Goal: Task Accomplishment & Management: Use online tool/utility

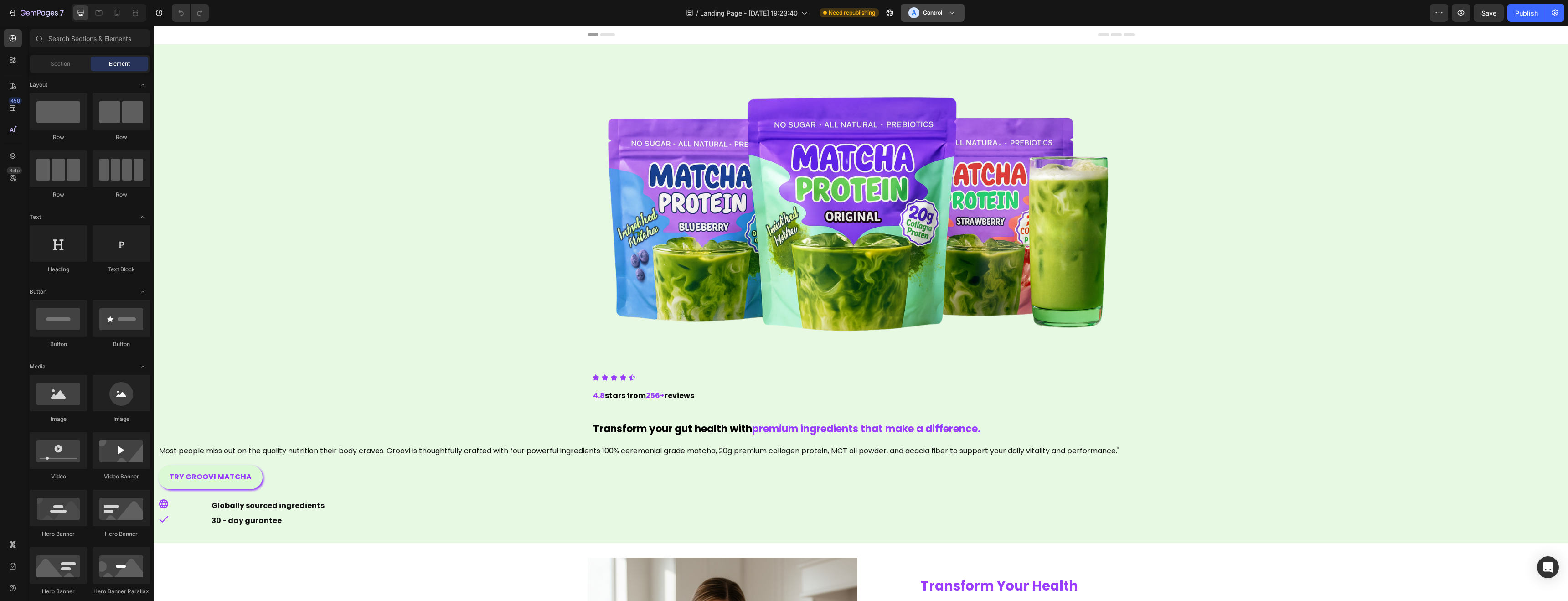
click at [938, 12] on h3 "Control" at bounding box center [932, 12] width 19 height 10
click at [927, 57] on h3 "Variant" at bounding box center [928, 55] width 19 height 10
click at [115, 18] on div at bounding box center [117, 12] width 15 height 15
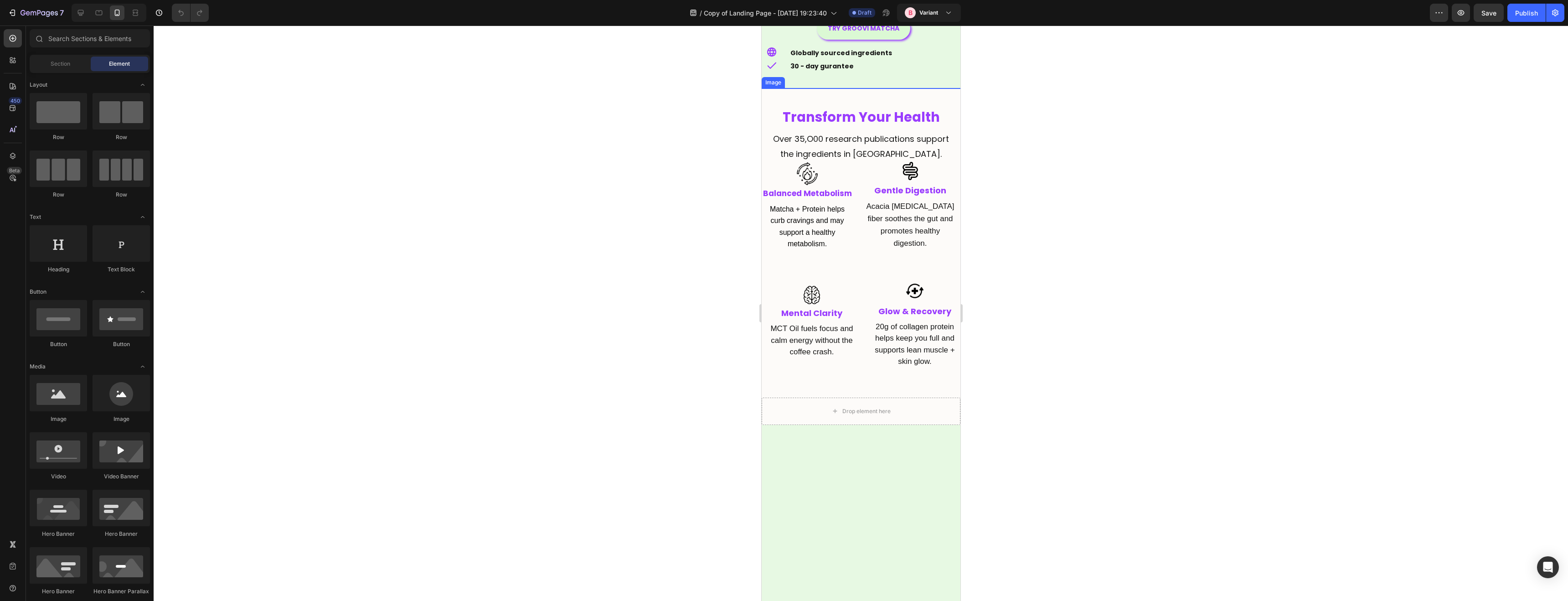
scroll to position [158, 0]
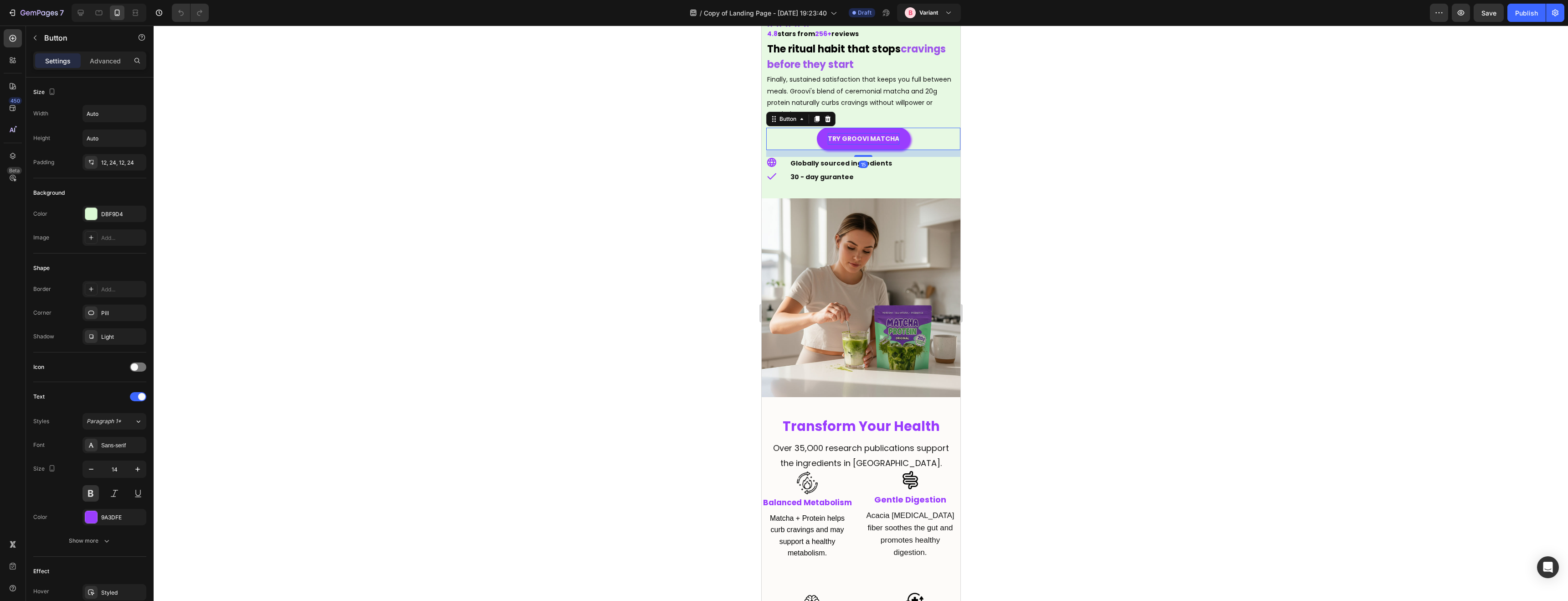
click at [863, 140] on p "TRY GROOVI MATCHA" at bounding box center [862, 139] width 72 height 11
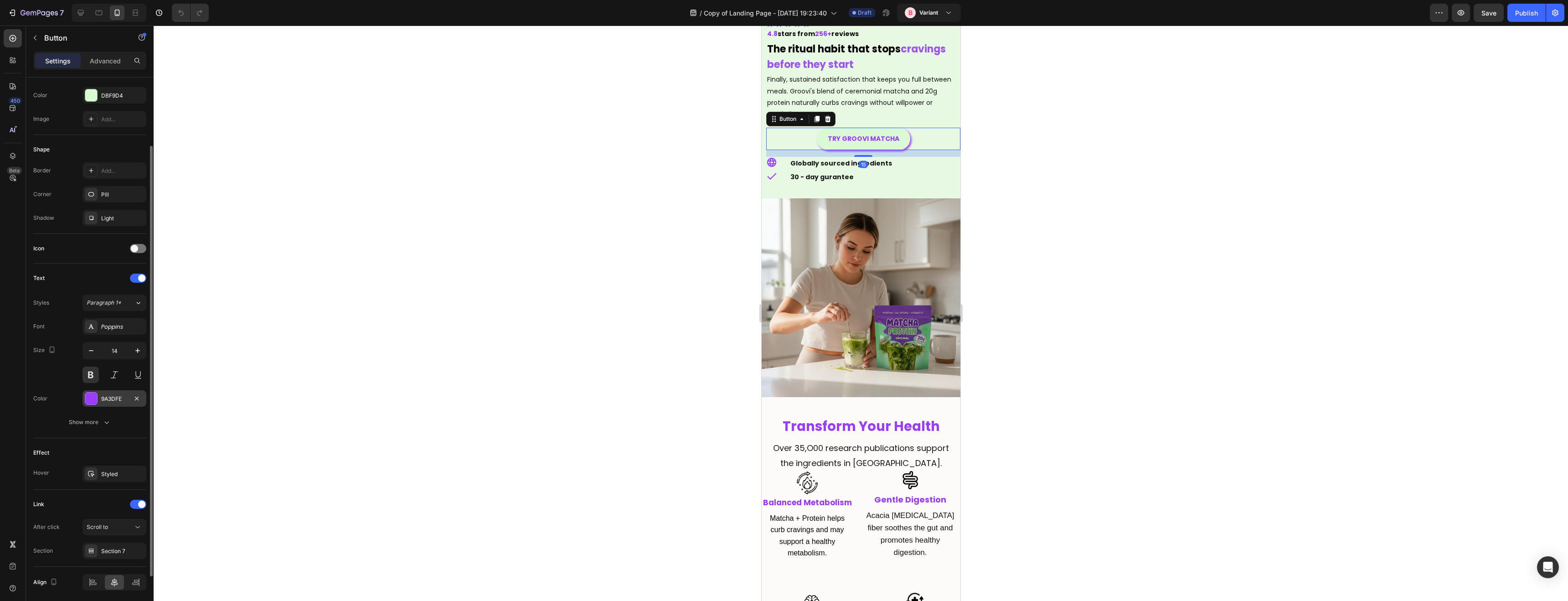
scroll to position [152, 0]
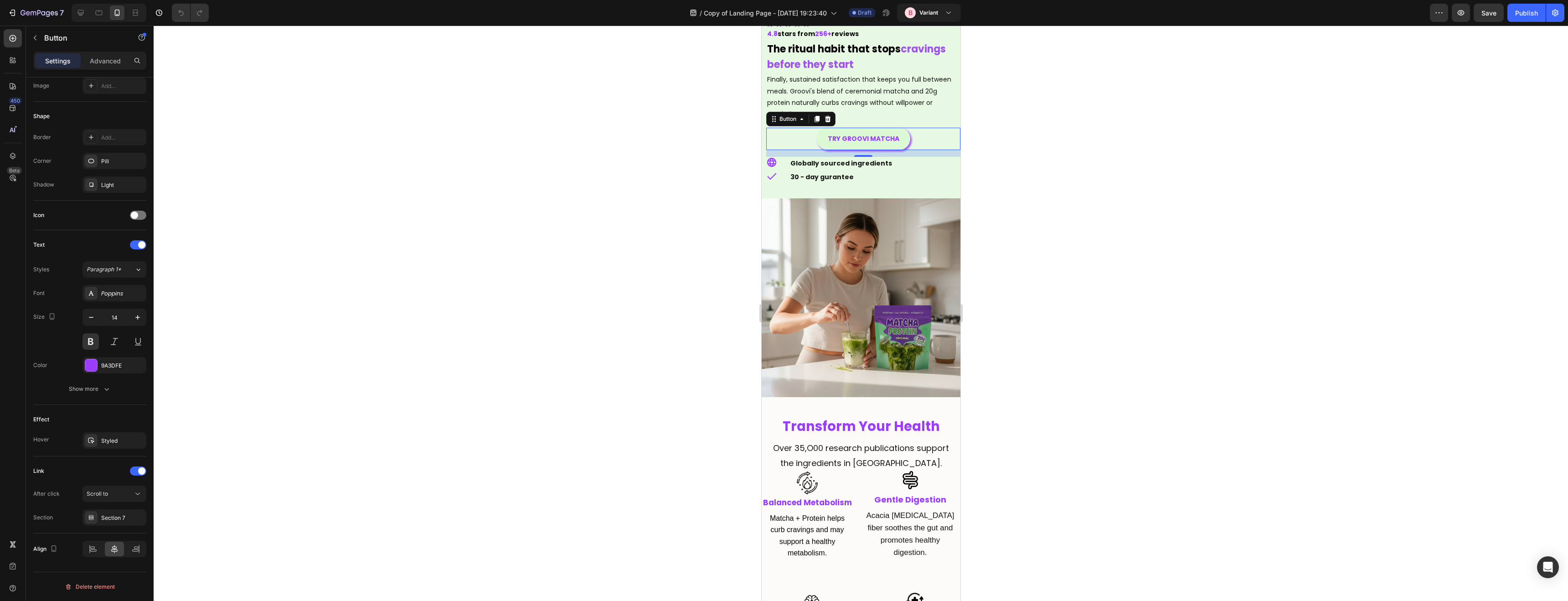
click at [610, 285] on div at bounding box center [860, 313] width 1414 height 575
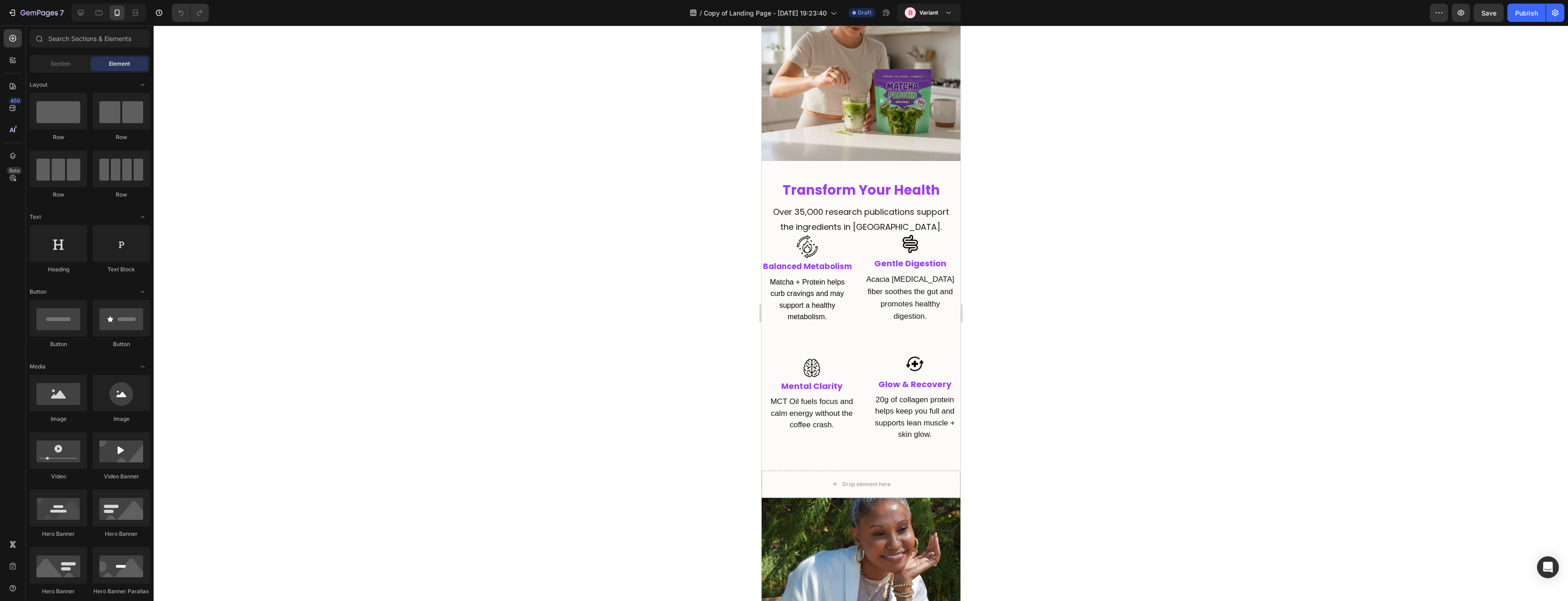
scroll to position [397, 0]
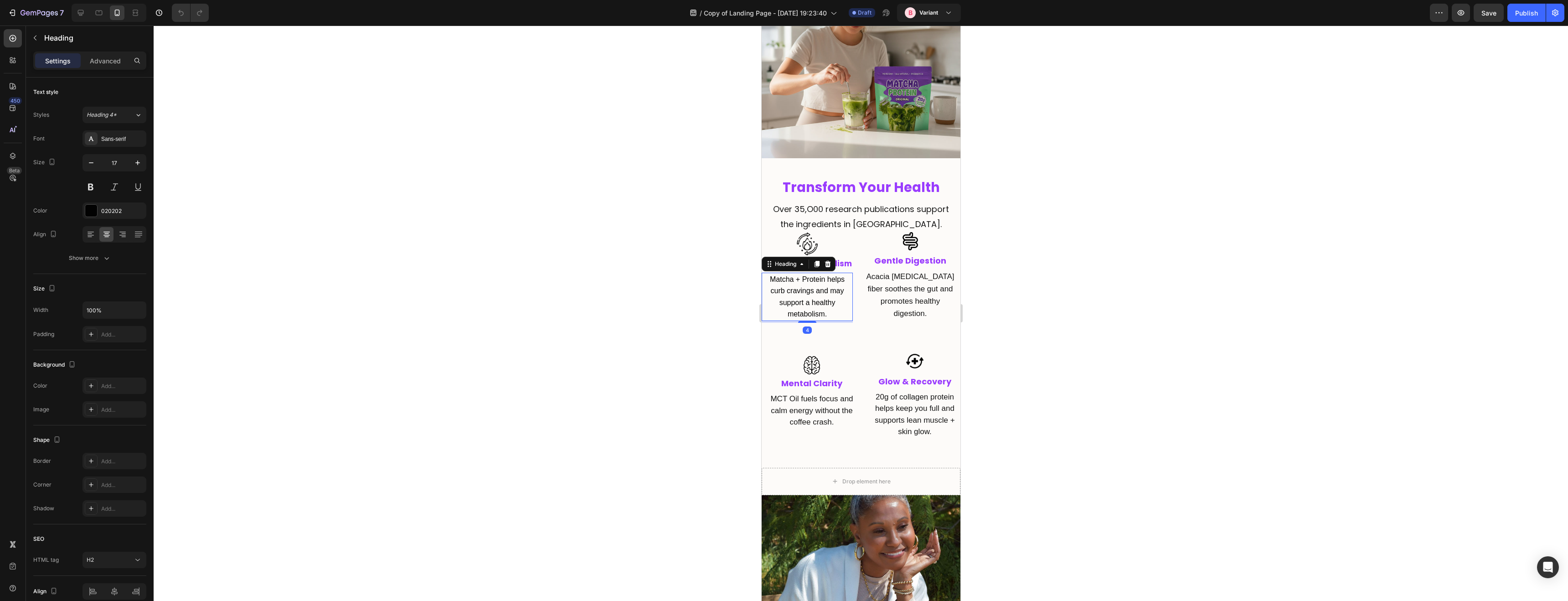
click at [839, 293] on span "Matcha + Protein helps curb cravings and may support a healthy metabolism." at bounding box center [807, 296] width 74 height 42
click at [845, 293] on p "Matcha + Protein helps curb cravings and may support a healthy metabolism." at bounding box center [806, 297] width 89 height 47
click at [1091, 315] on div at bounding box center [860, 313] width 1414 height 575
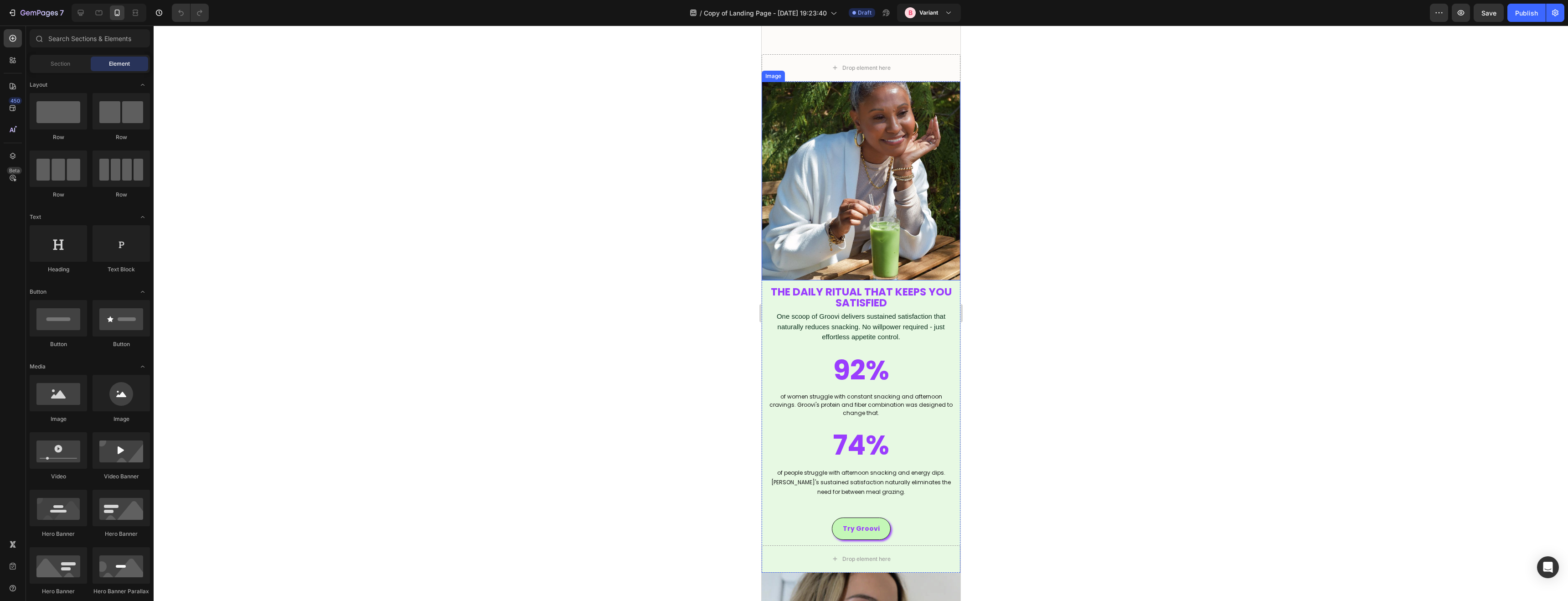
scroll to position [813, 0]
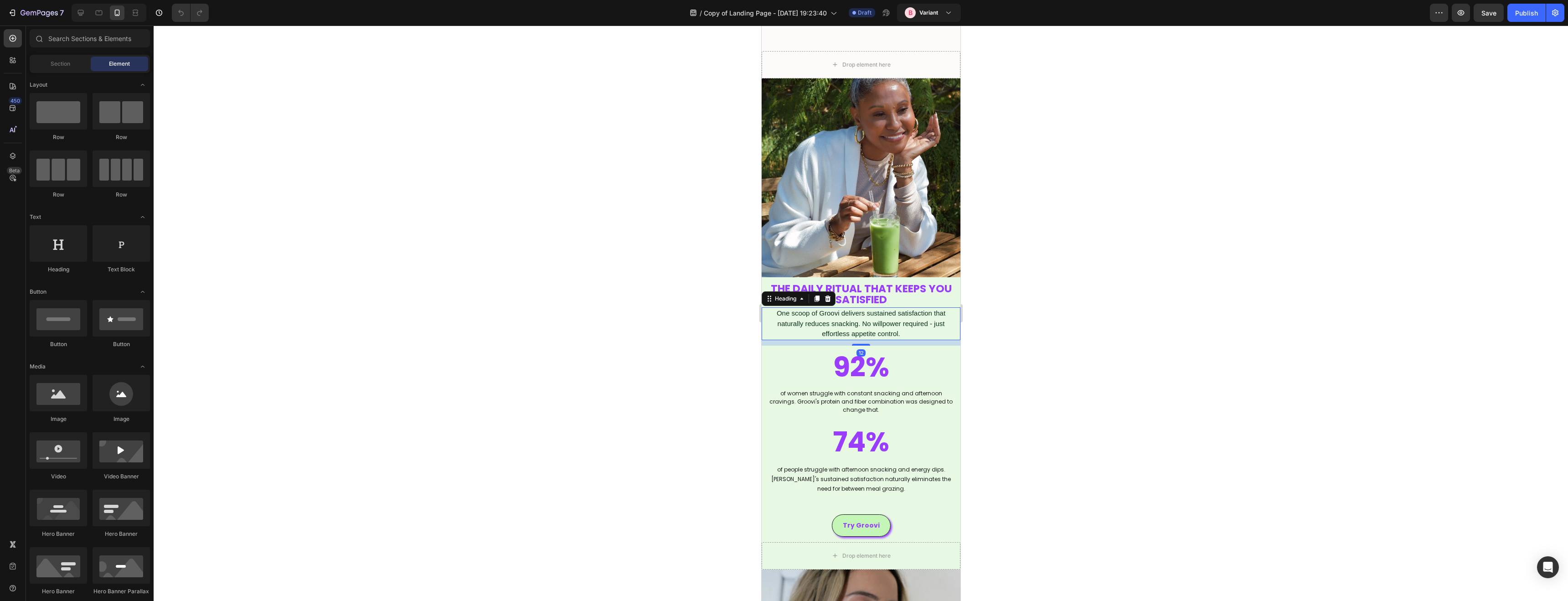
click at [932, 314] on span "One scoop of Groovi delivers sustained satisfaction that naturally reduces snac…" at bounding box center [860, 323] width 169 height 29
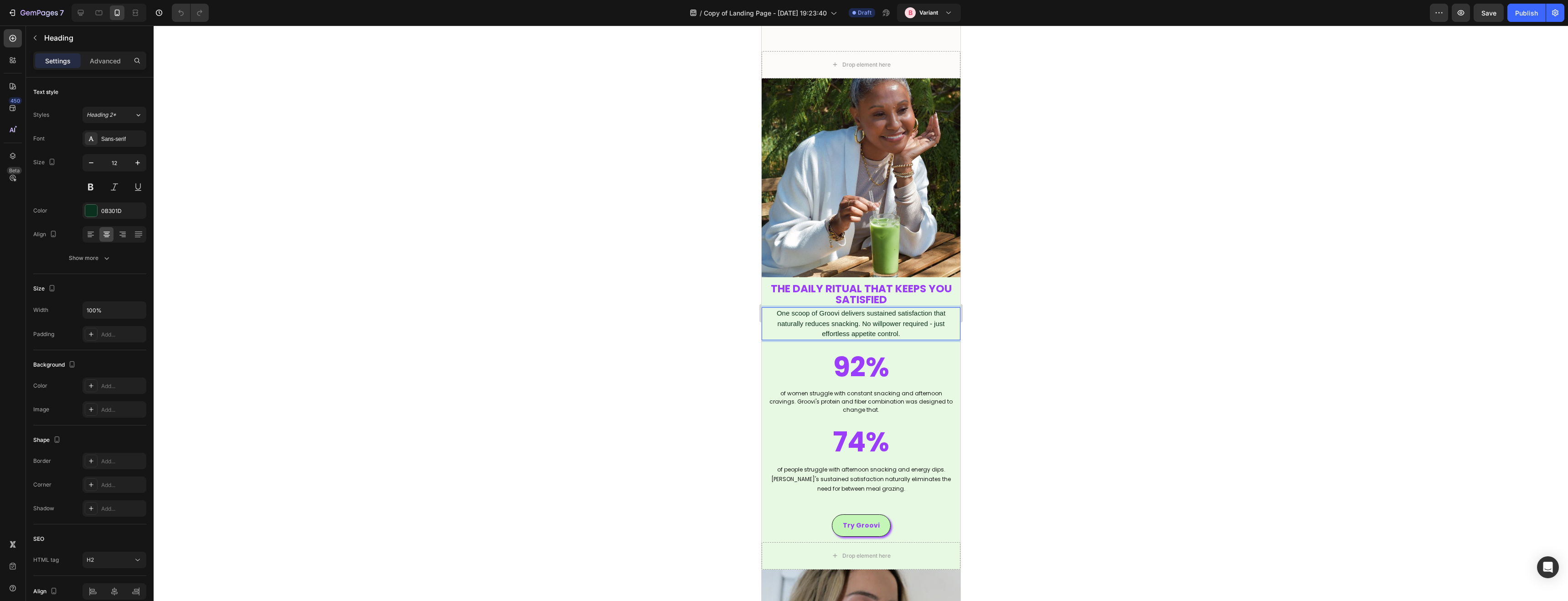
click at [932, 314] on span "One scoop of Groovi delivers sustained satisfaction that naturally reduces snac…" at bounding box center [860, 323] width 169 height 29
click at [1108, 346] on div at bounding box center [860, 313] width 1414 height 575
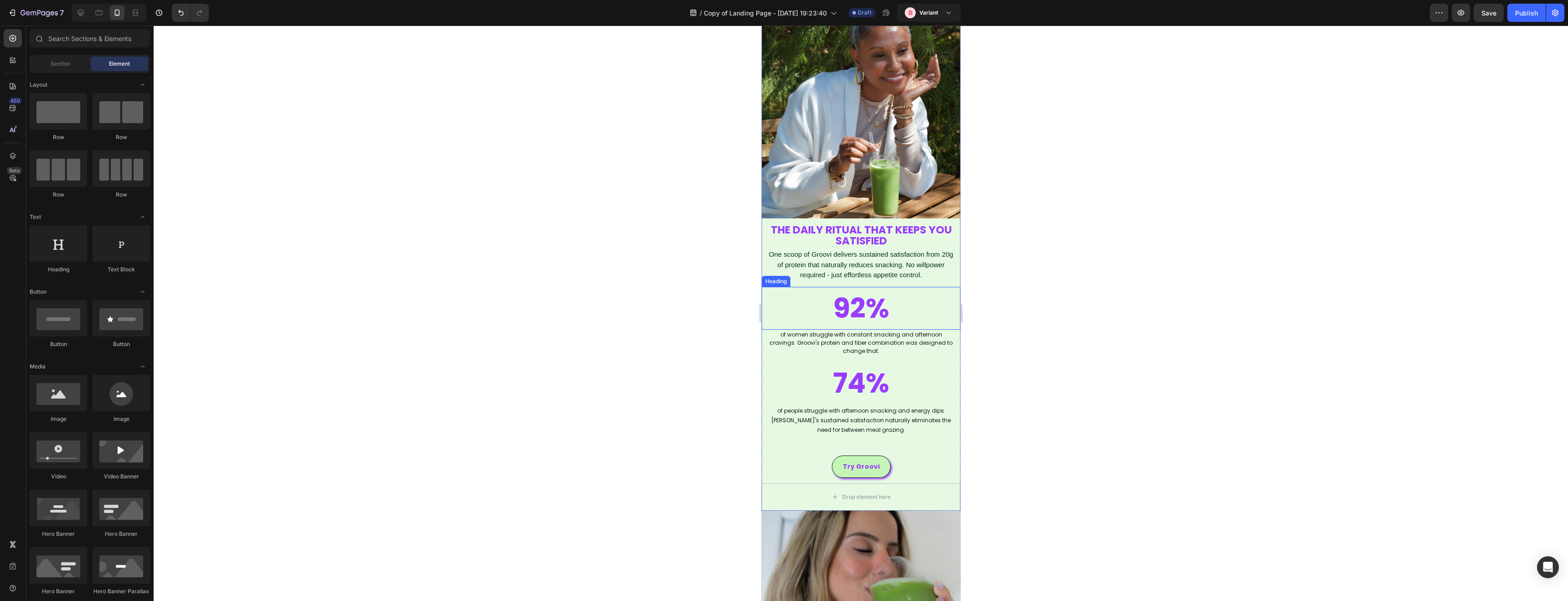
scroll to position [874, 0]
click at [870, 335] on span "of women struggle with constant snacking and afternoon cravings. Groovi's prote…" at bounding box center [861, 341] width 184 height 24
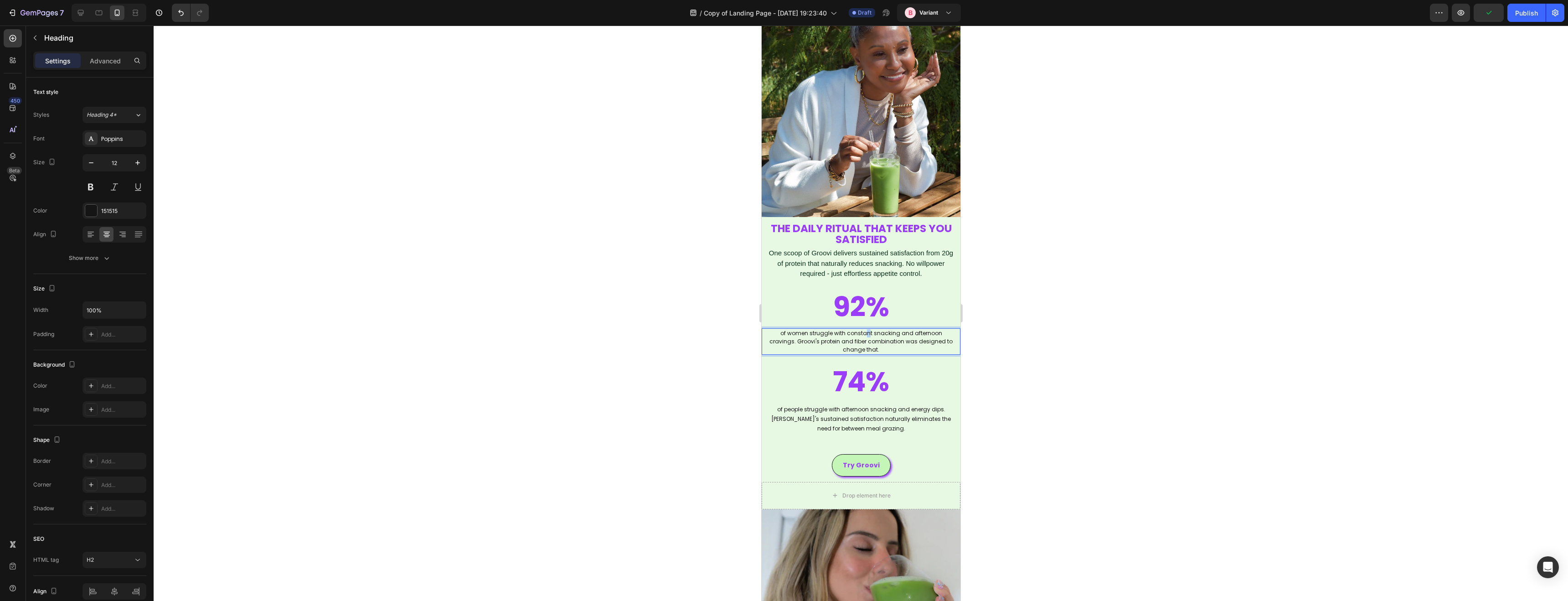
click at [854, 336] on span "of women struggle with constant snacking and afternoon cravings. Groovi's prote…" at bounding box center [861, 341] width 184 height 24
click at [853, 337] on span "of women struggle with constant snacking and afternoon cravings. Groovi's prote…" at bounding box center [861, 341] width 184 height 24
click at [854, 337] on span "of women struggle with constant snacking and afternoon cravings. Groovi's prote…" at bounding box center [861, 341] width 184 height 24
click at [854, 336] on span "of women struggle with constant snacking and afternoon cravings. Groovi's prote…" at bounding box center [861, 341] width 184 height 24
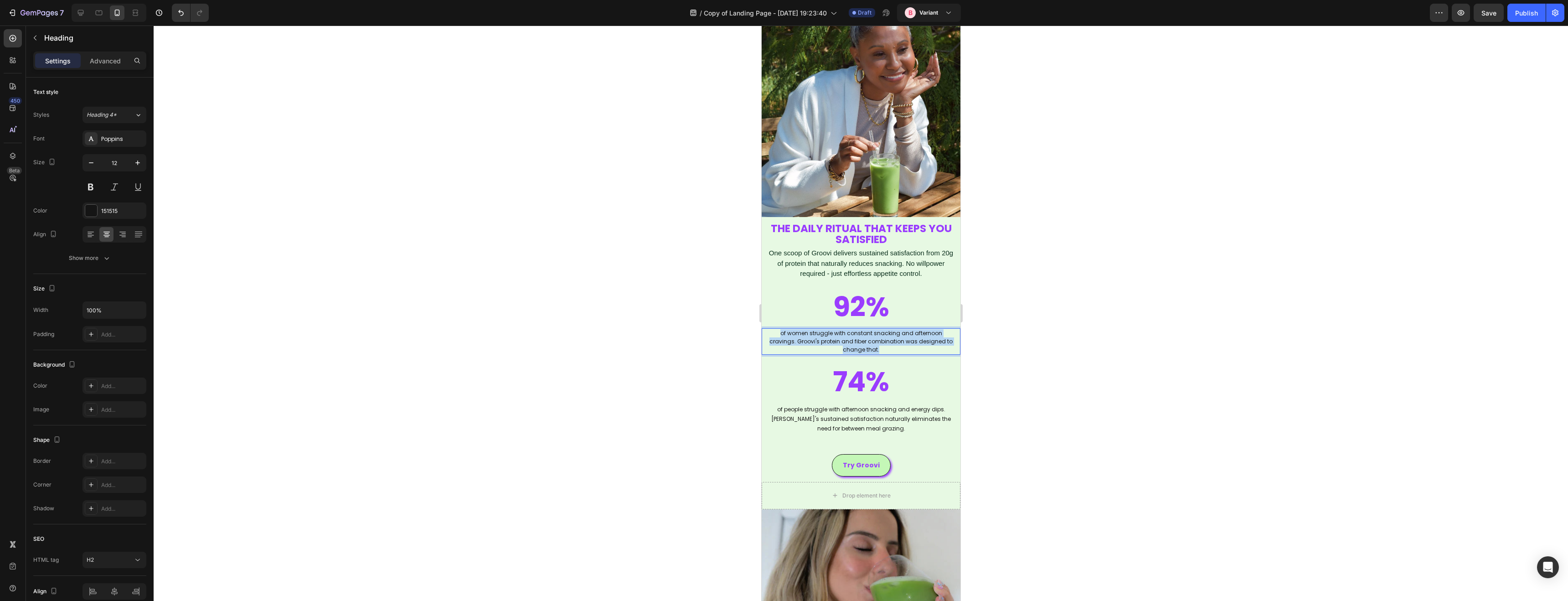
click at [854, 336] on span "of women struggle with constant snacking and afternoon cravings. Groovi's prote…" at bounding box center [861, 341] width 184 height 24
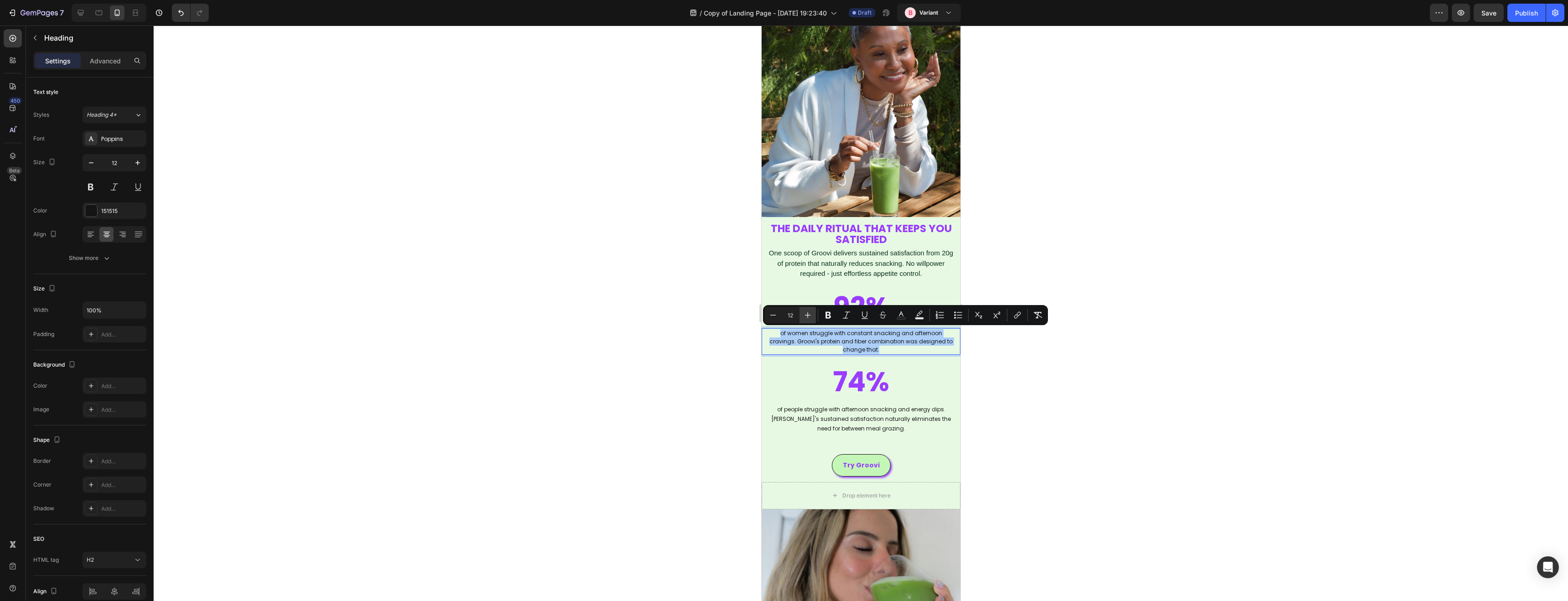
click at [809, 316] on icon "Editor contextual toolbar" at bounding box center [807, 314] width 10 height 10
click at [812, 318] on button "Plus" at bounding box center [807, 314] width 16 height 16
type input "14"
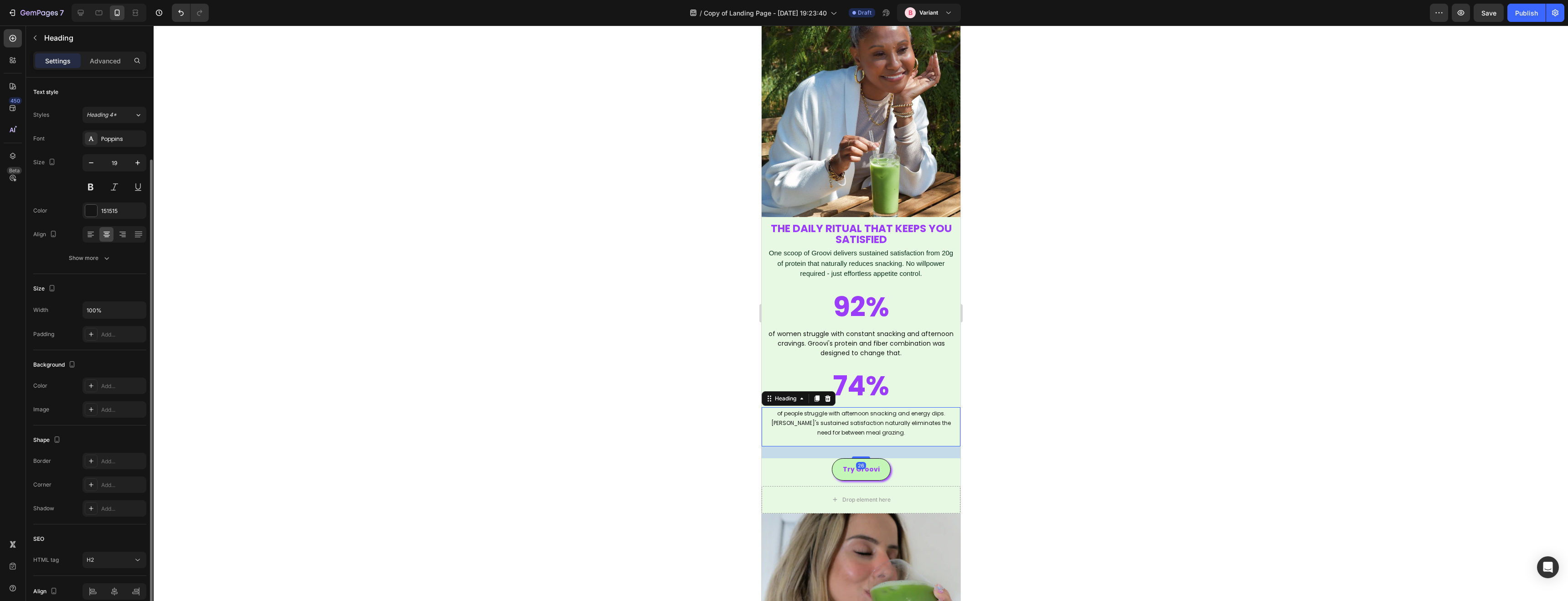
click at [834, 414] on span "of people struggle with afternoon snacking and energy dips. [PERSON_NAME]'s sus…" at bounding box center [860, 423] width 179 height 27
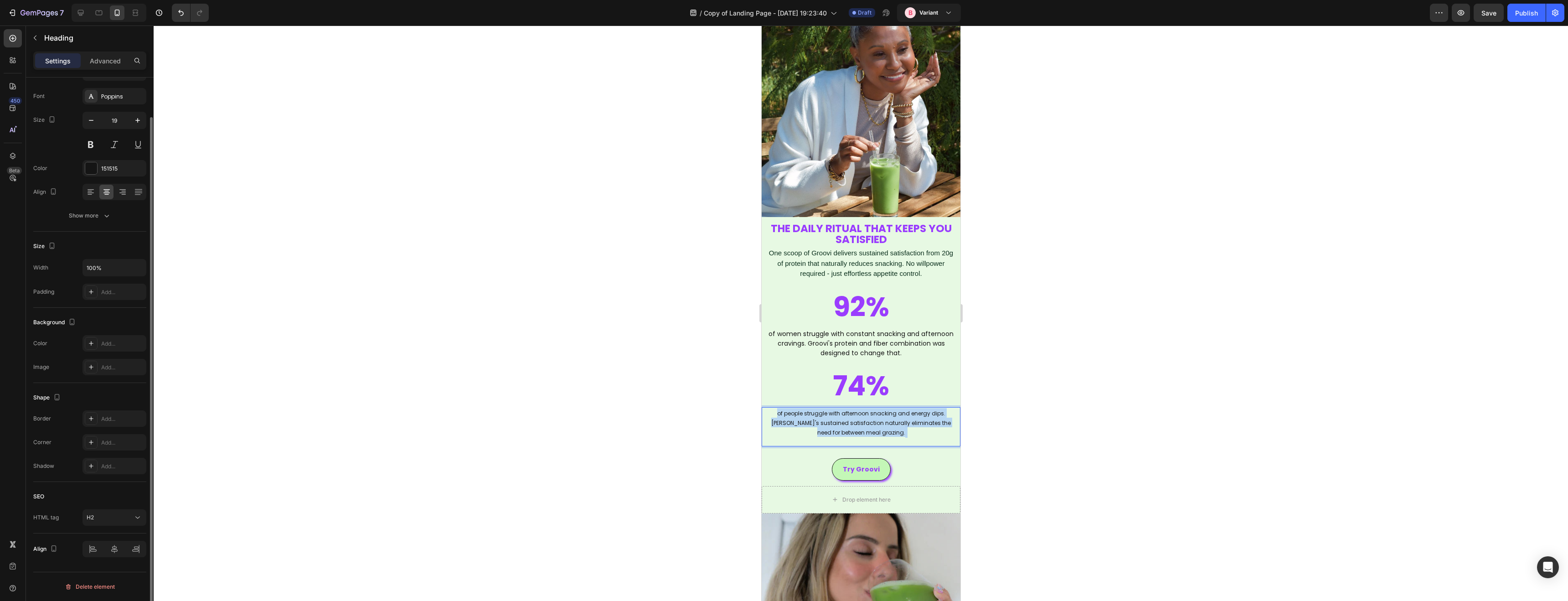
click at [834, 414] on span "of people struggle with afternoon snacking and energy dips. [PERSON_NAME]'s sus…" at bounding box center [860, 423] width 179 height 27
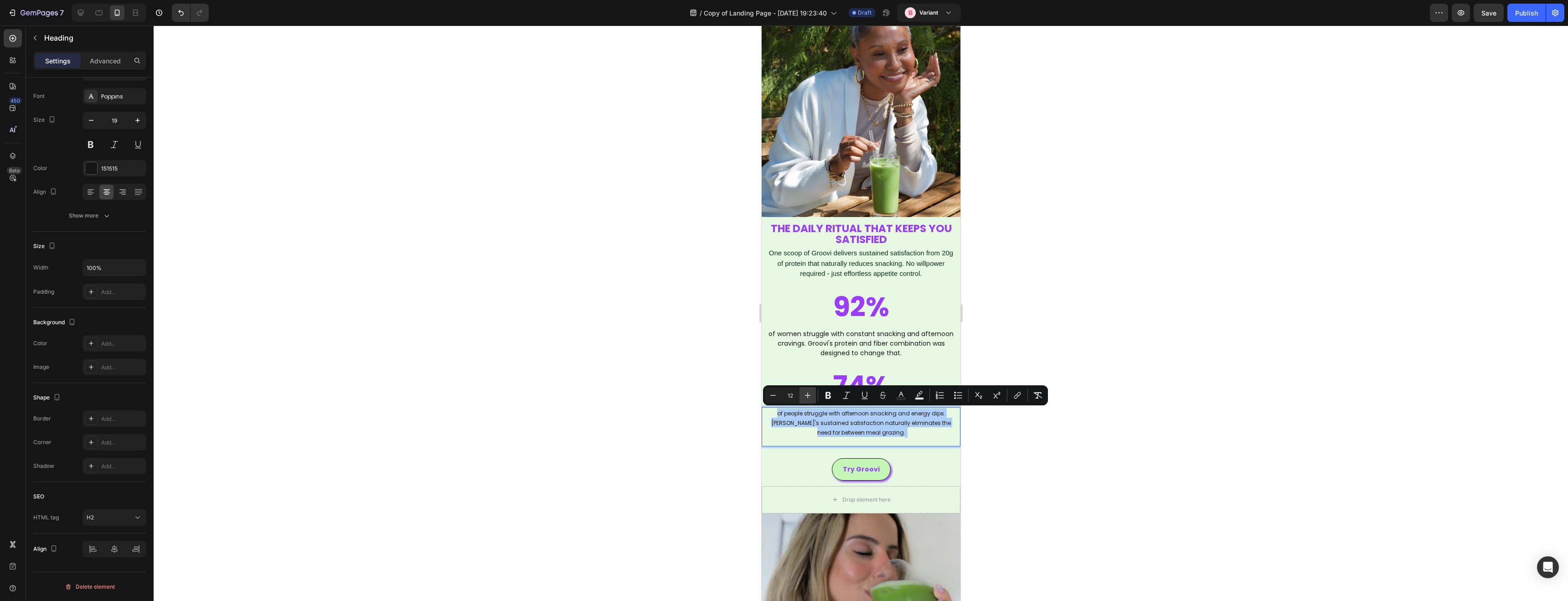
click at [807, 394] on icon "Editor contextual toolbar" at bounding box center [808, 395] width 6 height 6
type input "14"
click at [982, 438] on div at bounding box center [860, 313] width 1414 height 575
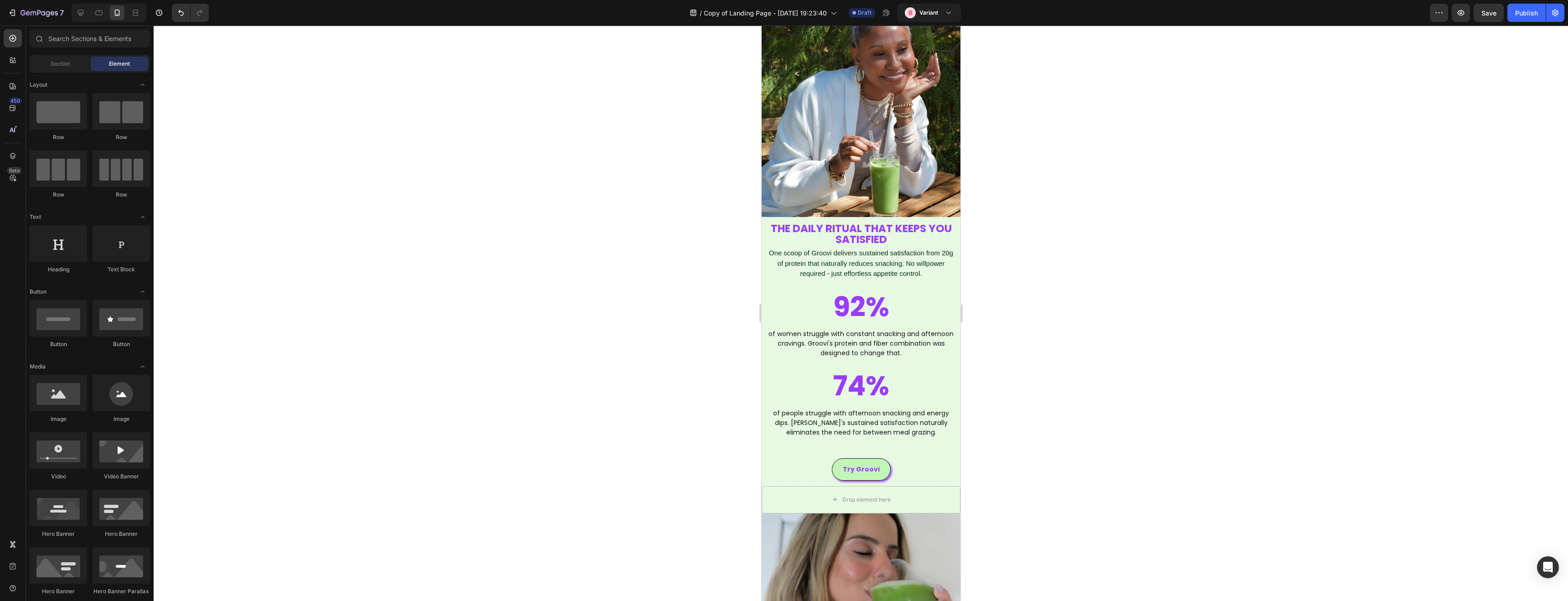
click at [986, 437] on div at bounding box center [860, 313] width 1414 height 575
click at [849, 274] on span "One scoop of Groovi delivers sustained satisfaction from 20g of protein that na…" at bounding box center [860, 262] width 184 height 29
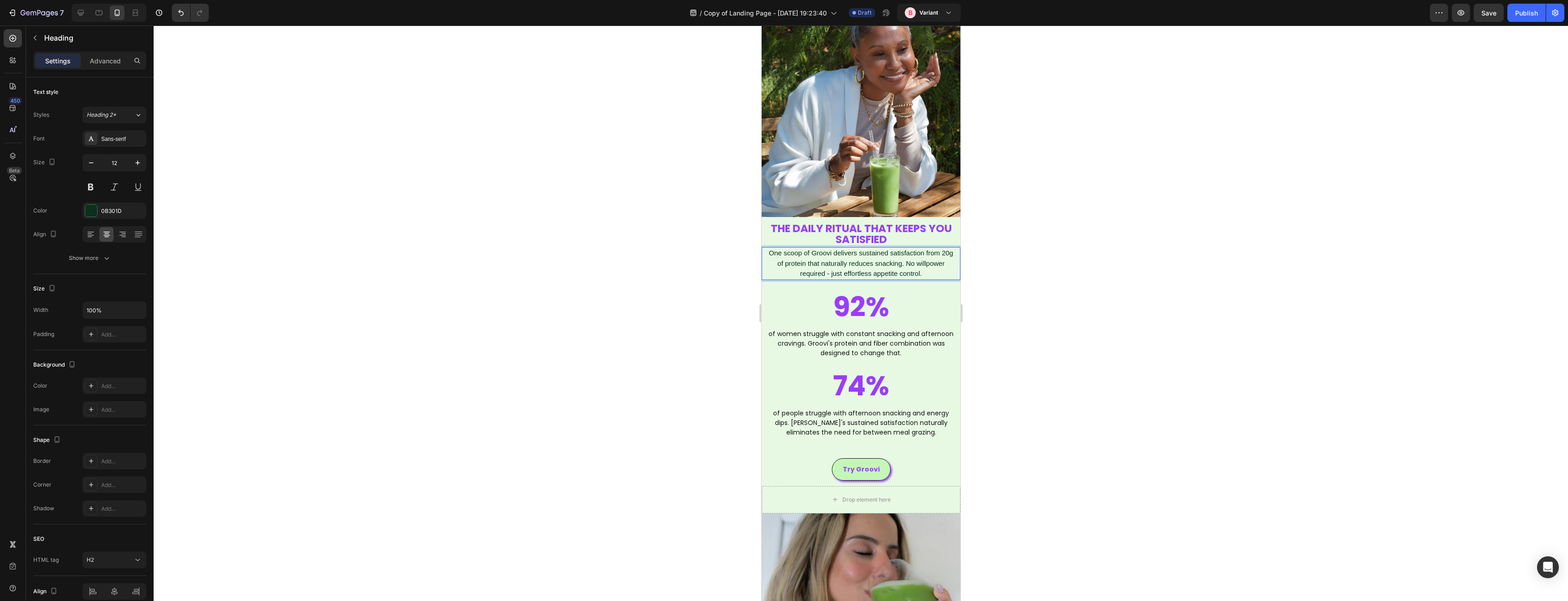
click at [846, 274] on span "One scoop of Groovi delivers sustained satisfaction from 20g of protein that na…" at bounding box center [860, 262] width 184 height 29
click at [849, 266] on span "One scoop of Groovi delivers sustained satisfaction from 20g of protein that na…" at bounding box center [860, 262] width 184 height 29
click at [849, 266] on span "One scoop of Groovi delivers sustained satisfaction from 20g of protein that na…" at bounding box center [860, 262] width 184 height 29
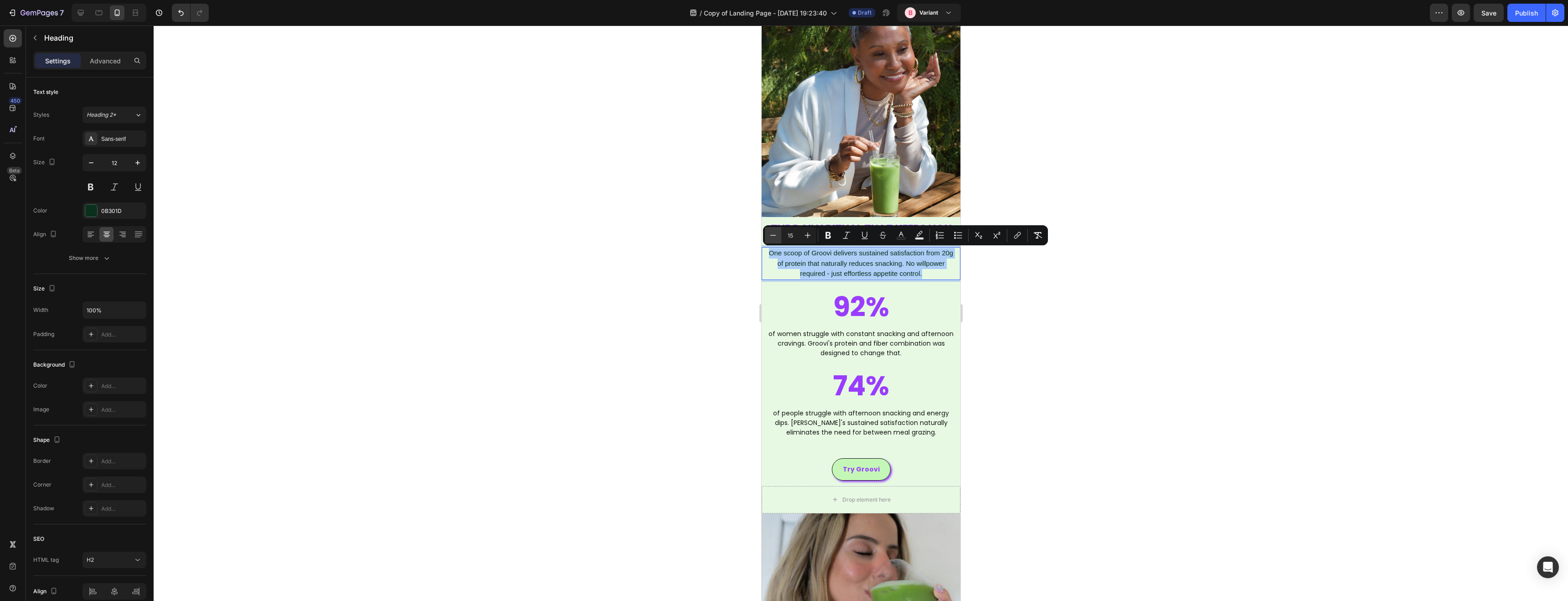
click at [767, 236] on button "Minus" at bounding box center [772, 235] width 16 height 16
type input "14"
click at [1031, 313] on div at bounding box center [860, 313] width 1414 height 575
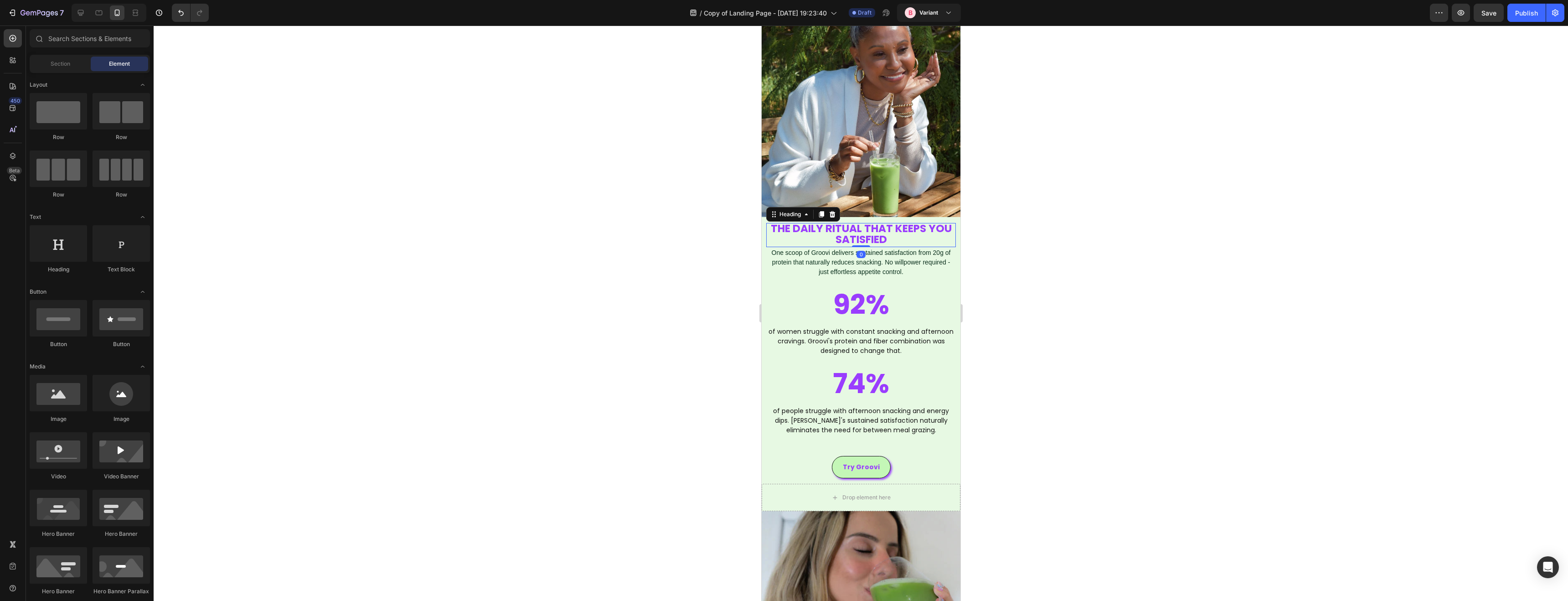
click at [816, 224] on span "THE DAILY RITUAL THAT KEEPS YOU SATISFIED" at bounding box center [861, 234] width 181 height 26
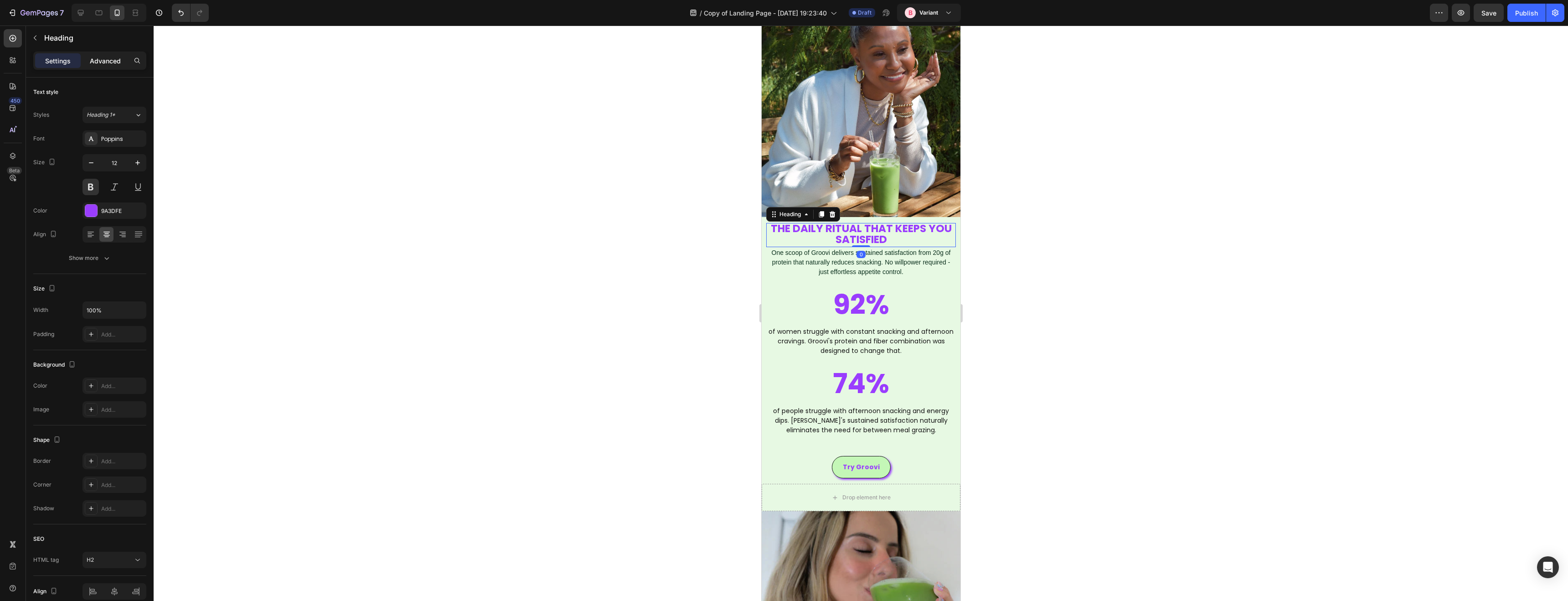
click at [109, 62] on p "Advanced" at bounding box center [106, 61] width 31 height 10
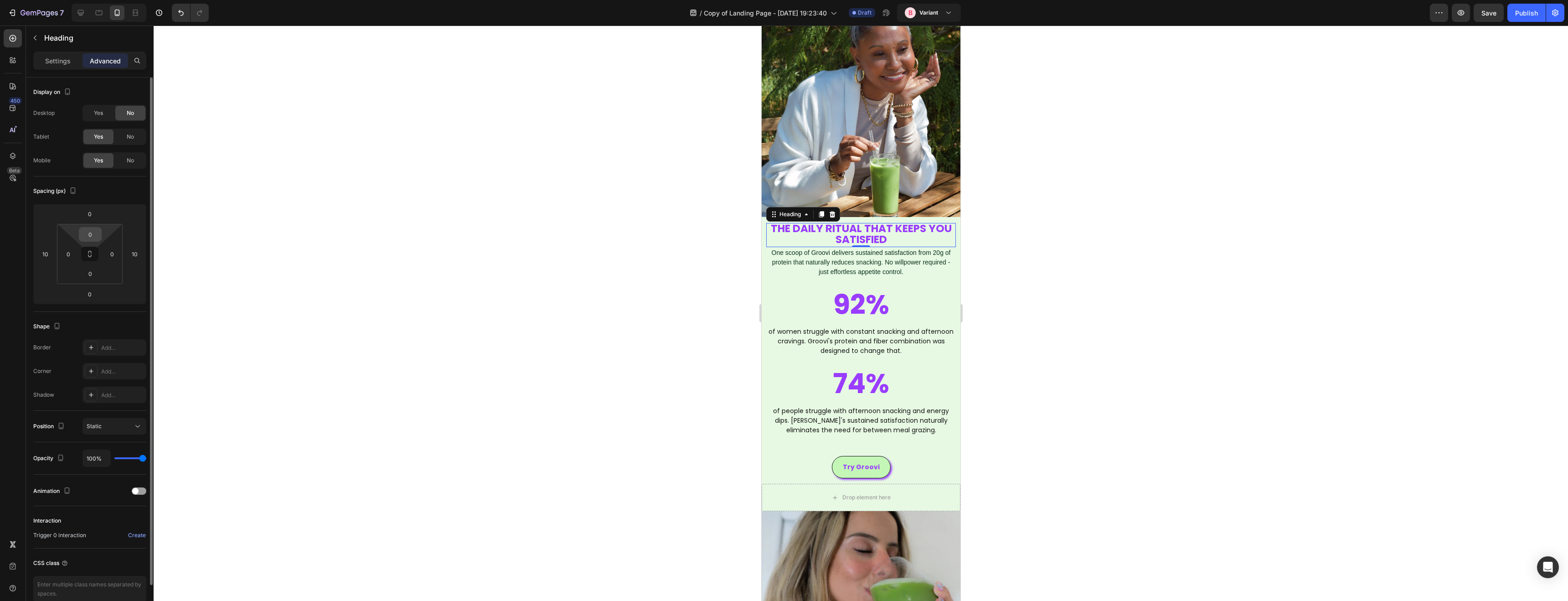
click at [86, 228] on input "0" at bounding box center [90, 235] width 18 height 14
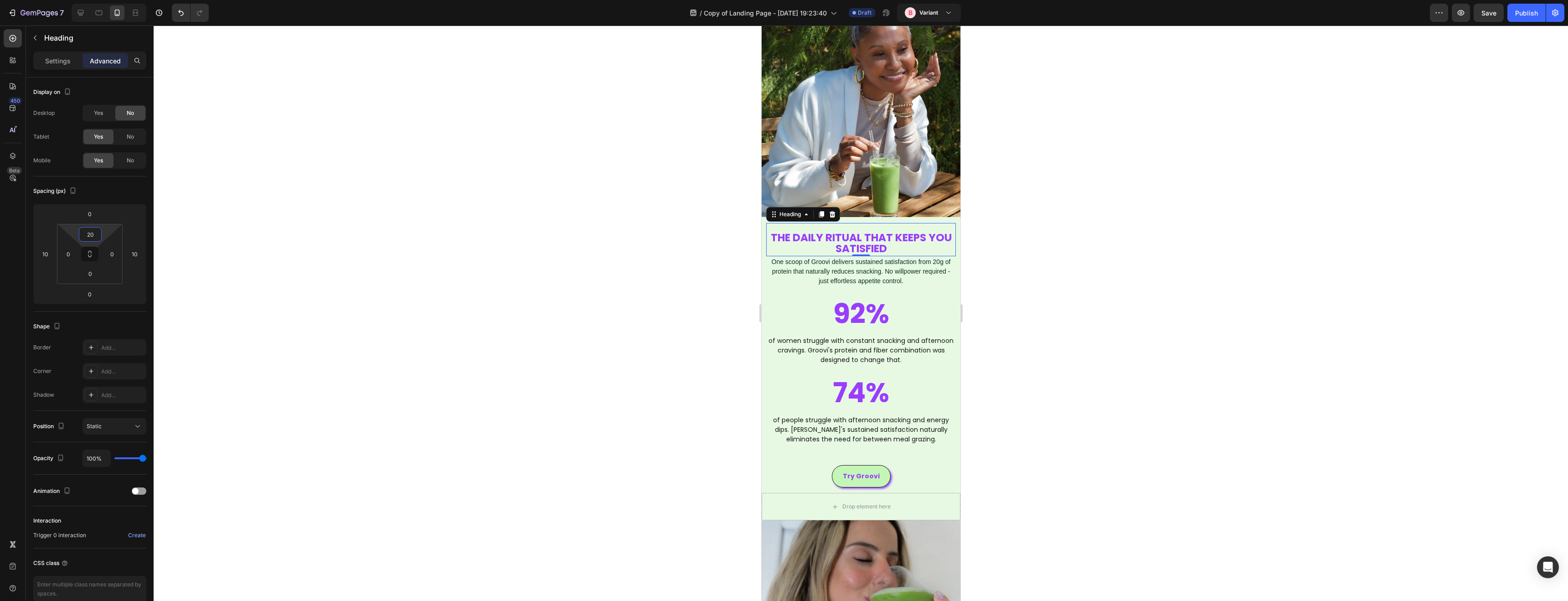
type input "20"
click at [510, 251] on div at bounding box center [860, 313] width 1414 height 575
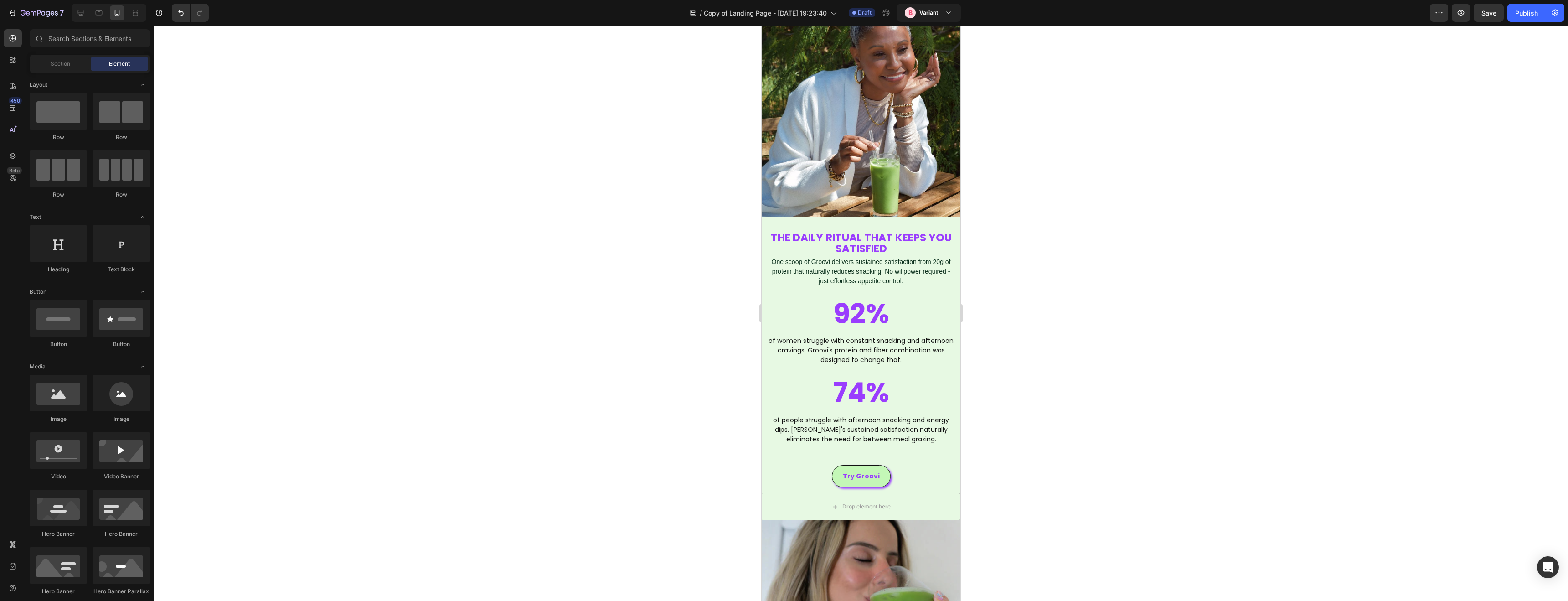
click at [511, 252] on div at bounding box center [860, 313] width 1414 height 575
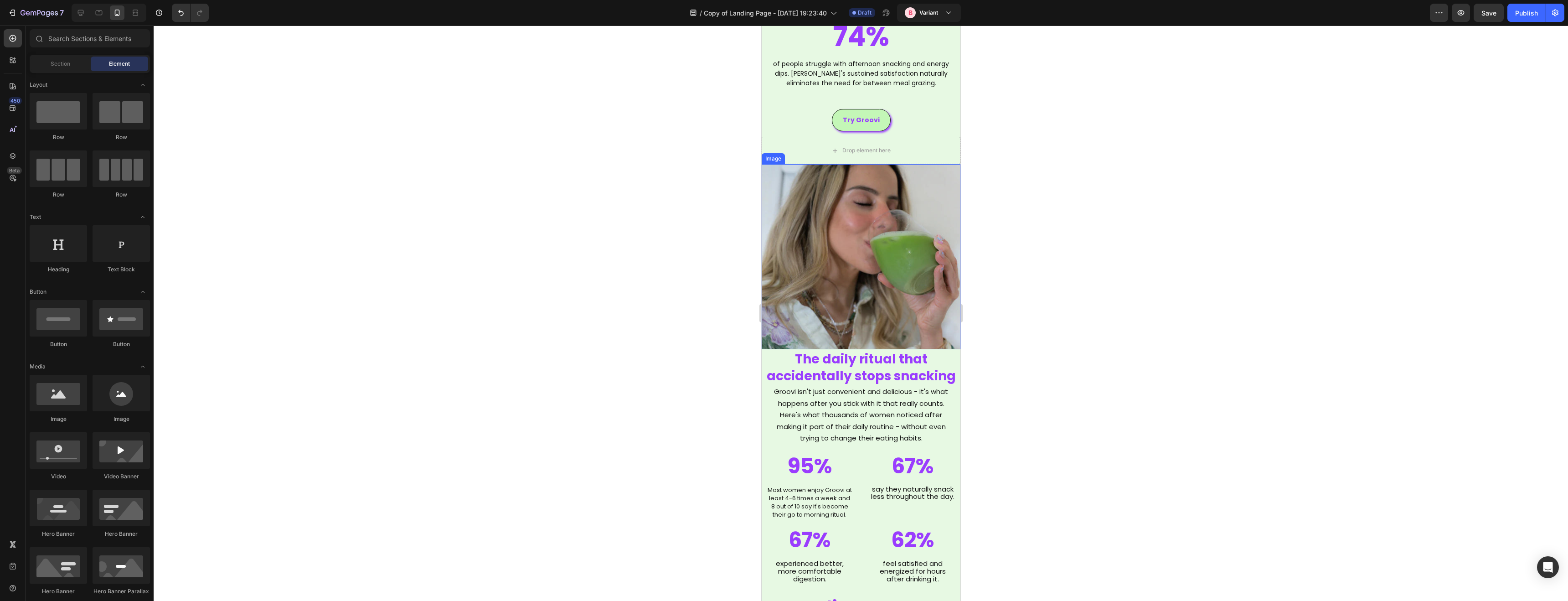
scroll to position [1238, 0]
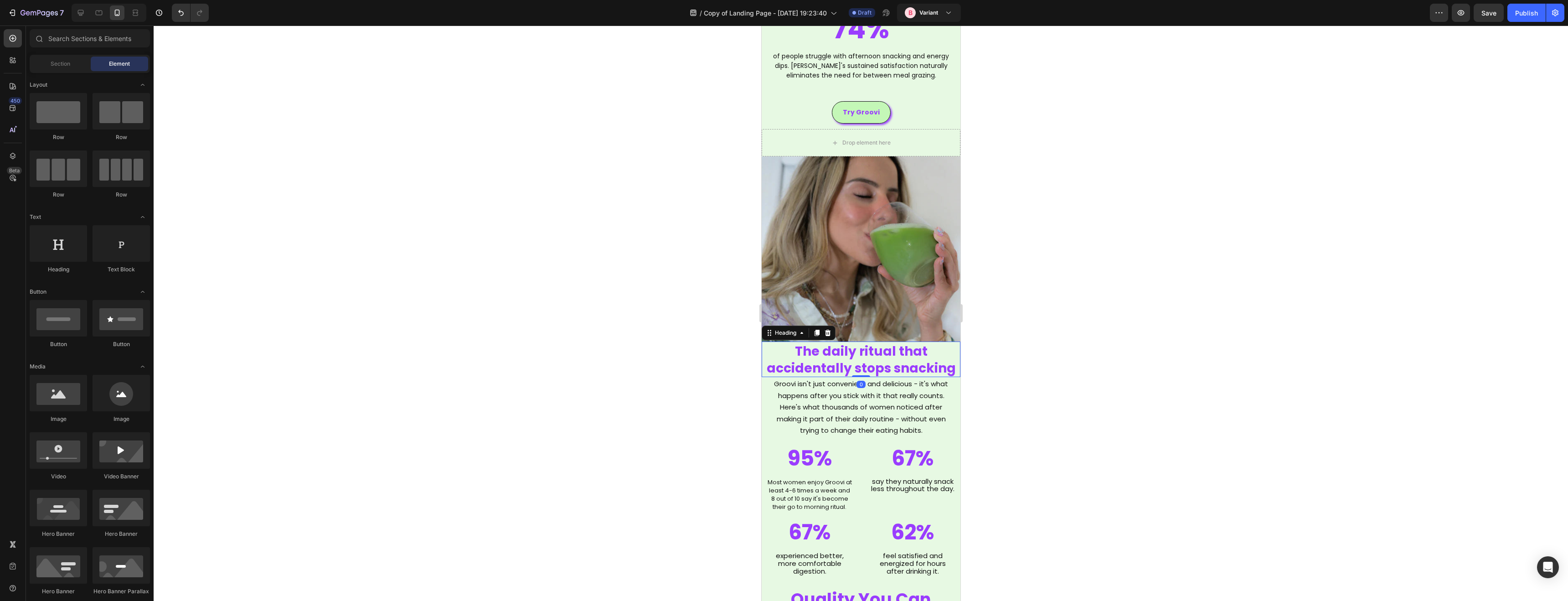
click at [810, 352] on span "The daily ritual that accidentally stops snacking" at bounding box center [861, 359] width 189 height 35
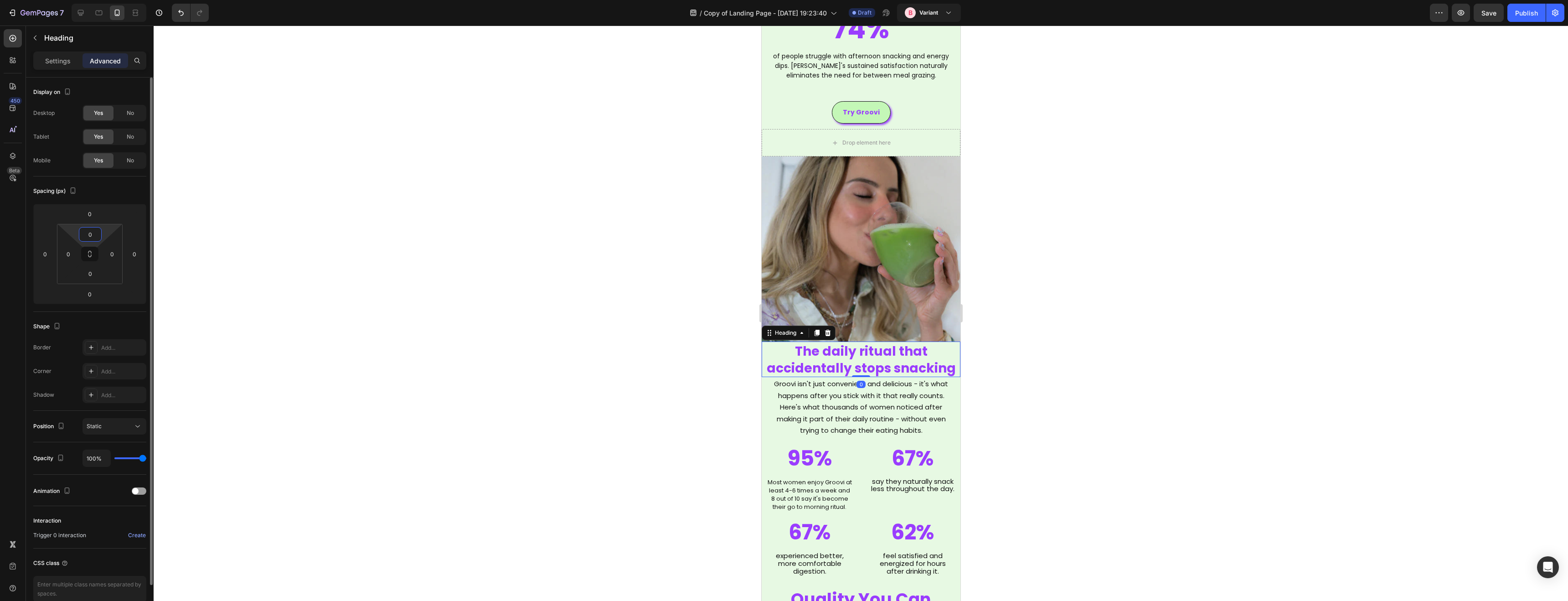
click at [92, 235] on input "0" at bounding box center [90, 235] width 18 height 14
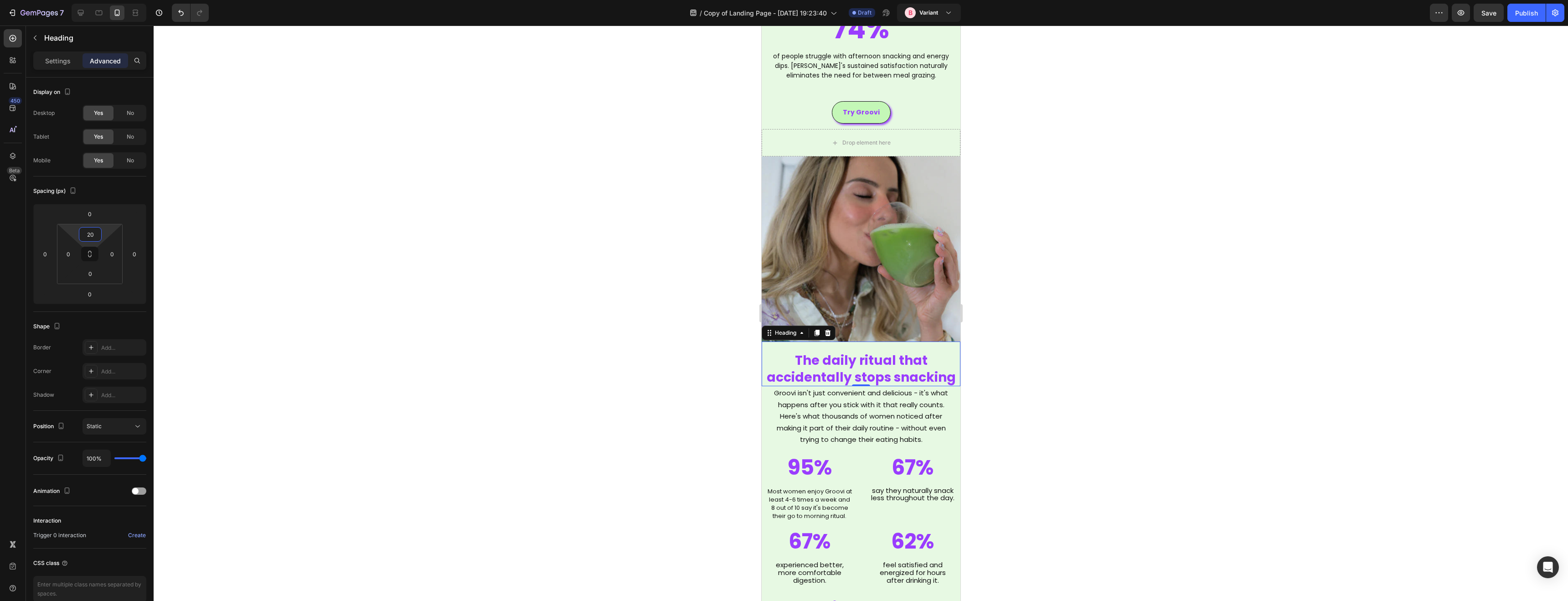
type input "20"
click at [352, 245] on div at bounding box center [860, 313] width 1414 height 575
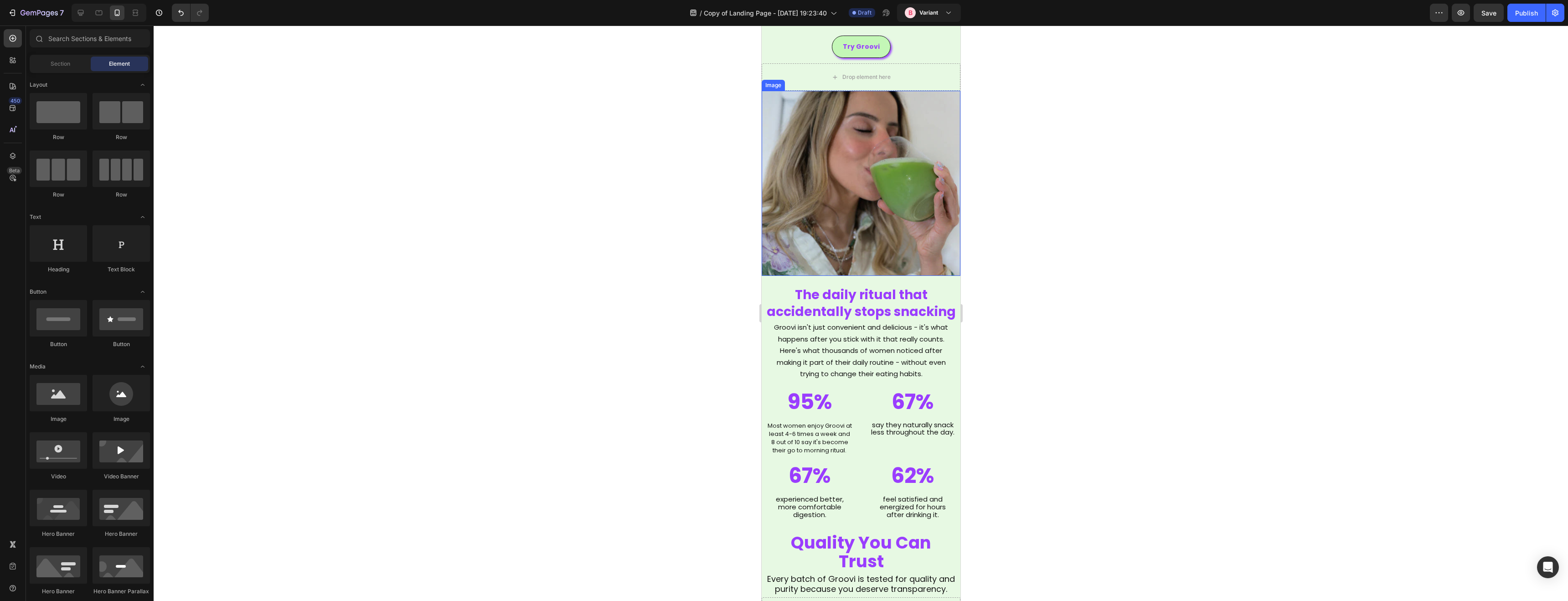
scroll to position [1308, 0]
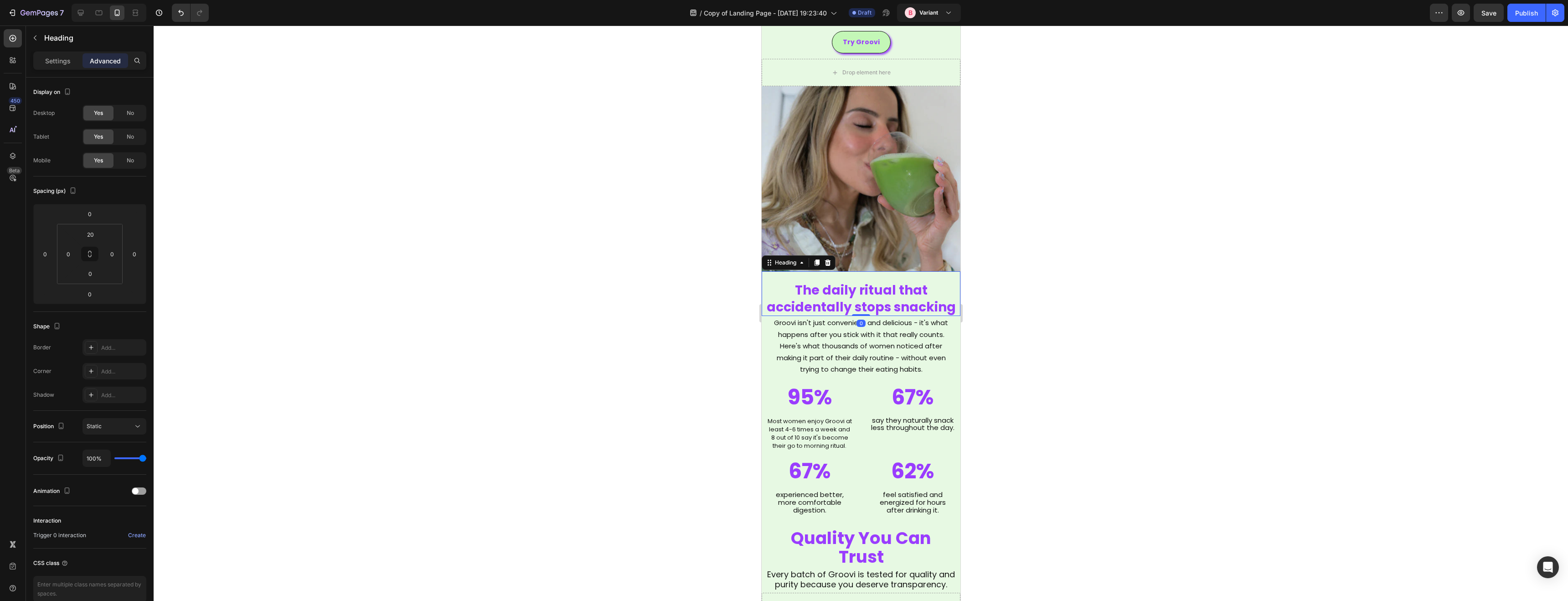
click at [812, 307] on span "The daily ritual that accidentally stops snacking" at bounding box center [861, 299] width 189 height 35
click at [96, 280] on input "0" at bounding box center [90, 274] width 18 height 14
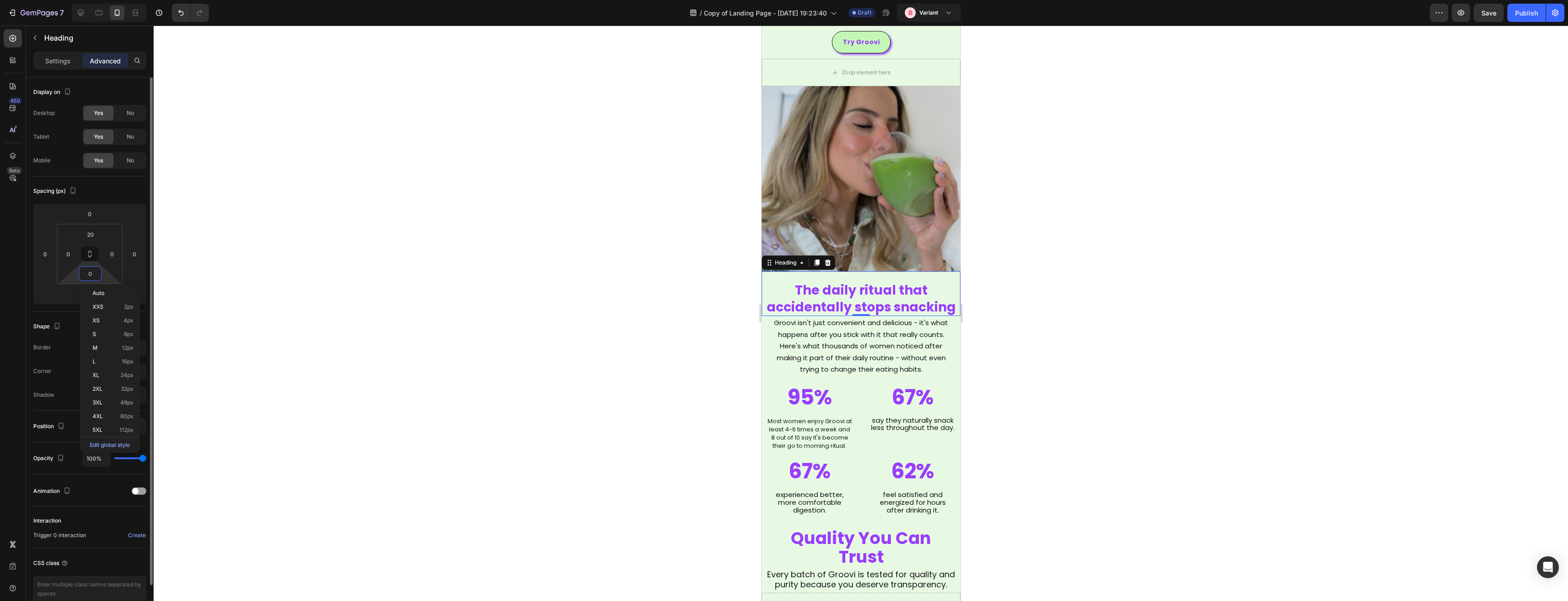
type input "5"
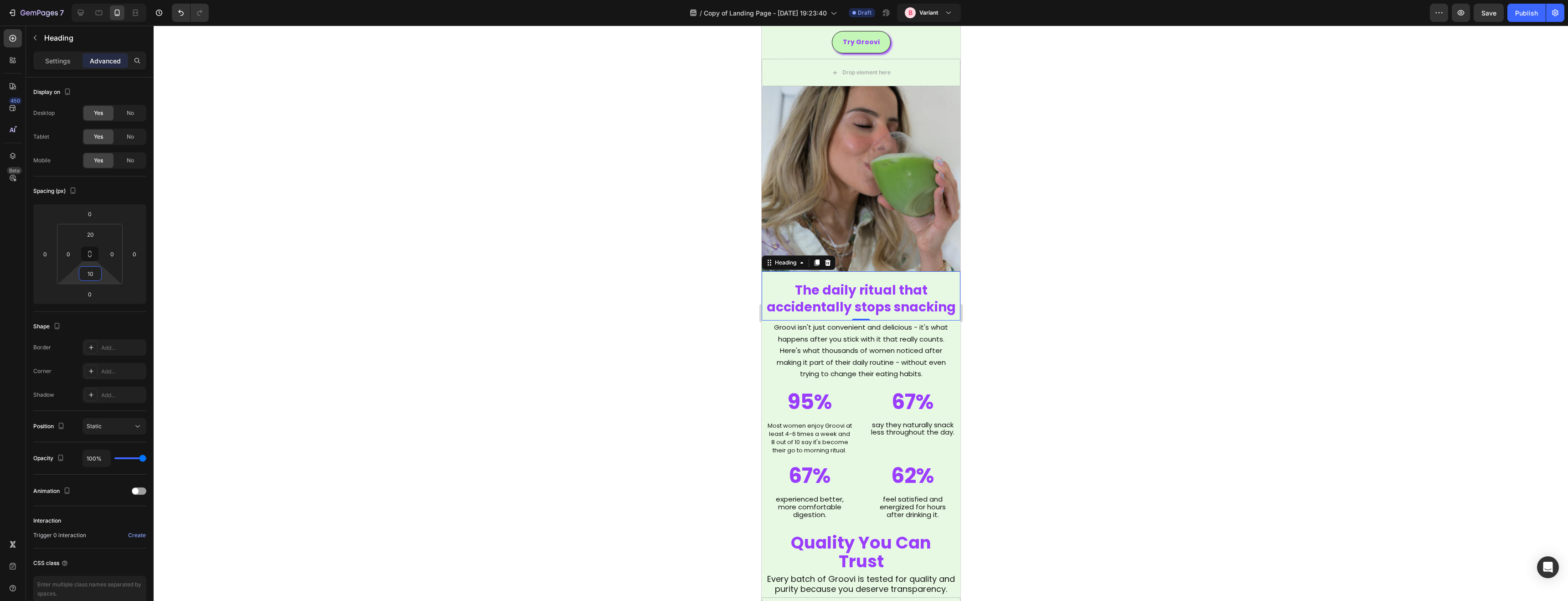
type input "10"
click at [436, 248] on div at bounding box center [860, 313] width 1414 height 575
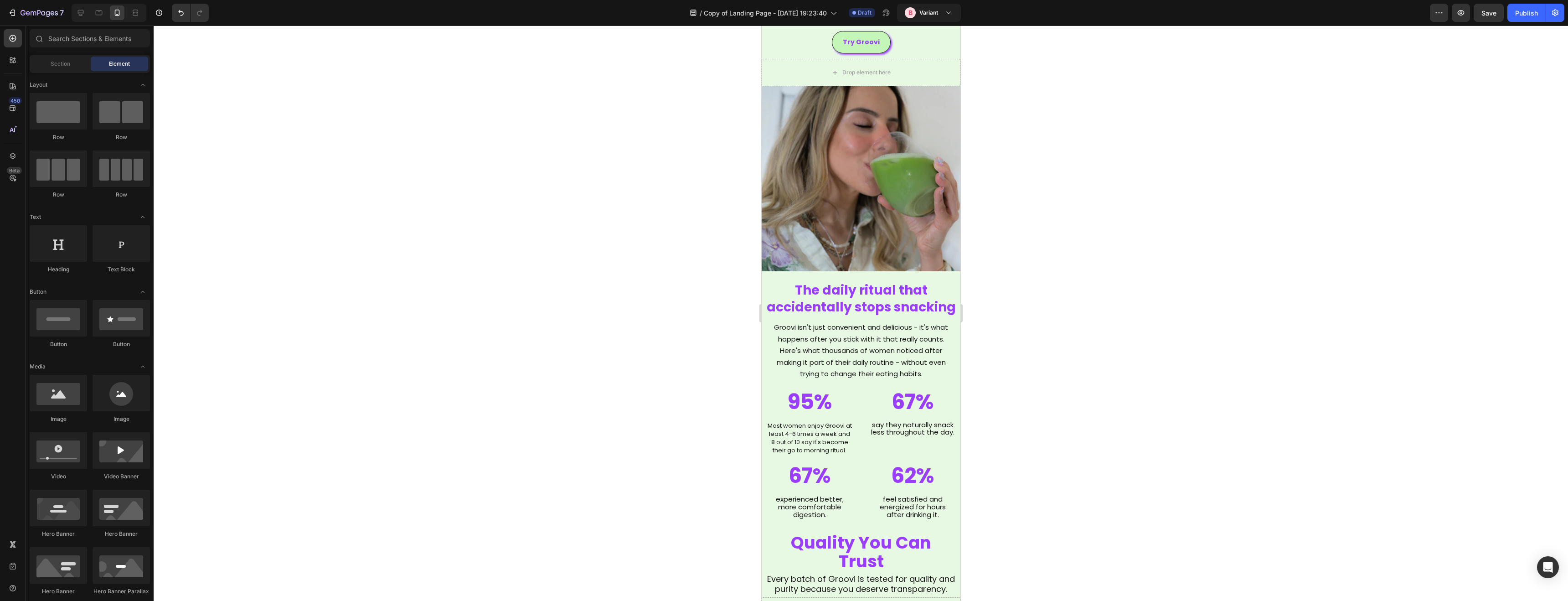
click at [436, 246] on div at bounding box center [860, 313] width 1414 height 575
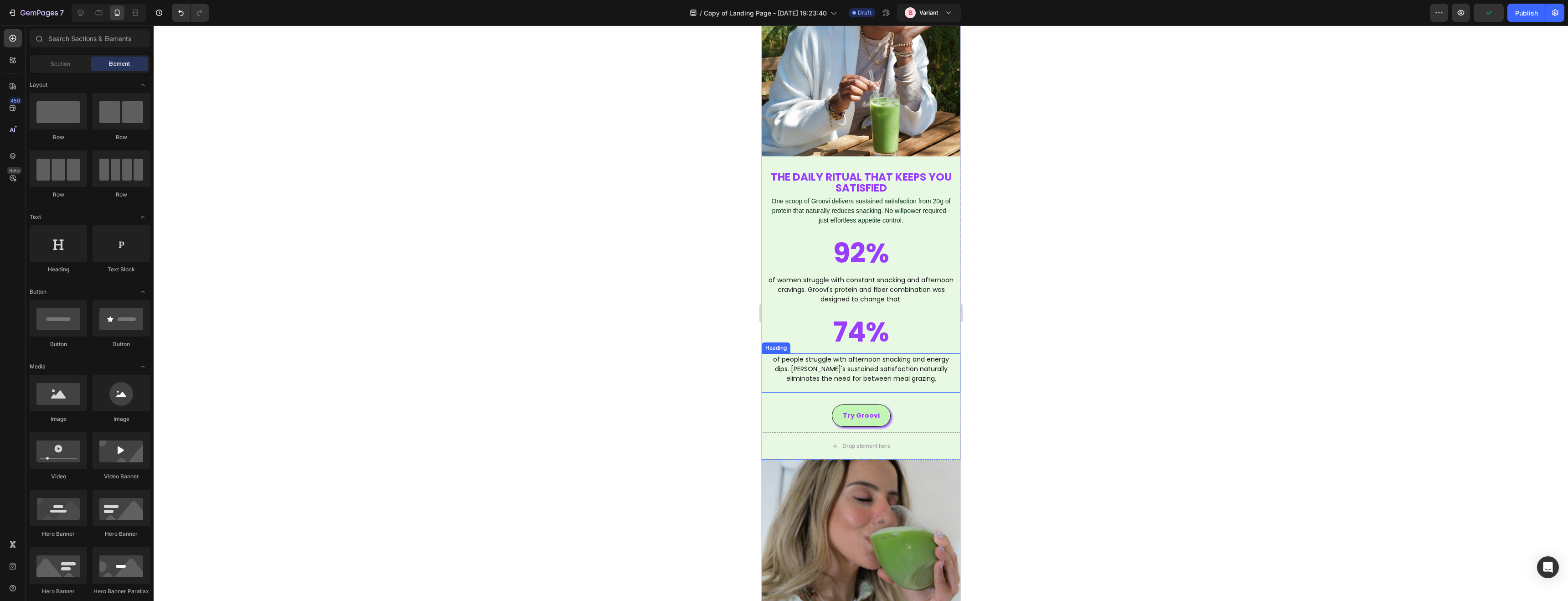
scroll to position [921, 0]
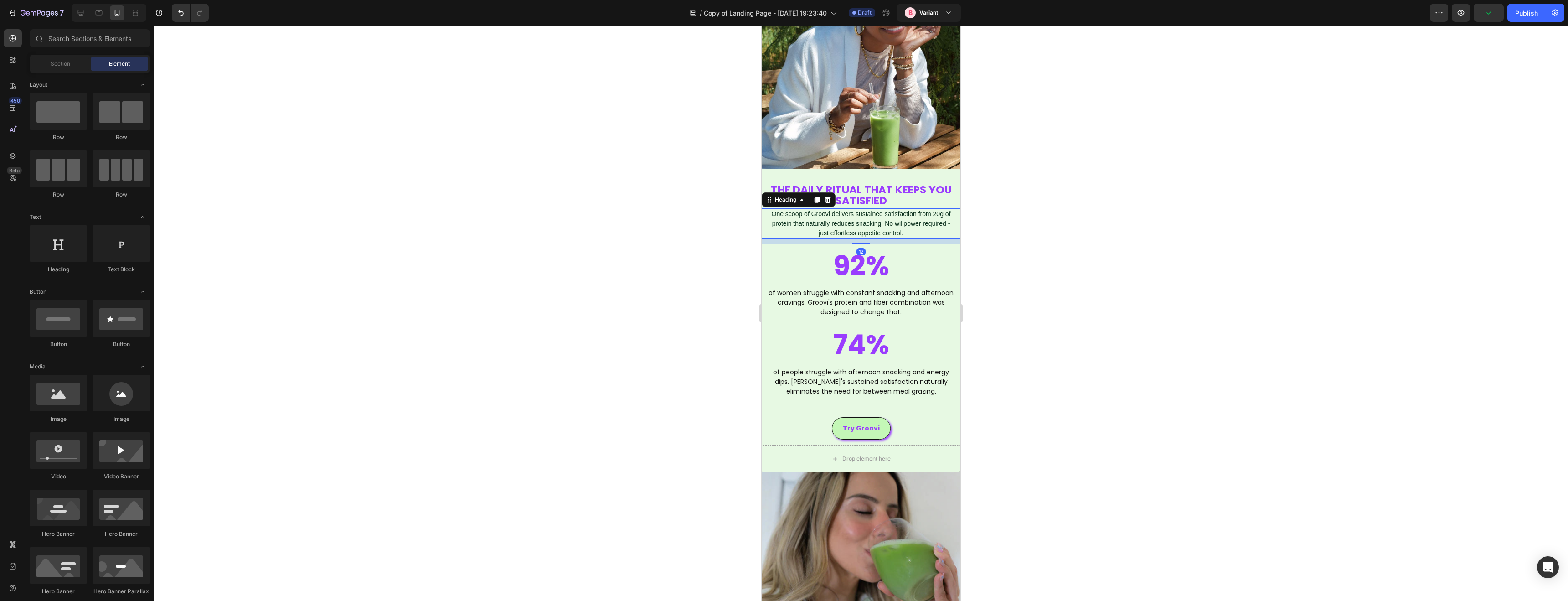
click at [842, 224] on span "One scoop of Groovi delivers sustained satisfaction from 20g of protein that na…" at bounding box center [861, 223] width 179 height 27
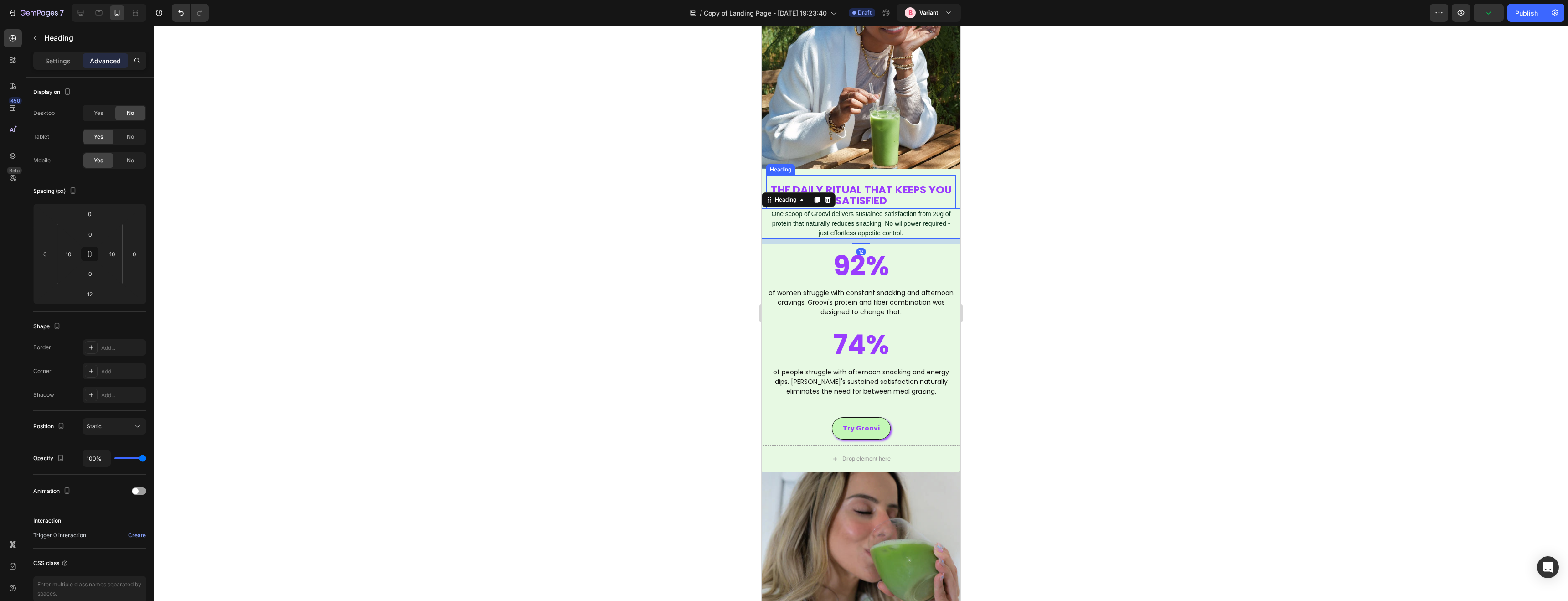
click at [849, 191] on span "THE DAILY RITUAL THAT KEEPS YOU SATISFIED" at bounding box center [861, 196] width 181 height 26
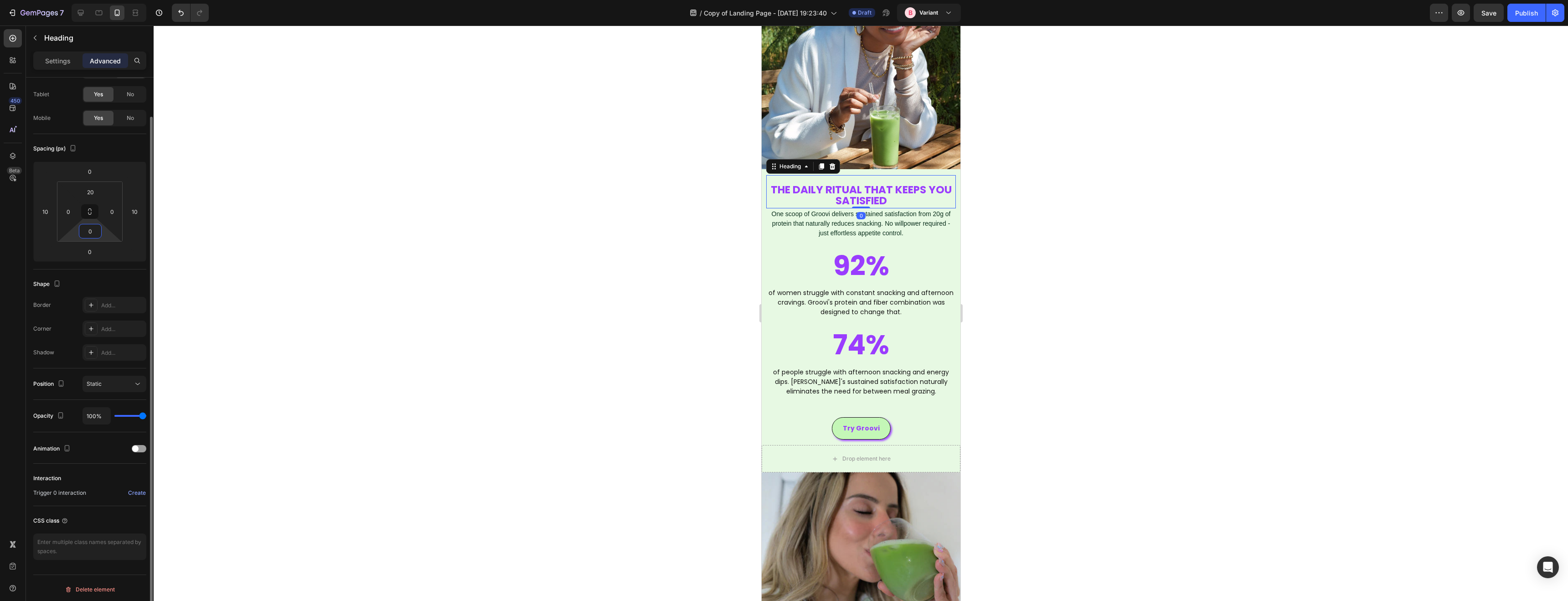
click at [97, 229] on input "0" at bounding box center [90, 231] width 18 height 14
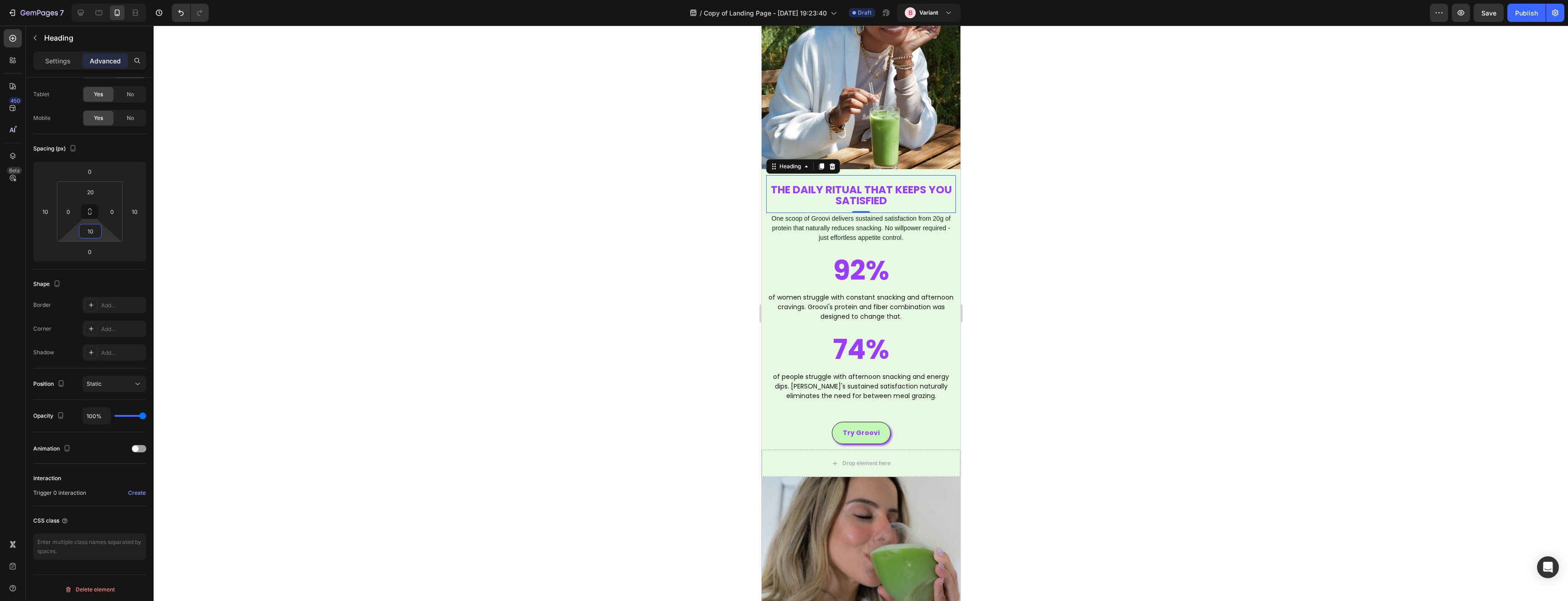
type input "10"
click at [444, 273] on div at bounding box center [860, 313] width 1414 height 575
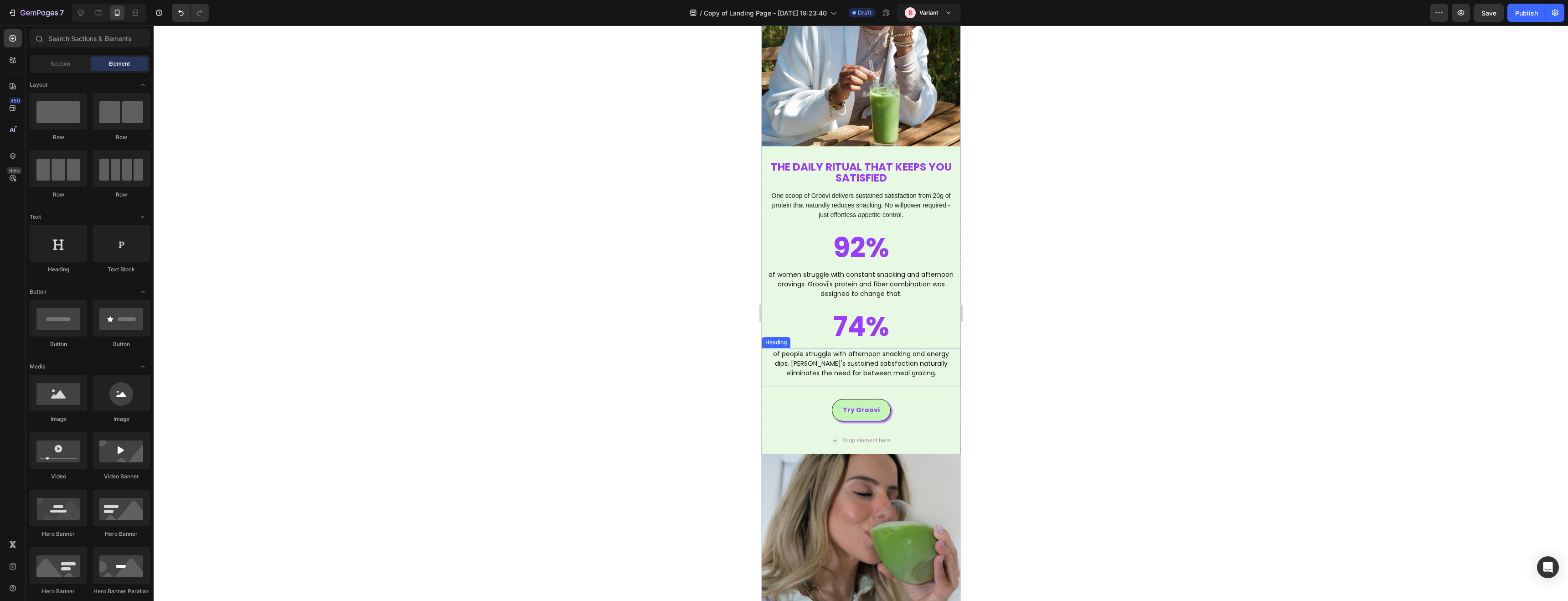
scroll to position [921, 0]
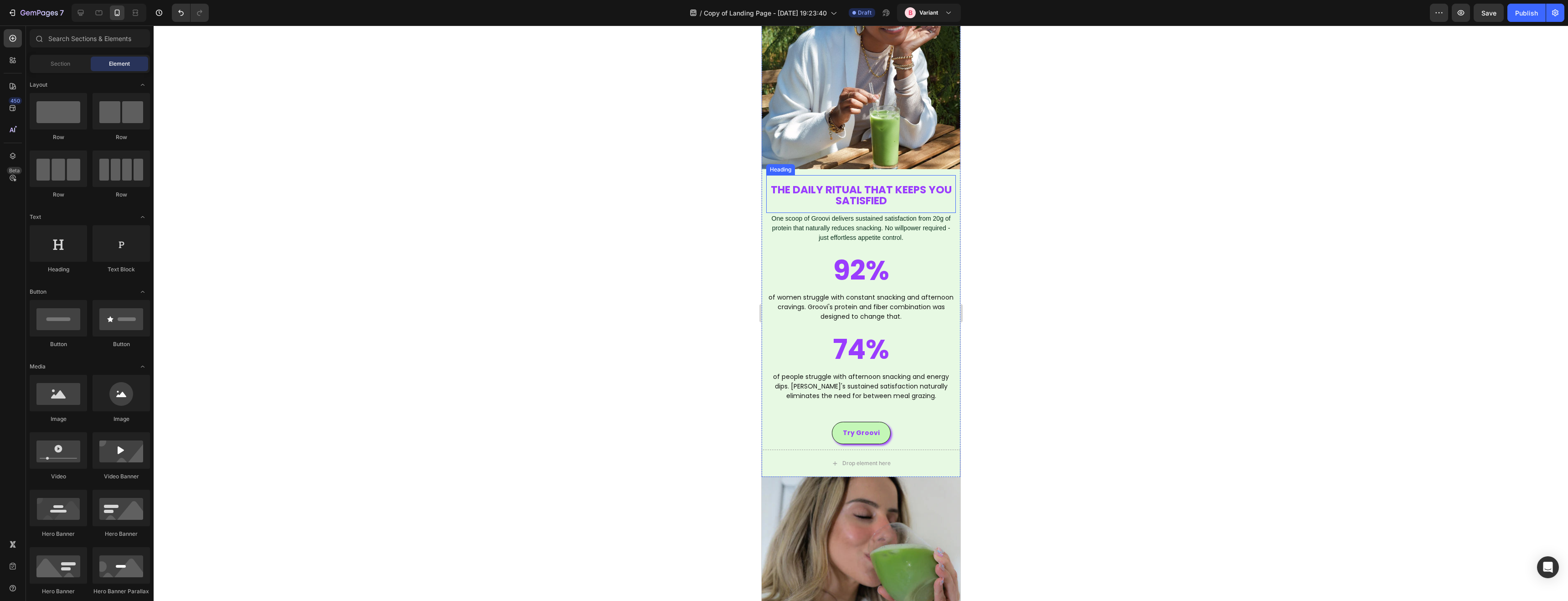
click at [891, 191] on span "THE DAILY RITUAL THAT KEEPS YOU SATISFIED" at bounding box center [861, 196] width 181 height 26
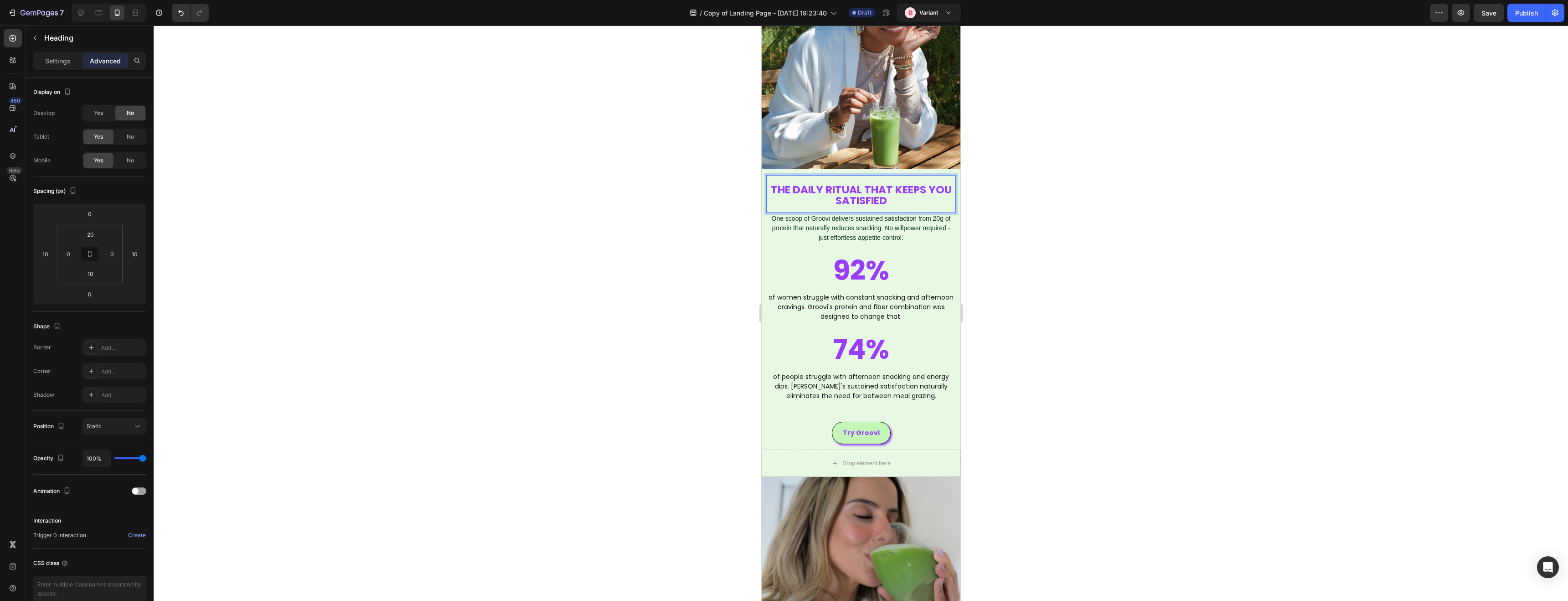
click at [895, 191] on span "THE DAILY RITUAL THAT KEEPS YOU SATISFIED" at bounding box center [861, 196] width 181 height 26
click at [1053, 236] on div at bounding box center [860, 313] width 1414 height 575
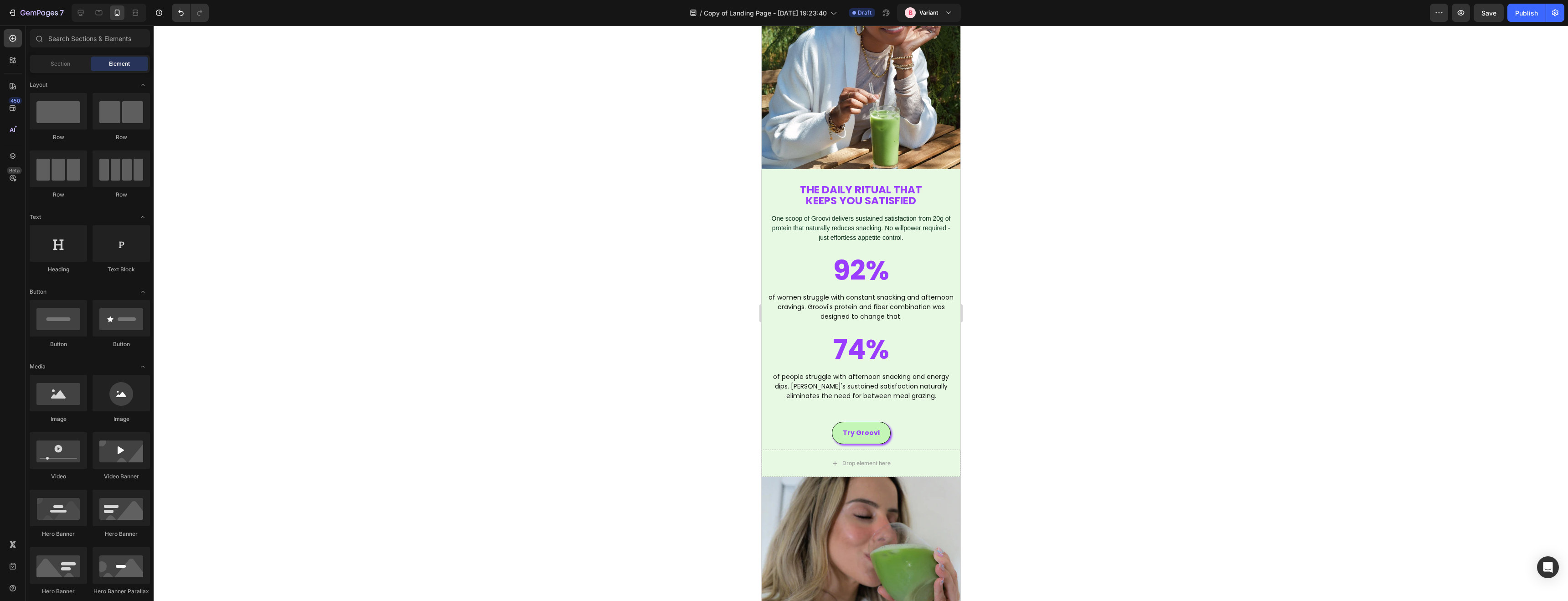
click at [1053, 236] on div at bounding box center [860, 313] width 1414 height 575
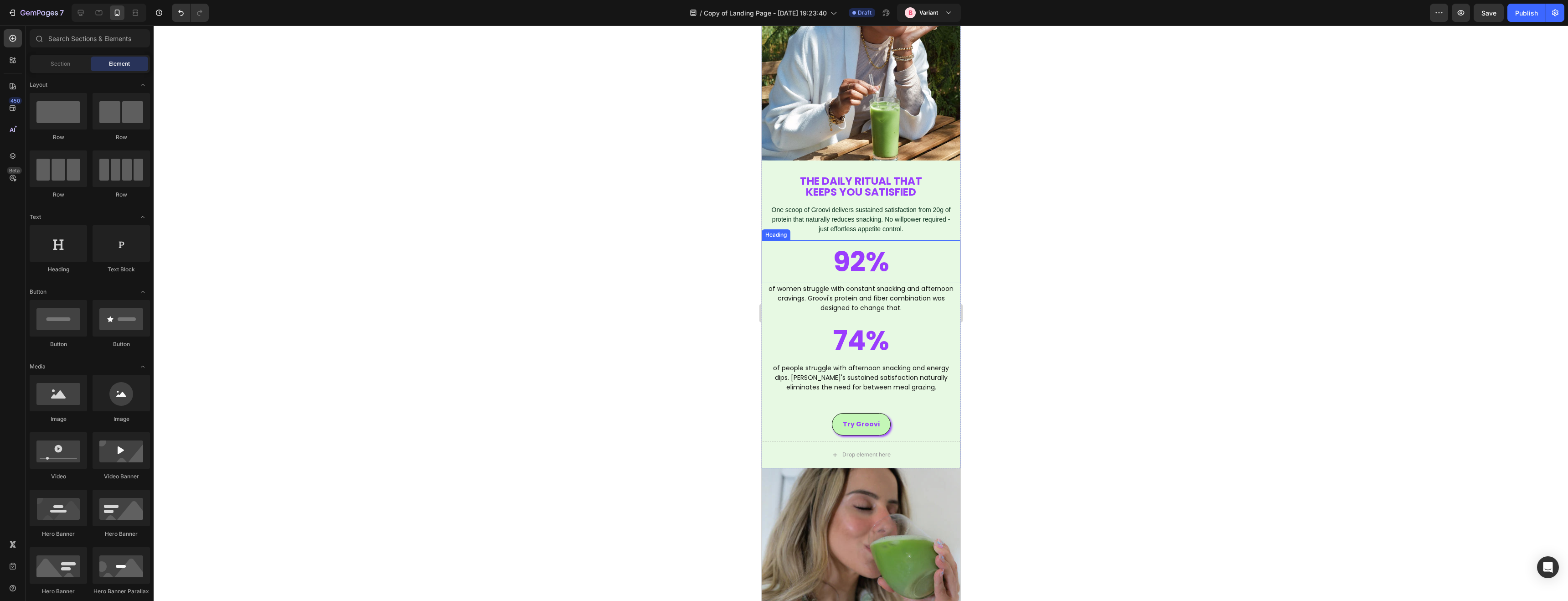
scroll to position [919, 0]
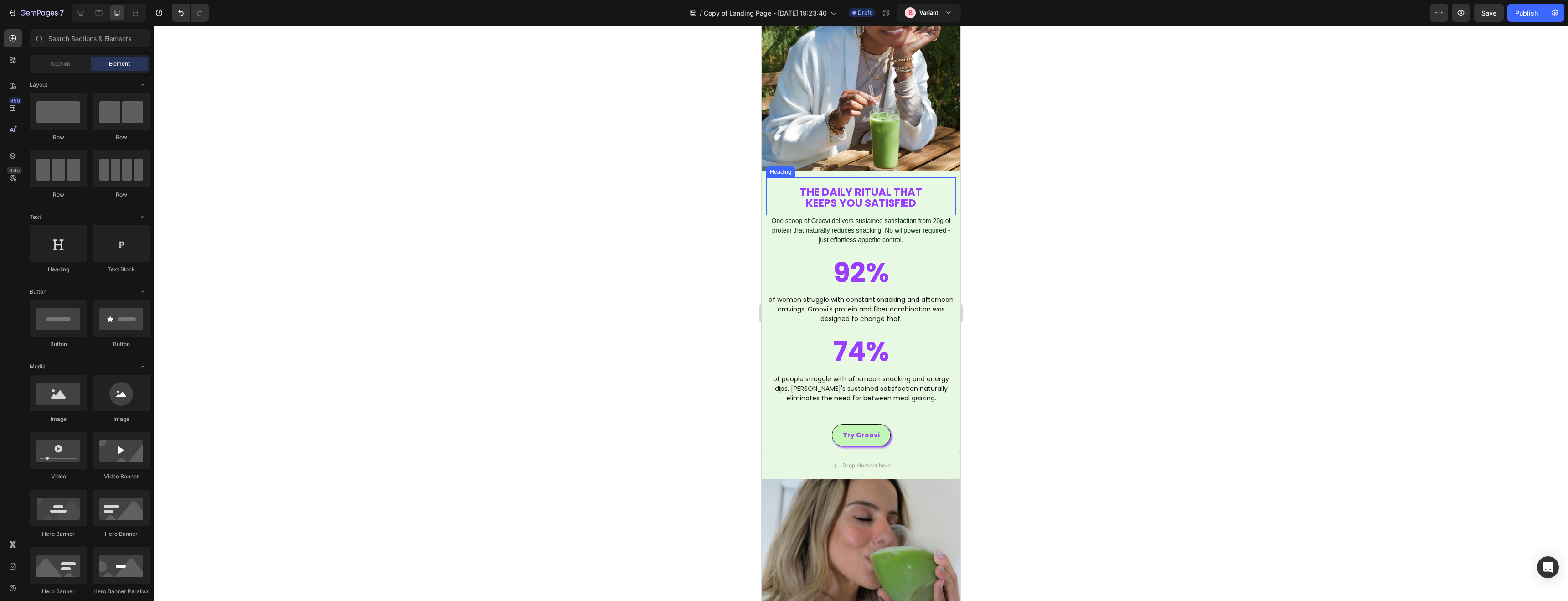
click at [848, 204] on span "KEEPS YOU SATISFIED" at bounding box center [860, 203] width 110 height 15
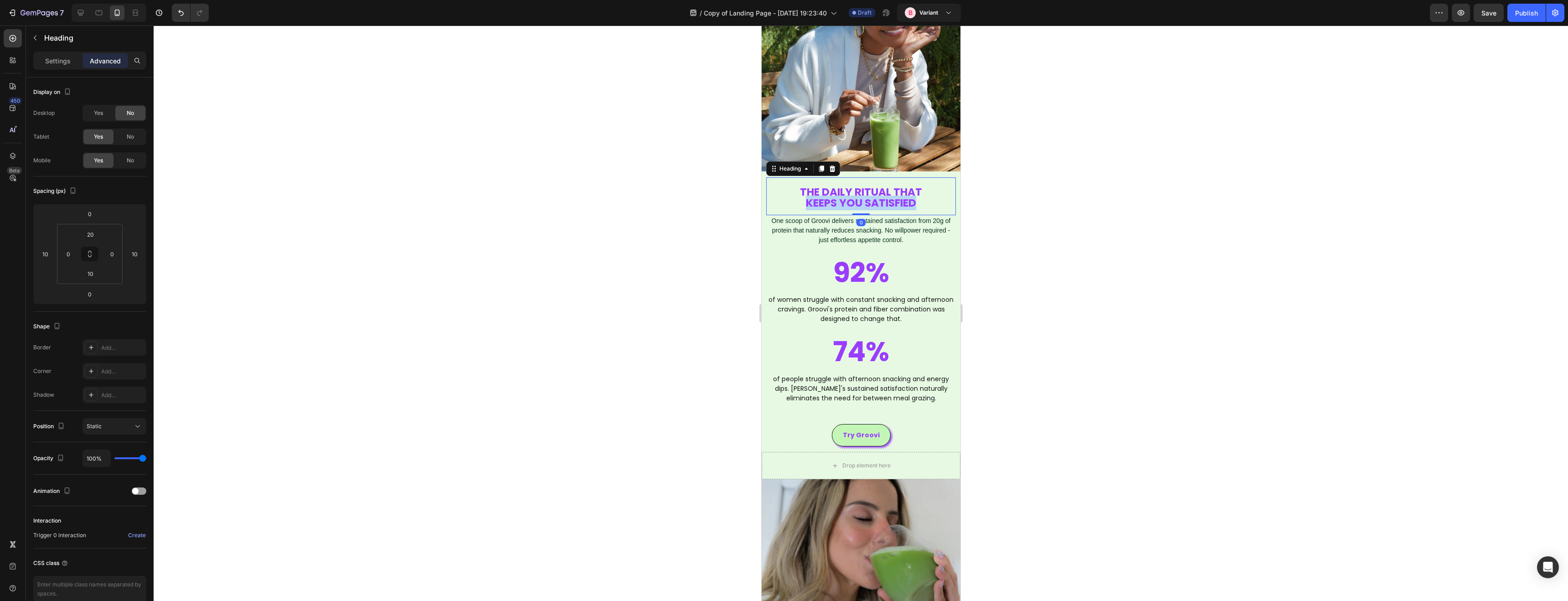
click at [847, 204] on span "KEEPS YOU SATISFIED" at bounding box center [860, 203] width 110 height 15
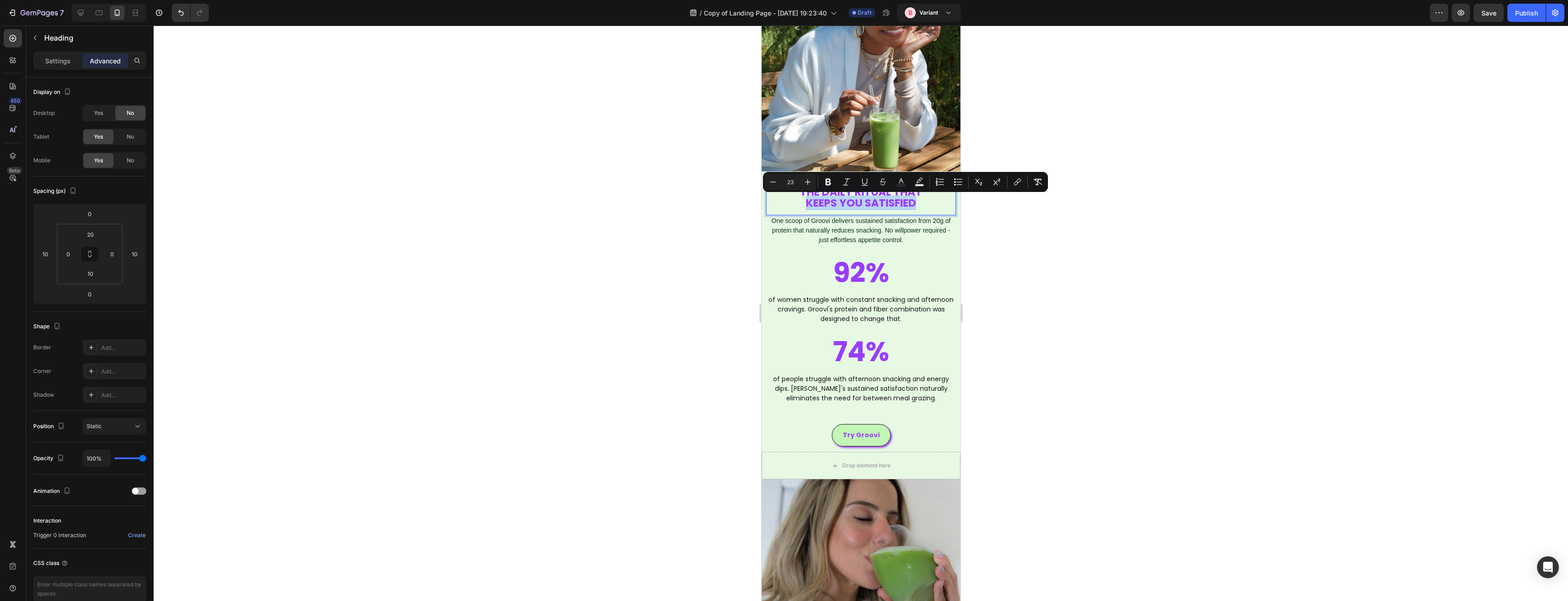
click at [849, 201] on span "KEEPS YOU SATISFIED" at bounding box center [860, 203] width 110 height 15
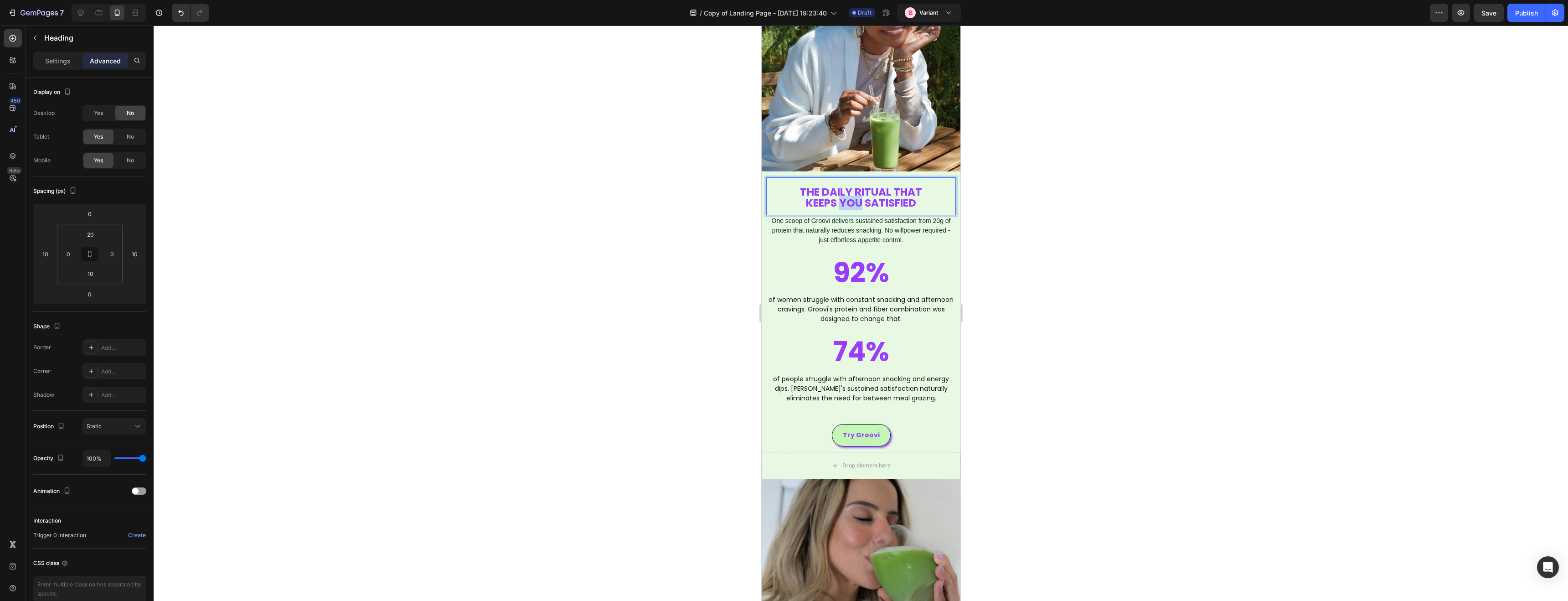
click at [849, 201] on span "KEEPS YOU SATISFIED" at bounding box center [860, 203] width 110 height 15
click at [850, 194] on span "THE DAILY RITUAL THAT" at bounding box center [860, 191] width 122 height 15
click at [1050, 229] on div at bounding box center [860, 313] width 1414 height 575
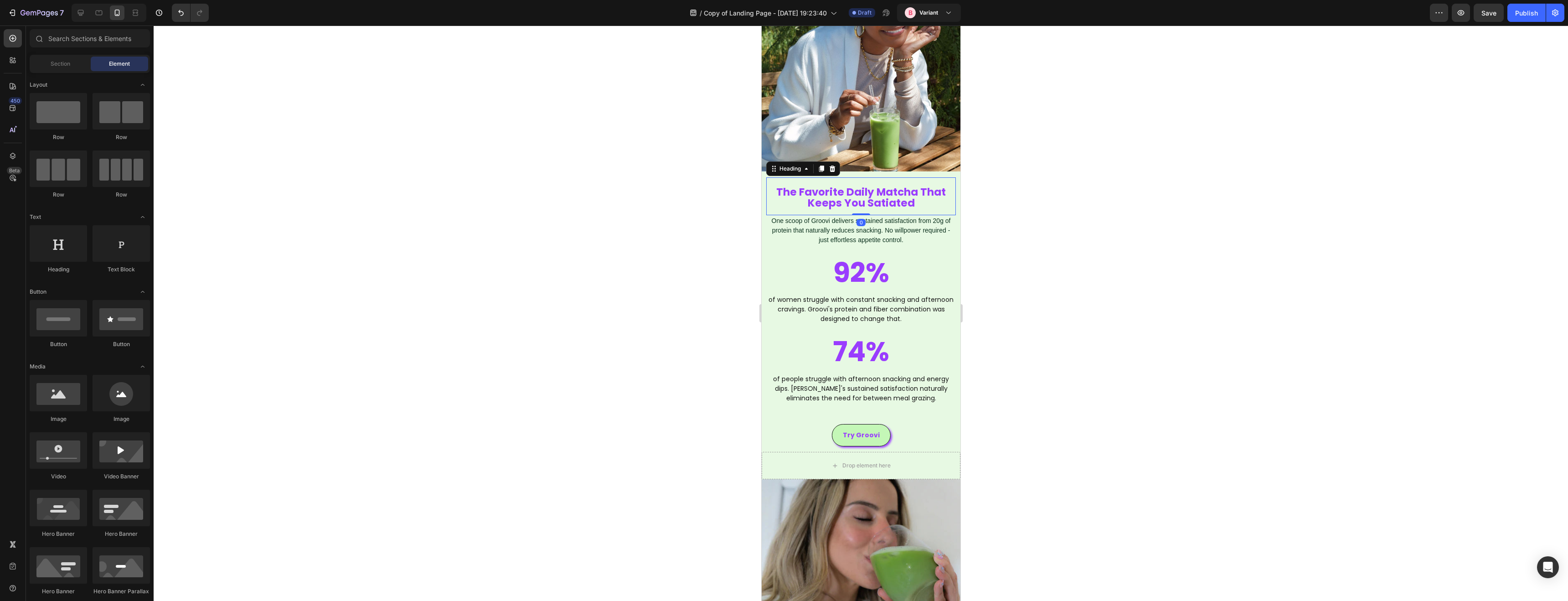
click at [869, 201] on span "The Favorite Daily Matcha That Keeps You Satiated" at bounding box center [861, 197] width 170 height 26
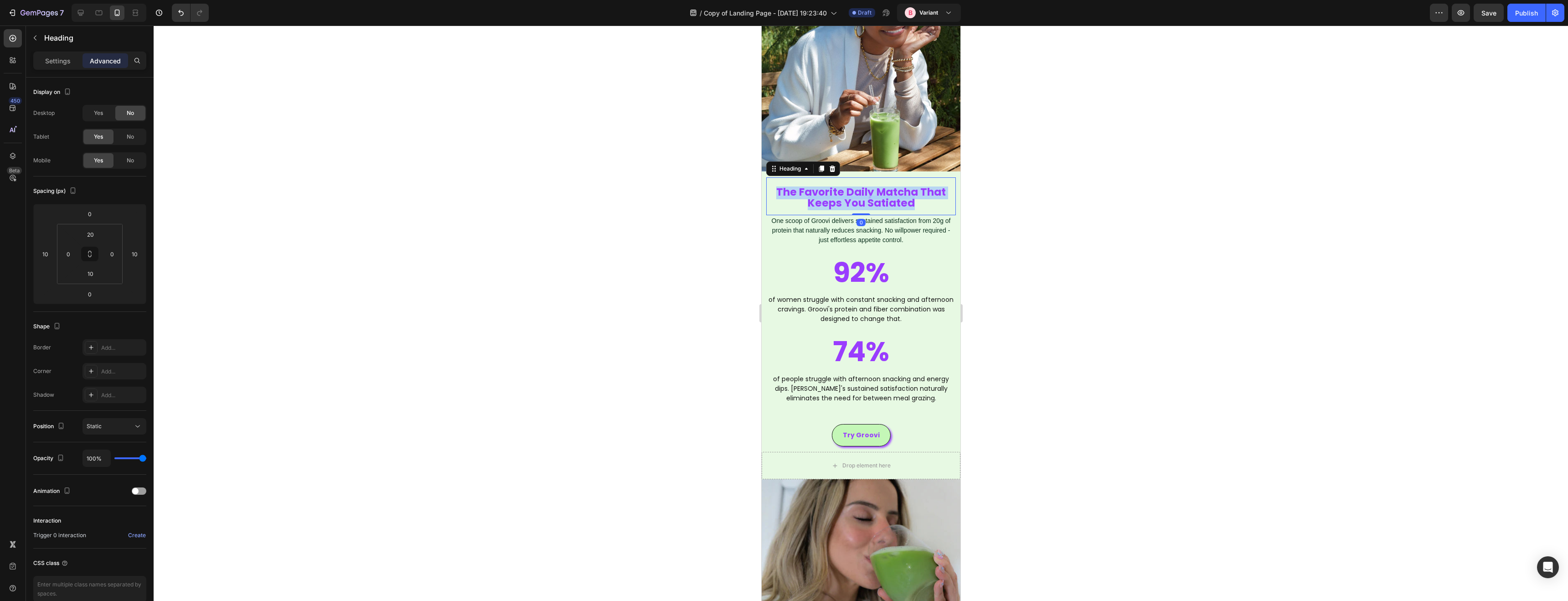
click at [869, 201] on span "The Favorite Daily Matcha That Keeps You Satiated" at bounding box center [861, 197] width 170 height 26
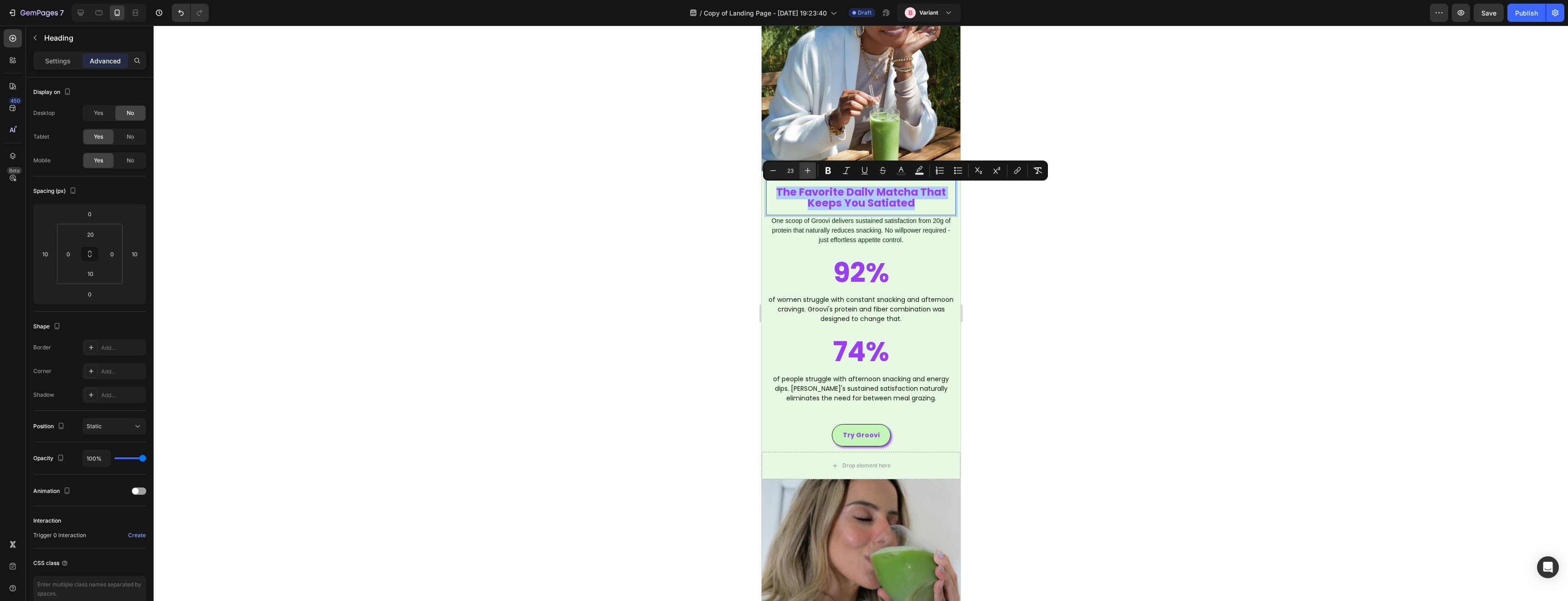
click at [811, 174] on icon "Editor contextual toolbar" at bounding box center [807, 171] width 10 height 10
type input "25"
click at [1021, 232] on div at bounding box center [860, 313] width 1414 height 575
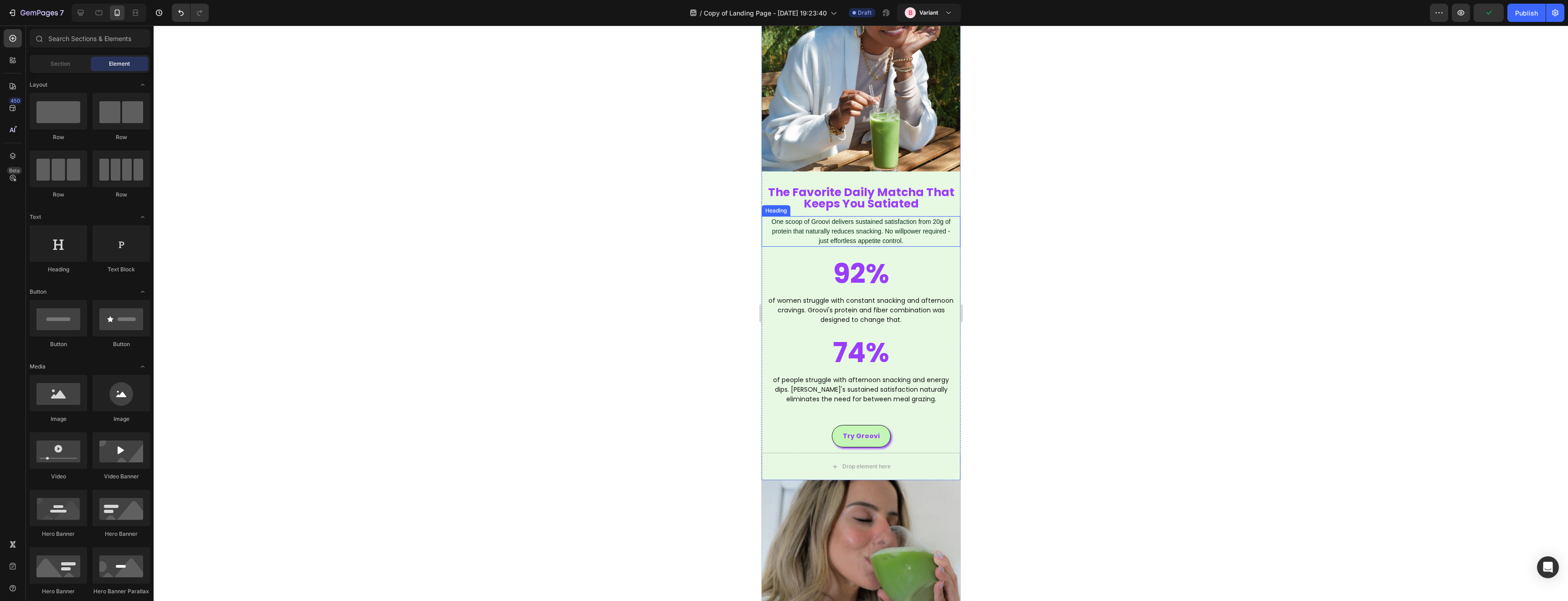
click at [1020, 232] on div at bounding box center [860, 313] width 1414 height 575
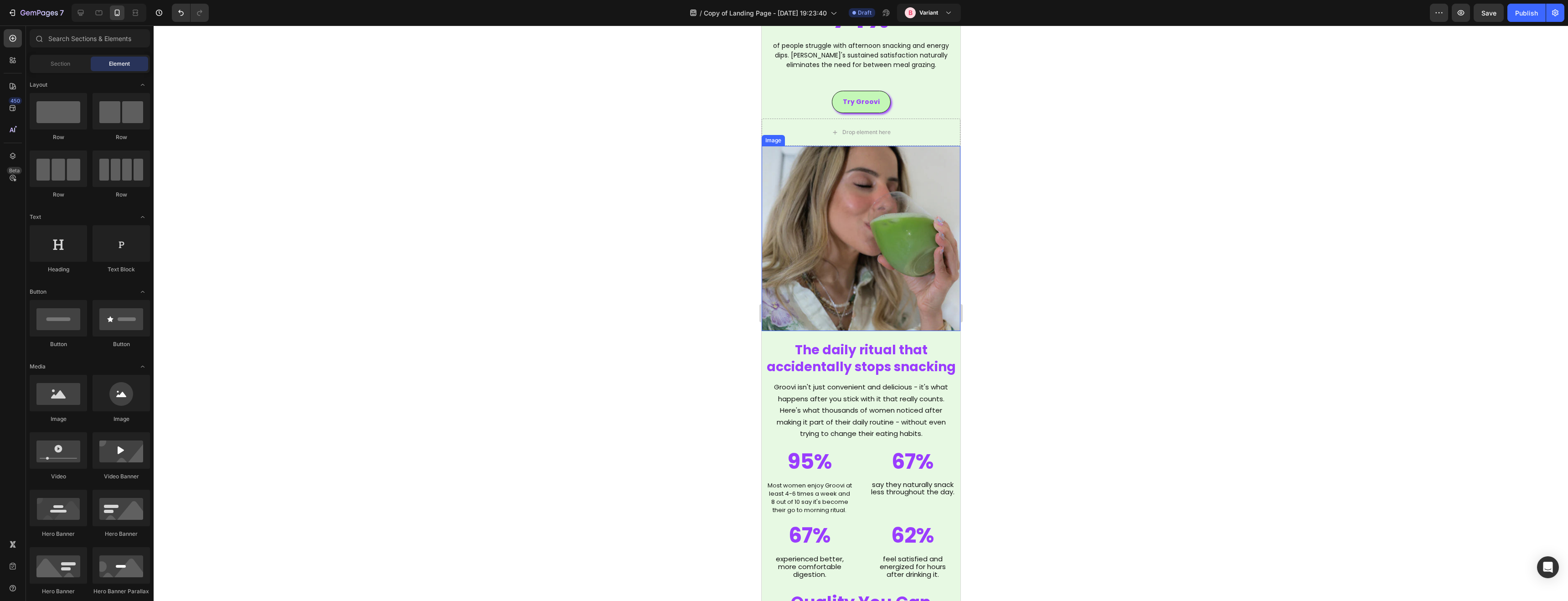
scroll to position [1256, 0]
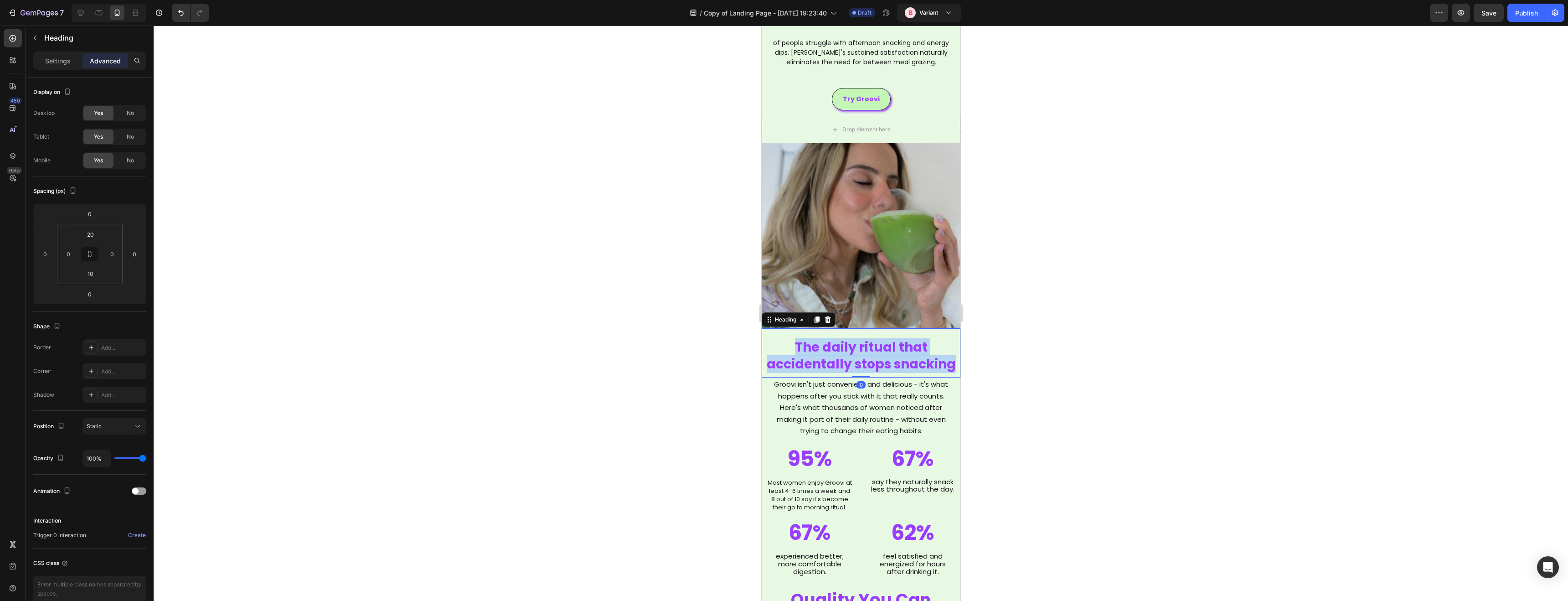
click at [842, 358] on span "The daily ritual that accidentally stops snacking" at bounding box center [861, 356] width 189 height 35
click at [981, 372] on div at bounding box center [860, 313] width 1414 height 575
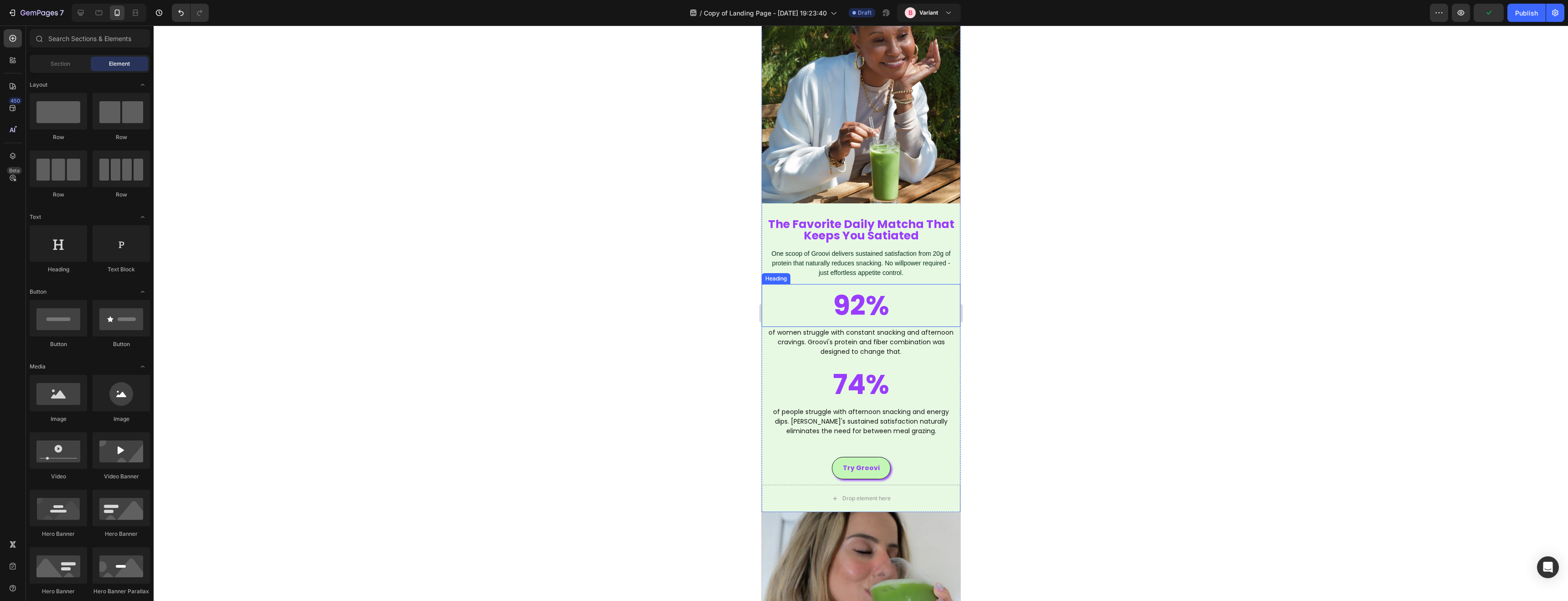
scroll to position [897, 0]
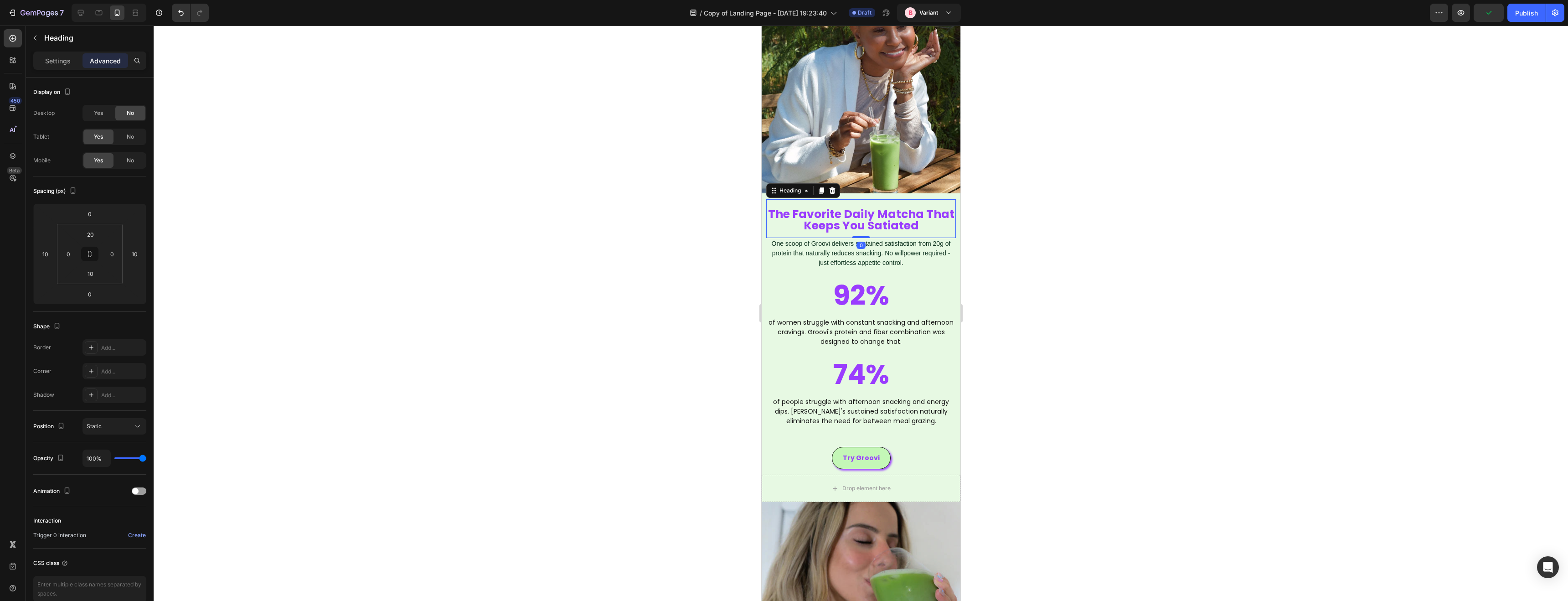
click at [842, 220] on span "The Favorite Daily Matcha That Keeps You Satiated" at bounding box center [860, 220] width 186 height 28
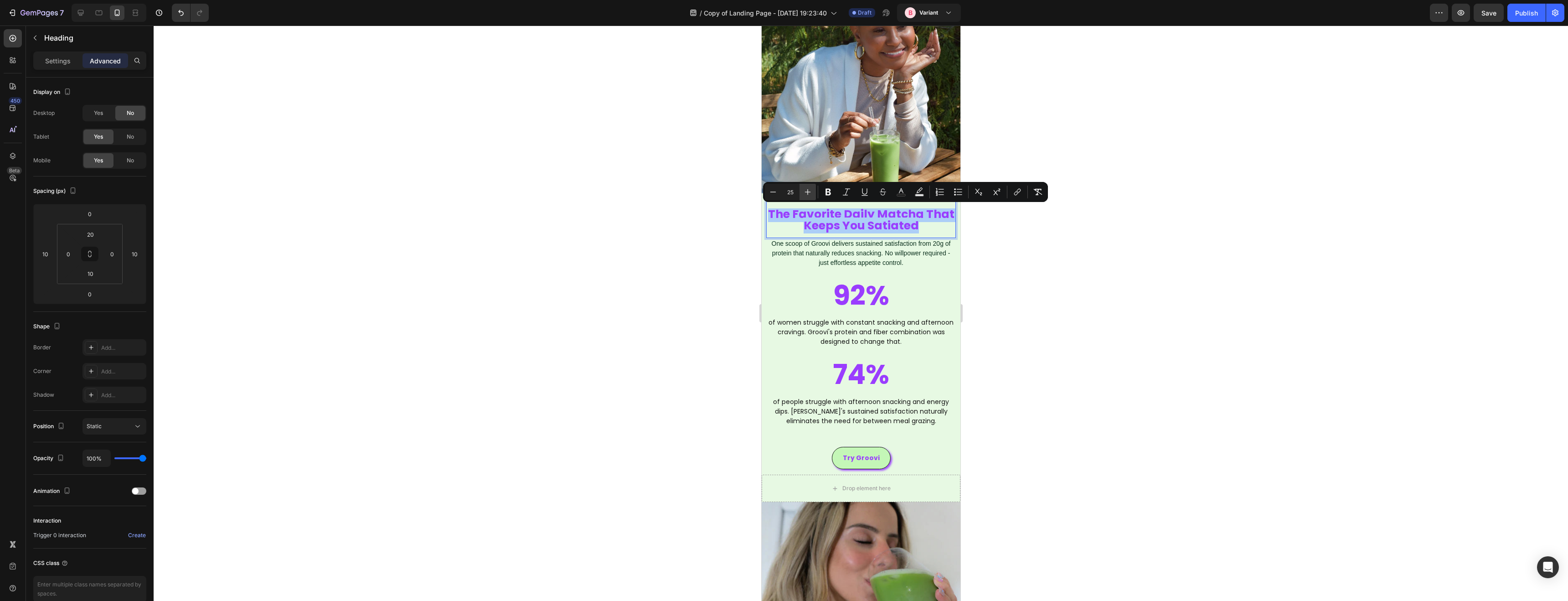
click at [809, 191] on icon "Editor contextual toolbar" at bounding box center [808, 191] width 6 height 6
click at [810, 191] on icon "Editor contextual toolbar" at bounding box center [808, 191] width 6 height 6
type input "28"
click at [1022, 242] on div at bounding box center [860, 313] width 1414 height 575
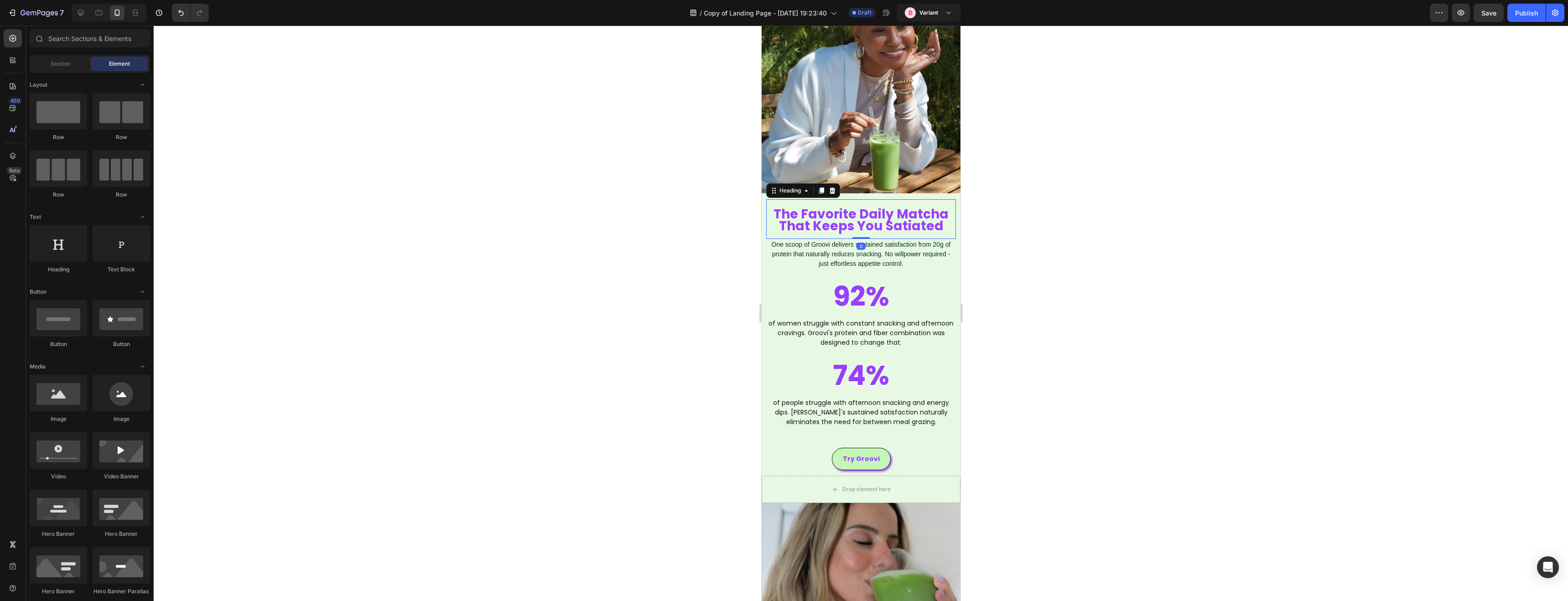
click at [842, 215] on span "The Favorite Daily Matcha That Keeps You Satiated" at bounding box center [861, 220] width 175 height 30
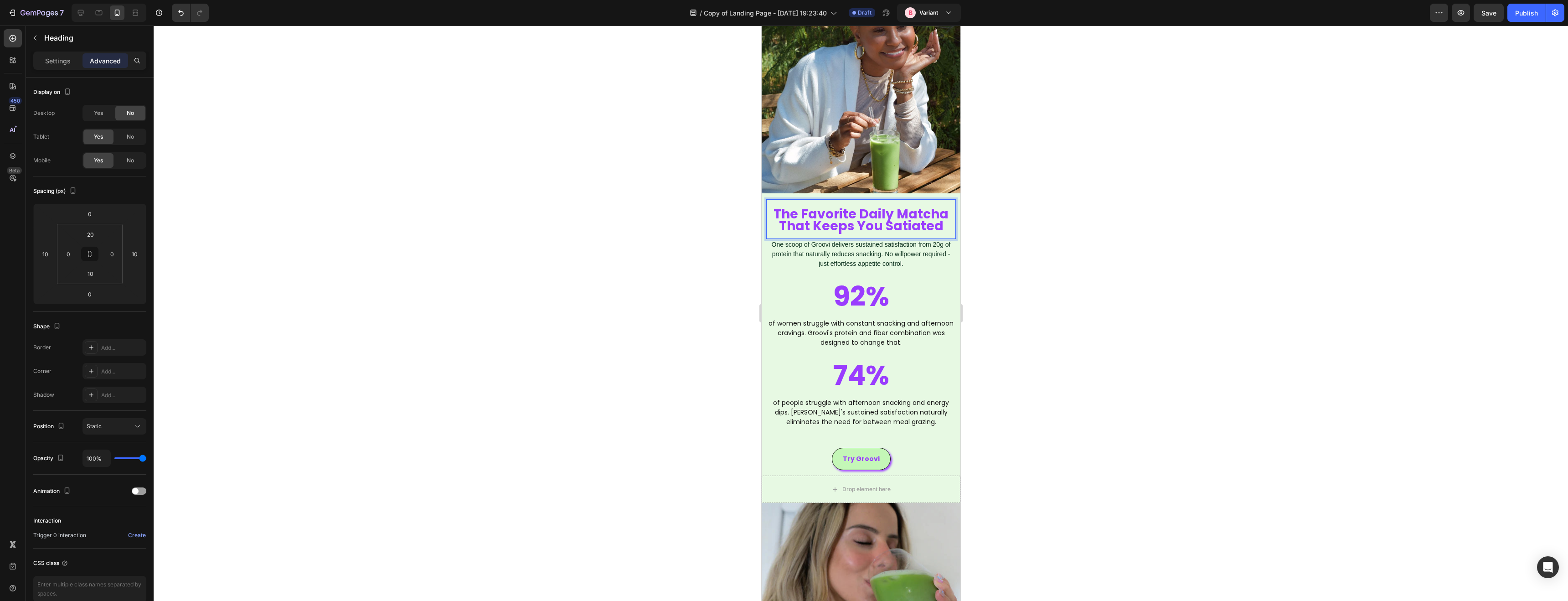
click at [842, 215] on span "The Favorite Daily Matcha That Keeps You Satiated" at bounding box center [861, 220] width 175 height 30
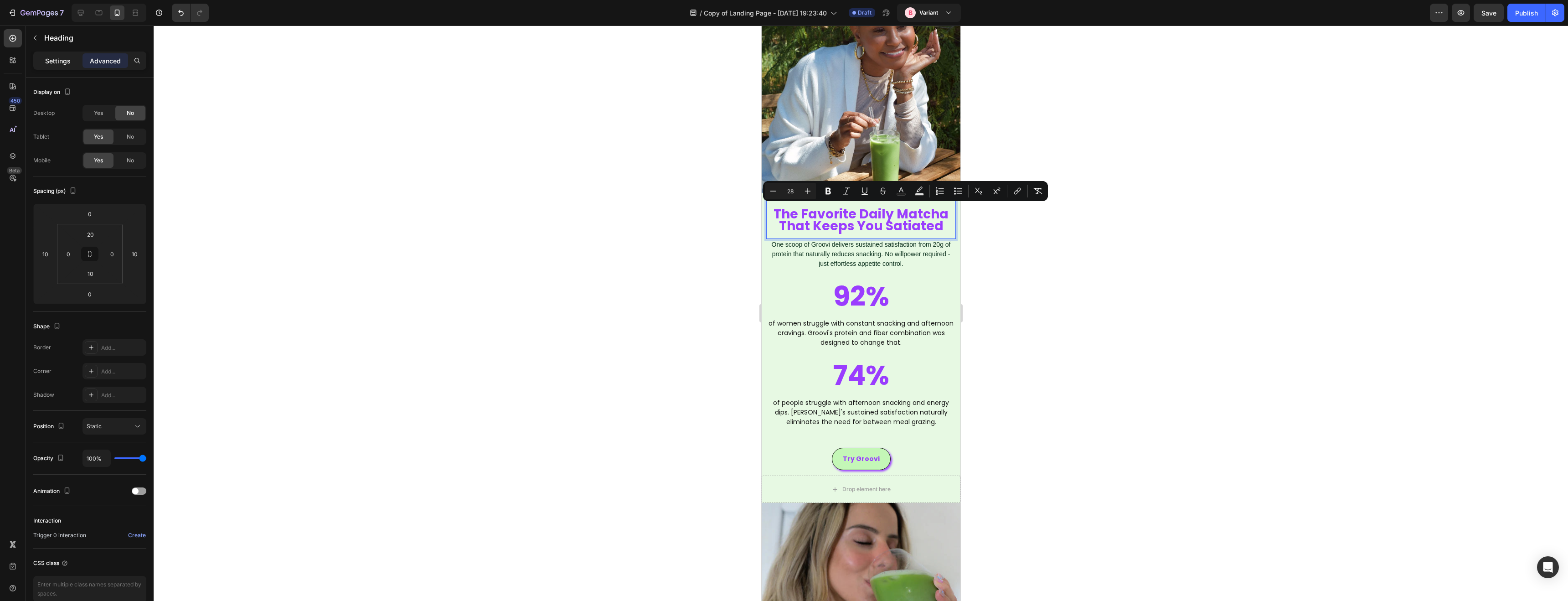
drag, startPoint x: 58, startPoint y: 58, endPoint x: 77, endPoint y: 74, distance: 24.8
click at [59, 58] on p "Settings" at bounding box center [57, 61] width 25 height 10
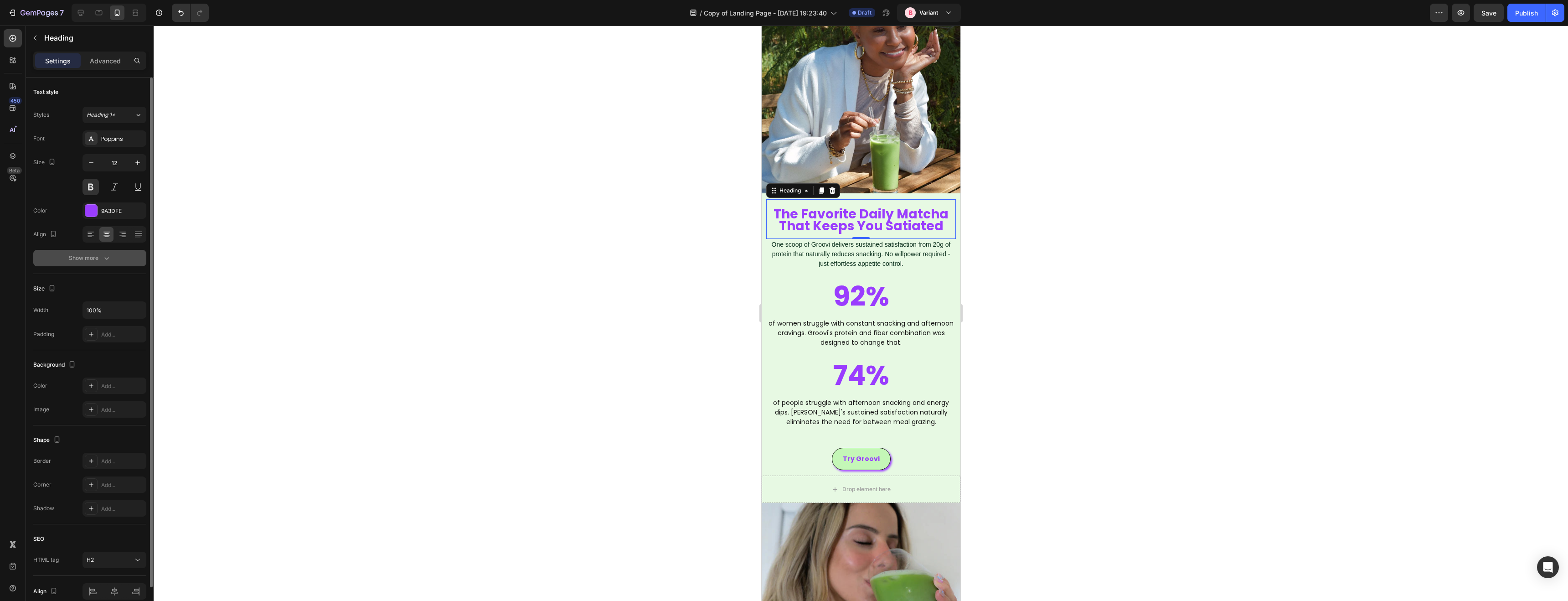
click at [96, 253] on button "Show more" at bounding box center [89, 257] width 113 height 16
click at [97, 284] on input "180%" at bounding box center [114, 281] width 63 height 16
click at [138, 282] on icon "button" at bounding box center [138, 282] width 10 height 10
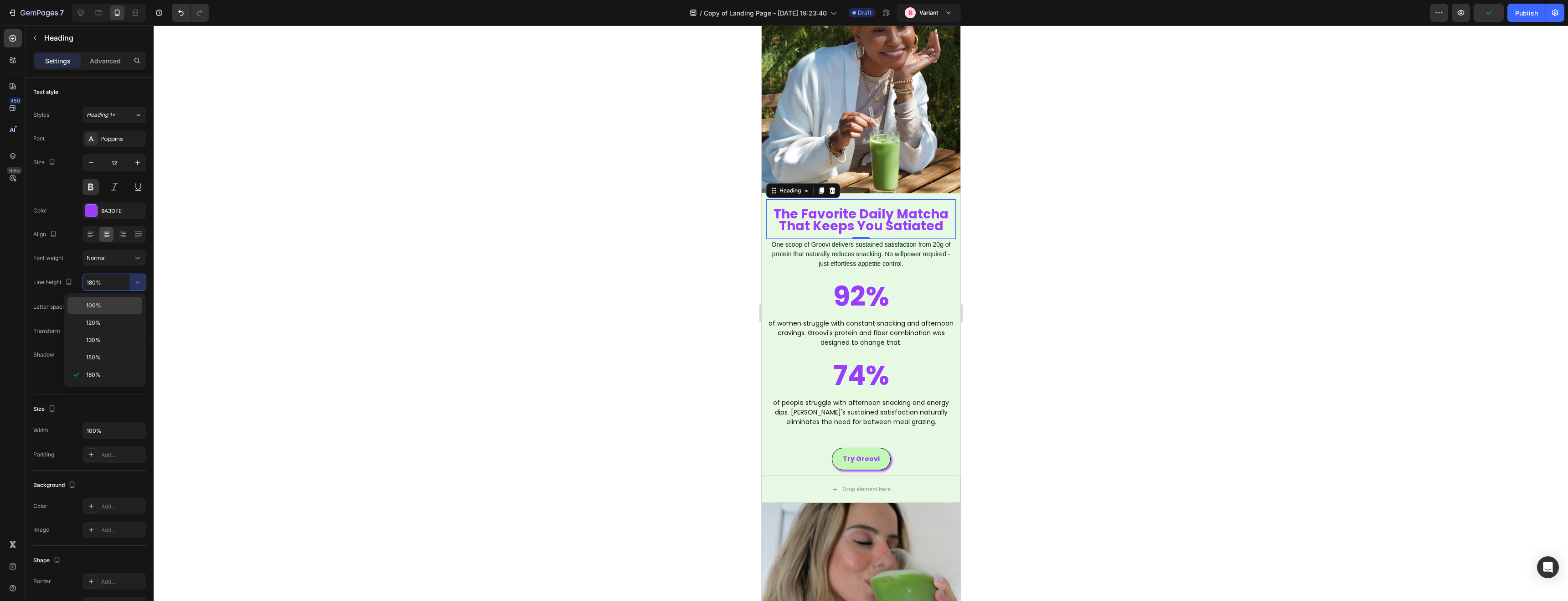
click at [117, 307] on p "100%" at bounding box center [112, 305] width 52 height 8
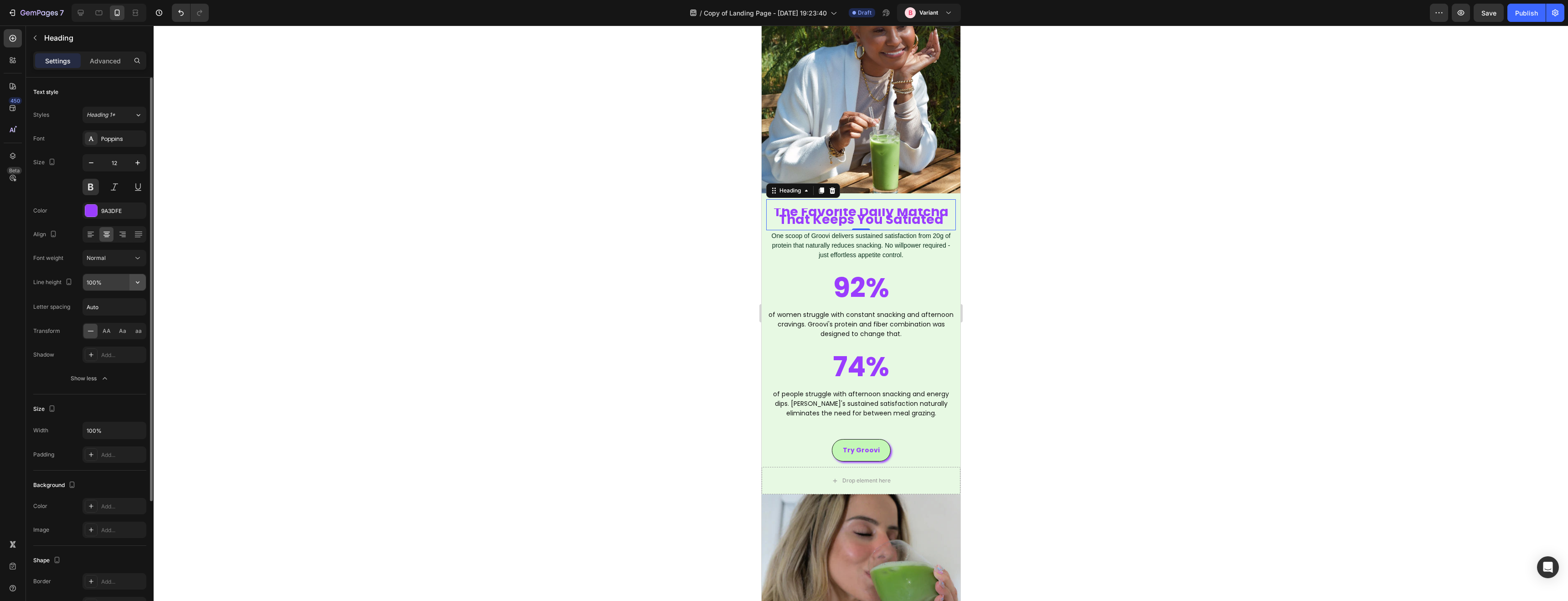
click at [132, 287] on button "button" at bounding box center [137, 281] width 16 height 16
click at [108, 377] on p "180%" at bounding box center [112, 374] width 52 height 8
type input "180%"
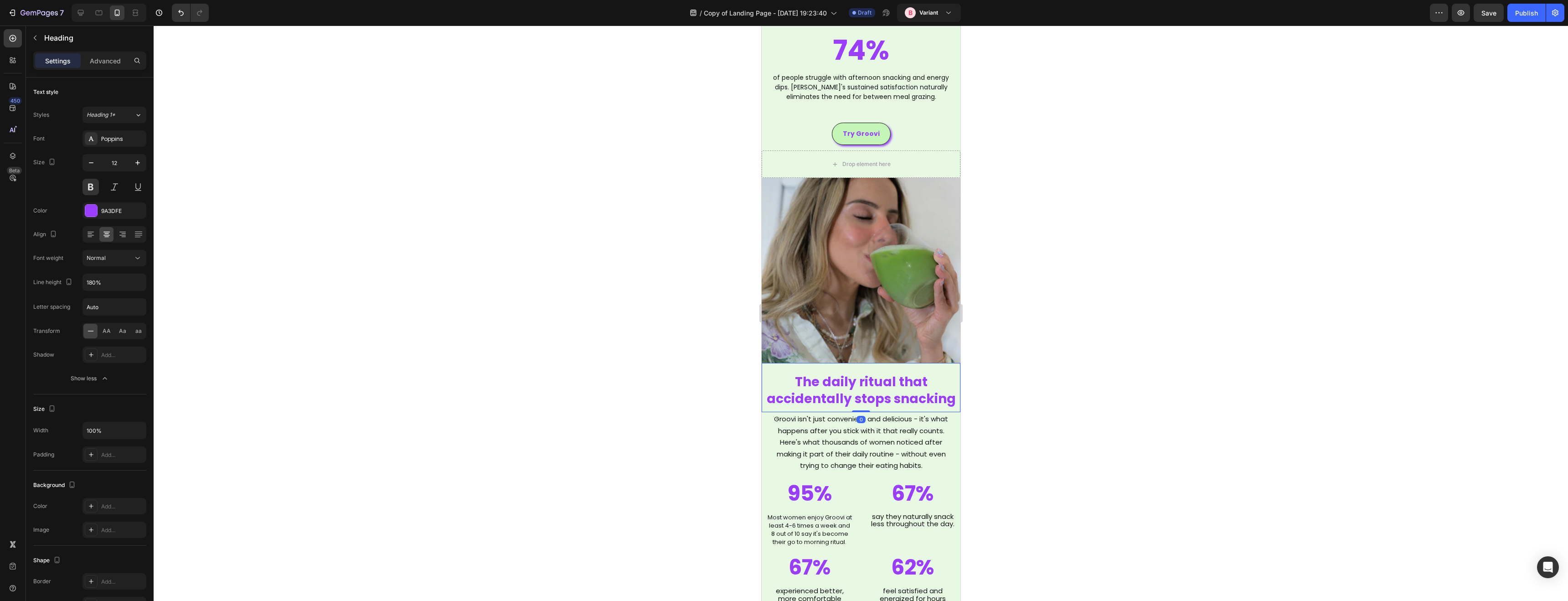
scroll to position [42, 0]
click at [836, 391] on span "The daily ritual that accidentally stops snacking" at bounding box center [861, 391] width 189 height 35
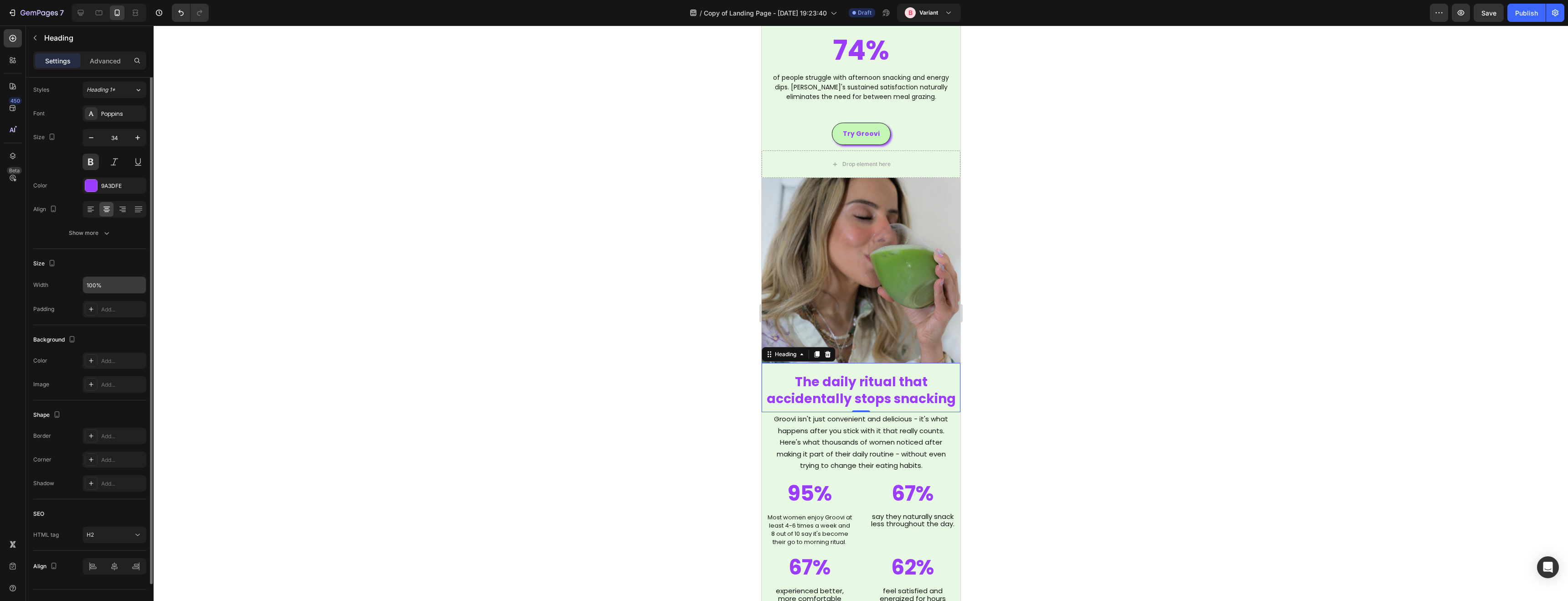
scroll to position [0, 0]
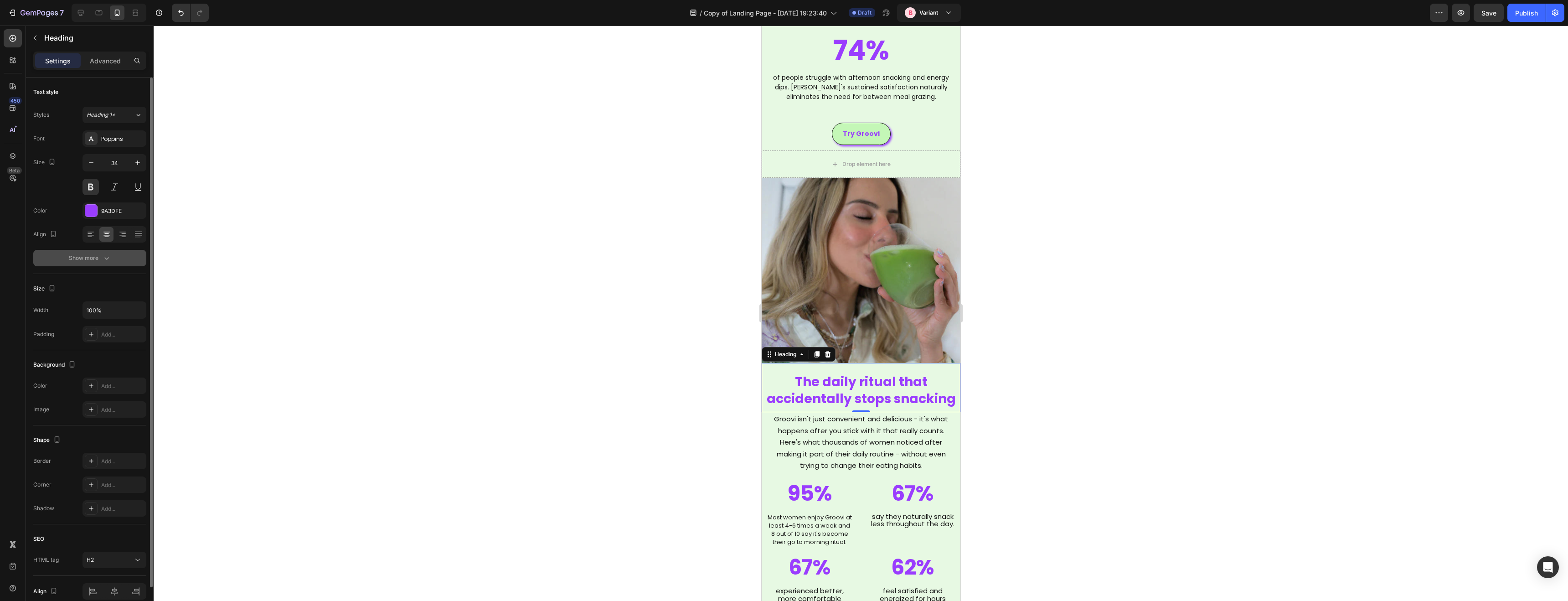
click at [105, 258] on icon "button" at bounding box center [106, 258] width 10 height 10
click at [817, 359] on div at bounding box center [816, 354] width 11 height 11
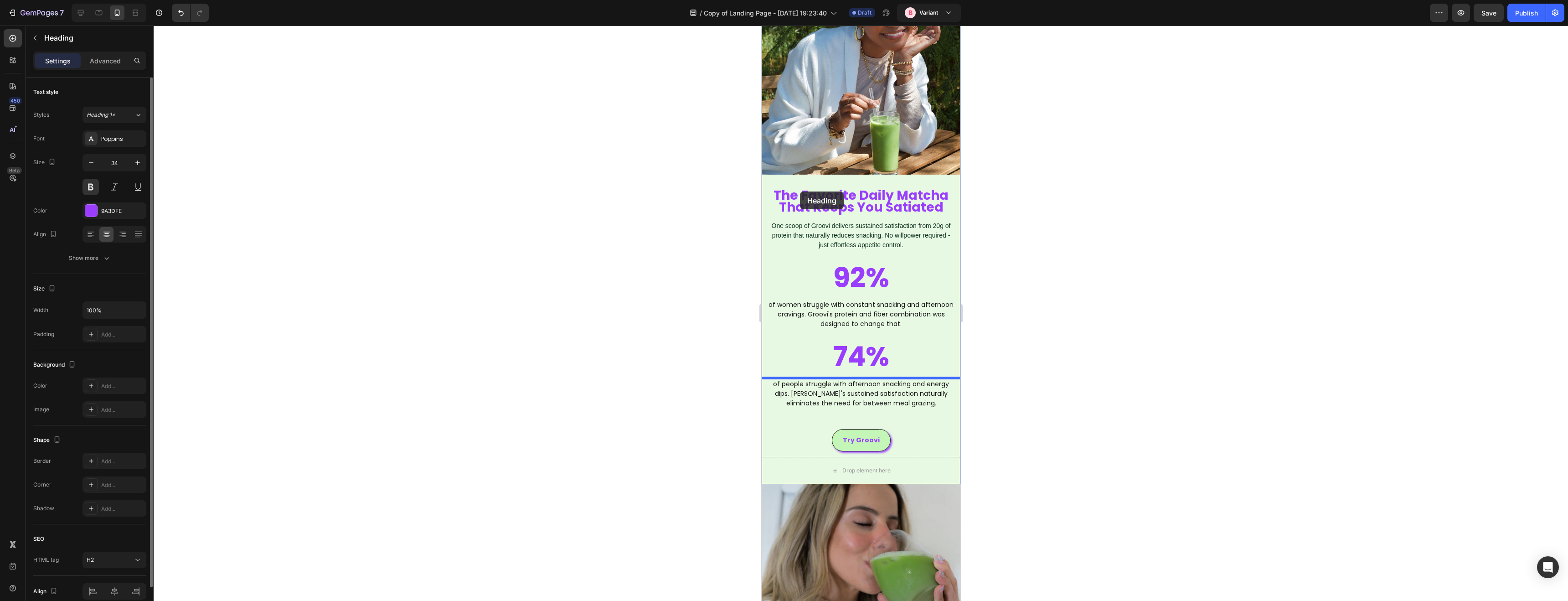
scroll to position [917, 0]
drag, startPoint x: 787, startPoint y: 406, endPoint x: 799, endPoint y: 184, distance: 222.3
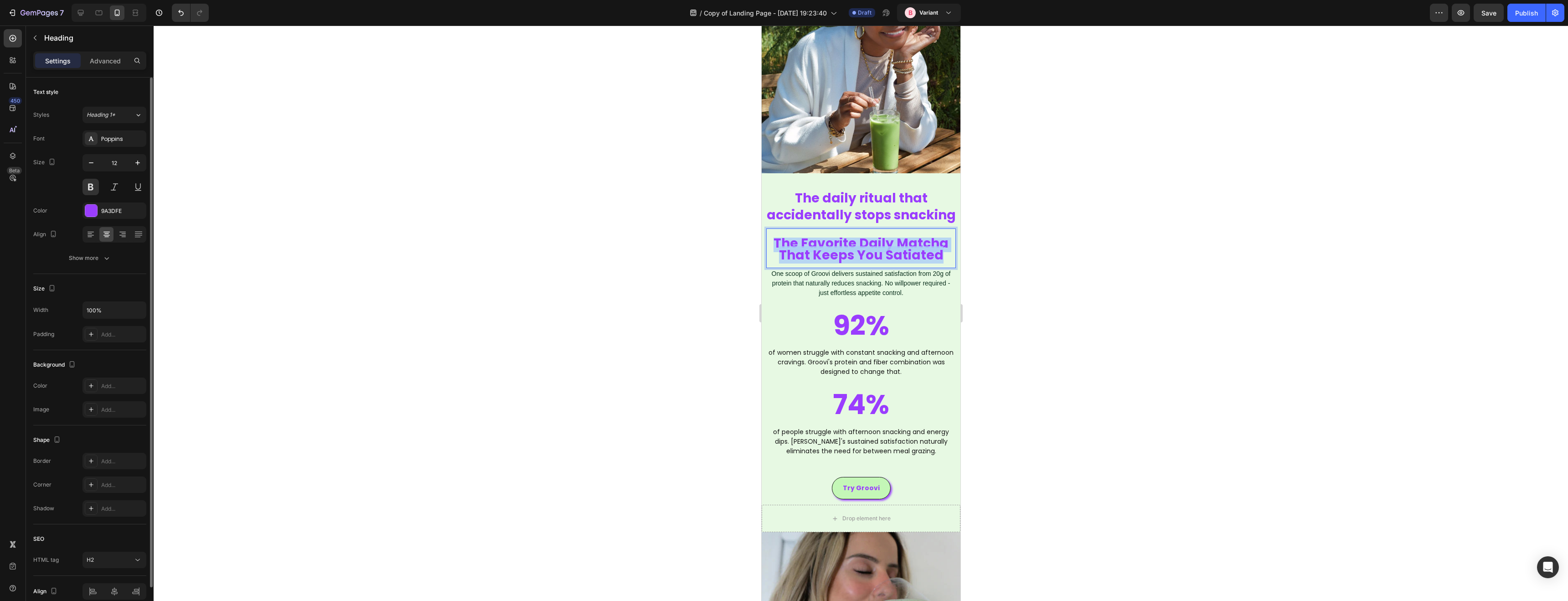
click at [820, 249] on span "The Favorite Daily Matcha That Keeps You Satiated" at bounding box center [861, 249] width 175 height 30
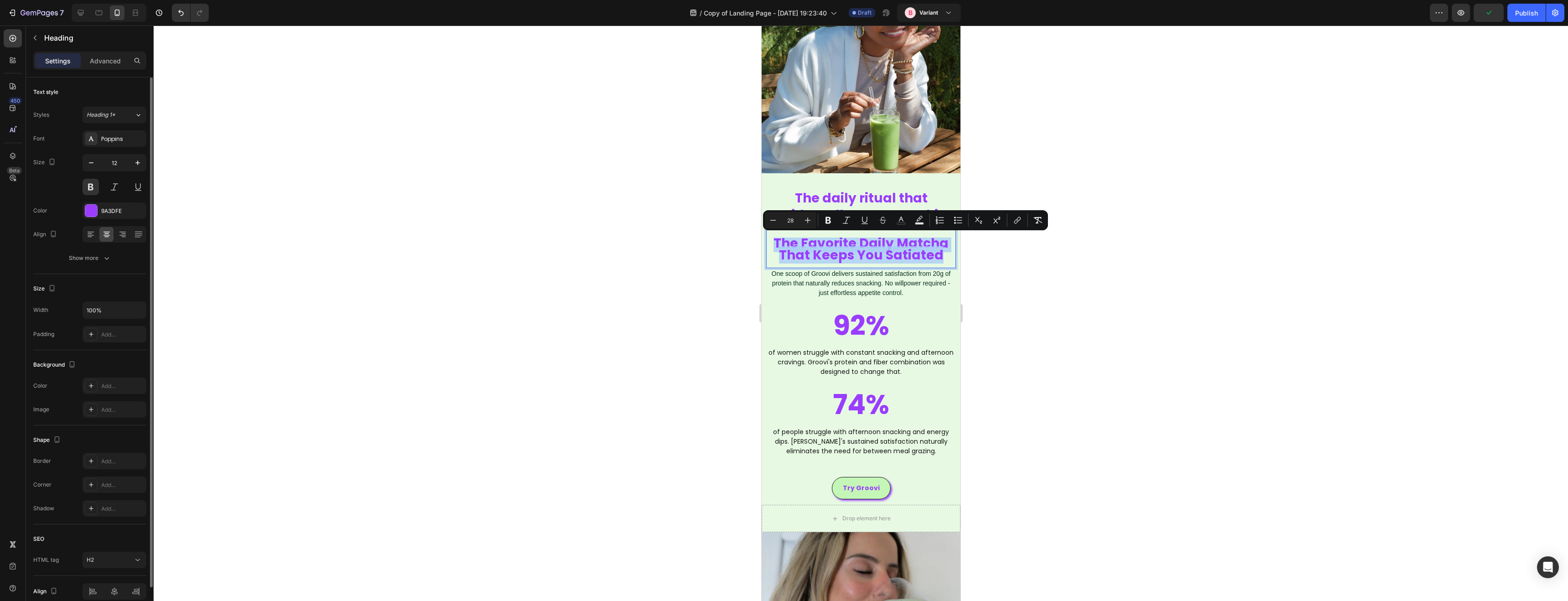
copy span "The Favorite Daily Matcha That Keeps You Satiated"
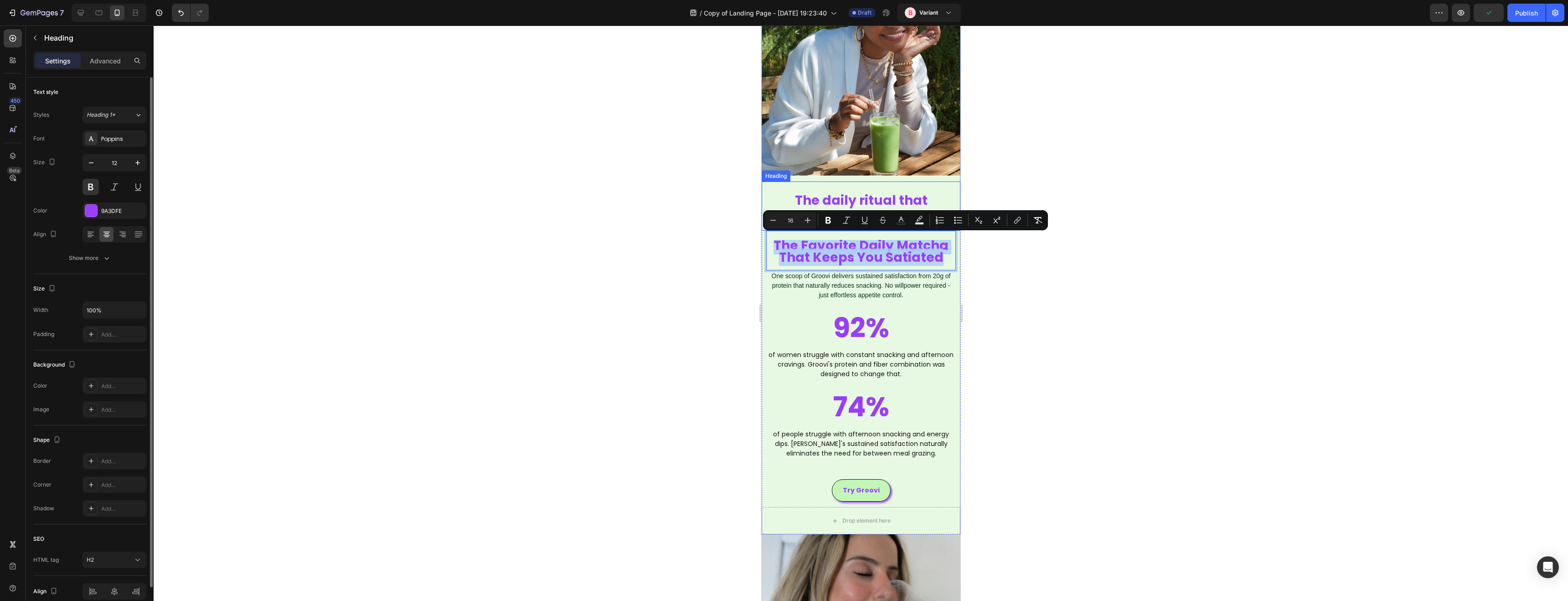
click at [833, 201] on span "The daily ritual that accidentally stops snacking" at bounding box center [861, 209] width 189 height 35
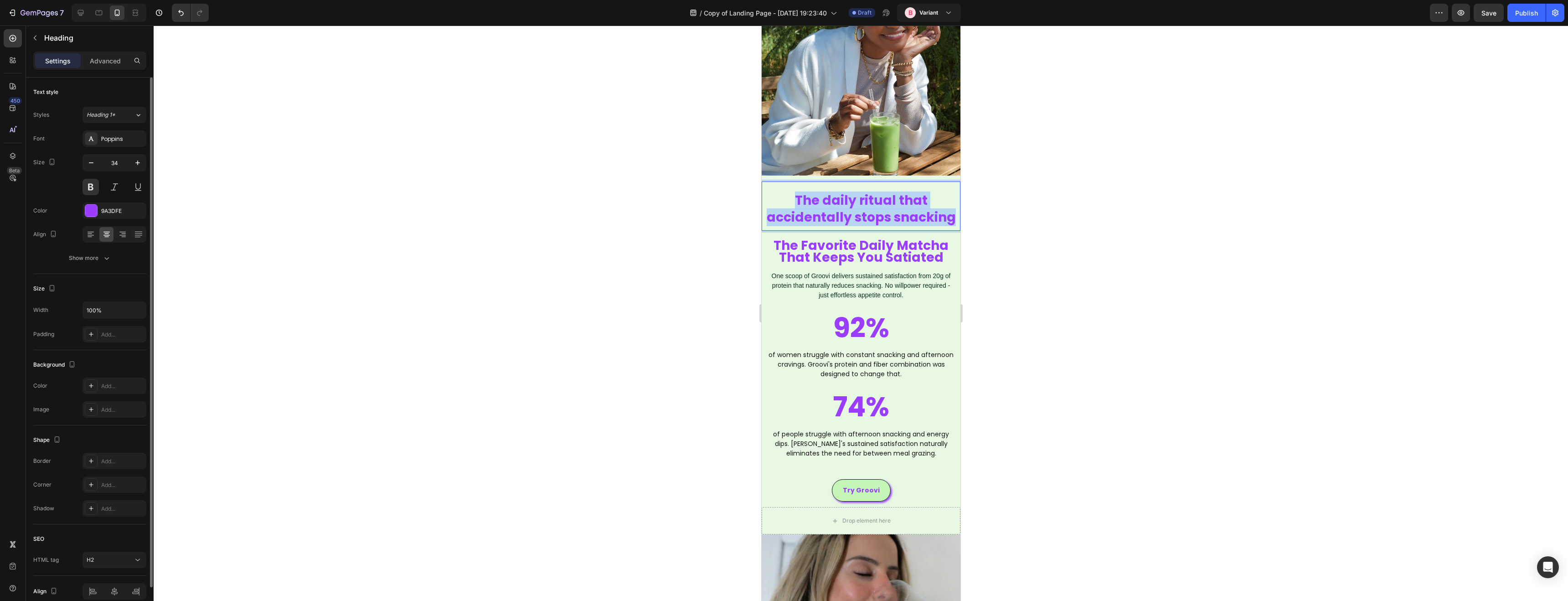
click at [833, 201] on span "The daily ritual that accidentally stops snacking" at bounding box center [861, 209] width 189 height 35
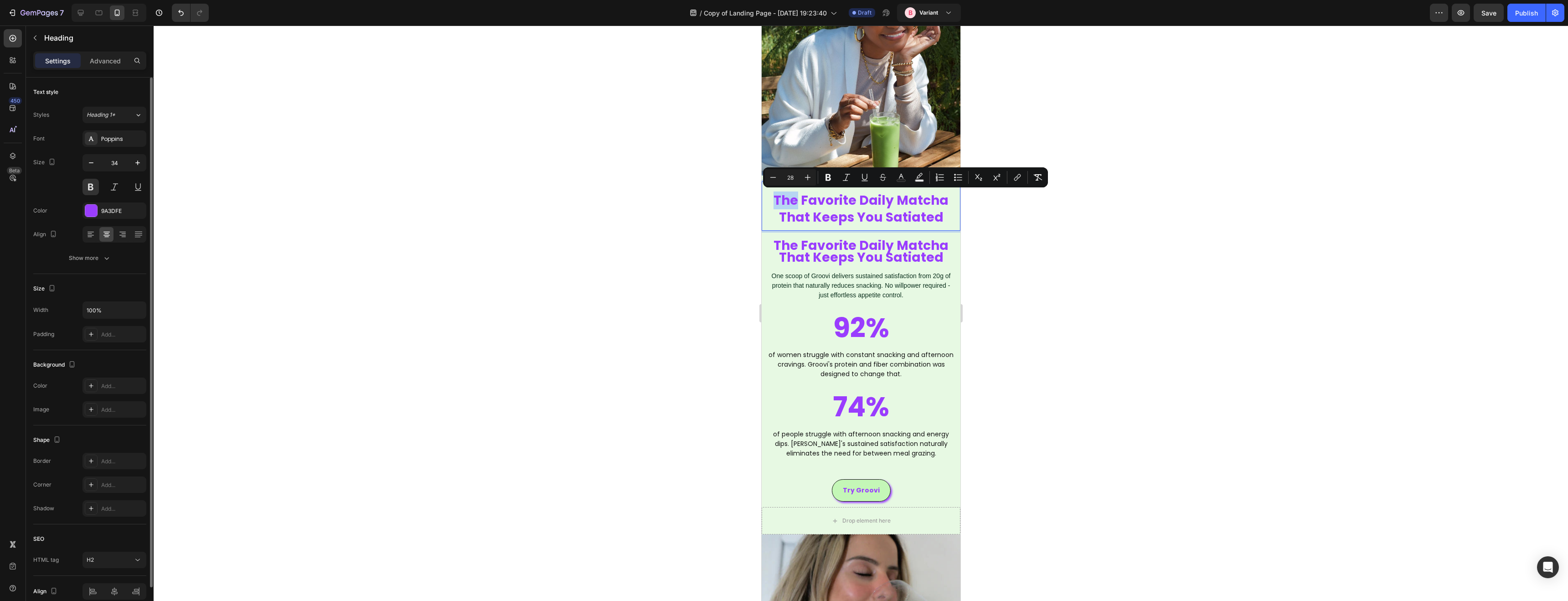
drag, startPoint x: 800, startPoint y: 201, endPoint x: 778, endPoint y: 200, distance: 22.0
click at [778, 200] on span "The Favorite Daily Matcha That Keeps You Satiated" at bounding box center [861, 209] width 175 height 35
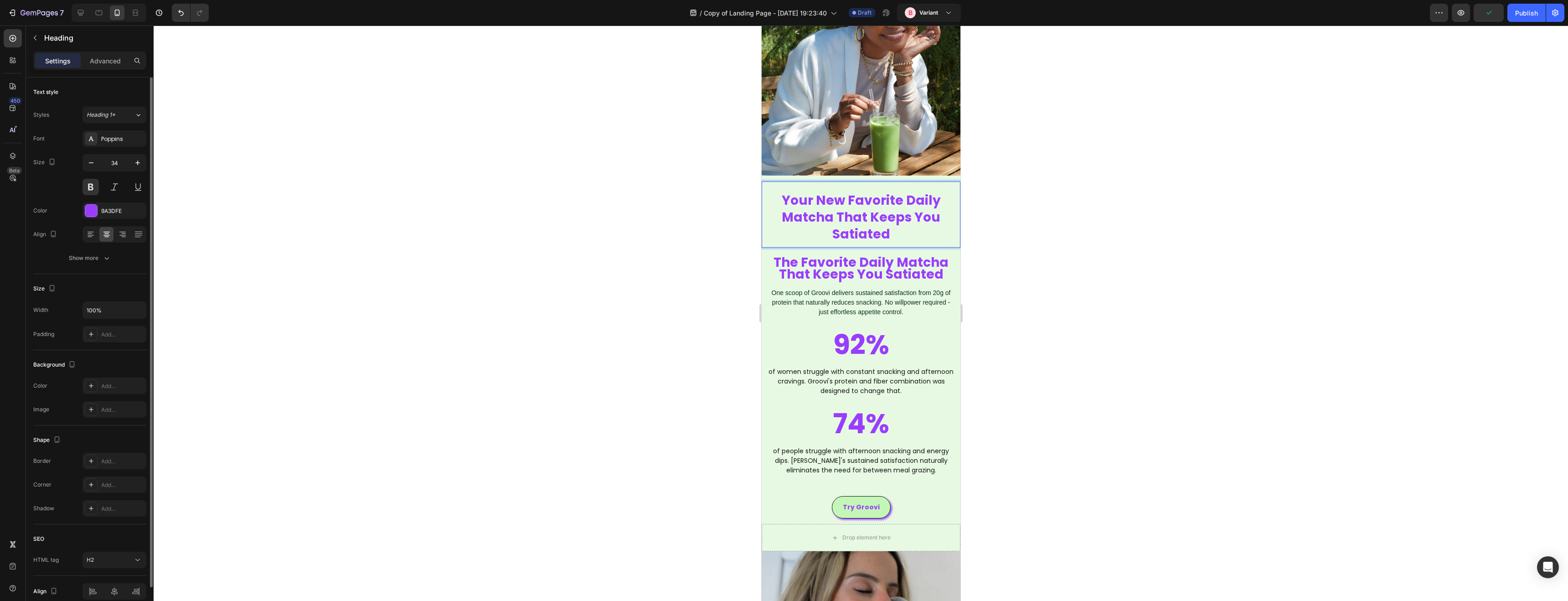
click at [939, 203] on p "Your New Favorite Daily Matcha That Keeps You Satiated" at bounding box center [860, 216] width 197 height 50
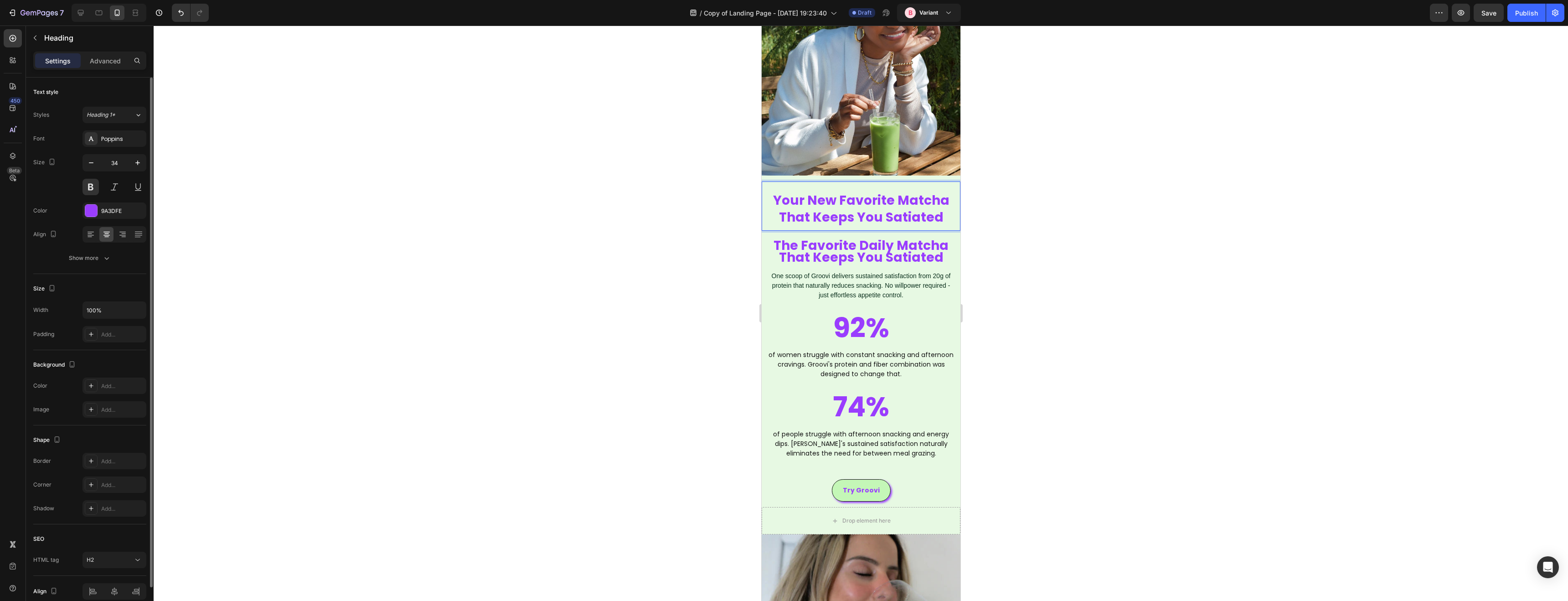
click at [940, 218] on p "Your New Favorite Matcha That Keeps You Satiated" at bounding box center [860, 208] width 197 height 34
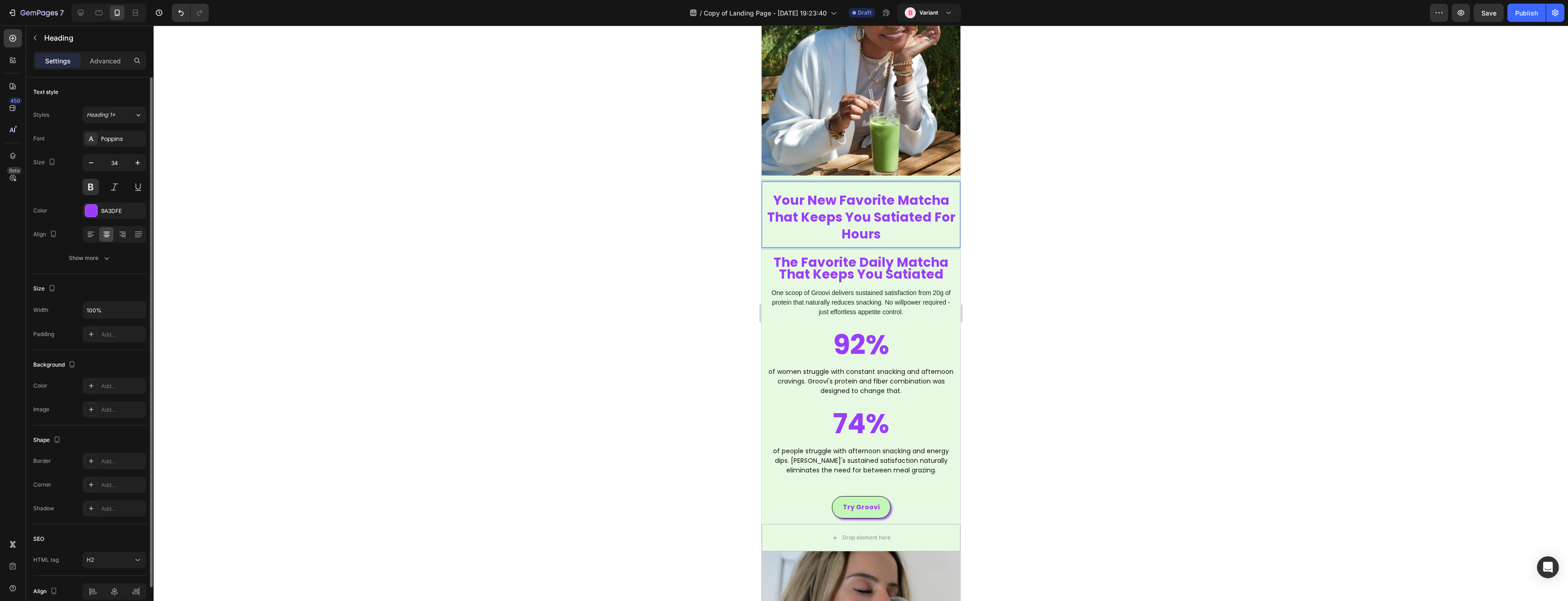
click at [927, 219] on span "Your New Favorite Matcha That Keeps You Satiated For Hours" at bounding box center [860, 216] width 188 height 51
click at [1023, 237] on div at bounding box center [860, 313] width 1414 height 575
click at [881, 264] on span "The Favorite Daily Matcha That Keeps You Satiated" at bounding box center [861, 268] width 175 height 30
click at [836, 241] on div at bounding box center [831, 238] width 11 height 11
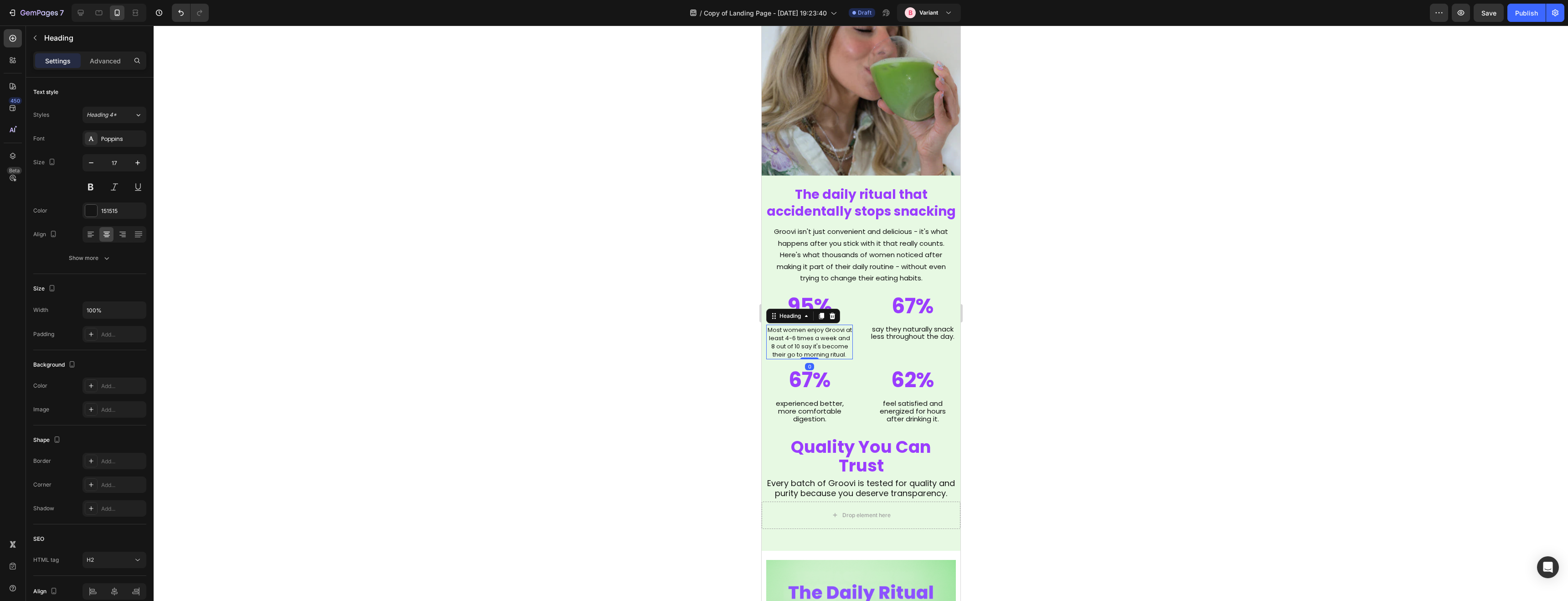
scroll to position [1434, 0]
click at [827, 340] on span "Most women enjoy Groovi at least 4-6 times a week and 8 out of 10 say it's beco…" at bounding box center [809, 343] width 84 height 33
click at [817, 345] on span "Most women enjoy Groovi at least 4-6 times a week and 8 out of 10 say it's beco…" at bounding box center [809, 344] width 84 height 33
click at [818, 345] on span "Most women enjoy Groovi at least 4-6 times a week and 8 out of 10 say it's beco…" at bounding box center [809, 344] width 84 height 33
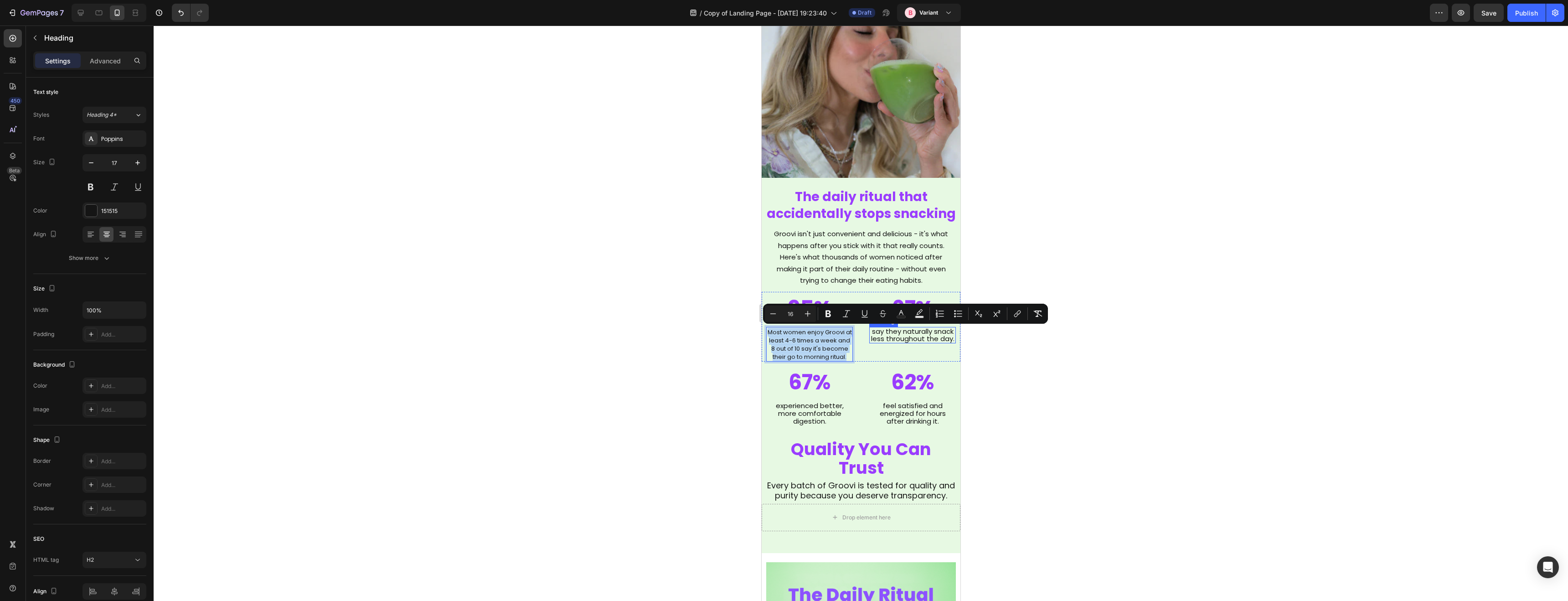
click at [911, 339] on span "say they naturally snack less throughout the day." at bounding box center [912, 334] width 83 height 16
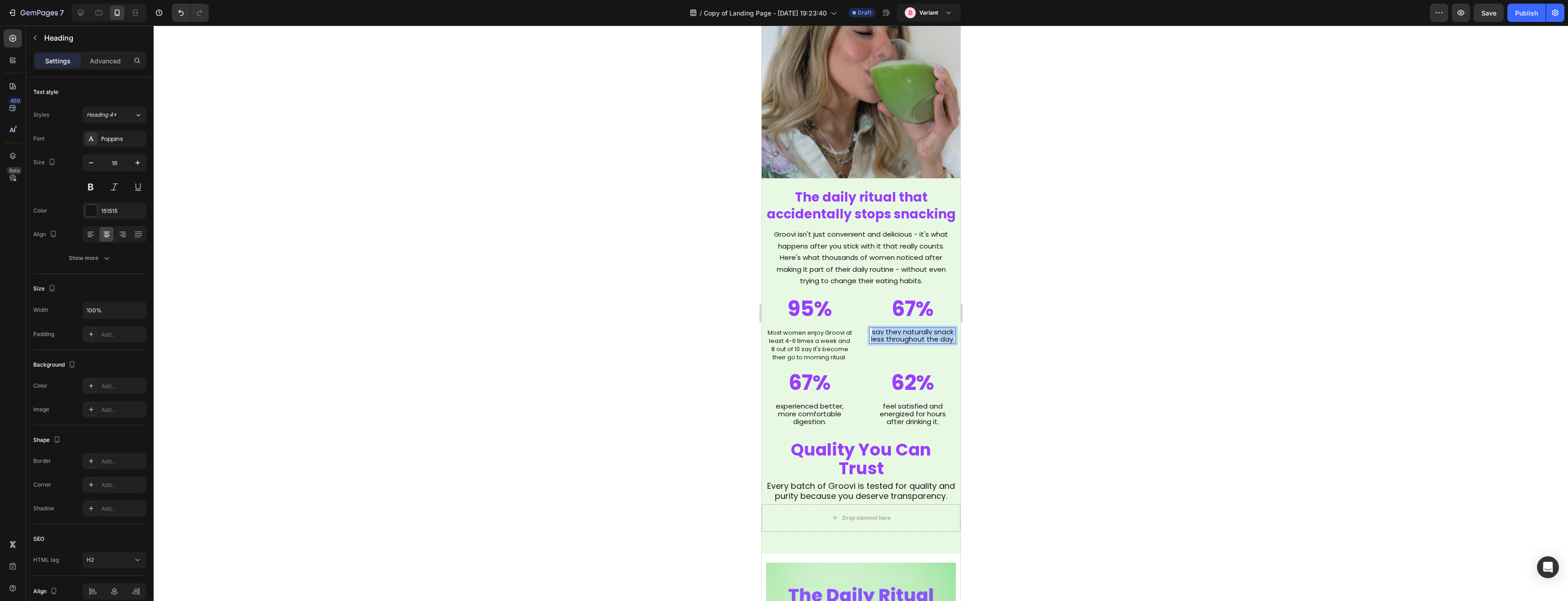
click at [911, 339] on span "say they naturally snack less throughout the day." at bounding box center [912, 334] width 83 height 16
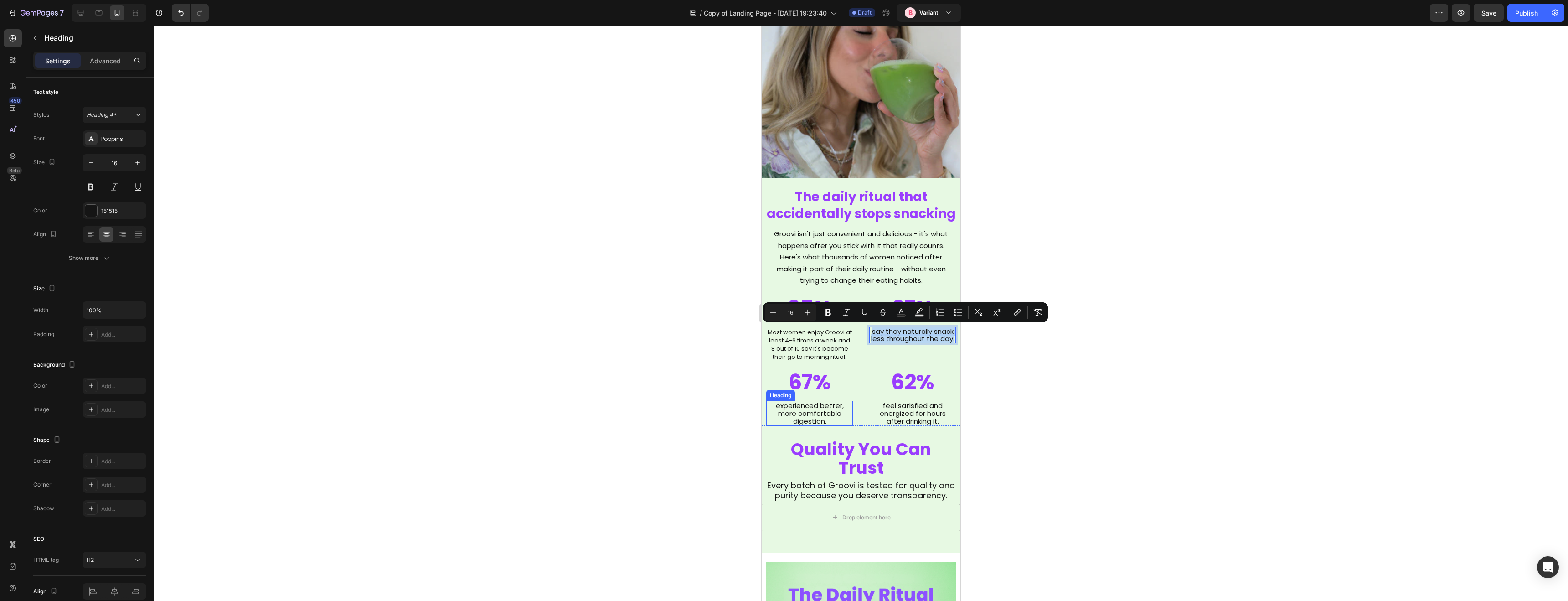
click at [813, 409] on span "experienced better, more comfortable digestion." at bounding box center [809, 413] width 68 height 25
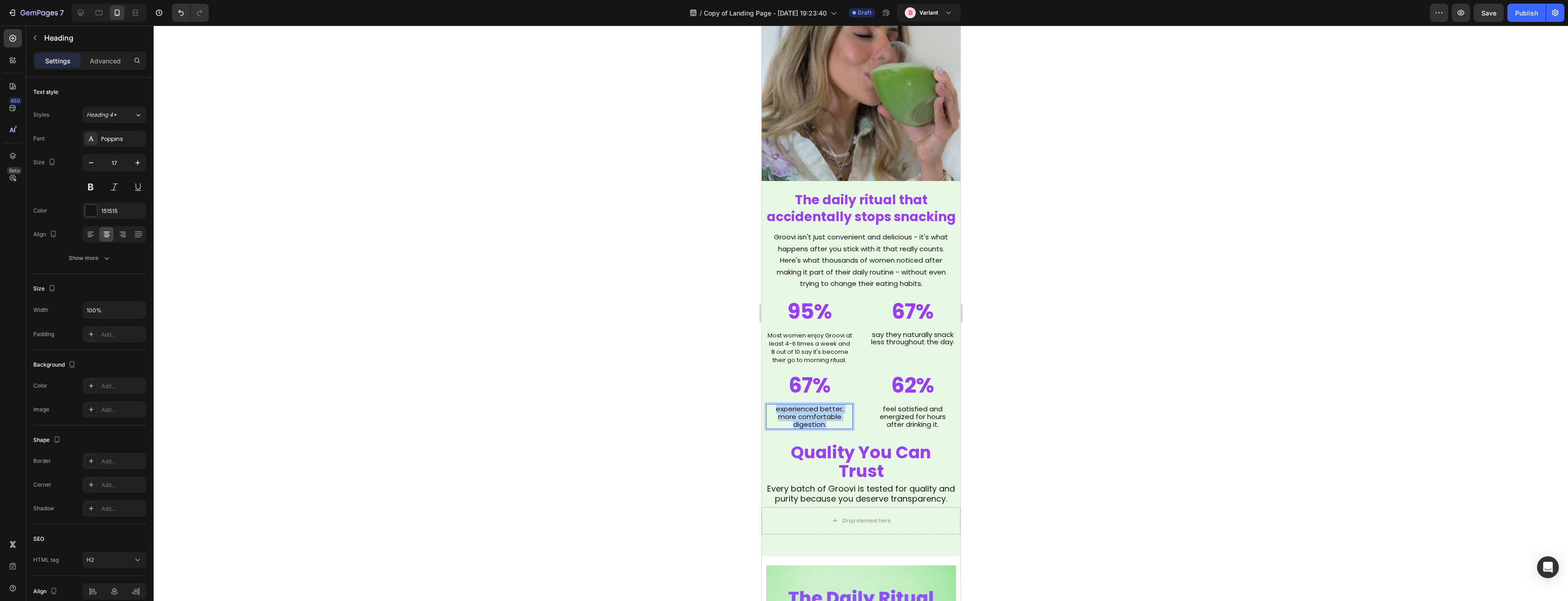
click at [813, 409] on span "experienced better, more comfortable digestion." at bounding box center [809, 416] width 68 height 25
click at [908, 415] on span "feel satisfied and energized for hours after drinking it." at bounding box center [912, 414] width 66 height 25
click at [907, 416] on span "feel satisfied and energized for hours after drinking it." at bounding box center [912, 416] width 66 height 25
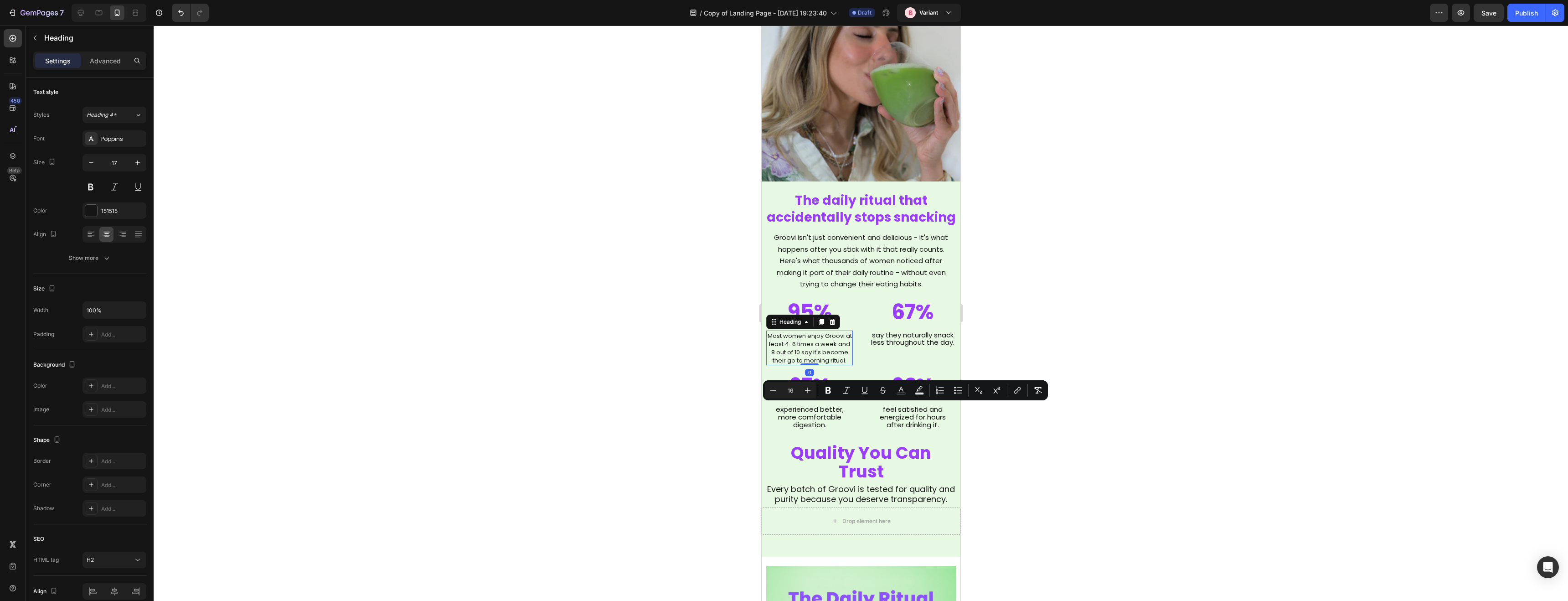
click at [797, 351] on span "Most women enjoy Groovi at least 4-6 times a week and 8 out of 10 say it's beco…" at bounding box center [809, 348] width 84 height 33
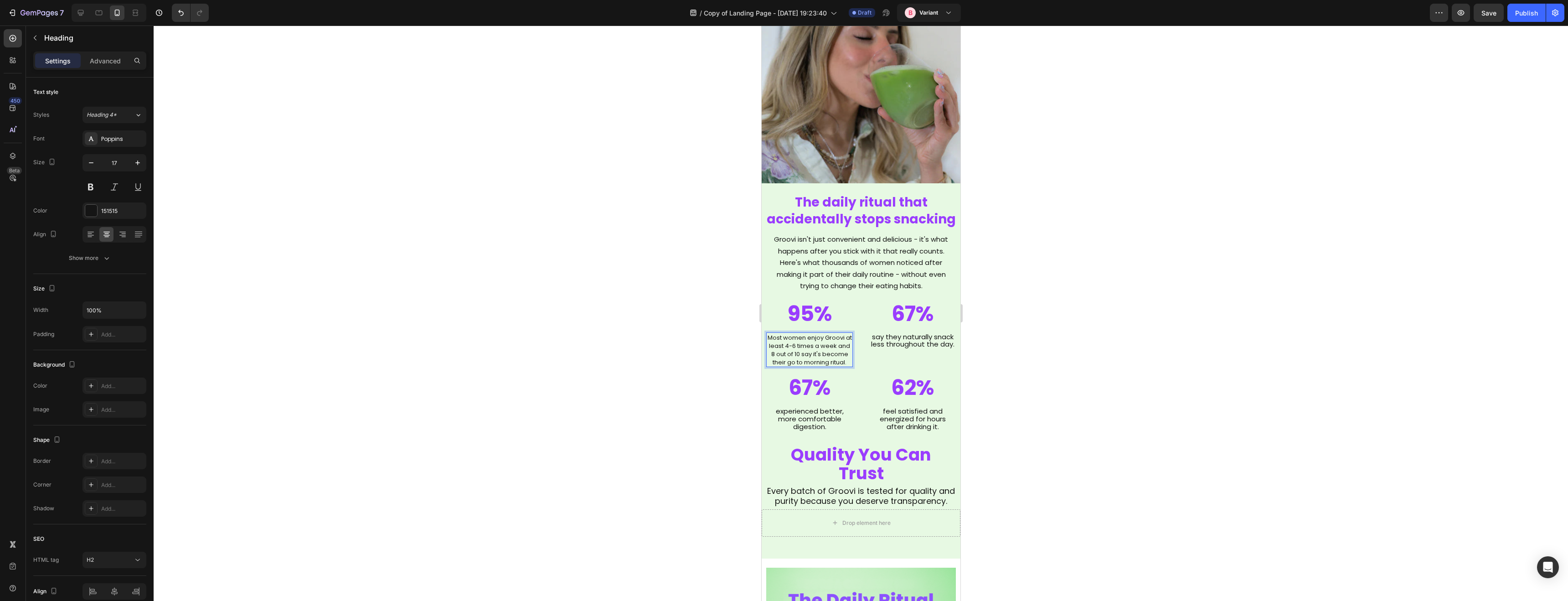
click at [796, 352] on span "Most women enjoy Groovi at least 4-6 times a week and 8 out of 10 say it's beco…" at bounding box center [809, 350] width 84 height 33
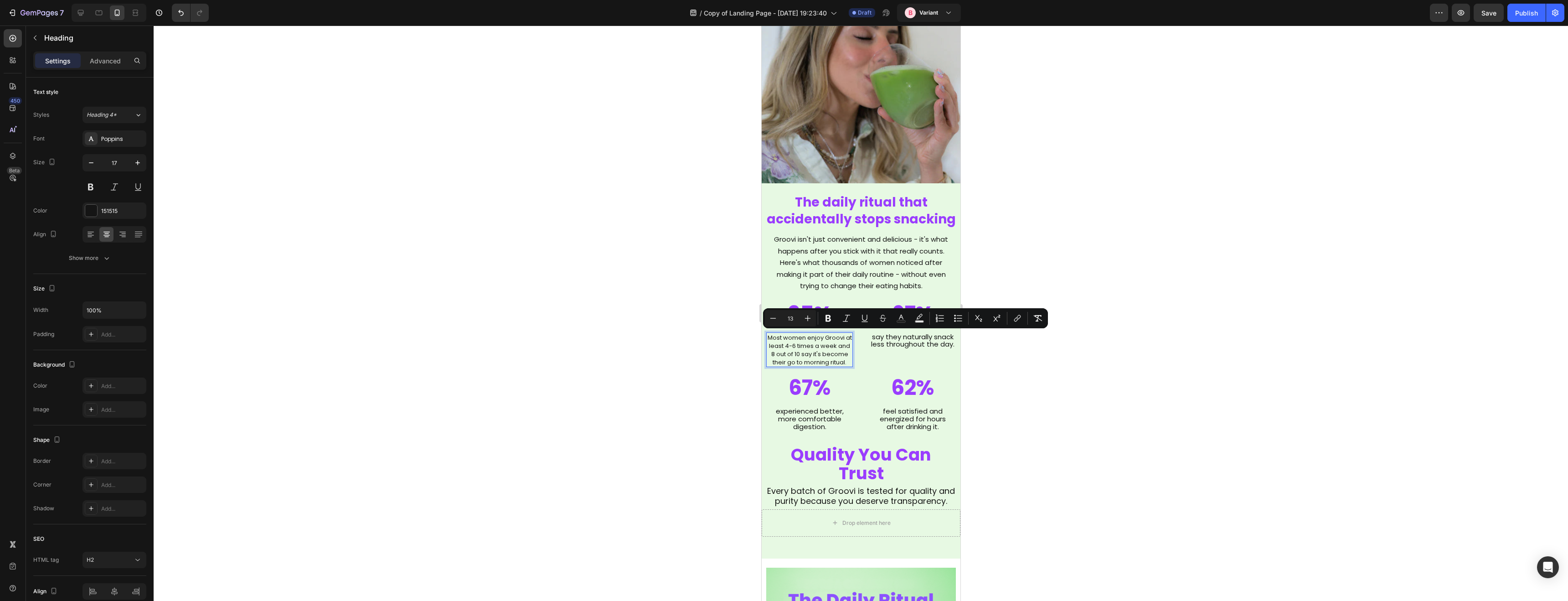
scroll to position [1429, 0]
click at [810, 319] on icon "Editor contextual toolbar" at bounding box center [807, 318] width 10 height 10
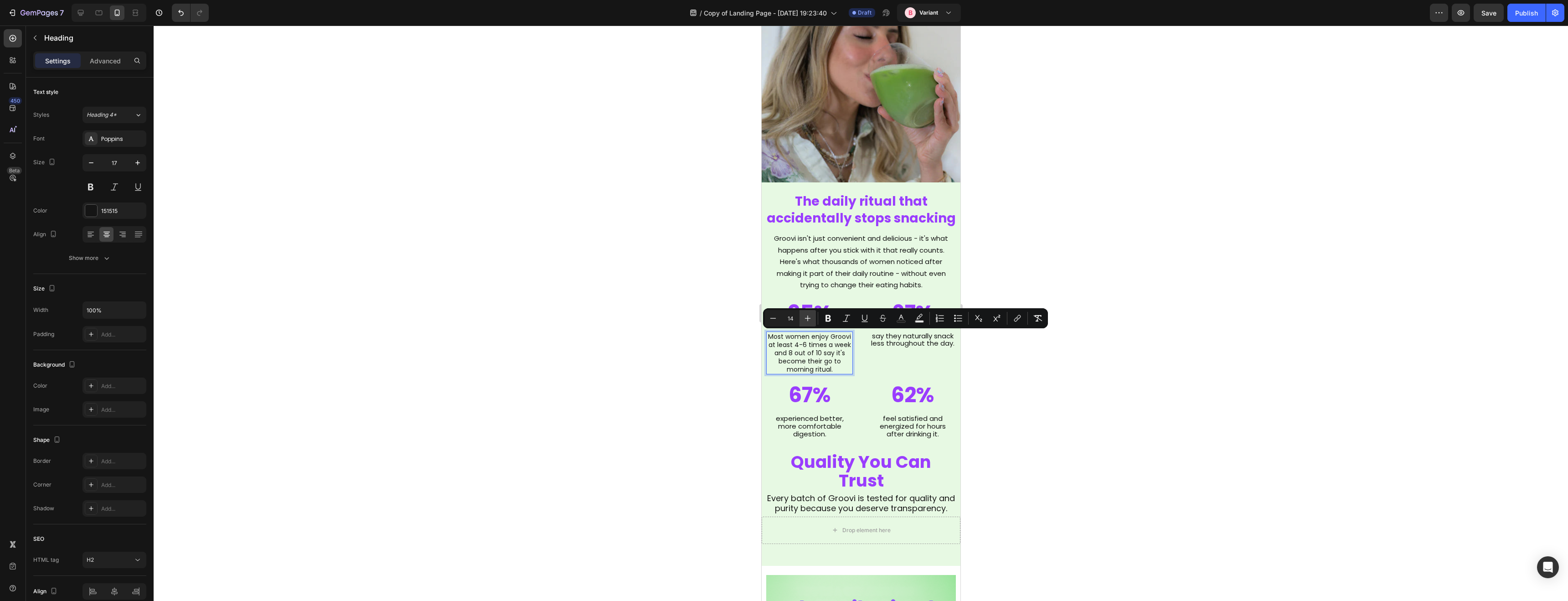
click at [810, 319] on icon "Editor contextual toolbar" at bounding box center [807, 318] width 10 height 10
type input "15"
click at [701, 321] on div at bounding box center [860, 313] width 1414 height 575
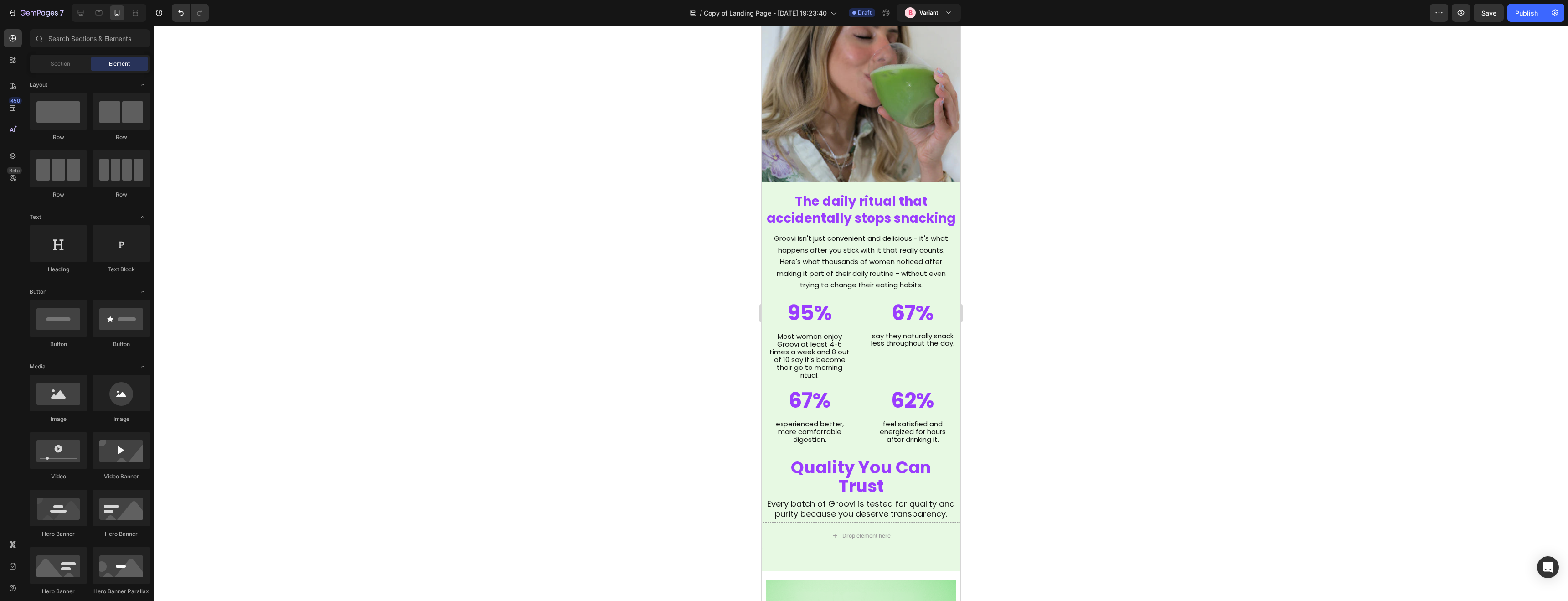
click at [701, 321] on div at bounding box center [860, 313] width 1414 height 575
click at [1049, 338] on div at bounding box center [860, 313] width 1414 height 575
click at [812, 346] on span "Most women enjoy Groovi at least 4-6 times a week and 8 out of 10 say it's beco…" at bounding box center [809, 356] width 81 height 48
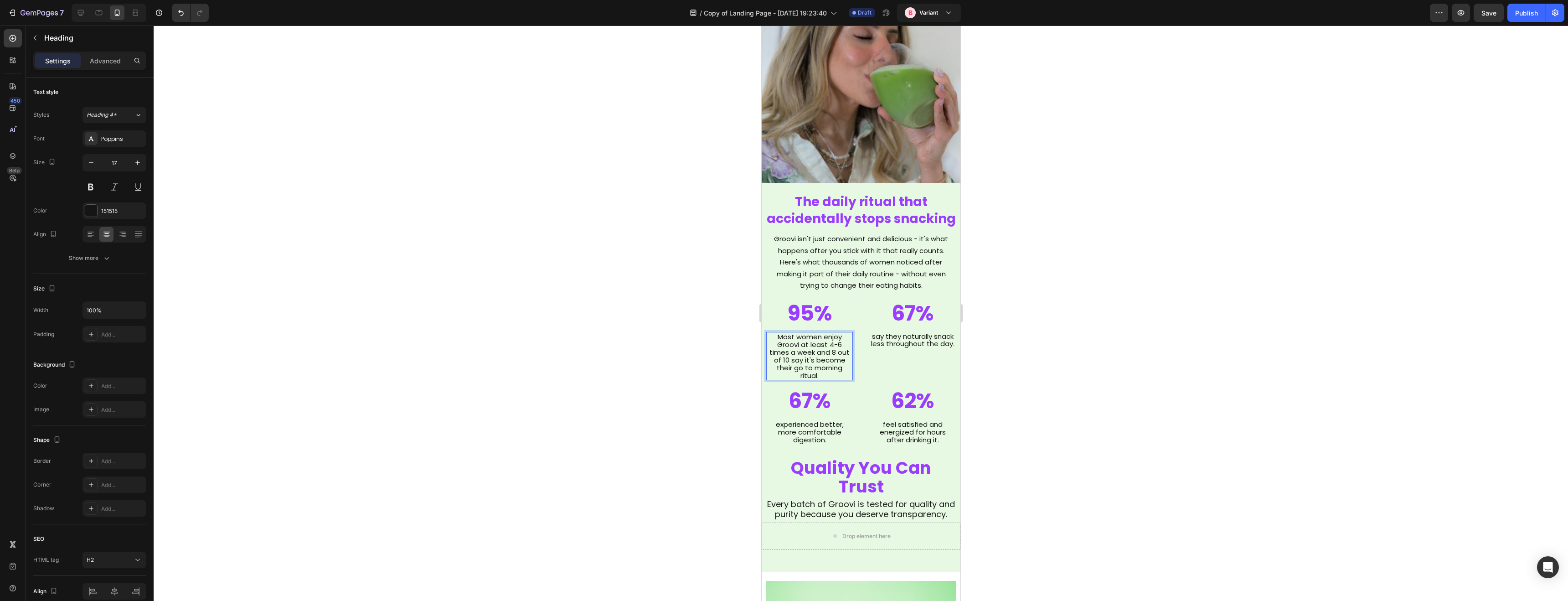
click at [812, 347] on span "Most women enjoy Groovi at least 4-6 times a week and 8 out of 10 say it's beco…" at bounding box center [809, 356] width 81 height 48
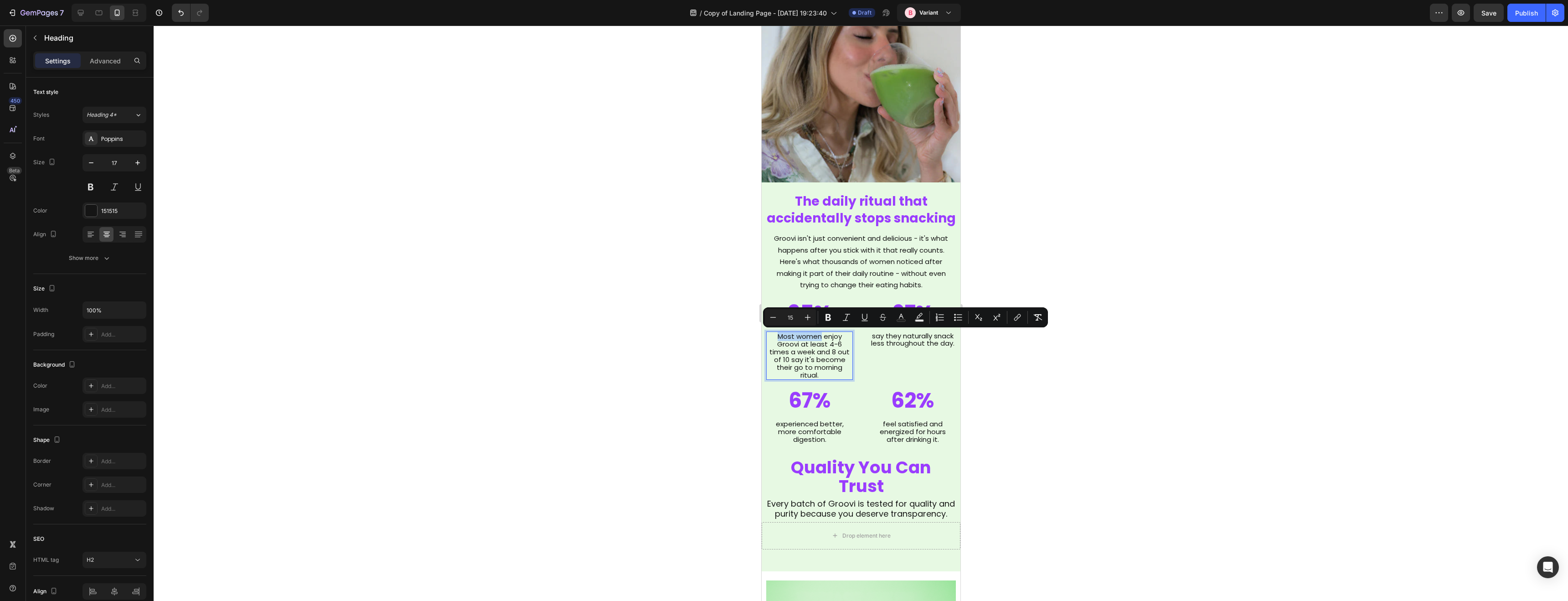
drag, startPoint x: 822, startPoint y: 335, endPoint x: 778, endPoint y: 338, distance: 44.1
click at [778, 338] on span "Most women enjoy Groovi at least 4-6 times a week and 8 out of 10 say it's beco…" at bounding box center [809, 356] width 81 height 48
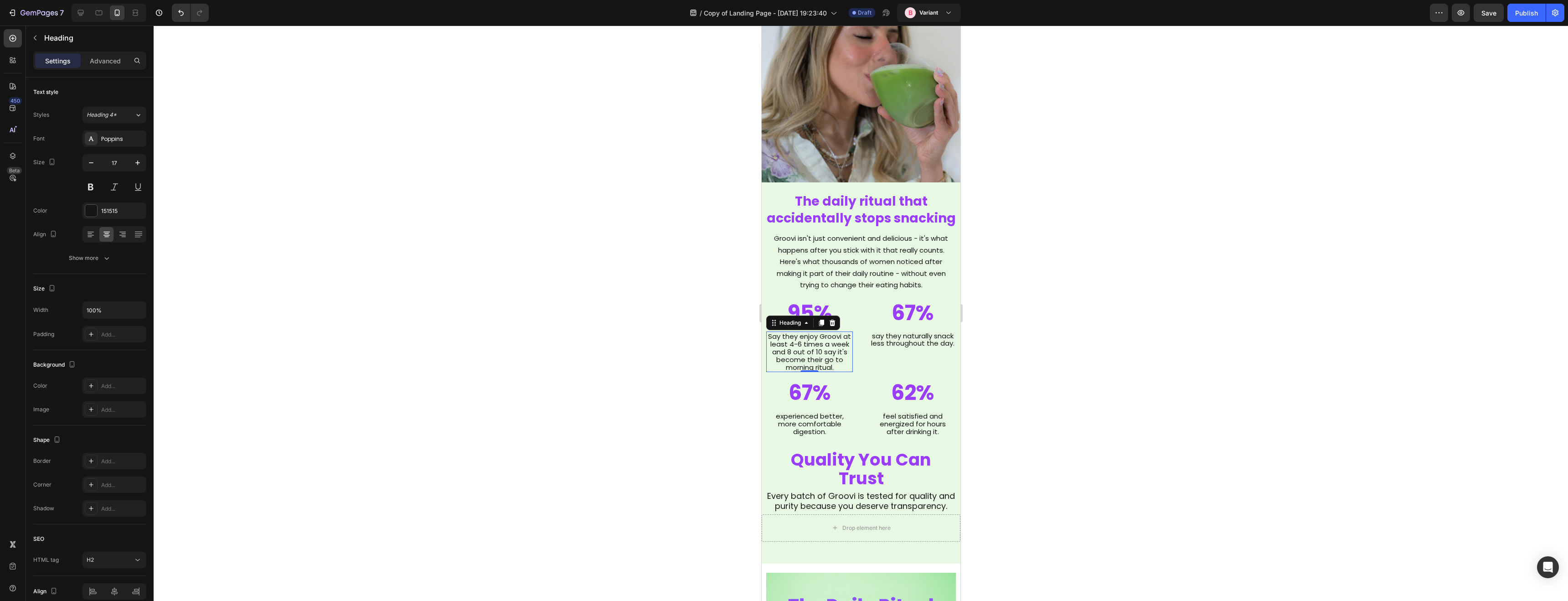
click at [676, 335] on div at bounding box center [860, 313] width 1414 height 575
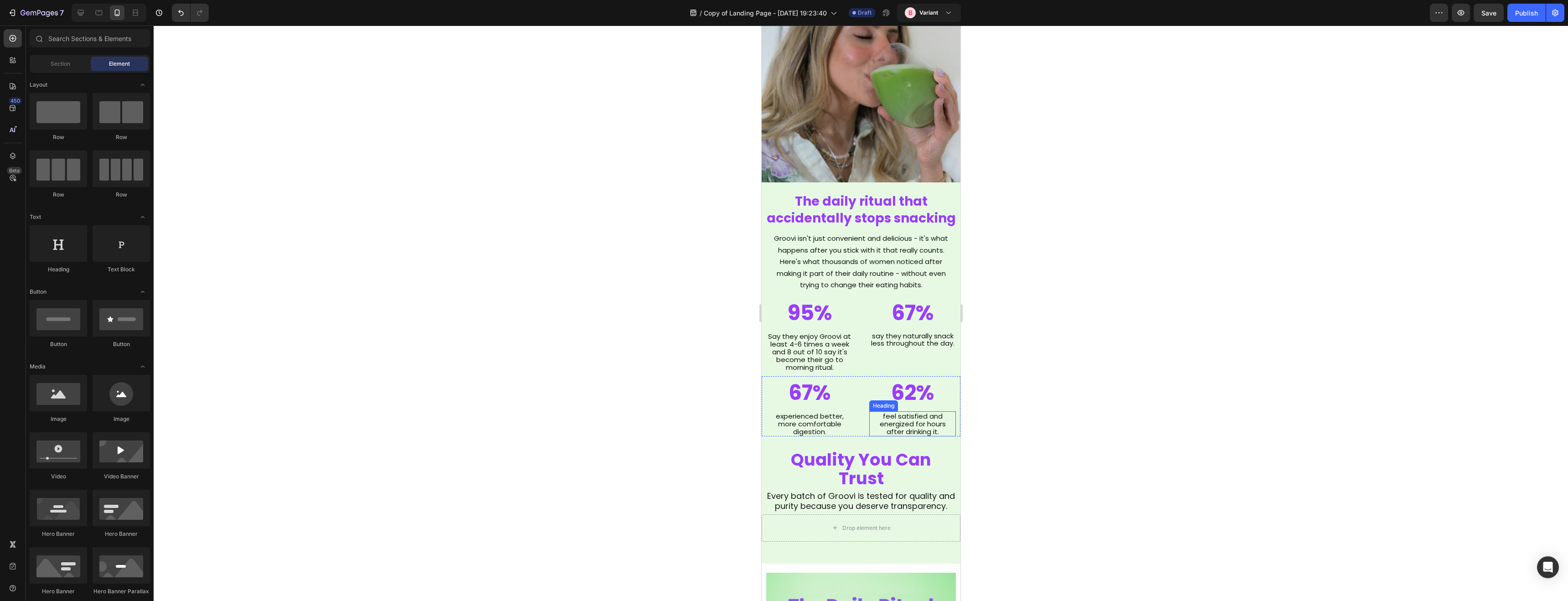
click at [1068, 356] on div at bounding box center [860, 313] width 1414 height 575
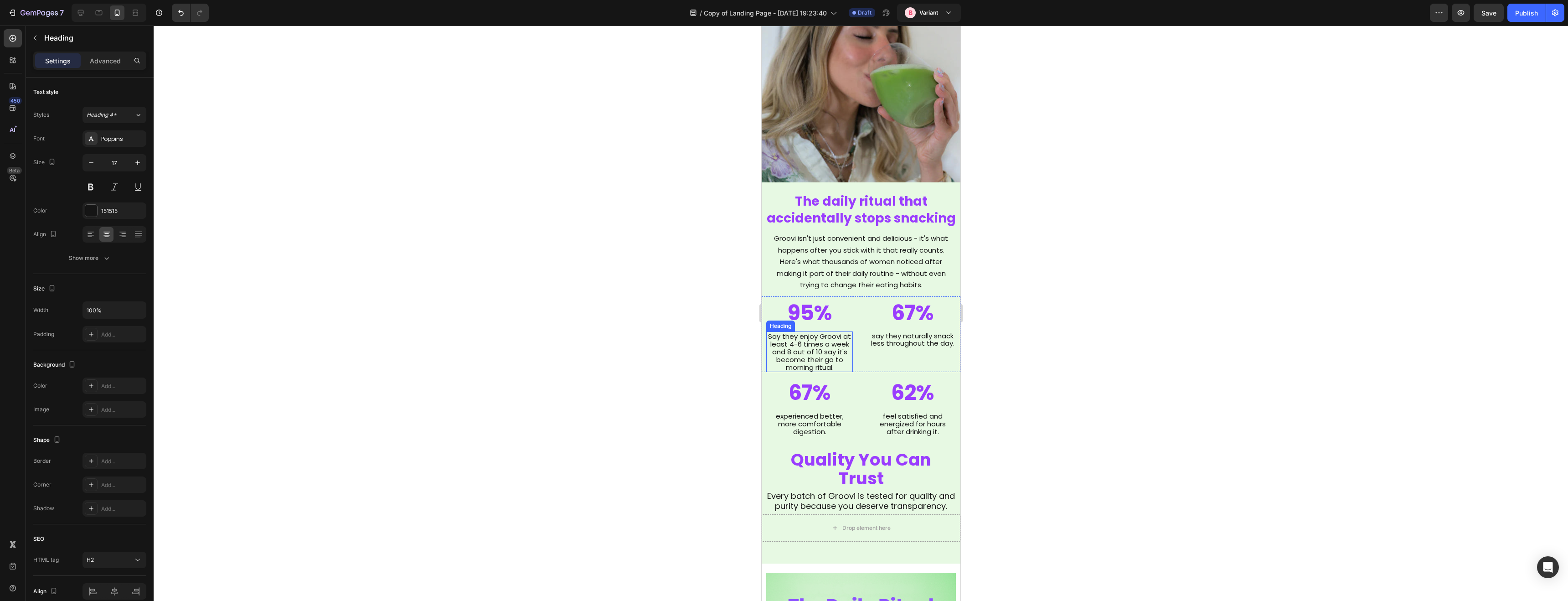
click at [802, 353] on span "Say they enjoy Groovi at least 4-6 times a week and 8 out of 10 say it's become…" at bounding box center [809, 352] width 83 height 41
click at [801, 352] on span "Say they enjoy Groovi at least 4-6 times a week and 8 out of 10 say it's become…" at bounding box center [809, 352] width 83 height 41
click at [807, 358] on span "Say they enjoy Groovi at least 4-6 times a week and 8 out of 10 say it's become…" at bounding box center [809, 352] width 83 height 41
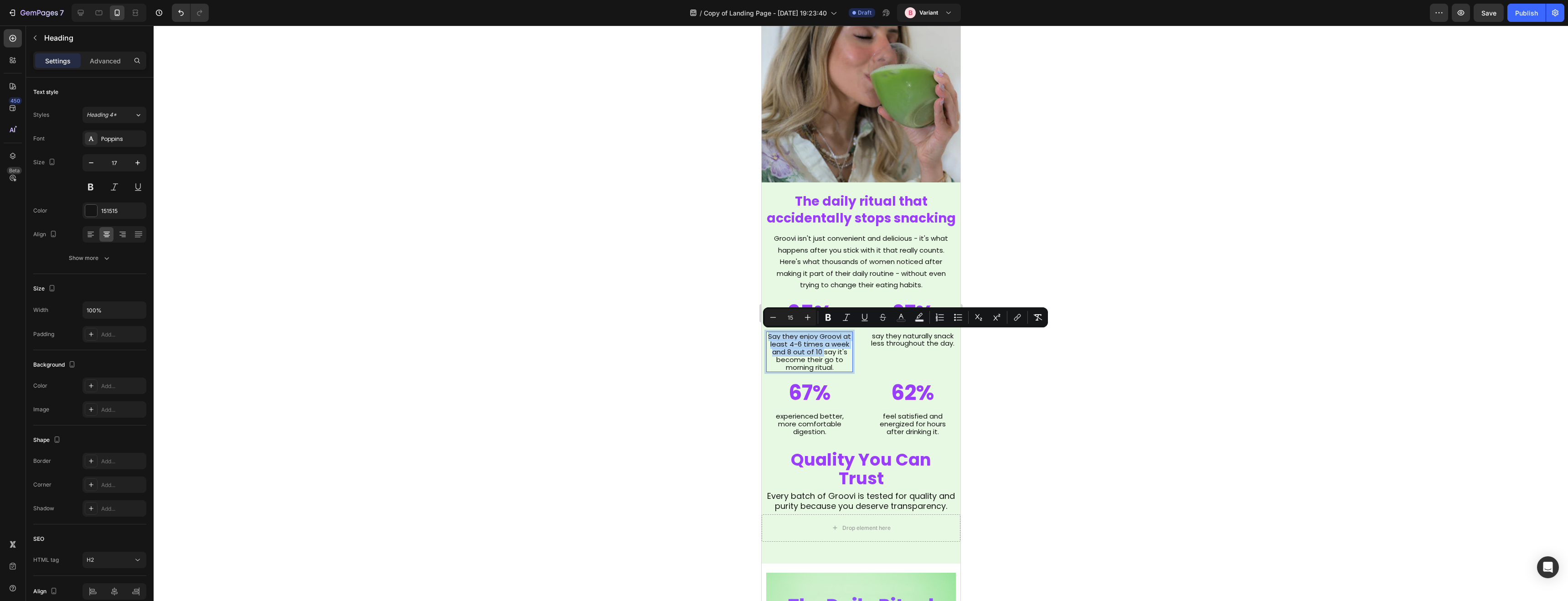
drag, startPoint x: 824, startPoint y: 352, endPoint x: 769, endPoint y: 339, distance: 56.5
click at [769, 339] on span "Say they enjoy Groovi at least 4-6 times a week and 8 out of 10 say it's become…" at bounding box center [809, 352] width 83 height 41
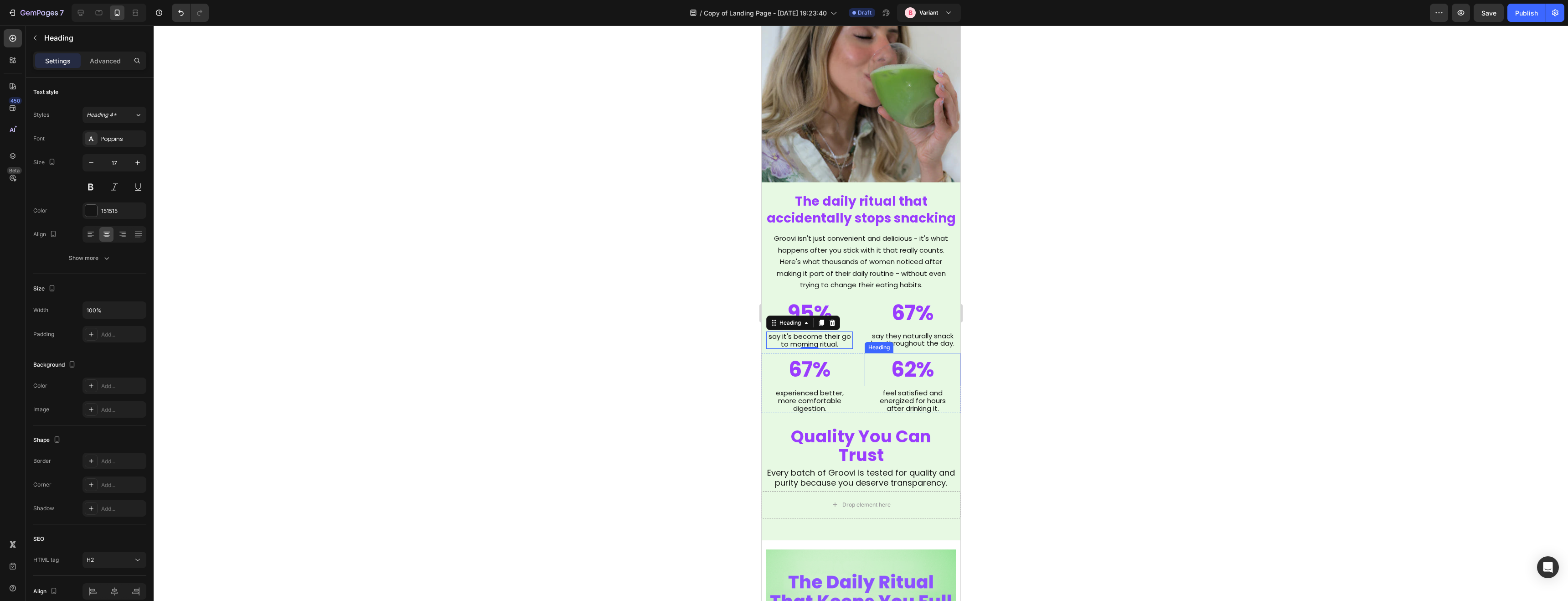
click at [1057, 335] on div at bounding box center [860, 313] width 1414 height 575
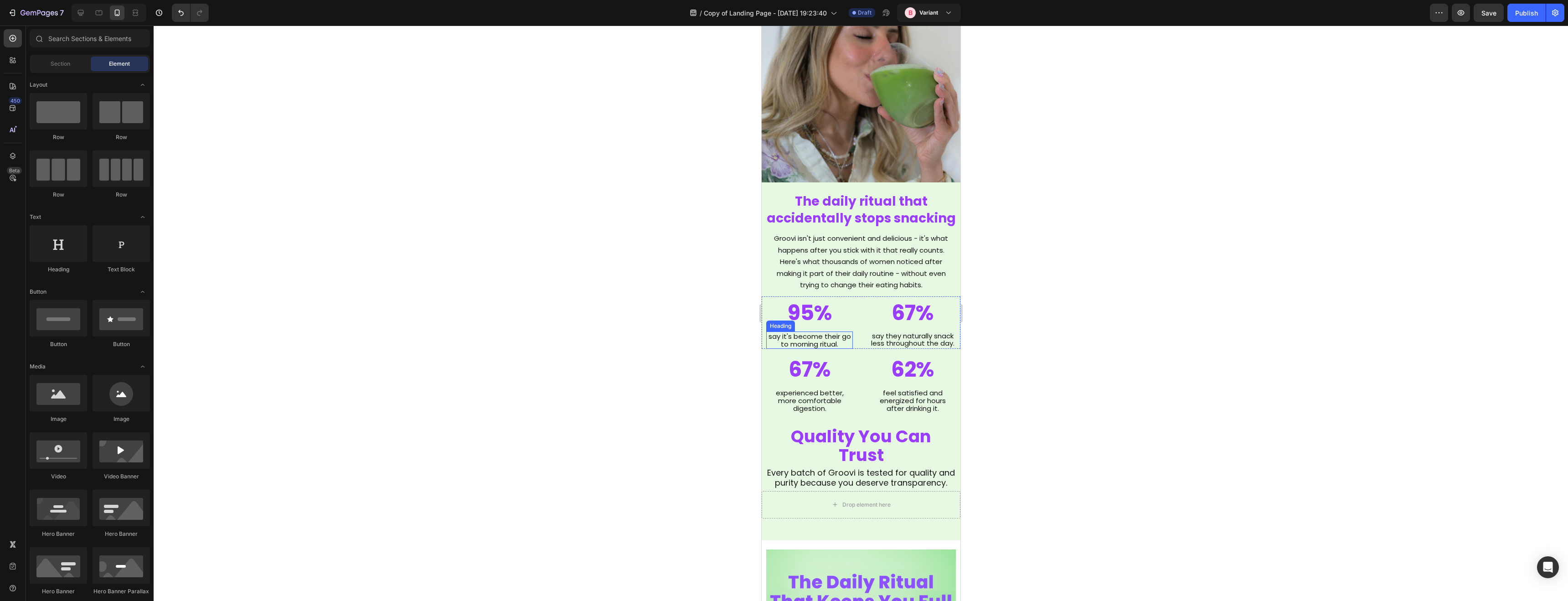
click at [787, 345] on span "say it's become their go to morning ritual." at bounding box center [809, 340] width 82 height 17
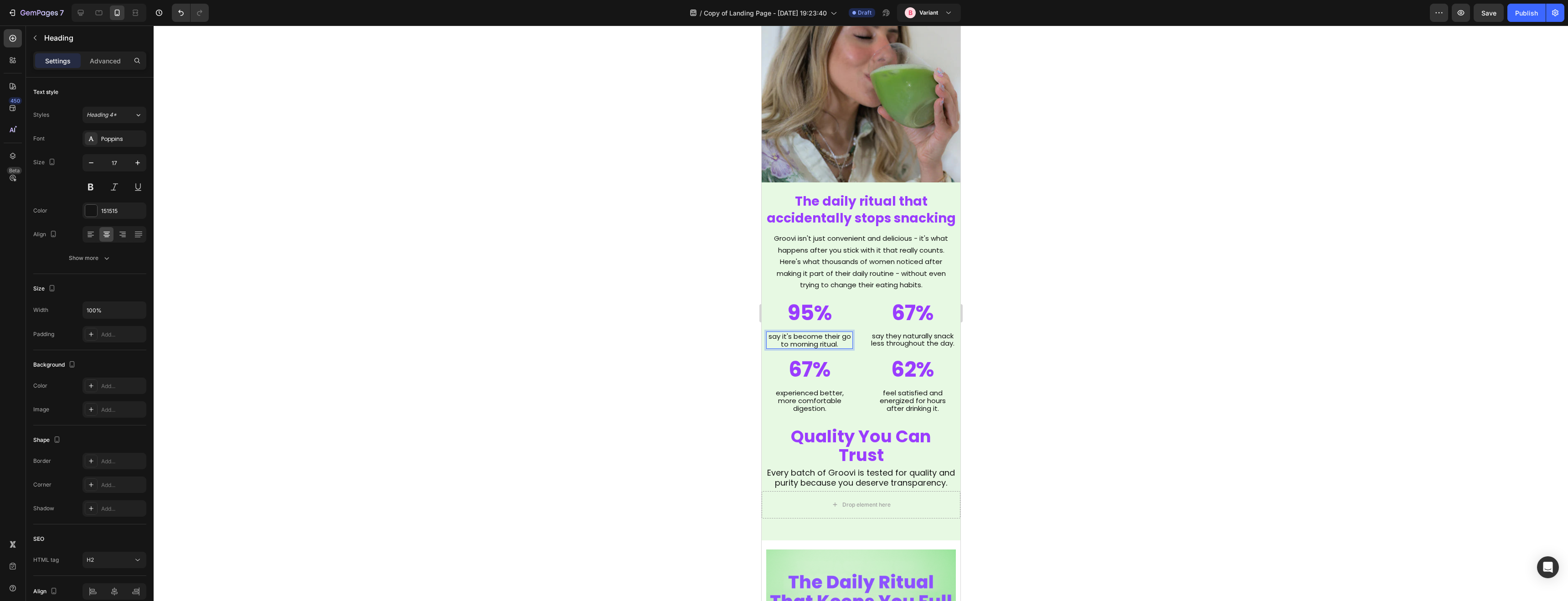
click at [781, 347] on span "say it's become their go to morning ritual." at bounding box center [809, 340] width 82 height 17
click at [669, 316] on div at bounding box center [860, 313] width 1414 height 575
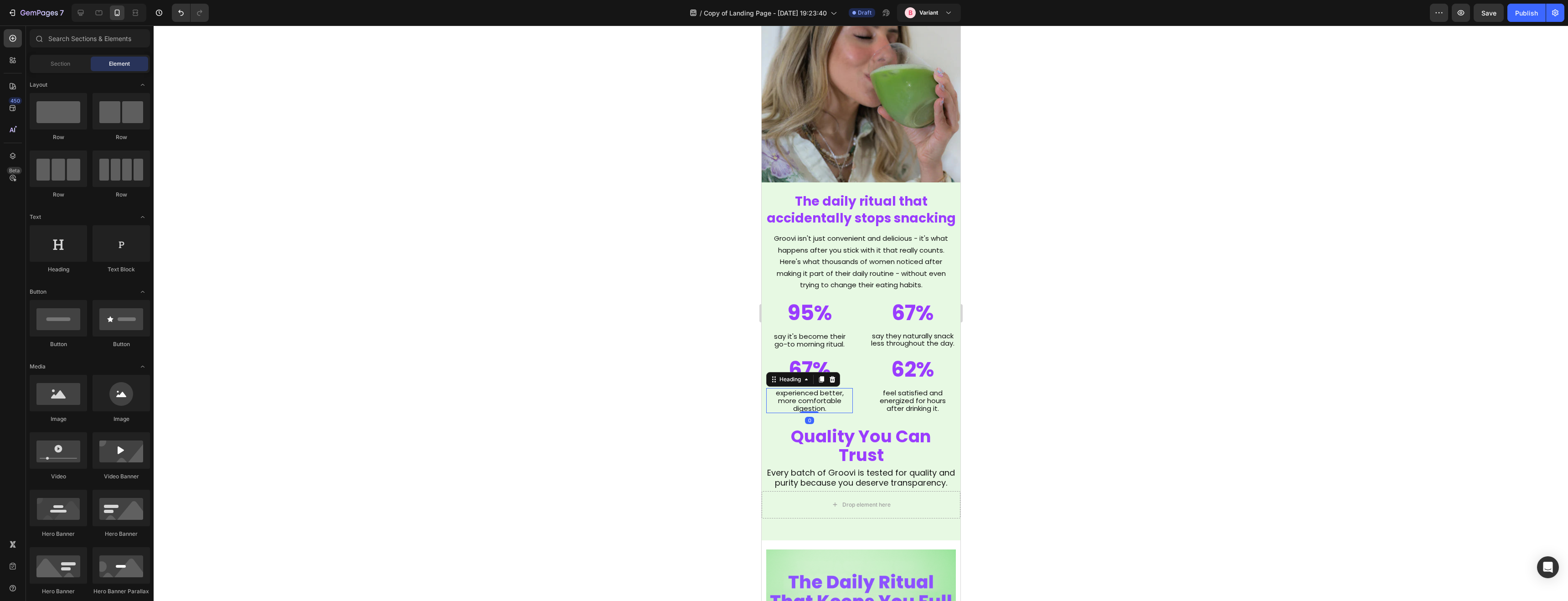
click at [836, 402] on span "experienced better, more comfortable digestion." at bounding box center [809, 400] width 68 height 25
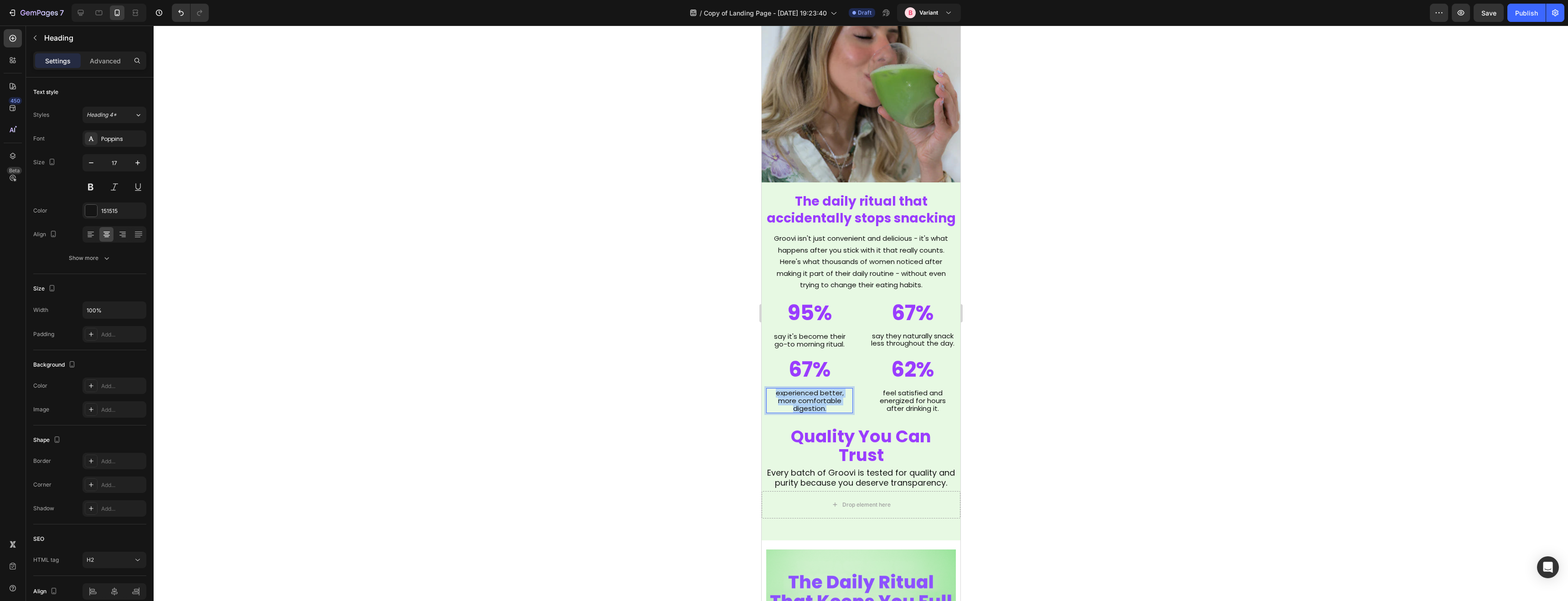
click at [836, 402] on span "experienced better, more comfortable digestion." at bounding box center [809, 400] width 68 height 25
click at [827, 398] on span "experienced better, more comfortable digestion." at bounding box center [809, 400] width 68 height 25
drag, startPoint x: 822, startPoint y: 393, endPoint x: 839, endPoint y: 408, distance: 22.7
click at [839, 408] on p "experienced better, more comfortable digestion." at bounding box center [809, 400] width 85 height 23
click at [1094, 423] on div at bounding box center [860, 313] width 1414 height 575
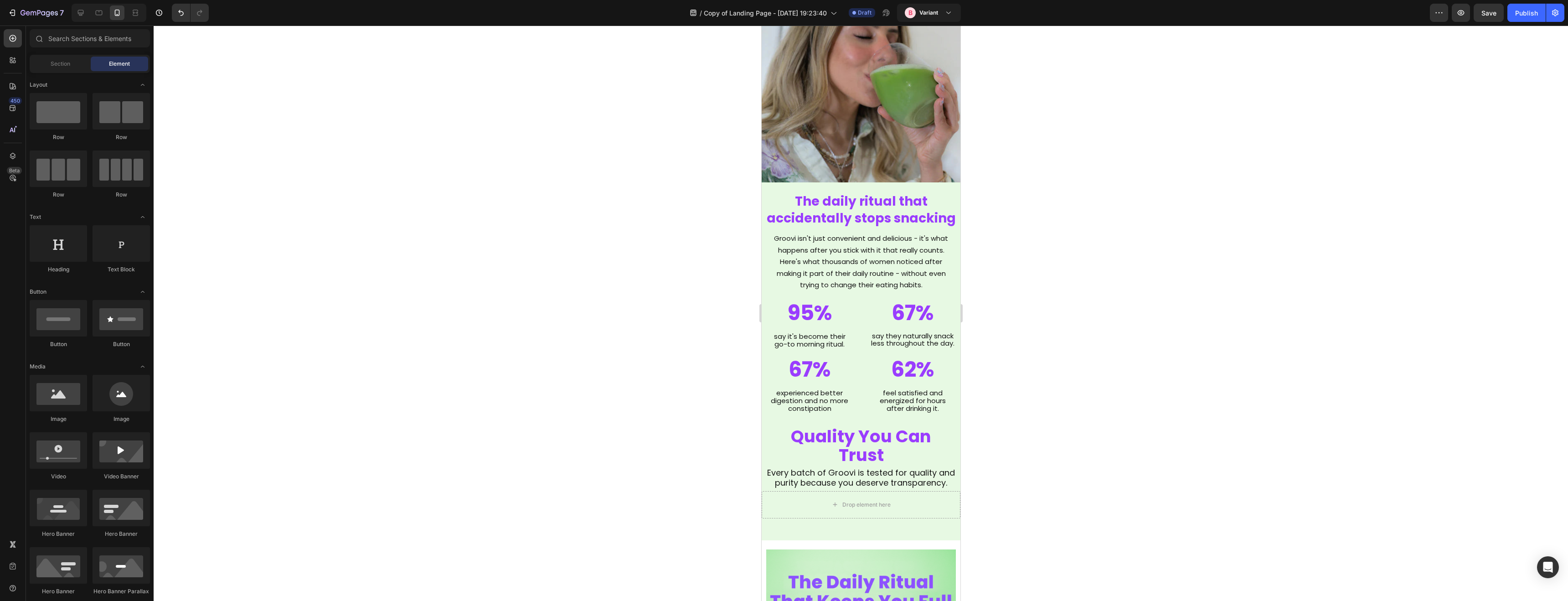
click at [1020, 410] on div at bounding box center [860, 313] width 1414 height 575
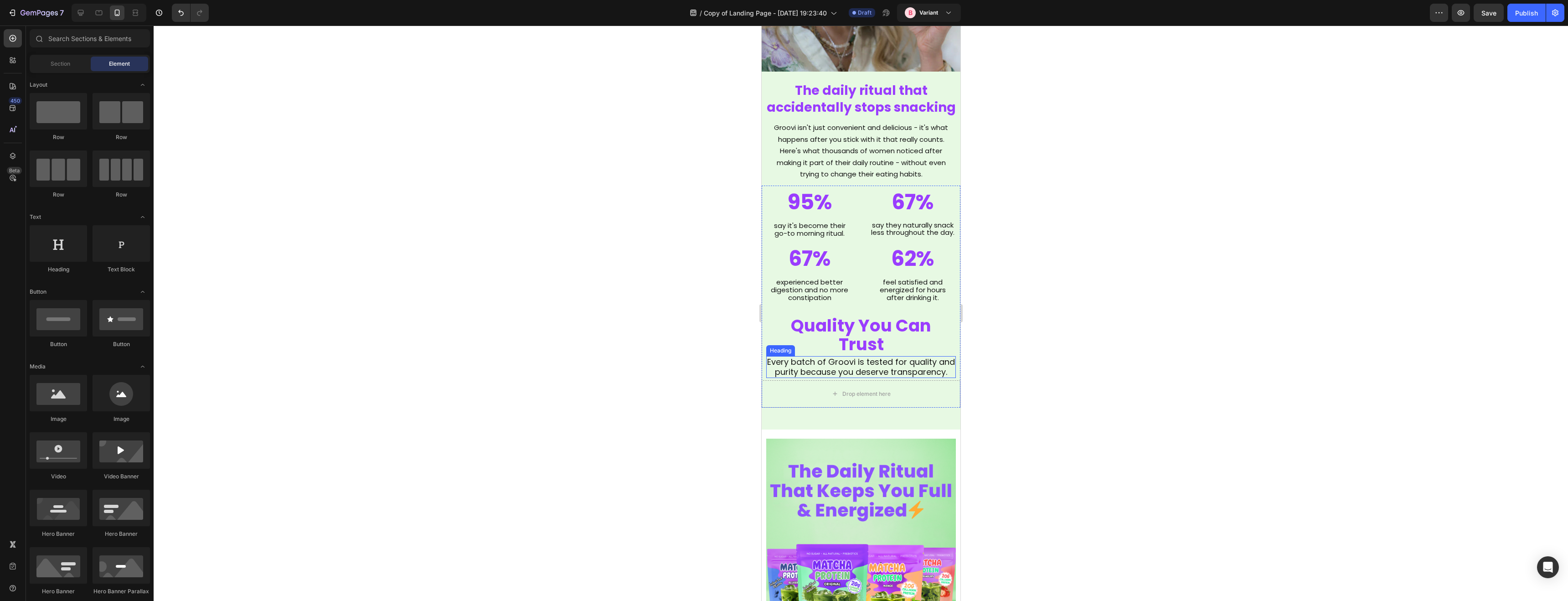
scroll to position [1542, 0]
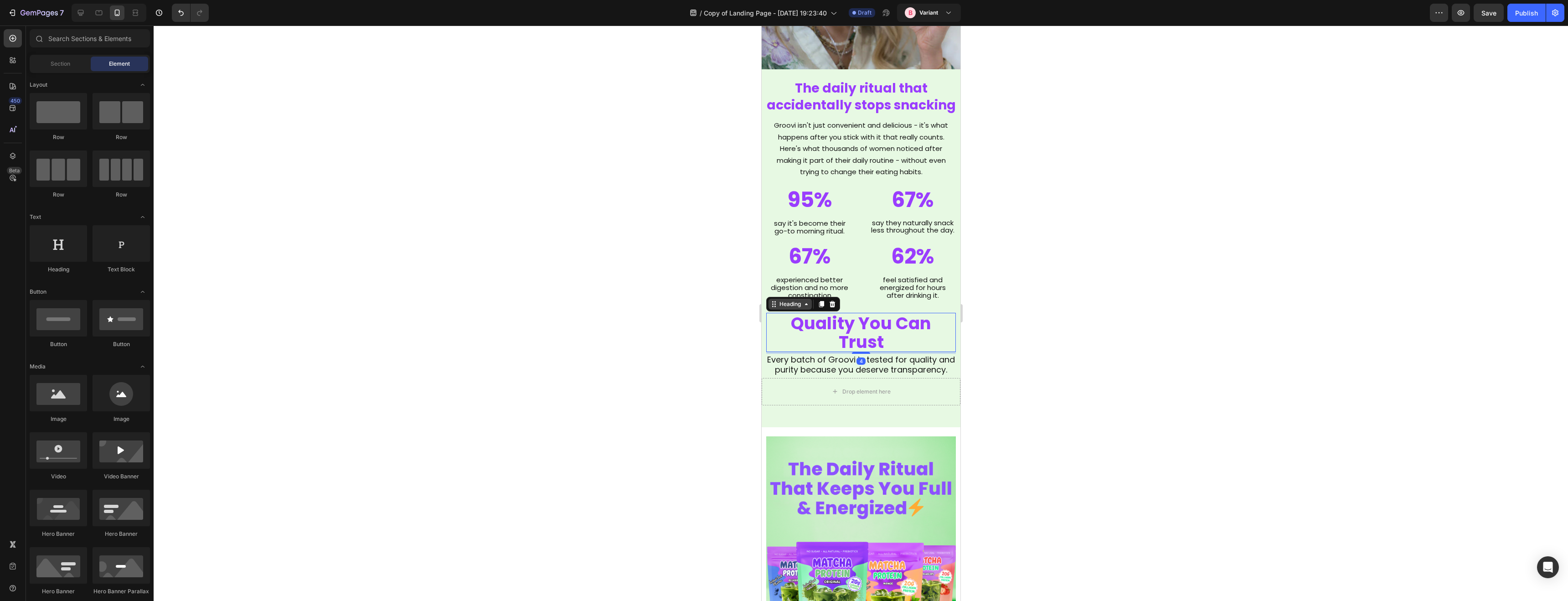
click at [779, 308] on div "Heading" at bounding box center [790, 304] width 43 height 11
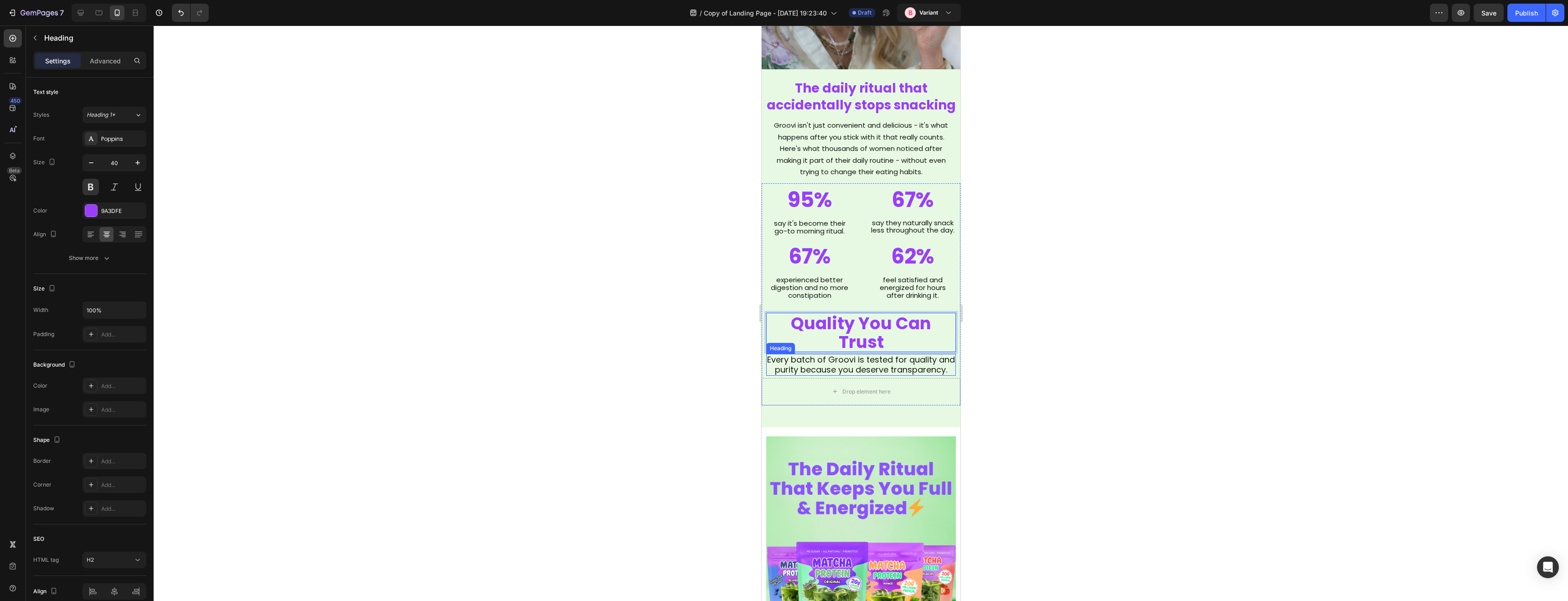
drag, startPoint x: 1014, startPoint y: 347, endPoint x: 966, endPoint y: 346, distance: 48.0
click at [1013, 347] on div at bounding box center [860, 313] width 1414 height 575
click at [790, 311] on div "Heading" at bounding box center [779, 307] width 29 height 11
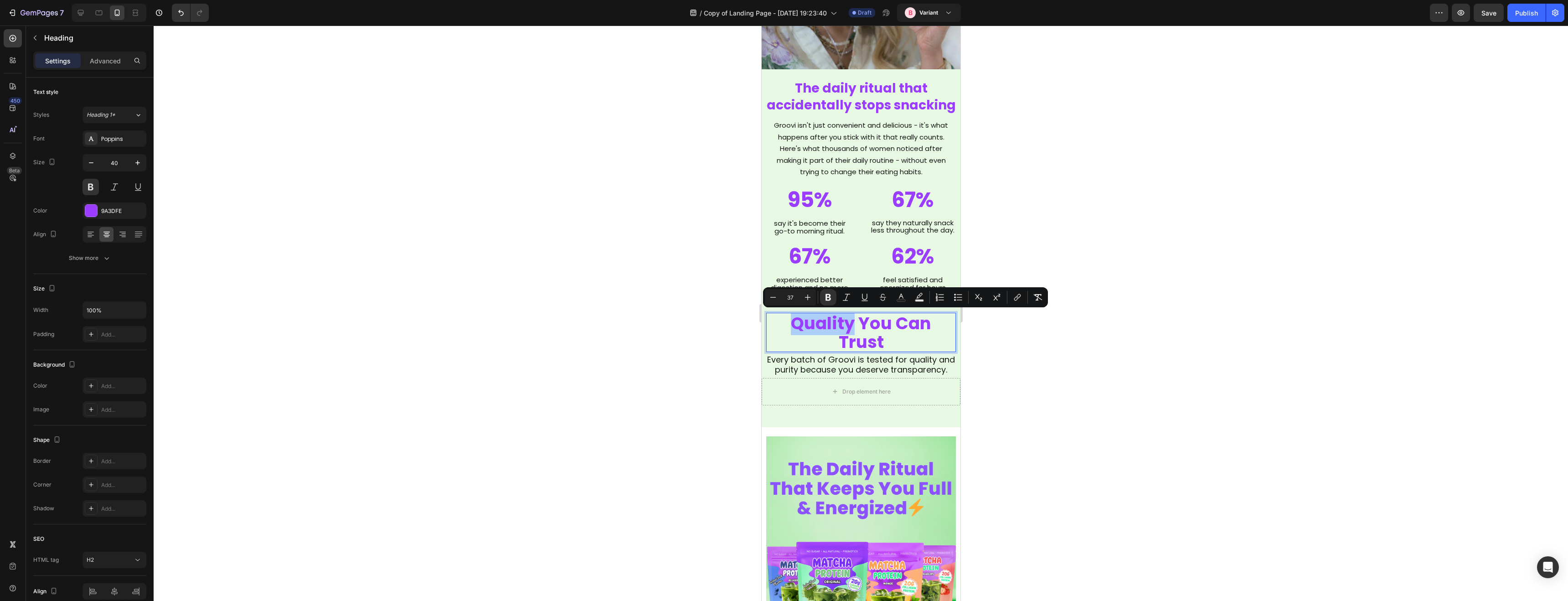
click at [731, 339] on div at bounding box center [860, 313] width 1414 height 575
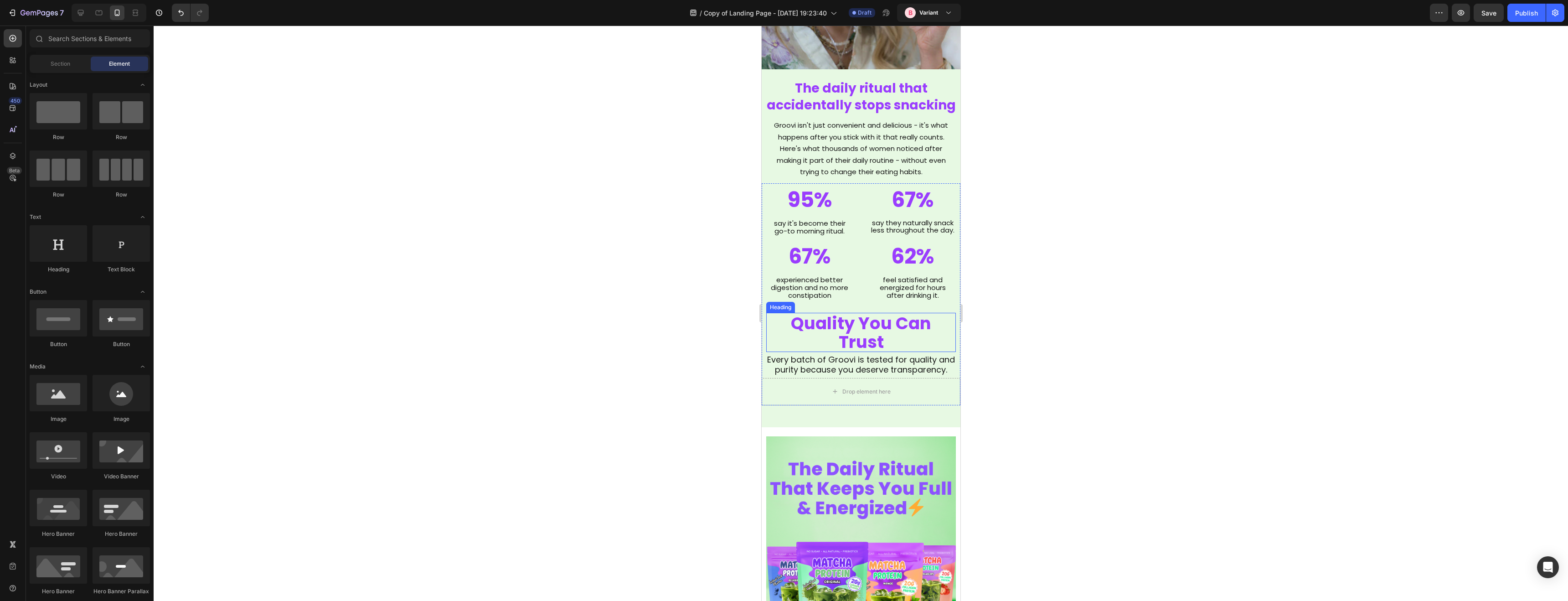
scroll to position [1543, 0]
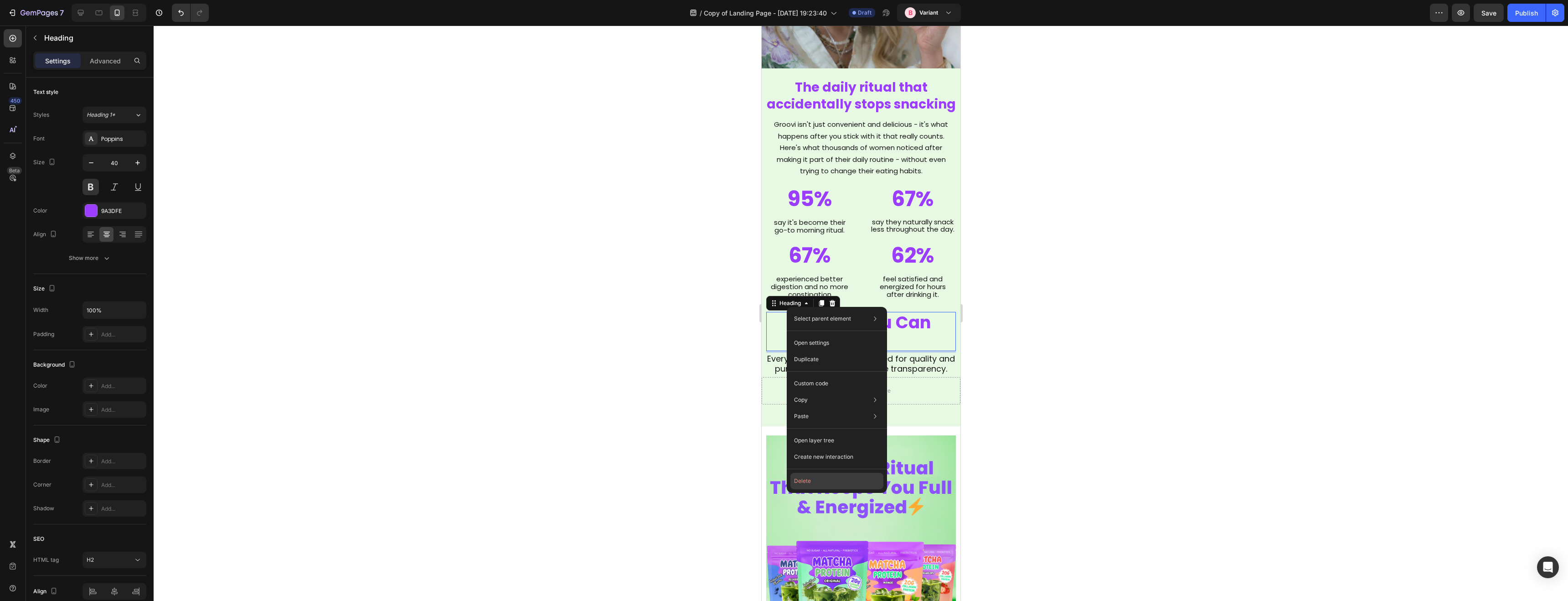
click at [812, 476] on button "Delete" at bounding box center [836, 481] width 93 height 16
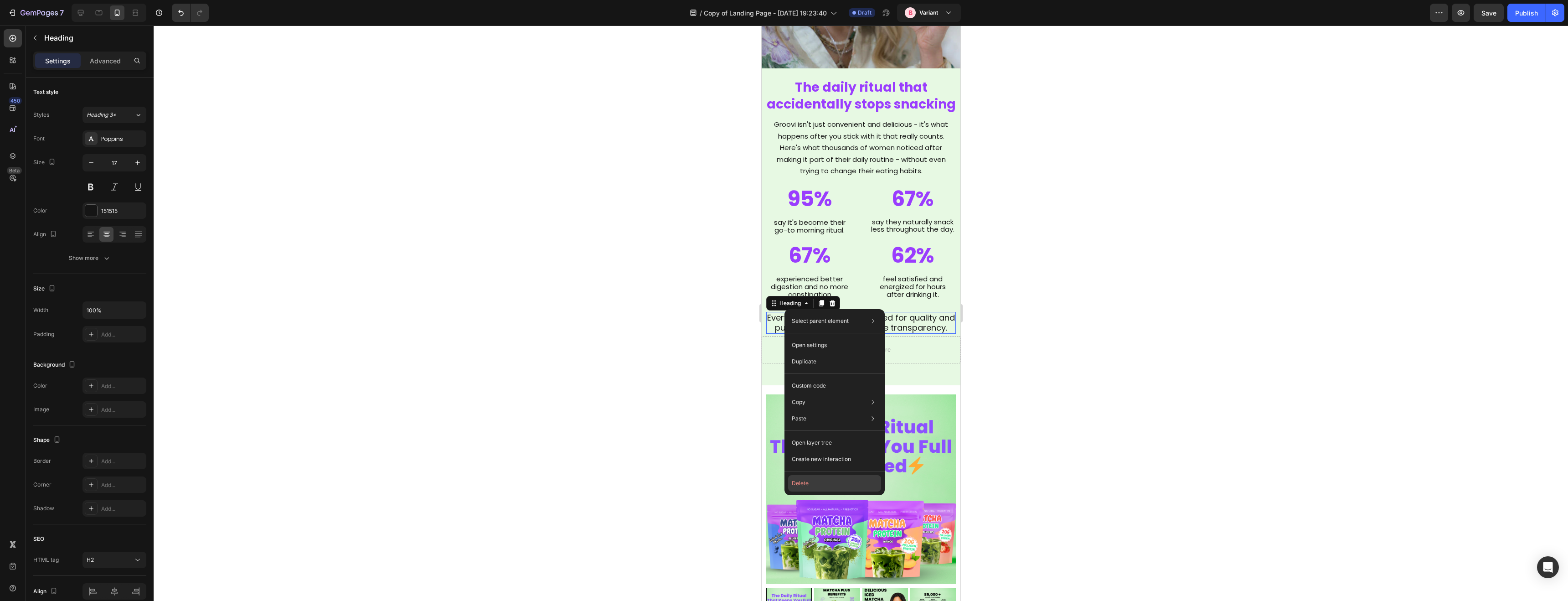
click at [810, 478] on button "Delete" at bounding box center [834, 482] width 93 height 16
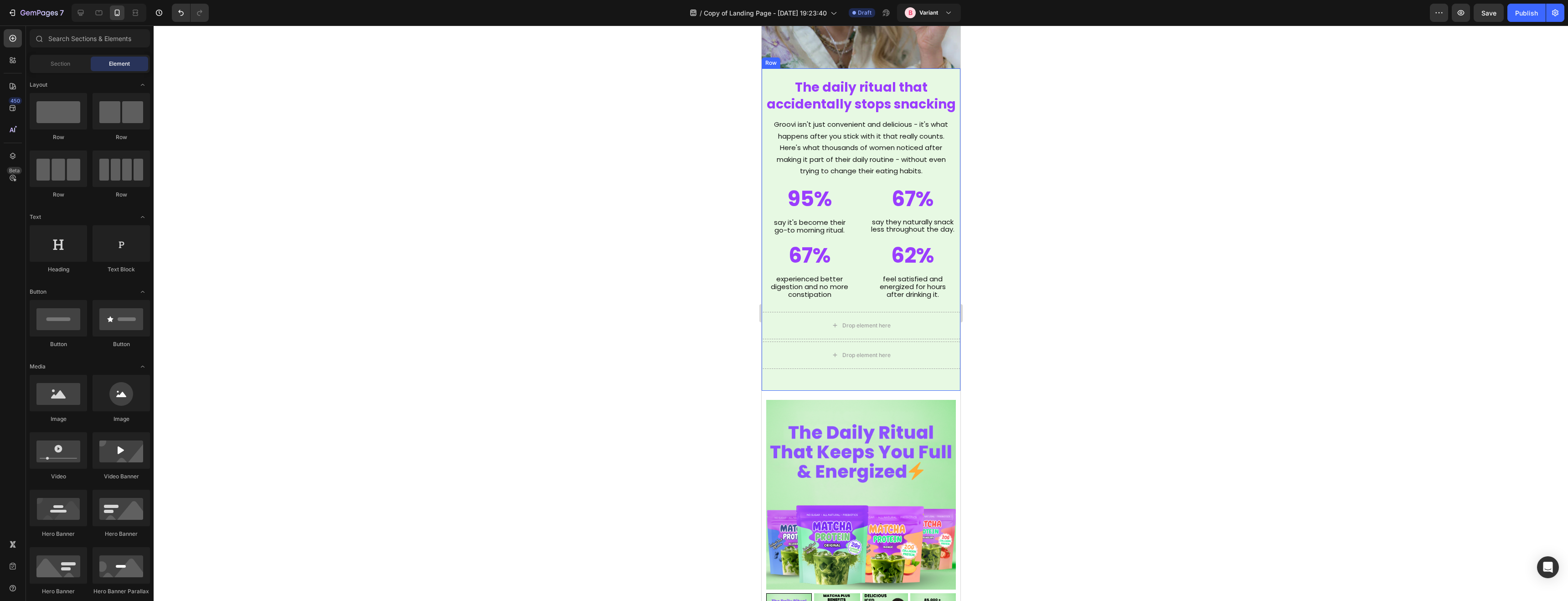
click at [694, 378] on div at bounding box center [860, 313] width 1414 height 575
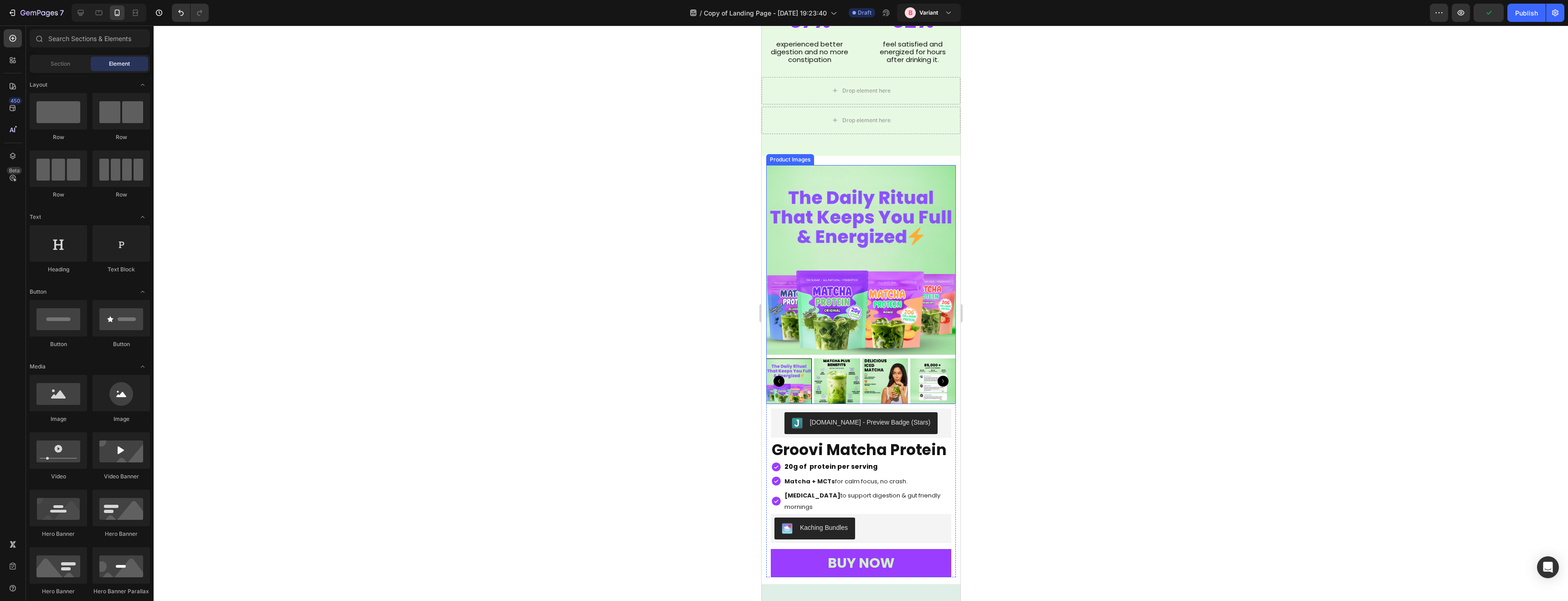
scroll to position [1780, 0]
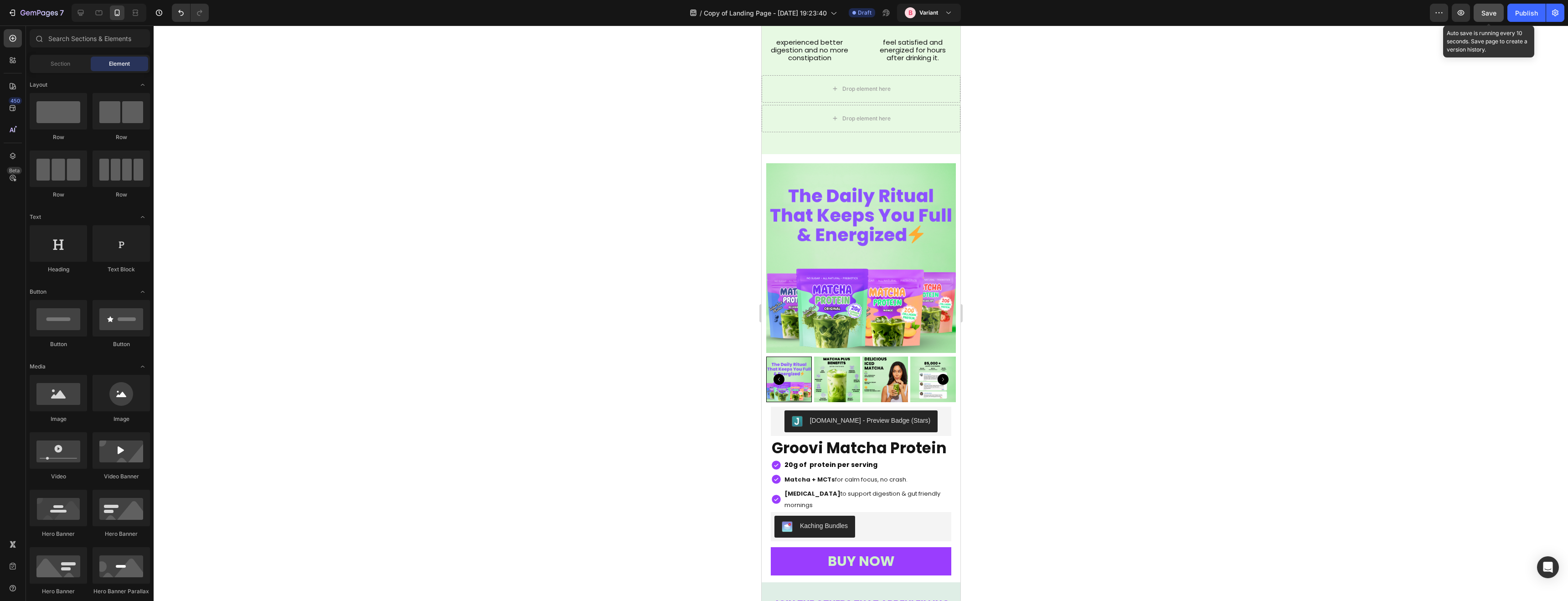
click at [1487, 16] on span "Save" at bounding box center [1488, 13] width 15 height 8
click at [30, 11] on icon "button" at bounding box center [39, 13] width 37 height 8
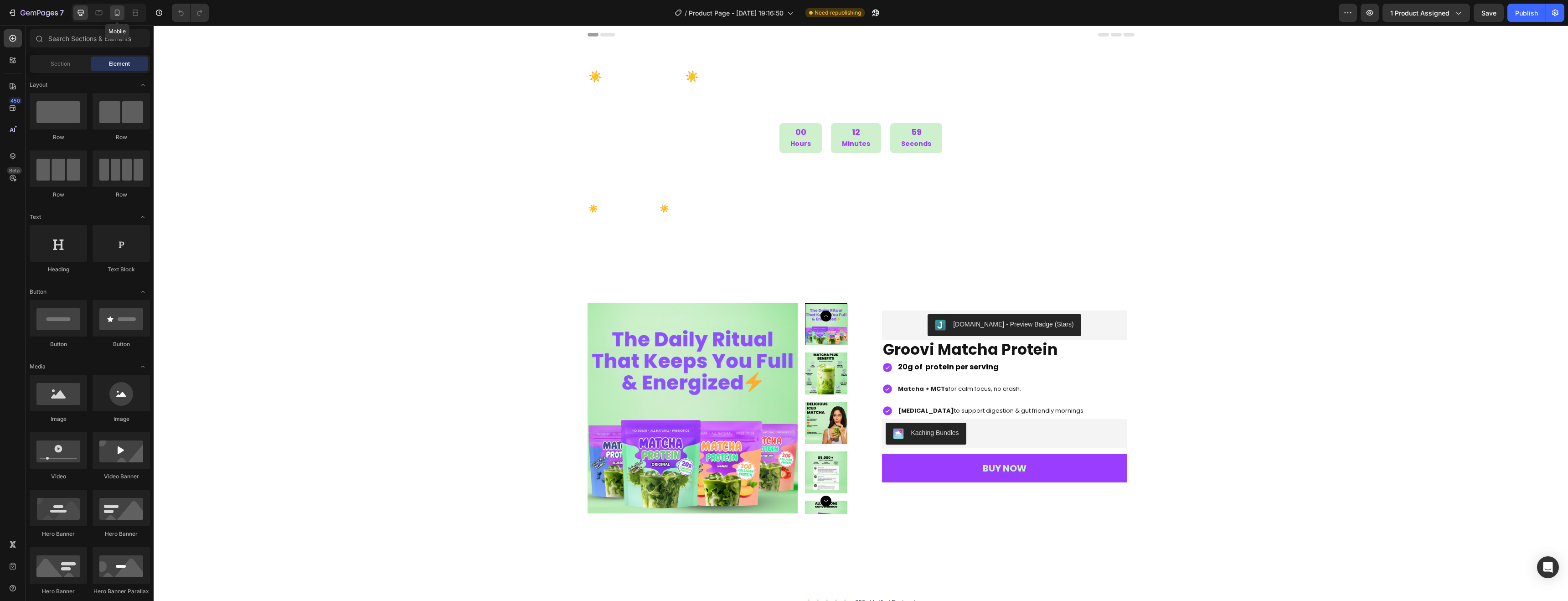
click at [119, 16] on icon at bounding box center [118, 12] width 5 height 6
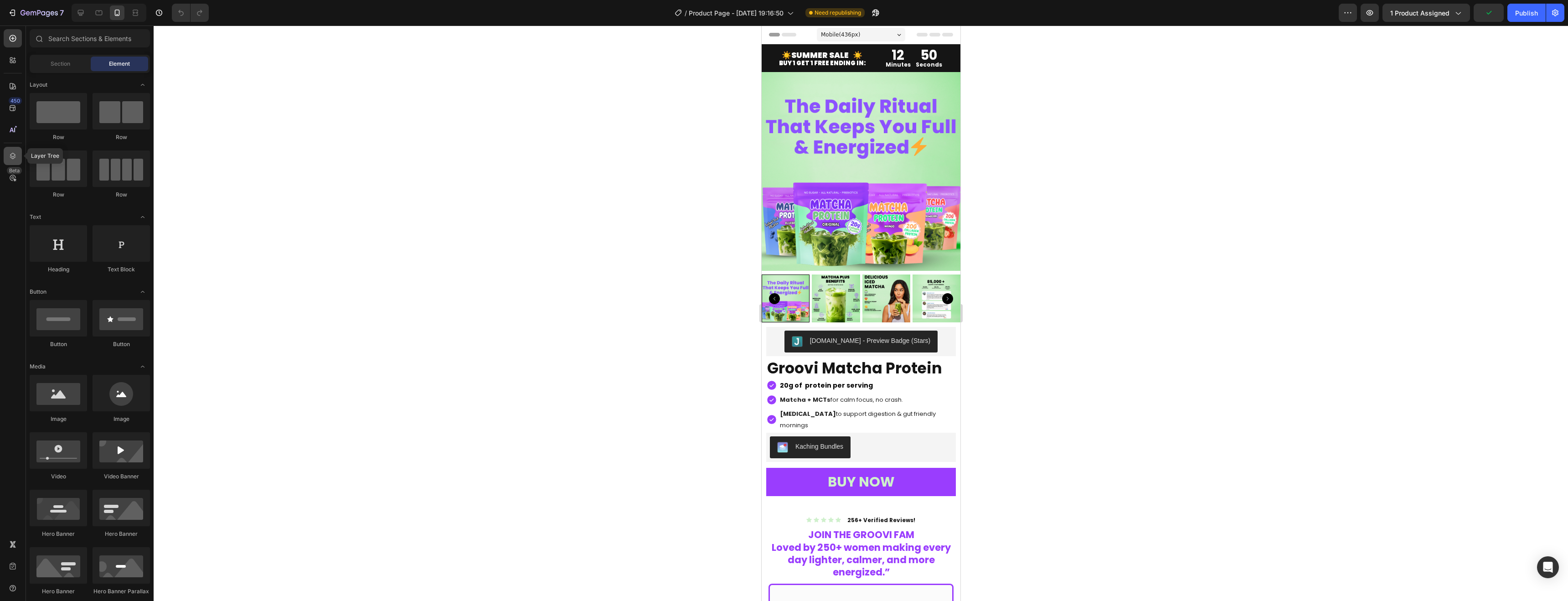
click at [17, 155] on div at bounding box center [12, 155] width 18 height 18
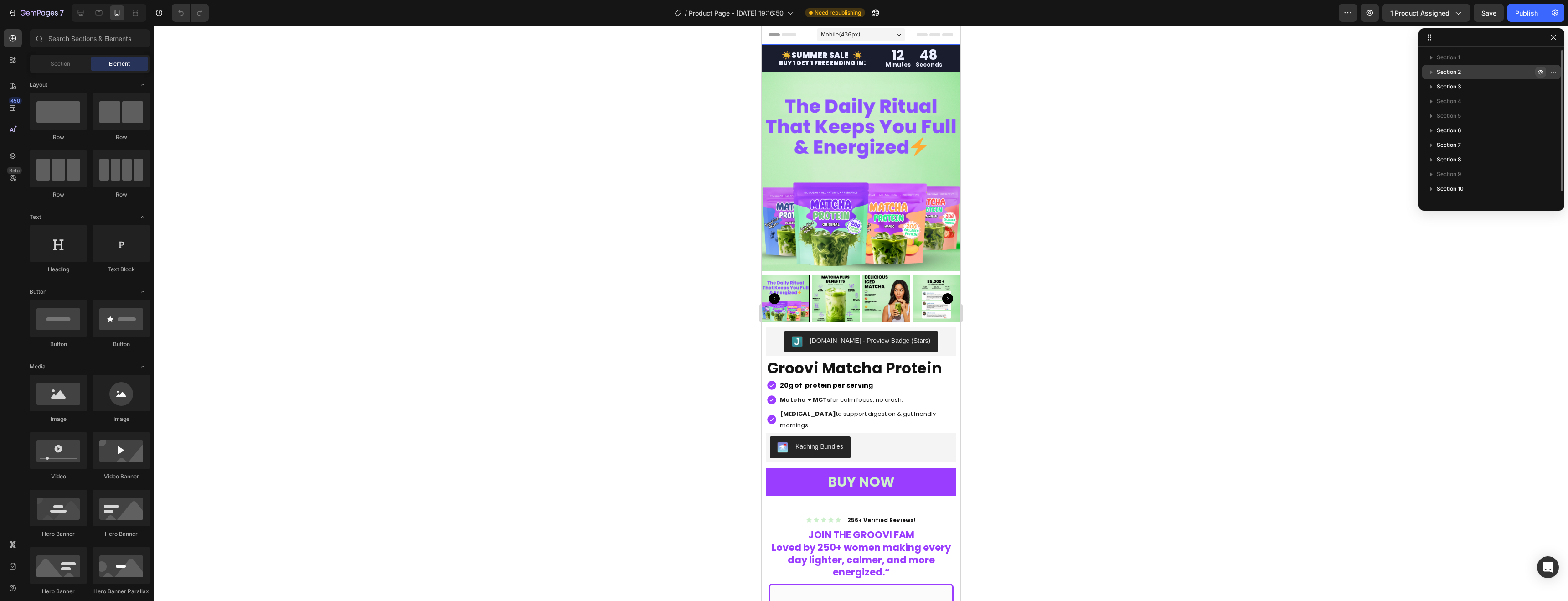
click at [1538, 73] on icon "button" at bounding box center [1540, 72] width 5 height 4
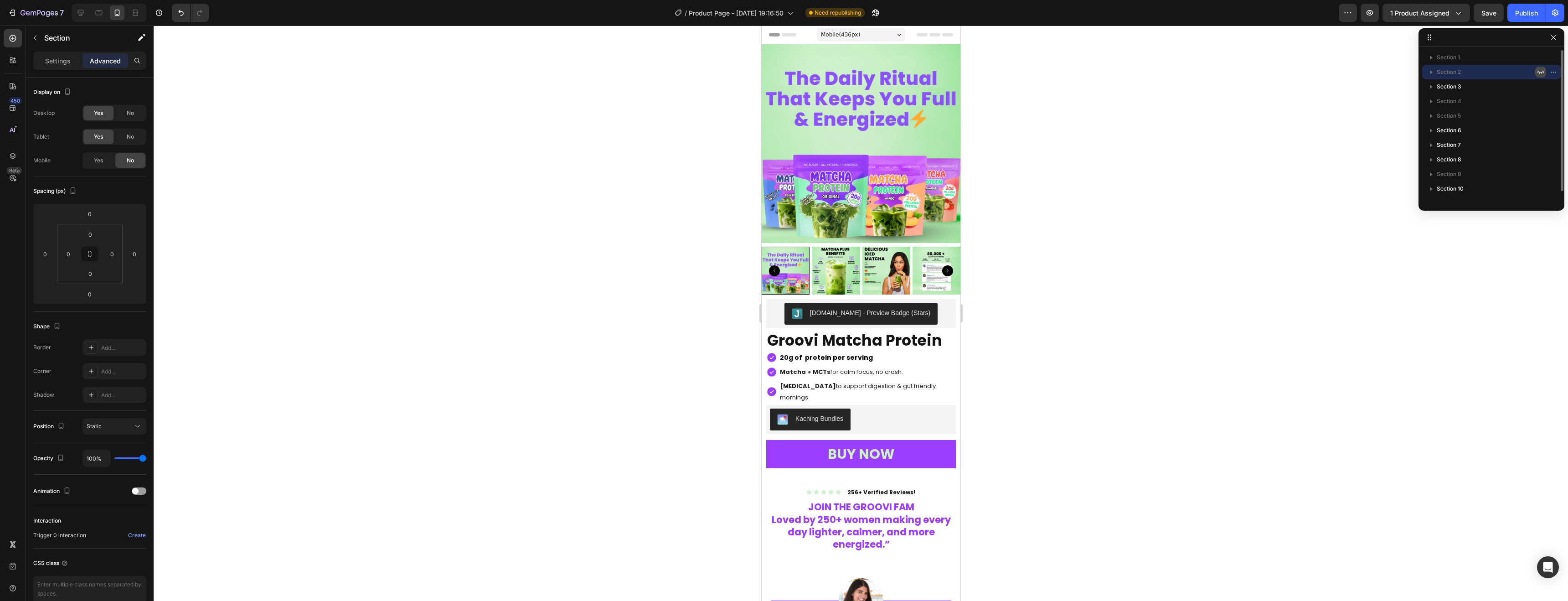
click at [1538, 73] on icon "button" at bounding box center [1540, 72] width 7 height 7
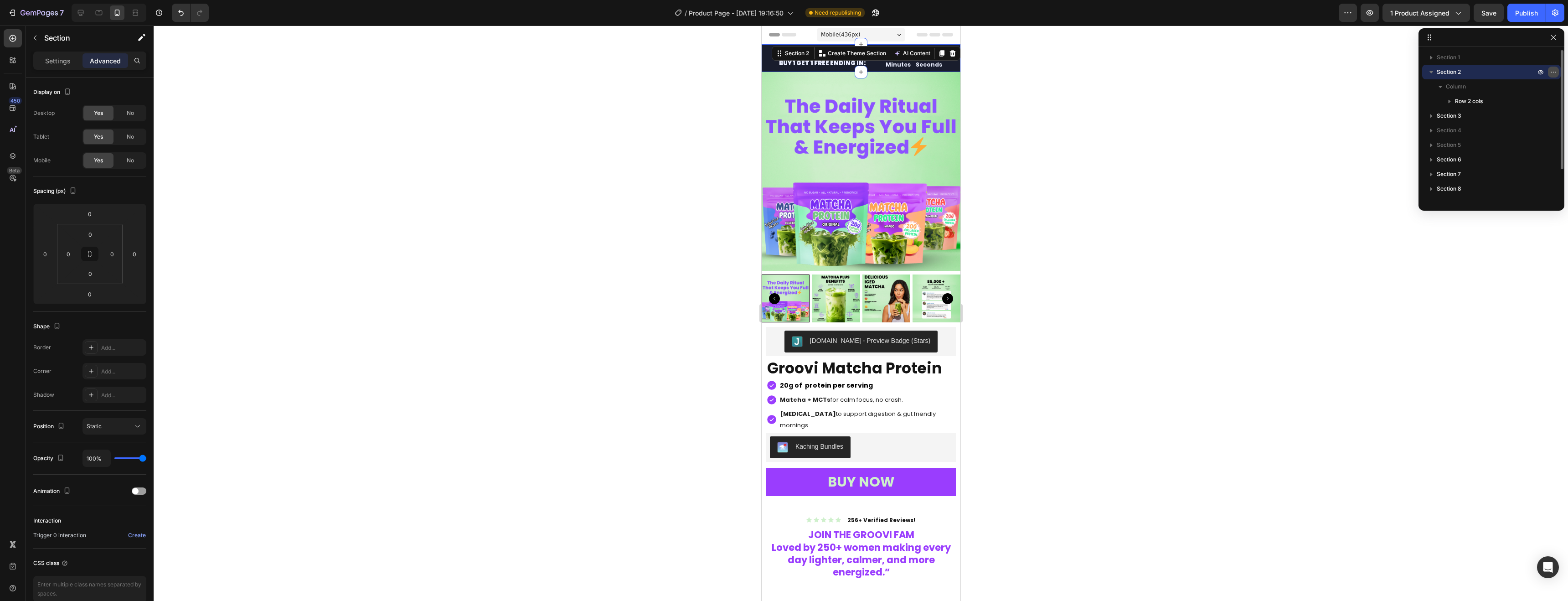
click at [1550, 73] on icon "button" at bounding box center [1553, 72] width 7 height 7
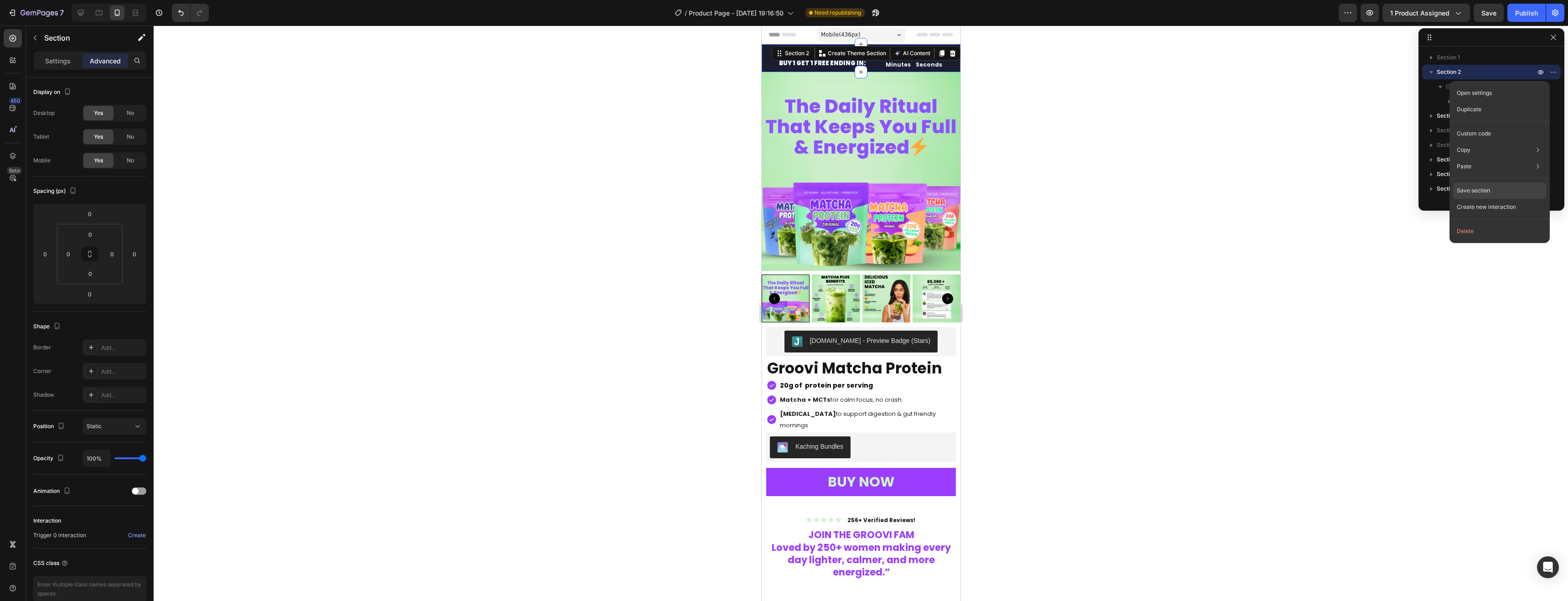
click at [1477, 189] on p "Save section" at bounding box center [1473, 190] width 33 height 8
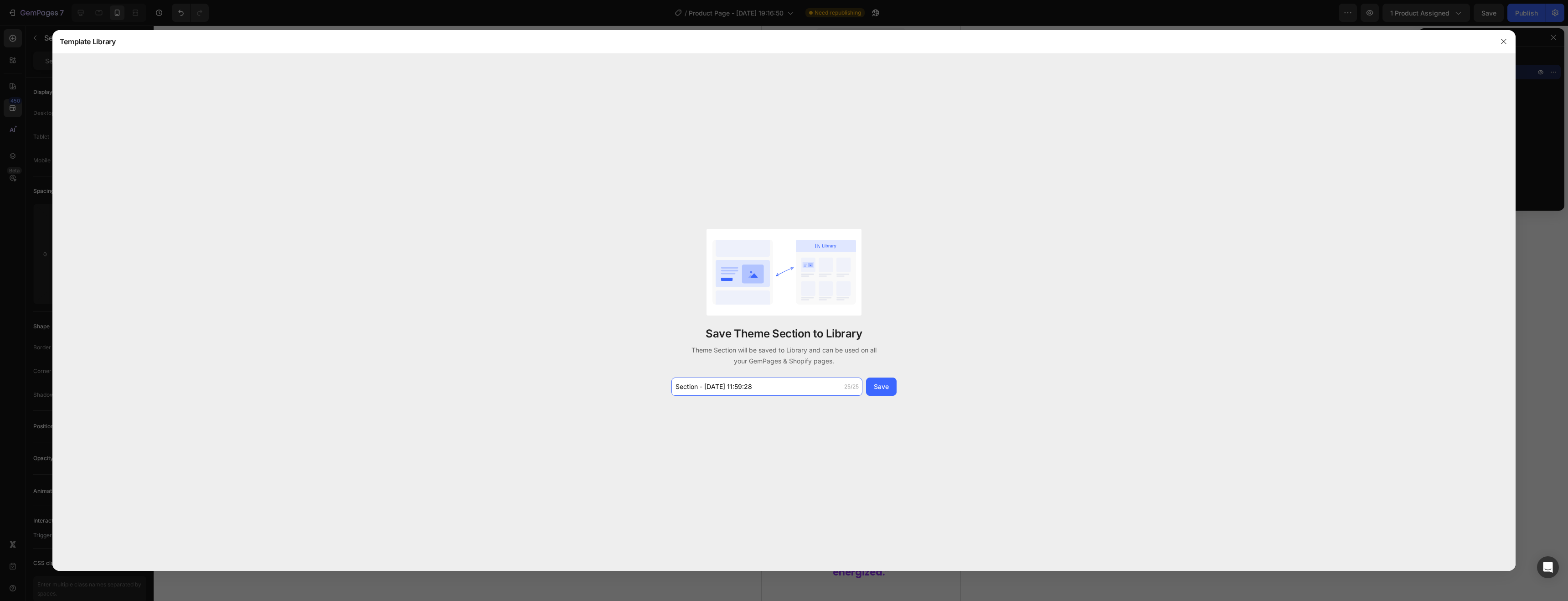
drag, startPoint x: 765, startPoint y: 390, endPoint x: 654, endPoint y: 385, distance: 111.1
click at [653, 385] on div "Save Theme Section to Library Theme Section will be saved to Library and can be…" at bounding box center [784, 312] width 1463 height 517
click at [731, 383] on input "Section - Sep 27 11:59:28" at bounding box center [766, 386] width 191 height 18
click at [789, 393] on input "Section - Sep 27 11:59:28" at bounding box center [766, 386] width 191 height 18
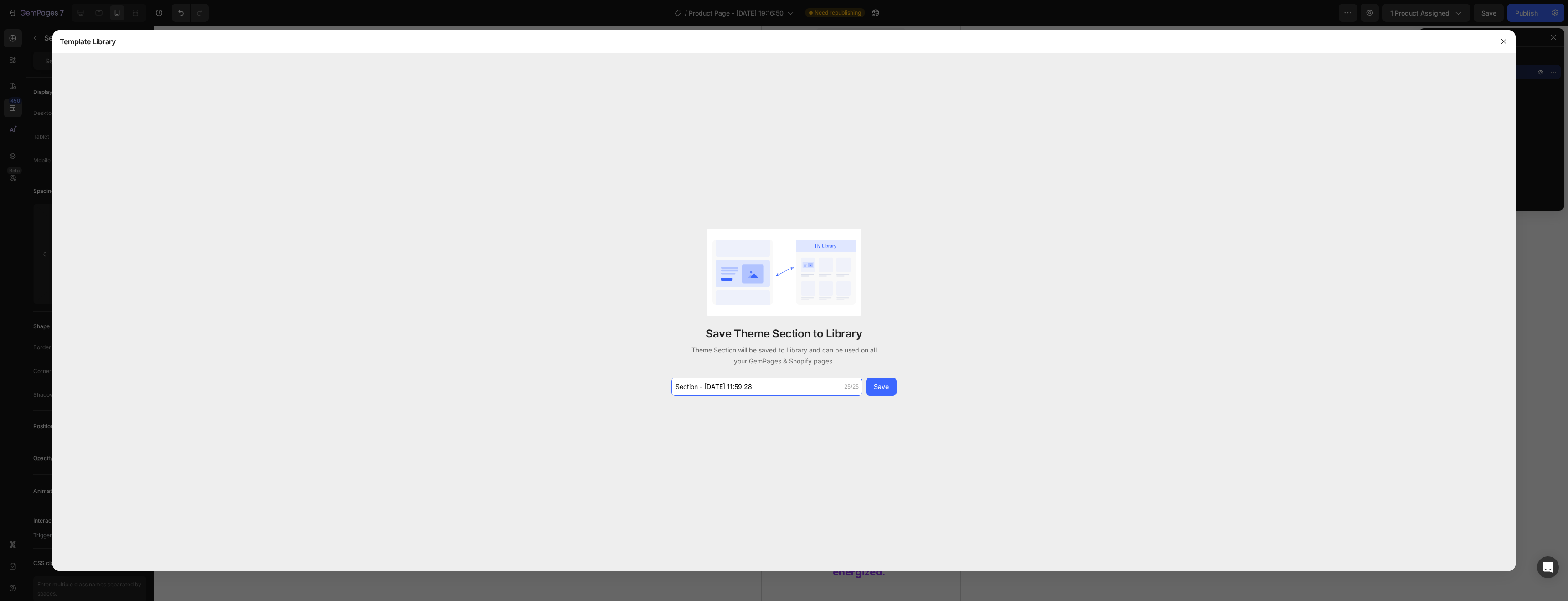
drag, startPoint x: 767, startPoint y: 386, endPoint x: 661, endPoint y: 386, distance: 106.0
click at [661, 386] on div "Save Theme Section to Library Theme Section will be saved to Library and can be…" at bounding box center [784, 312] width 1463 height 517
type input "BOGO OFFER W/ TIMER"
click at [887, 392] on button "Save" at bounding box center [881, 386] width 30 height 18
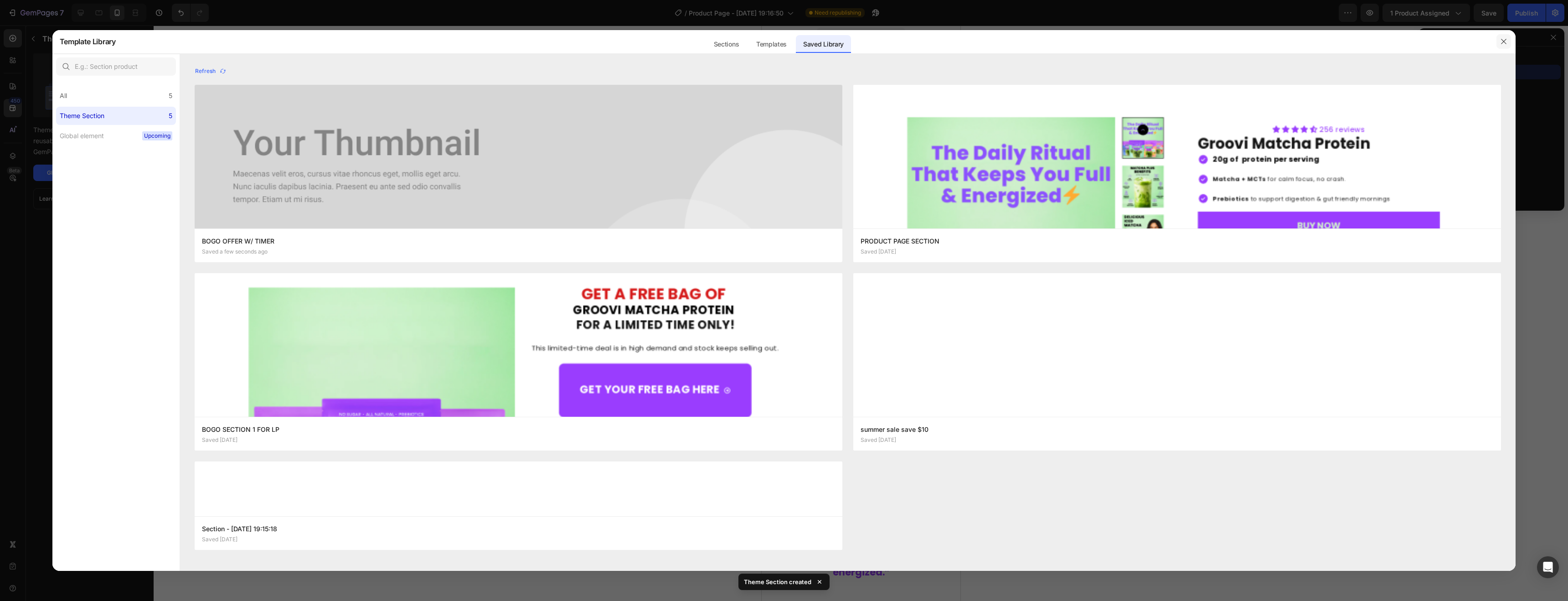
click at [1502, 44] on icon "button" at bounding box center [1503, 42] width 7 height 7
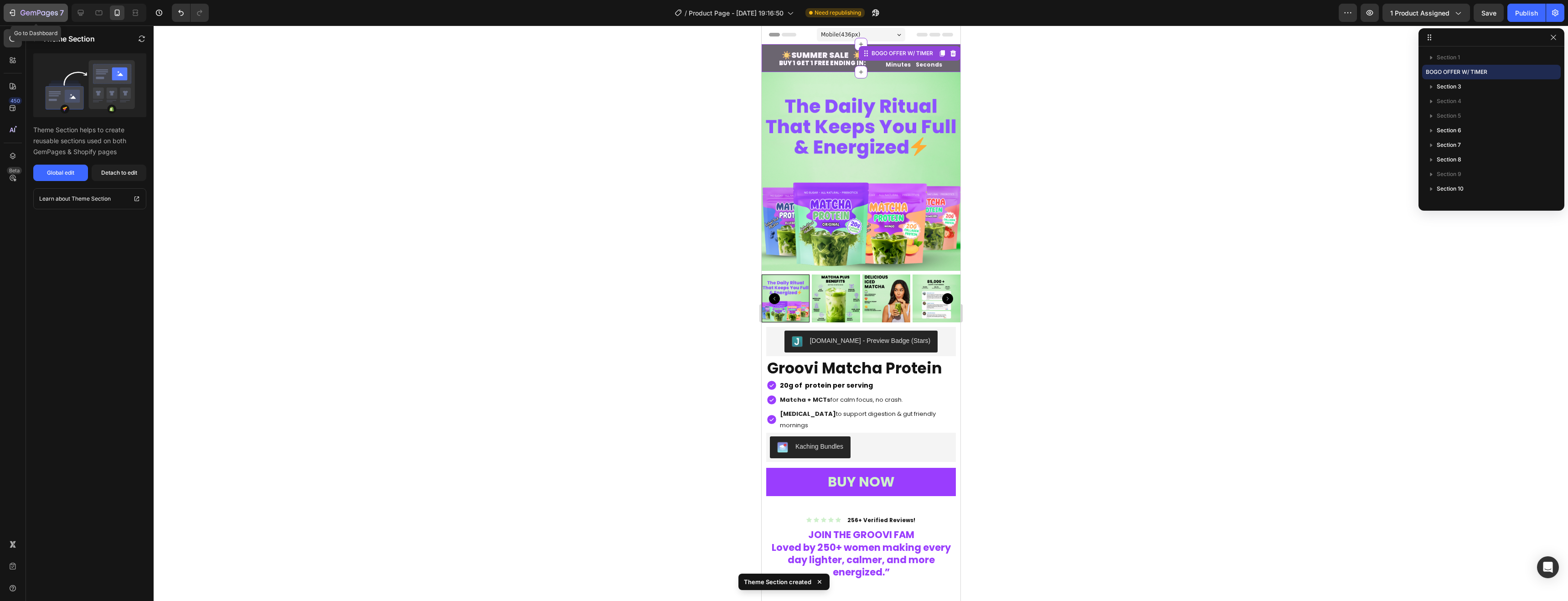
click at [51, 11] on icon "button" at bounding box center [39, 13] width 37 height 8
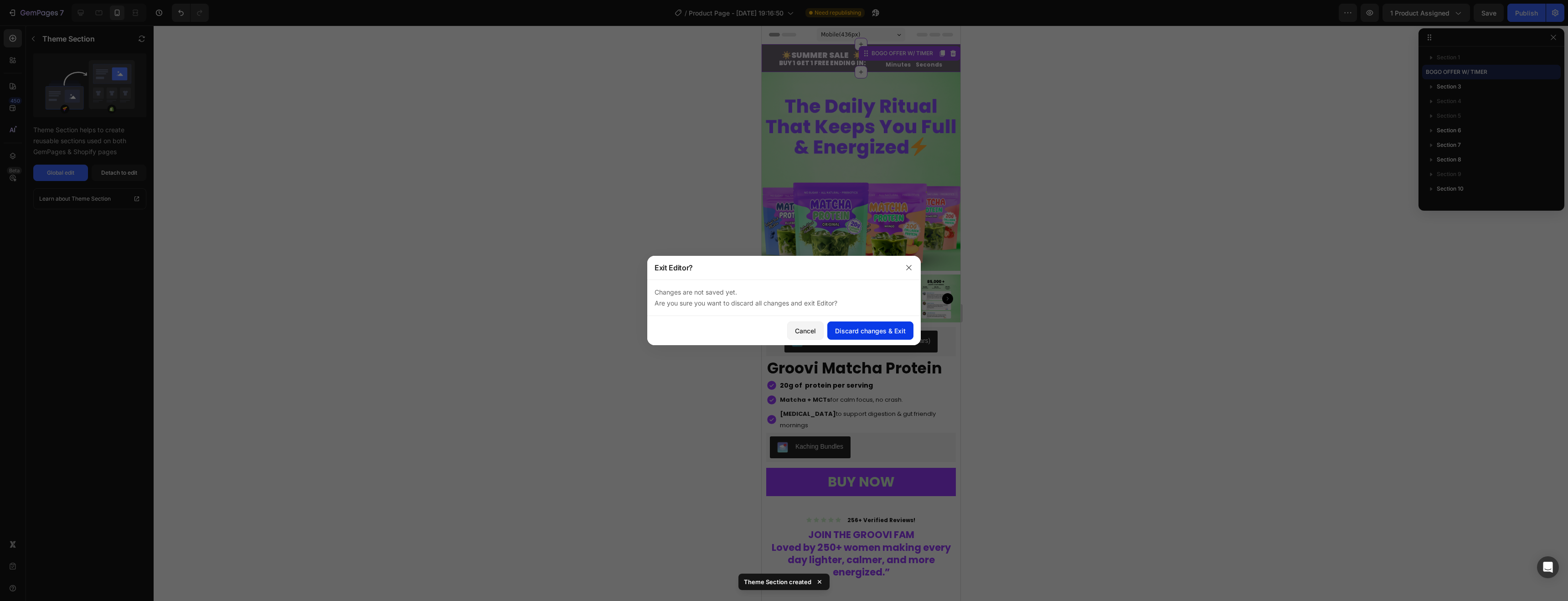
click at [884, 335] on button "Discard changes & Exit" at bounding box center [869, 330] width 86 height 18
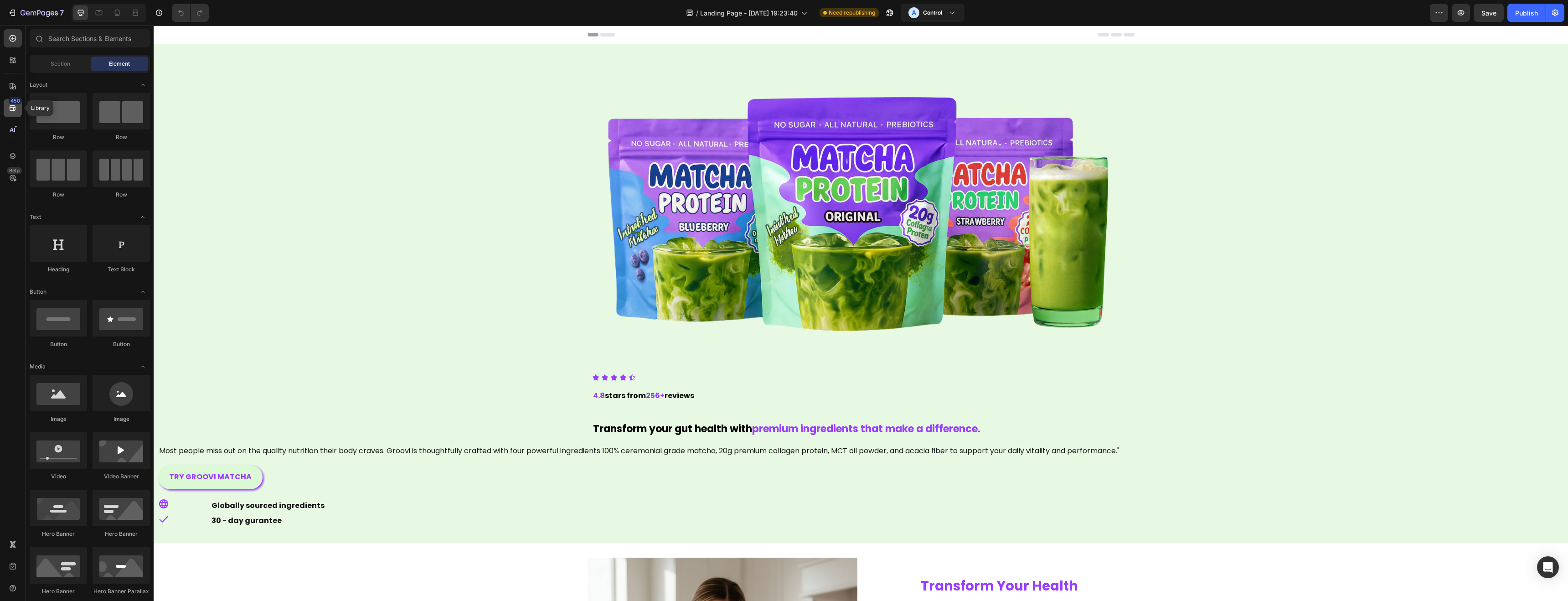
click at [9, 110] on icon at bounding box center [12, 107] width 10 height 10
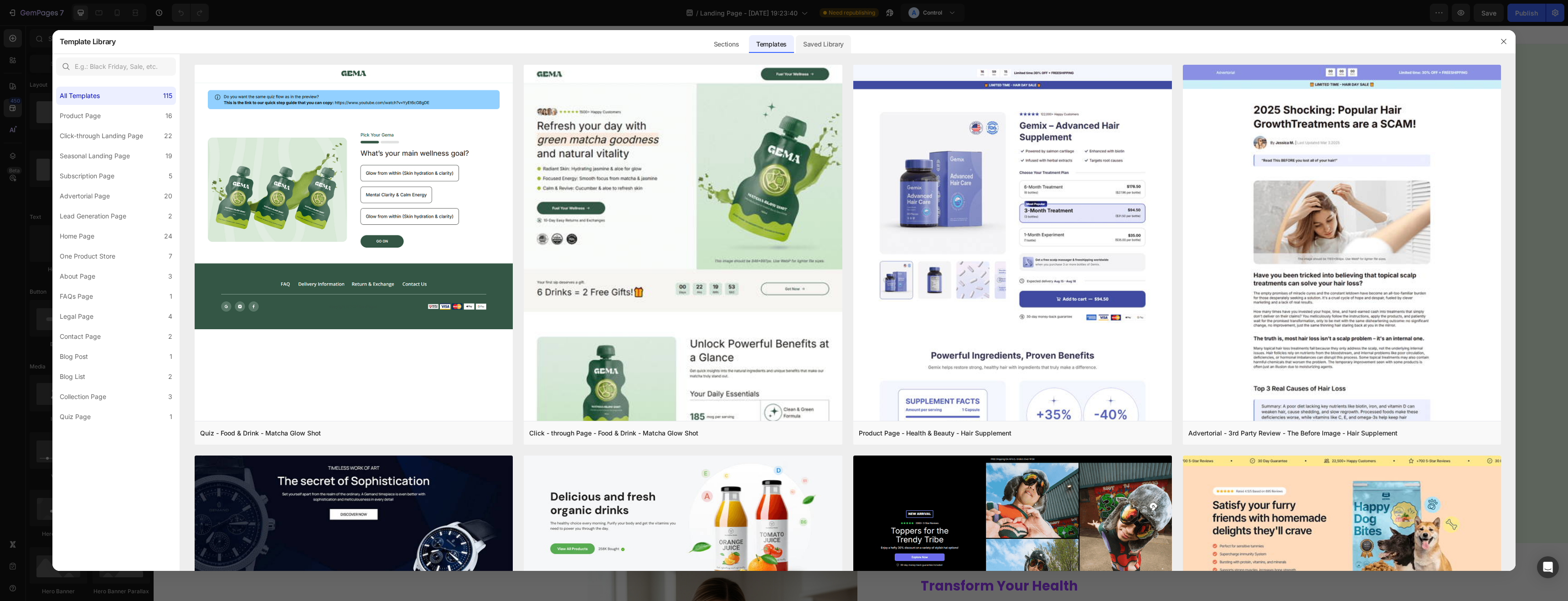
click at [823, 48] on div "Saved Library" at bounding box center [823, 44] width 55 height 18
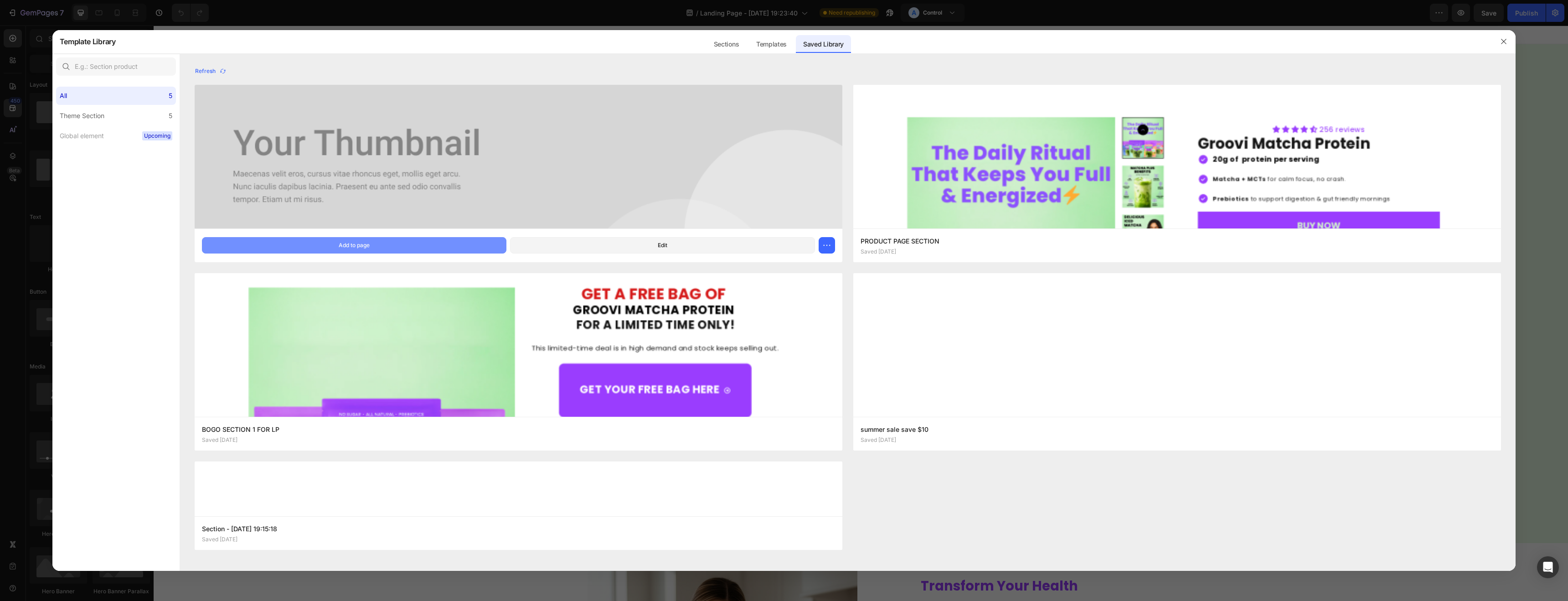
click at [390, 242] on button "Add to page" at bounding box center [354, 245] width 305 height 16
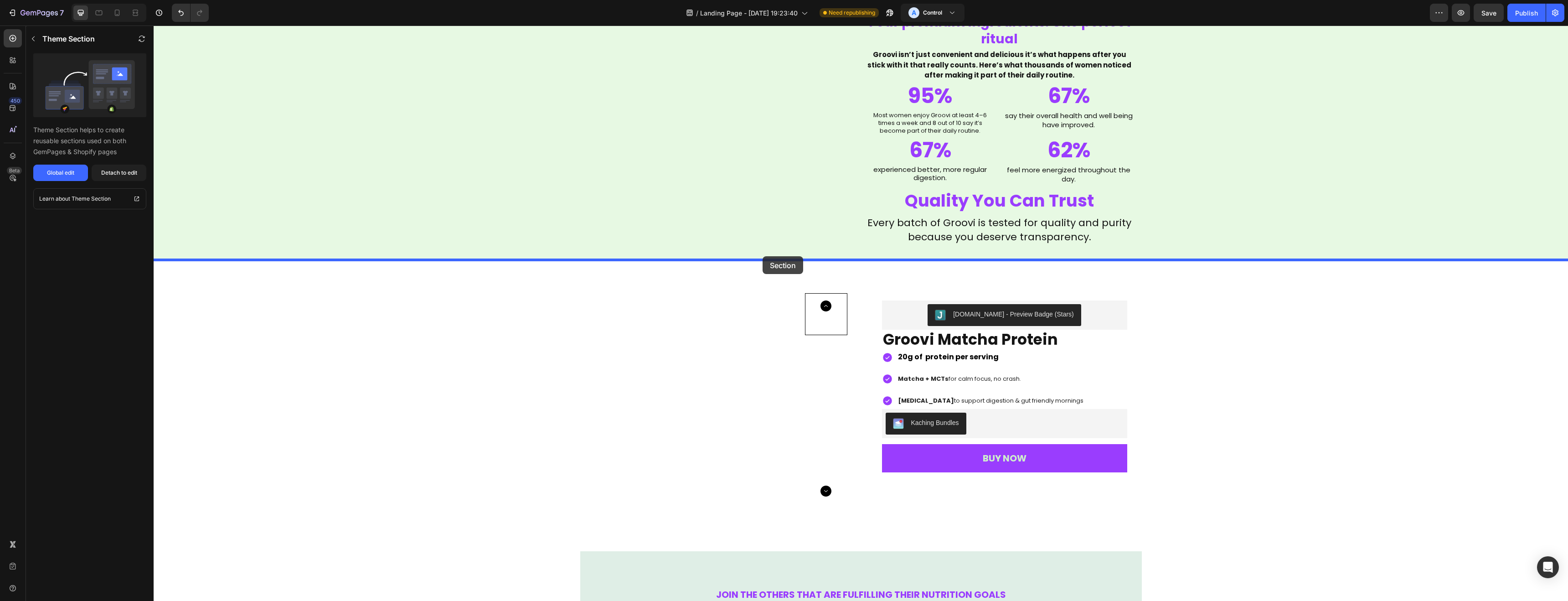
scroll to position [1149, 0]
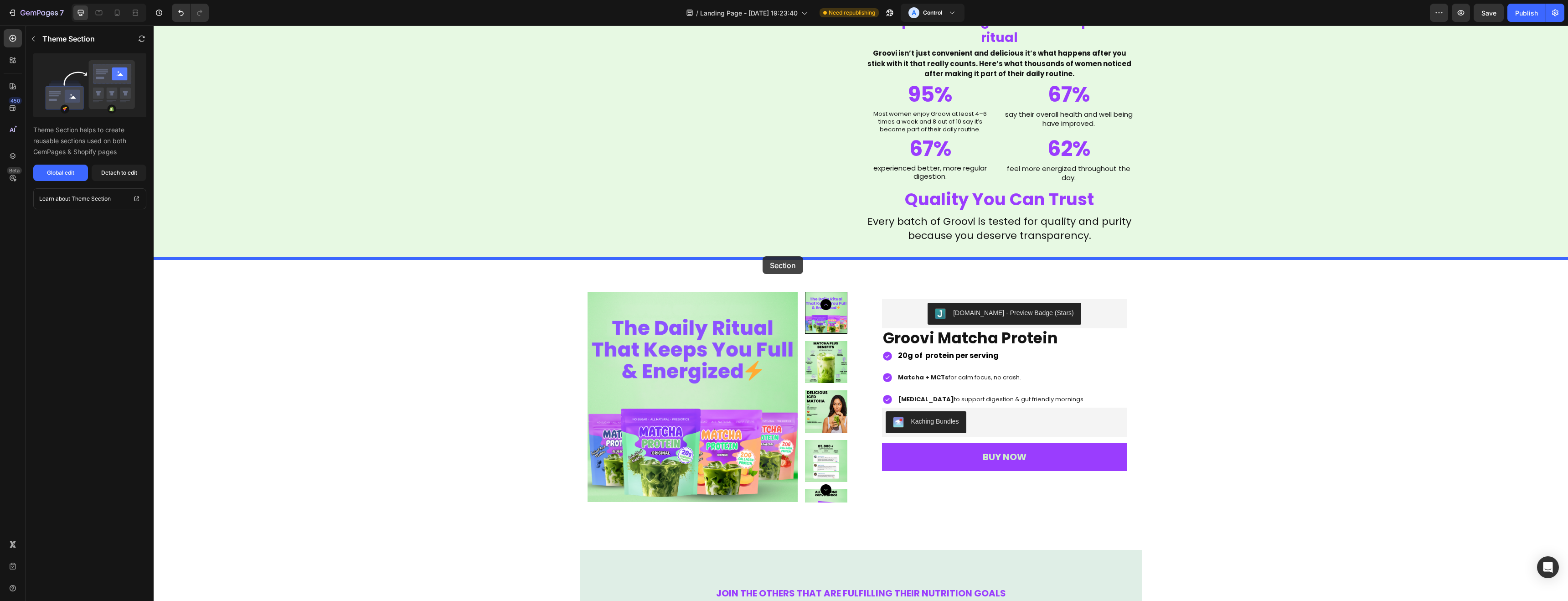
drag, startPoint x: 1513, startPoint y: 404, endPoint x: 763, endPoint y: 257, distance: 764.3
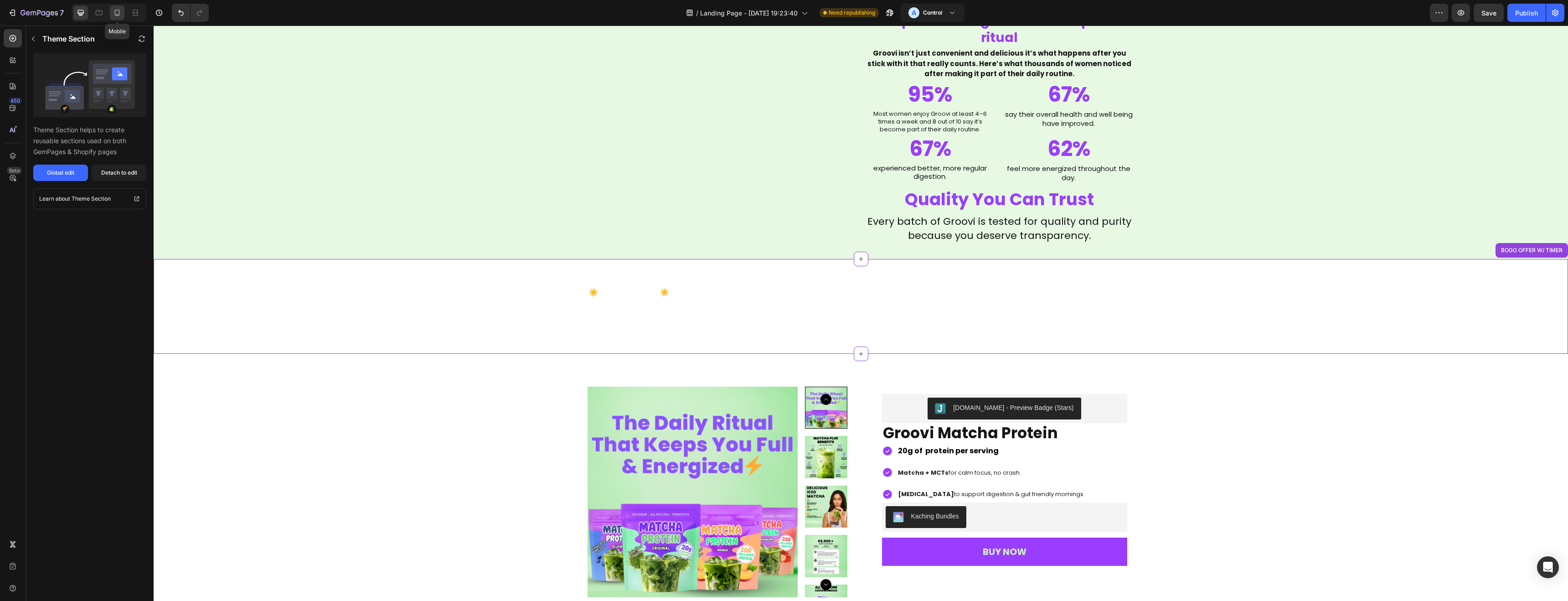
click at [117, 13] on icon at bounding box center [117, 12] width 10 height 10
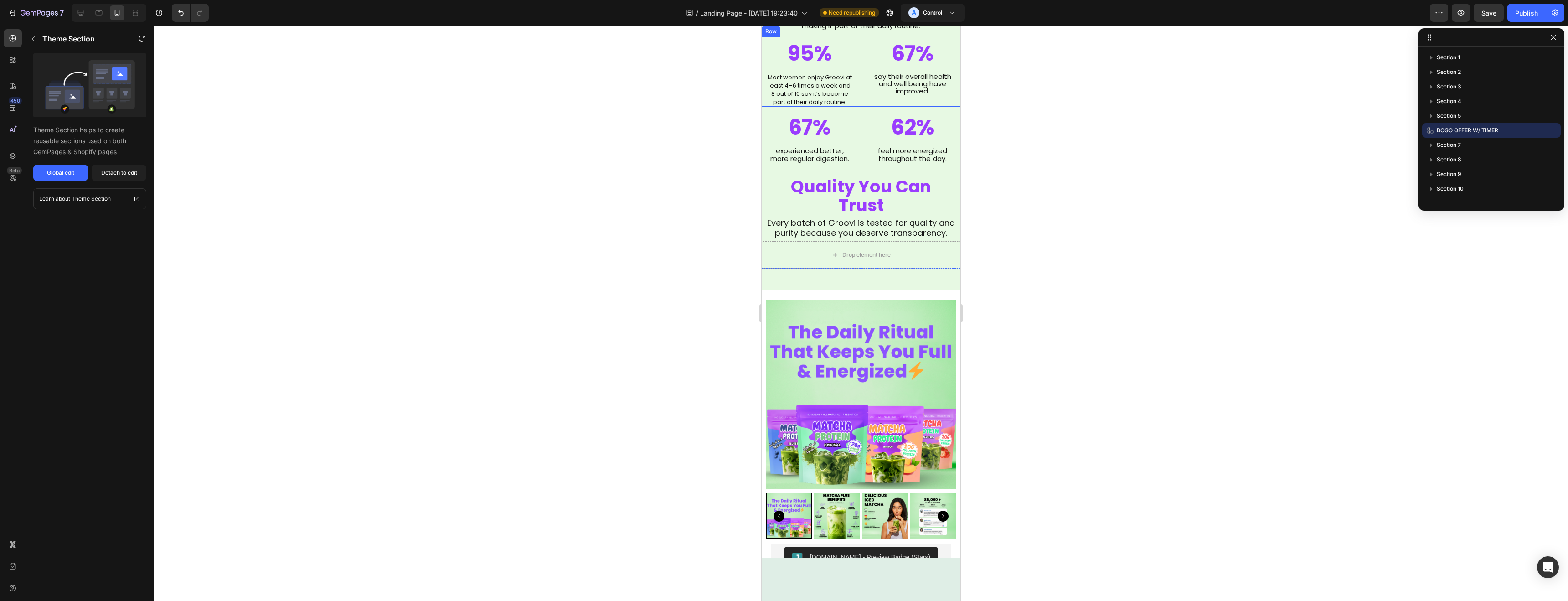
scroll to position [1549, 0]
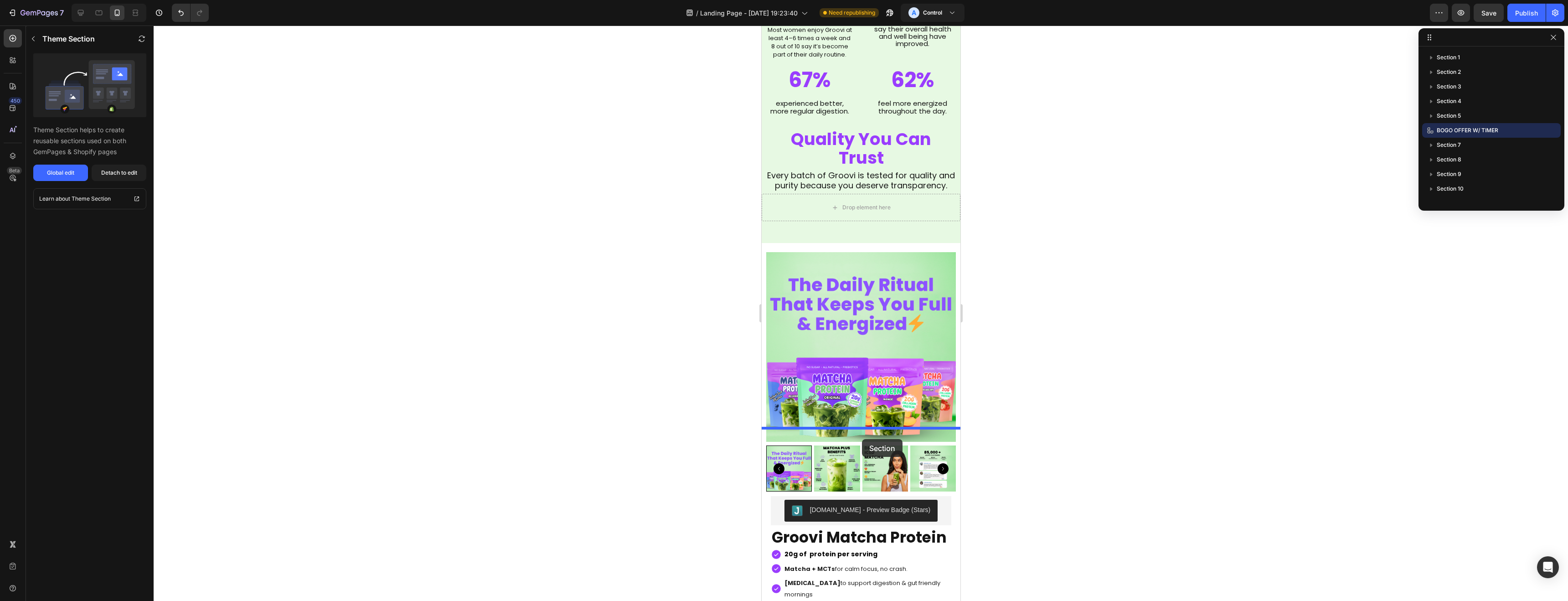
drag, startPoint x: 920, startPoint y: 105, endPoint x: 861, endPoint y: 439, distance: 339.2
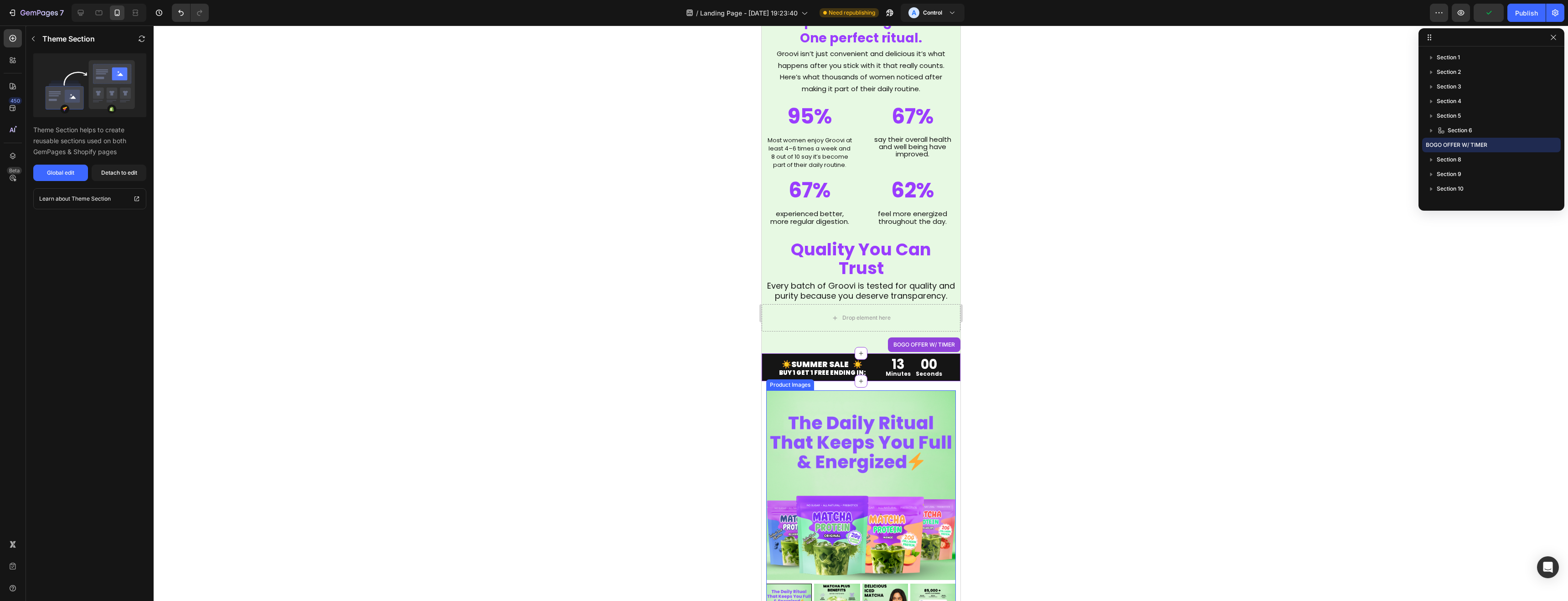
scroll to position [1647, 0]
click at [1034, 386] on div at bounding box center [860, 313] width 1414 height 575
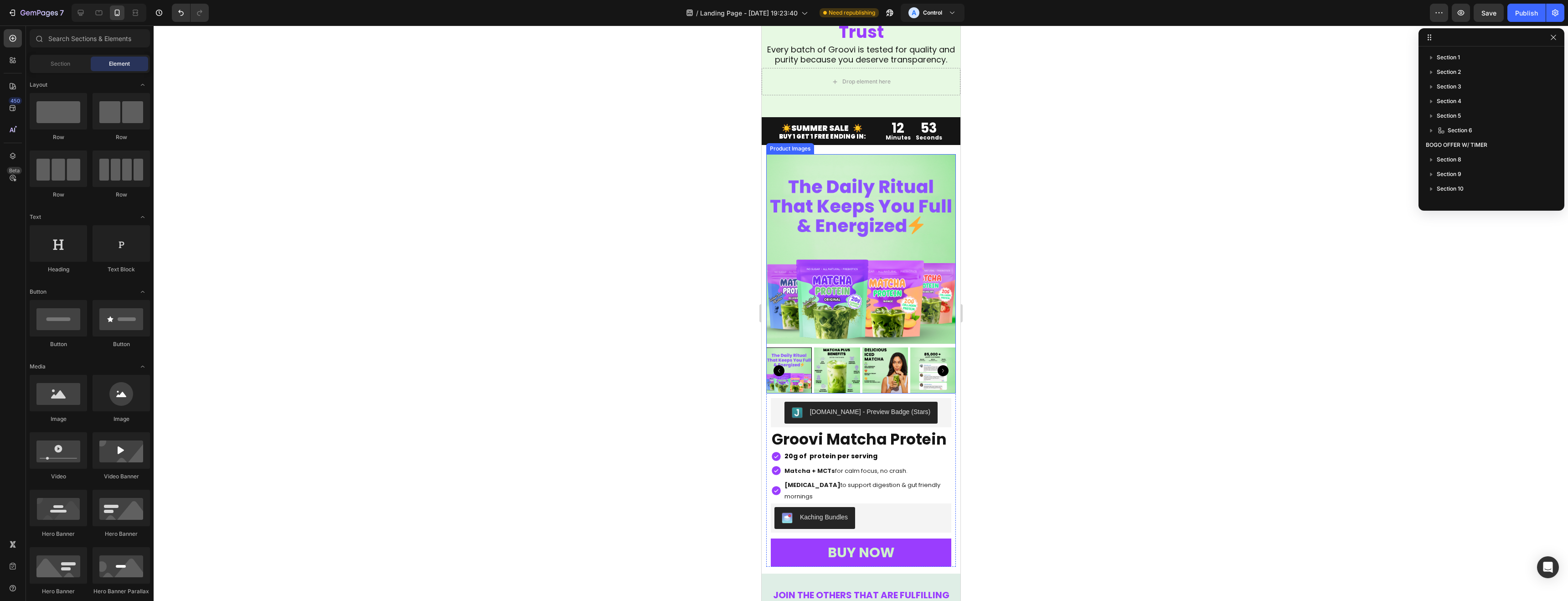
scroll to position [1898, 0]
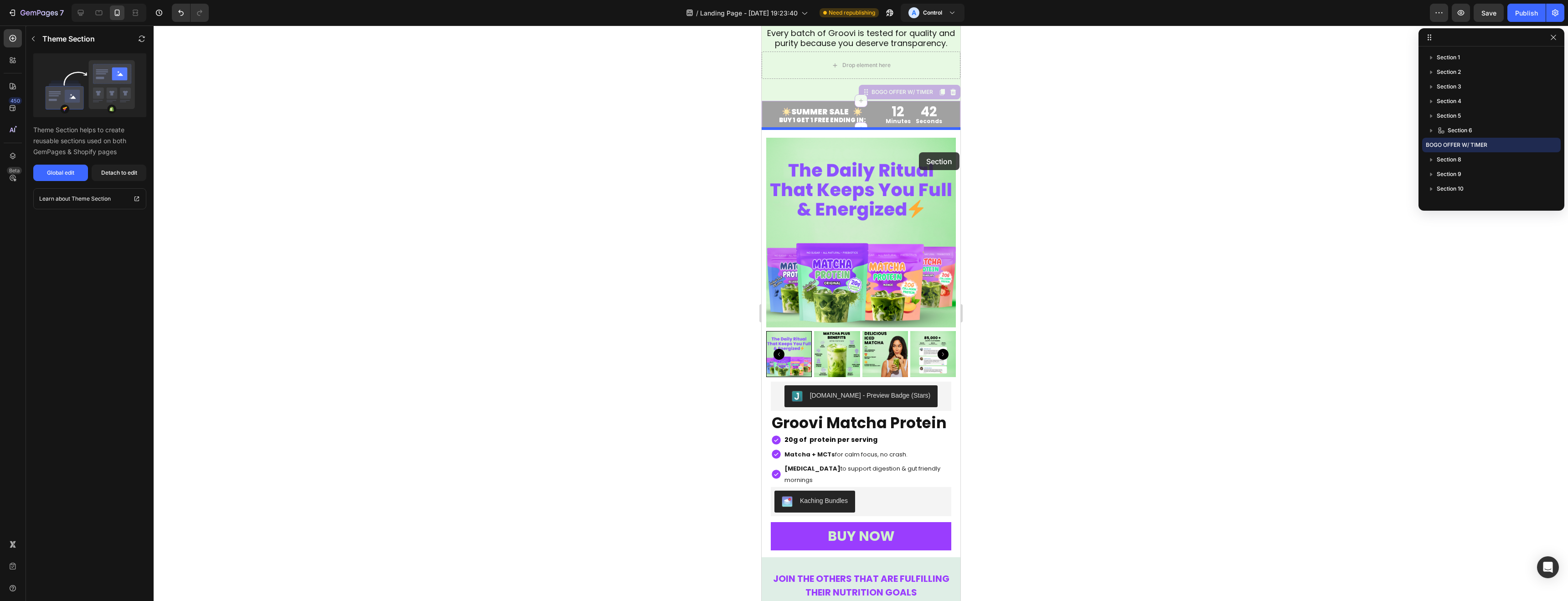
drag, startPoint x: 924, startPoint y: 97, endPoint x: 918, endPoint y: 152, distance: 55.3
drag, startPoint x: 913, startPoint y: 93, endPoint x: 909, endPoint y: 119, distance: 26.3
click at [1036, 137] on div at bounding box center [860, 313] width 1414 height 575
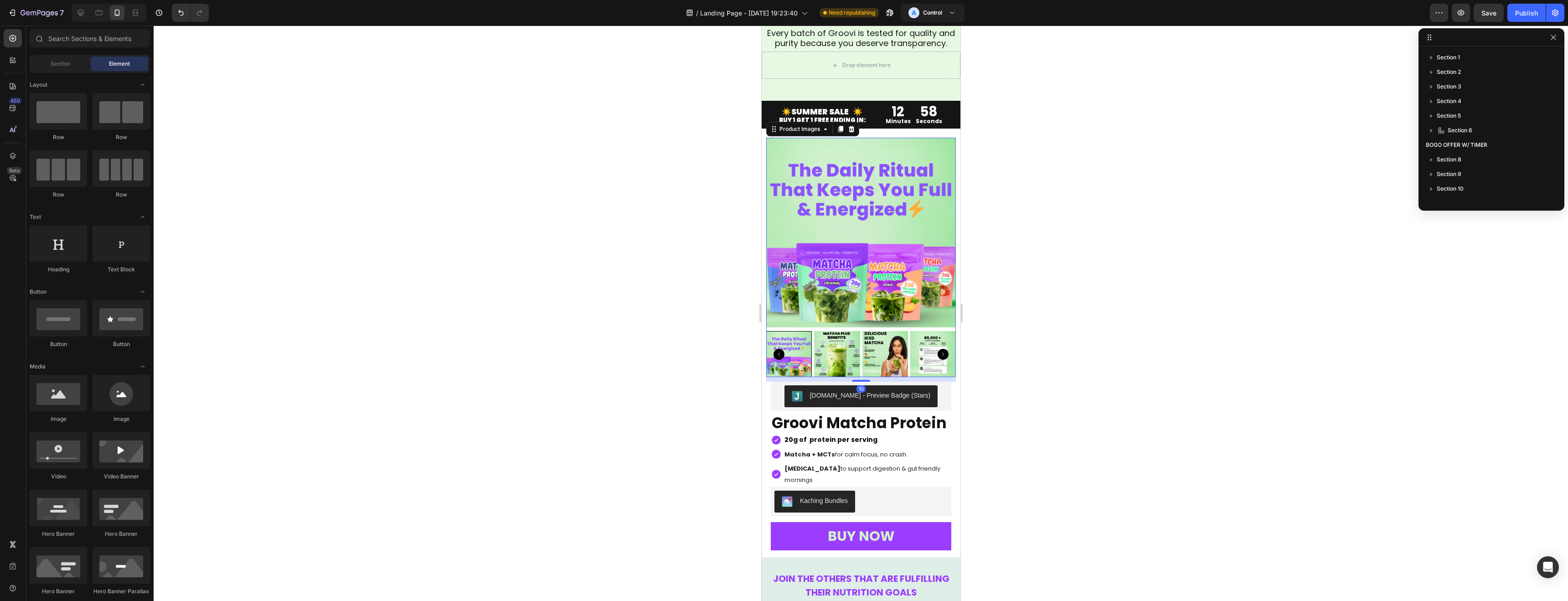
click at [838, 147] on img at bounding box center [860, 232] width 190 height 190
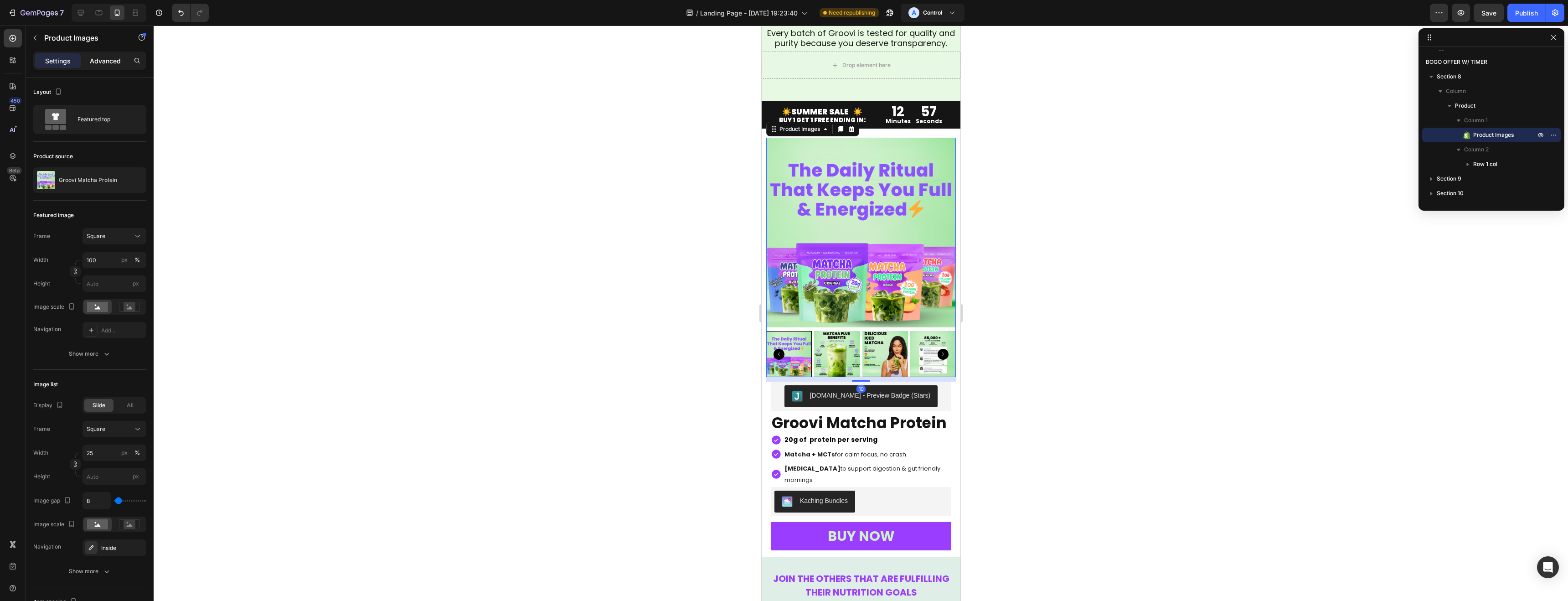
click at [95, 60] on p "Advanced" at bounding box center [106, 61] width 31 height 10
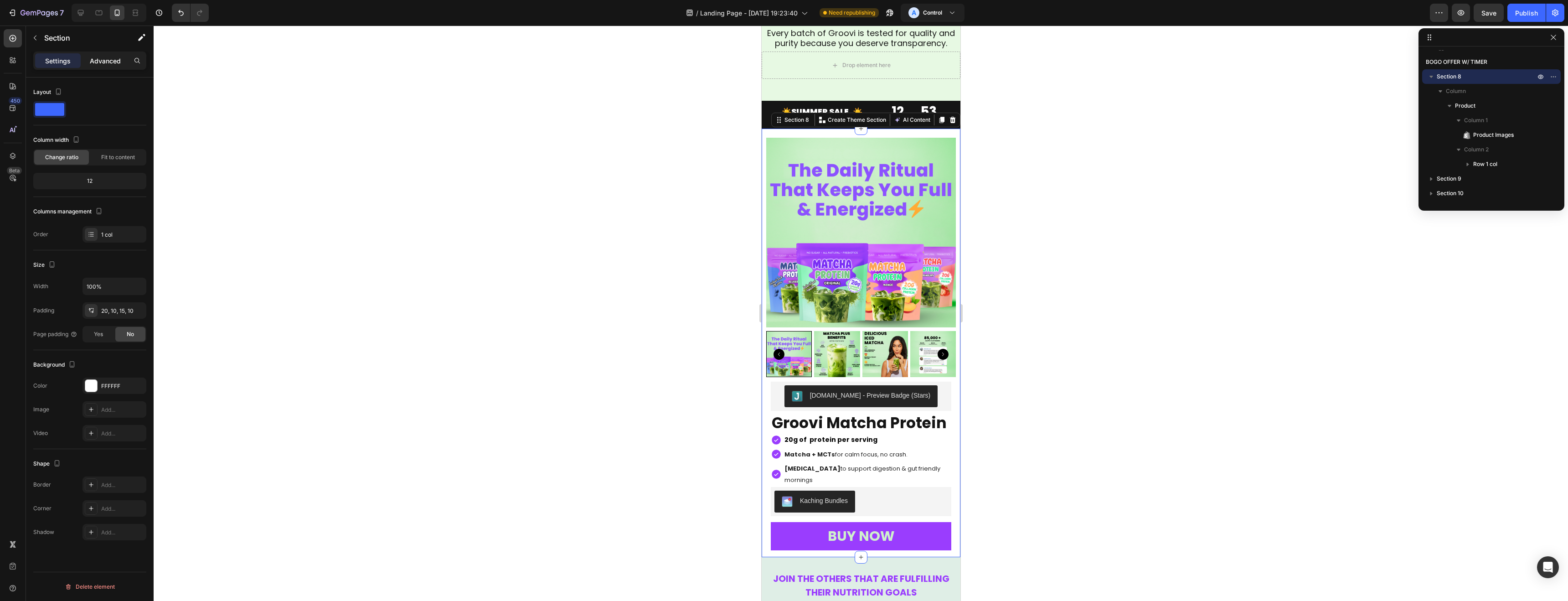
click at [107, 59] on p "Advanced" at bounding box center [106, 61] width 31 height 10
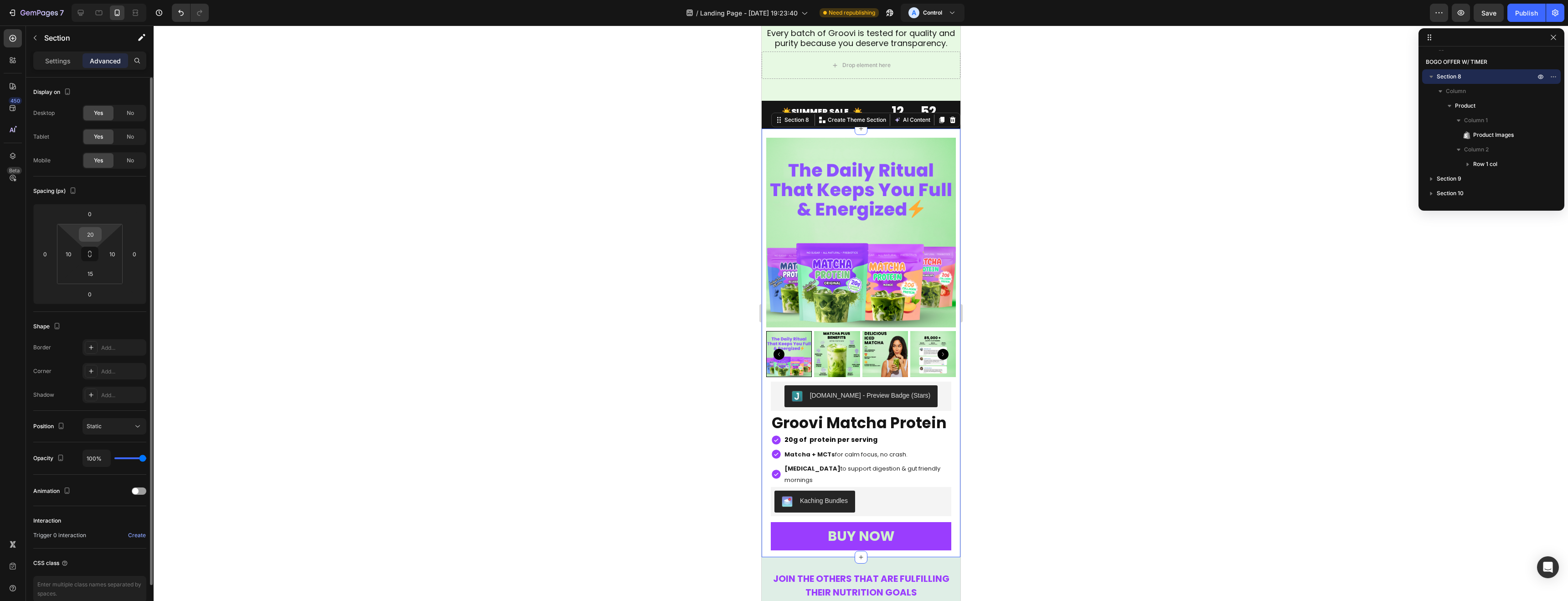
click at [90, 235] on input "20" at bounding box center [90, 235] width 18 height 14
type input "0"
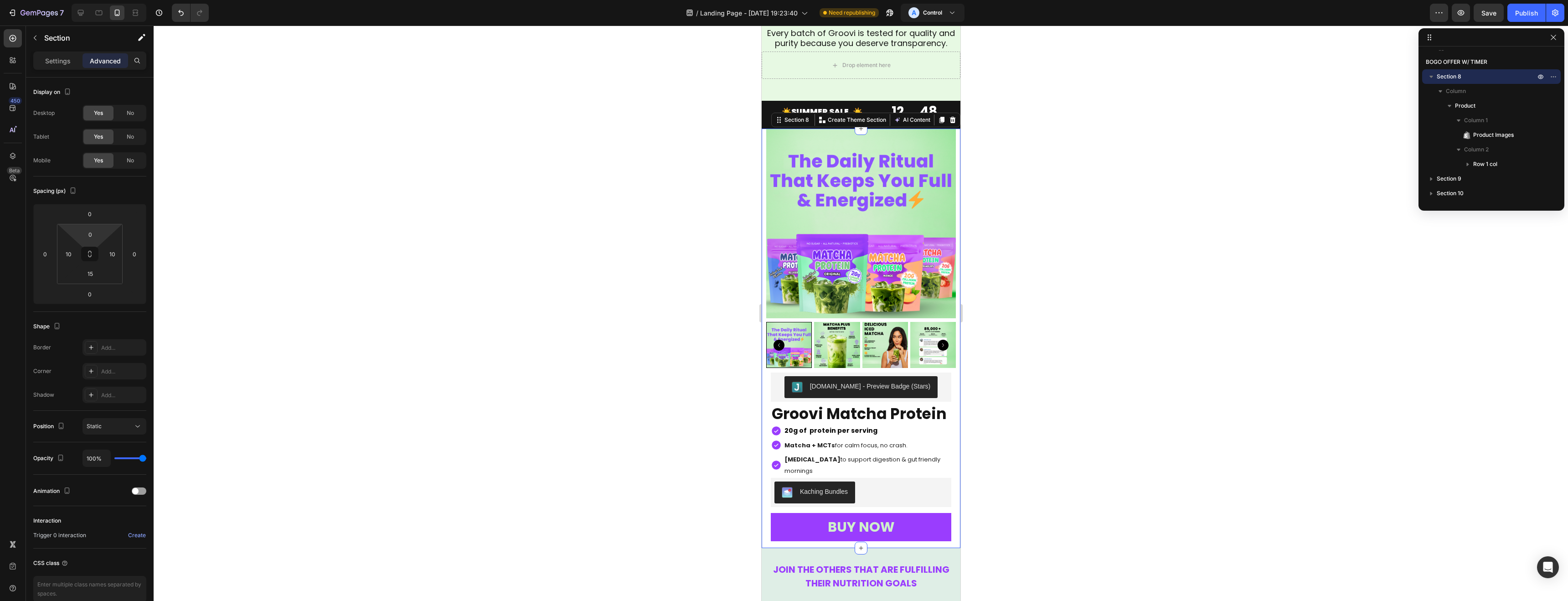
click at [468, 194] on div at bounding box center [860, 313] width 1414 height 575
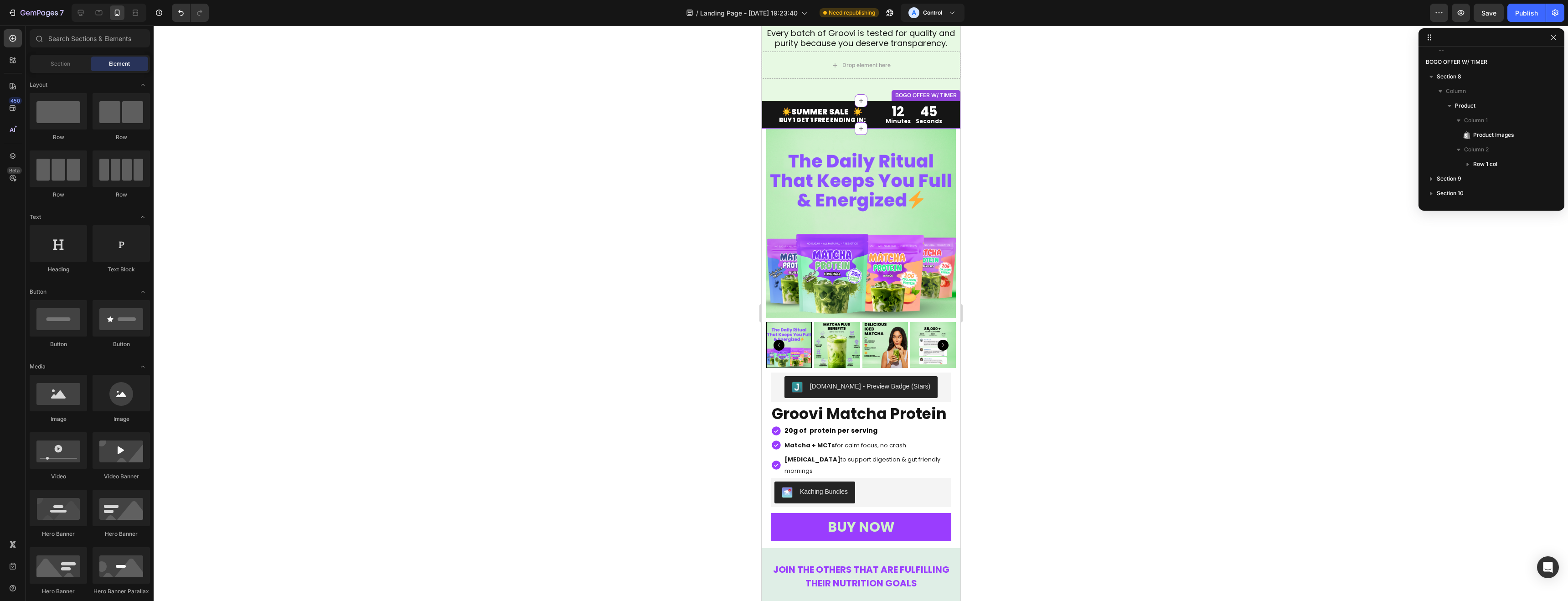
click at [921, 97] on div "BOGO OFFER W/ TIMER" at bounding box center [925, 94] width 65 height 8
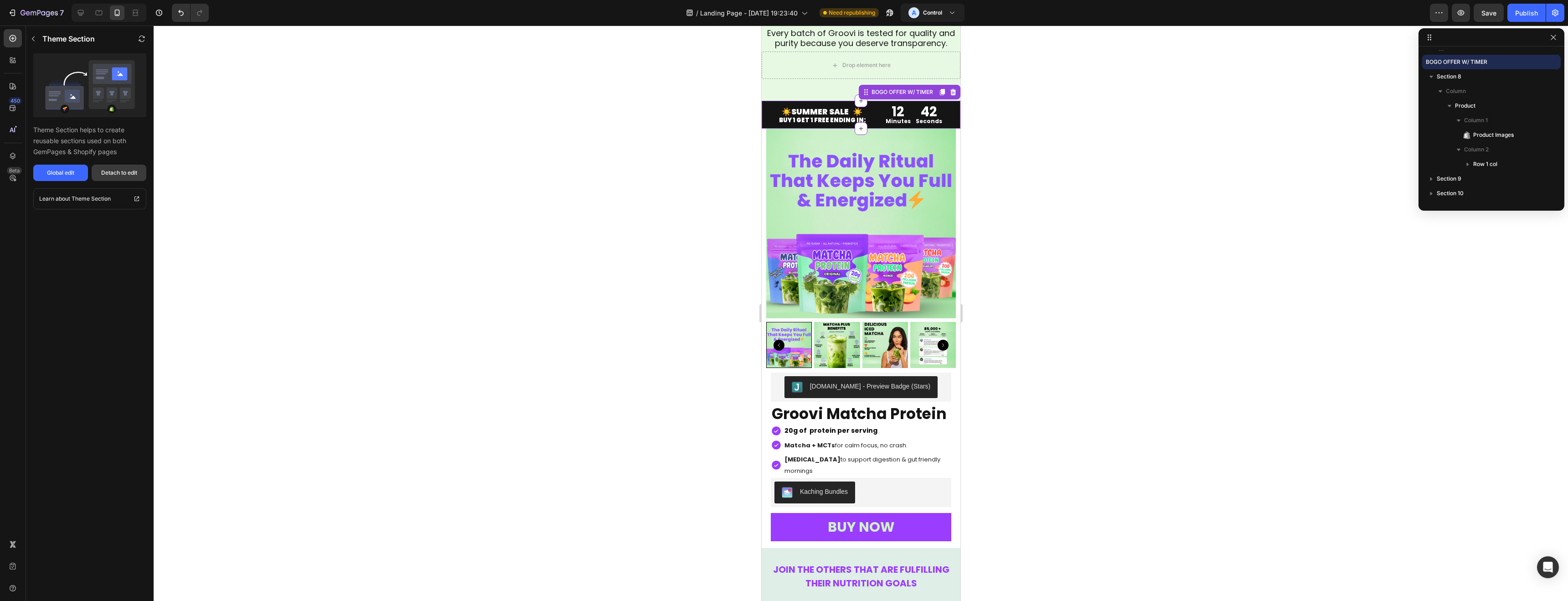
click at [109, 174] on div "Detach to edit" at bounding box center [119, 172] width 36 height 8
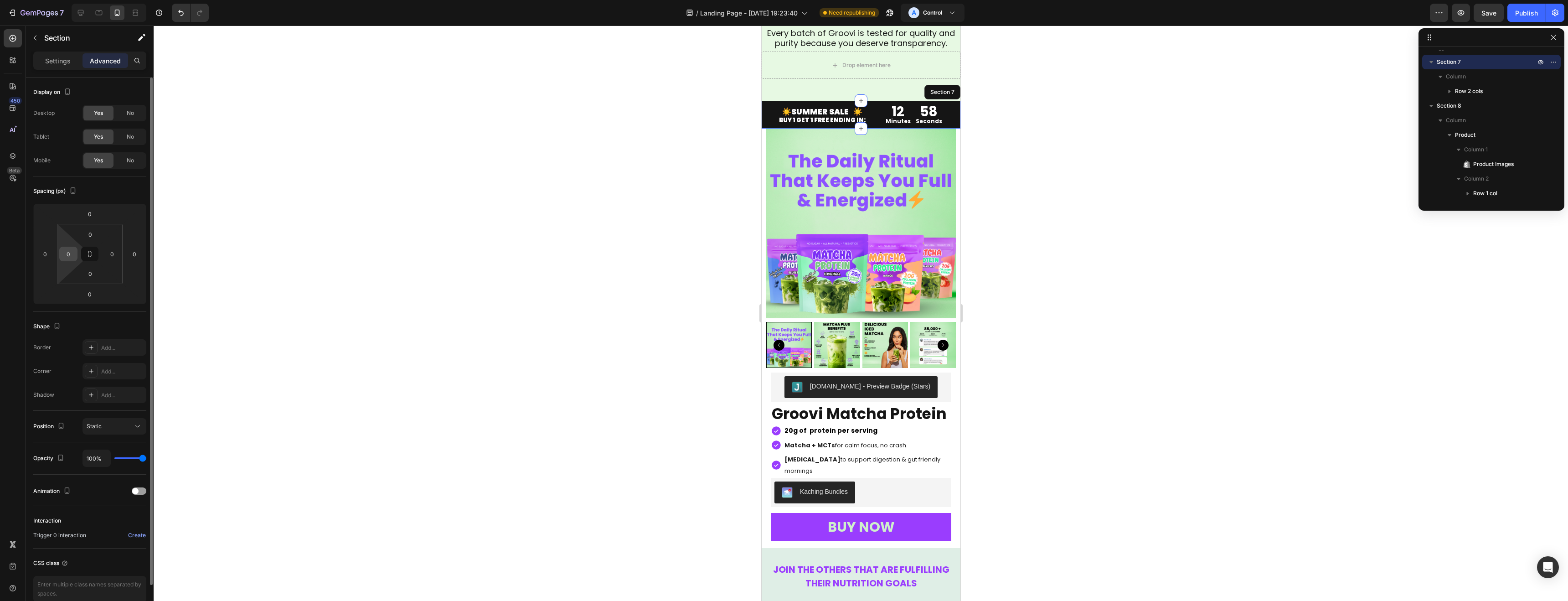
click at [65, 256] on input "0" at bounding box center [68, 254] width 14 height 14
type input "10"
click at [136, 254] on input "0" at bounding box center [134, 254] width 14 height 14
type input "10"
click at [106, 257] on input "0" at bounding box center [113, 254] width 14 height 14
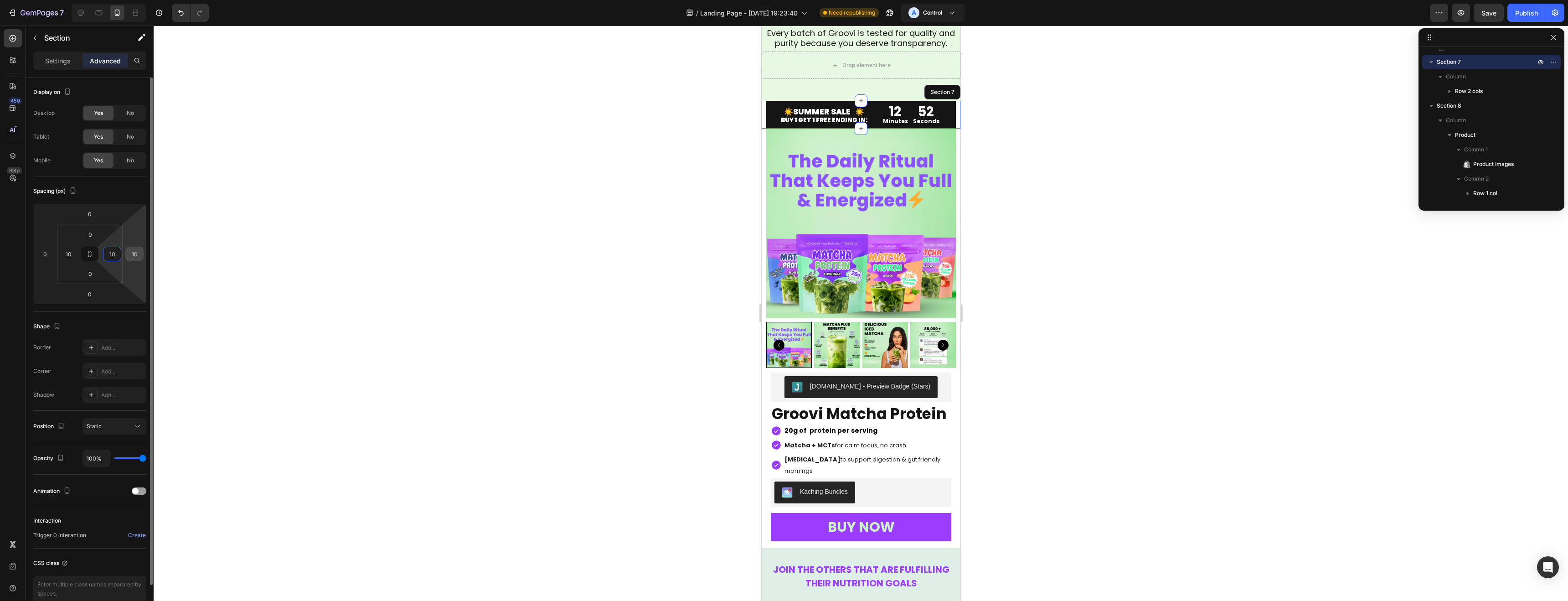
type input "10"
click at [129, 256] on input "10" at bounding box center [134, 254] width 14 height 14
type input "0"
click at [442, 179] on div at bounding box center [860, 313] width 1414 height 575
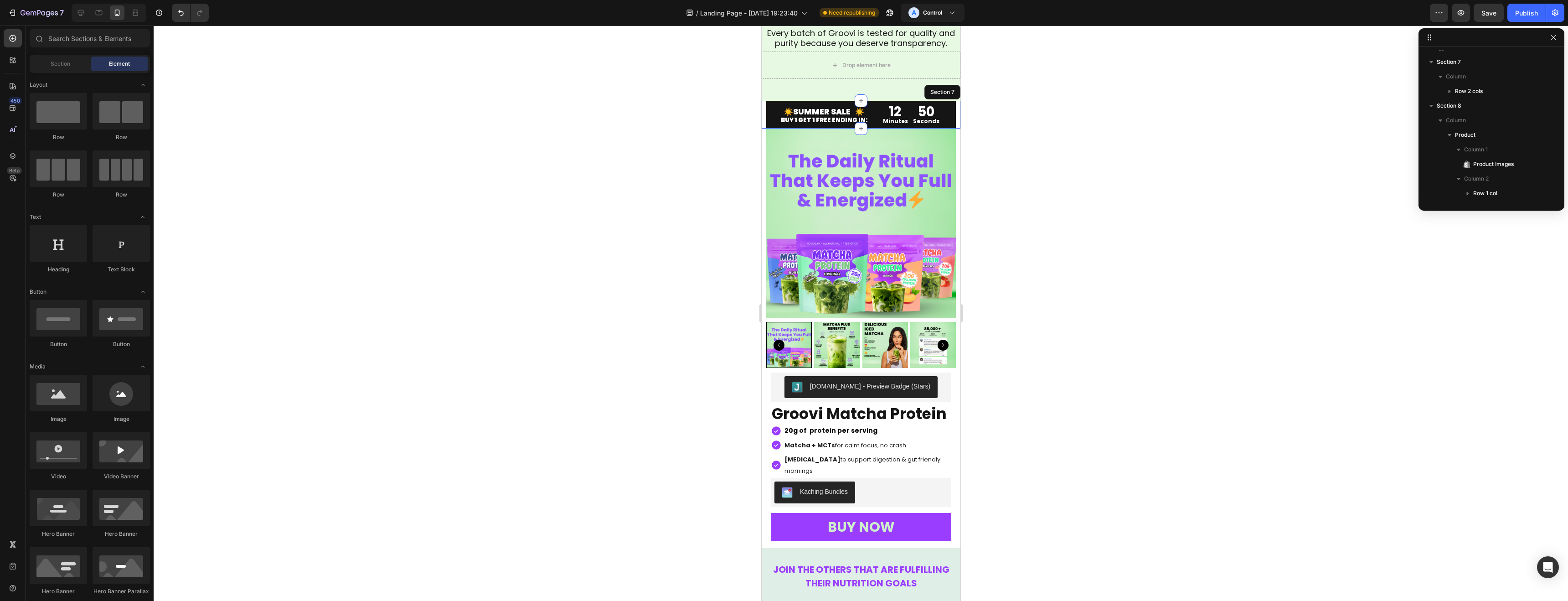
click at [442, 180] on div at bounding box center [860, 313] width 1414 height 575
click at [442, 179] on div at bounding box center [860, 313] width 1414 height 575
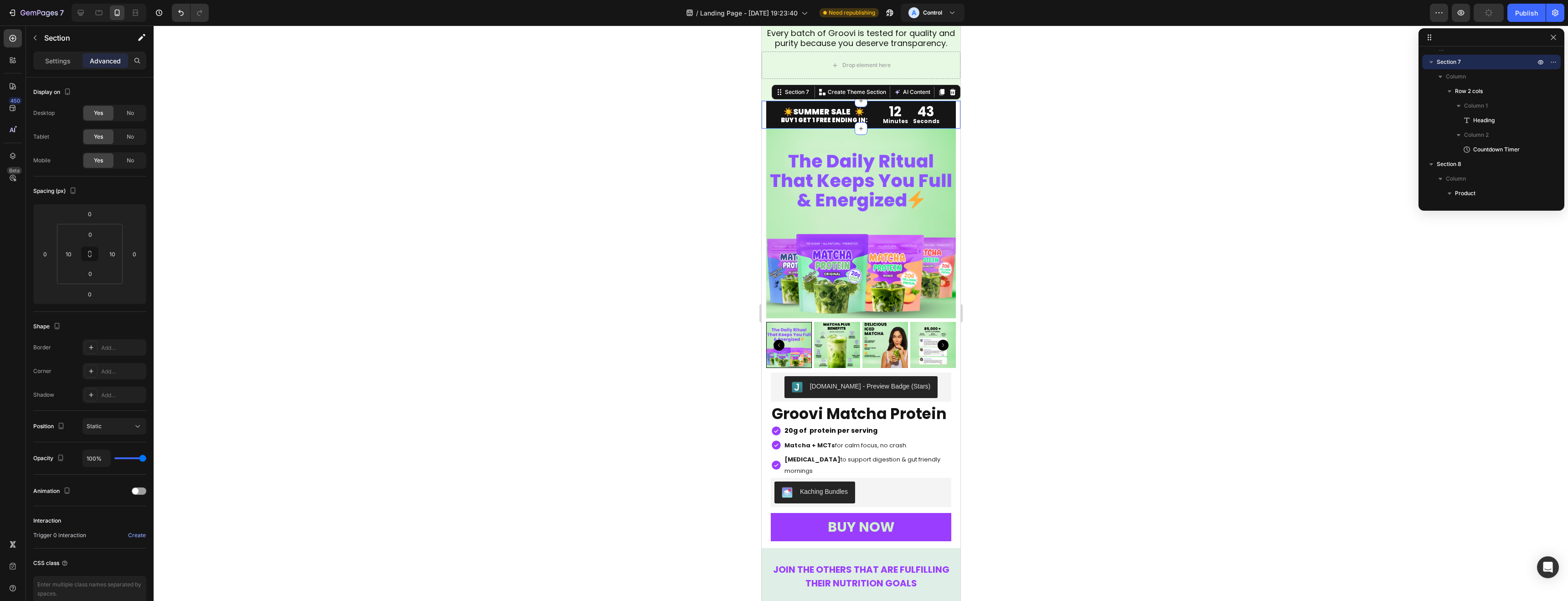
click at [958, 107] on div "☀️SUMMER SALE ☀️ BUY 1 GET 1 FREE ENDING IN: Heading 12 Minutes 43 Seconds Coun…" at bounding box center [860, 114] width 198 height 28
click at [399, 172] on div at bounding box center [860, 313] width 1414 height 575
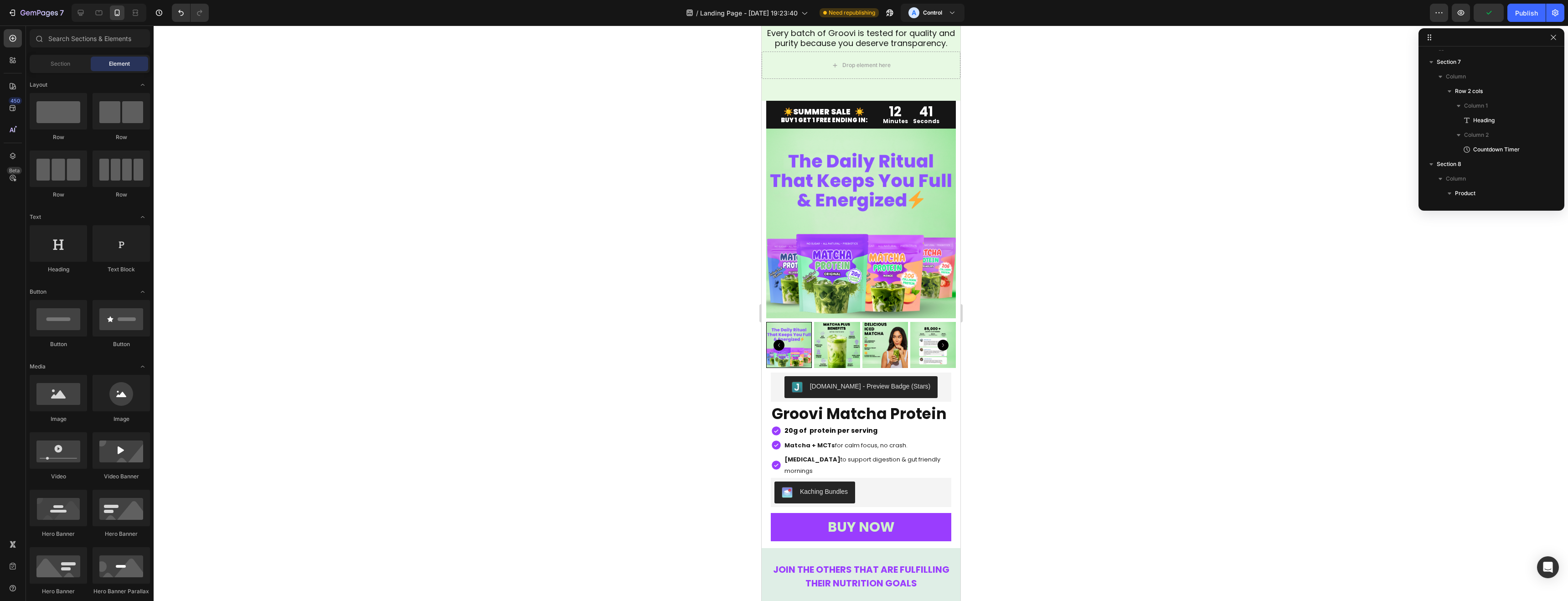
click at [399, 172] on div at bounding box center [860, 313] width 1414 height 575
click at [398, 172] on div at bounding box center [860, 313] width 1414 height 575
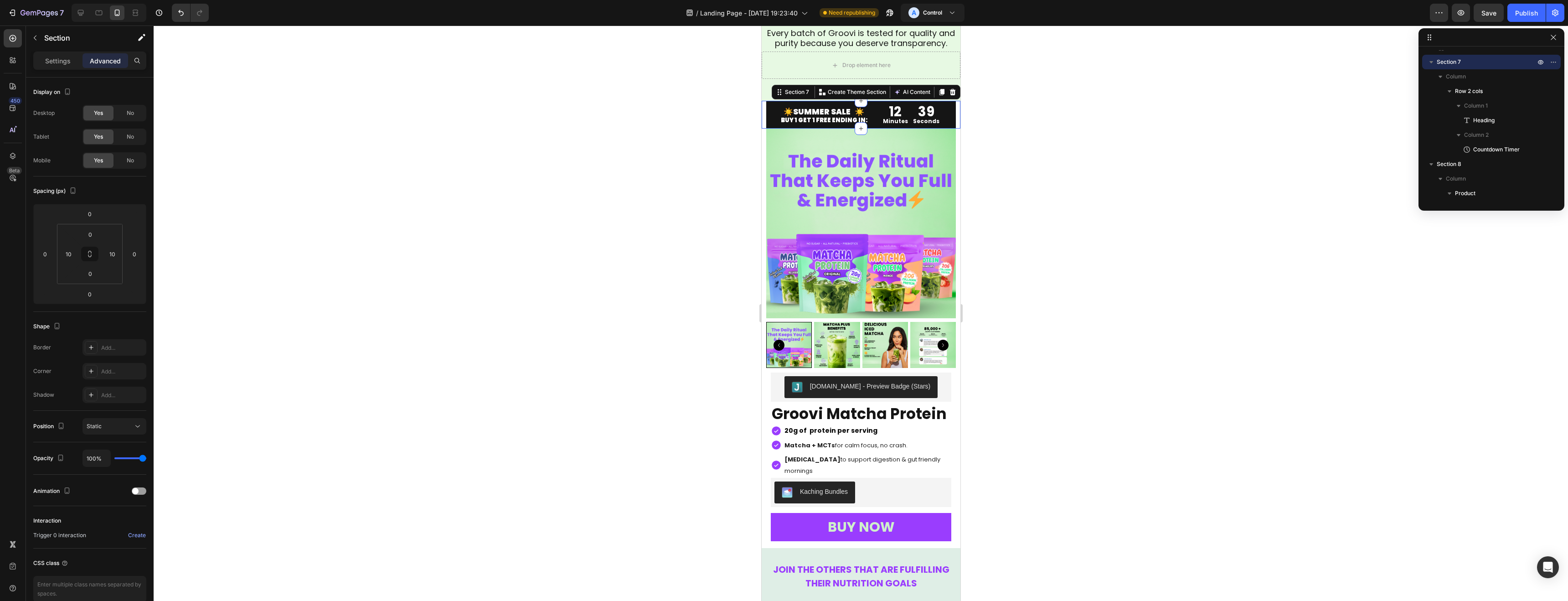
click at [958, 113] on div "☀️SUMMER SALE ☀️ BUY 1 GET 1 FREE ENDING IN: Heading 12 Minutes 39 Seconds Coun…" at bounding box center [860, 114] width 198 height 28
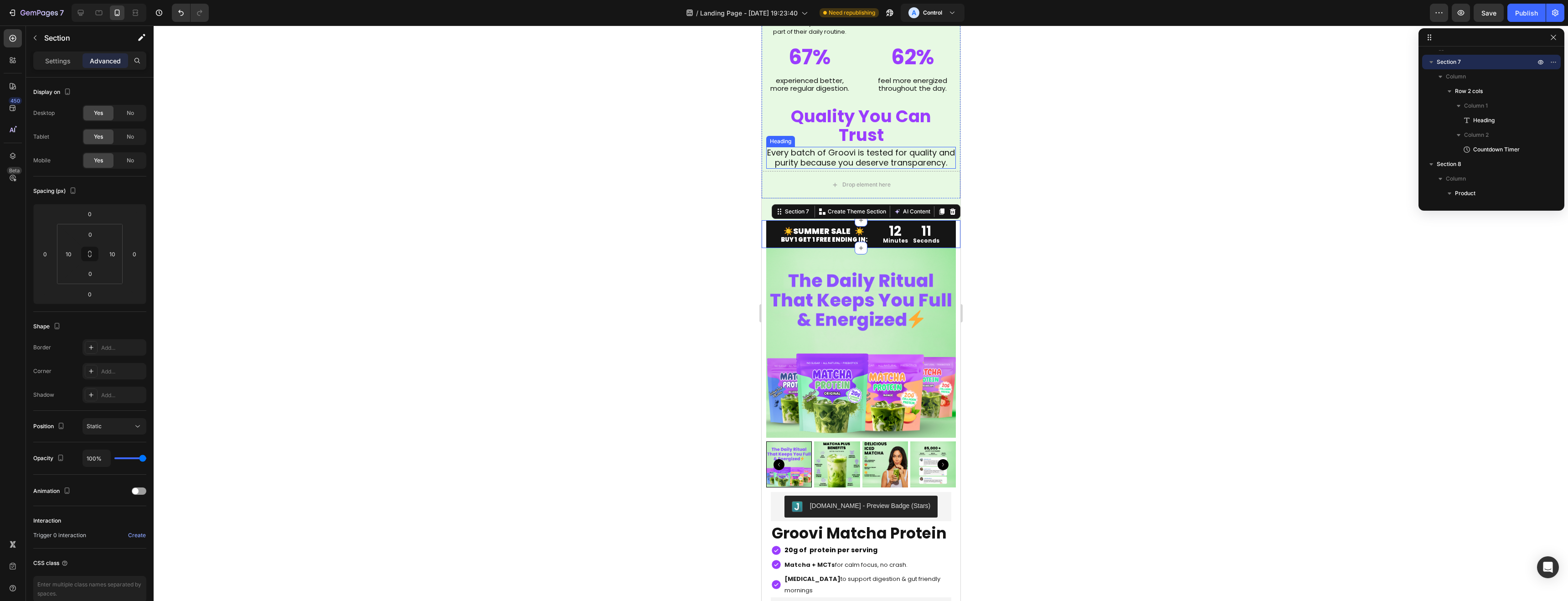
scroll to position [1778, 0]
click at [764, 131] on div "Quality You Can Trust Heading Every batch of Groovi is tested for quality and p…" at bounding box center [860, 138] width 198 height 63
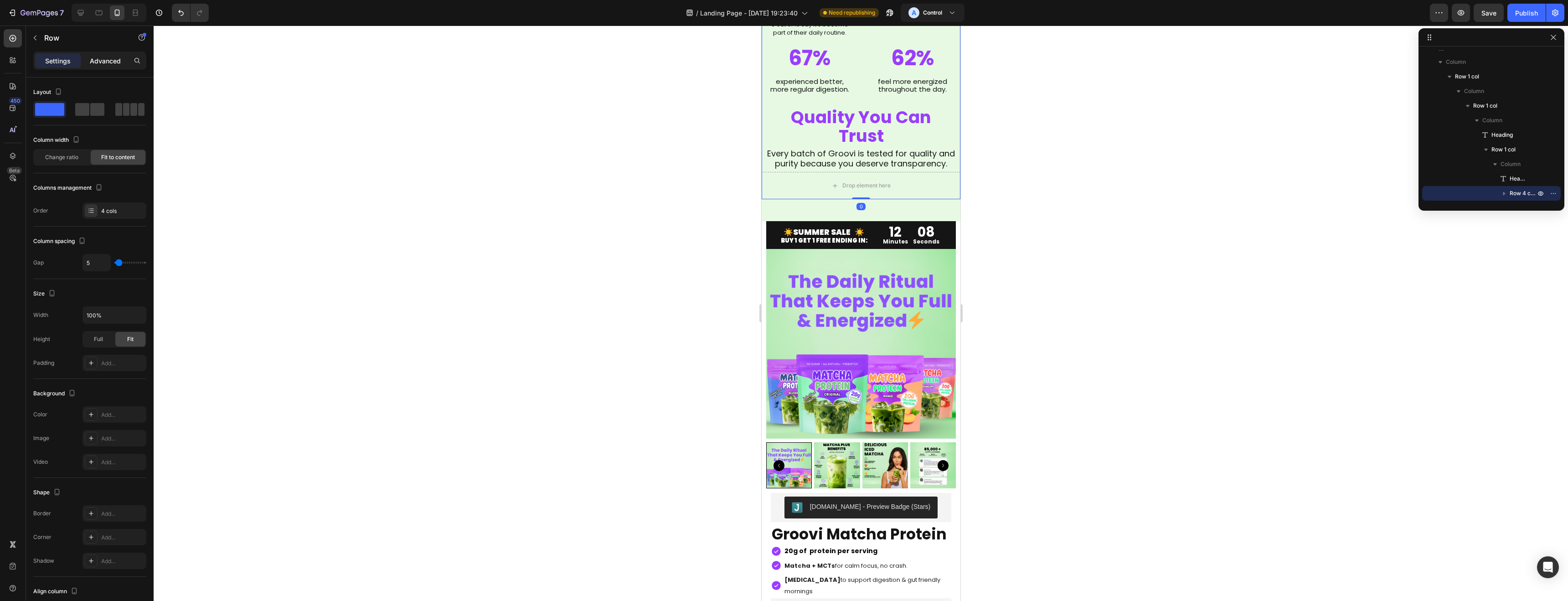
click at [106, 58] on p "Advanced" at bounding box center [106, 61] width 31 height 10
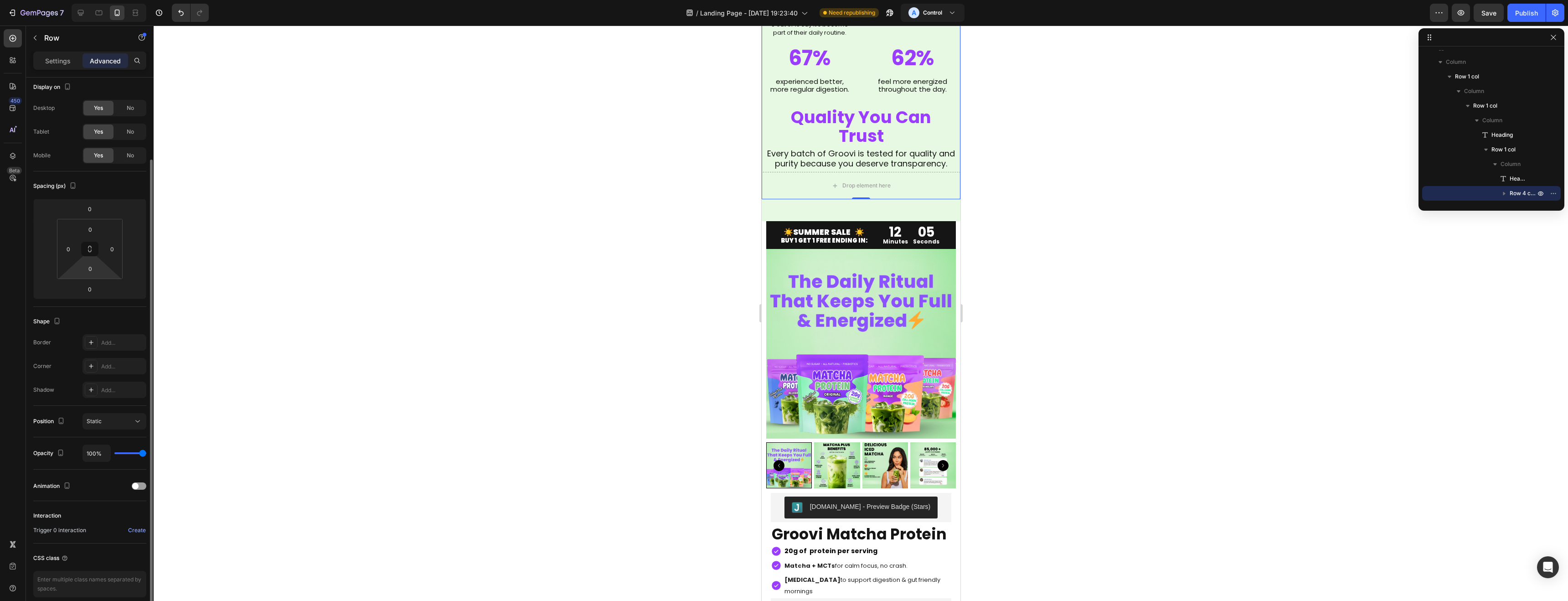
scroll to position [0, 0]
click at [58, 57] on p "Settings" at bounding box center [57, 61] width 25 height 10
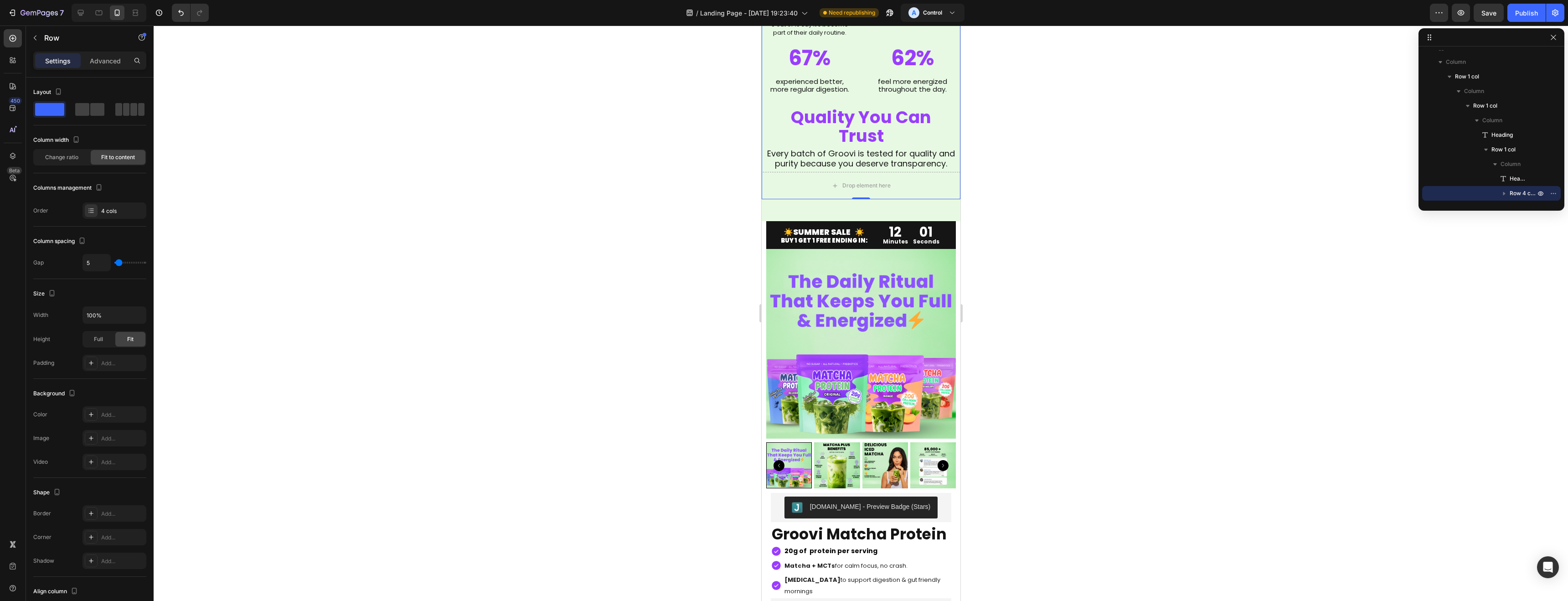
click at [540, 132] on div at bounding box center [860, 313] width 1414 height 575
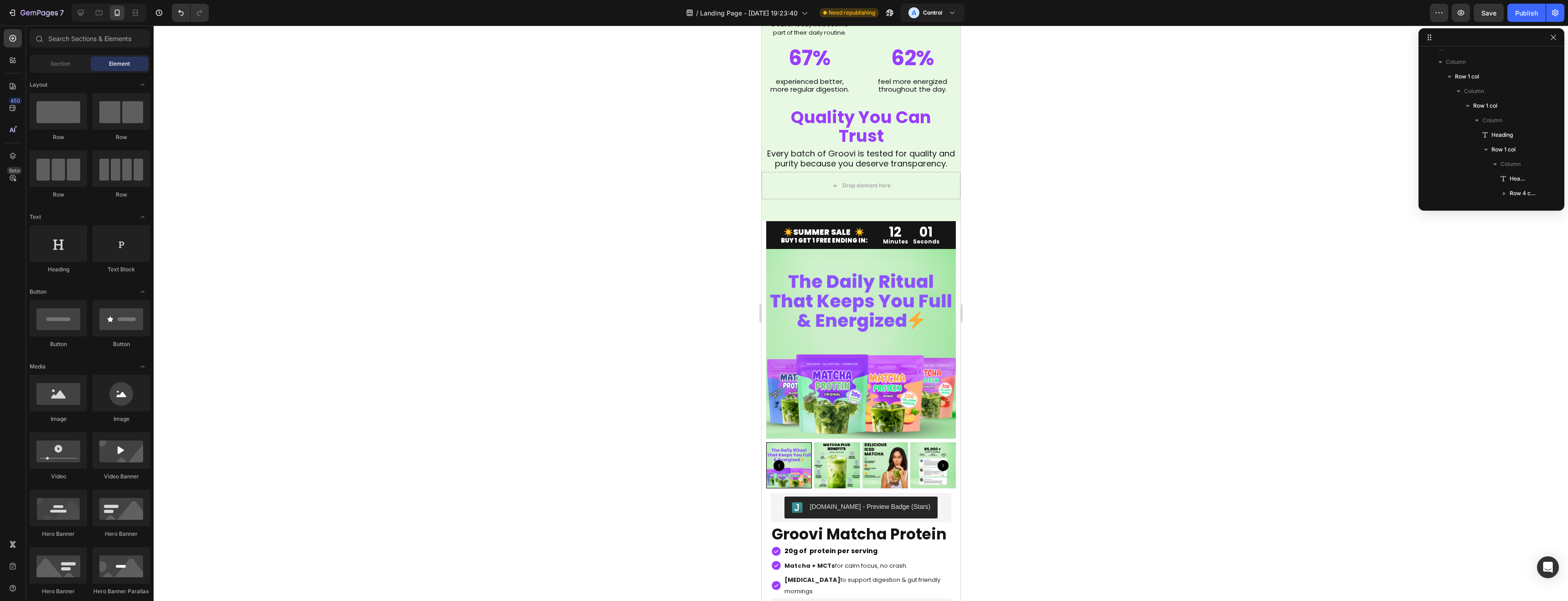
click at [541, 132] on div at bounding box center [860, 313] width 1414 height 575
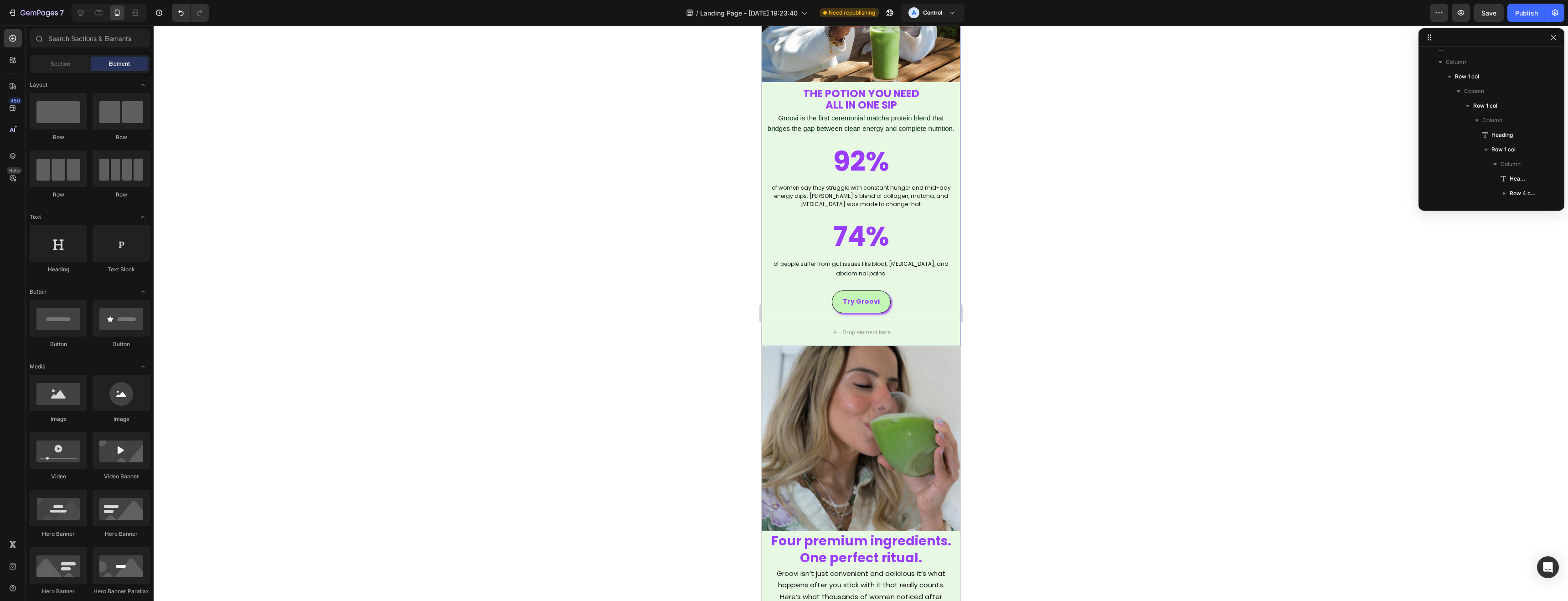
scroll to position [1284, 0]
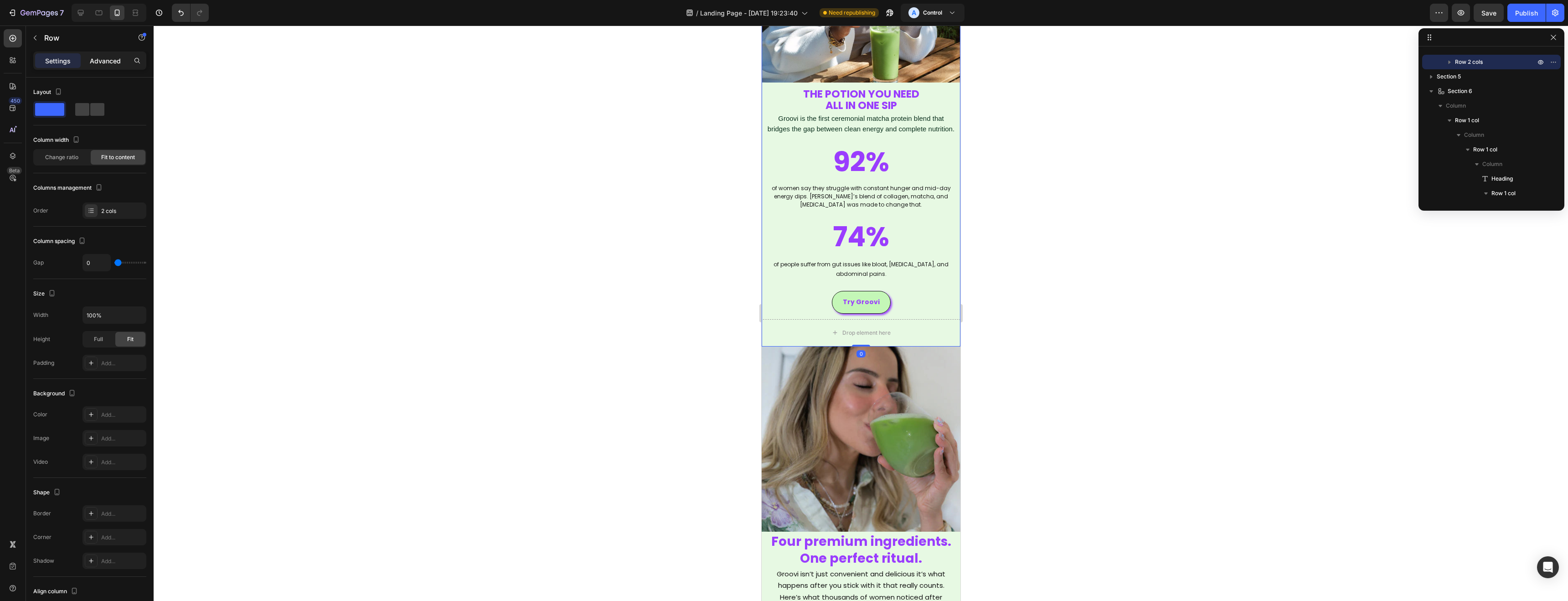
click at [104, 58] on p "Advanced" at bounding box center [106, 61] width 31 height 10
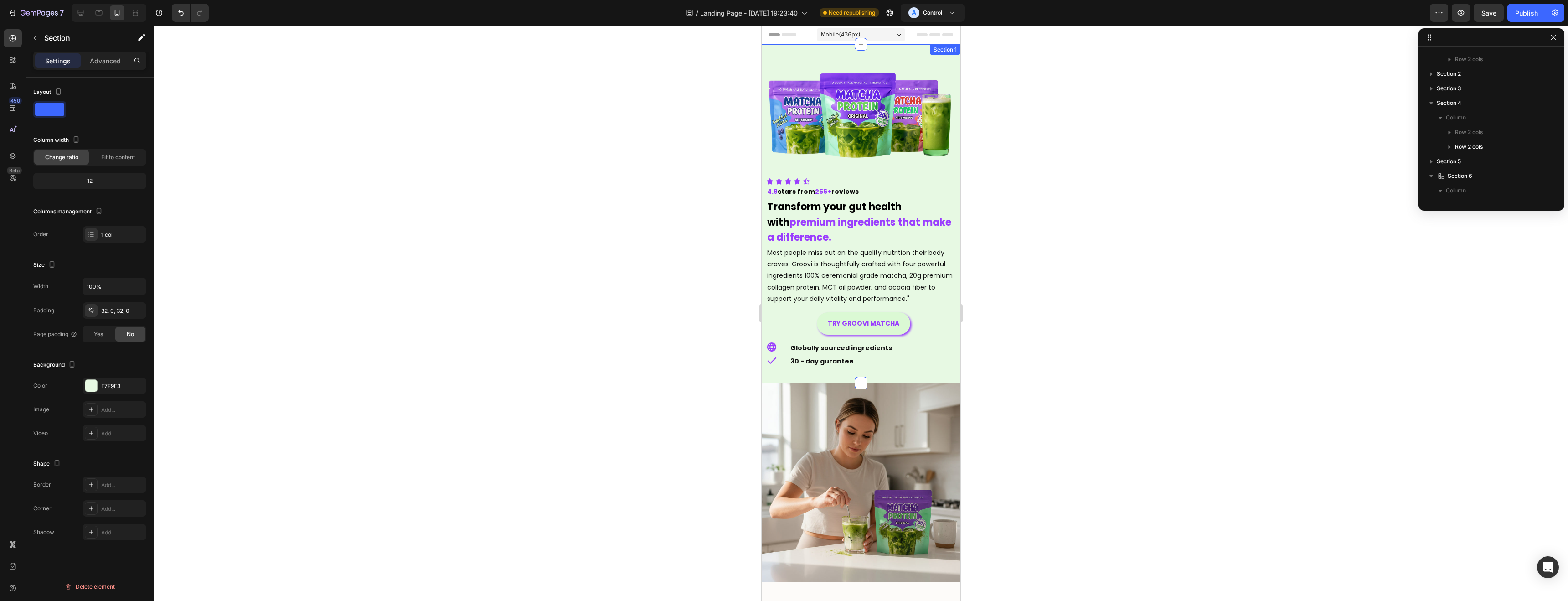
scroll to position [0, 0]
click at [785, 49] on div "Image Image Icon Icon Icon Icon Icon Icon List 4.8 stars from 256+ reviews Text…" at bounding box center [860, 213] width 198 height 339
click at [95, 63] on p "Advanced" at bounding box center [106, 61] width 31 height 10
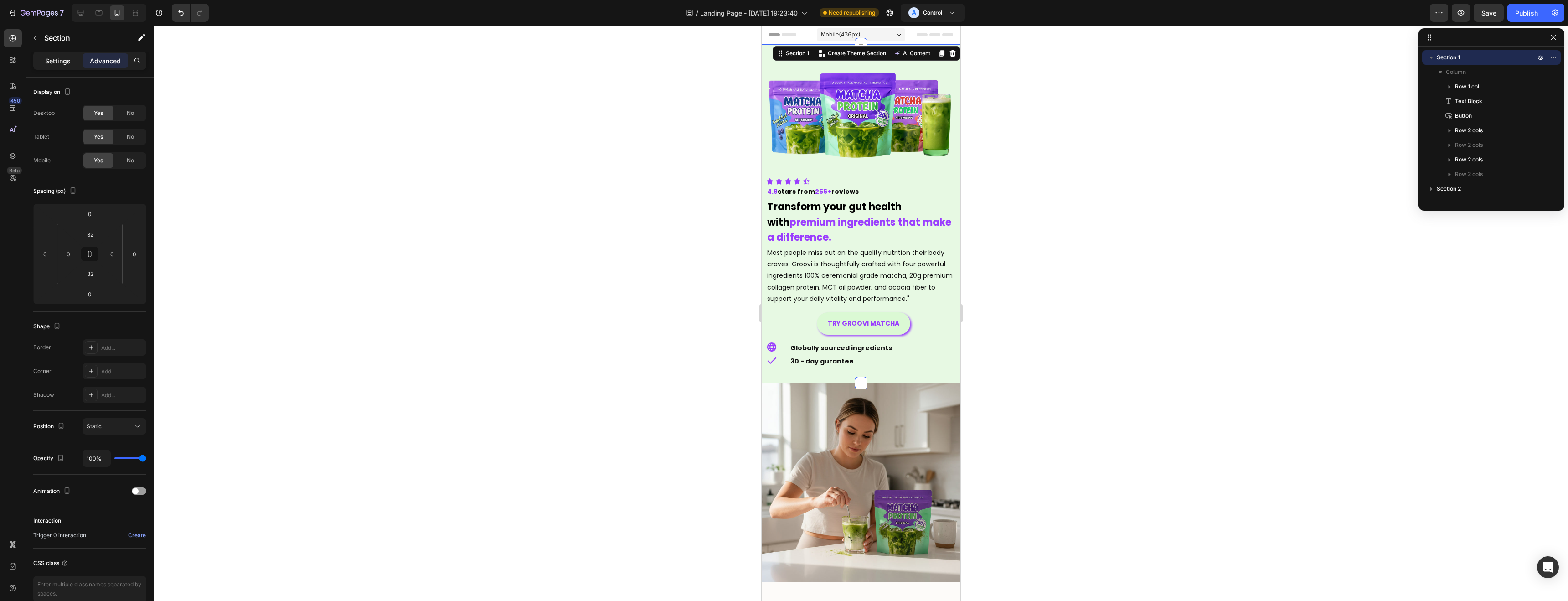
click at [62, 67] on div "Settings" at bounding box center [58, 61] width 46 height 15
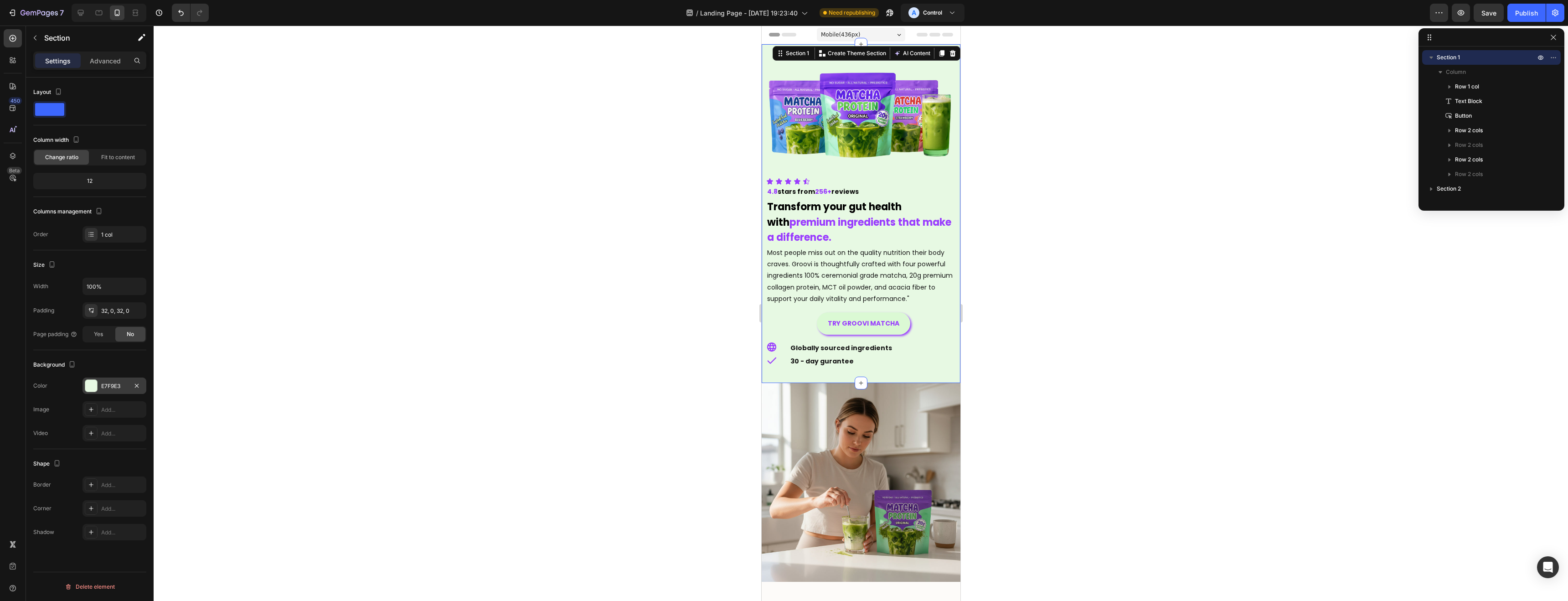
click at [113, 385] on div "E7F9E3" at bounding box center [114, 385] width 27 height 8
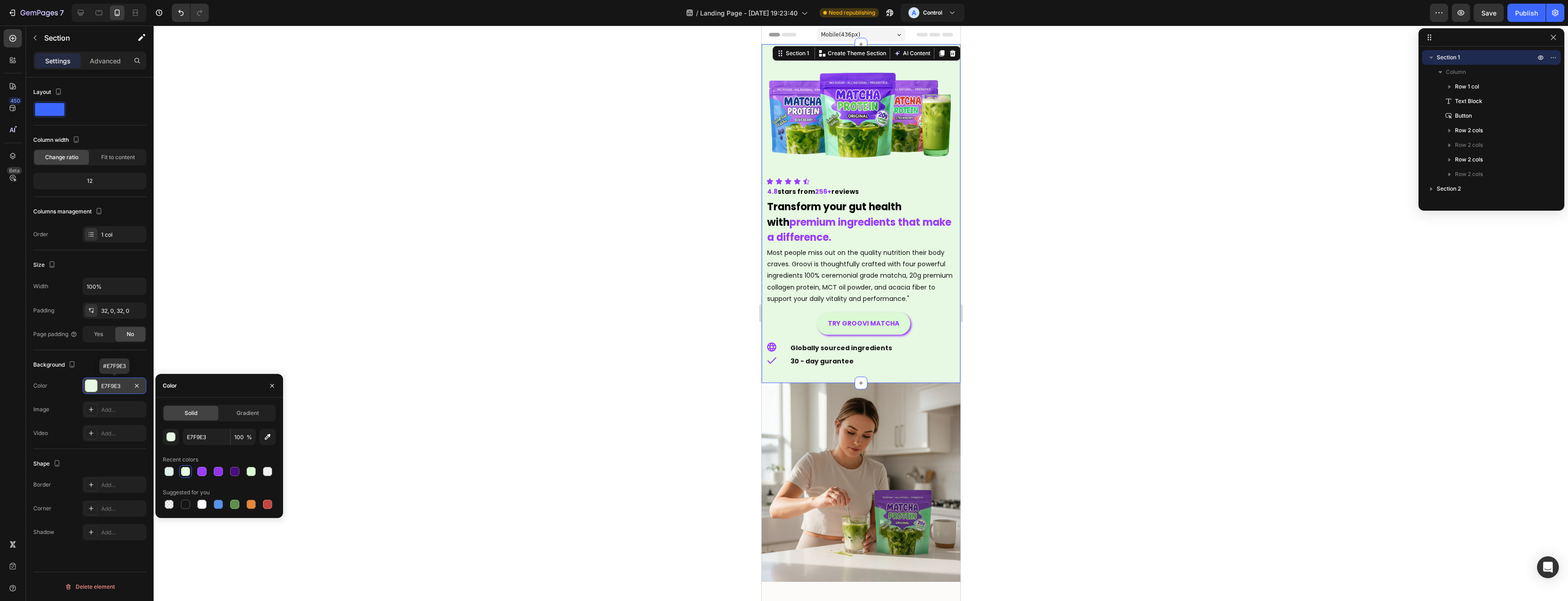
click at [114, 385] on div "E7F9E3" at bounding box center [114, 385] width 27 height 8
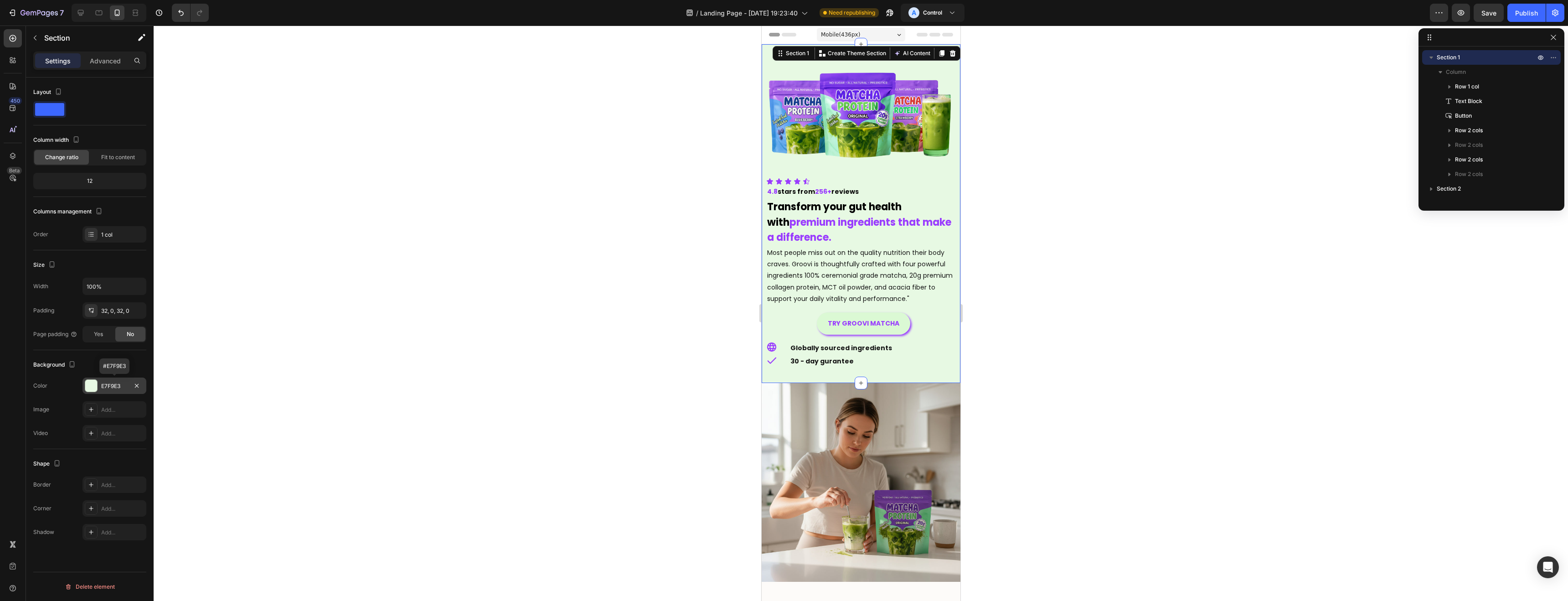
click at [114, 385] on div "E7F9E3" at bounding box center [114, 385] width 27 height 8
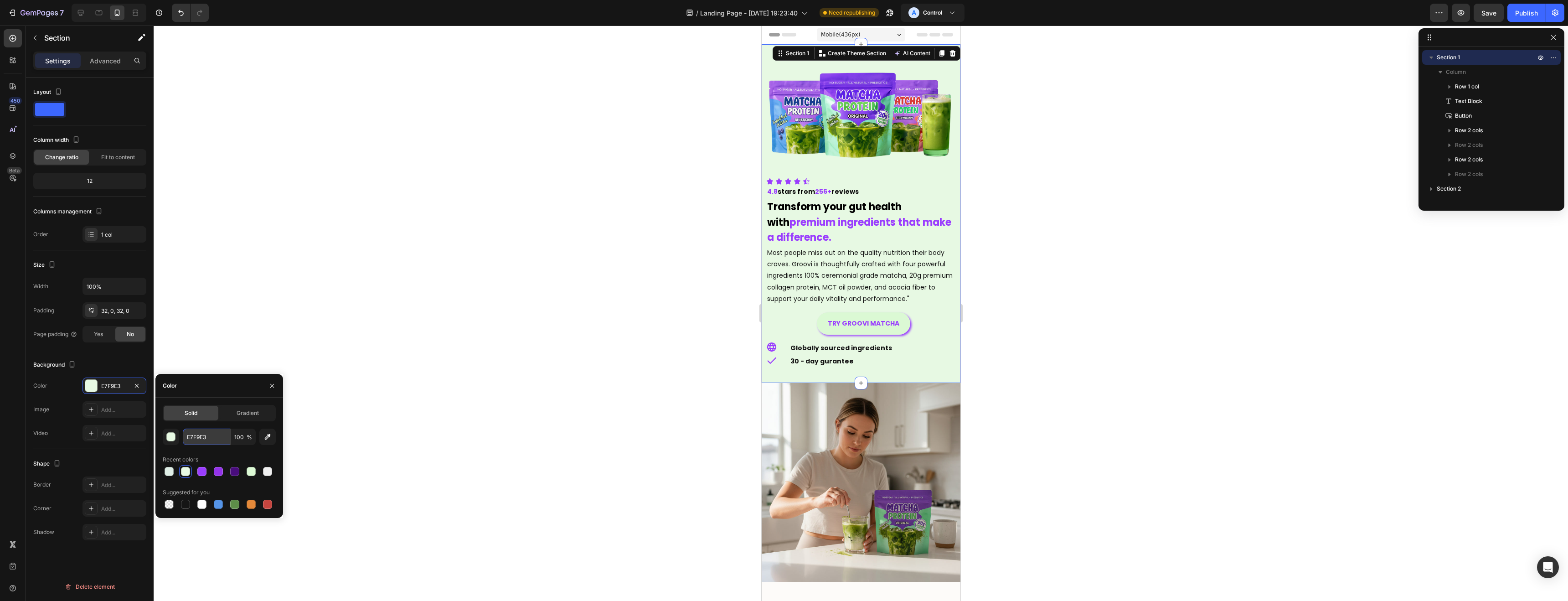
click at [205, 439] on input "E7F9E3" at bounding box center [206, 436] width 48 height 16
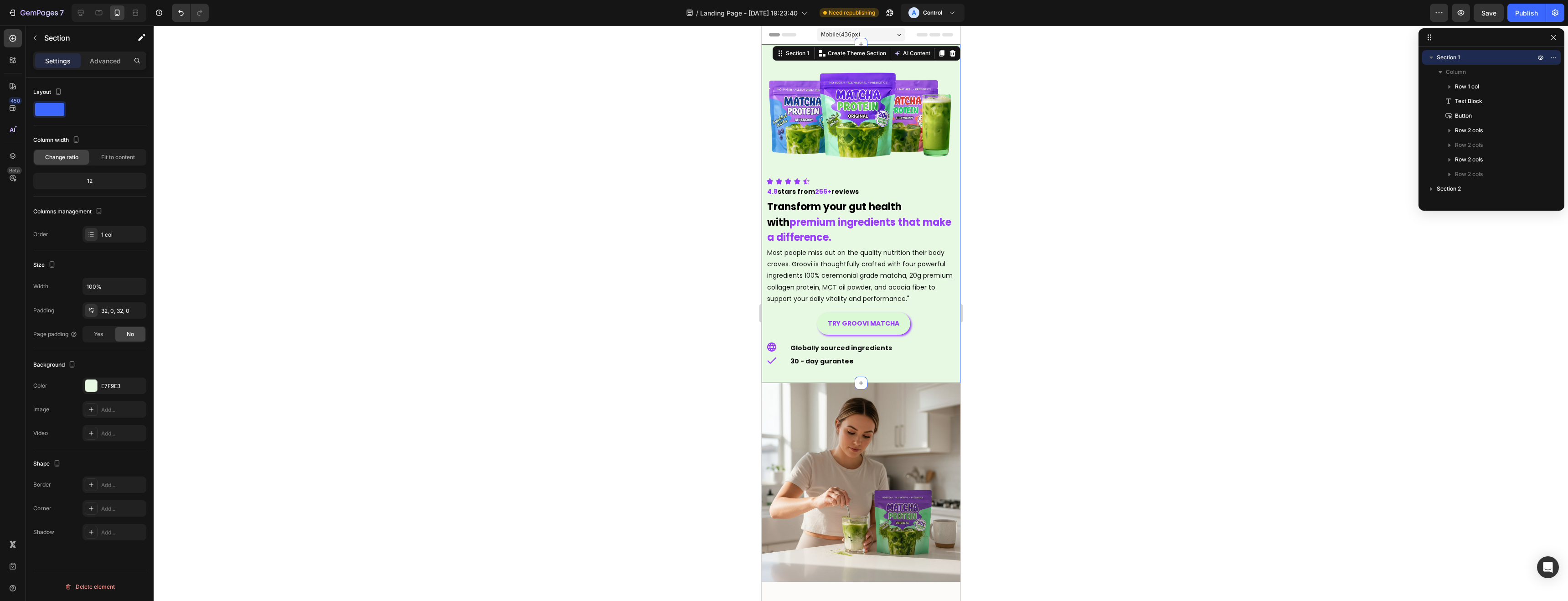
click at [566, 376] on div at bounding box center [860, 313] width 1414 height 575
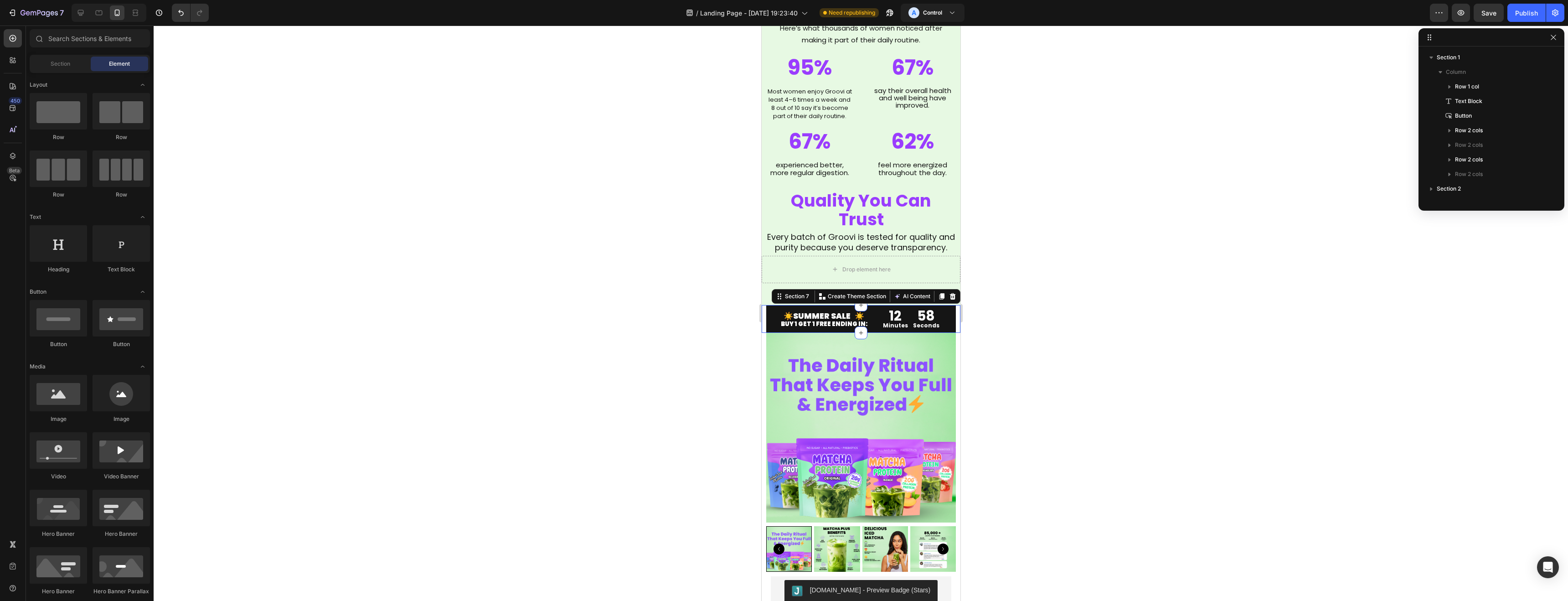
scroll to position [333, 0]
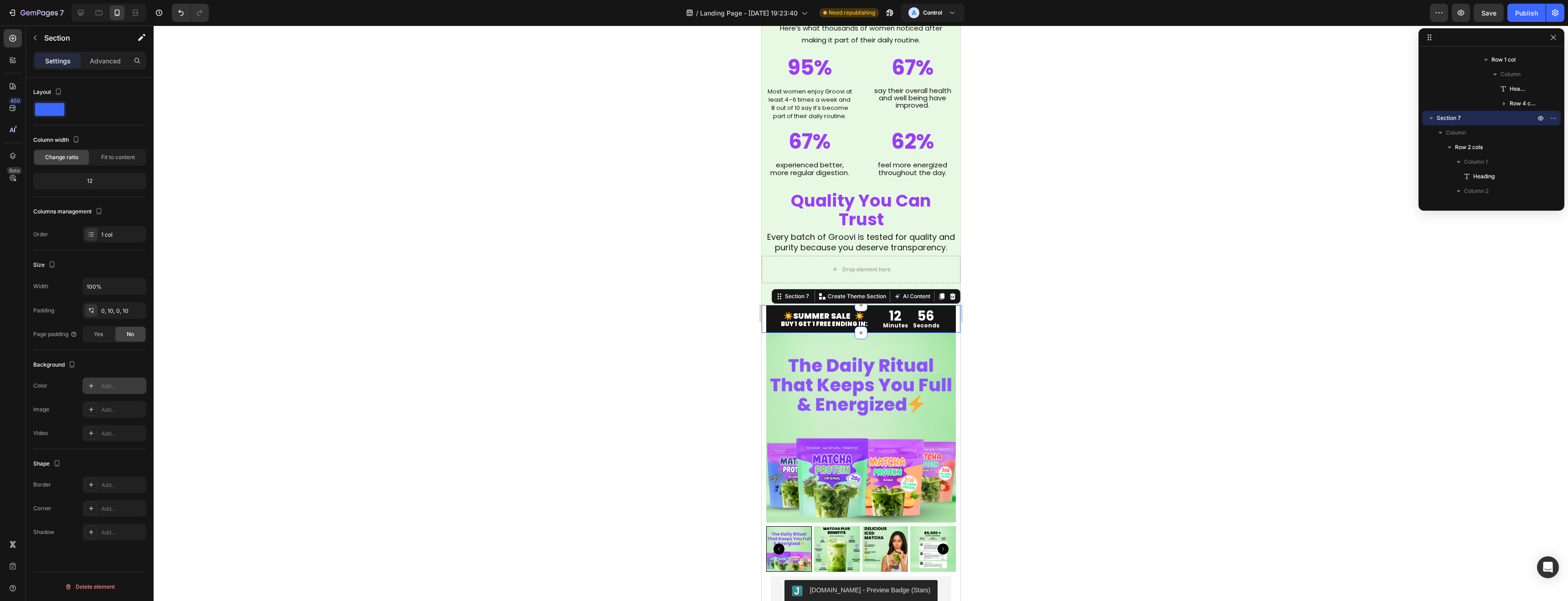
click at [108, 387] on div "Add..." at bounding box center [122, 385] width 42 height 8
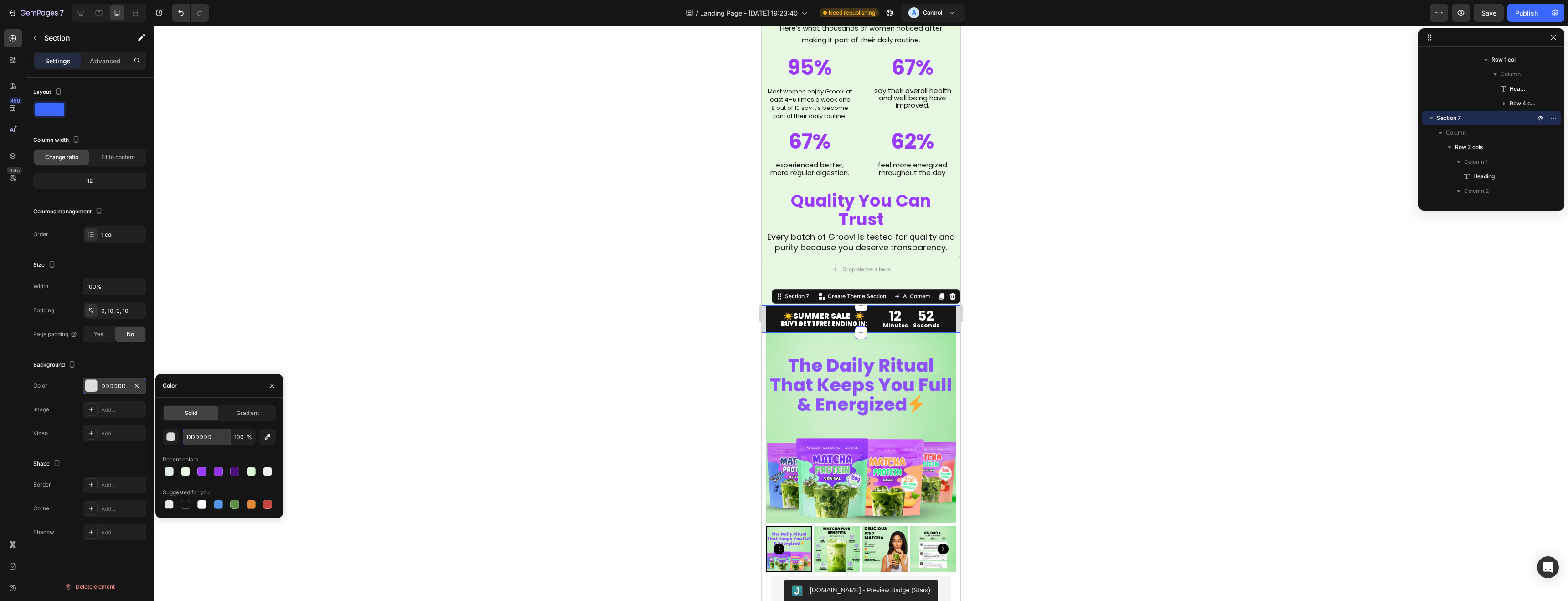
click at [196, 439] on input "DDDDDD" at bounding box center [206, 436] width 48 height 16
paste input "E7F9E3"
type input "E7F9E3"
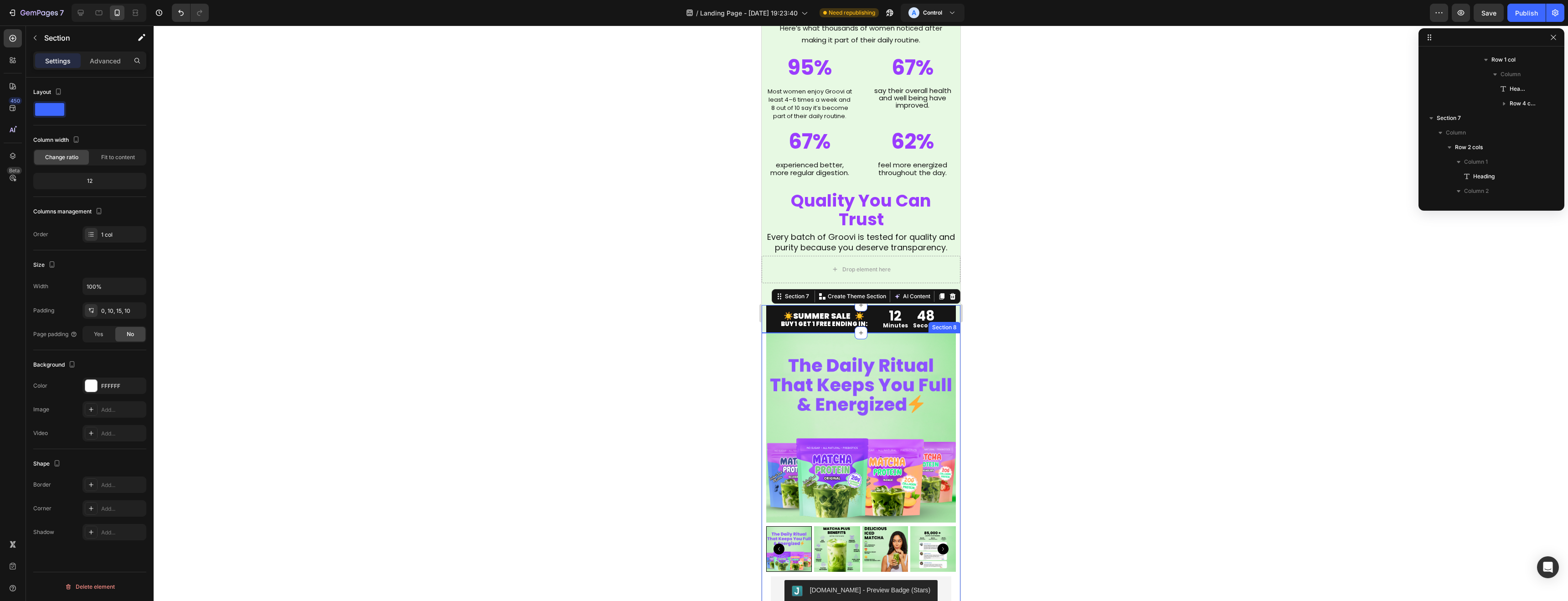
scroll to position [436, 0]
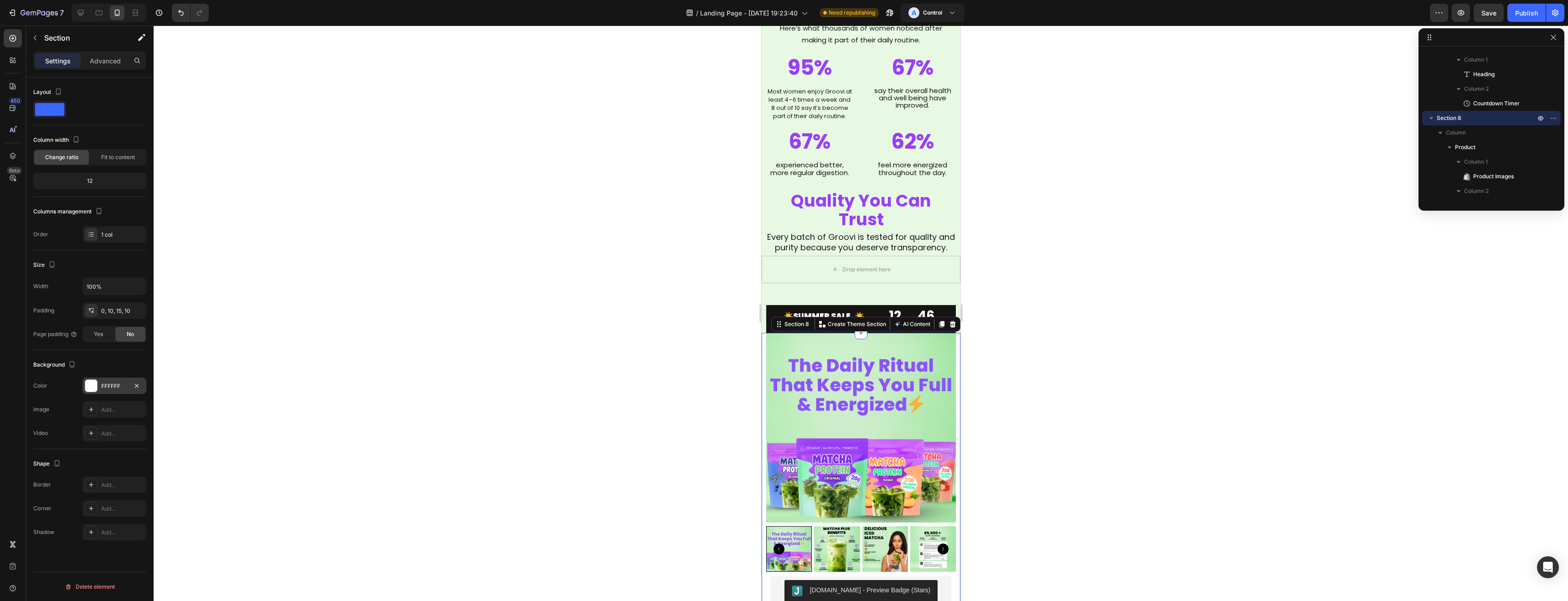
click at [113, 385] on div "FFFFFF" at bounding box center [114, 385] width 27 height 8
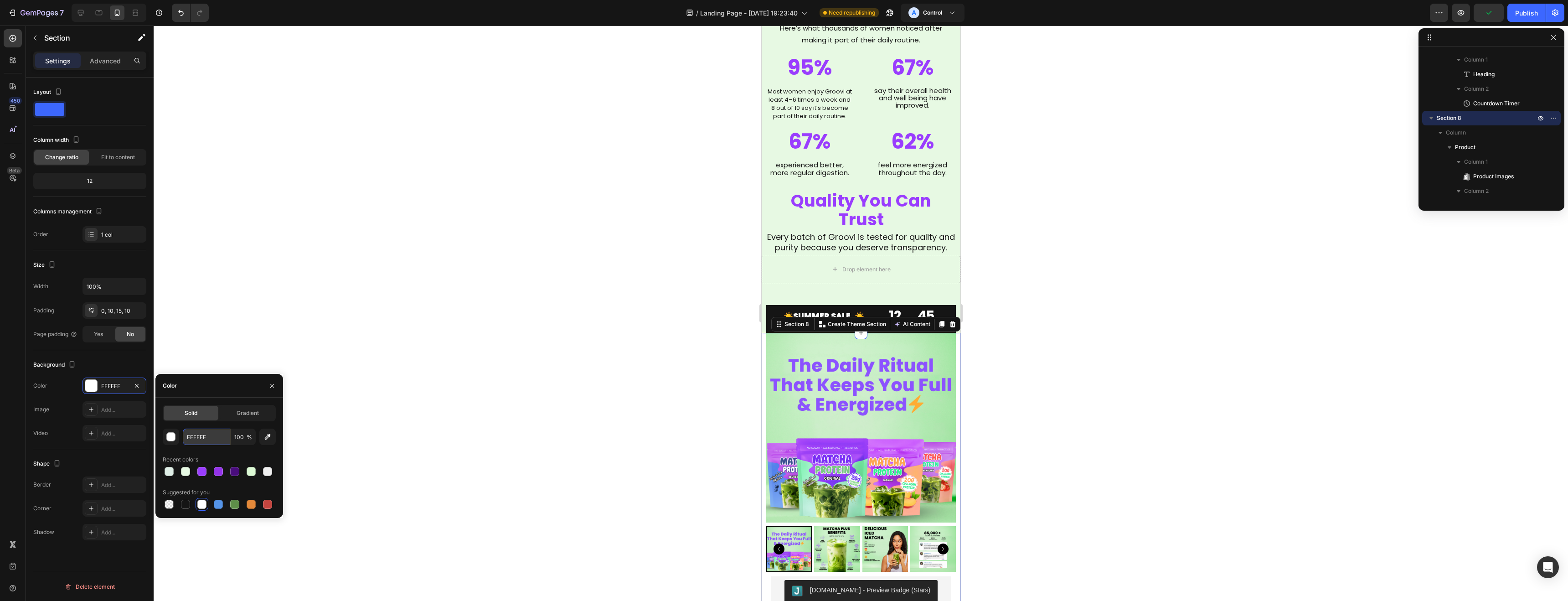
click at [196, 439] on input "FFFFFF" at bounding box center [206, 436] width 48 height 16
click at [201, 437] on input "FFFFFF" at bounding box center [206, 436] width 48 height 16
paste input "E7F9E3"
type input "E7F9E3"
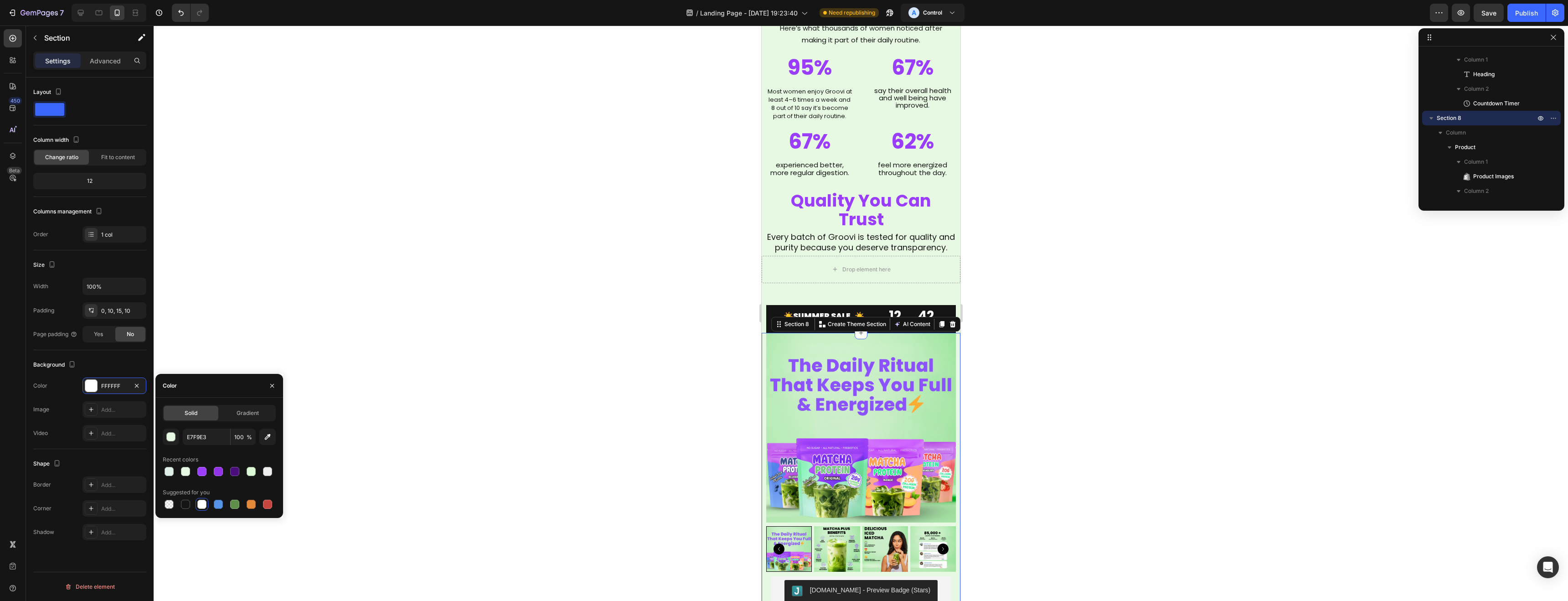
click at [544, 341] on div at bounding box center [860, 313] width 1414 height 575
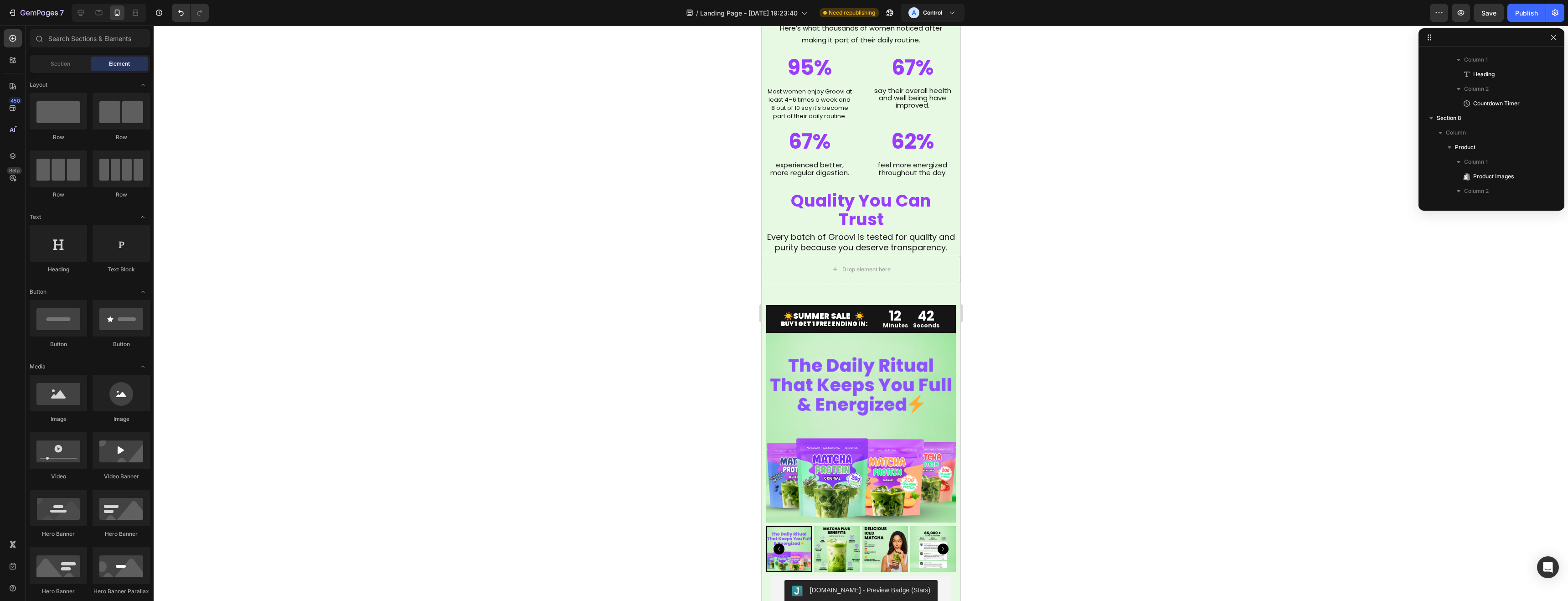
click at [543, 341] on div at bounding box center [860, 313] width 1414 height 575
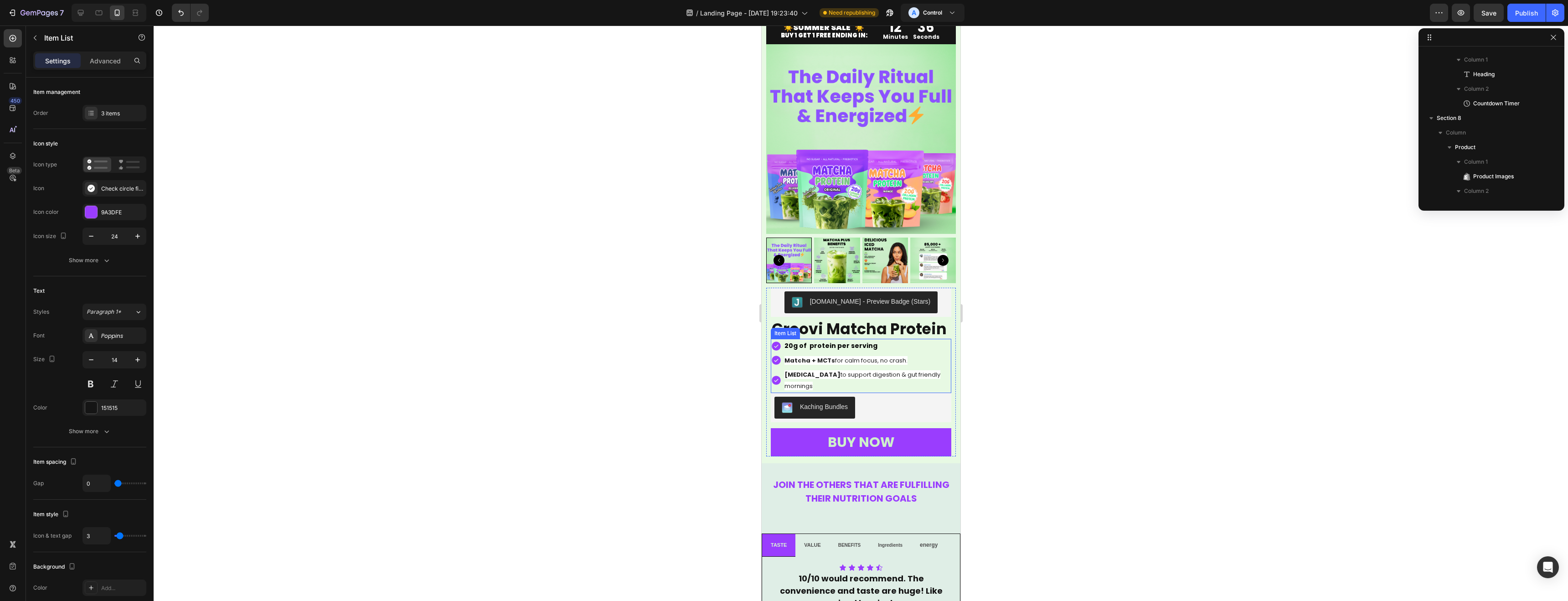
scroll to position [565, 0]
click at [818, 361] on strong "Matcha + MCTs" at bounding box center [809, 360] width 50 height 9
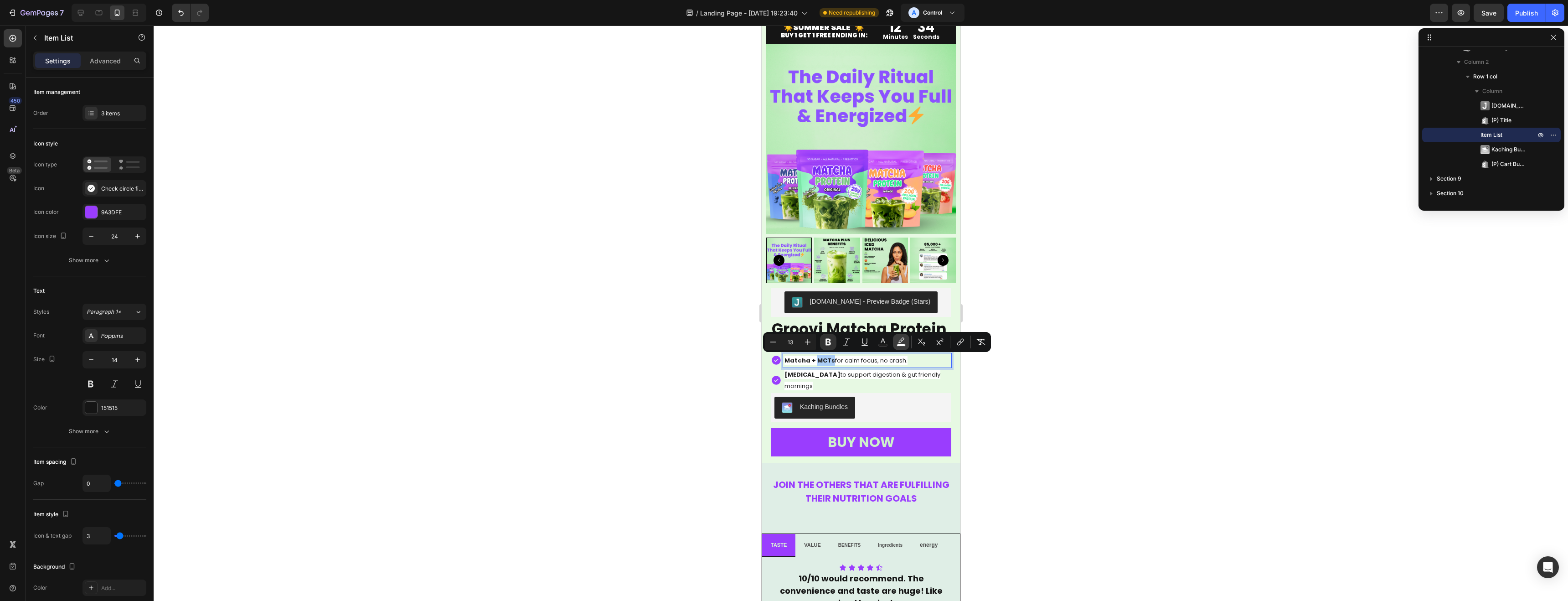
click at [907, 345] on button "color" at bounding box center [900, 341] width 16 height 16
type input "FFFFFF"
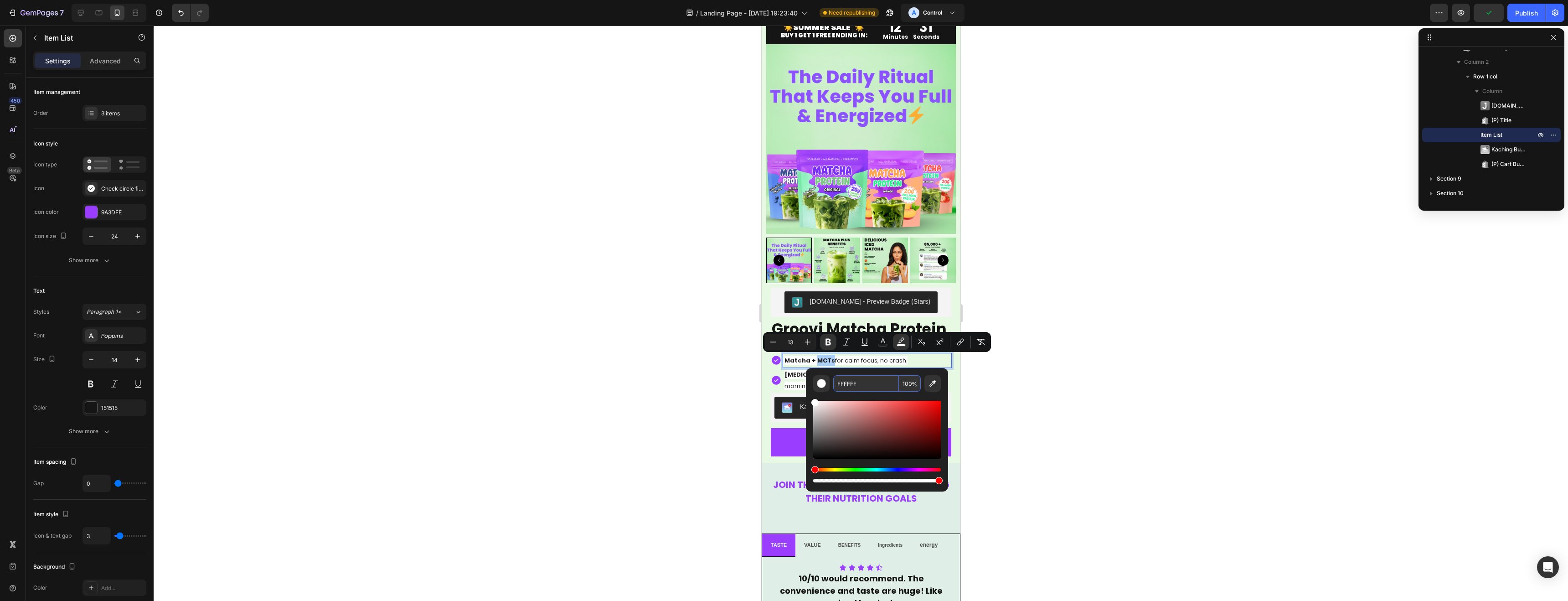
click at [908, 385] on input "100" at bounding box center [909, 383] width 22 height 16
type input "0"
click at [721, 365] on div at bounding box center [860, 313] width 1414 height 575
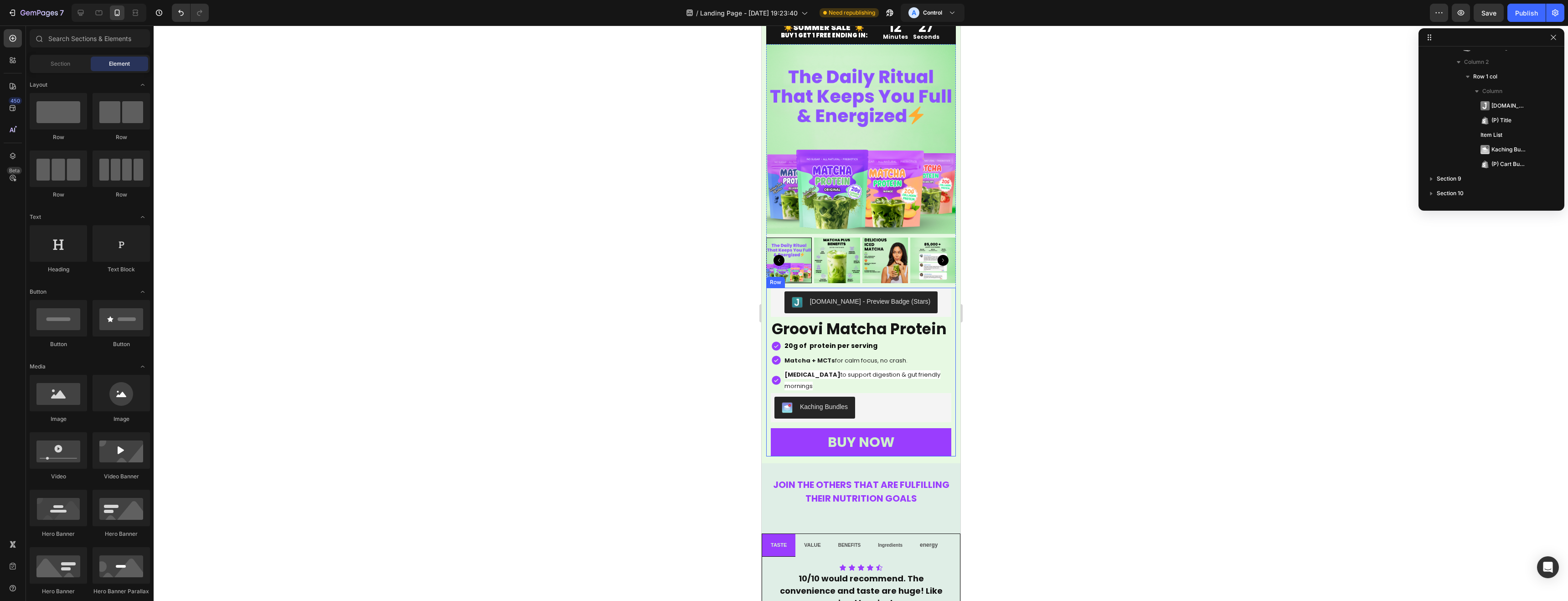
click at [721, 365] on div at bounding box center [860, 313] width 1414 height 575
click at [828, 377] on span "[MEDICAL_DATA] to support digestion & gut friendly mornings" at bounding box center [861, 379] width 156 height 20
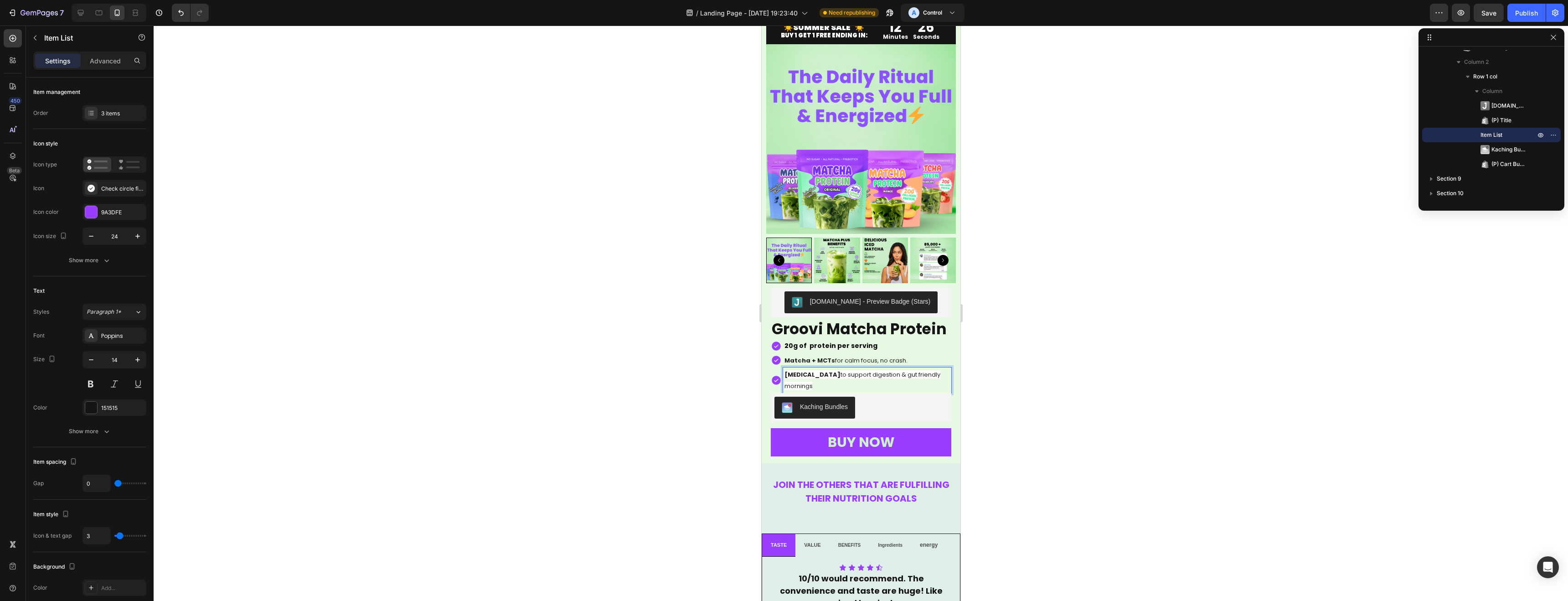
click at [828, 377] on span "[MEDICAL_DATA] to support digestion & gut friendly mornings" at bounding box center [861, 379] width 156 height 20
click at [905, 356] on icon "Editor contextual toolbar" at bounding box center [900, 356] width 10 height 10
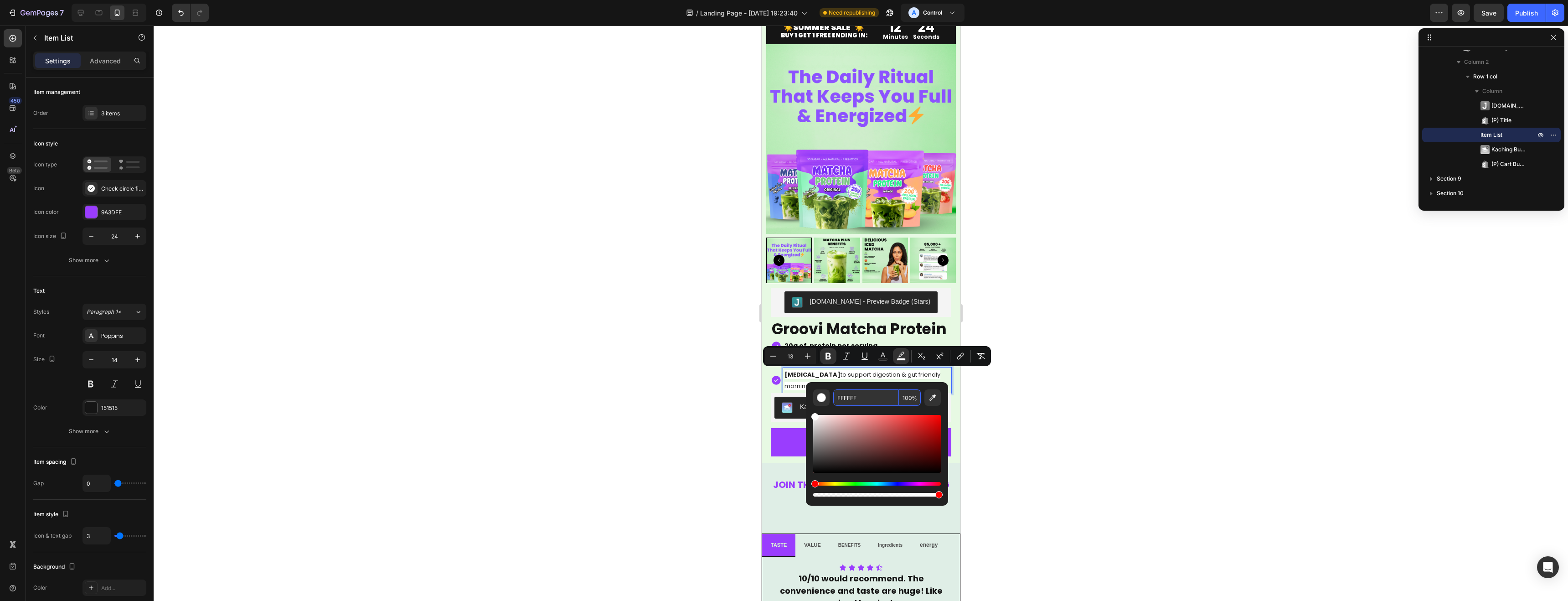
click at [909, 398] on input "100" at bounding box center [909, 397] width 22 height 16
type input "0"
click at [699, 383] on div at bounding box center [860, 313] width 1414 height 575
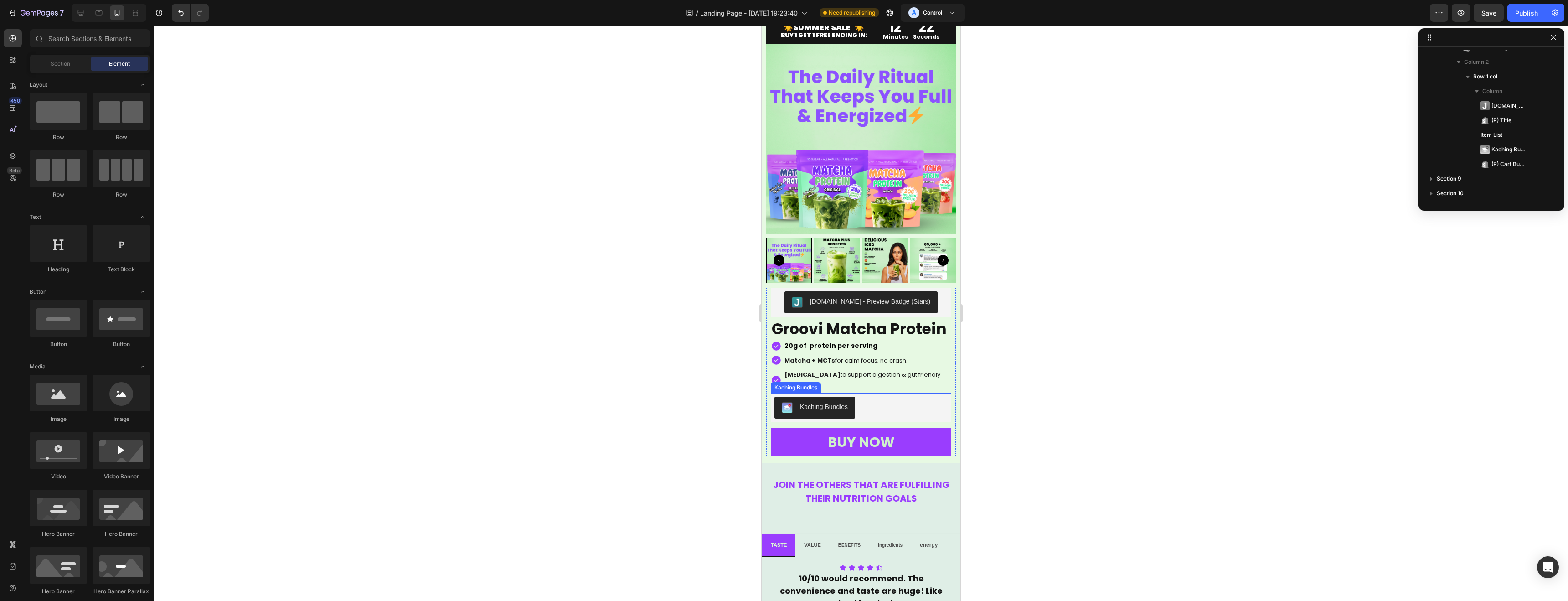
click at [698, 383] on div at bounding box center [860, 313] width 1414 height 575
click at [1486, 16] on span "Save" at bounding box center [1488, 13] width 15 height 8
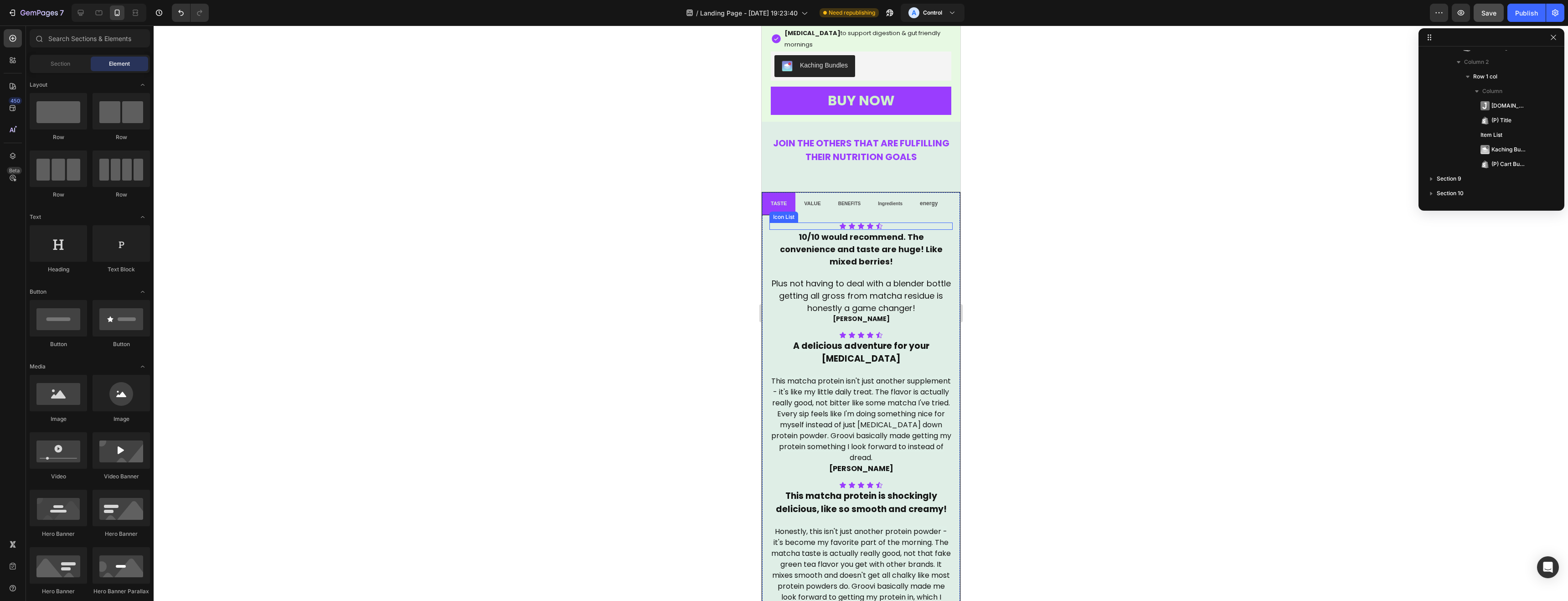
scroll to position [2223, 0]
click at [823, 195] on li "VALUE" at bounding box center [811, 204] width 34 height 23
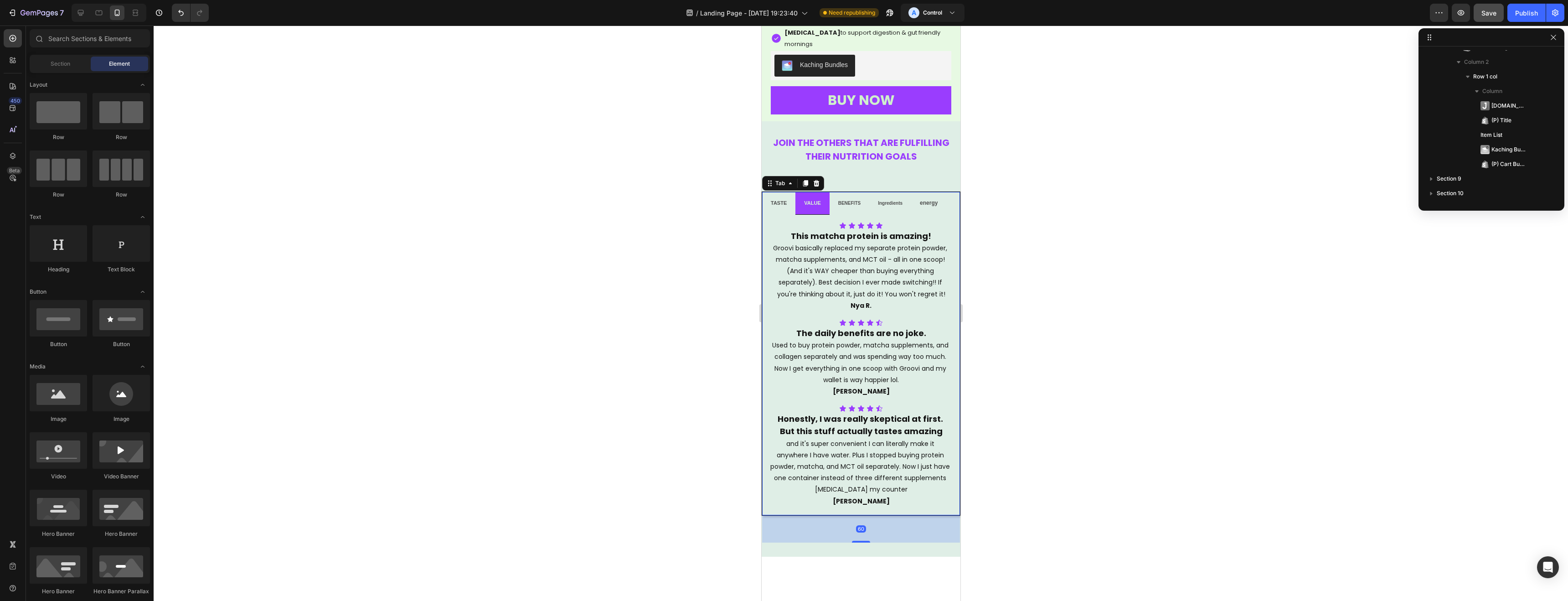
scroll to position [667, 0]
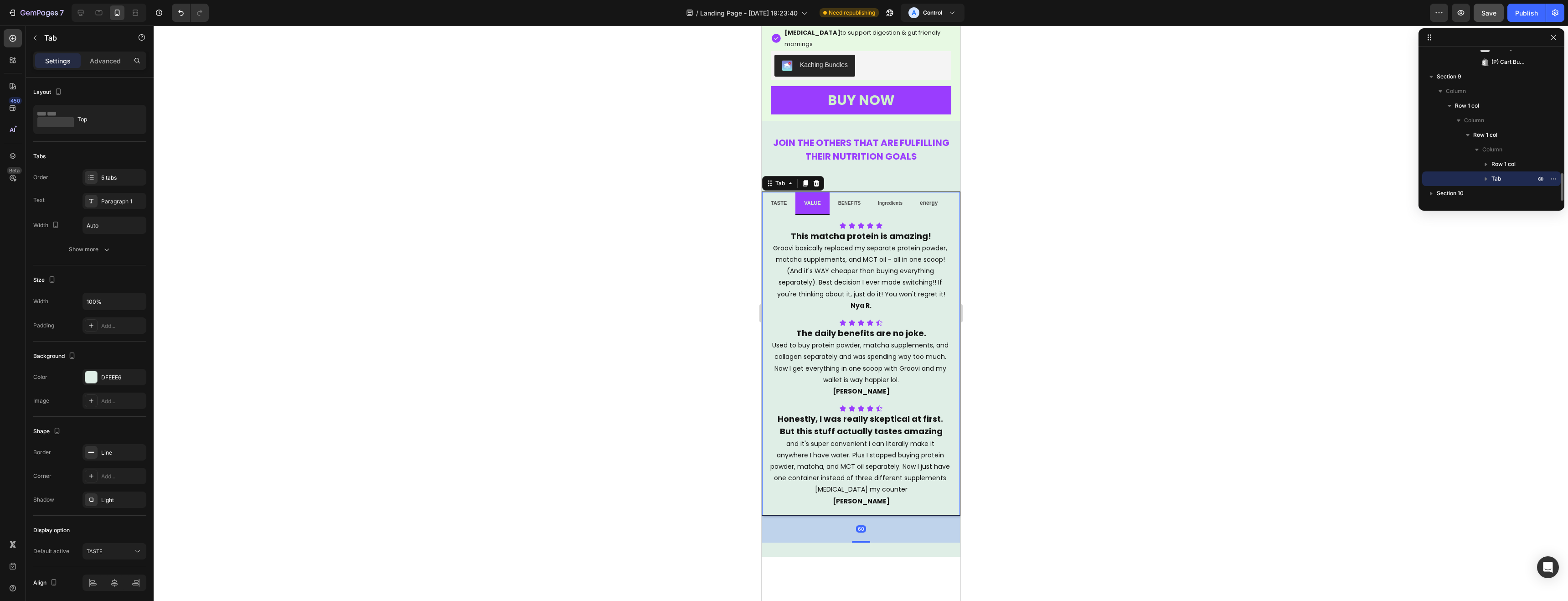
click at [854, 201] on span "BENEFITS" at bounding box center [849, 204] width 23 height 5
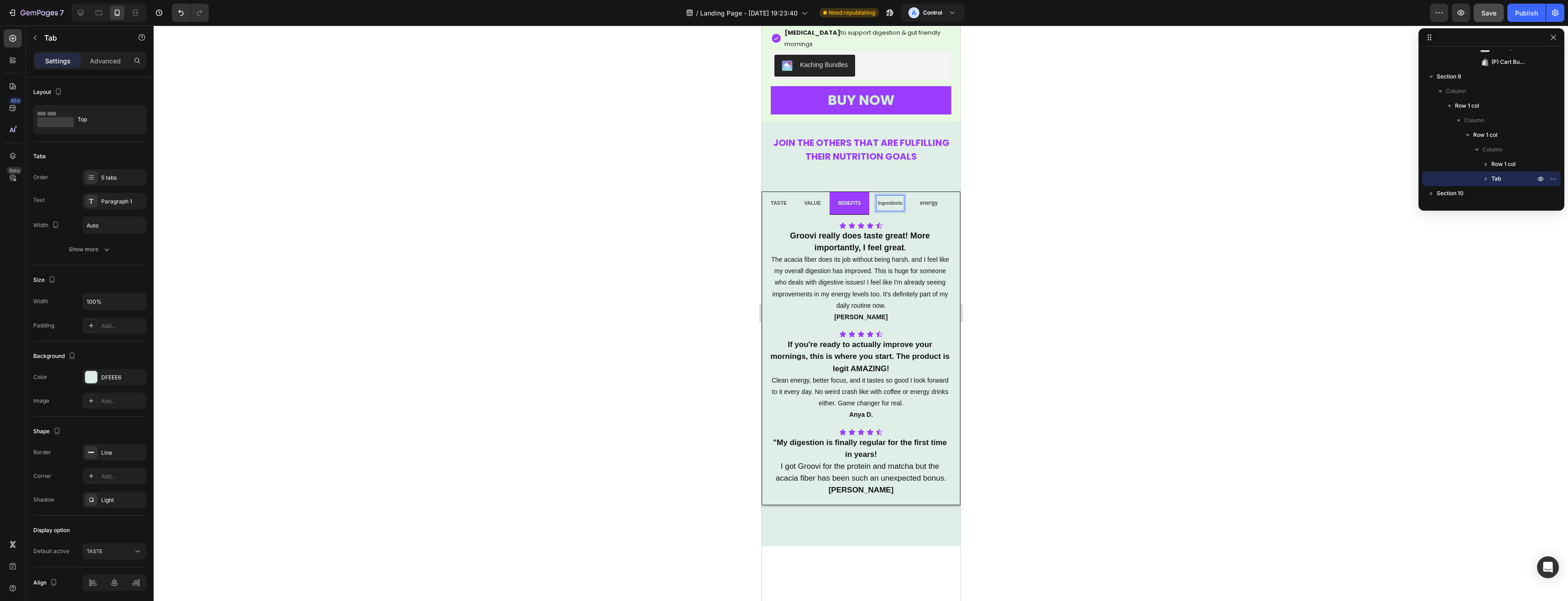
click at [893, 201] on span "Ingredients" at bounding box center [889, 204] width 24 height 5
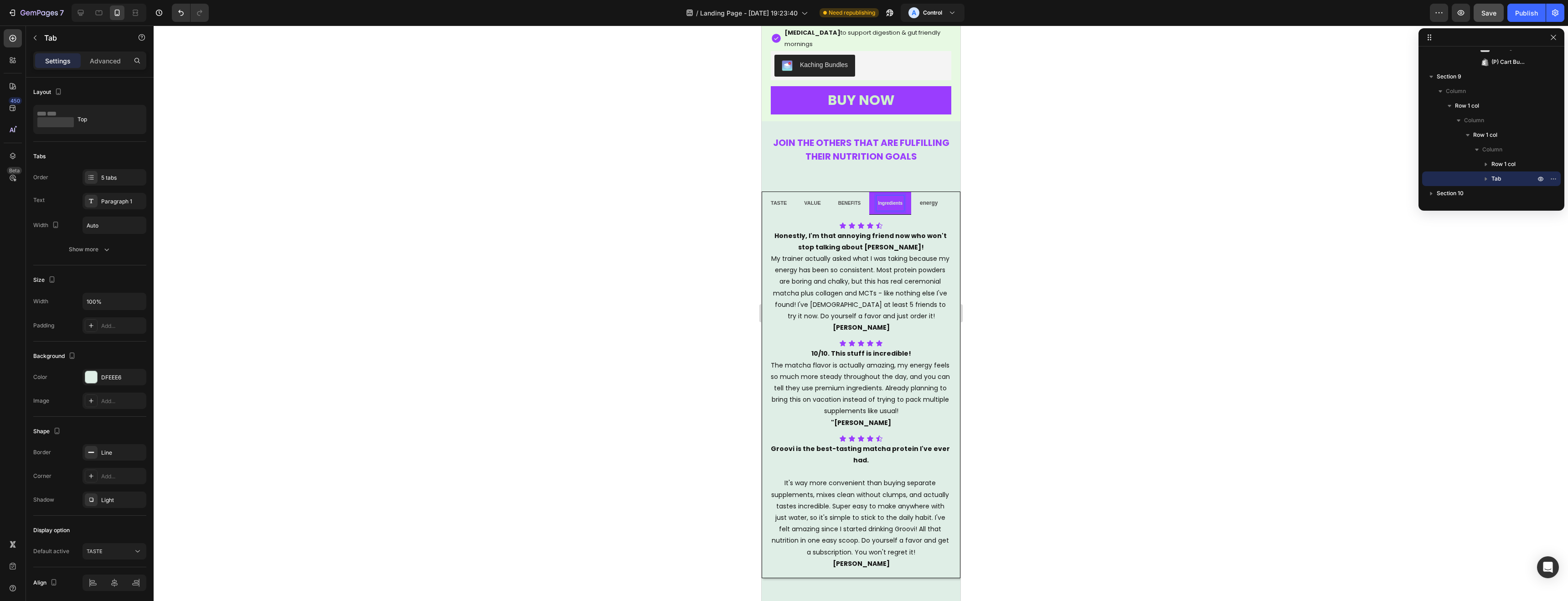
click at [936, 200] on span "energy" at bounding box center [928, 203] width 18 height 6
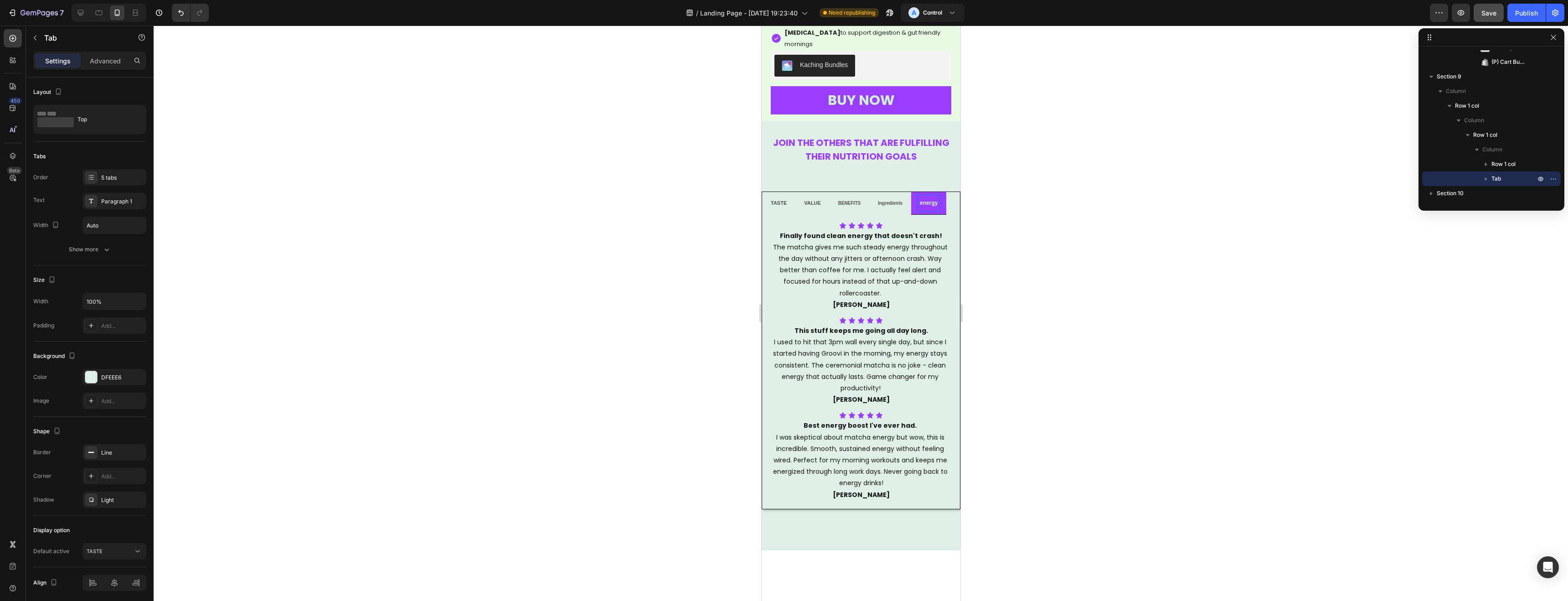
click at [780, 200] on span "TASTE" at bounding box center [778, 203] width 16 height 5
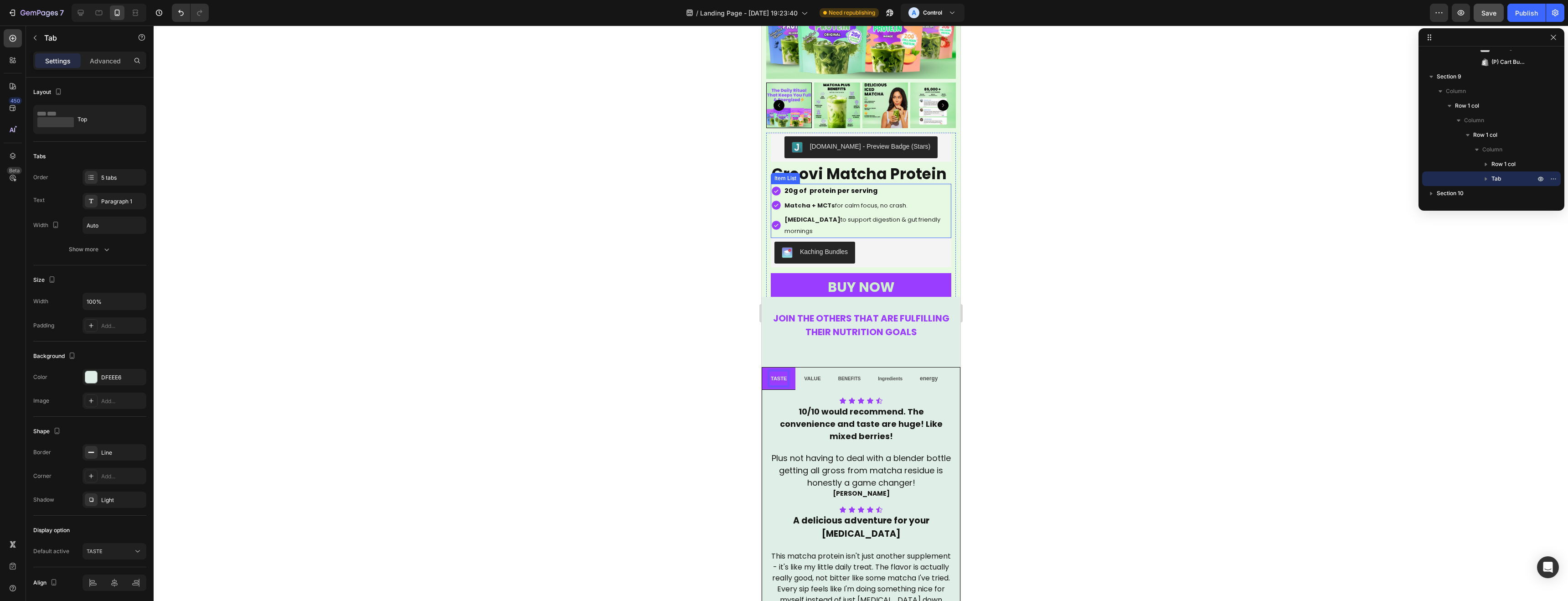
scroll to position [2030, 0]
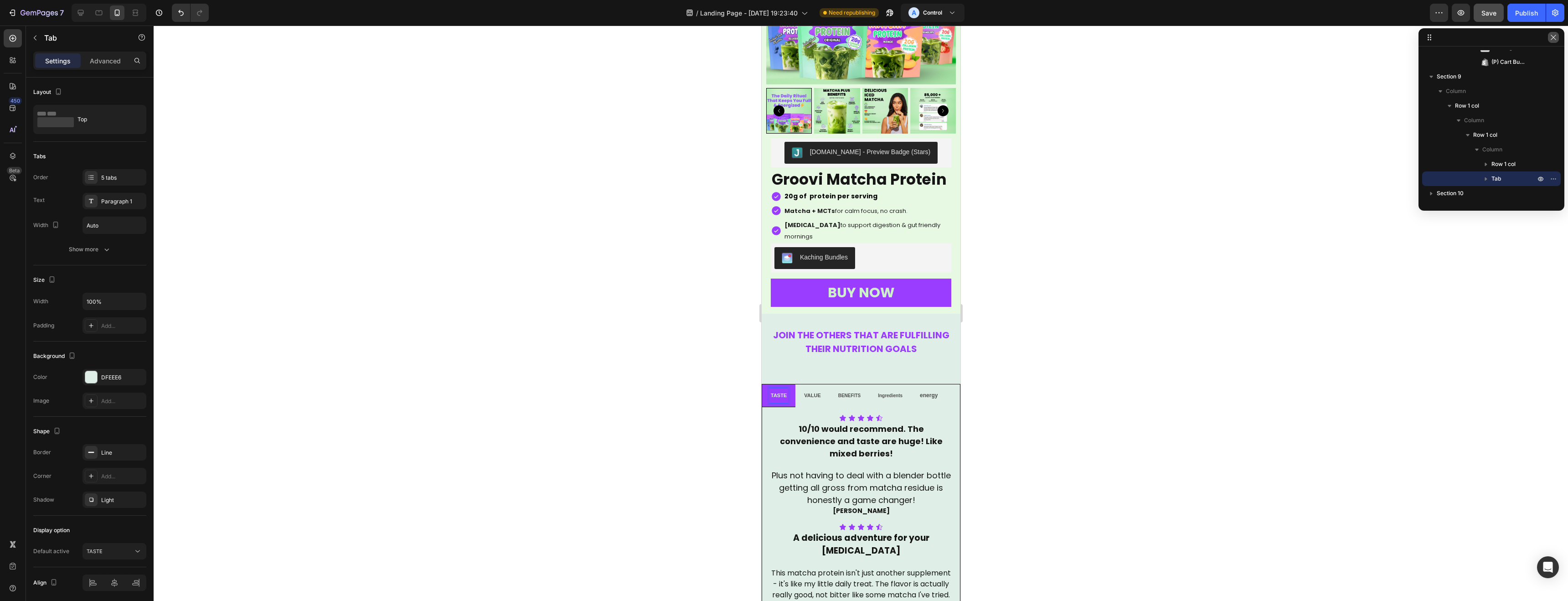
click at [1553, 39] on icon "button" at bounding box center [1553, 37] width 7 height 7
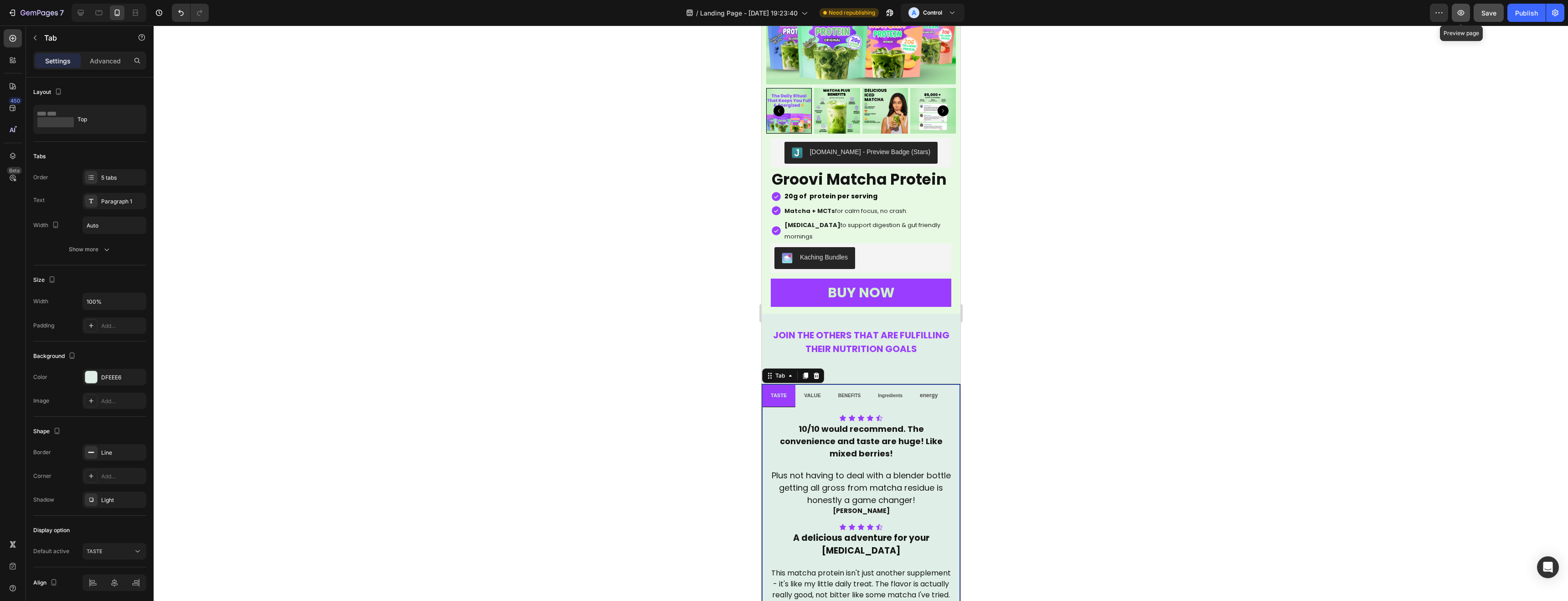
click at [1461, 16] on icon "button" at bounding box center [1461, 12] width 10 height 10
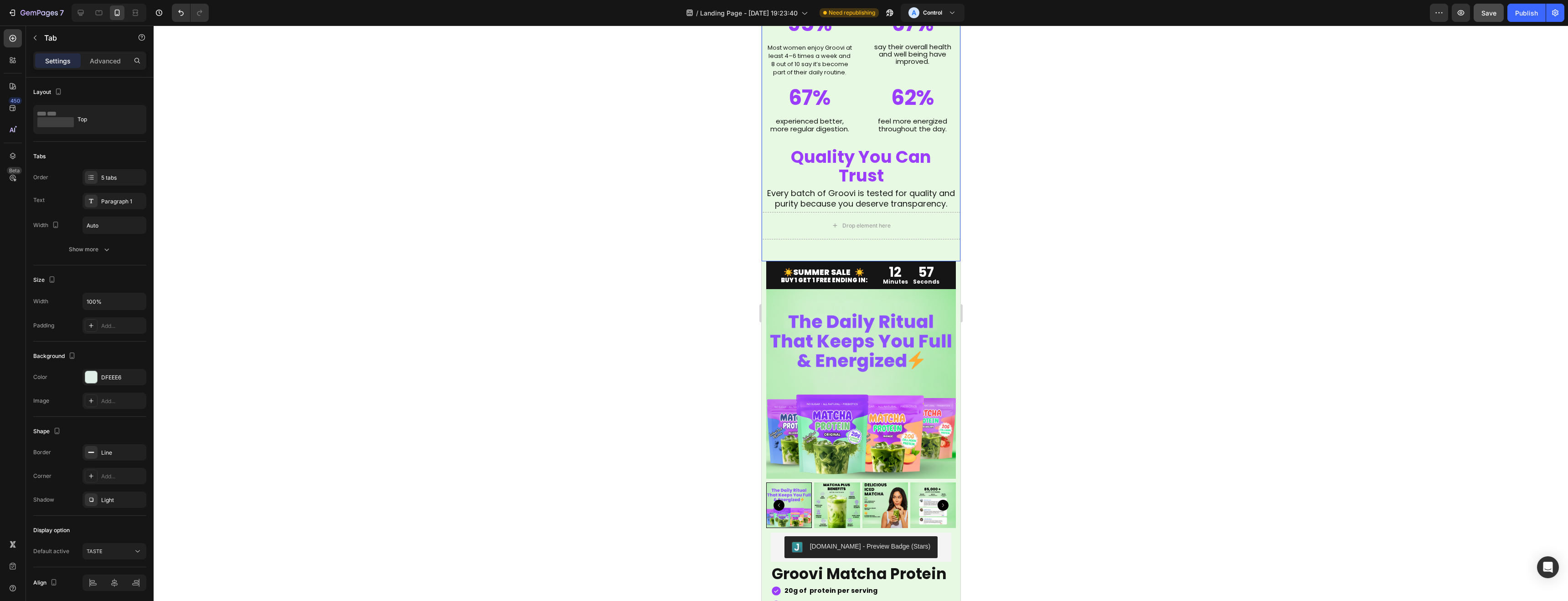
scroll to position [1637, 0]
click at [183, 16] on icon "Undo/Redo" at bounding box center [181, 12] width 10 height 10
click at [183, 16] on icon "Undo/Redo" at bounding box center [181, 12] width 10 height 10
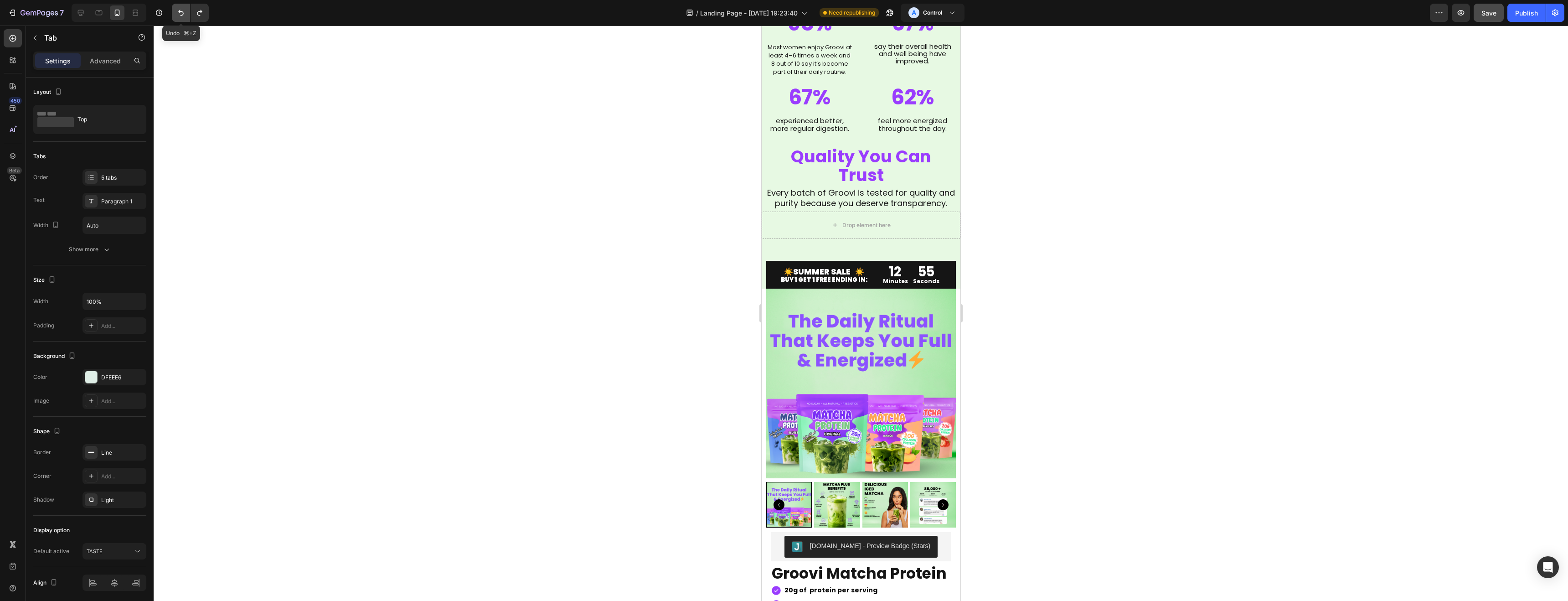
click at [183, 16] on icon "Undo/Redo" at bounding box center [181, 12] width 10 height 10
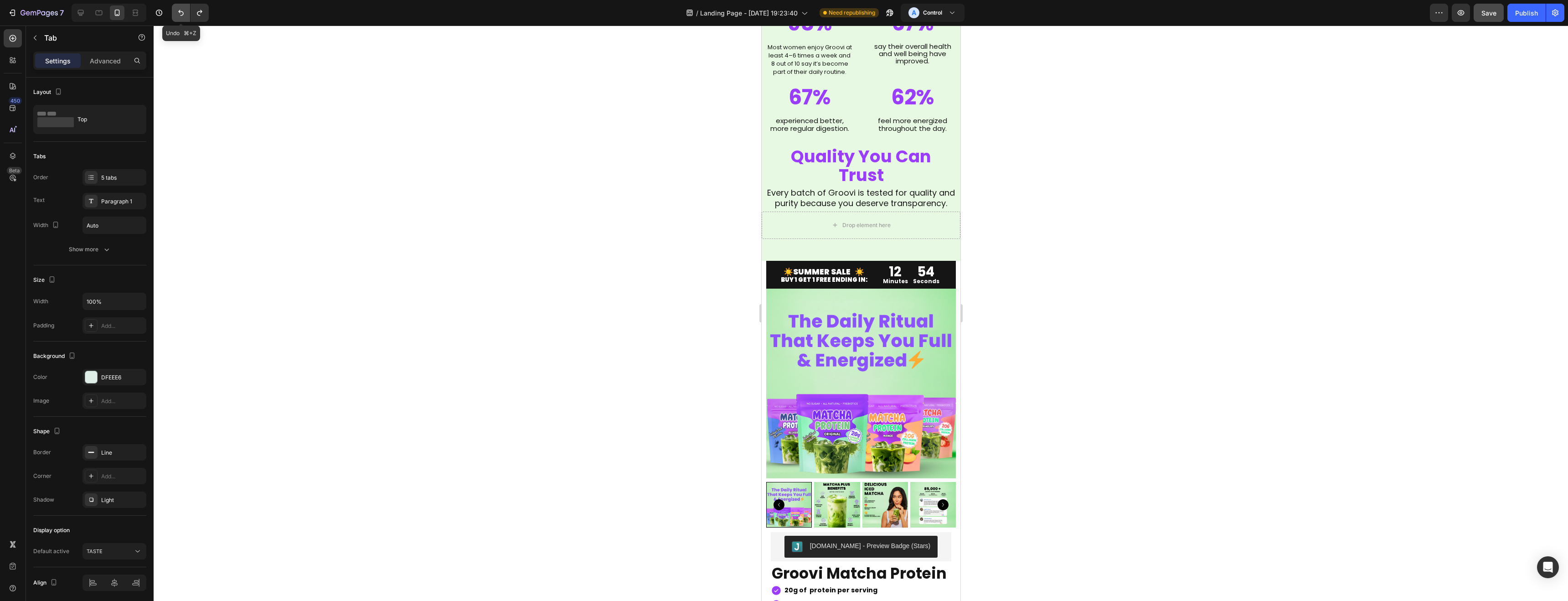
click at [183, 16] on icon "Undo/Redo" at bounding box center [181, 12] width 10 height 10
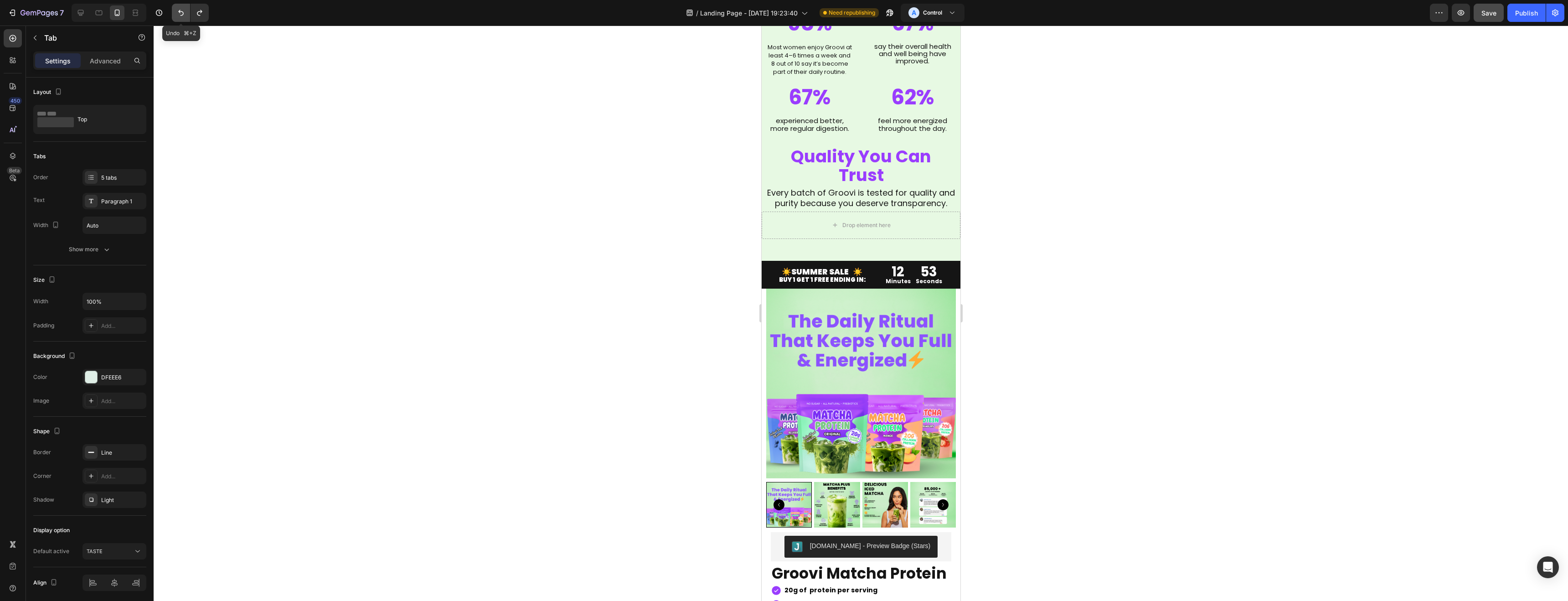
click at [183, 16] on icon "Undo/Redo" at bounding box center [181, 12] width 10 height 10
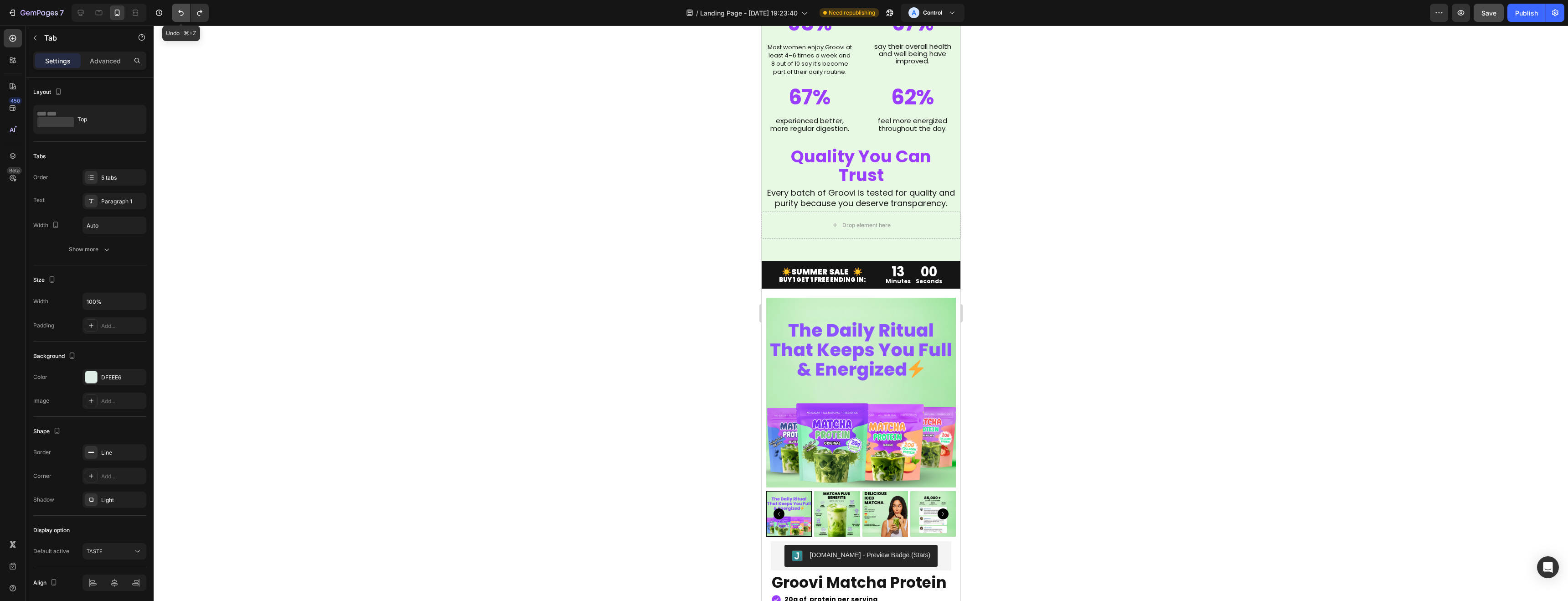
click at [183, 16] on icon "Undo/Redo" at bounding box center [181, 12] width 10 height 10
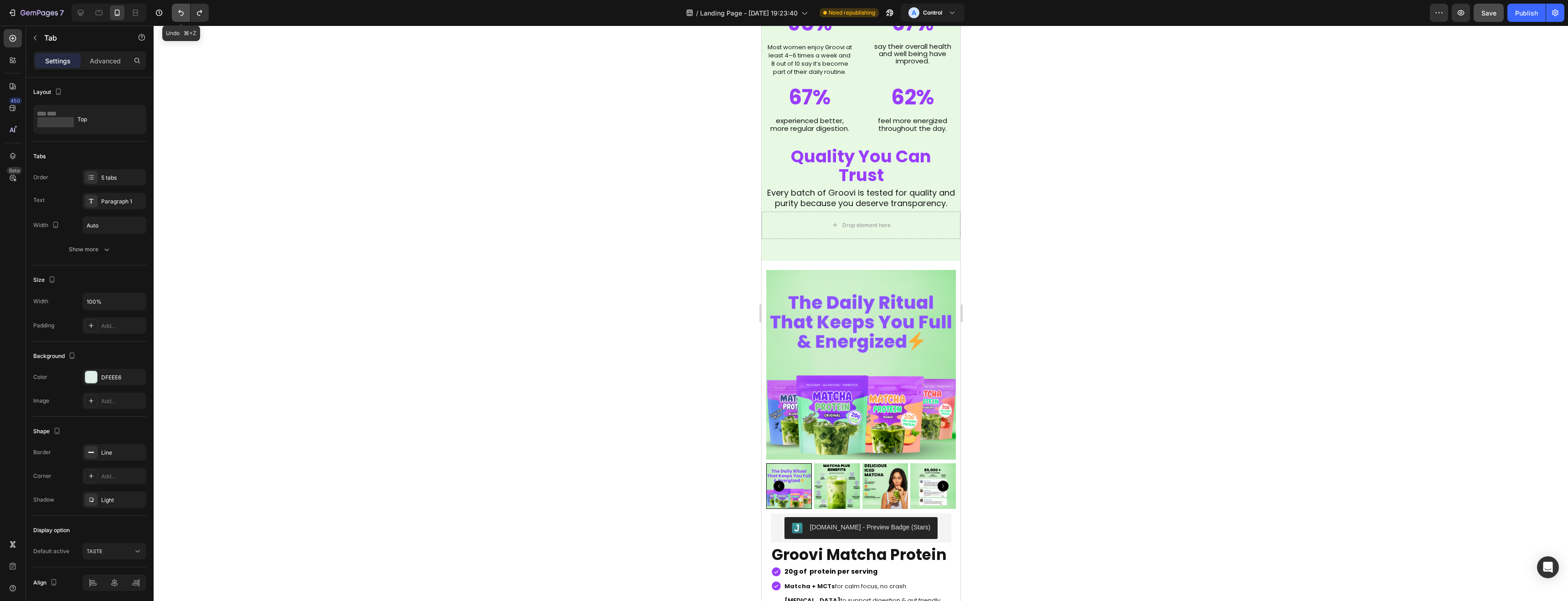
click at [183, 16] on icon "Undo/Redo" at bounding box center [181, 12] width 10 height 10
click at [1483, 16] on div "Save" at bounding box center [1488, 12] width 15 height 10
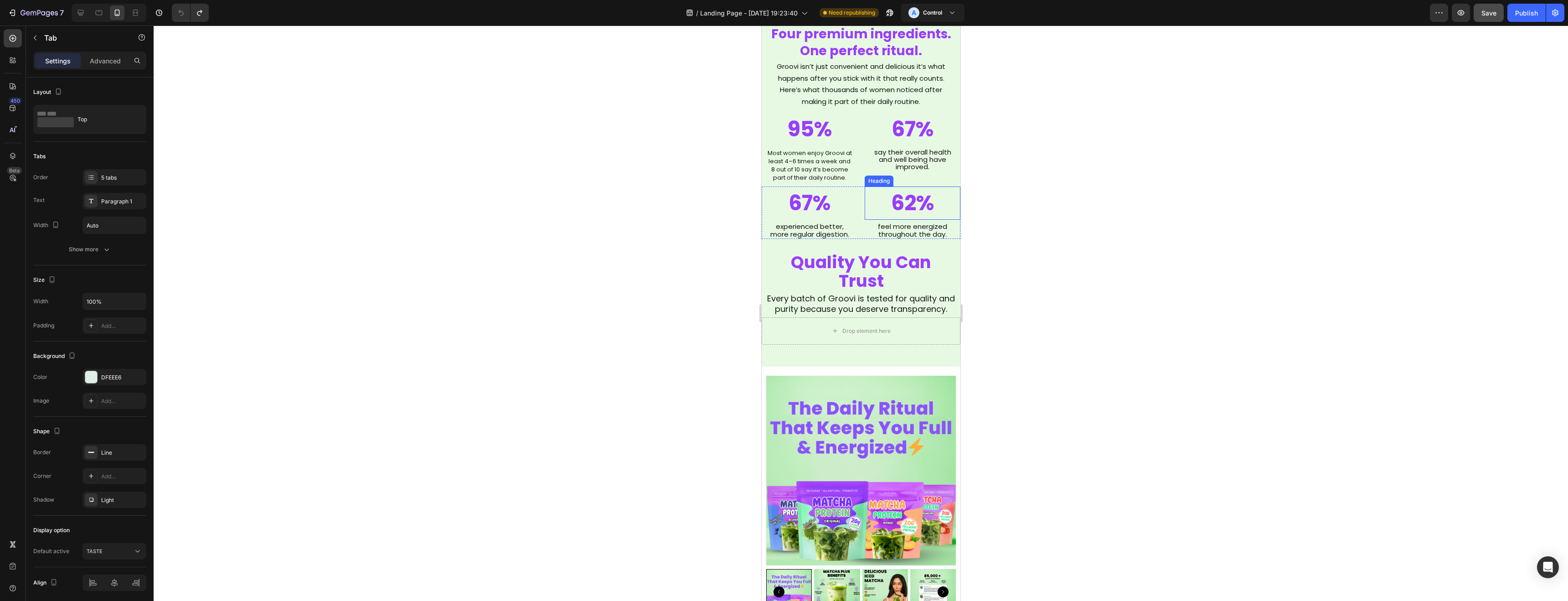
scroll to position [1527, 0]
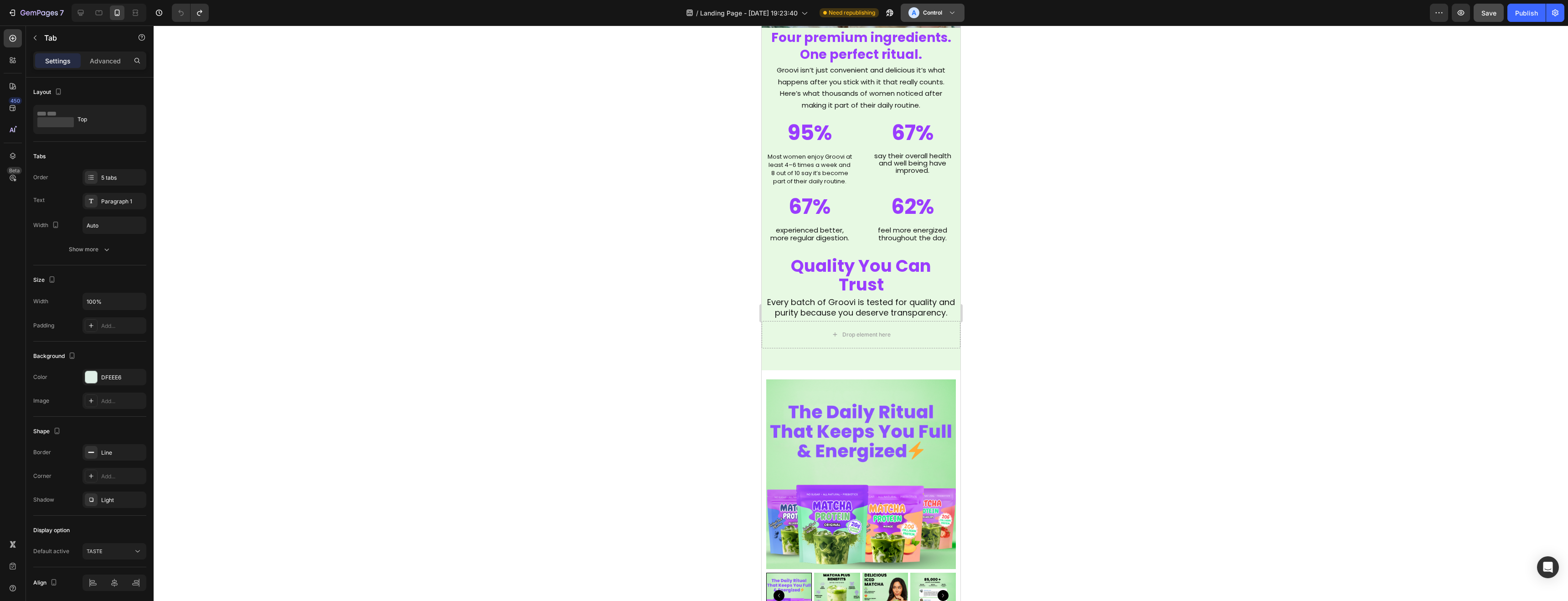
click at [931, 10] on h3 "Control" at bounding box center [932, 12] width 19 height 10
click at [926, 61] on div "B Variant" at bounding box center [924, 56] width 73 height 19
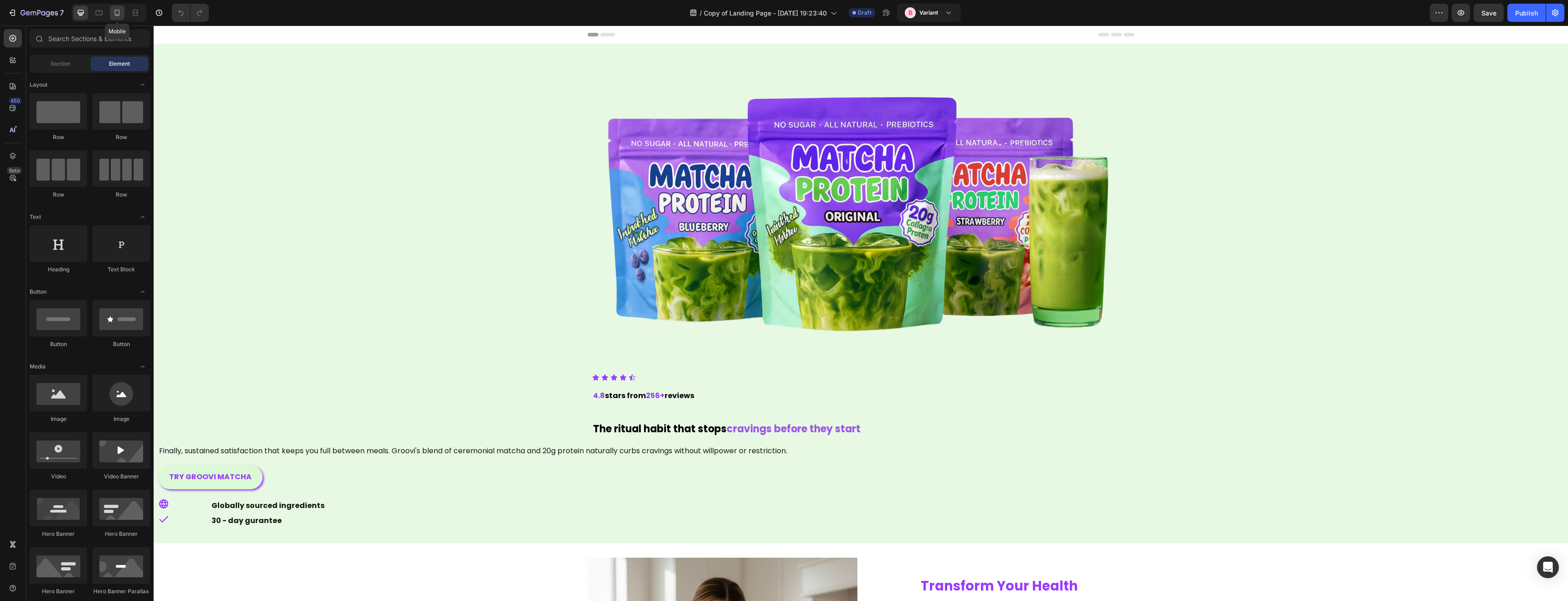
click at [122, 13] on div at bounding box center [117, 12] width 15 height 15
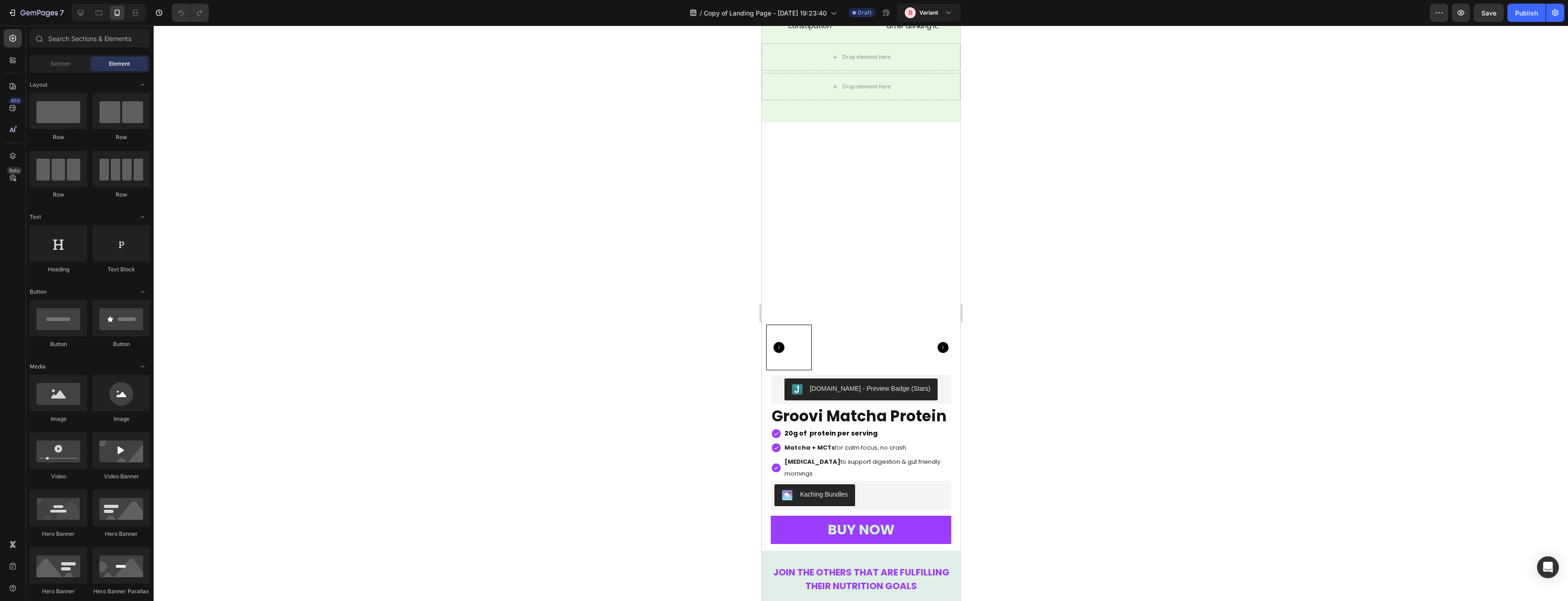
scroll to position [1822, 0]
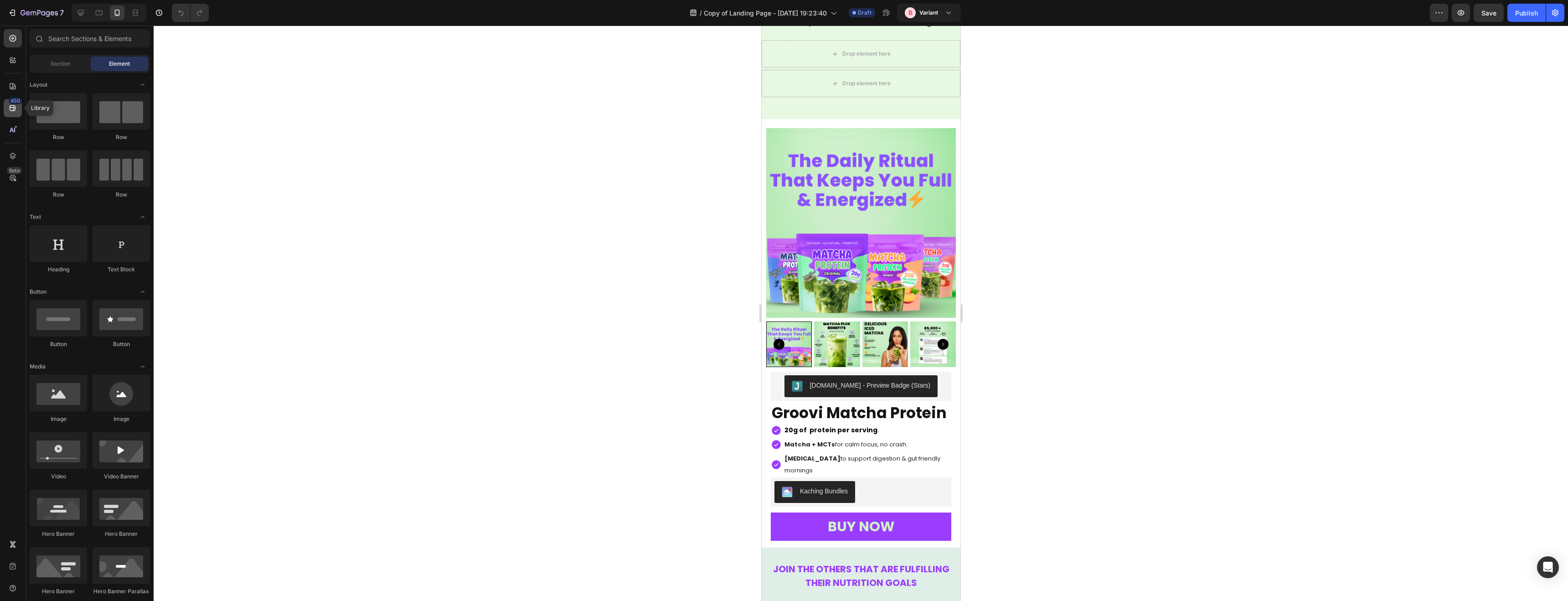
click at [14, 113] on div "450" at bounding box center [12, 107] width 18 height 18
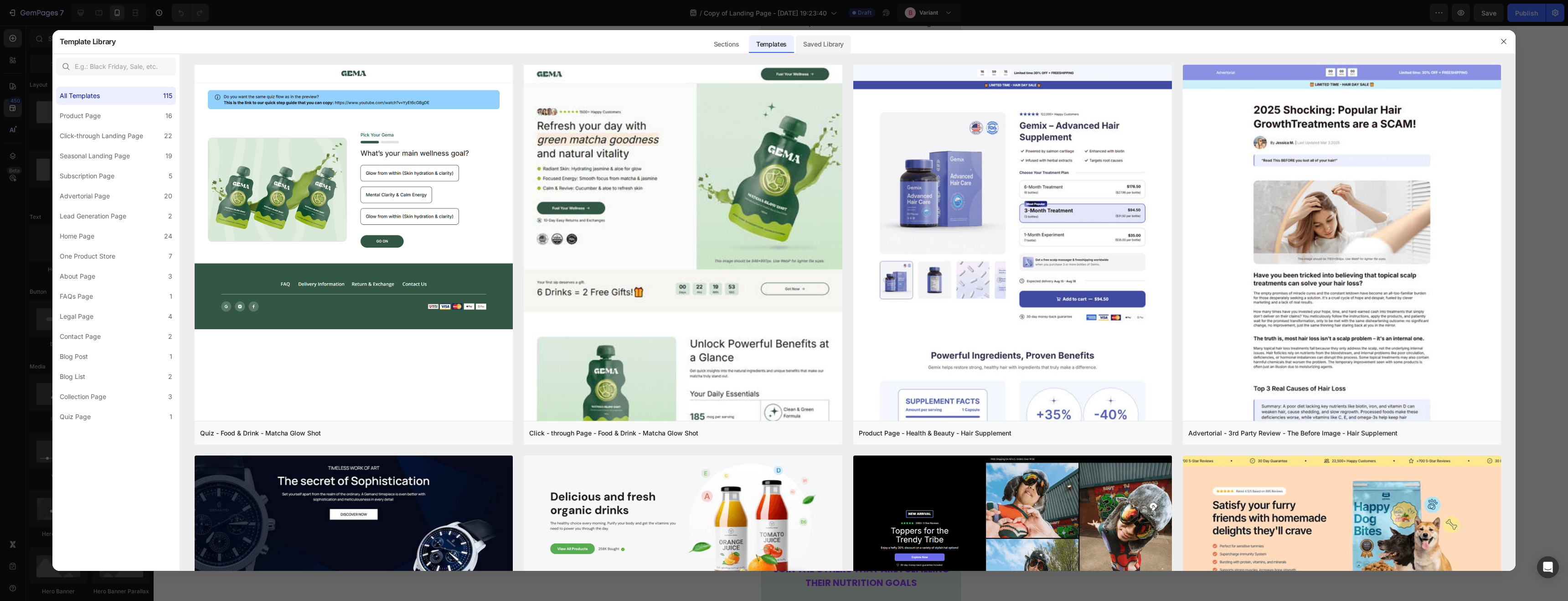
click at [819, 42] on div "Saved Library" at bounding box center [823, 44] width 55 height 18
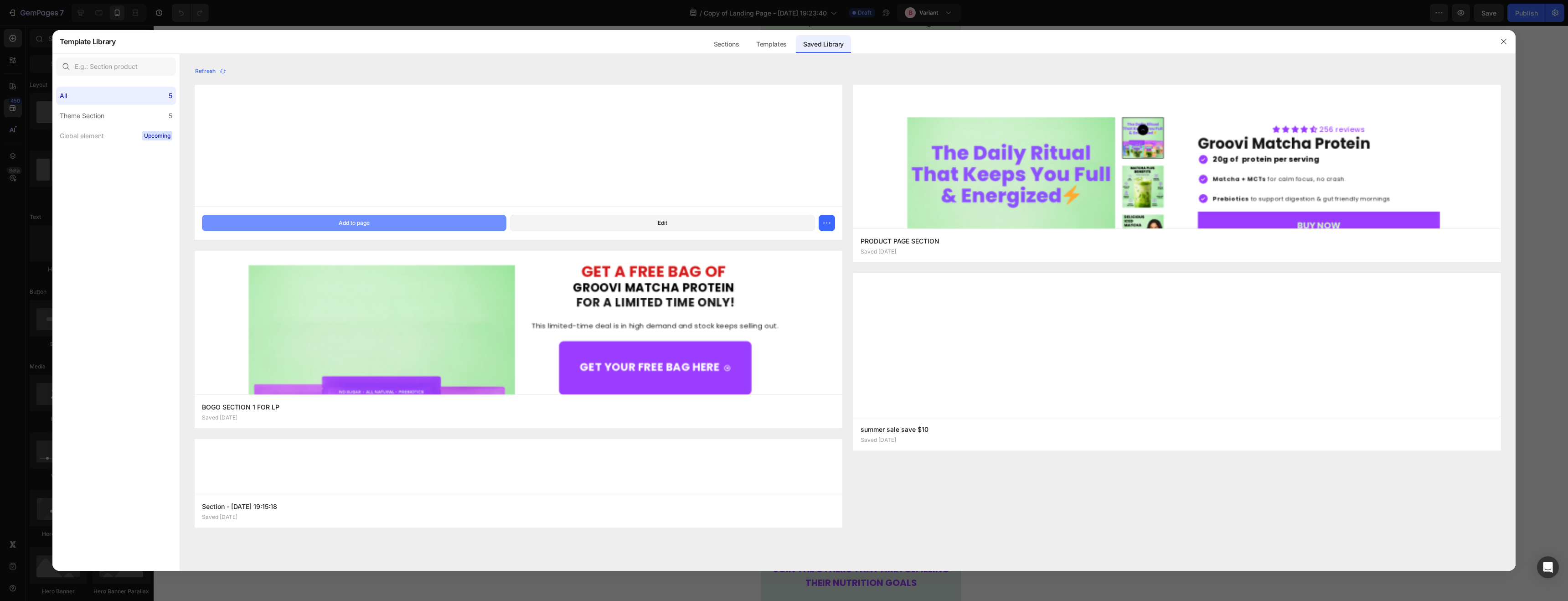
click at [348, 219] on div "Add to page" at bounding box center [354, 223] width 31 height 8
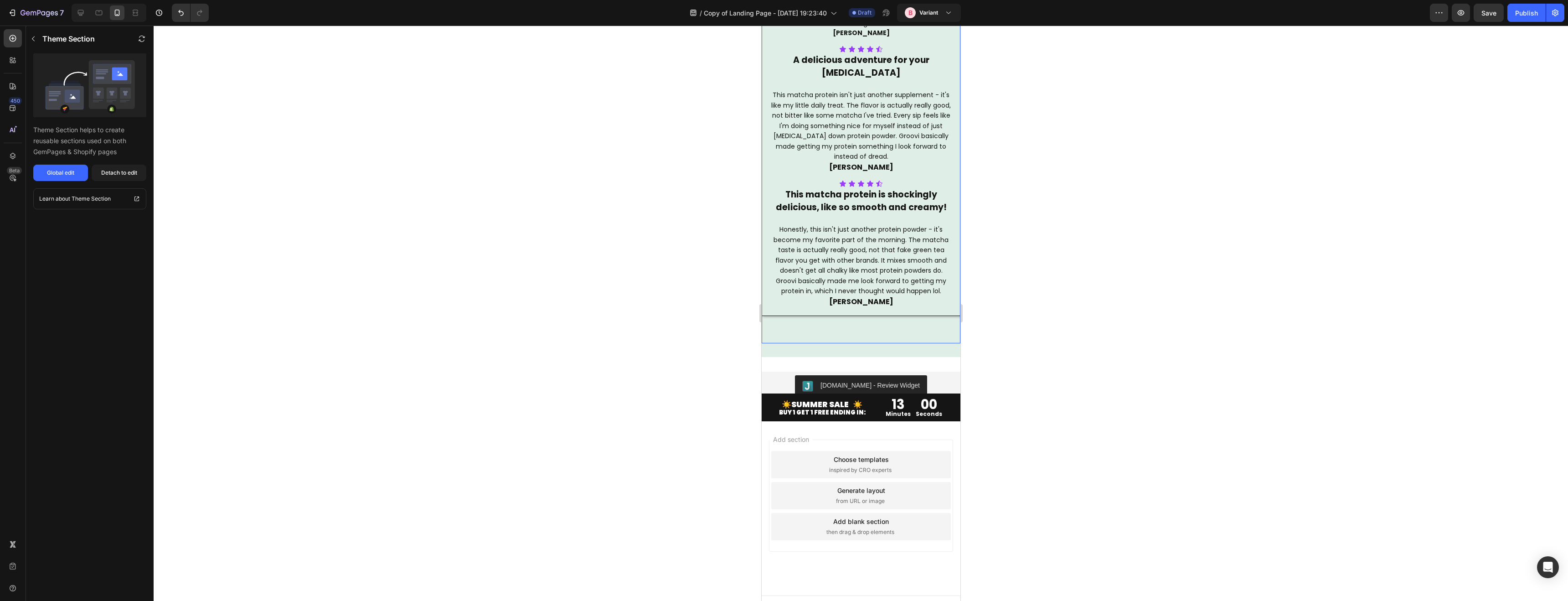
scroll to position [2553, 0]
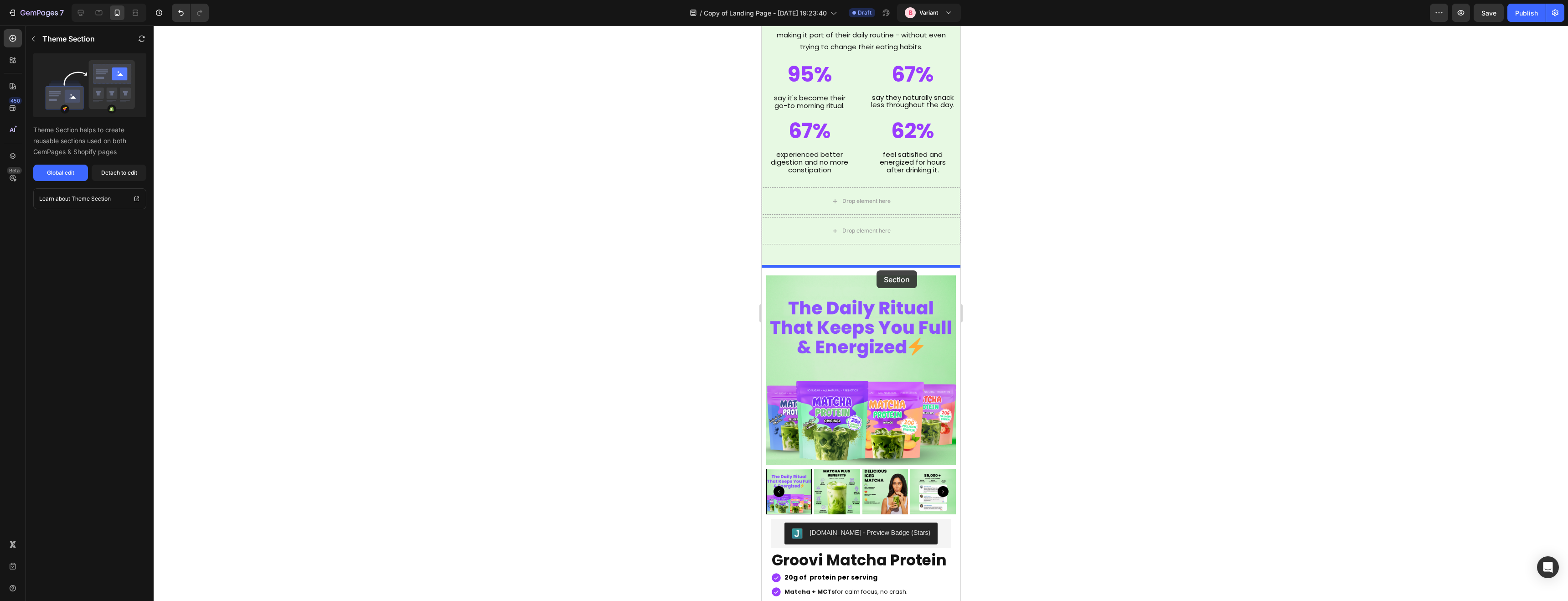
drag, startPoint x: 922, startPoint y: 431, endPoint x: 874, endPoint y: 271, distance: 167.0
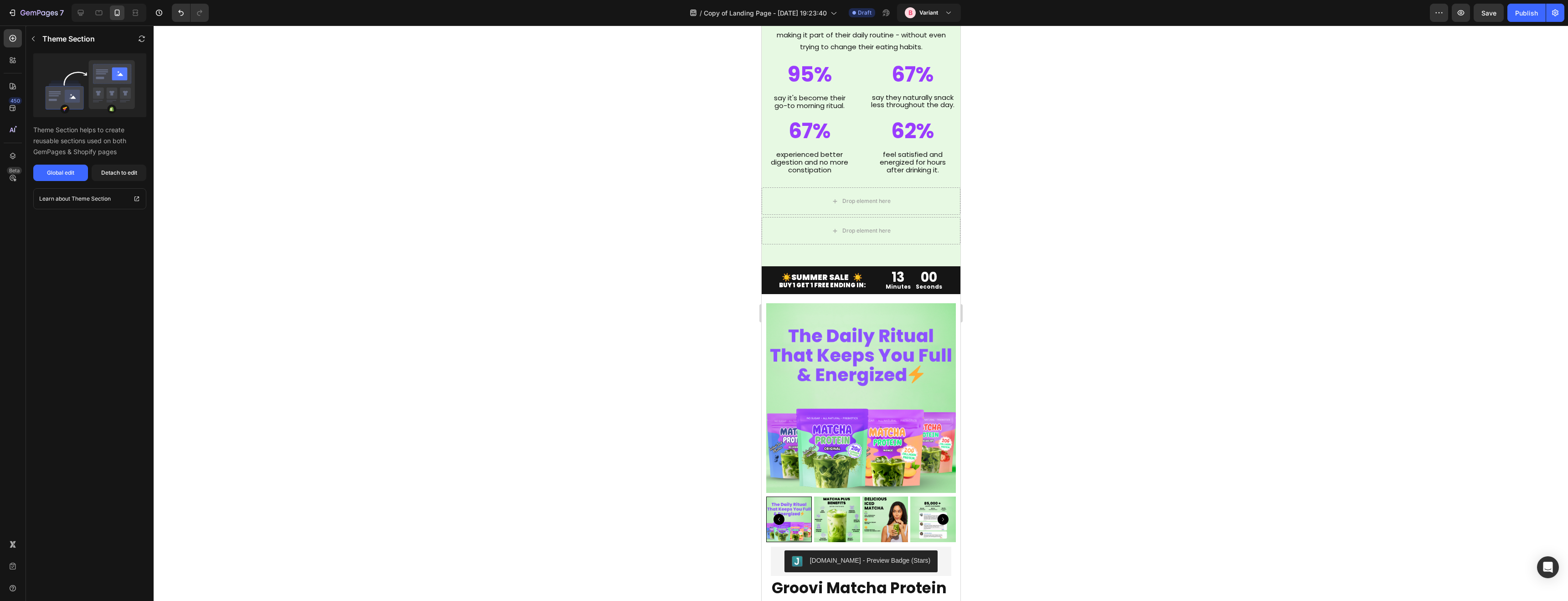
scroll to position [1678, 0]
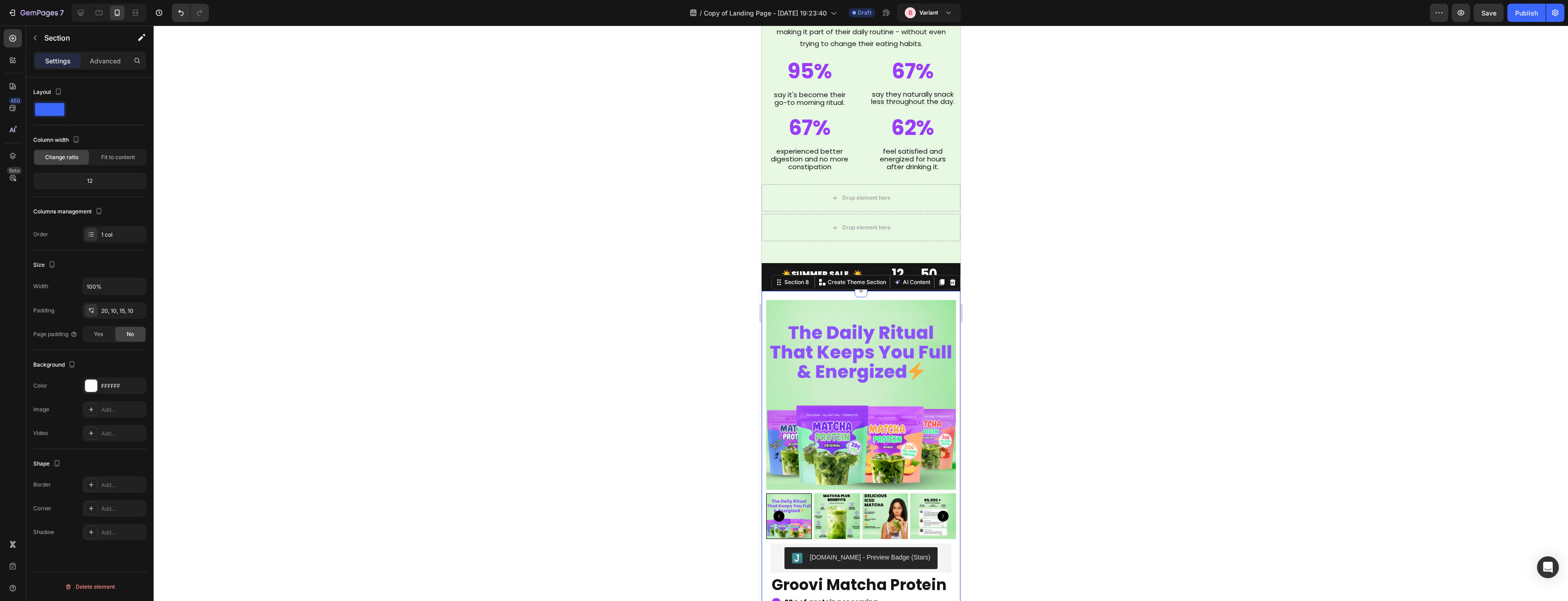
click at [797, 295] on div "Product Images [DOMAIN_NAME] - Preview Badge (Stars) [DOMAIN_NAME] Groovi Match…" at bounding box center [860, 505] width 198 height 429
click at [106, 385] on div "FFFFFF" at bounding box center [114, 385] width 27 height 8
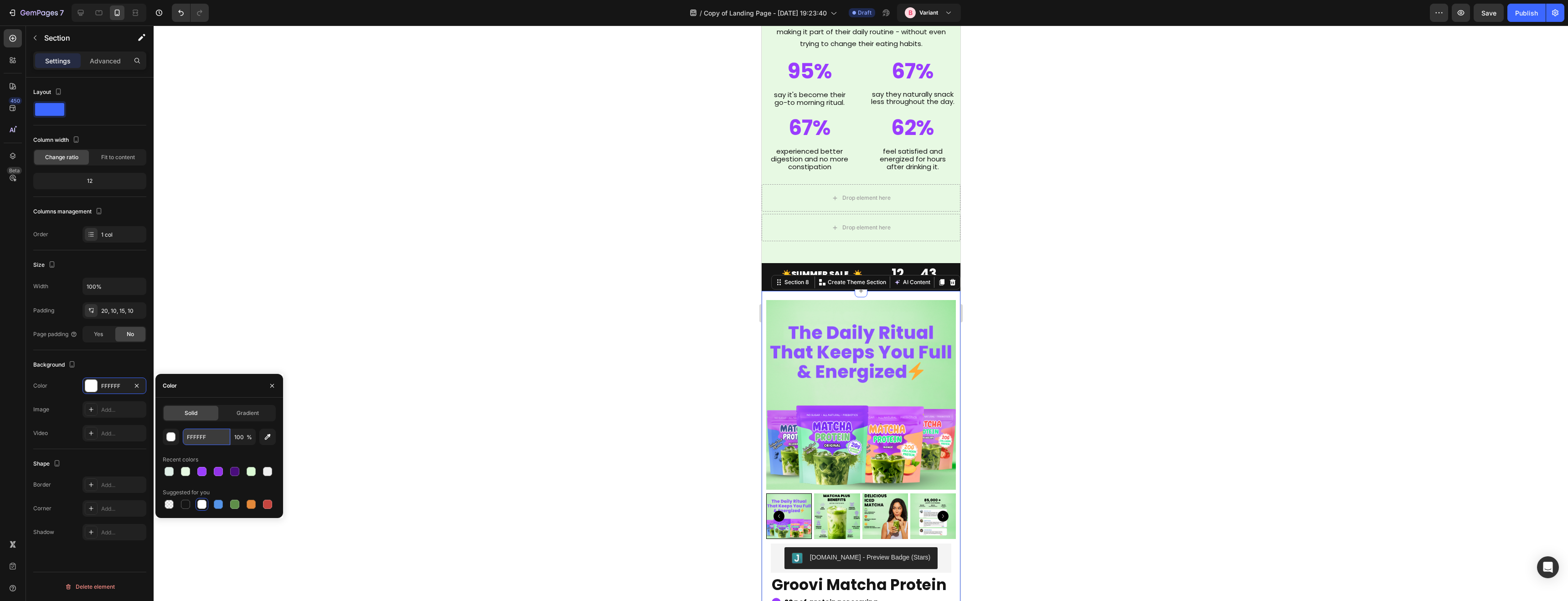
click at [200, 440] on input "FFFFFF" at bounding box center [206, 436] width 48 height 16
paste input "E7F9E3"
type input "E7F9E3"
click at [561, 348] on div at bounding box center [860, 313] width 1414 height 575
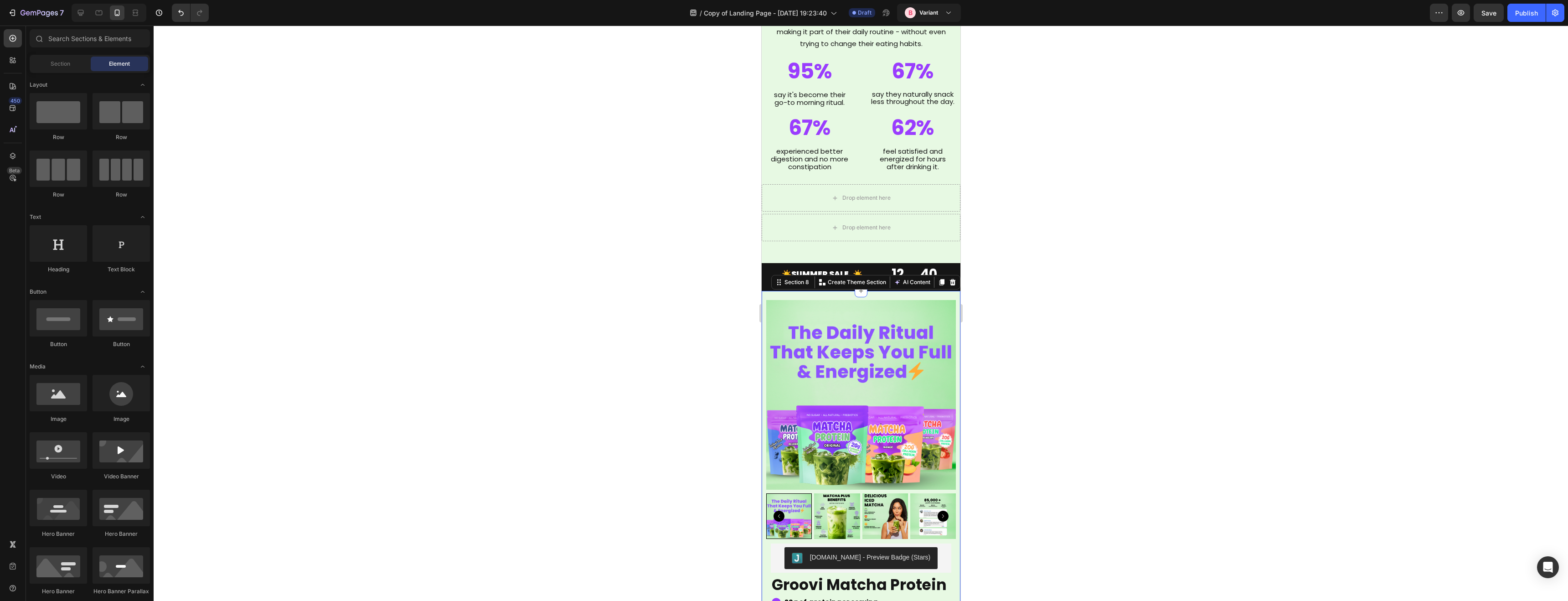
click at [561, 348] on div at bounding box center [860, 313] width 1414 height 575
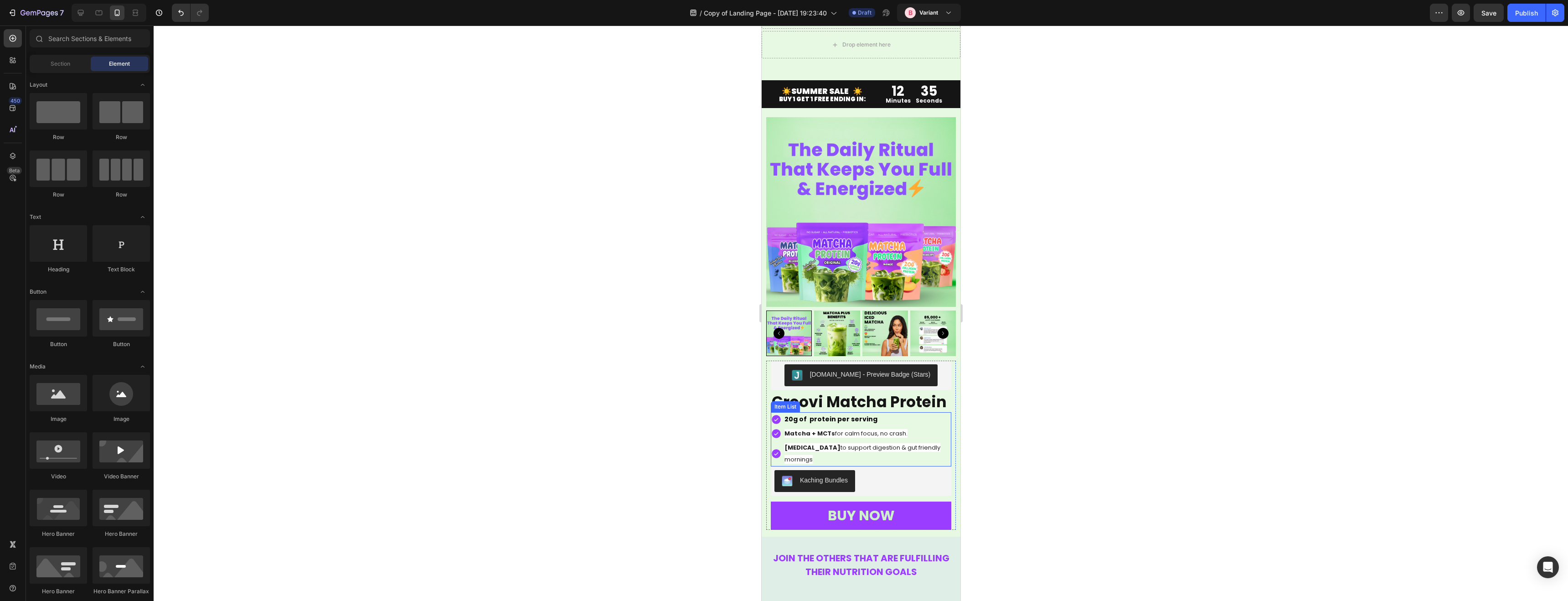
scroll to position [1862, 0]
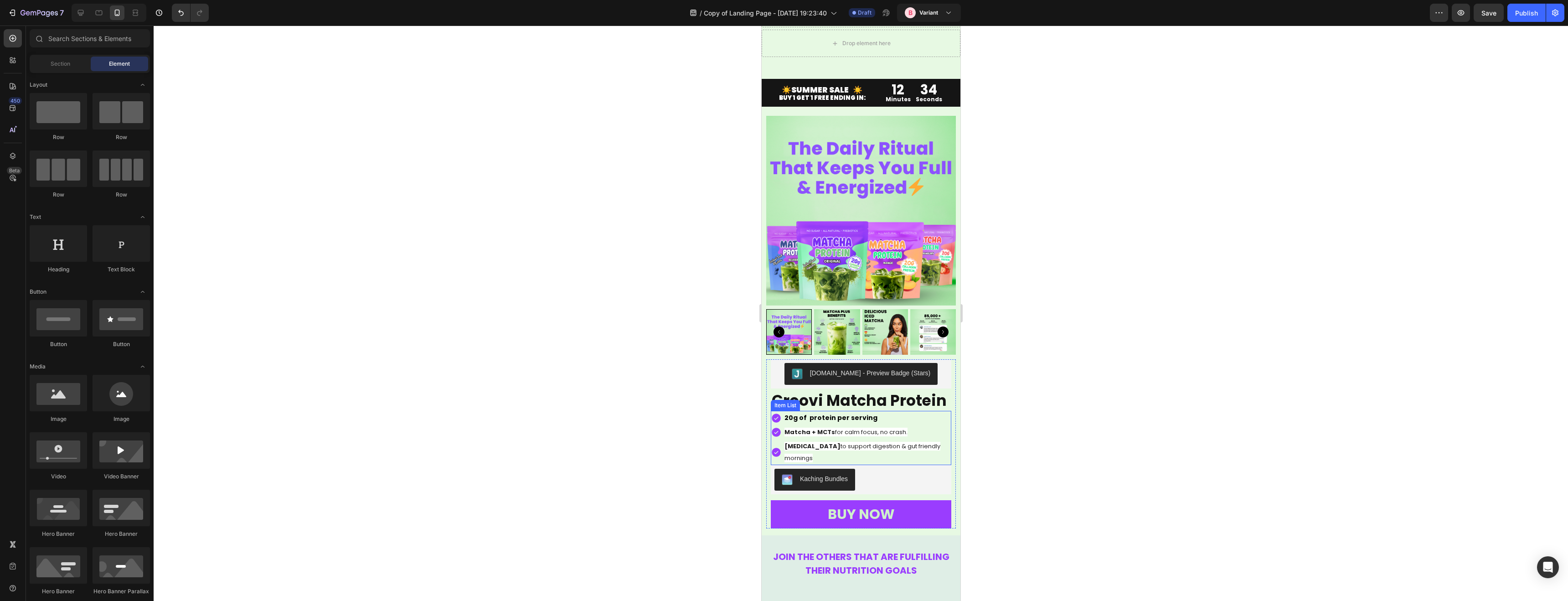
click at [820, 430] on strong "Matcha + MCTs" at bounding box center [809, 432] width 50 height 9
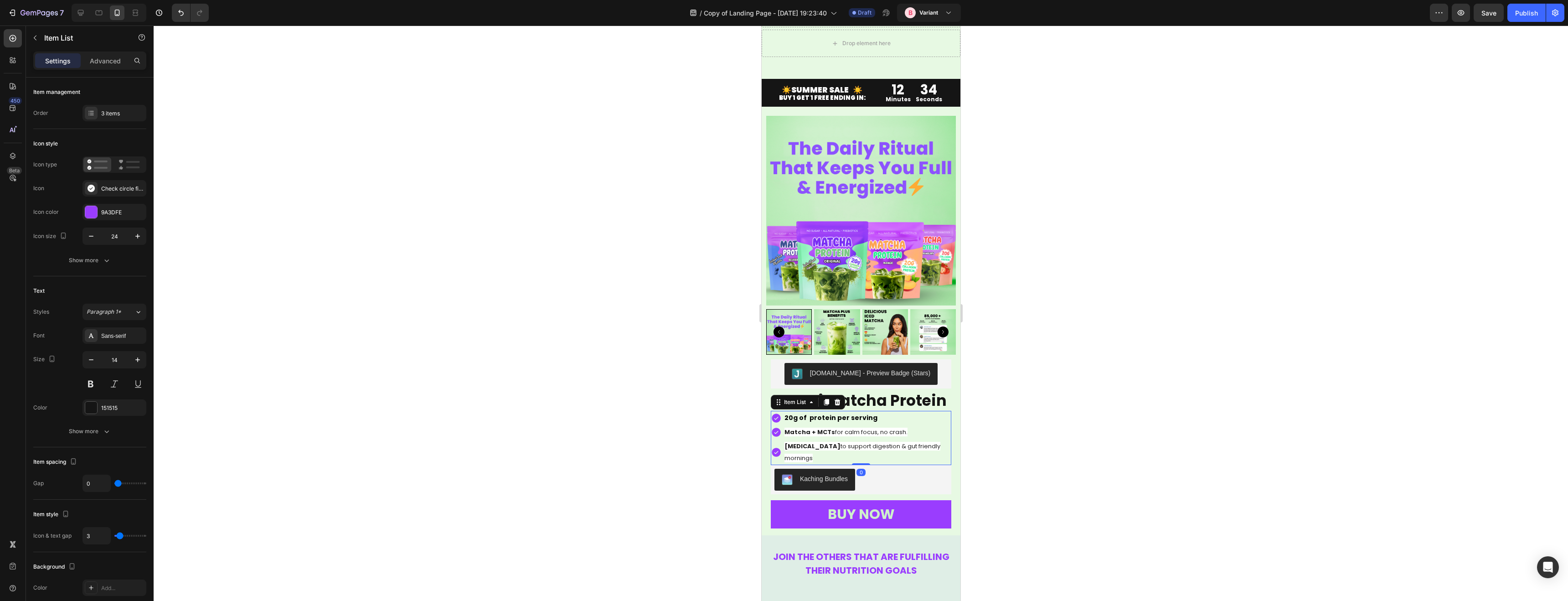
click at [820, 430] on strong "Matcha + MCTs" at bounding box center [809, 432] width 50 height 9
click at [907, 418] on button "color" at bounding box center [900, 413] width 16 height 16
type input "FFFFFF"
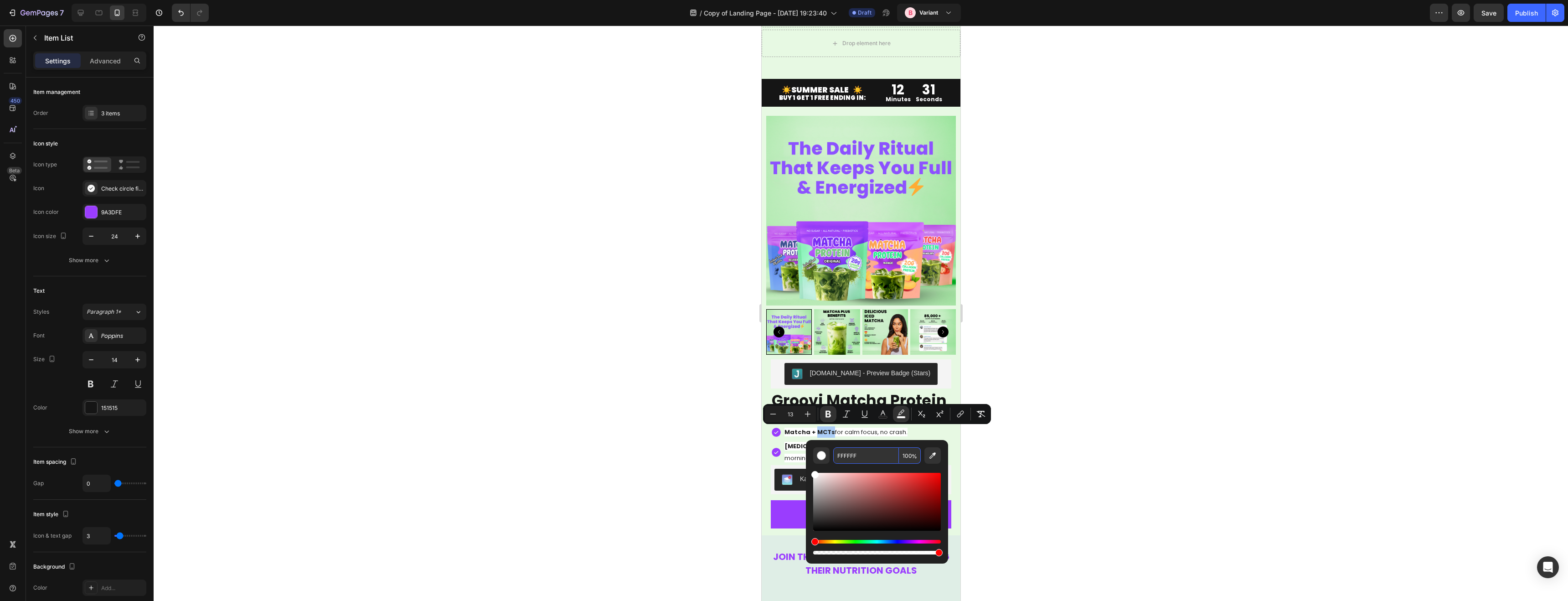
click at [913, 456] on span "%" at bounding box center [914, 456] width 5 height 10
click at [905, 459] on input "100" at bounding box center [909, 455] width 22 height 16
type input "0"
click at [802, 444] on strong "[MEDICAL_DATA]" at bounding box center [811, 446] width 56 height 9
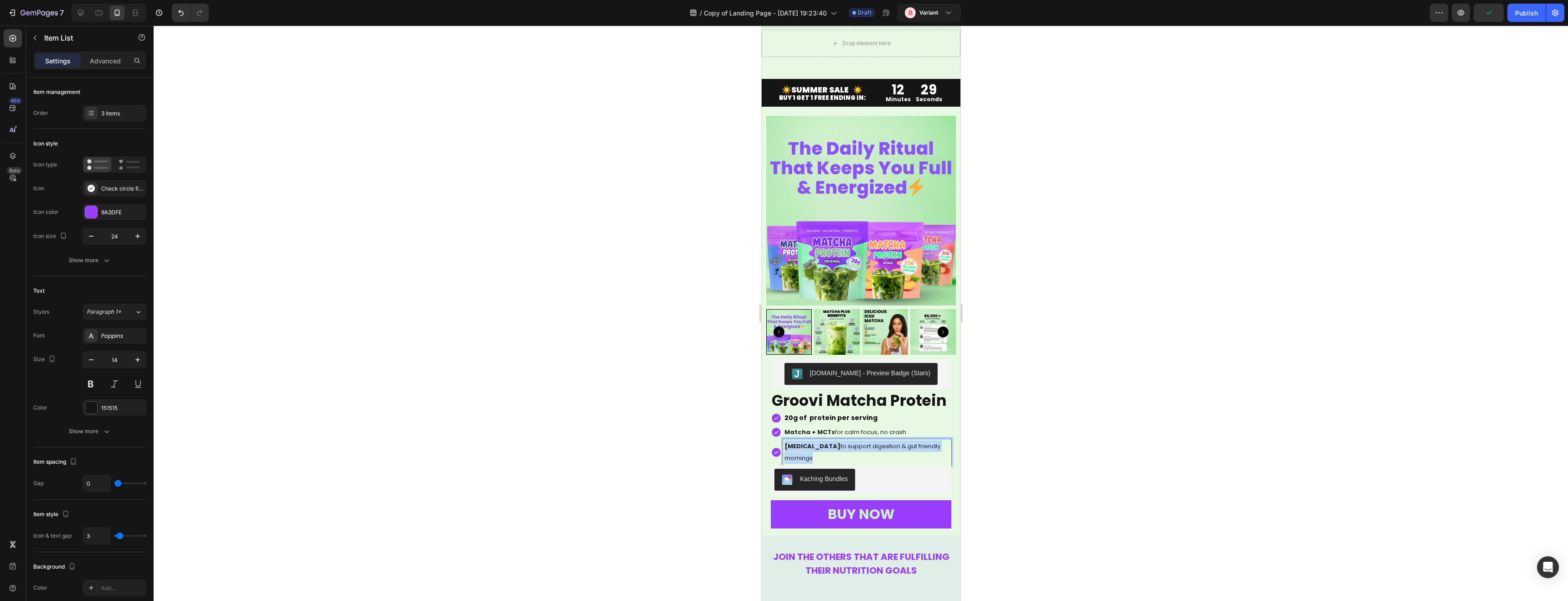
click at [802, 444] on strong "[MEDICAL_DATA]" at bounding box center [811, 446] width 56 height 9
drag, startPoint x: 900, startPoint y: 429, endPoint x: 140, endPoint y: 418, distance: 760.1
click at [900, 429] on icon "Editor contextual toolbar" at bounding box center [900, 428] width 10 height 10
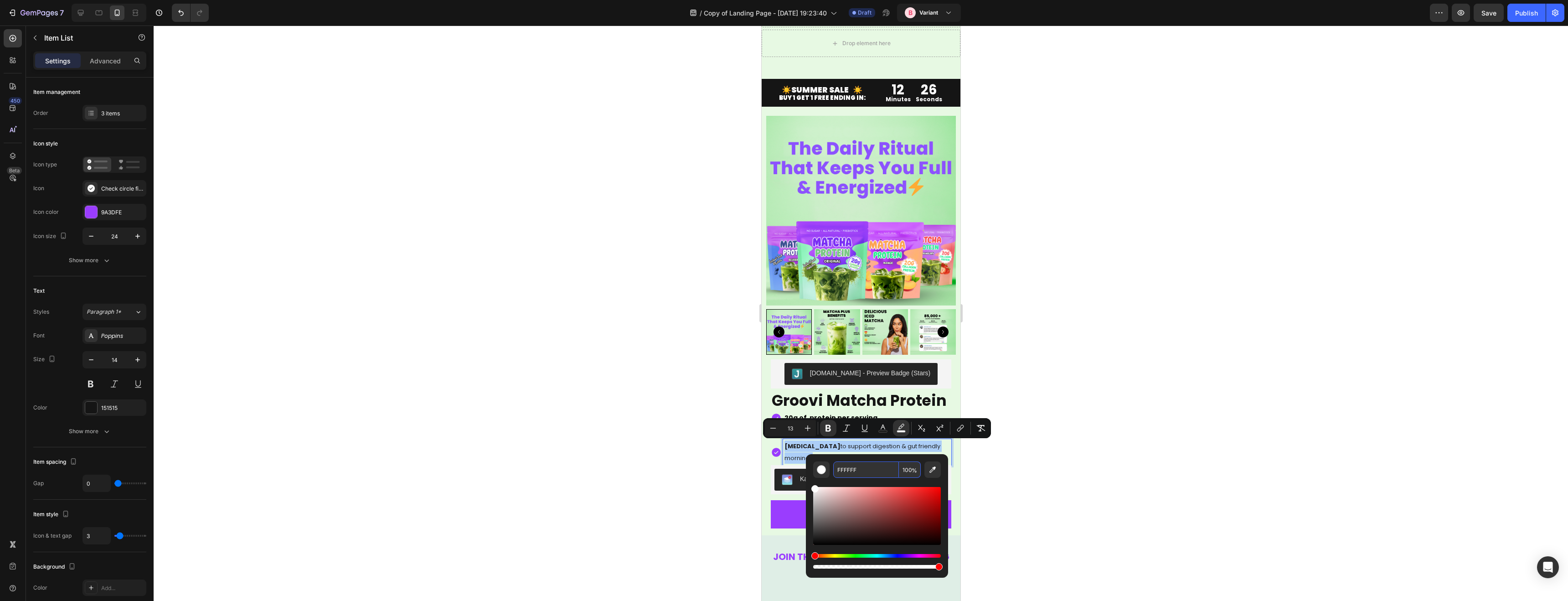
click at [907, 471] on input "100" at bounding box center [909, 469] width 22 height 16
type input "0"
click at [679, 440] on div at bounding box center [860, 313] width 1414 height 575
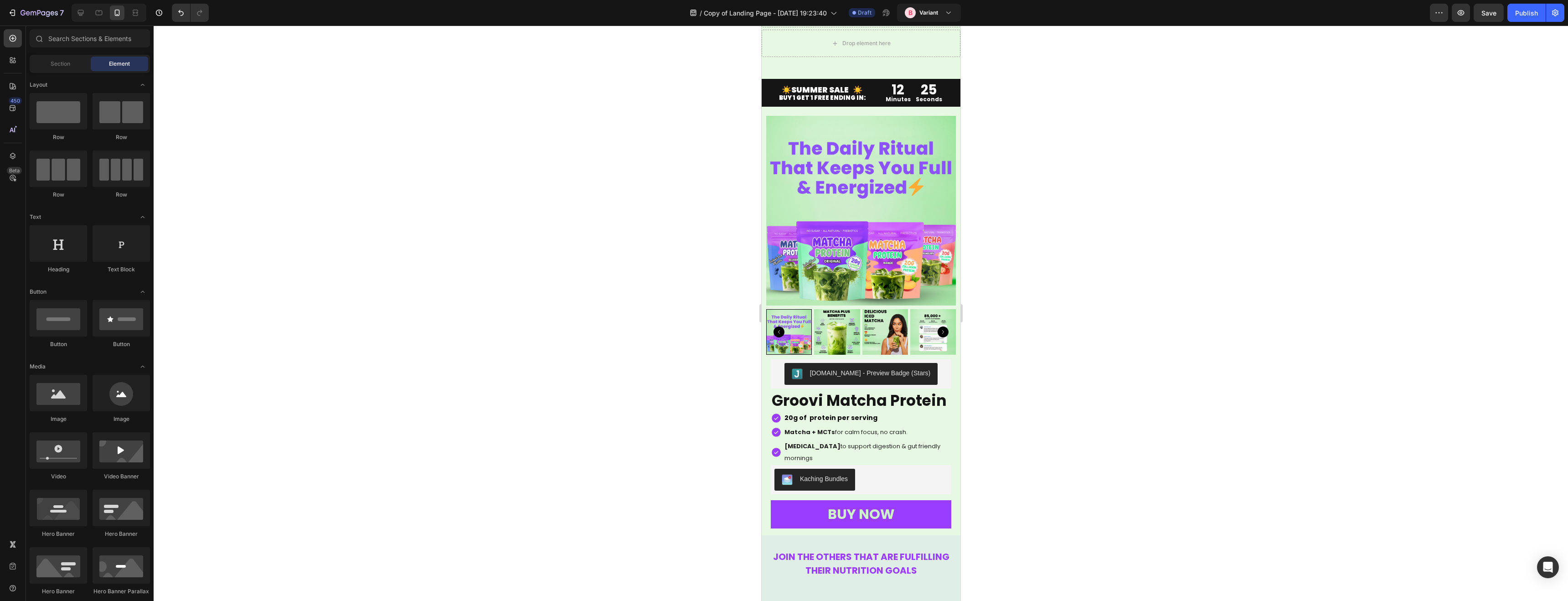
click at [680, 440] on div at bounding box center [860, 313] width 1414 height 575
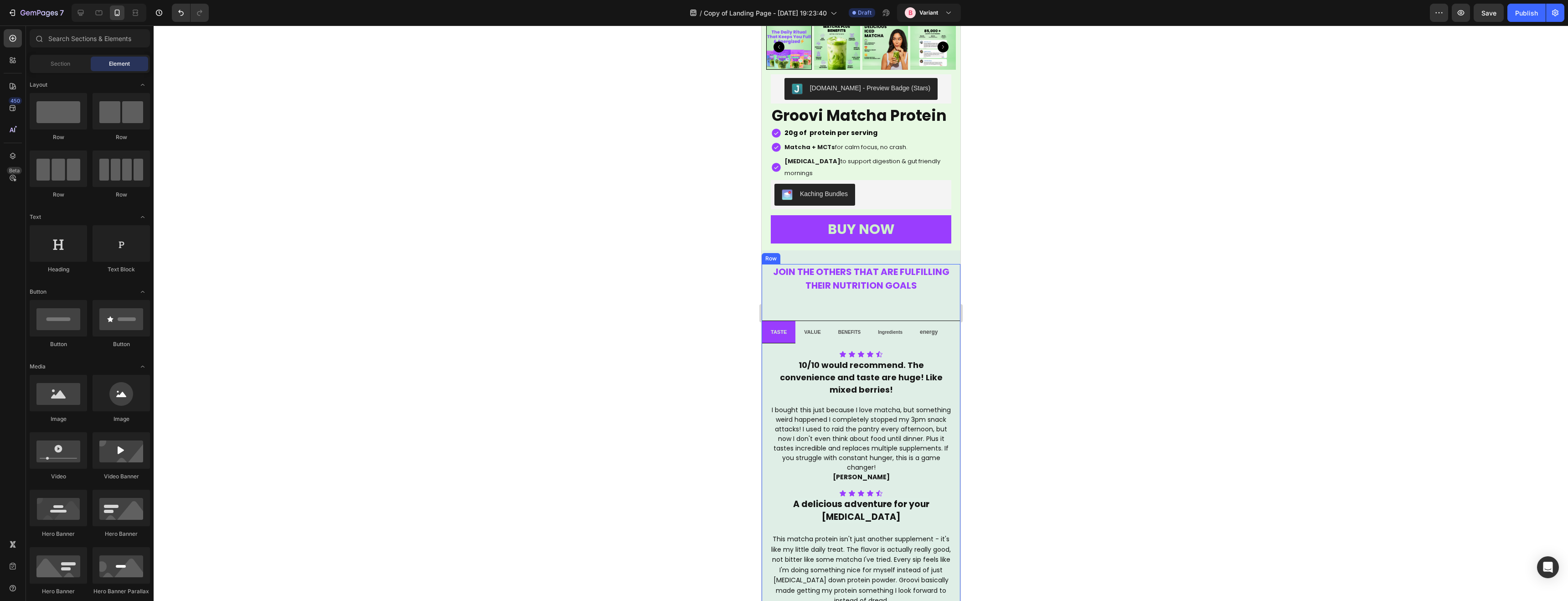
scroll to position [2149, 0]
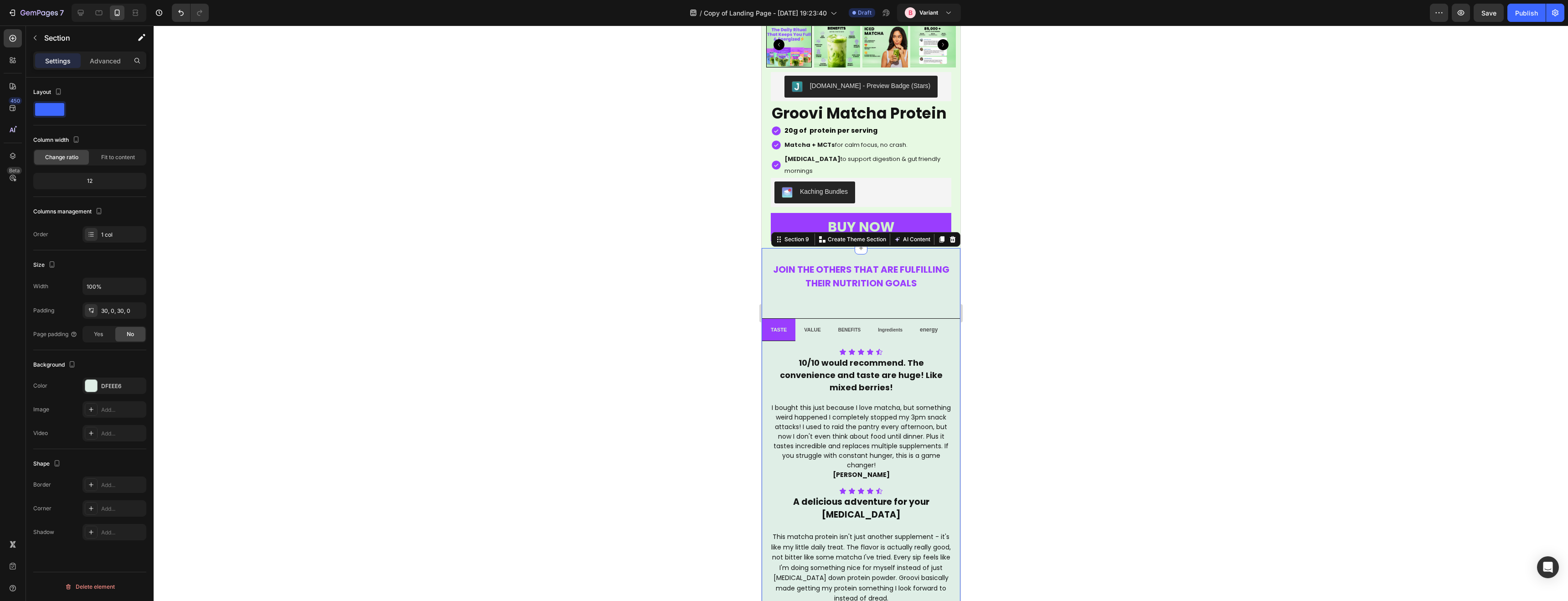
click at [773, 248] on div "JOIN THE OTHERS THAT ARE FULFILLING THEIR NUTRITION GOALS Heading Row TASTE VAL…" at bounding box center [860, 523] width 198 height 551
click at [822, 292] on div "JOIN THE OTHERS THAT ARE FULFILLING THEIR NUTRITION GOALS Heading Row TASTE VAL…" at bounding box center [860, 523] width 198 height 523
click at [95, 58] on p "Advanced" at bounding box center [106, 61] width 31 height 10
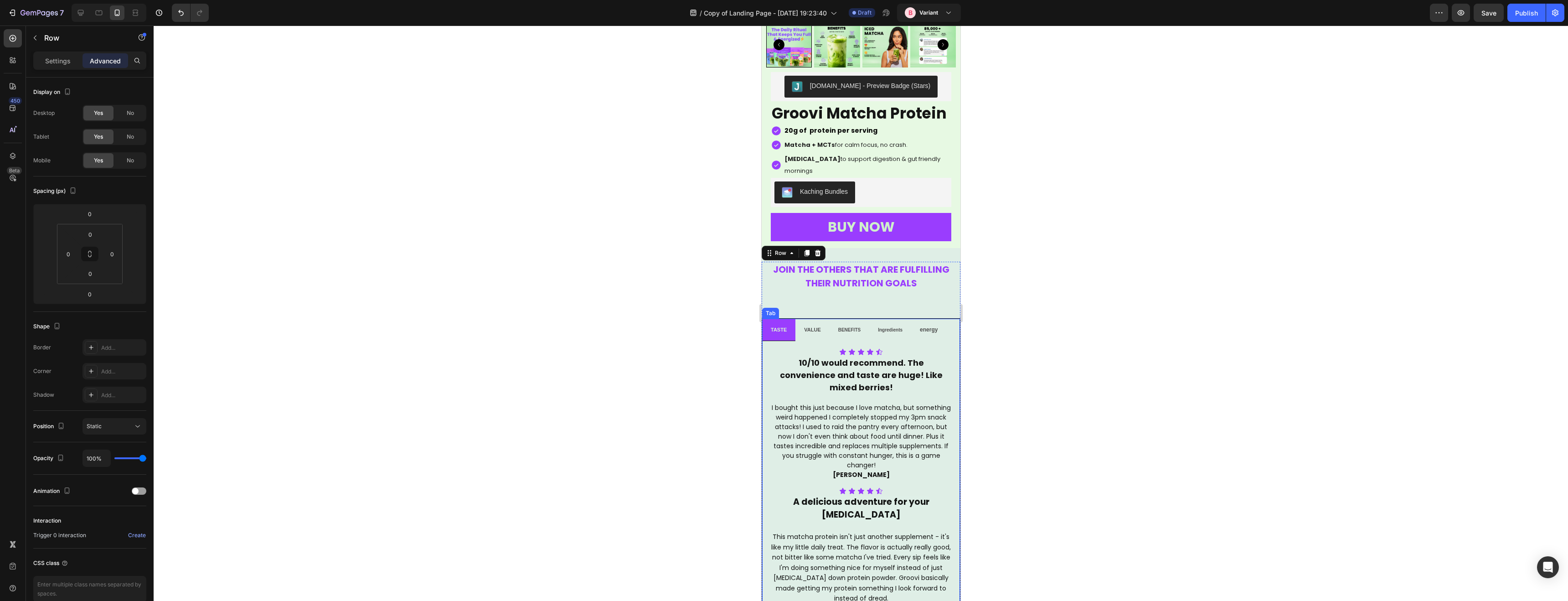
click at [770, 307] on div "Tab" at bounding box center [770, 313] width 16 height 11
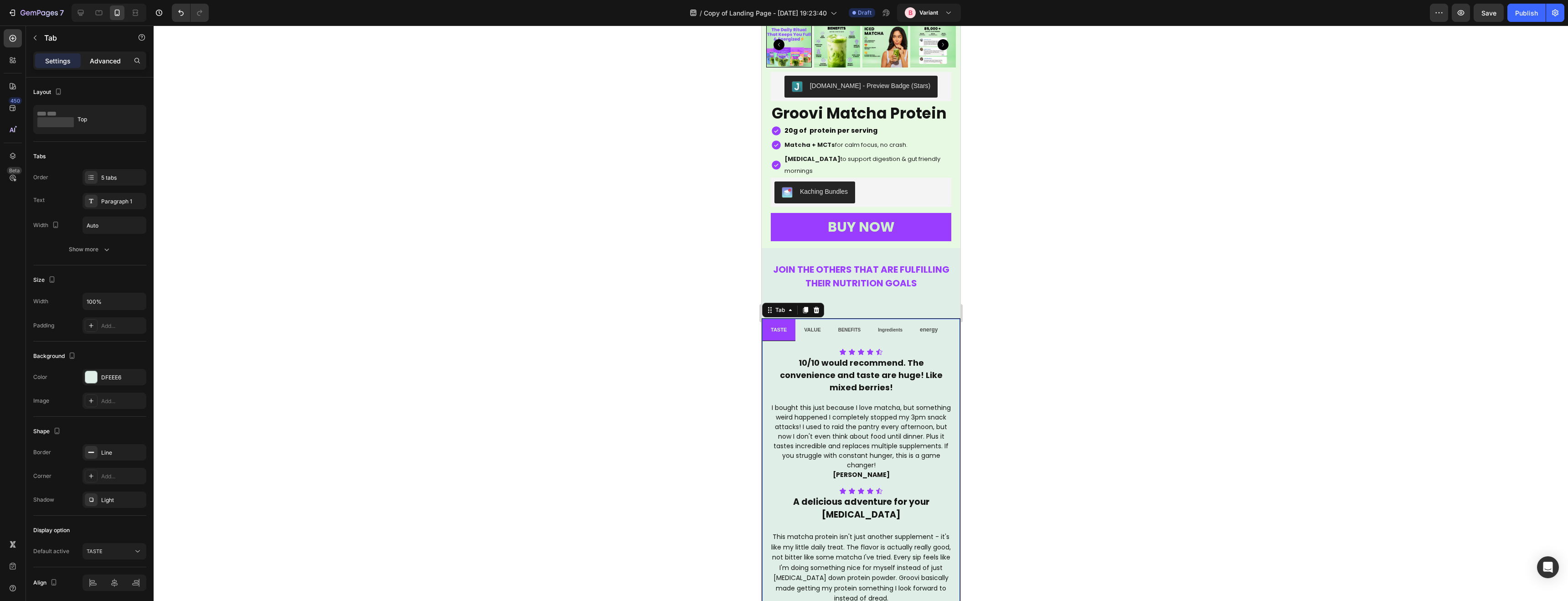
click at [89, 66] on div "Advanced" at bounding box center [105, 61] width 46 height 15
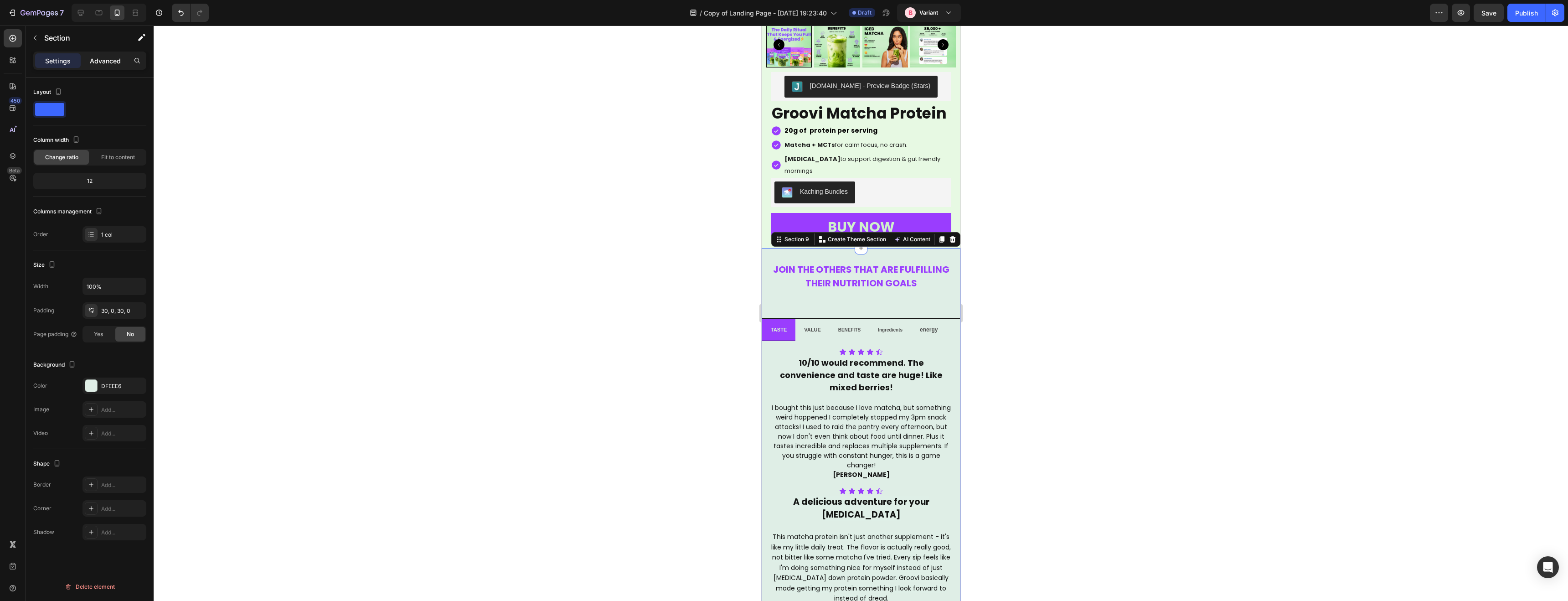
click at [111, 66] on div "Advanced" at bounding box center [105, 61] width 46 height 15
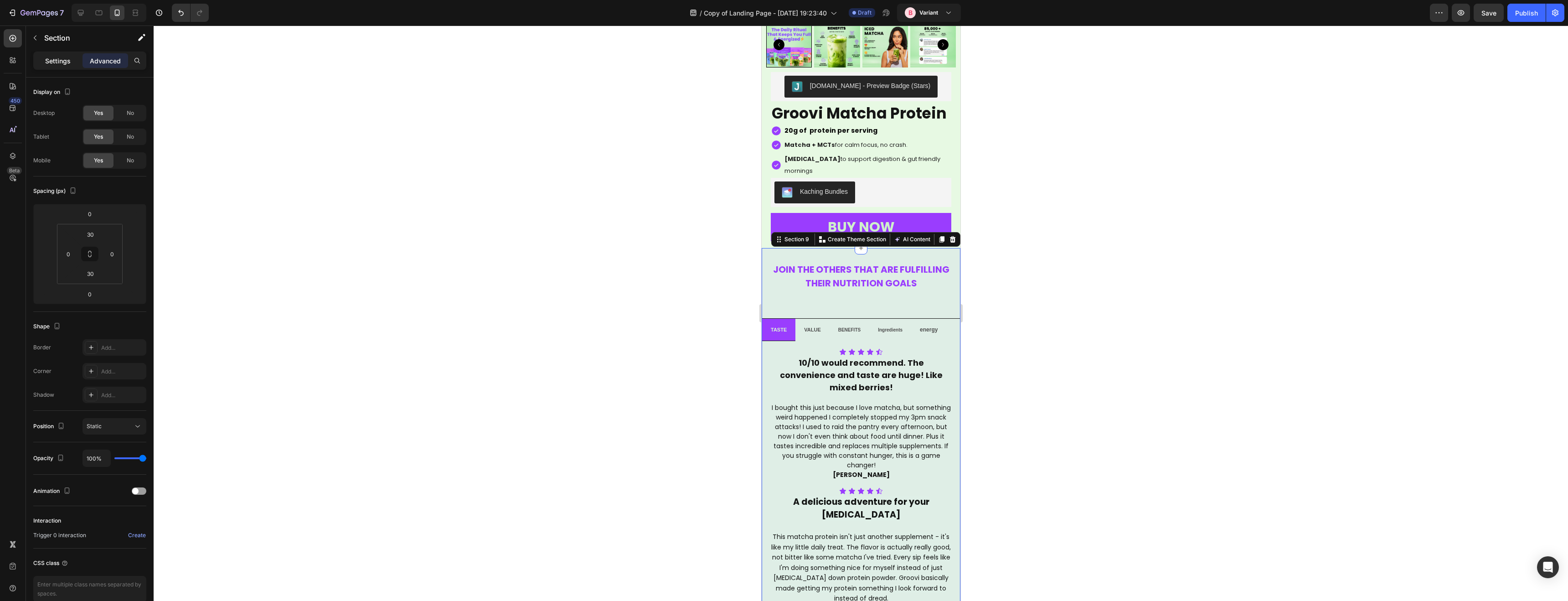
click at [56, 61] on p "Settings" at bounding box center [57, 61] width 25 height 10
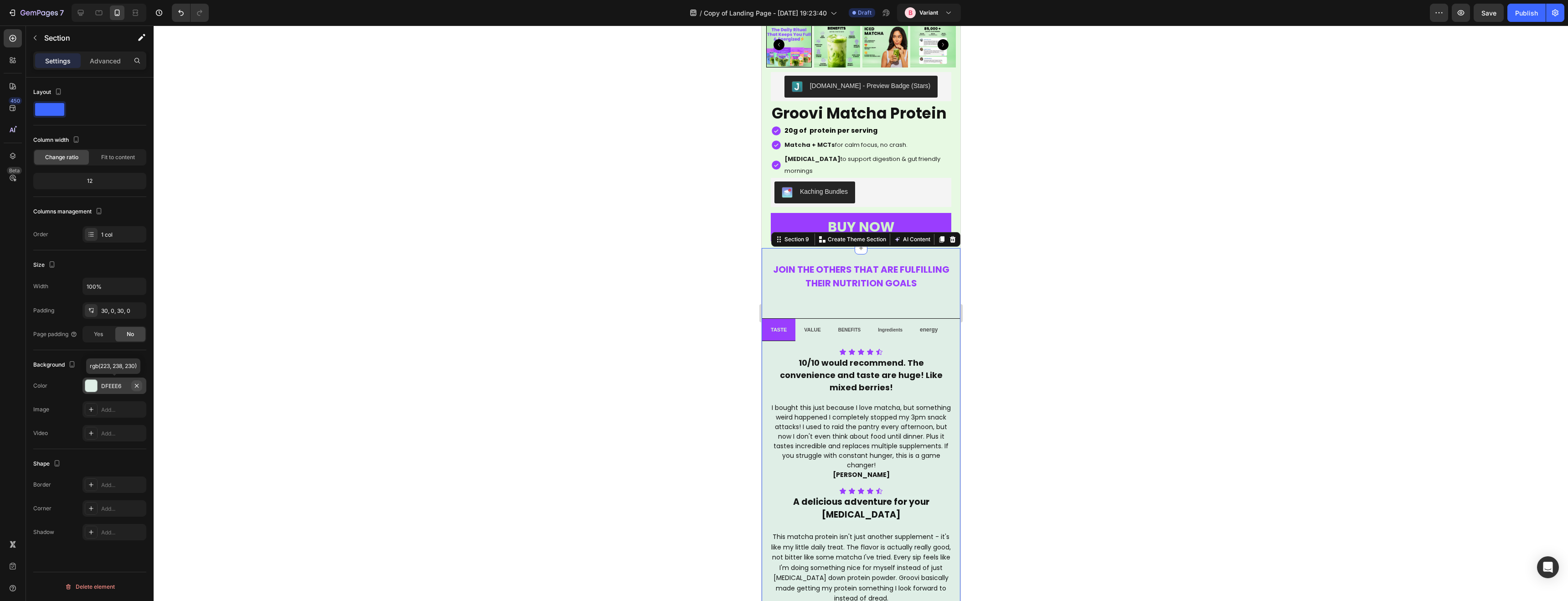
click at [136, 387] on icon "button" at bounding box center [137, 385] width 7 height 7
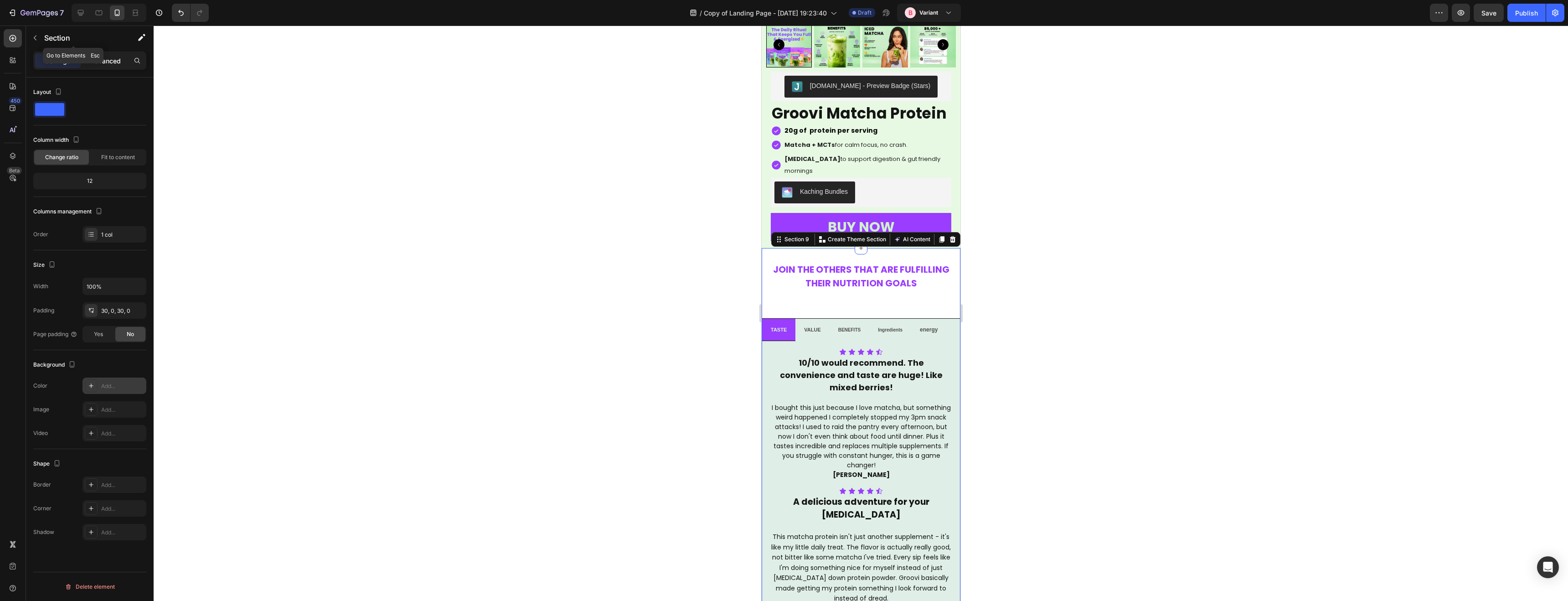
drag, startPoint x: 94, startPoint y: 58, endPoint x: 98, endPoint y: 61, distance: 5.0
click at [94, 61] on div "Settings Advanced" at bounding box center [89, 60] width 113 height 18
click at [106, 61] on p "Advanced" at bounding box center [106, 61] width 31 height 10
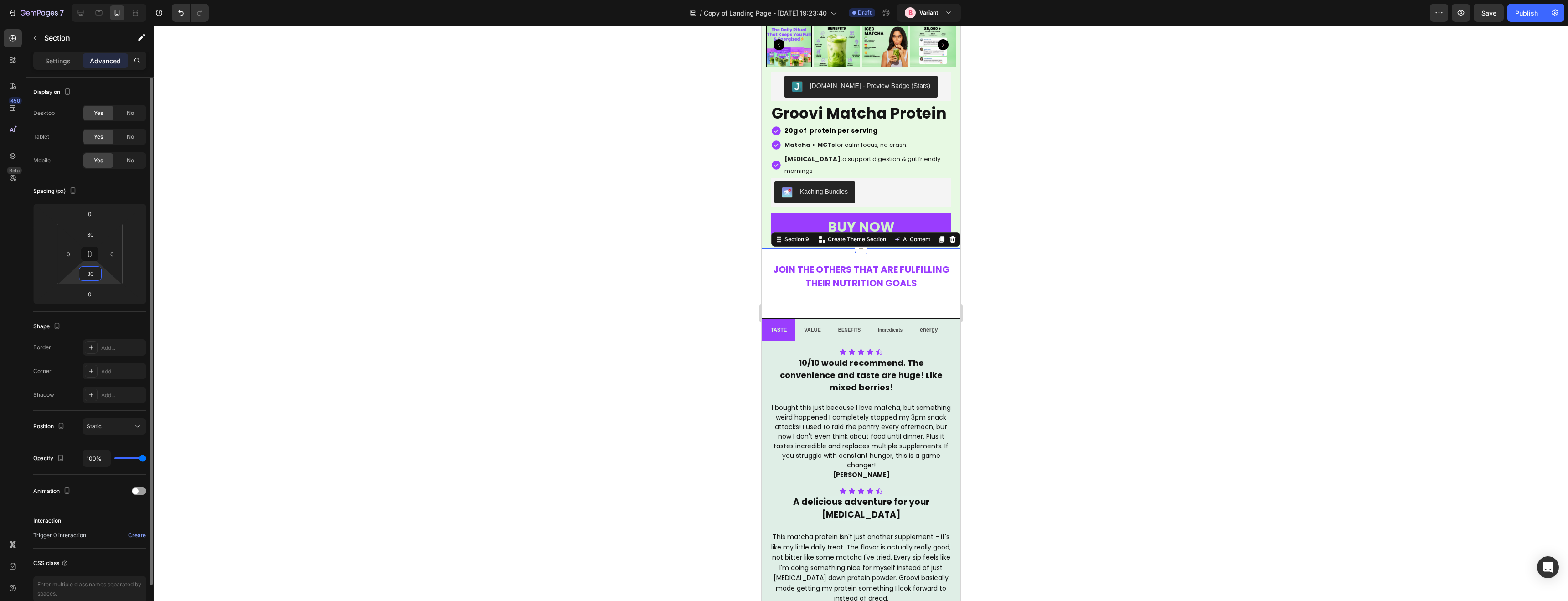
click at [92, 277] on input "30" at bounding box center [90, 274] width 18 height 14
type input "0"
click at [125, 313] on div "Shape Border Add... Corner Add... Shadow Add..." at bounding box center [89, 361] width 113 height 99
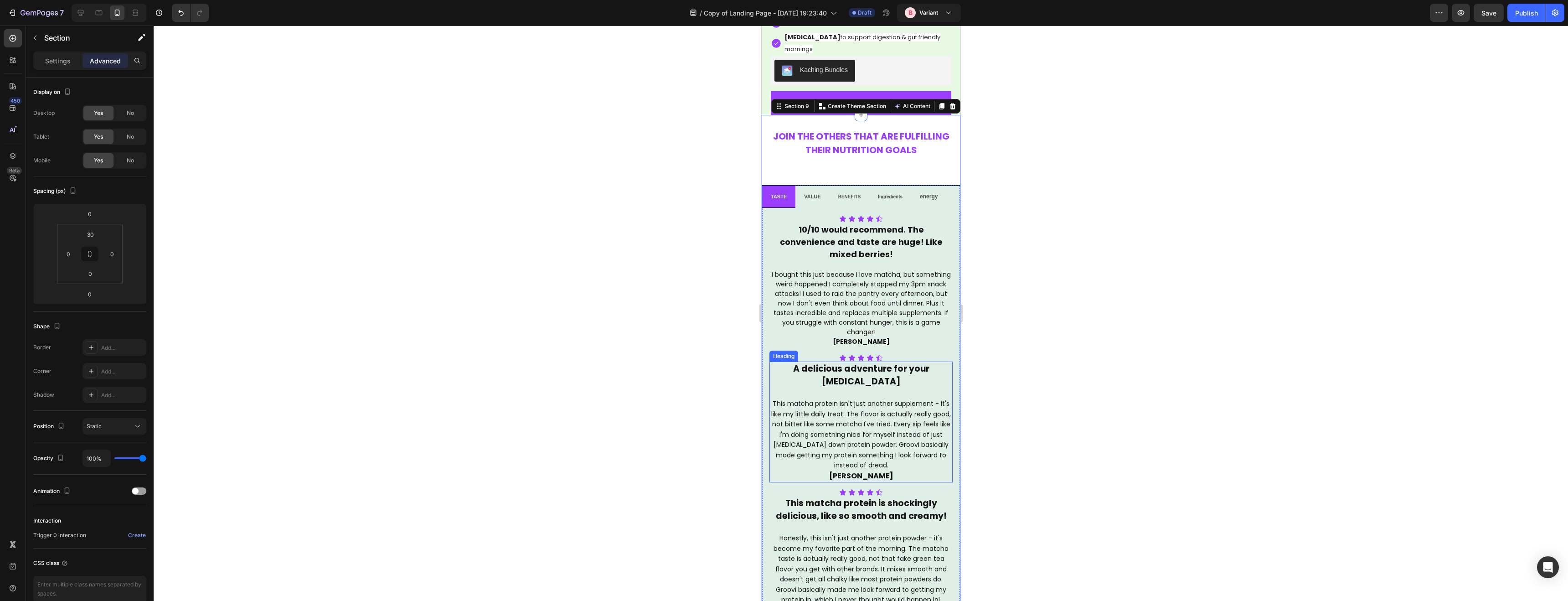
scroll to position [2270, 0]
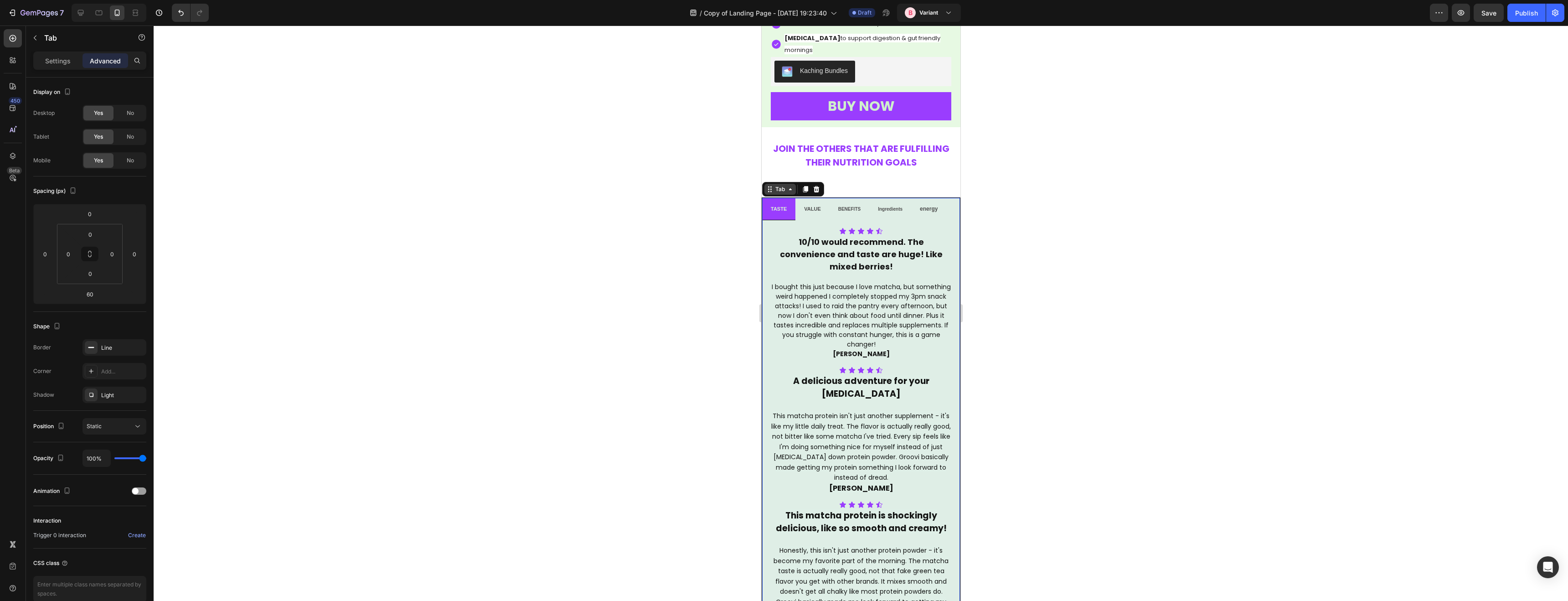
click at [772, 184] on div "Tab" at bounding box center [779, 189] width 31 height 11
click at [56, 59] on p "Settings" at bounding box center [57, 61] width 25 height 10
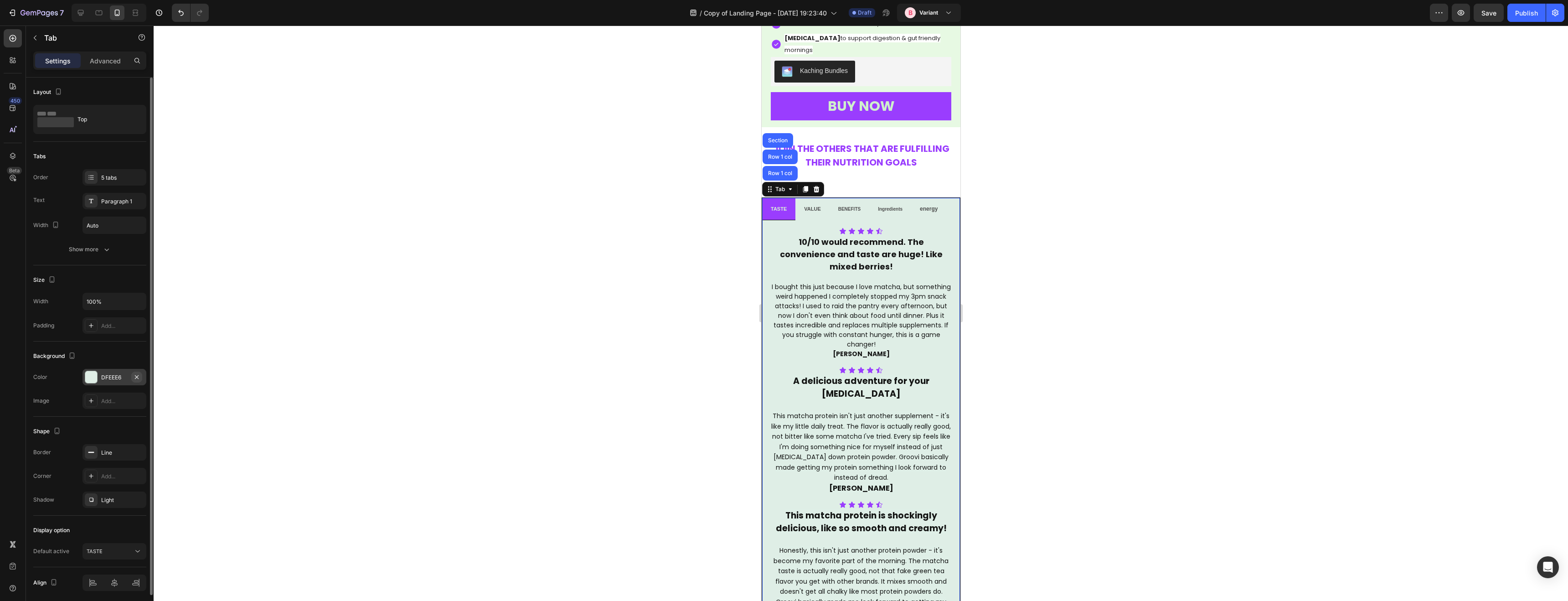
click at [136, 378] on icon "button" at bounding box center [137, 377] width 7 height 7
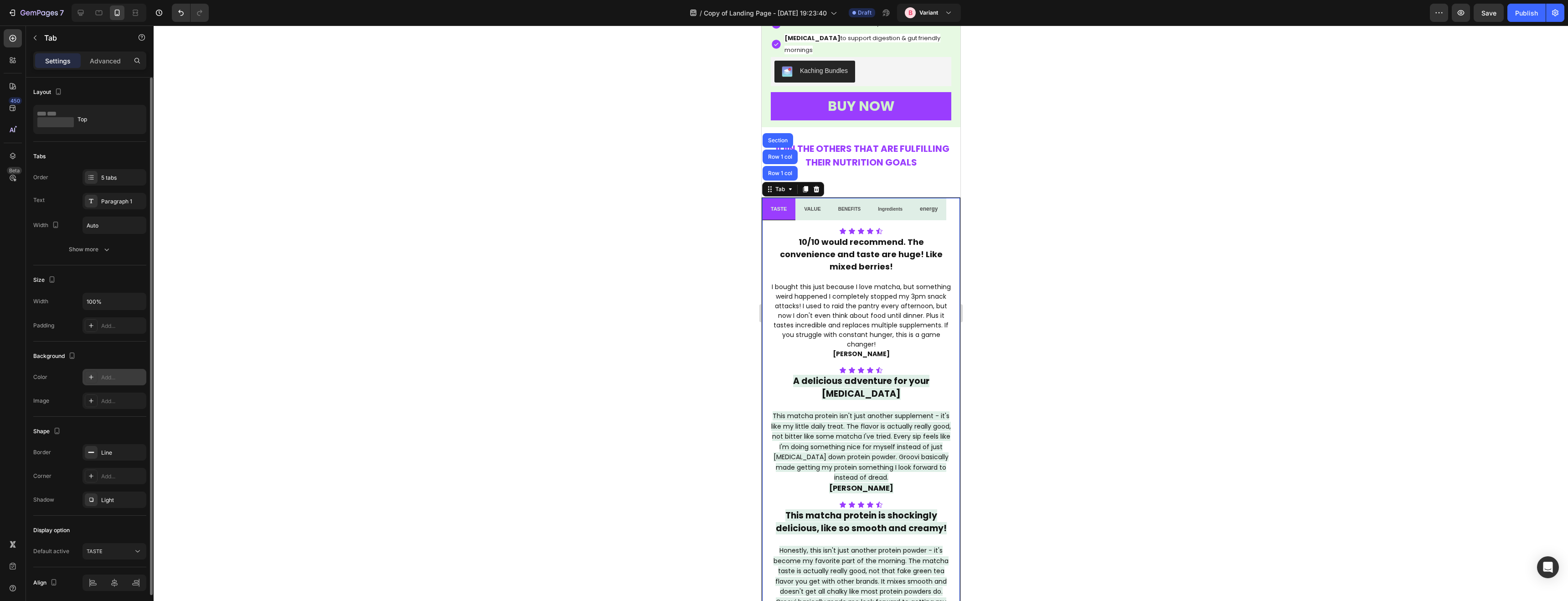
click at [535, 301] on div at bounding box center [860, 313] width 1414 height 575
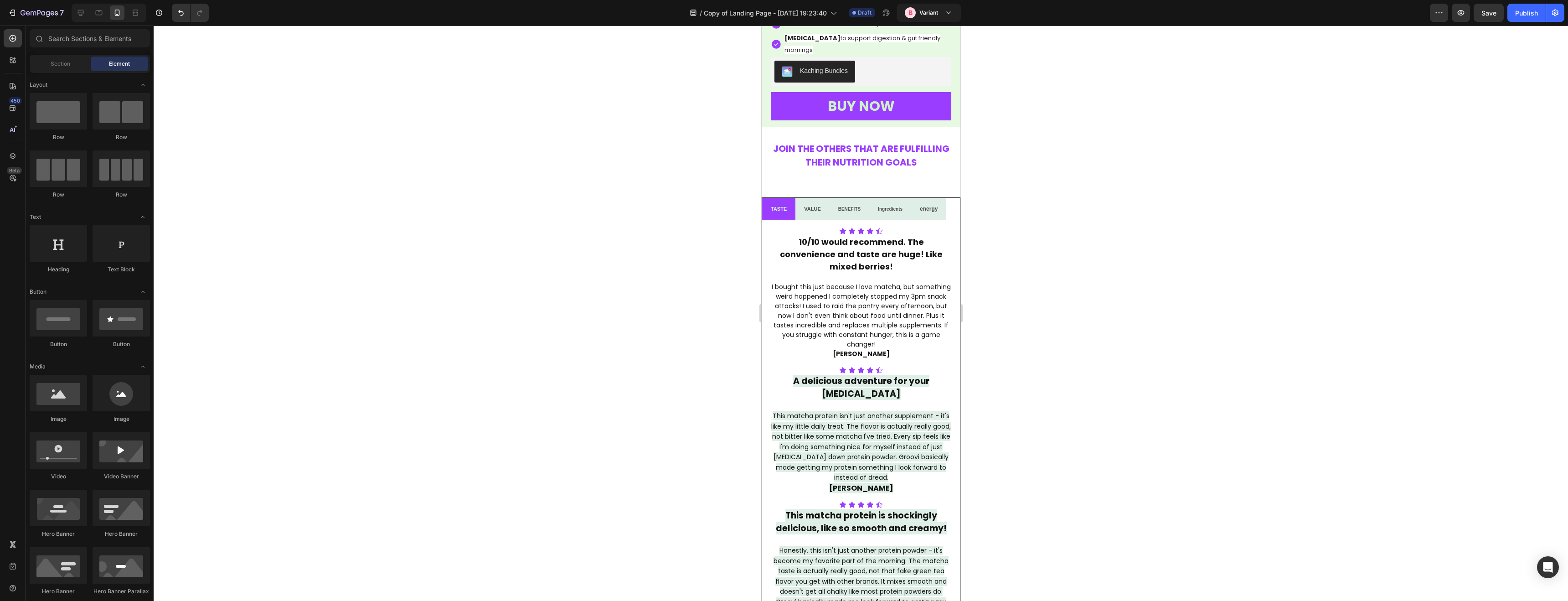
click at [535, 301] on div at bounding box center [860, 313] width 1414 height 575
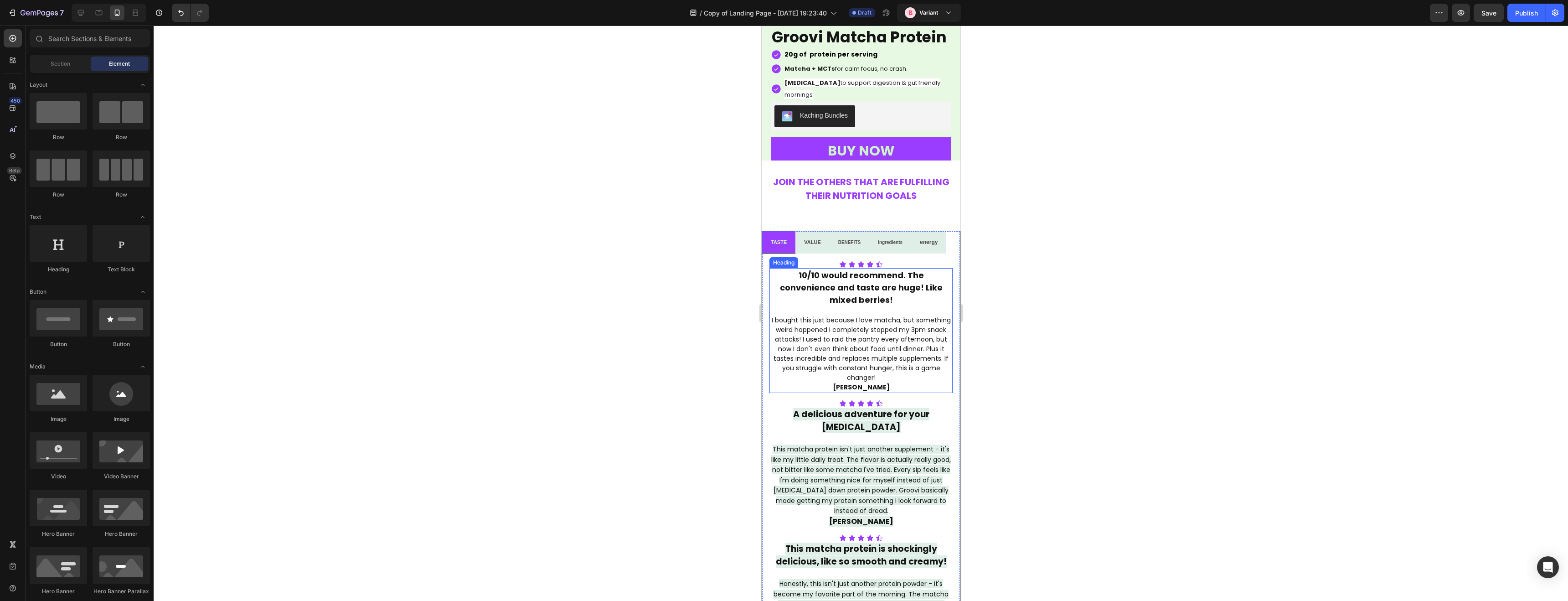
scroll to position [2205, 0]
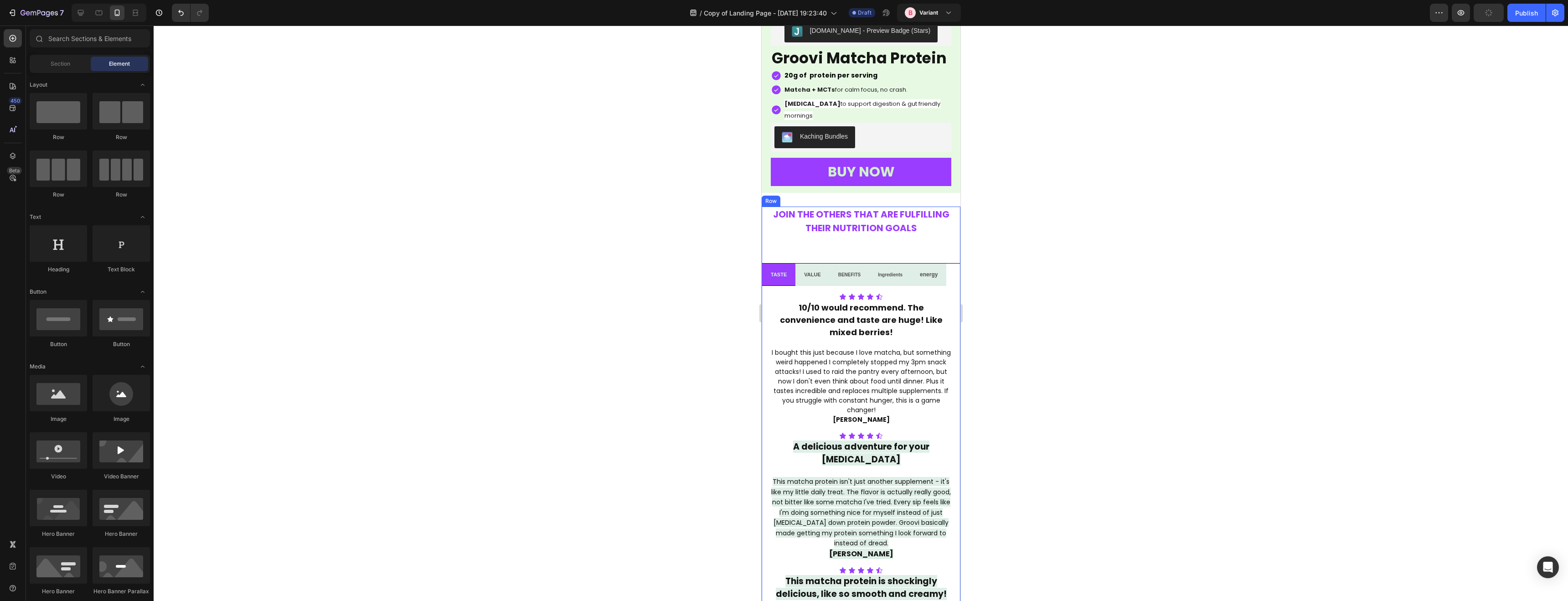
click at [838, 239] on div "JOIN THE OTHERS THAT ARE FULFILLING THEIR NUTRITION GOALS Heading Row TASTE VAL…" at bounding box center [860, 468] width 198 height 523
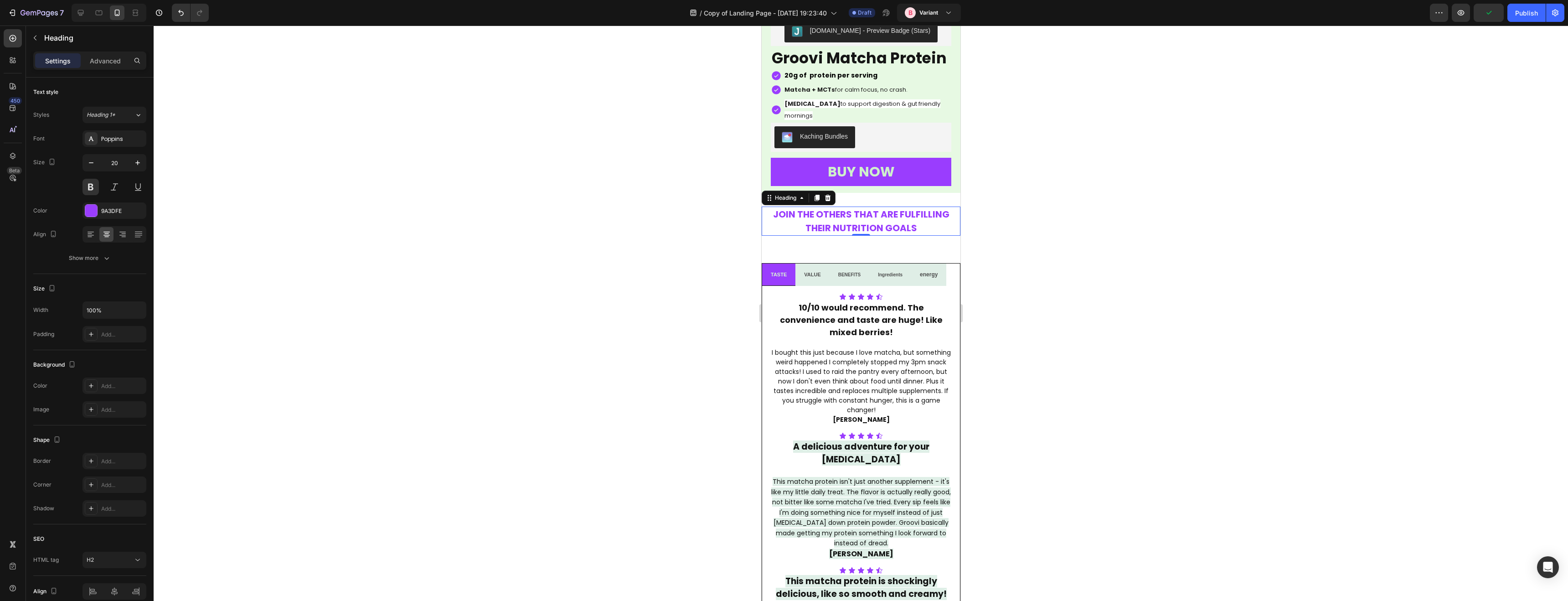
click at [824, 211] on strong "JOIN THE OTHERS THAT ARE FULFILLING THEIR NUTRITION GOALS" at bounding box center [861, 221] width 177 height 27
click at [103, 58] on p "Advanced" at bounding box center [106, 61] width 31 height 10
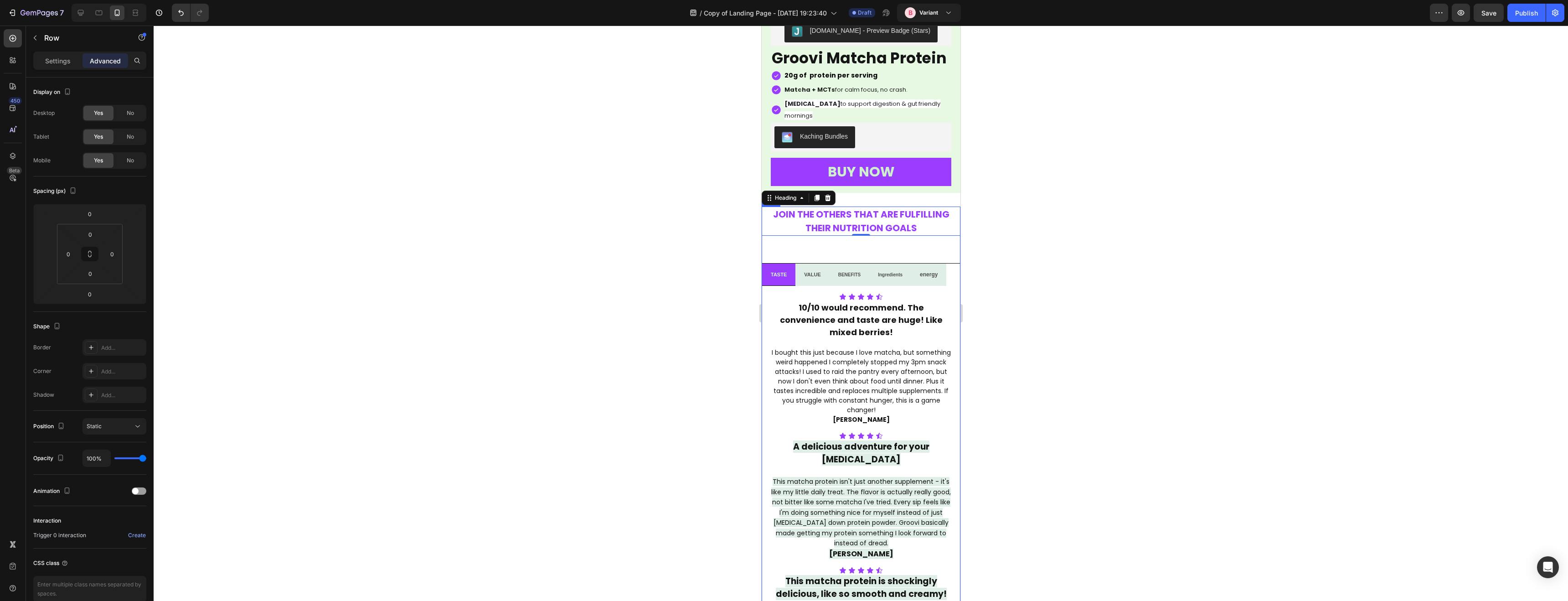
click at [811, 236] on div "JOIN THE OTHERS THAT ARE FULFILLING THEIR NUTRITION GOALS Heading 0 Row TASTE V…" at bounding box center [860, 468] width 198 height 523
click at [824, 263] on li "VALUE" at bounding box center [811, 275] width 34 height 23
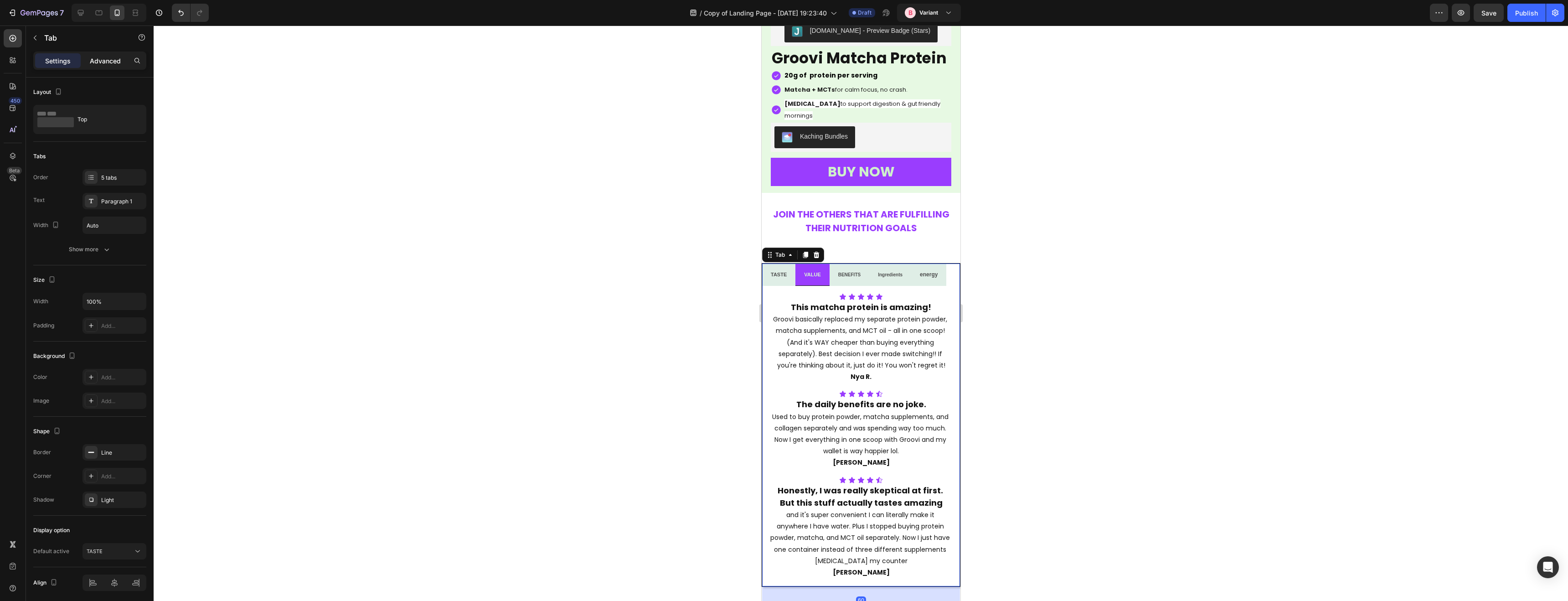
click at [96, 61] on p "Advanced" at bounding box center [106, 61] width 31 height 10
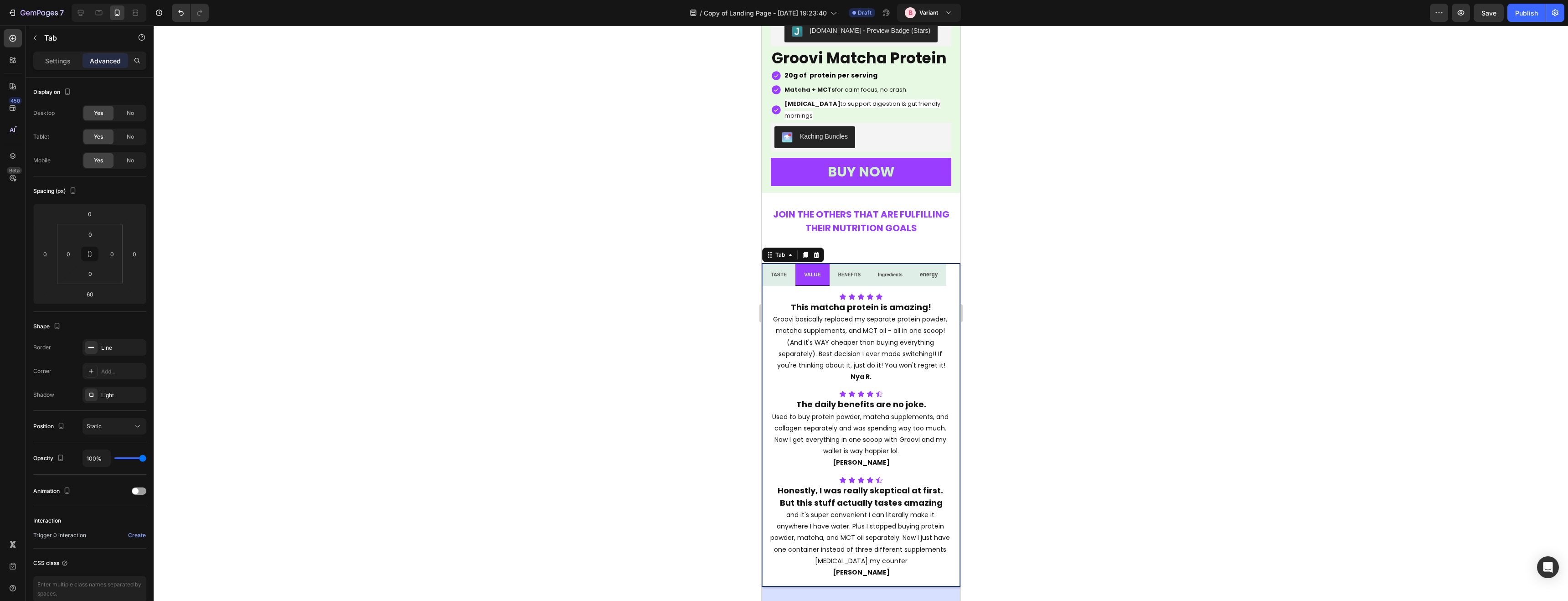
click at [560, 214] on div at bounding box center [860, 313] width 1414 height 575
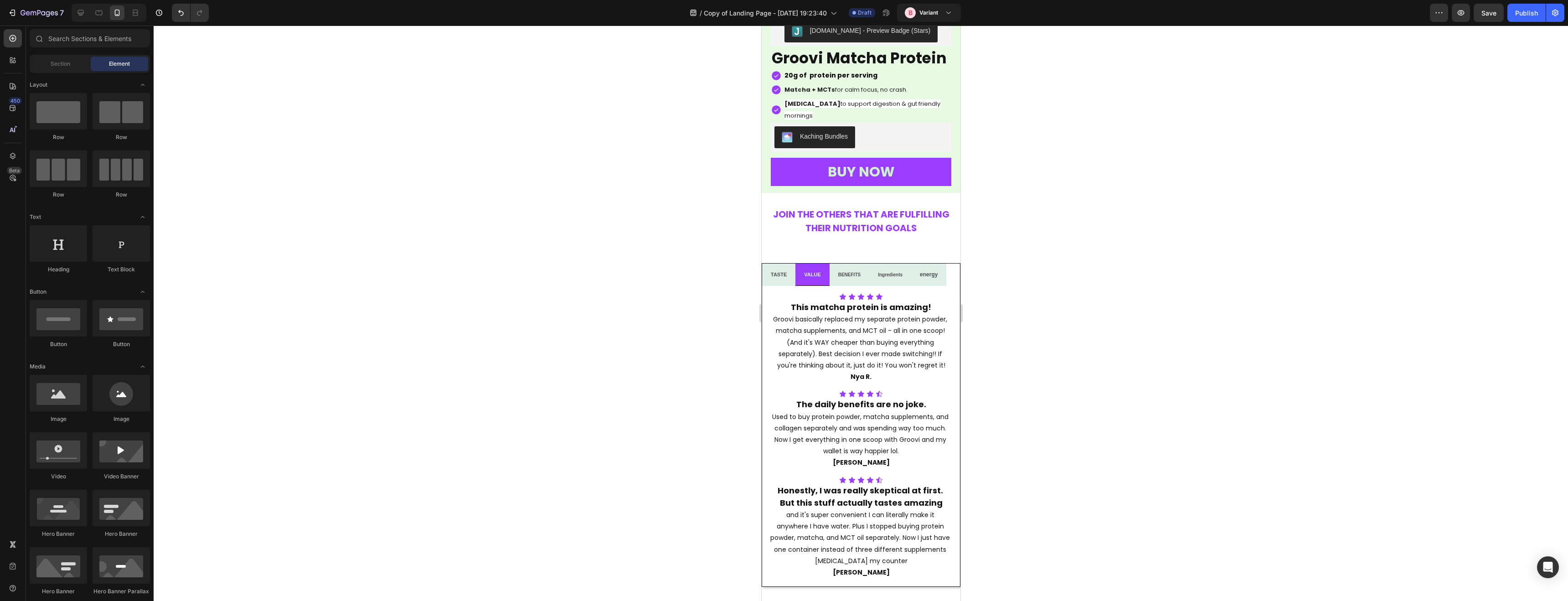
click at [560, 214] on div at bounding box center [860, 313] width 1414 height 575
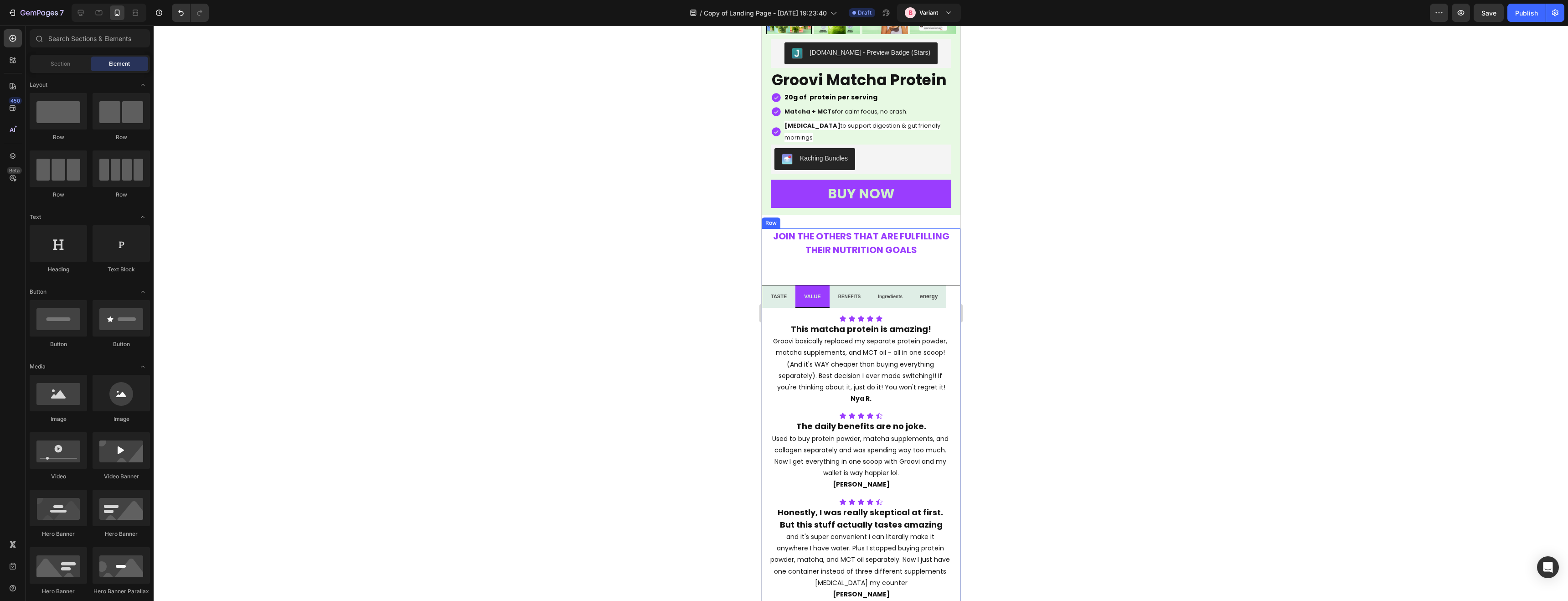
scroll to position [2182, 0]
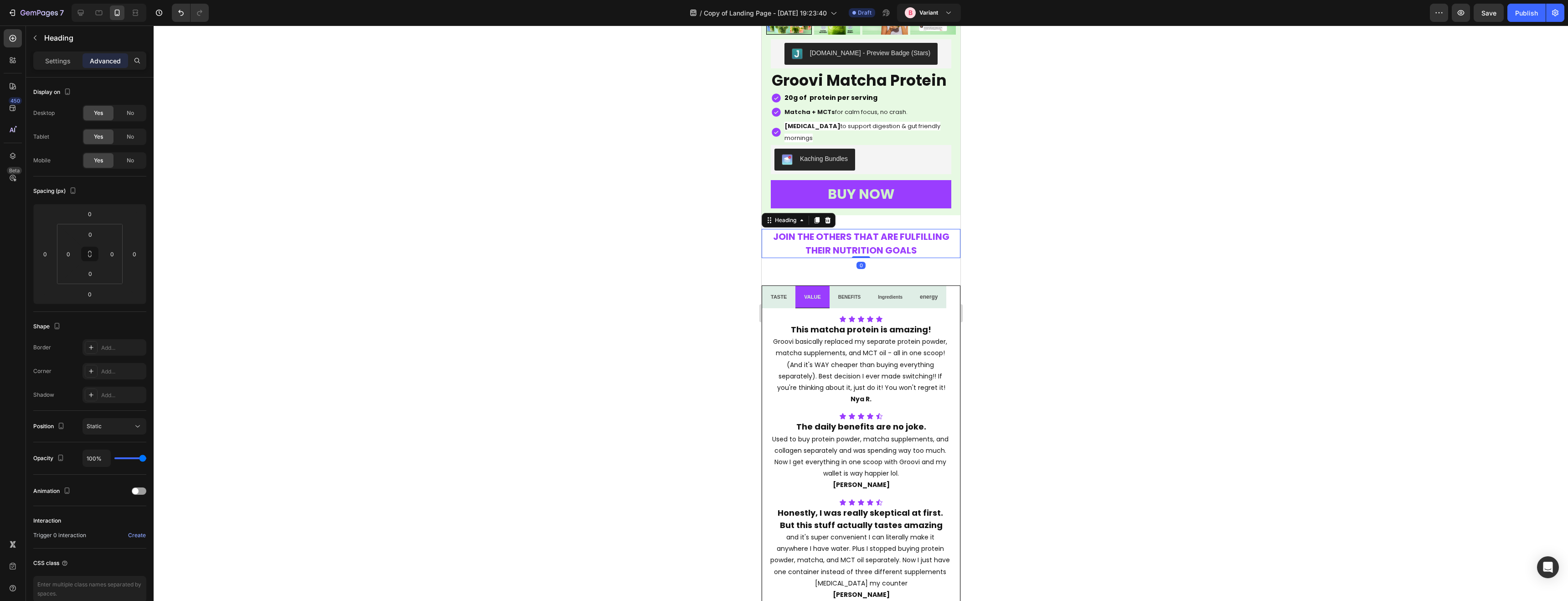
click at [842, 240] on strong "JOIN THE OTHERS THAT ARE FULFILLING THEIR NUTRITION GOALS" at bounding box center [861, 243] width 177 height 27
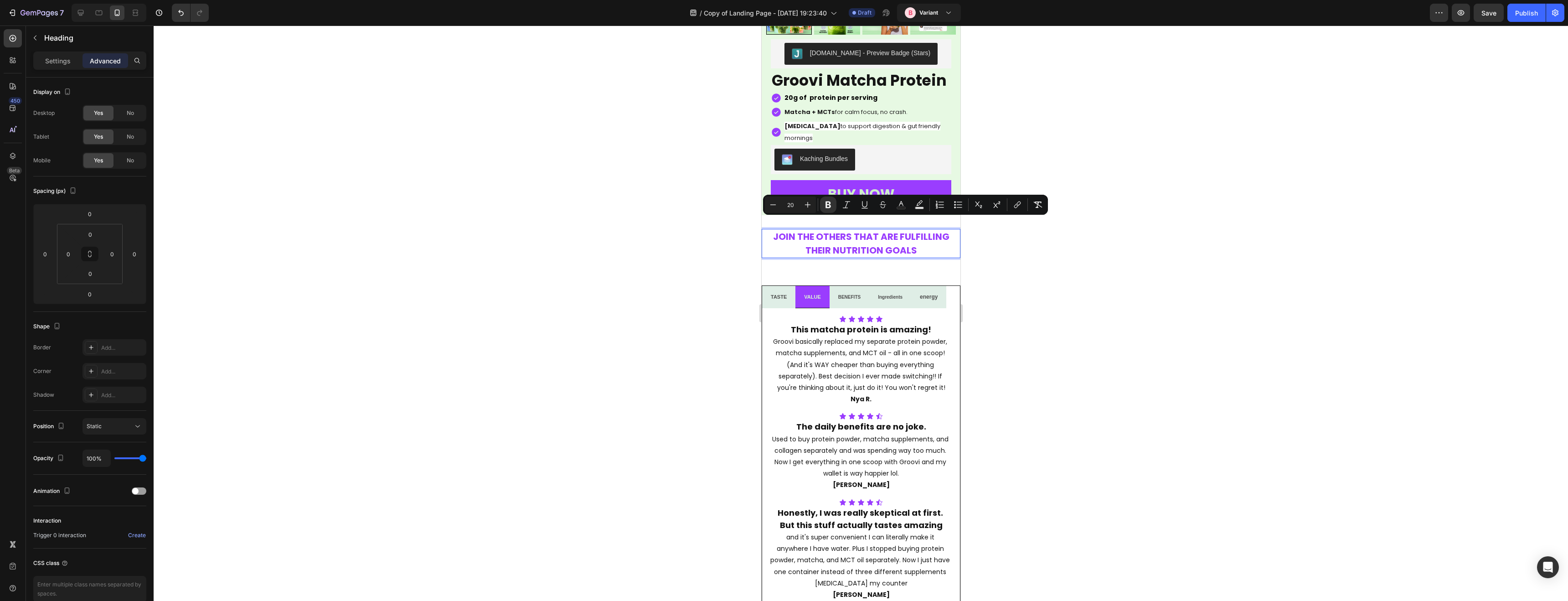
click at [842, 240] on strong "JOIN THE OTHERS THAT ARE FULFILLING THEIR NUTRITION GOALS" at bounding box center [861, 243] width 177 height 27
click at [808, 206] on icon "Editor contextual toolbar" at bounding box center [808, 204] width 6 height 6
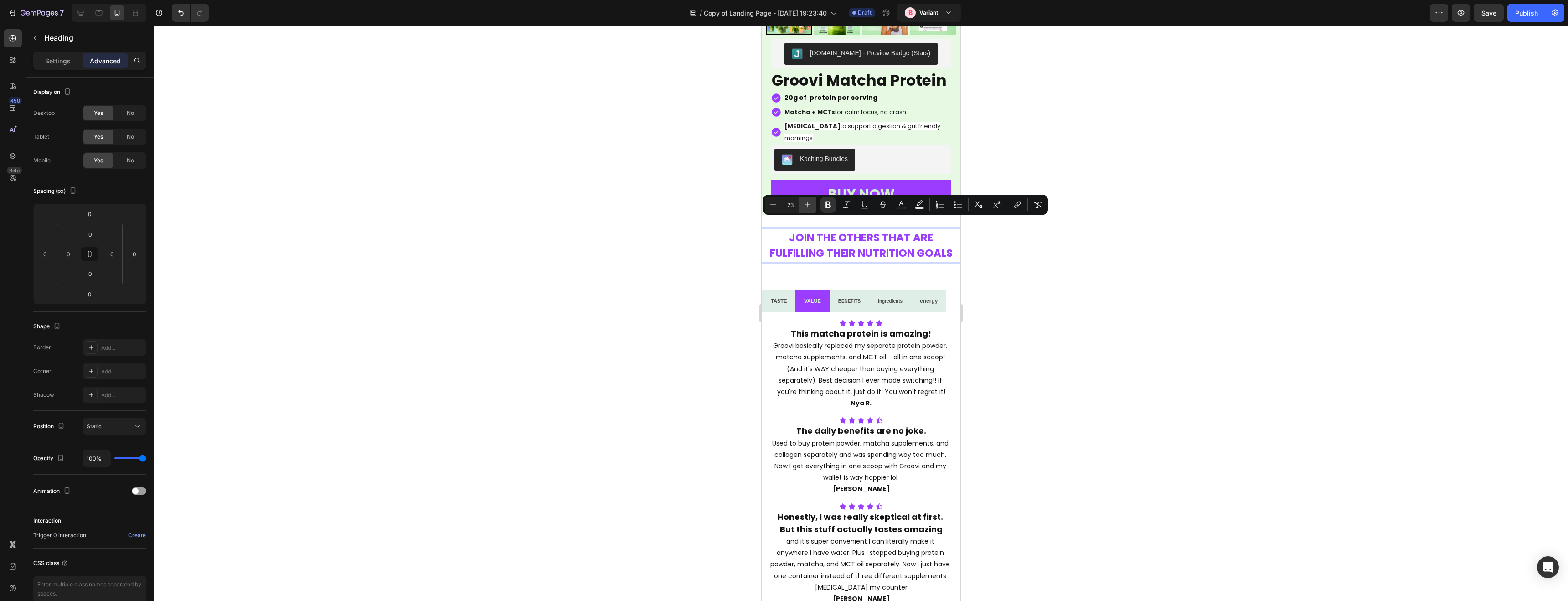
type input "24"
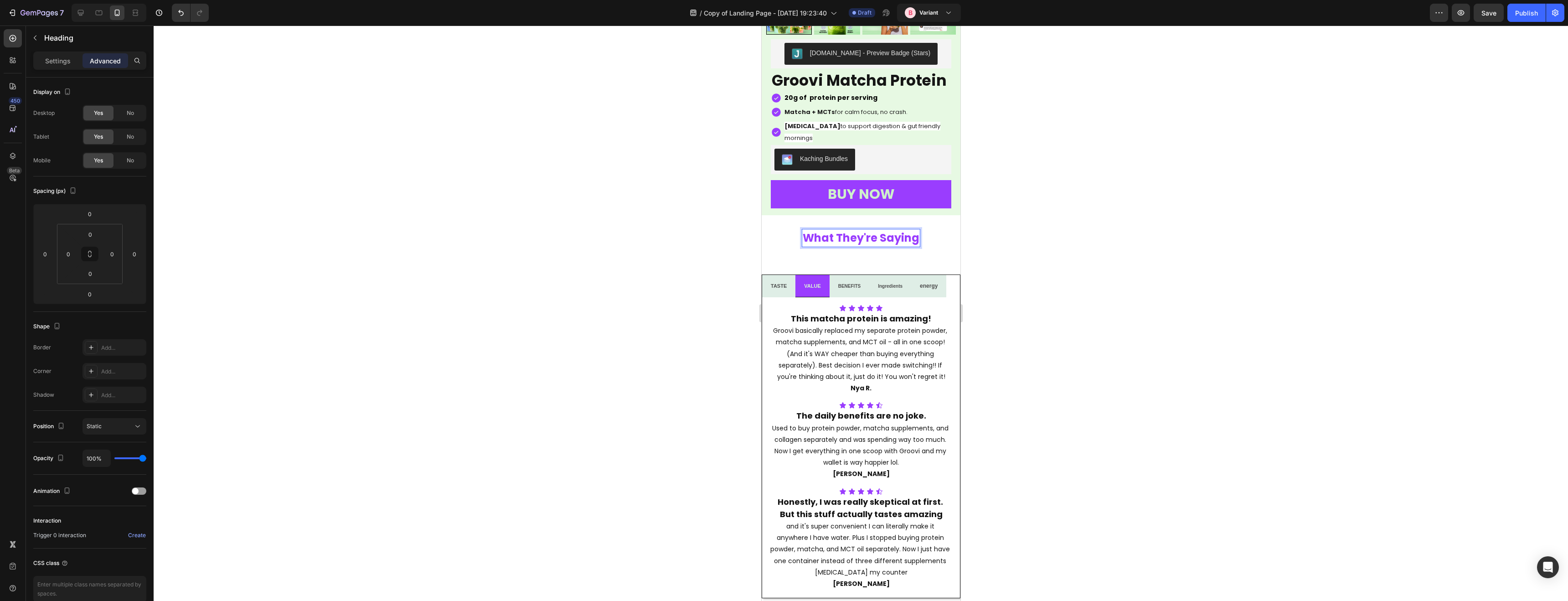
click at [878, 230] on strong "What They're Saying" at bounding box center [860, 237] width 117 height 15
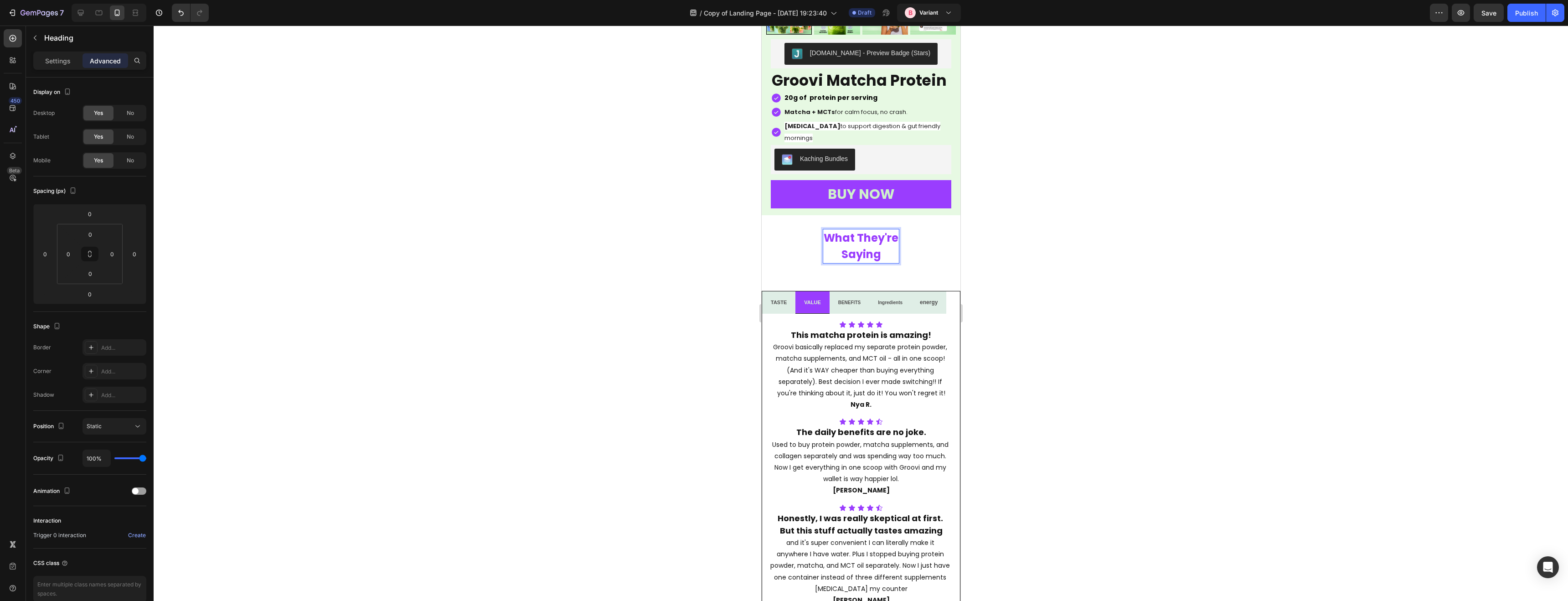
click at [885, 243] on p "What They're Saying" at bounding box center [861, 246] width 74 height 33
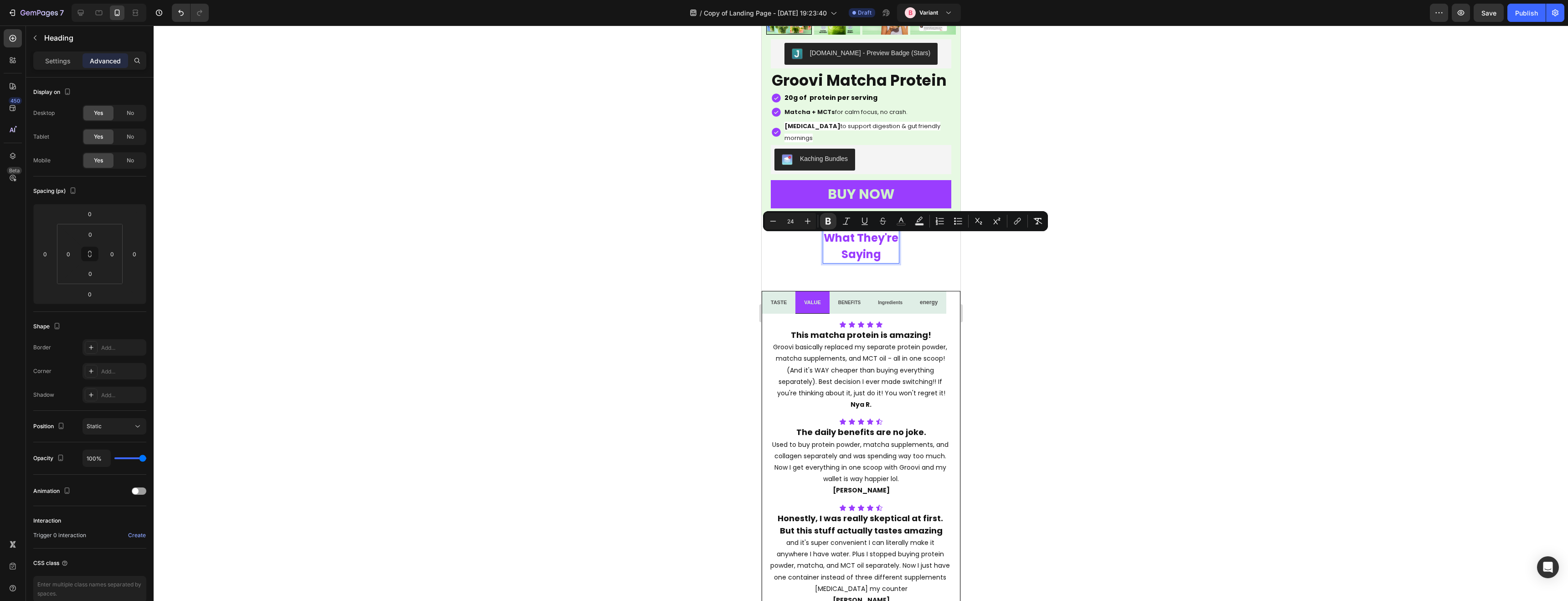
click at [885, 243] on p "What They're Saying" at bounding box center [861, 246] width 74 height 33
click at [892, 243] on p "What They're Saying" at bounding box center [861, 246] width 74 height 33
click at [888, 242] on p "What They're Saying" at bounding box center [861, 246] width 74 height 33
click at [857, 247] on strong "Saying" at bounding box center [861, 254] width 40 height 15
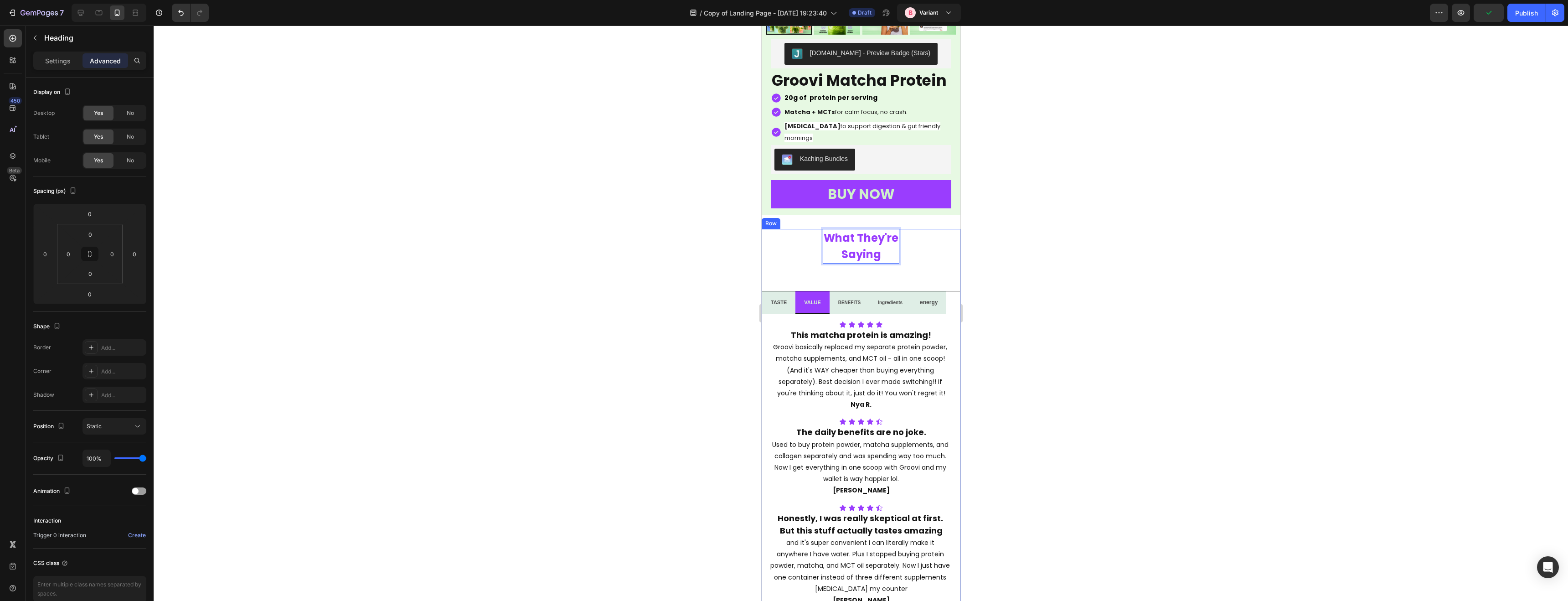
drag, startPoint x: 891, startPoint y: 242, endPoint x: 816, endPoint y: 219, distance: 78.4
click at [816, 229] on div "What They're Saying Heading 0 Row TASTE VALUE BENEFITS Ingredients energy Icon …" at bounding box center [860, 435] width 198 height 413
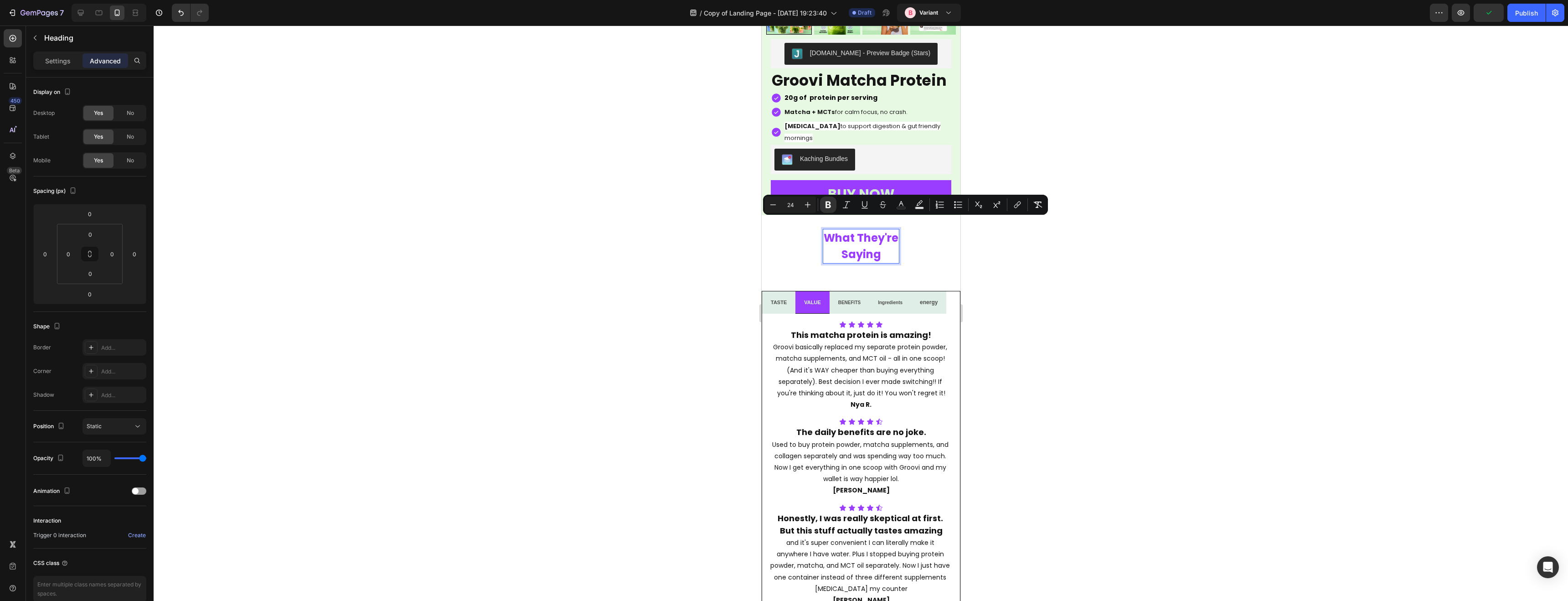
click at [816, 207] on div "Minus 24 Plus Bold Italic Underline Strikethrough Text Color Text Background Co…" at bounding box center [905, 204] width 281 height 16
click at [816, 207] on button "Plus" at bounding box center [807, 204] width 16 height 16
click at [815, 207] on button "Plus" at bounding box center [807, 204] width 16 height 16
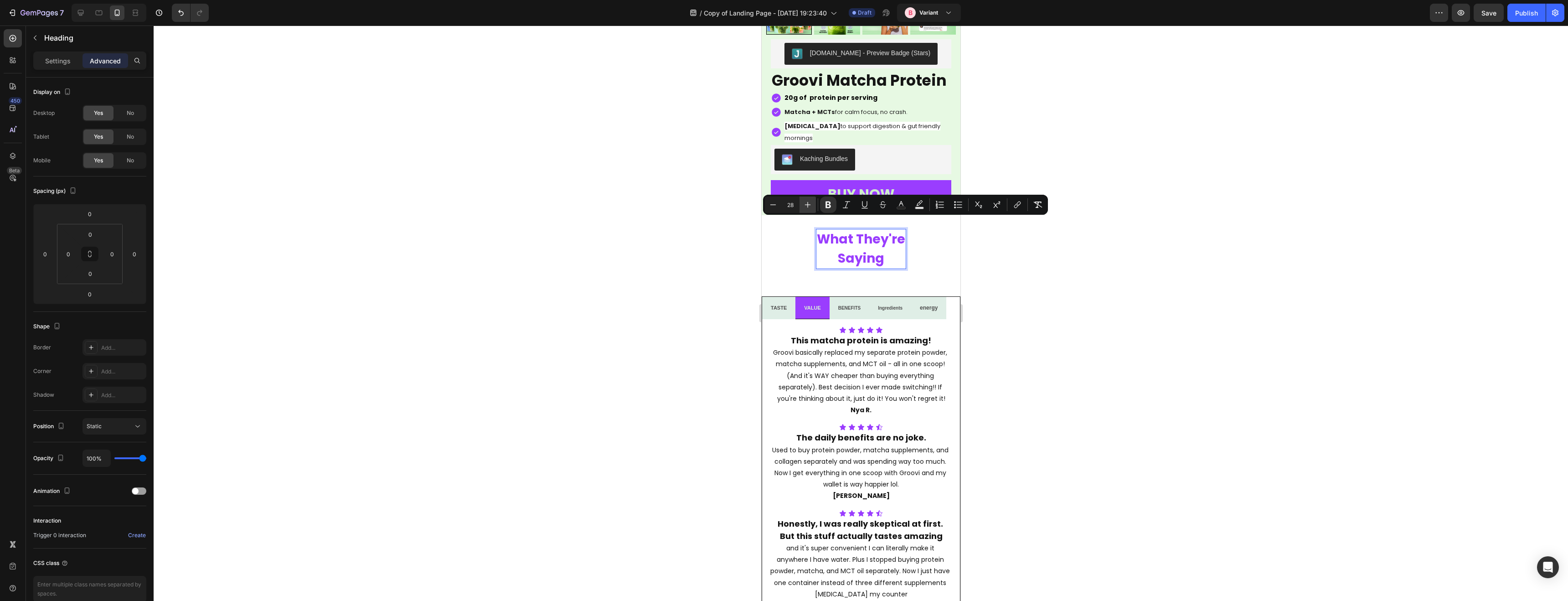
click at [815, 207] on button "Plus" at bounding box center [807, 204] width 16 height 16
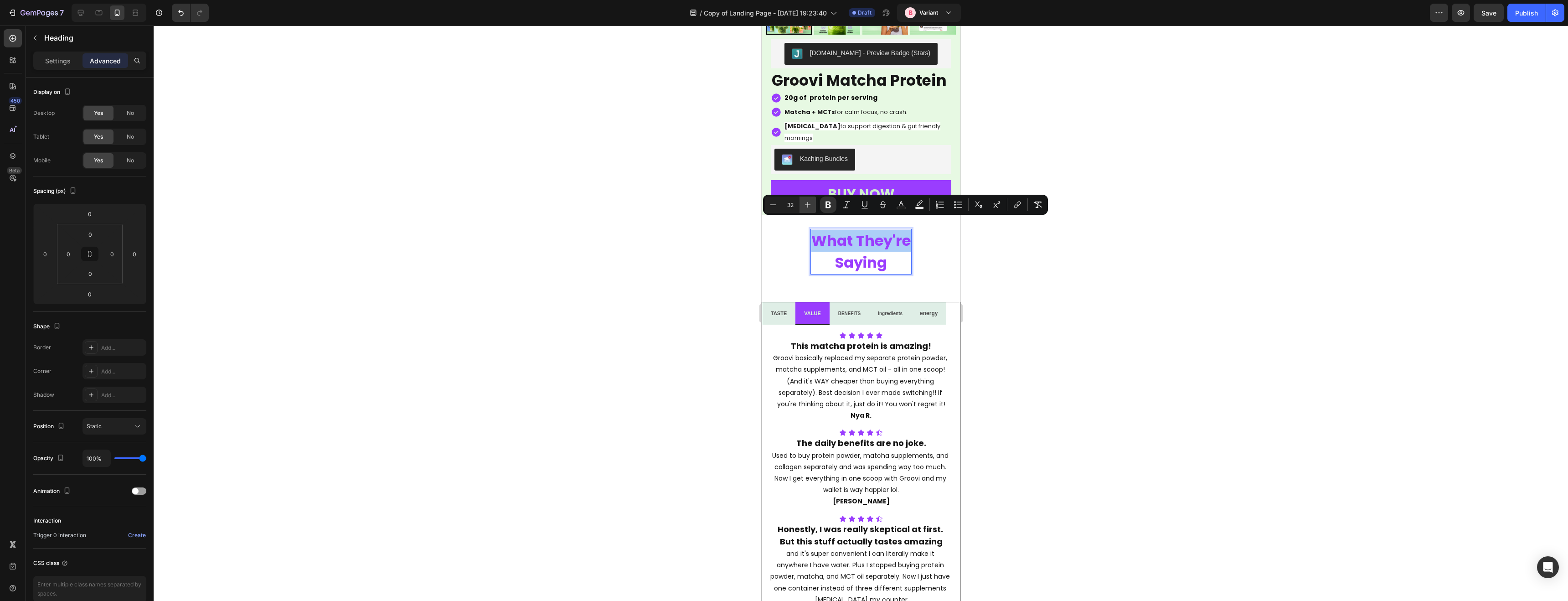
click at [815, 207] on button "Plus" at bounding box center [807, 204] width 16 height 16
type input "33"
click at [881, 255] on strong "Saying" at bounding box center [861, 263] width 55 height 22
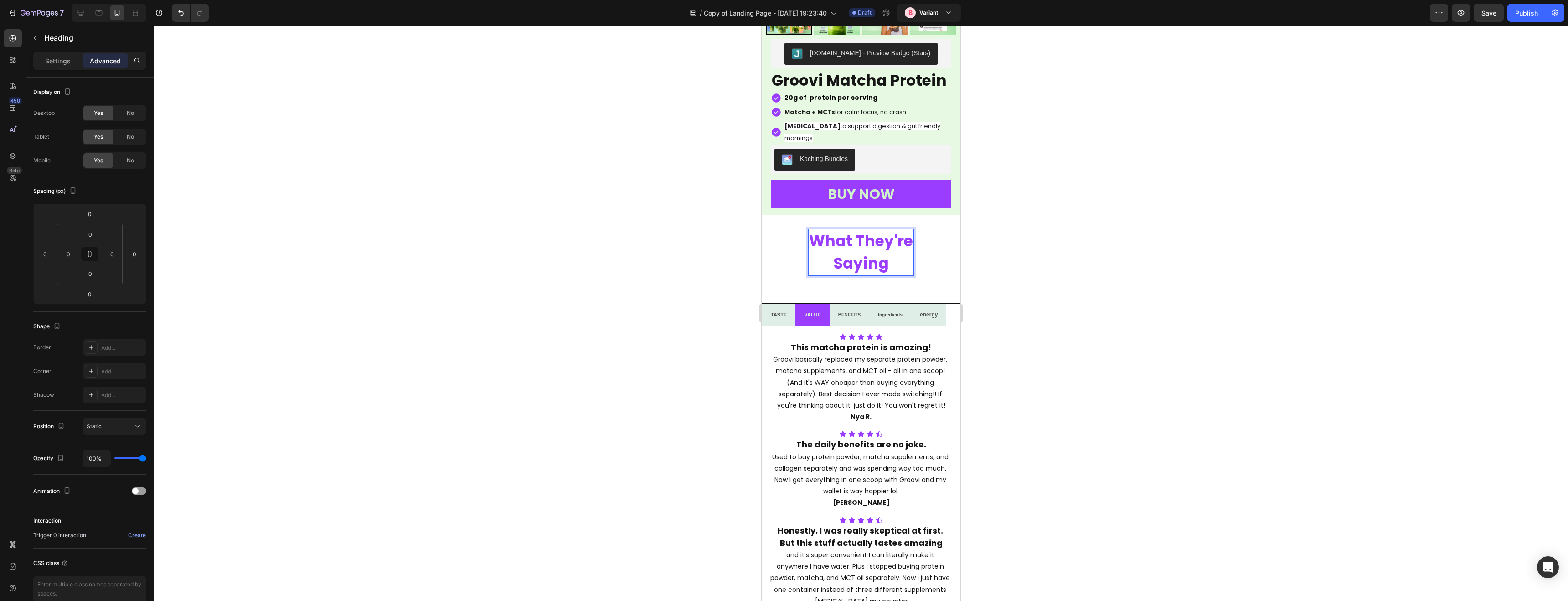
click at [895, 254] on p "What They're Saying" at bounding box center [861, 252] width 104 height 45
click at [1076, 311] on div at bounding box center [860, 313] width 1414 height 575
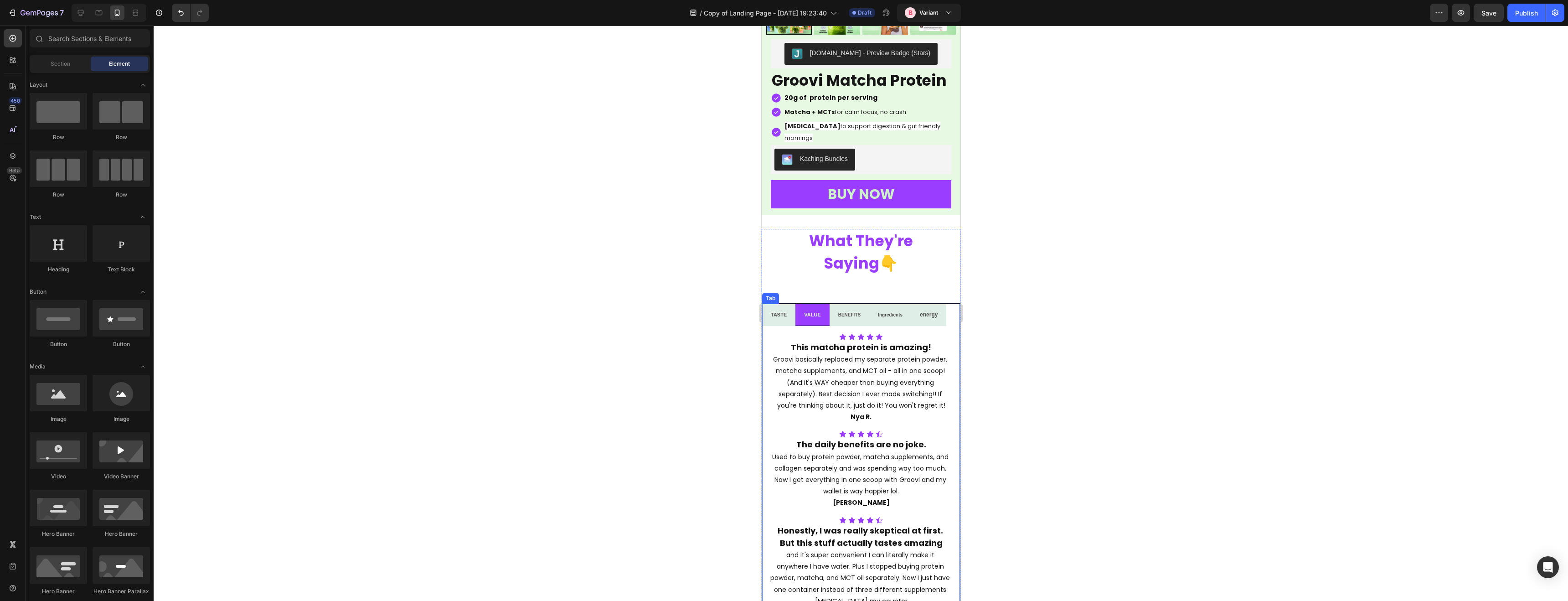
click at [1076, 311] on div at bounding box center [860, 313] width 1414 height 575
click at [814, 253] on p "⁠⁠⁠⁠⁠⁠⁠ What They're Saying👇" at bounding box center [861, 252] width 104 height 45
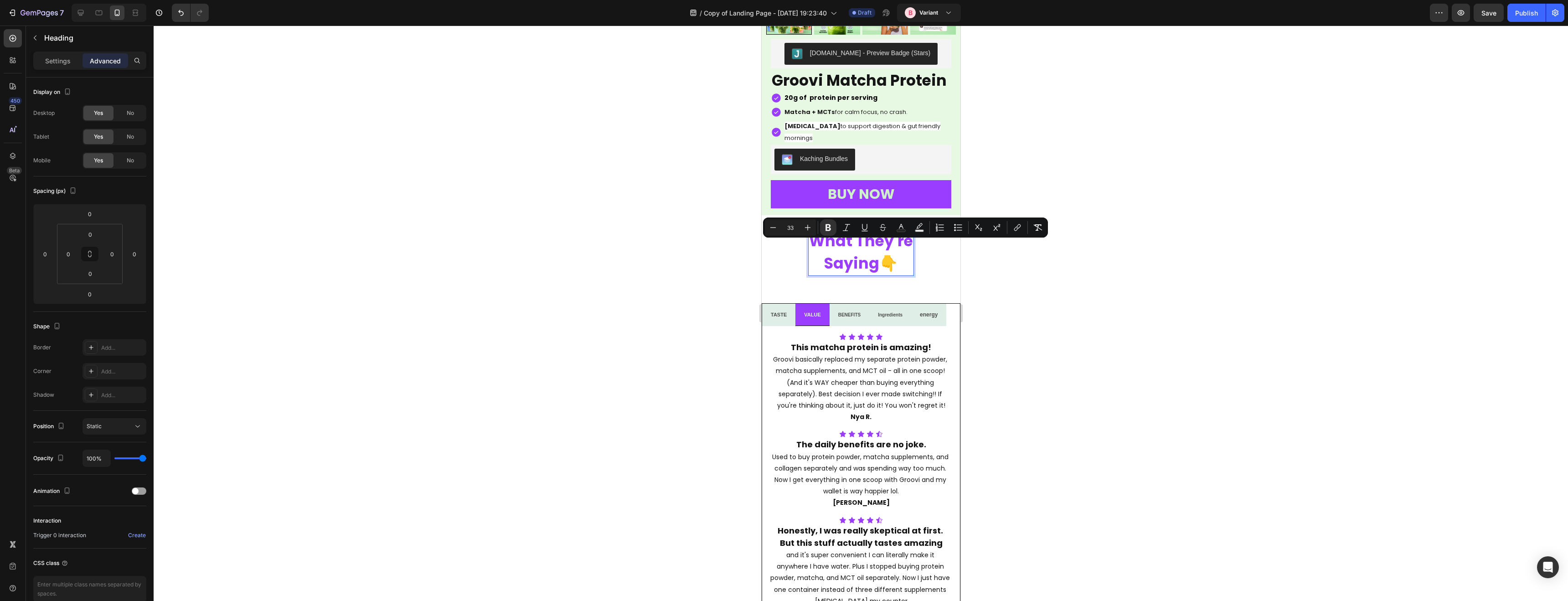
click at [822, 254] on p "What They're Saying👇" at bounding box center [861, 252] width 104 height 45
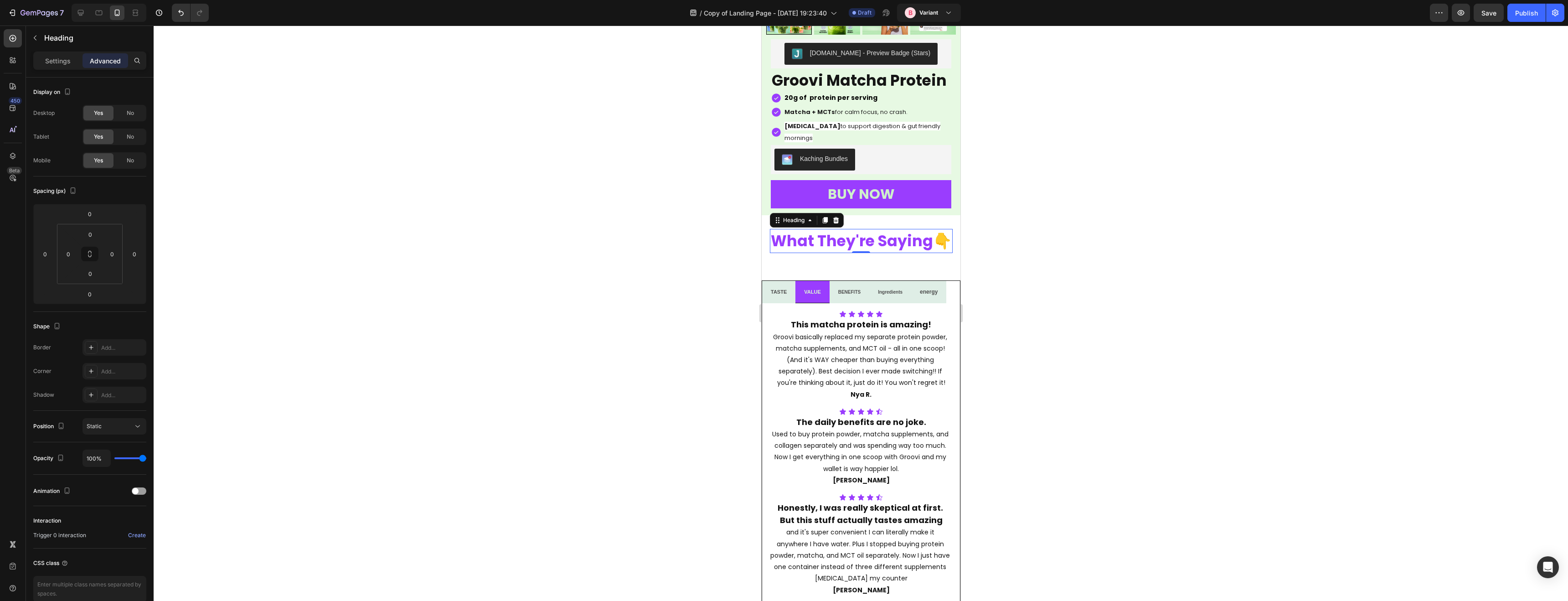
click at [1038, 255] on div at bounding box center [860, 313] width 1414 height 575
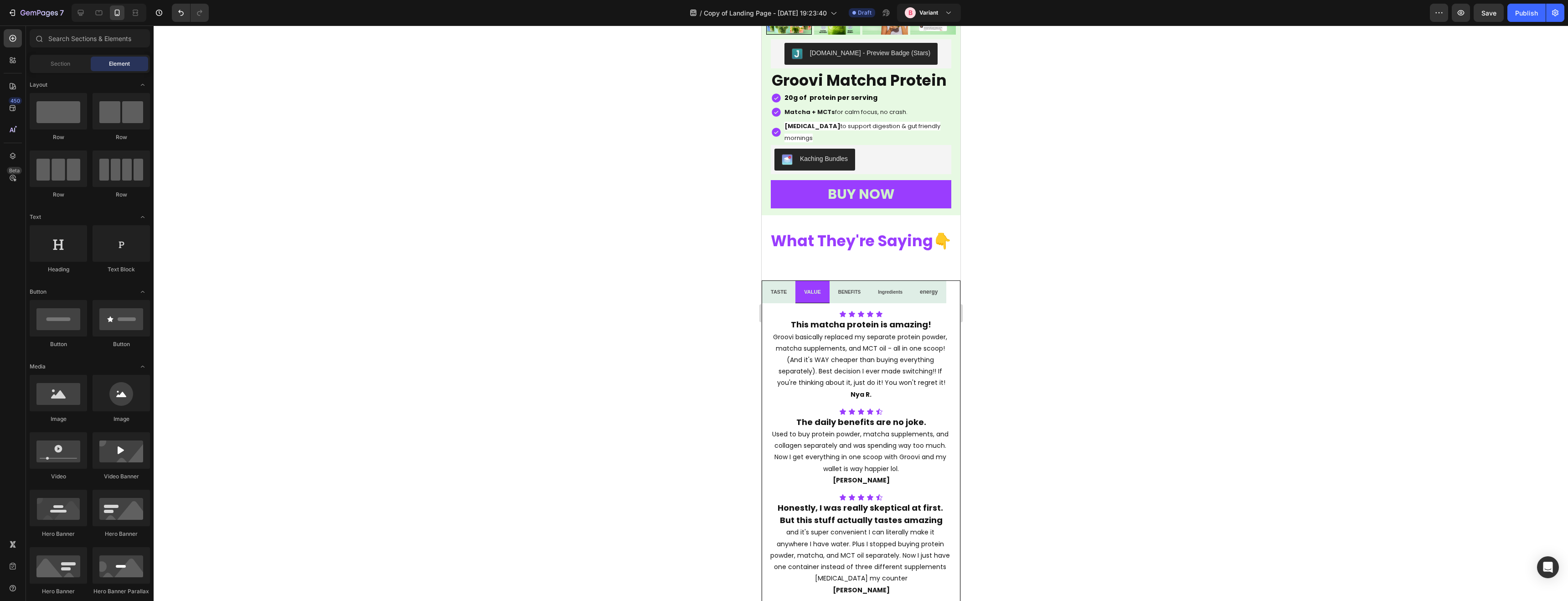
click at [1039, 255] on div at bounding box center [860, 313] width 1414 height 575
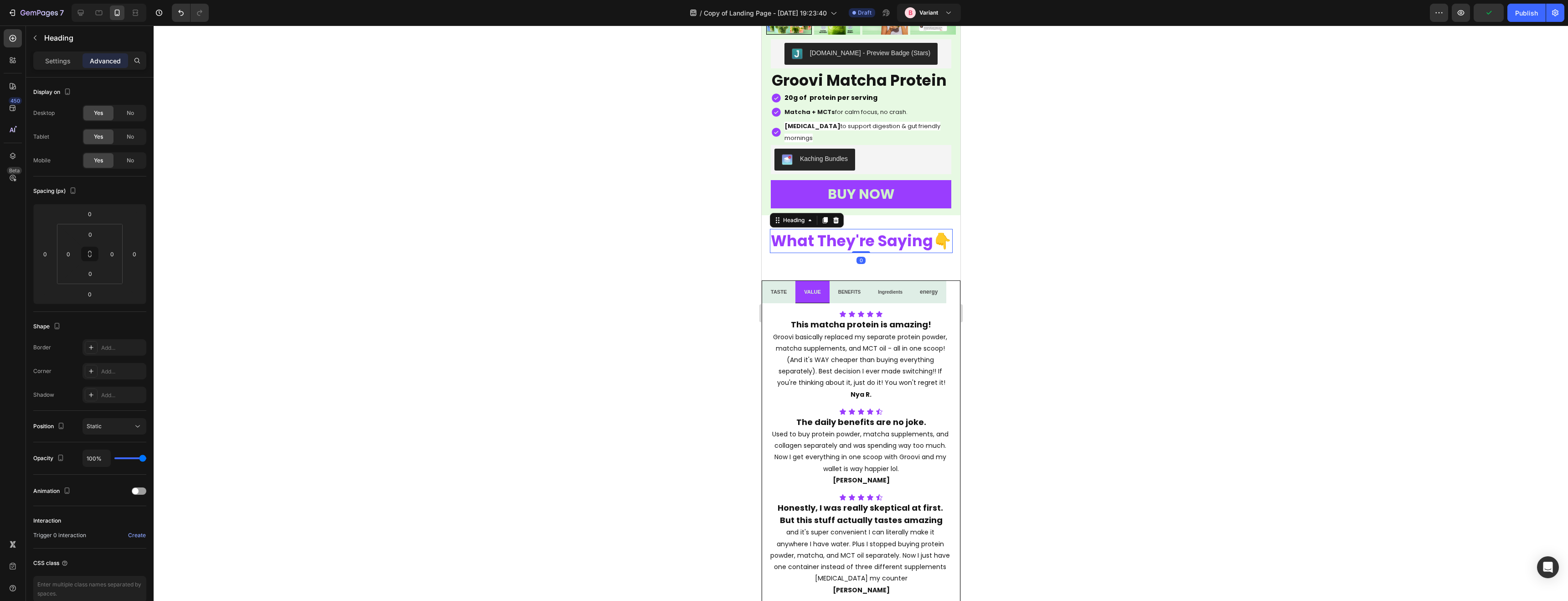
click at [856, 230] on strong "What They're Saying👇" at bounding box center [861, 241] width 181 height 22
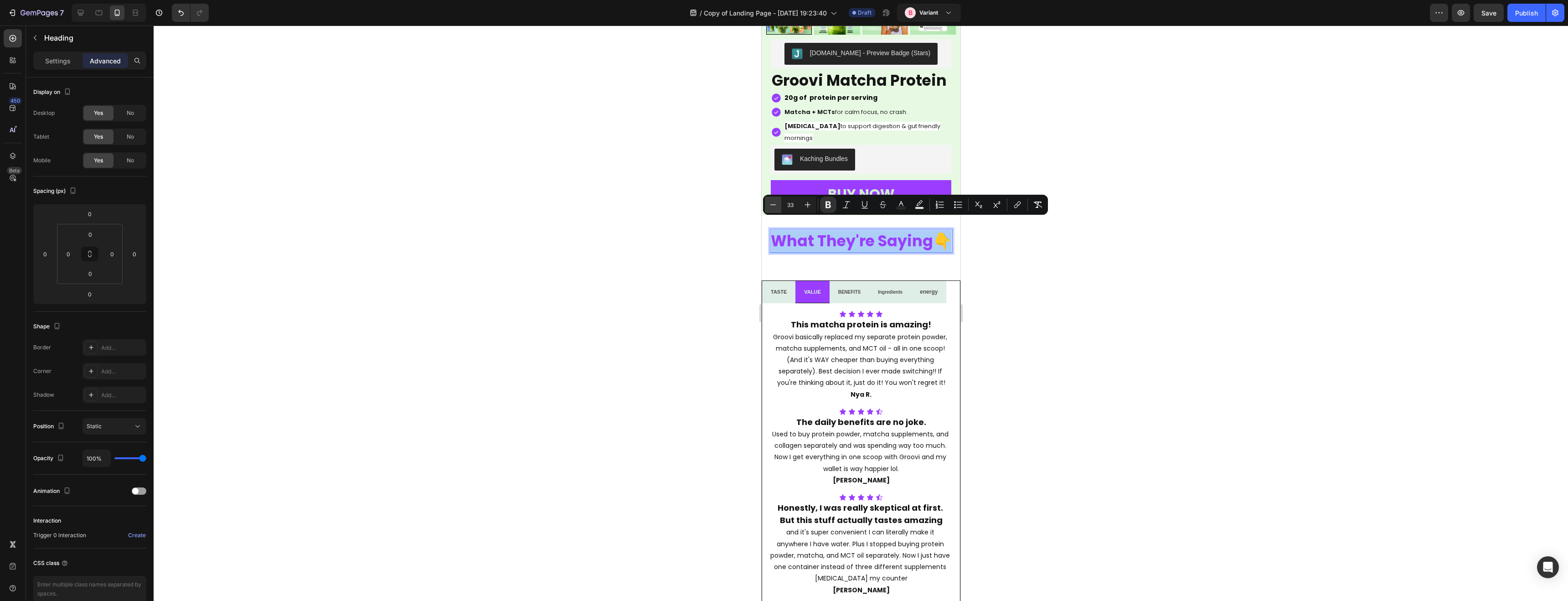
click at [772, 208] on icon "Editor contextual toolbar" at bounding box center [772, 204] width 10 height 10
type input "31"
click at [1018, 274] on div at bounding box center [860, 313] width 1414 height 575
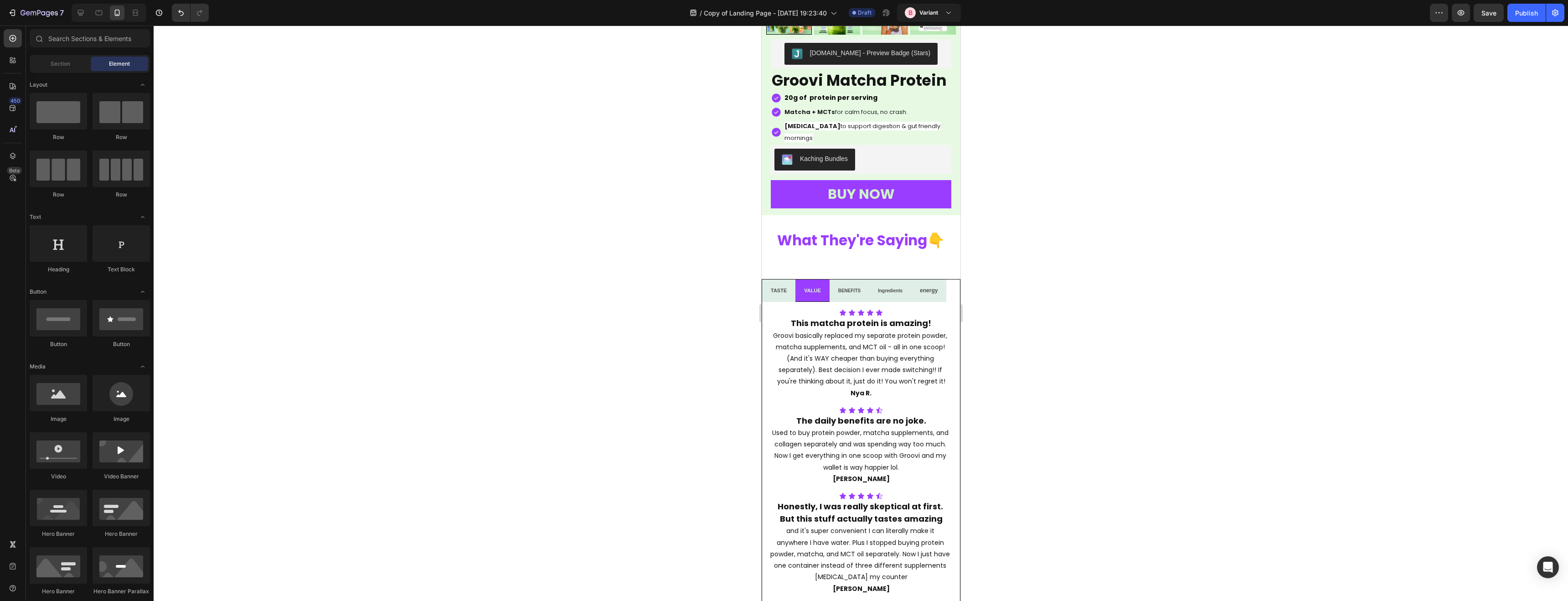
click at [1018, 274] on div at bounding box center [860, 313] width 1414 height 575
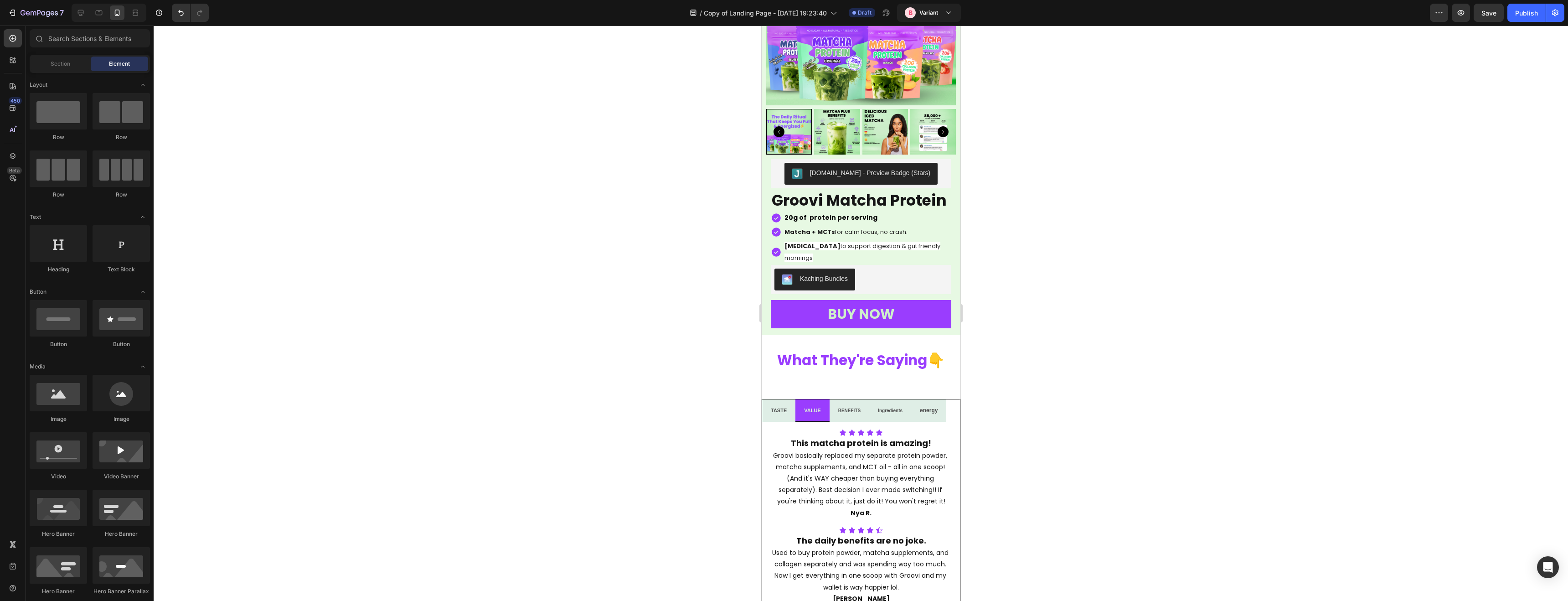
scroll to position [2059, 0]
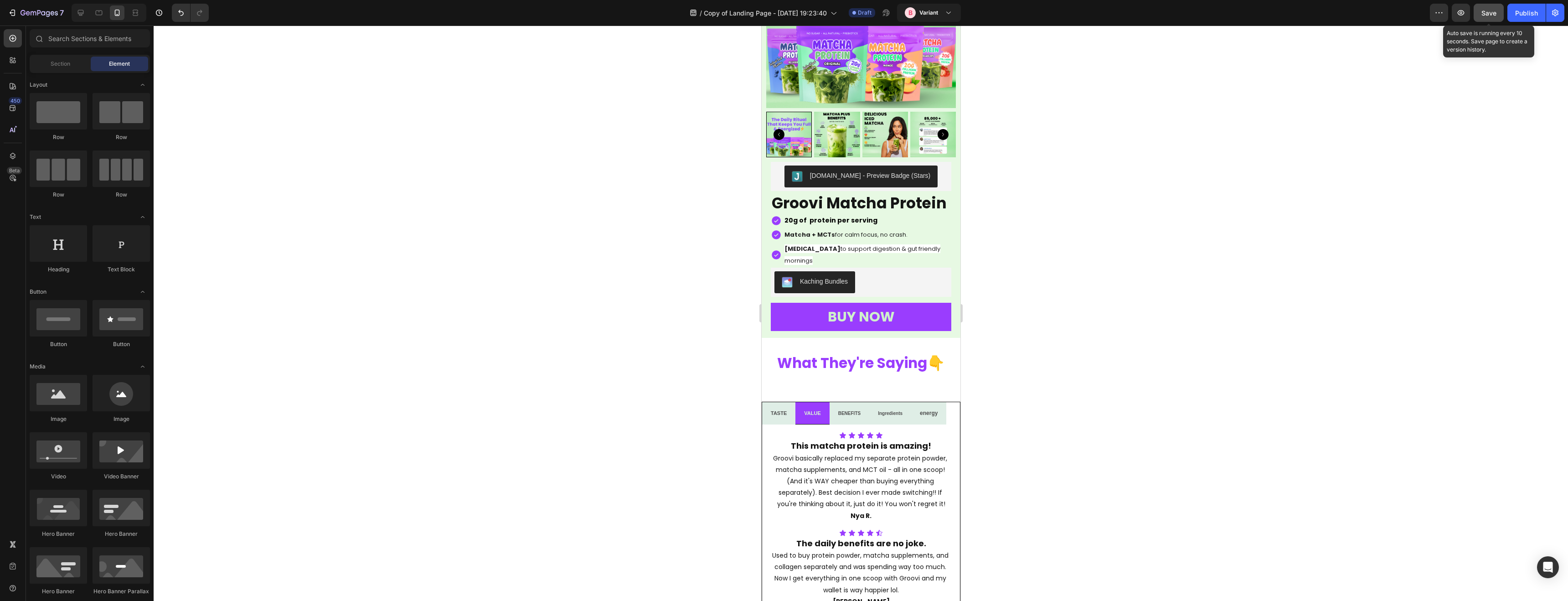
click at [1485, 14] on span "Save" at bounding box center [1488, 13] width 15 height 8
click at [1462, 16] on icon "button" at bounding box center [1461, 12] width 10 height 10
click at [824, 249] on span "[MEDICAL_DATA] to support digestion & gut friendly mornings" at bounding box center [861, 254] width 156 height 20
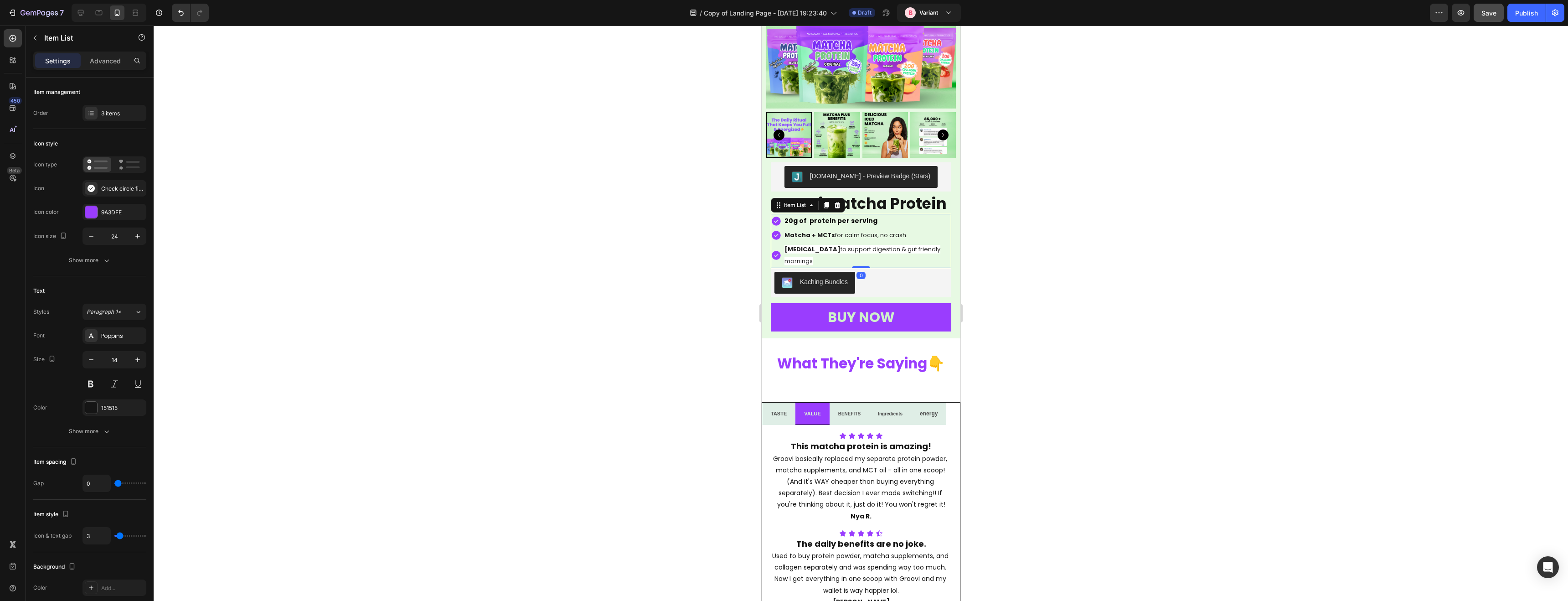
click at [824, 249] on span "[MEDICAL_DATA] to support digestion & gut friendly mornings" at bounding box center [861, 255] width 156 height 20
click at [824, 249] on span "[MEDICAL_DATA] to support digestion & gut friendly mornings" at bounding box center [861, 255] width 156 height 20
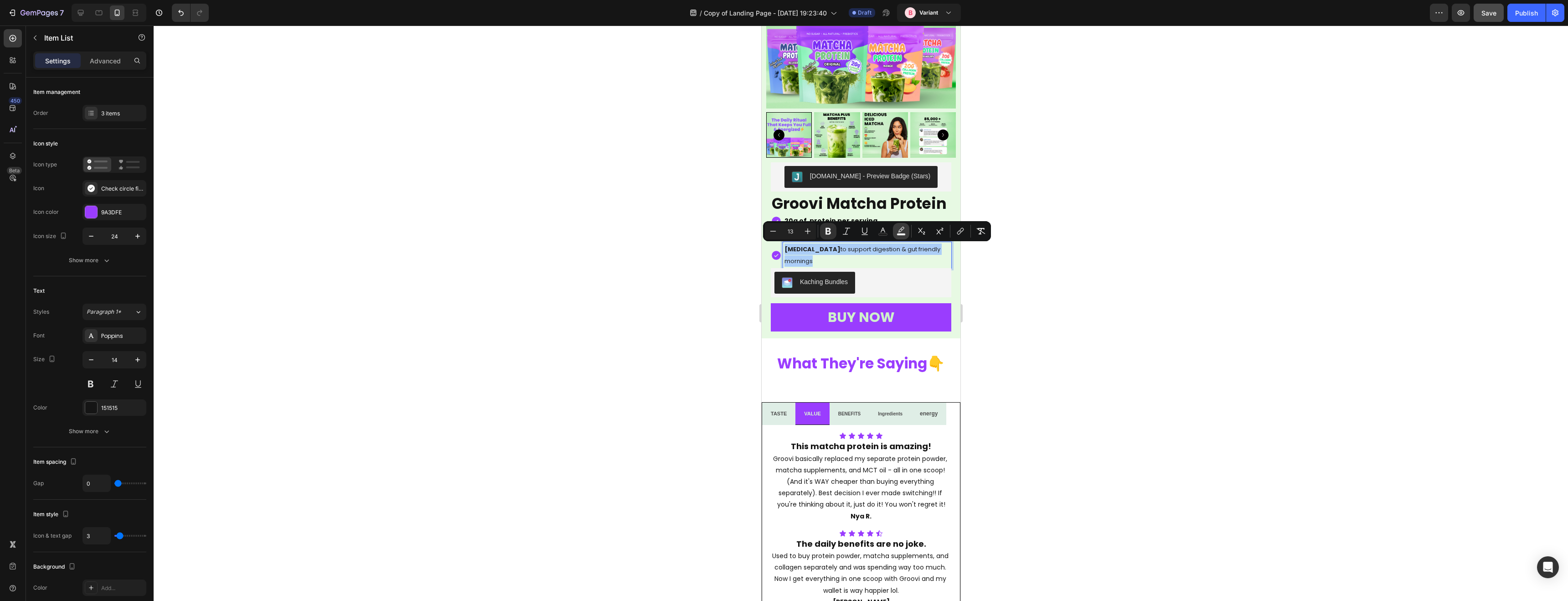
click at [902, 231] on icon "Editor contextual toolbar" at bounding box center [900, 231] width 10 height 10
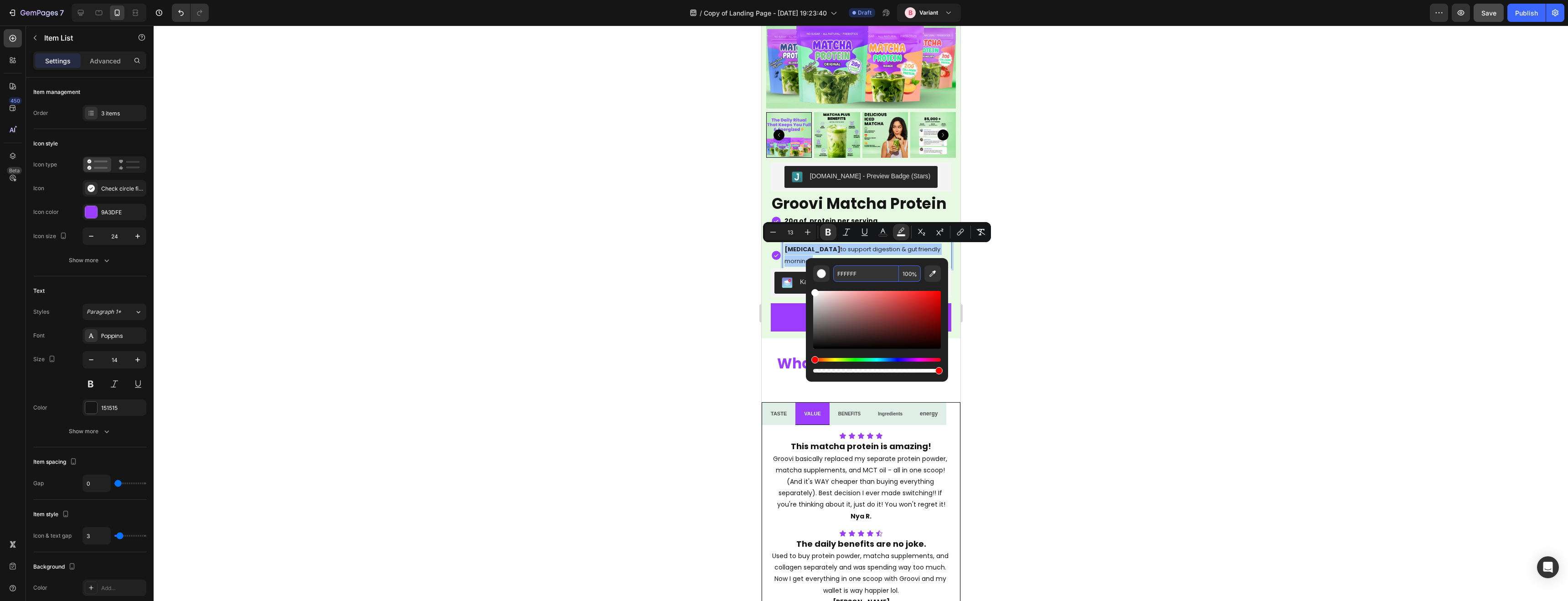
scroll to position [2056, 0]
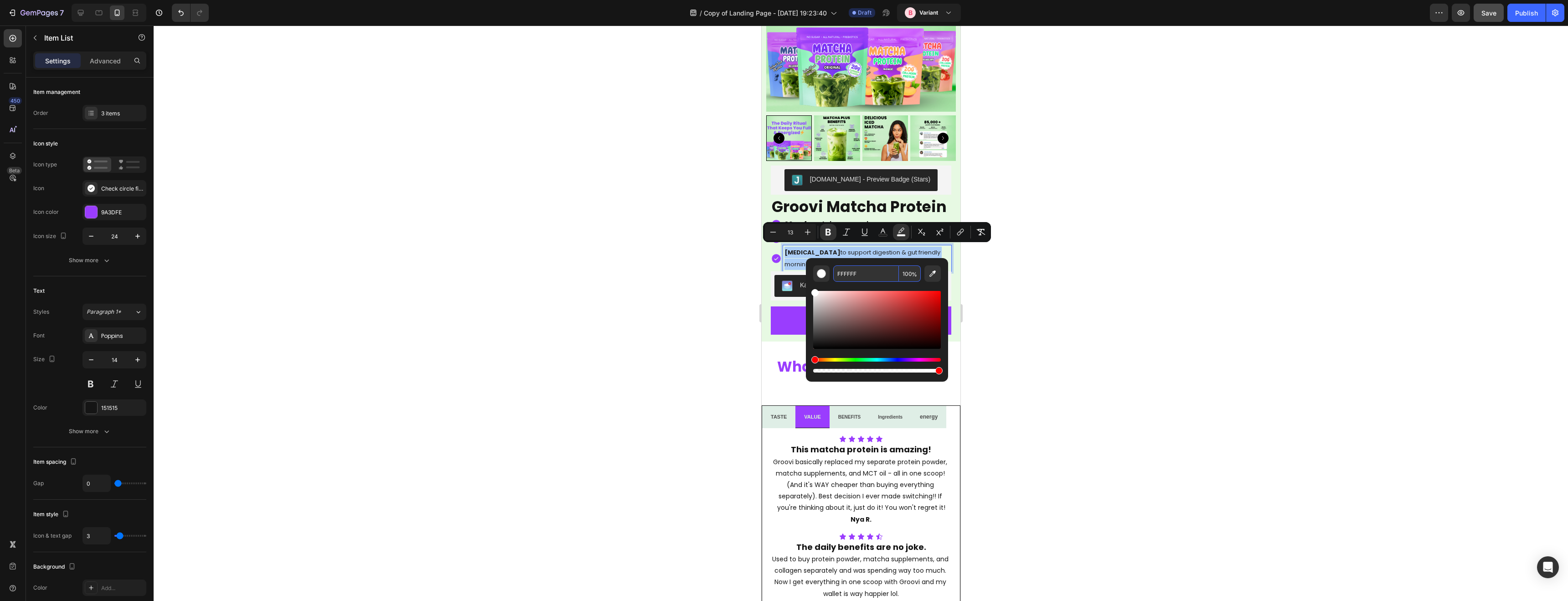
click at [903, 268] on input "100" at bounding box center [909, 273] width 22 height 16
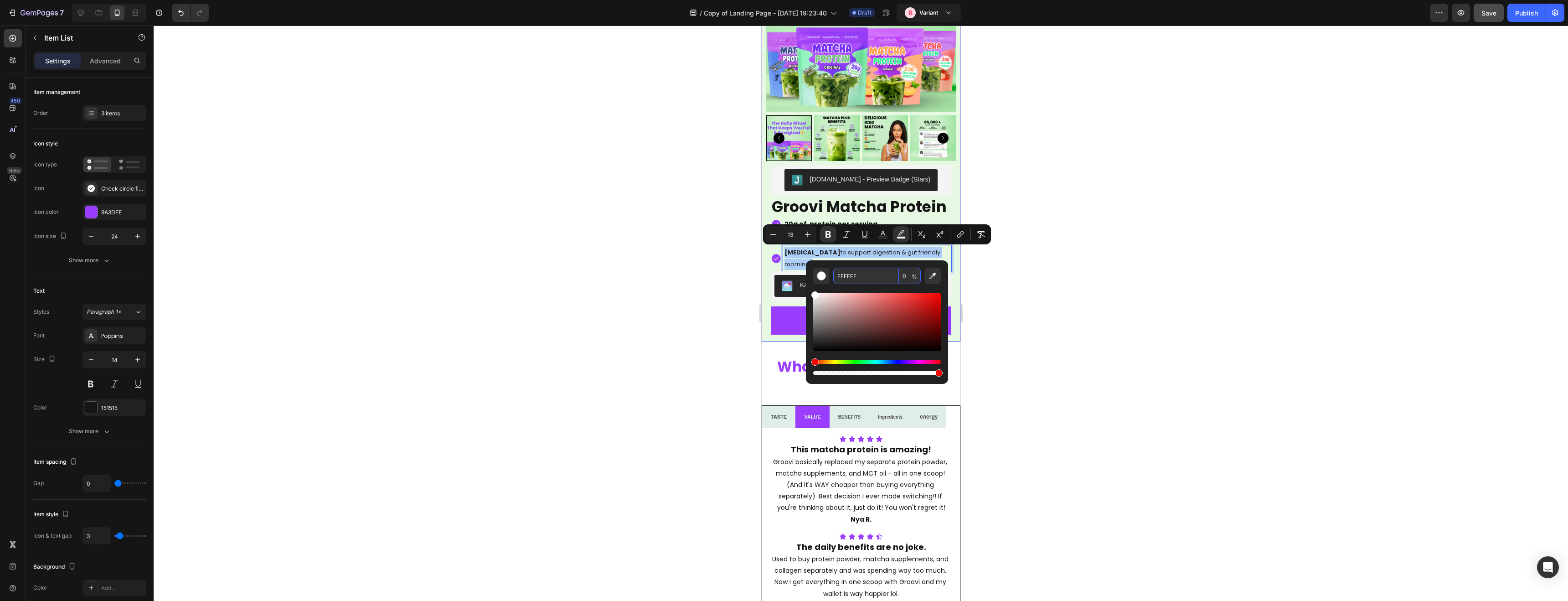
type input "0"
click at [726, 262] on div at bounding box center [860, 313] width 1414 height 575
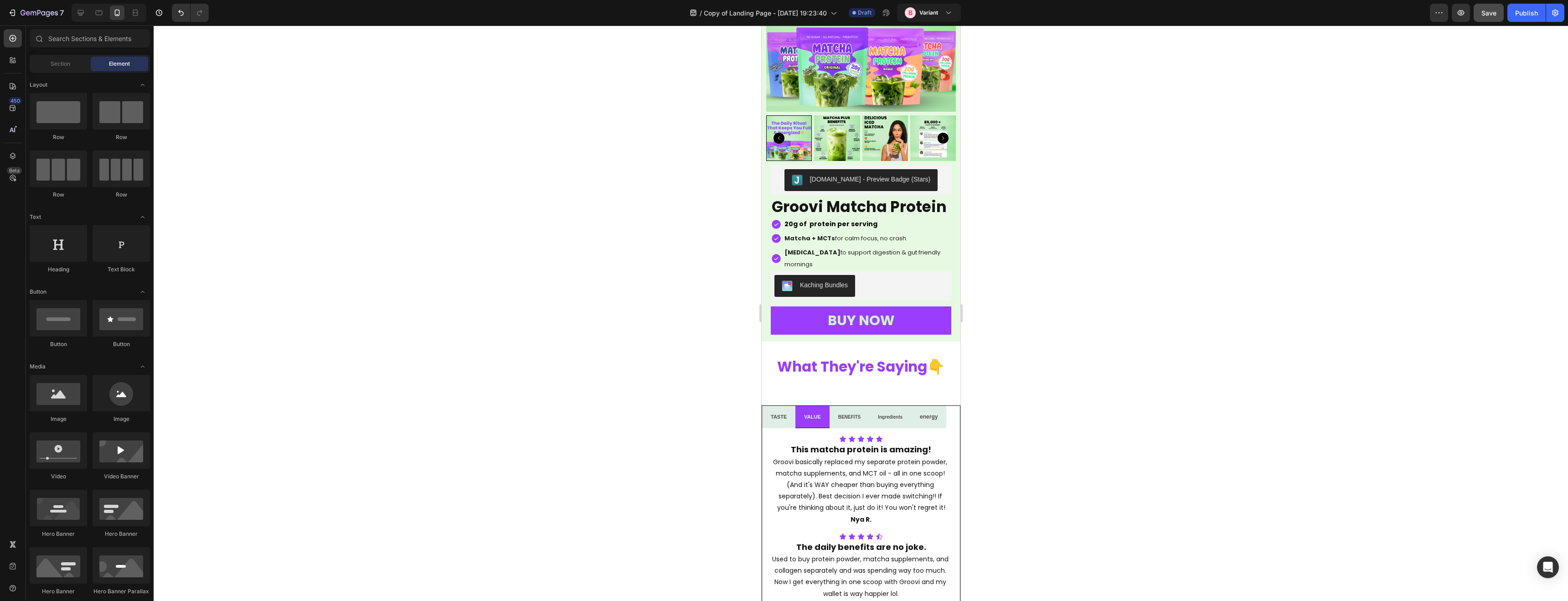
click at [739, 256] on div at bounding box center [860, 313] width 1414 height 575
click at [1485, 12] on span "Save" at bounding box center [1488, 13] width 15 height 8
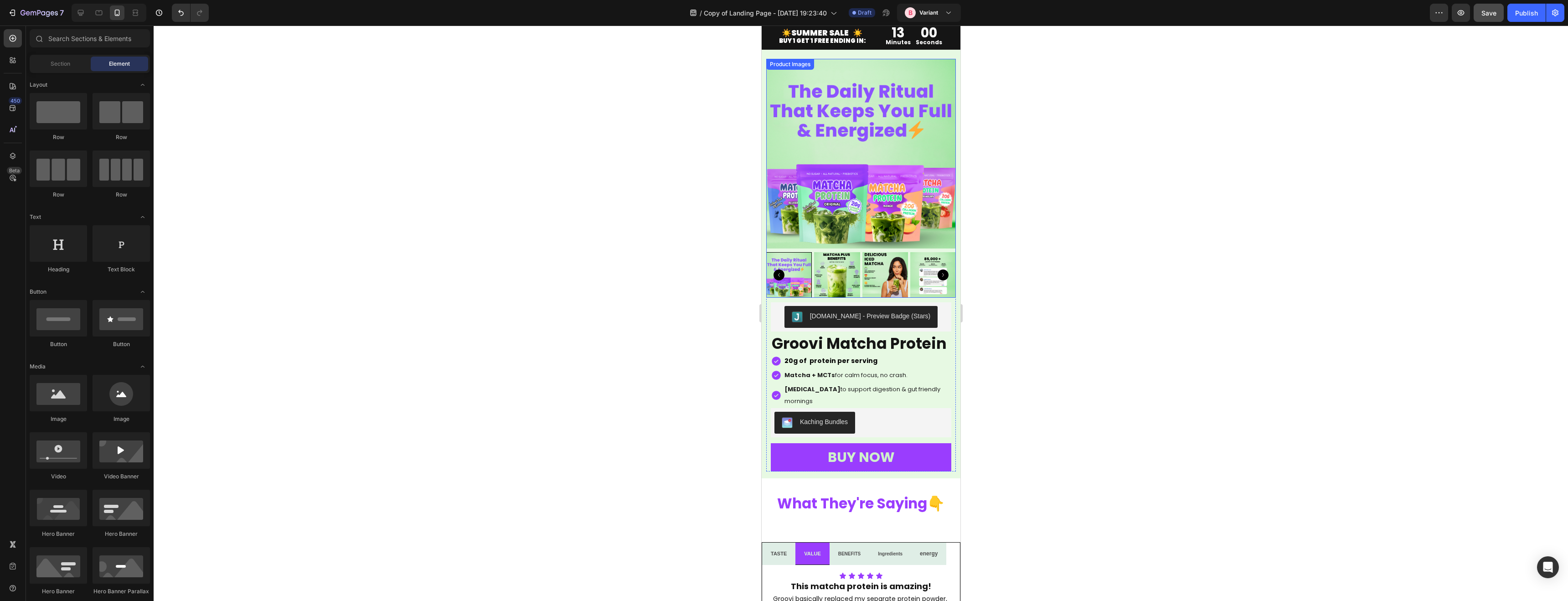
scroll to position [1916, 0]
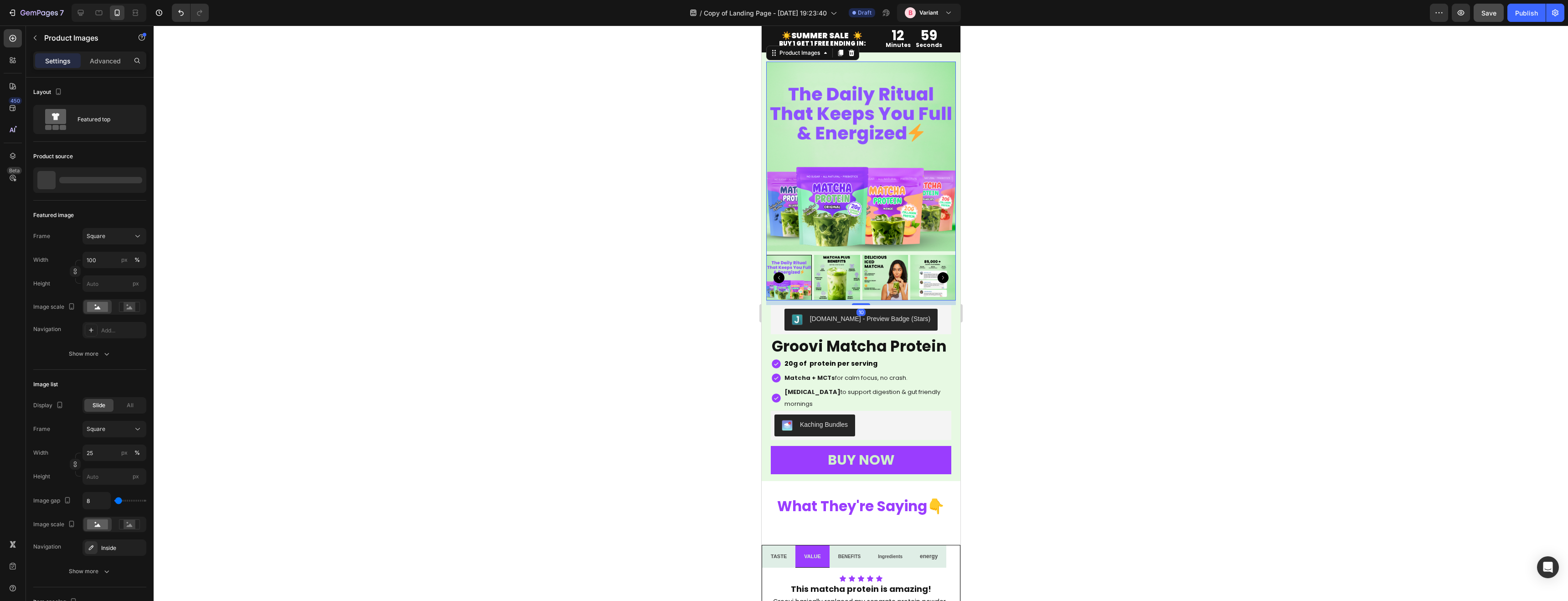
click at [830, 274] on img at bounding box center [836, 277] width 46 height 46
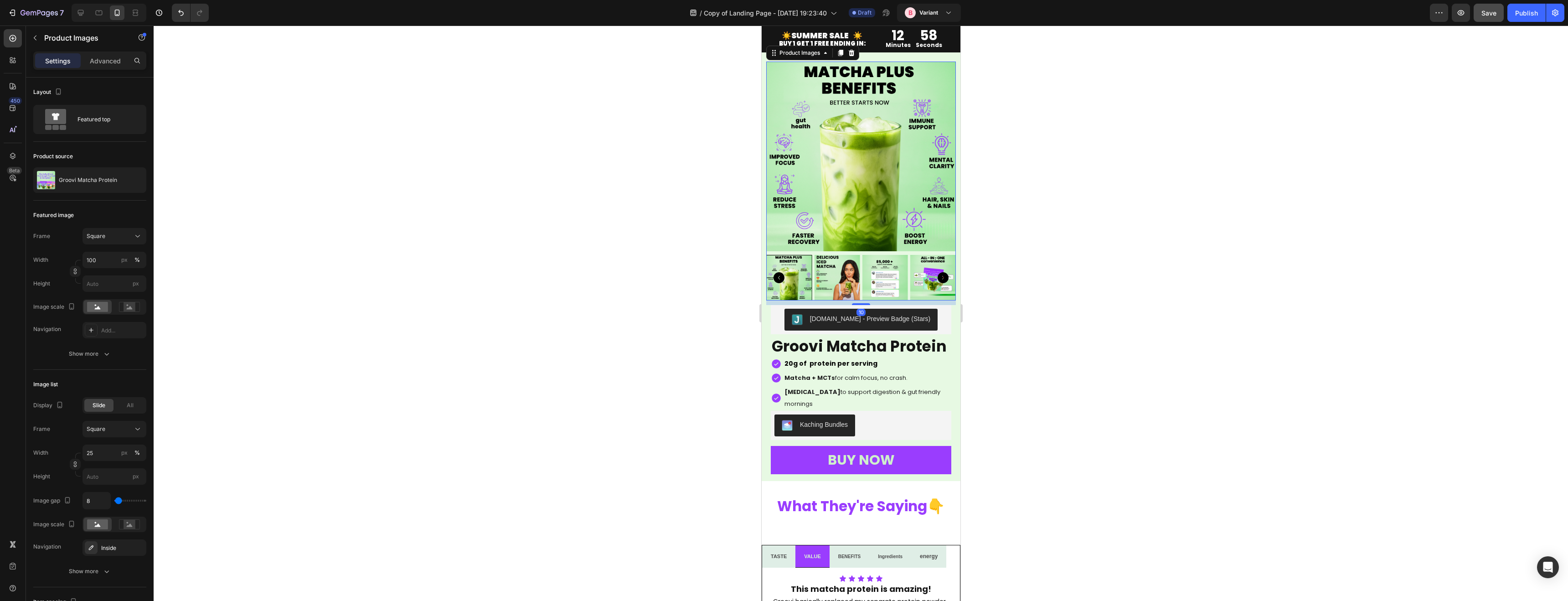
click at [827, 273] on img at bounding box center [836, 277] width 46 height 46
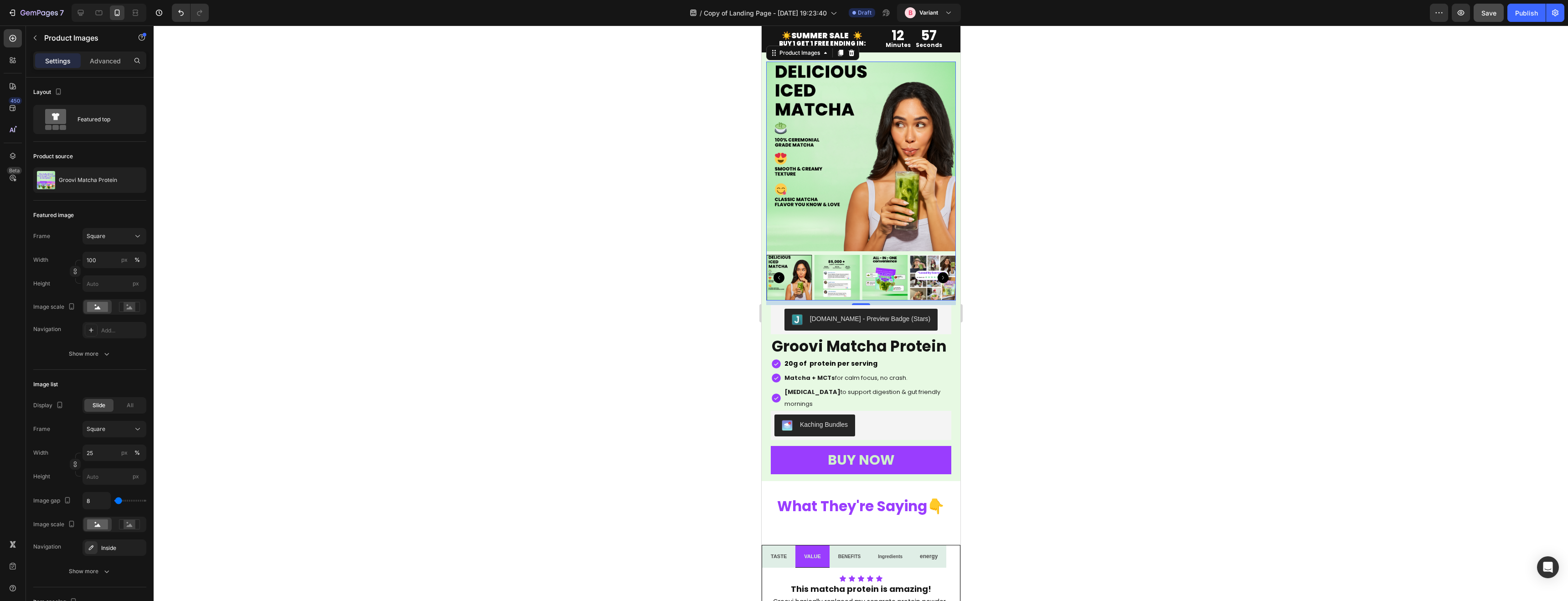
click at [841, 273] on img at bounding box center [836, 277] width 46 height 46
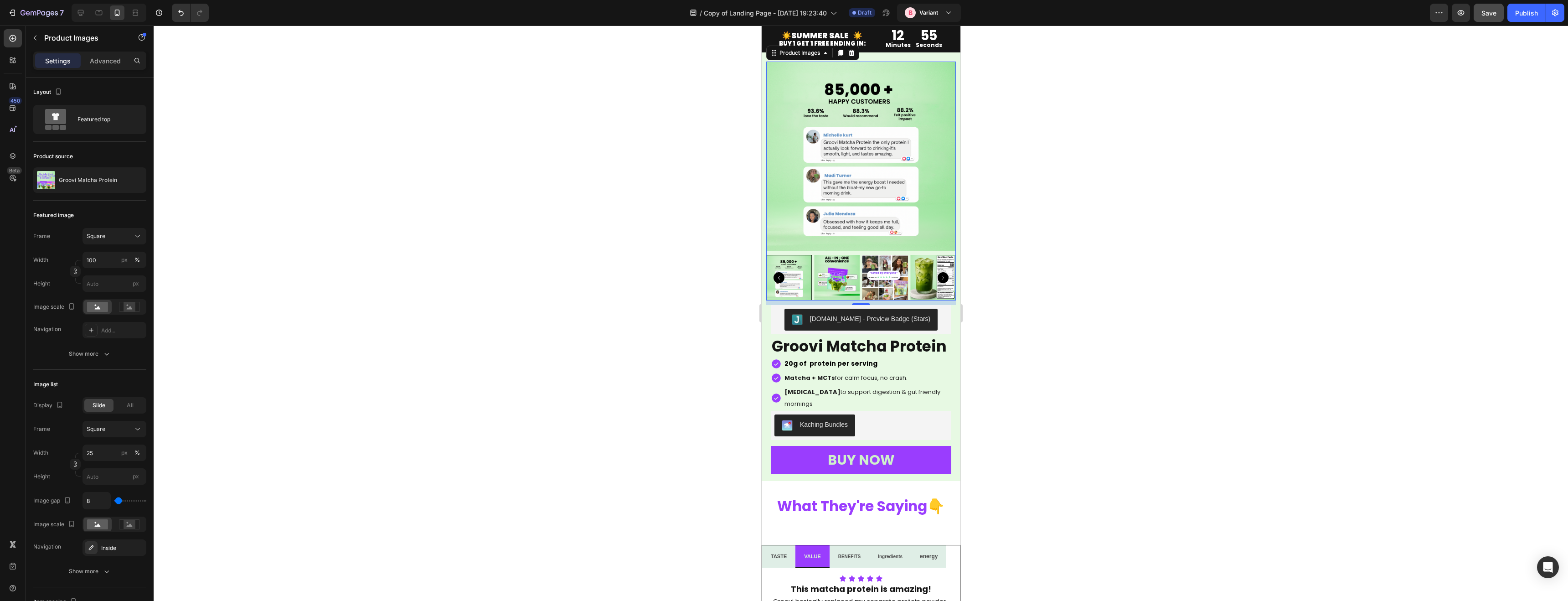
click at [841, 273] on img at bounding box center [836, 277] width 46 height 46
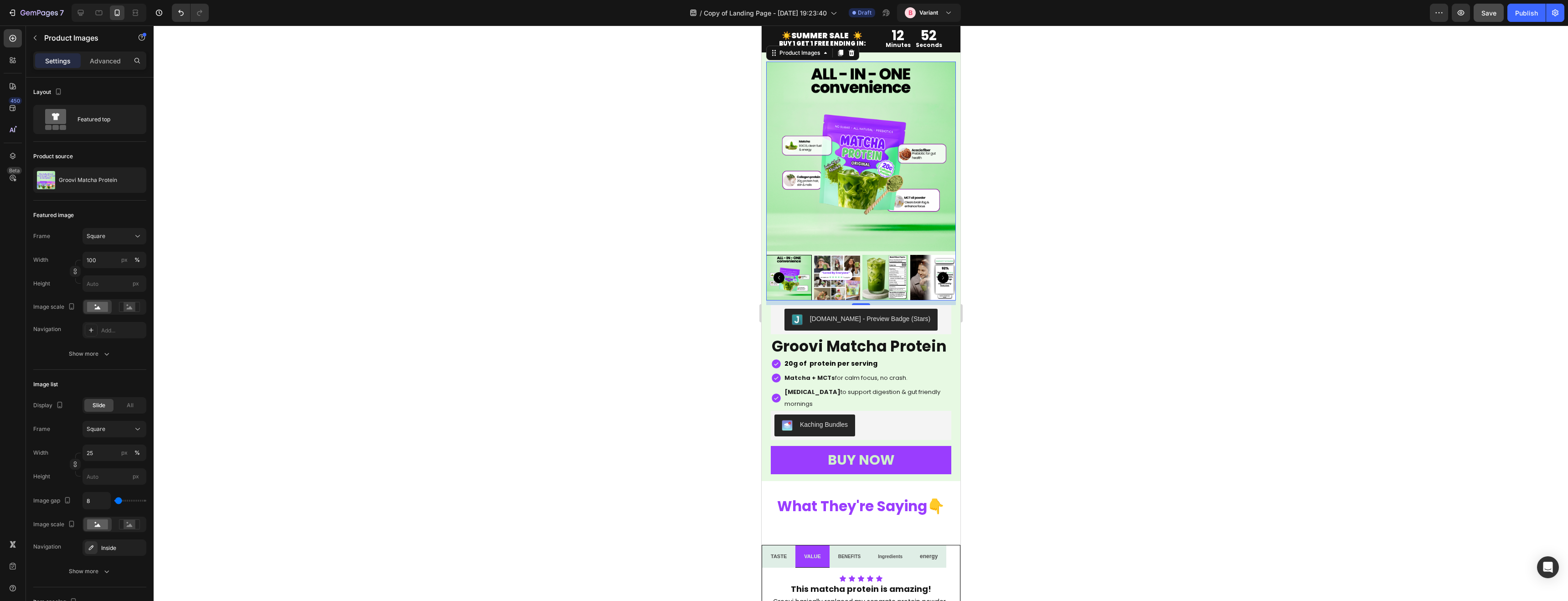
click at [841, 273] on img at bounding box center [836, 277] width 46 height 46
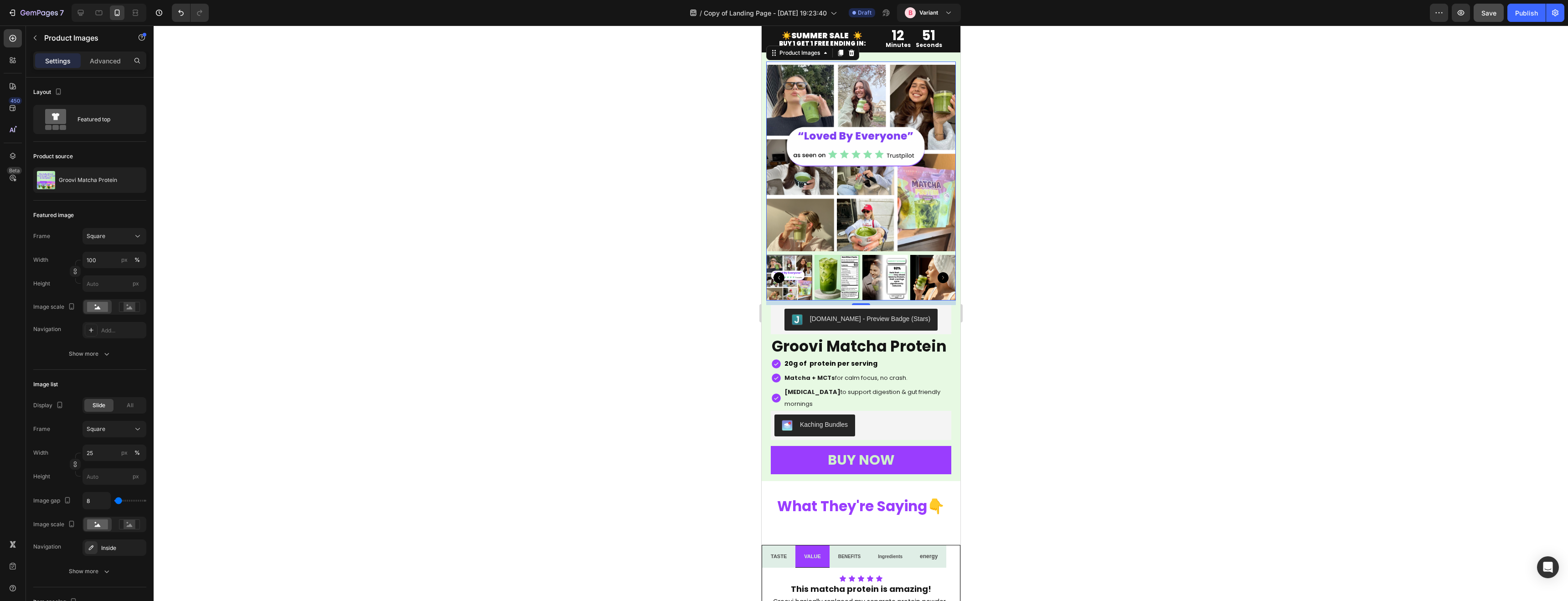
click at [844, 274] on img at bounding box center [836, 277] width 46 height 46
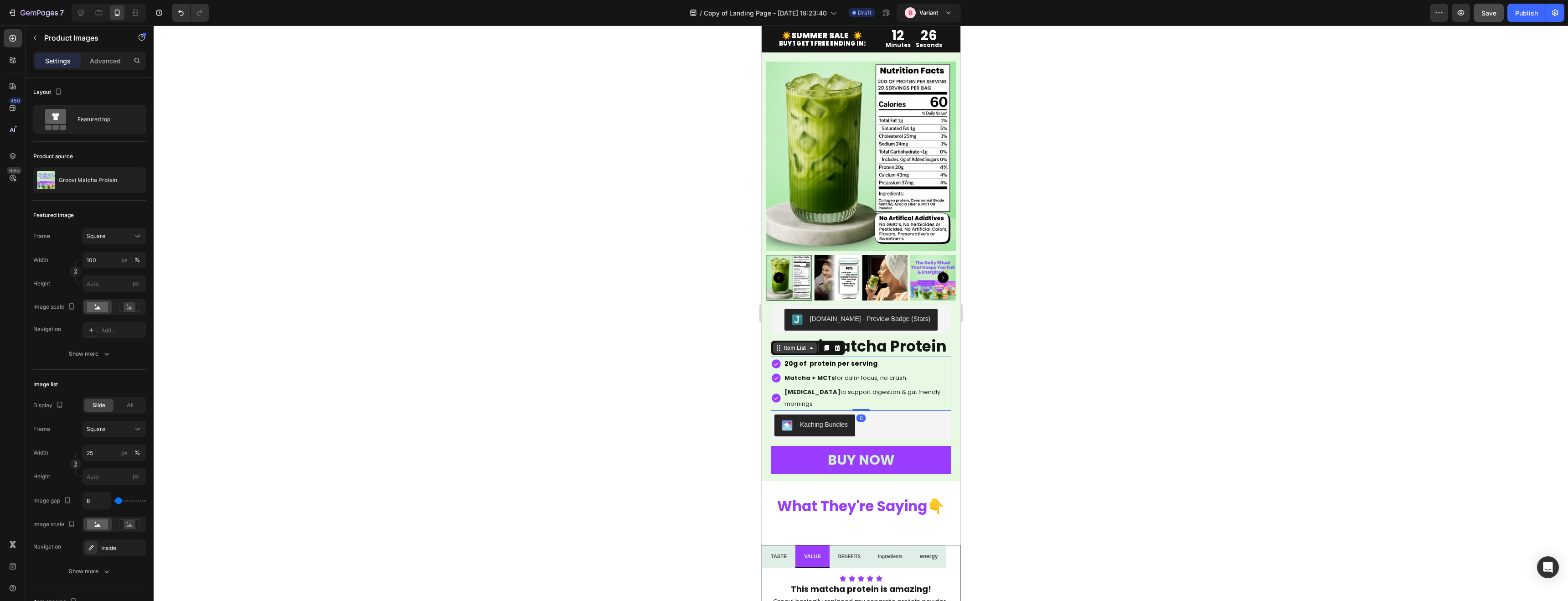
click at [789, 352] on div "Item List" at bounding box center [794, 347] width 44 height 11
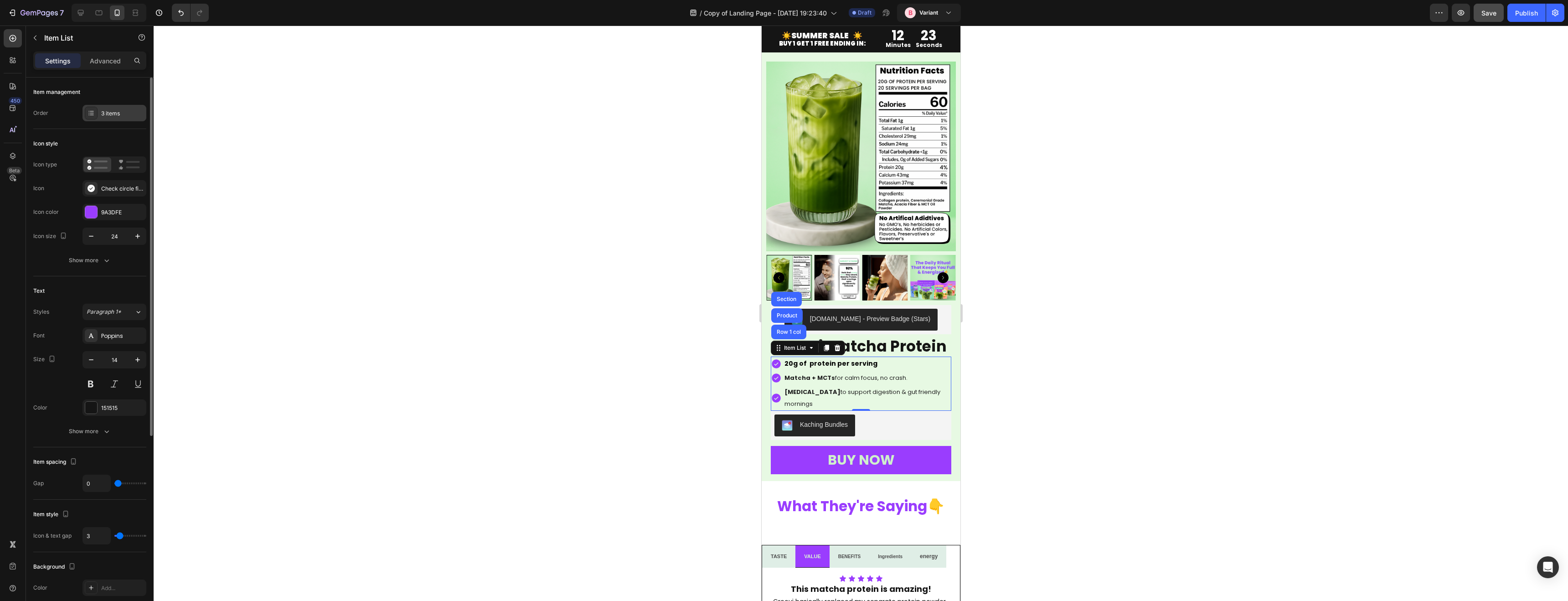
click at [111, 113] on div "3 items" at bounding box center [122, 113] width 42 height 8
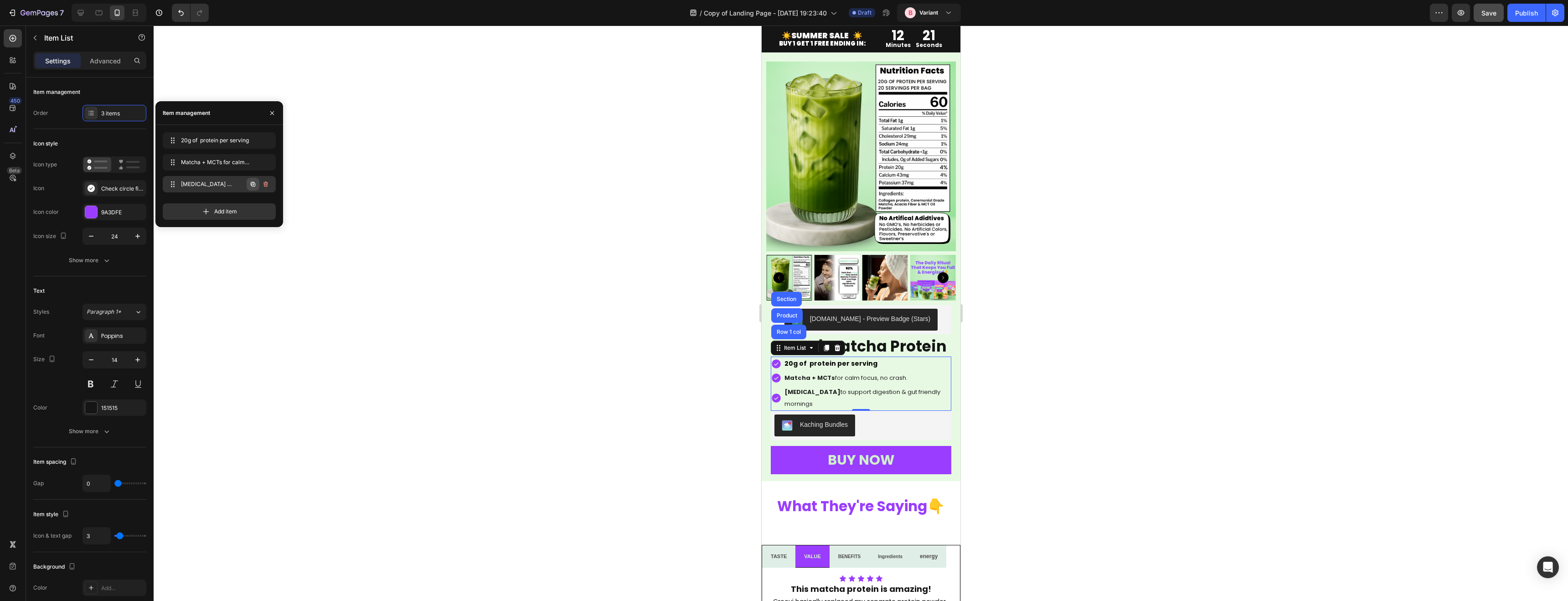
click at [255, 185] on icon "button" at bounding box center [253, 184] width 4 height 4
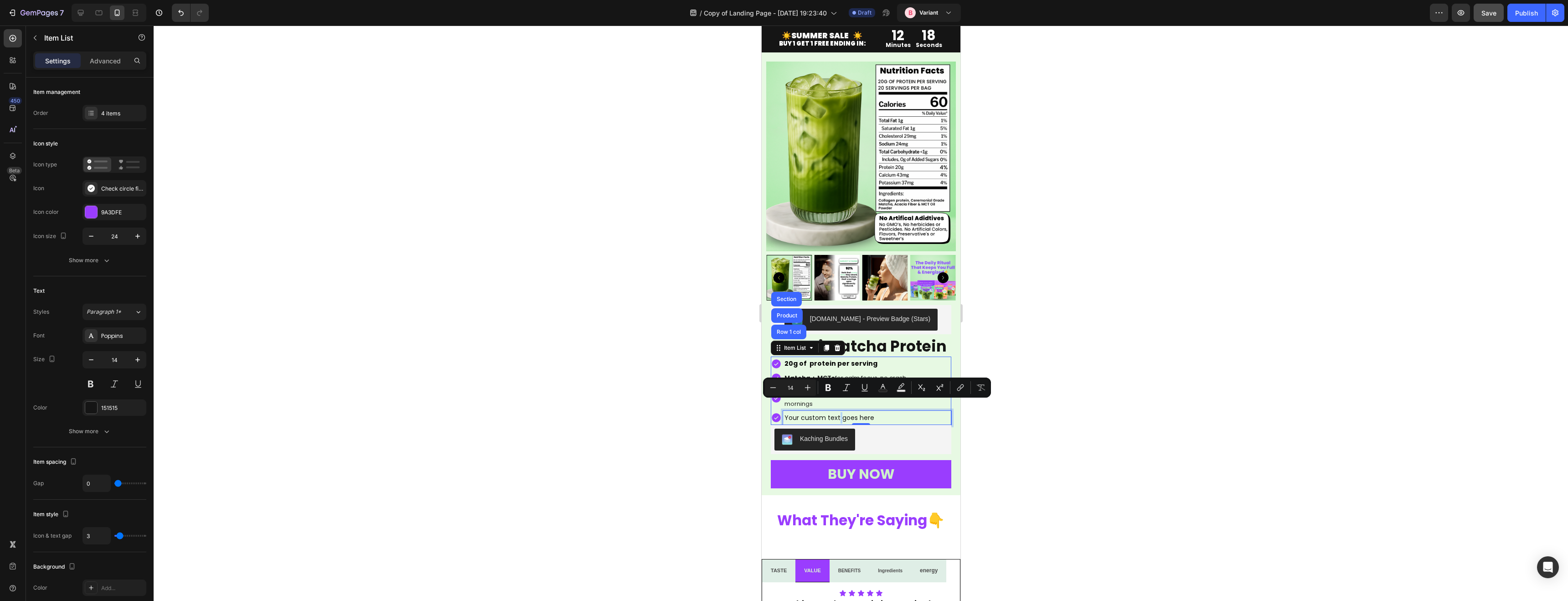
click at [836, 412] on p "Your custom text goes here" at bounding box center [866, 417] width 165 height 11
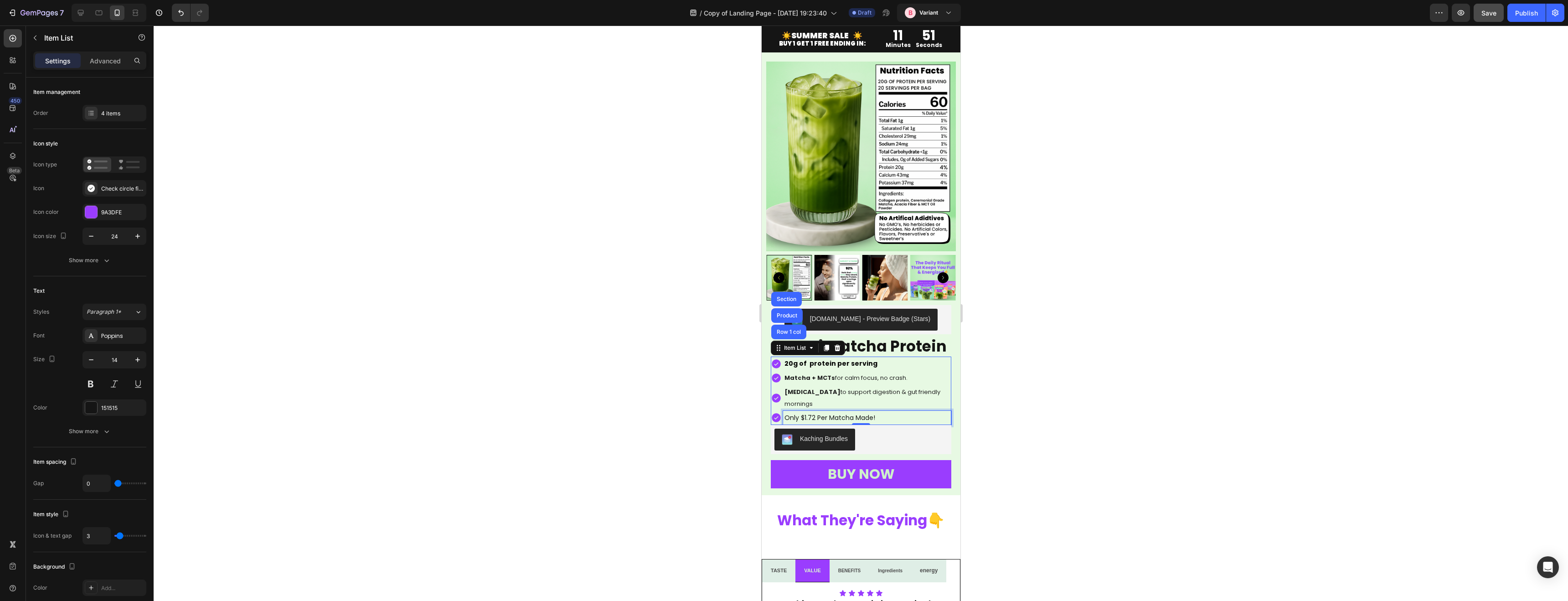
click at [816, 412] on p "Only $1.72 Per Matcha Made!" at bounding box center [866, 417] width 165 height 11
click at [816, 412] on p "Only $1.72 Per Matcha Made!" at bounding box center [866, 417] width 165 height 11
click at [814, 412] on p "Only $1.72 Per Matcha Made!" at bounding box center [866, 417] width 165 height 11
drag, startPoint x: 815, startPoint y: 407, endPoint x: 786, endPoint y: 408, distance: 29.0
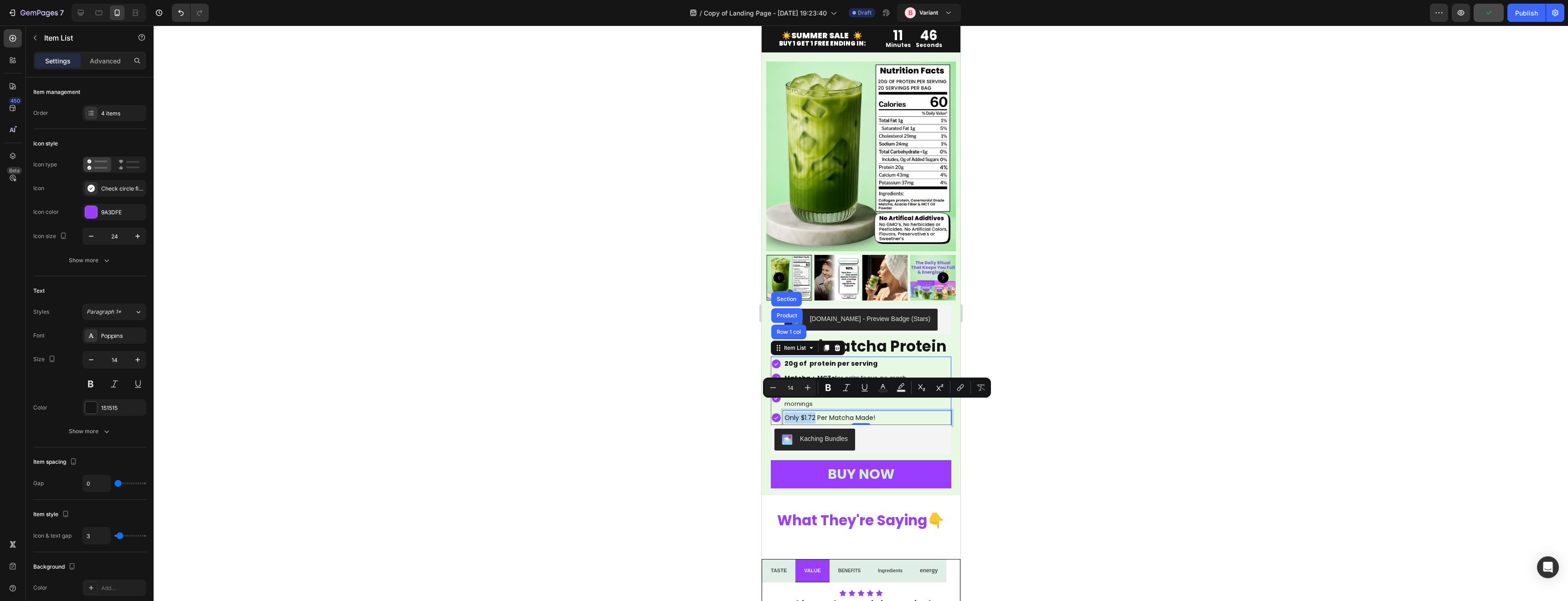
click at [785, 412] on p "Only $1.72 Per Matcha Made!" at bounding box center [866, 417] width 165 height 11
click at [834, 389] on button "Bold" at bounding box center [828, 387] width 16 height 16
click at [824, 412] on p "Only $1.72 Per Matcha Made!" at bounding box center [866, 417] width 165 height 11
click at [1024, 412] on div at bounding box center [860, 313] width 1414 height 575
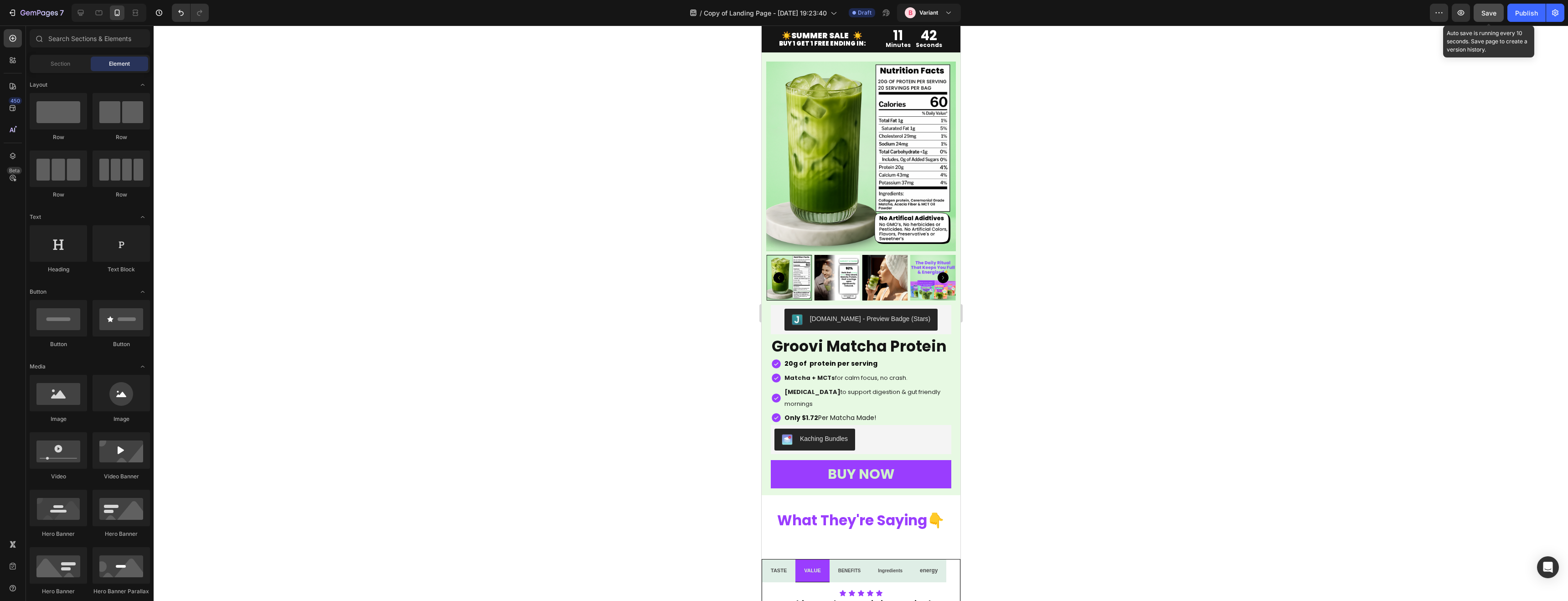
click at [1494, 14] on span "Save" at bounding box center [1488, 13] width 15 height 8
click at [814, 413] on strong "Only $1.72" at bounding box center [800, 417] width 34 height 10
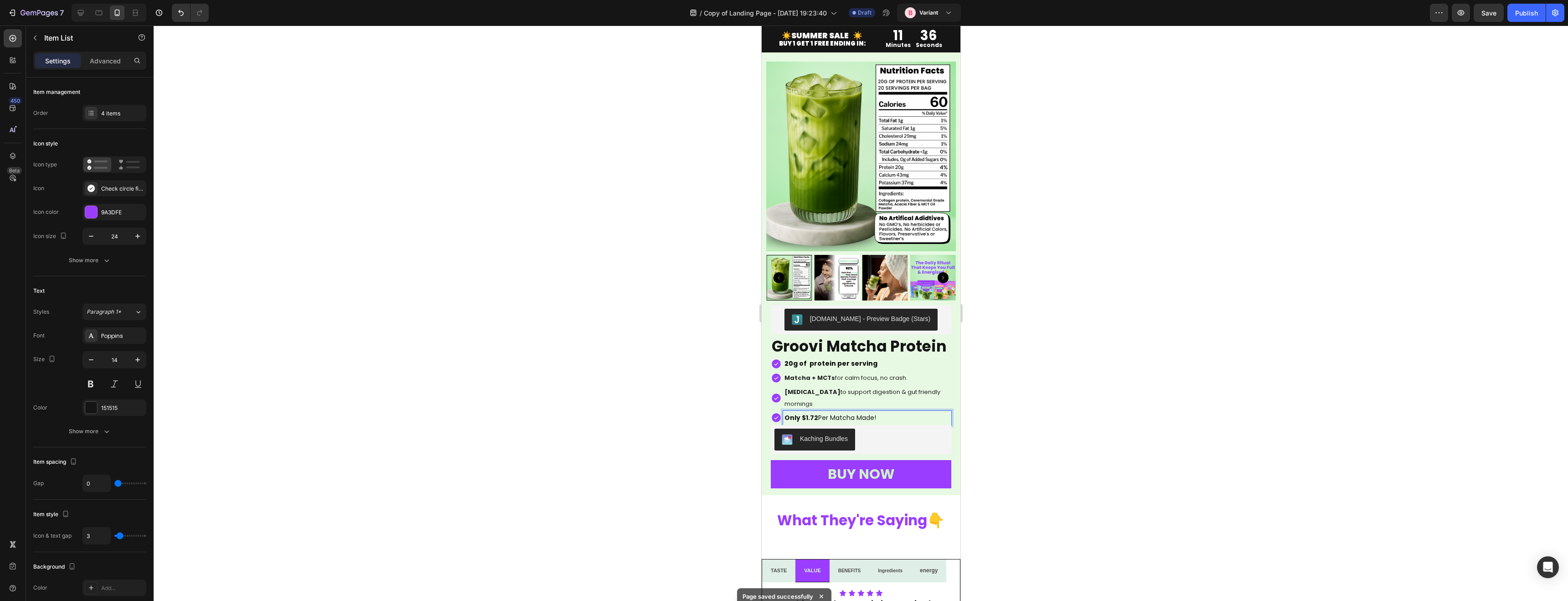
click at [816, 412] on p "Only $1.72 Per Matcha Made!" at bounding box center [866, 417] width 165 height 11
click at [827, 412] on p "Only $1.72 Per Matcha Made!" at bounding box center [866, 417] width 165 height 11
drag, startPoint x: 913, startPoint y: 408, endPoint x: 880, endPoint y: 410, distance: 33.1
click at [880, 412] on p "Only $1.72 Per Serving/Matcha Made!" at bounding box center [866, 417] width 165 height 11
click at [1025, 399] on div at bounding box center [860, 313] width 1414 height 575
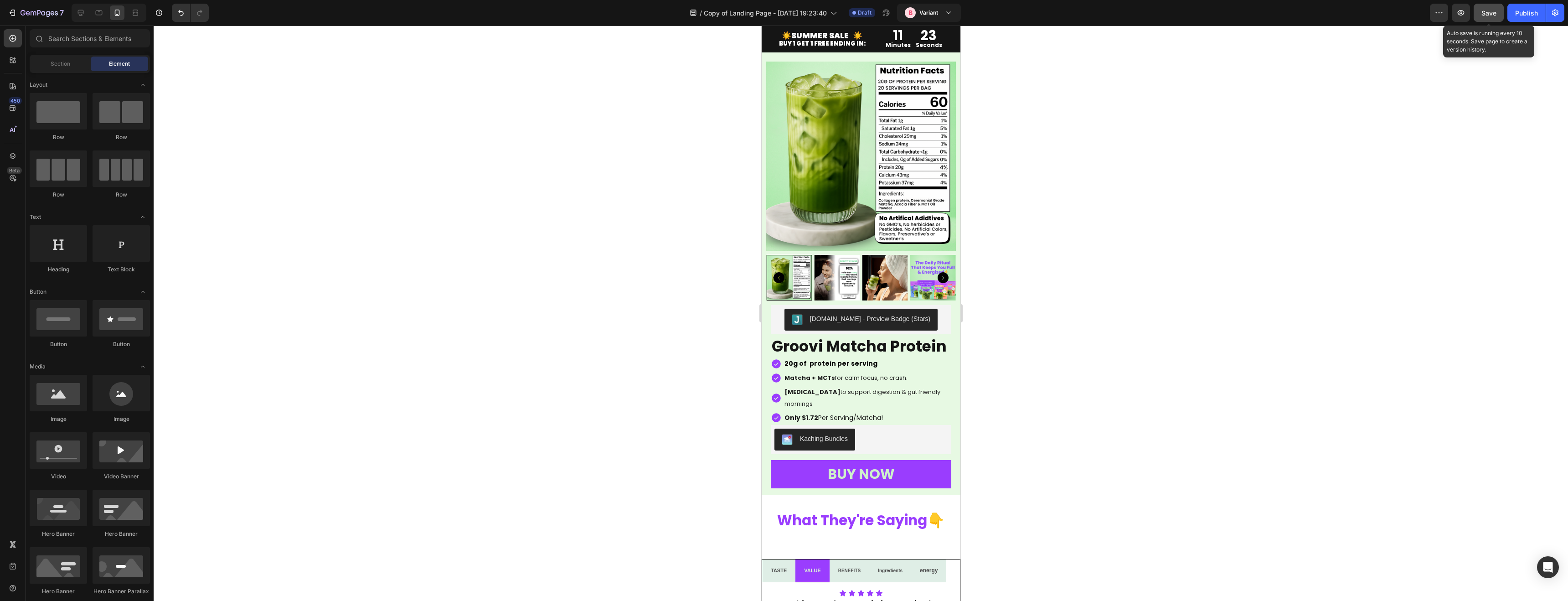
click at [1490, 11] on span "Save" at bounding box center [1488, 13] width 15 height 8
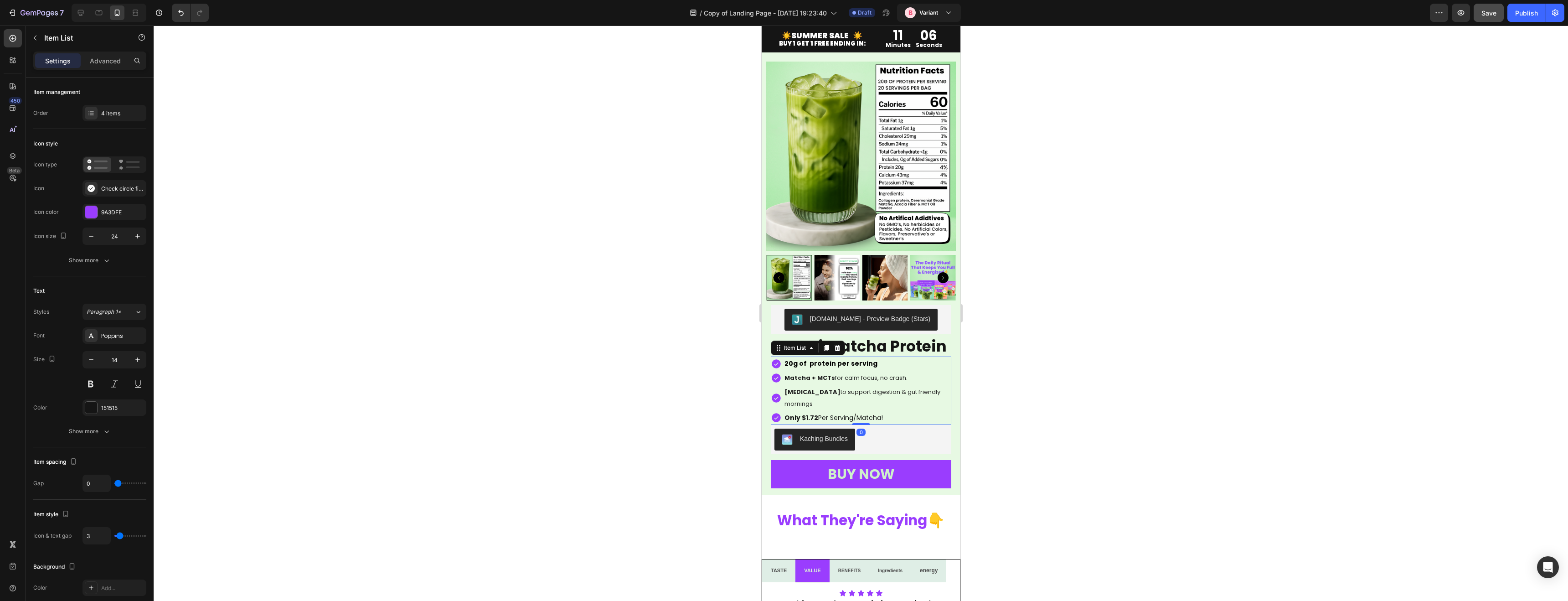
click at [823, 412] on p "Only $1.72 Per Serving/Matcha!" at bounding box center [866, 417] width 165 height 11
click at [839, 412] on p "Only $1.72 Per Serving/Matcha!" at bounding box center [866, 417] width 165 height 11
click at [860, 395] on span "[MEDICAL_DATA] to support digestion & gut friendly mornings" at bounding box center [861, 397] width 156 height 20
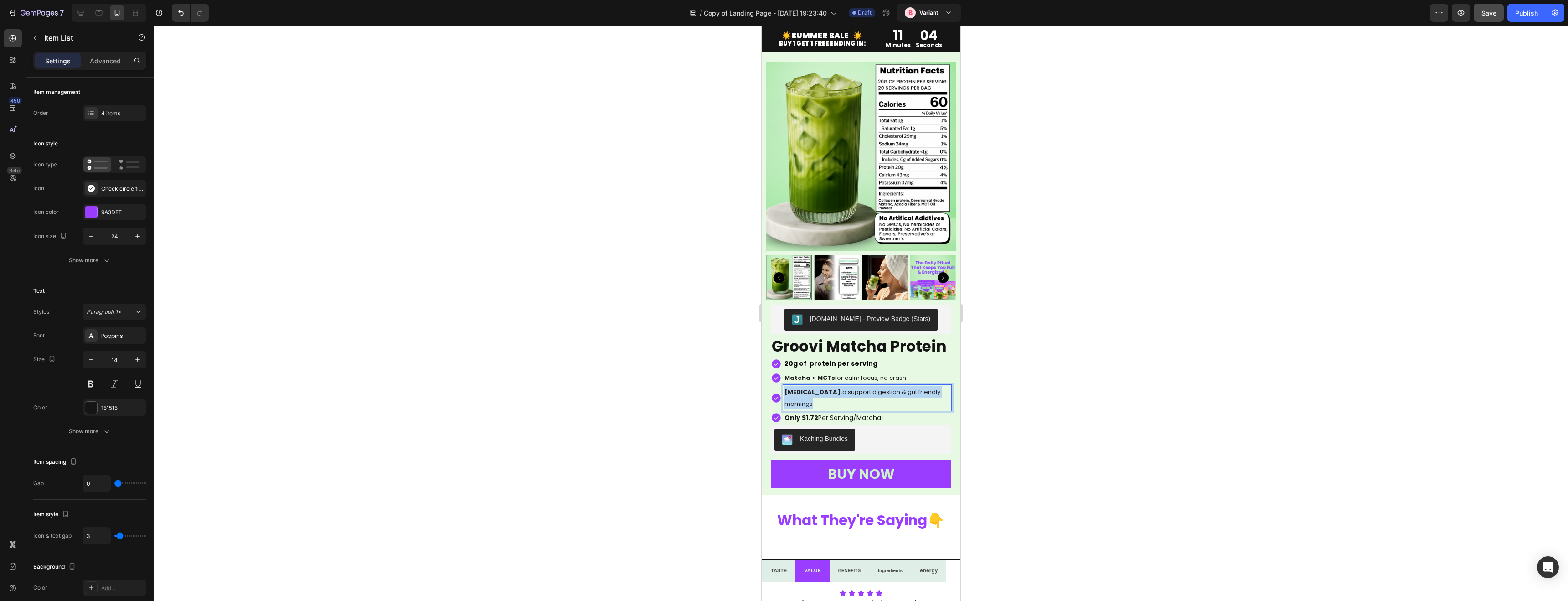
click at [860, 395] on span "[MEDICAL_DATA] to support digestion & gut friendly mornings" at bounding box center [861, 397] width 156 height 20
click at [804, 371] on icon "Editor contextual toolbar" at bounding box center [807, 373] width 10 height 10
type input "14"
click at [833, 410] on div "[MEDICAL_DATA] to support digestion & gut friendly mornings" at bounding box center [867, 397] width 168 height 25
click at [816, 378] on strong "Matcha + MCTs" at bounding box center [809, 378] width 50 height 9
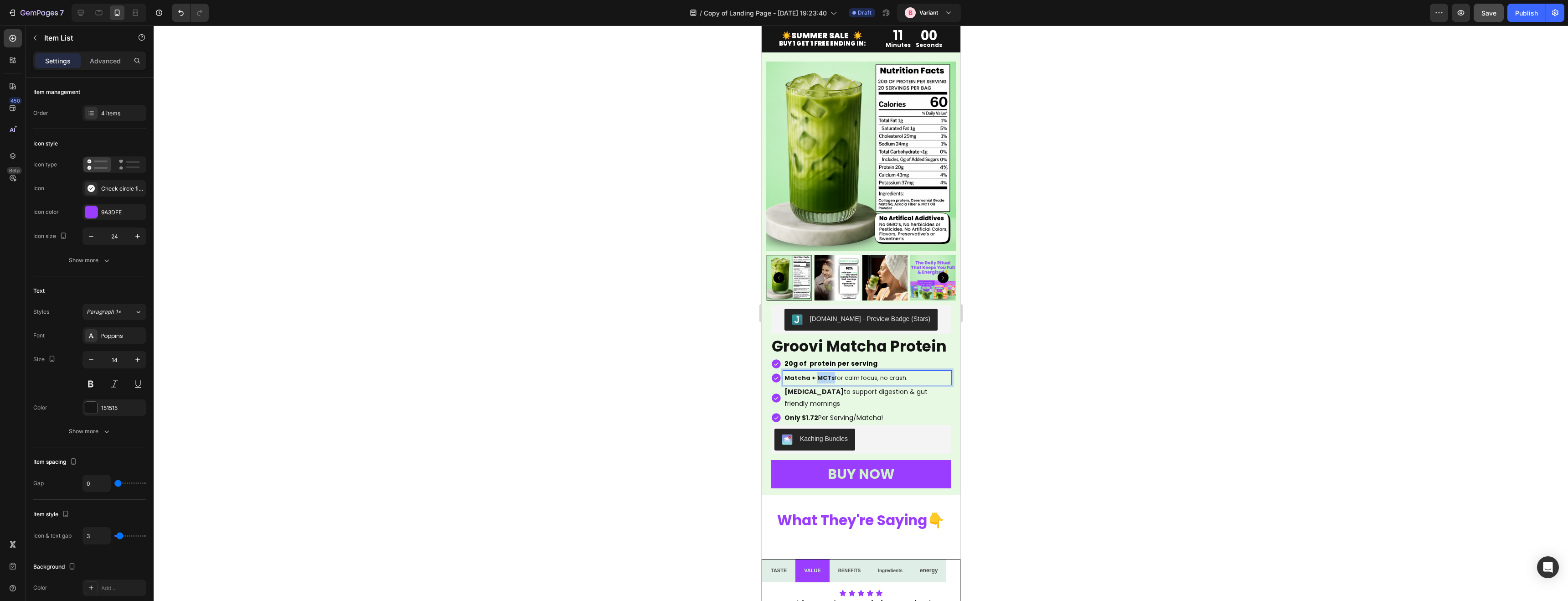
click at [816, 378] on strong "Matcha + MCTs" at bounding box center [809, 378] width 50 height 9
click at [816, 378] on strong "Matcha + MCTs" at bounding box center [809, 378] width 50 height 9
click at [808, 360] on icon "Editor contextual toolbar" at bounding box center [808, 359] width 6 height 6
type input "14"
click at [820, 379] on strong "Matcha + MCTs" at bounding box center [810, 378] width 53 height 10
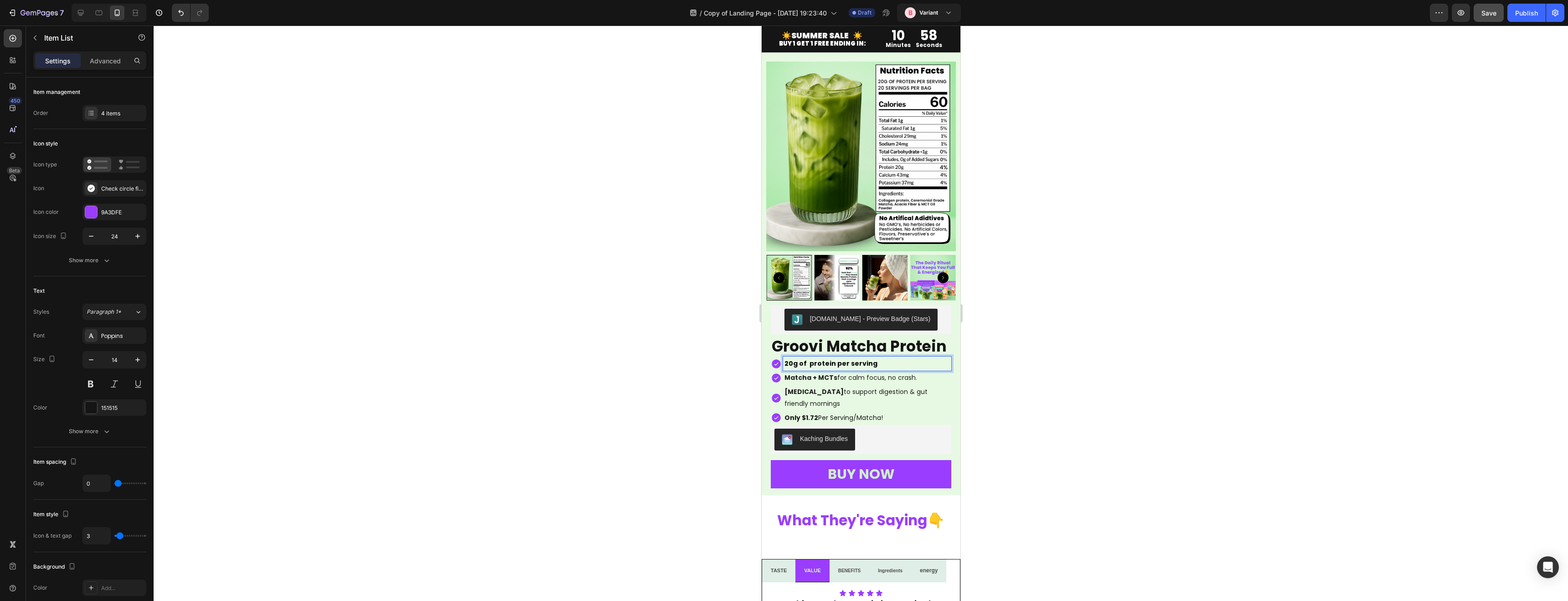
click at [818, 365] on strong "20g of protein per serving" at bounding box center [829, 363] width 93 height 10
click at [818, 366] on strong "20g of protein per serving" at bounding box center [829, 363] width 93 height 10
click at [1020, 390] on div at bounding box center [860, 313] width 1414 height 575
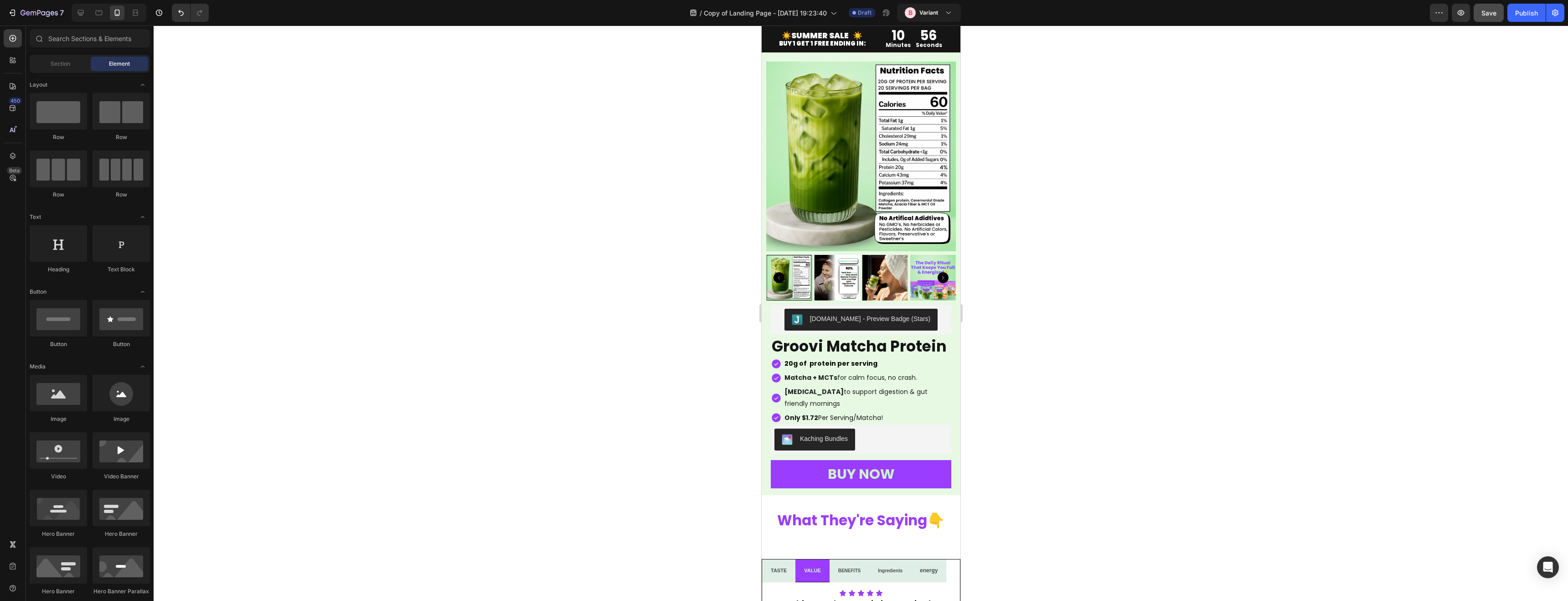
click at [1018, 390] on div at bounding box center [860, 313] width 1414 height 575
click at [1489, 15] on span "Save" at bounding box center [1488, 13] width 15 height 8
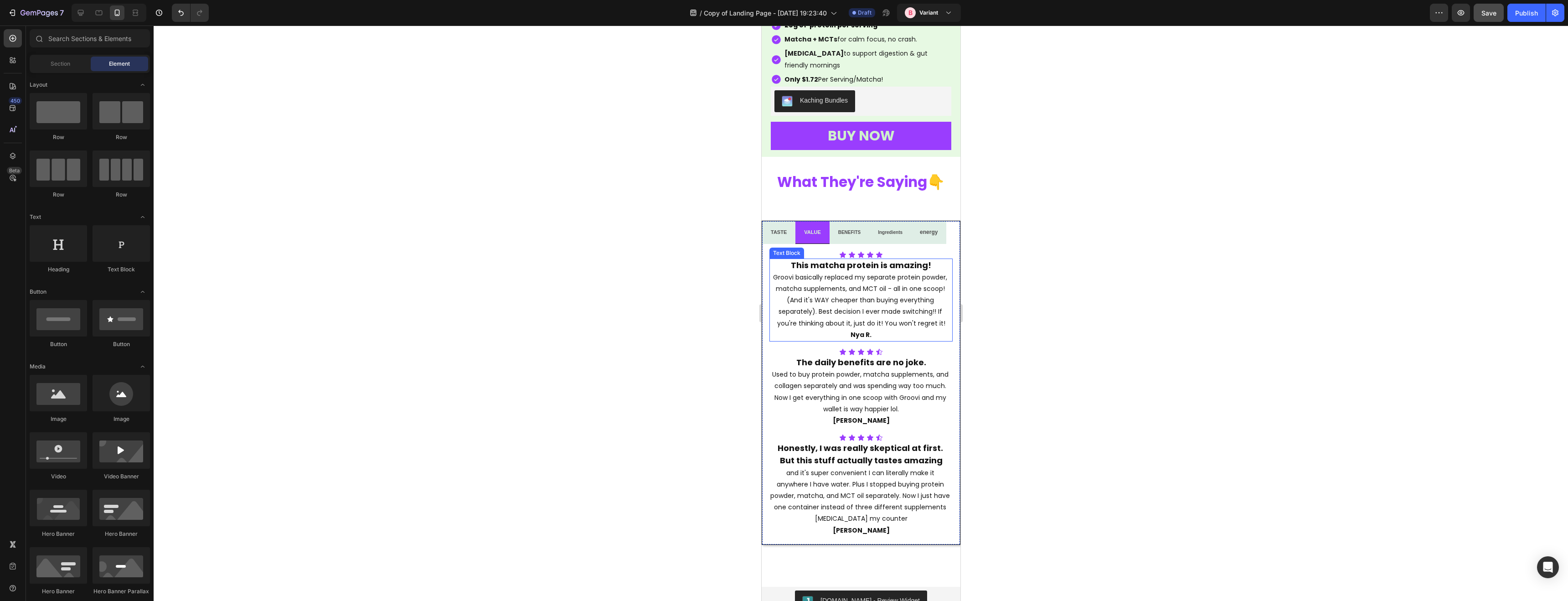
scroll to position [2234, 0]
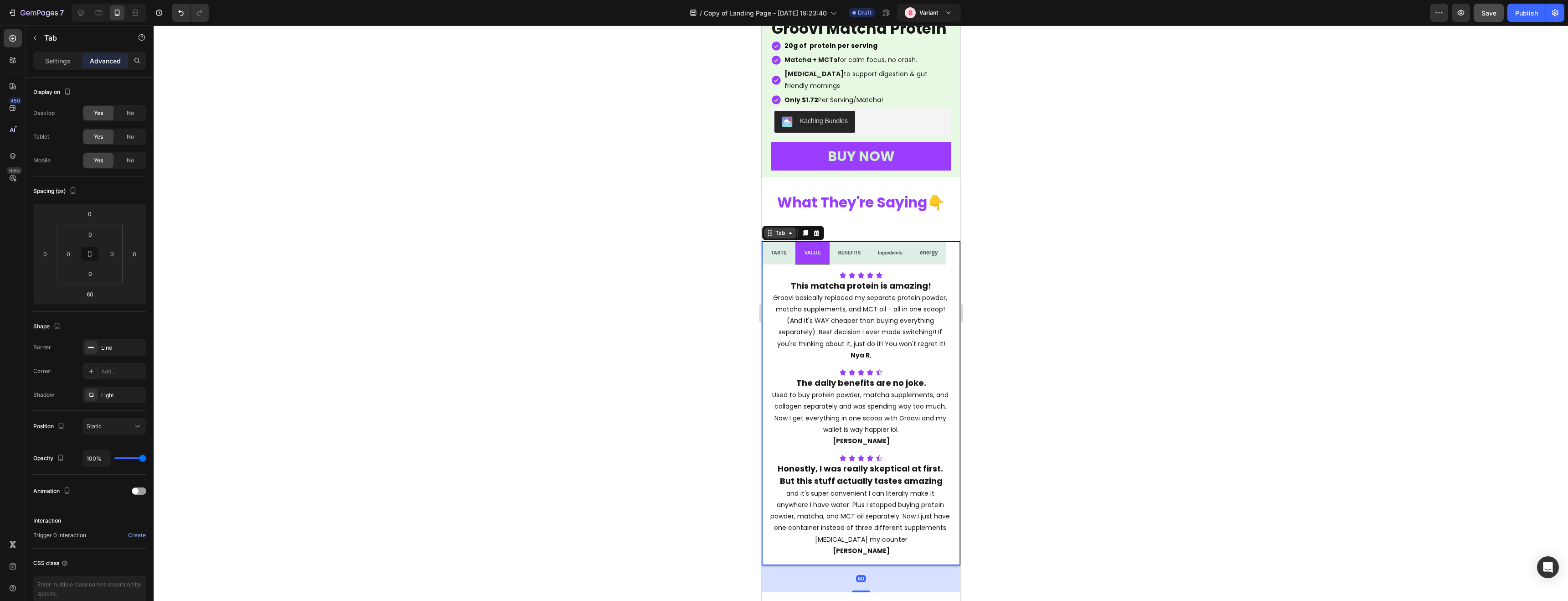
click at [771, 239] on div "Tab" at bounding box center [793, 233] width 62 height 15
click at [45, 253] on input "0" at bounding box center [45, 254] width 14 height 14
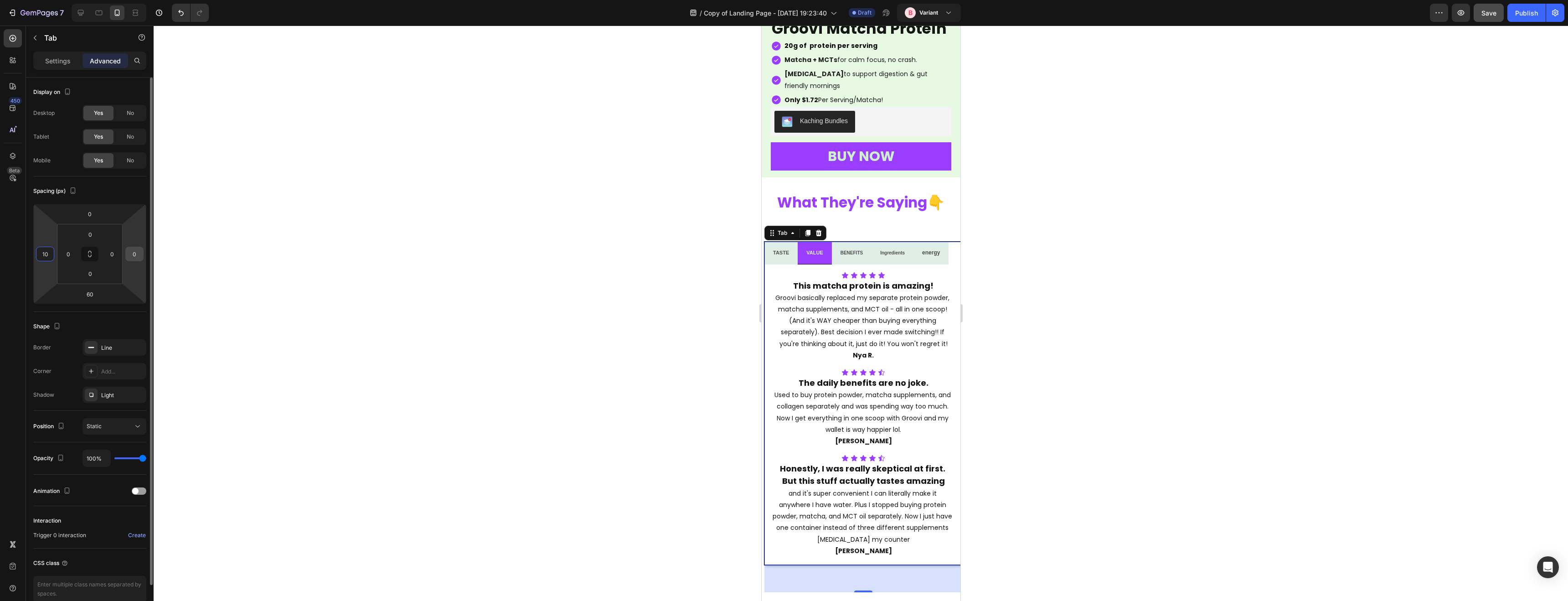
type input "10"
click at [133, 252] on input "0" at bounding box center [134, 254] width 14 height 14
type input "1"
type input "15"
click at [45, 255] on input "10" at bounding box center [45, 254] width 14 height 14
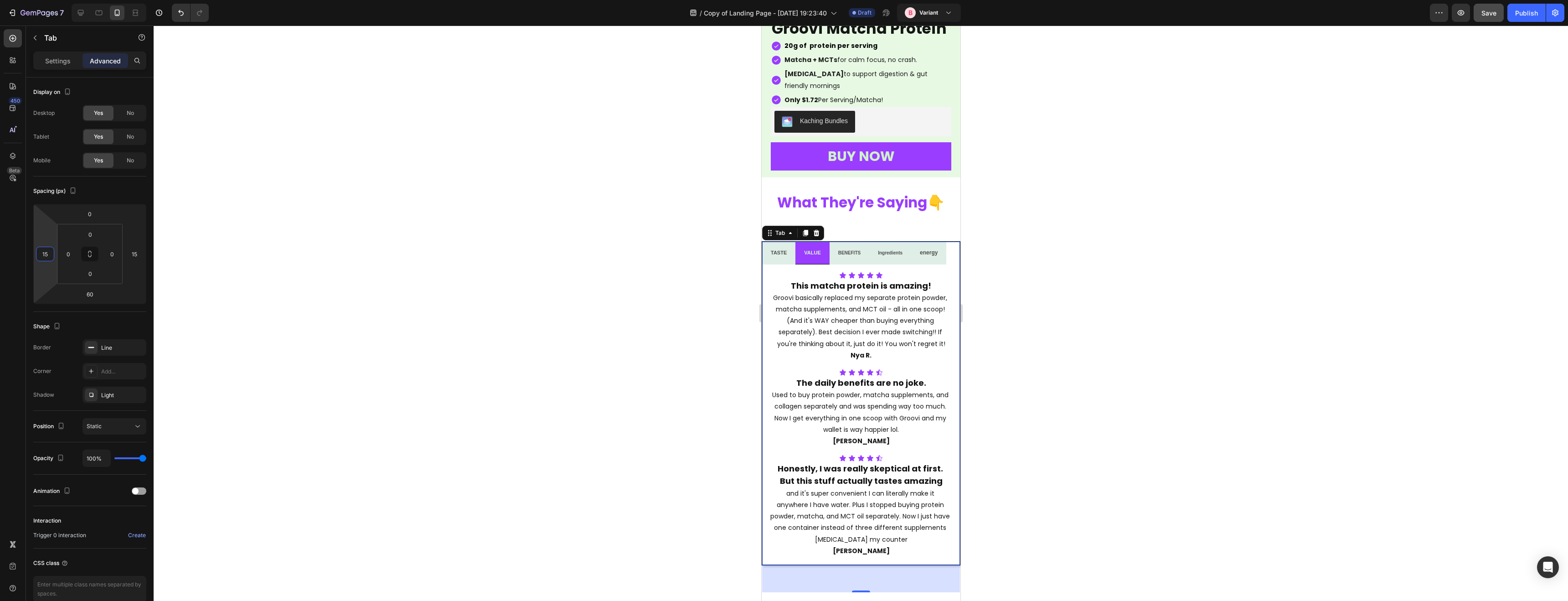
type input "15"
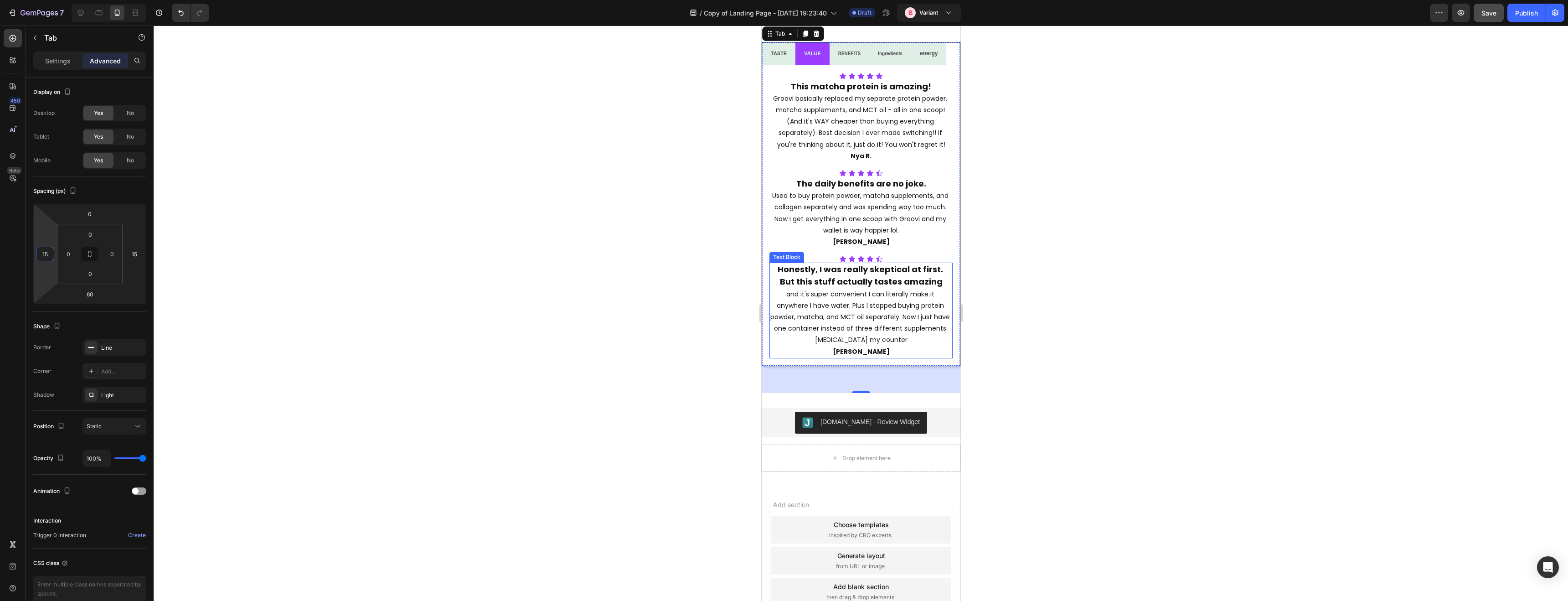
scroll to position [2437, 0]
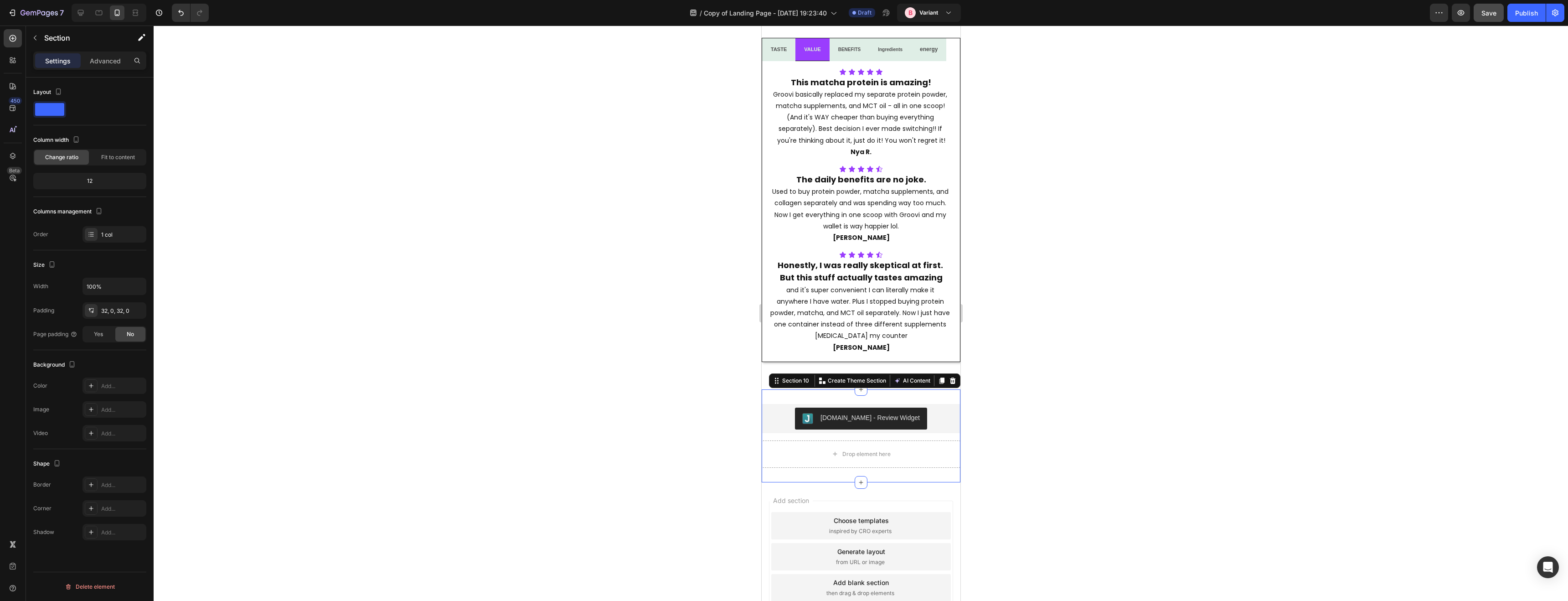
click at [797, 394] on div "[DOMAIN_NAME] - Review Widget [DOMAIN_NAME] Drop element here Product Section 1…" at bounding box center [860, 436] width 198 height 93
click at [112, 57] on p "Advanced" at bounding box center [106, 61] width 31 height 10
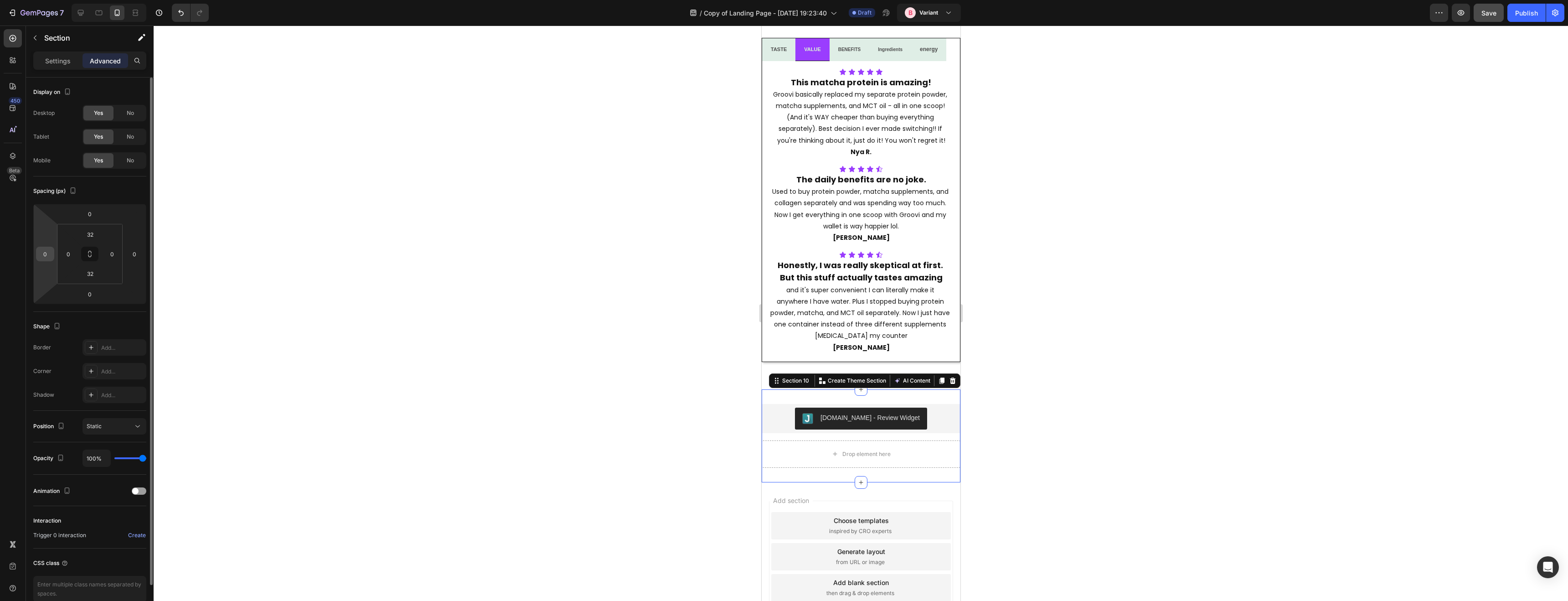
click at [48, 258] on input "0" at bounding box center [45, 254] width 14 height 14
type input "15"
click at [134, 255] on input "0" at bounding box center [134, 254] width 14 height 14
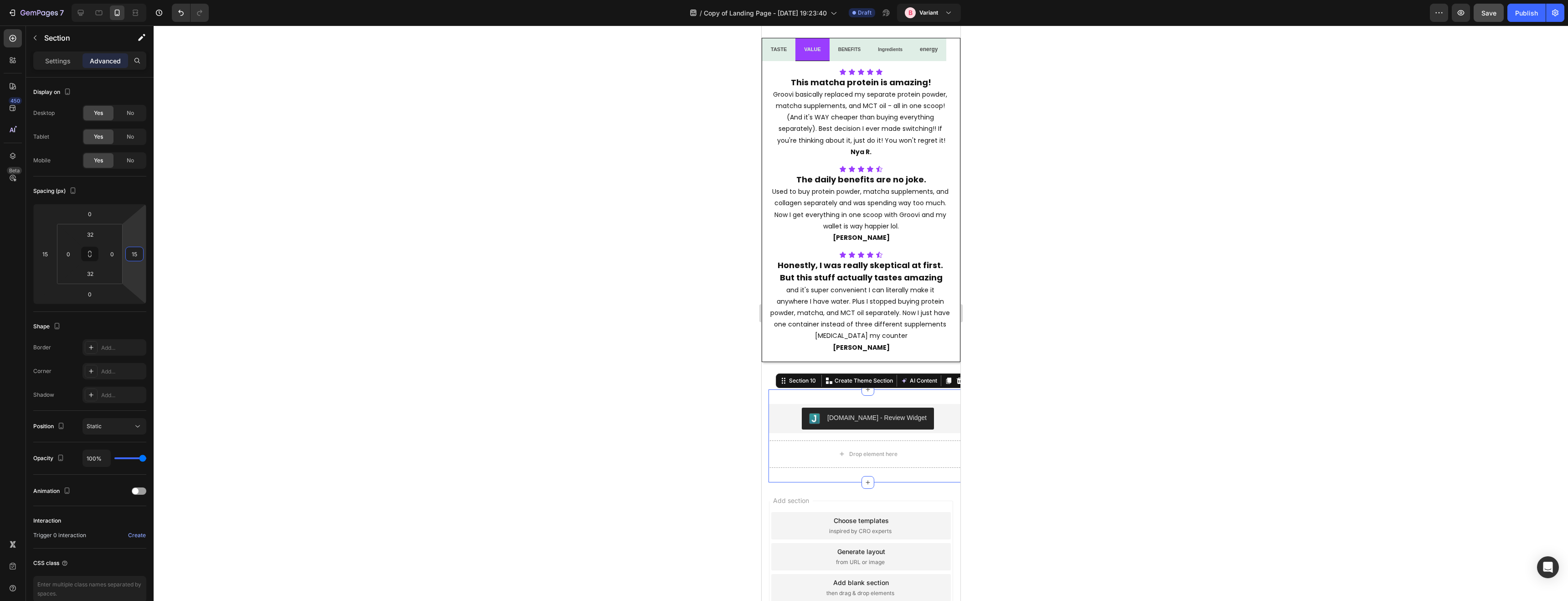
type input "15"
click at [476, 262] on div at bounding box center [860, 313] width 1414 height 575
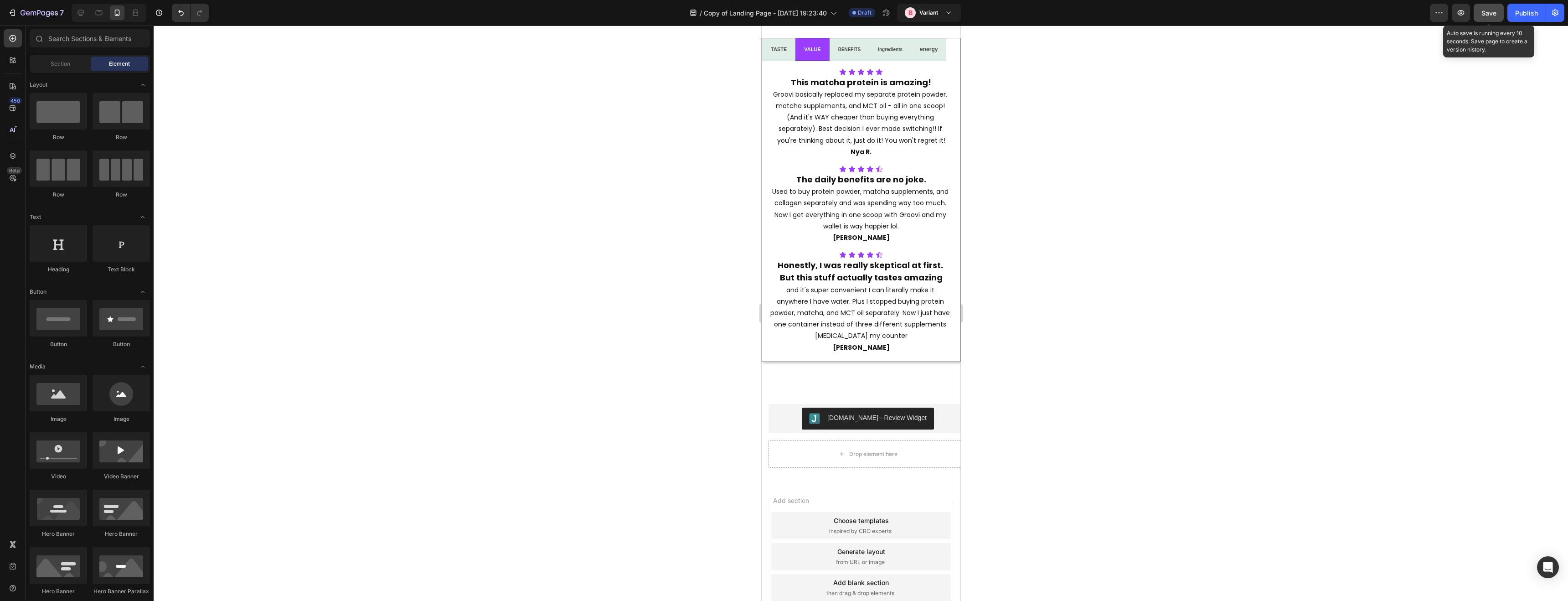
click at [1492, 17] on button "Save" at bounding box center [1488, 12] width 30 height 18
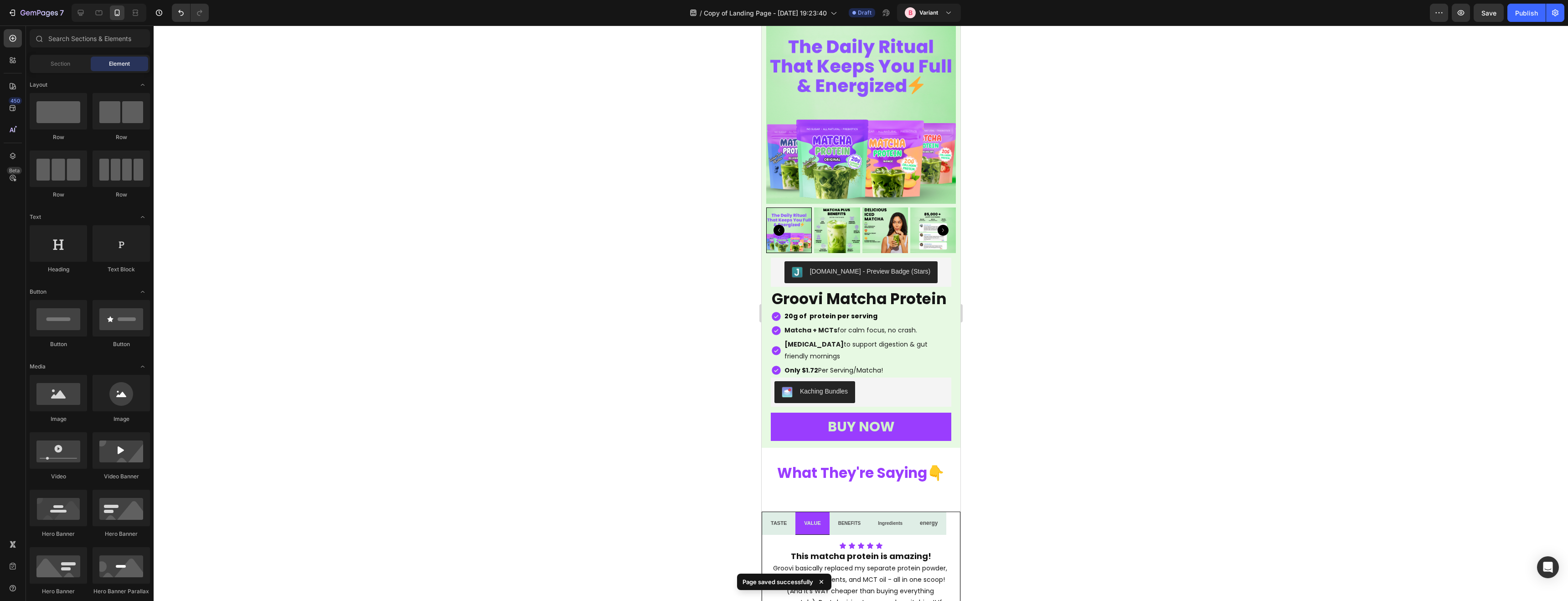
scroll to position [1963, 0]
click at [1485, 15] on span "Save" at bounding box center [1488, 13] width 15 height 8
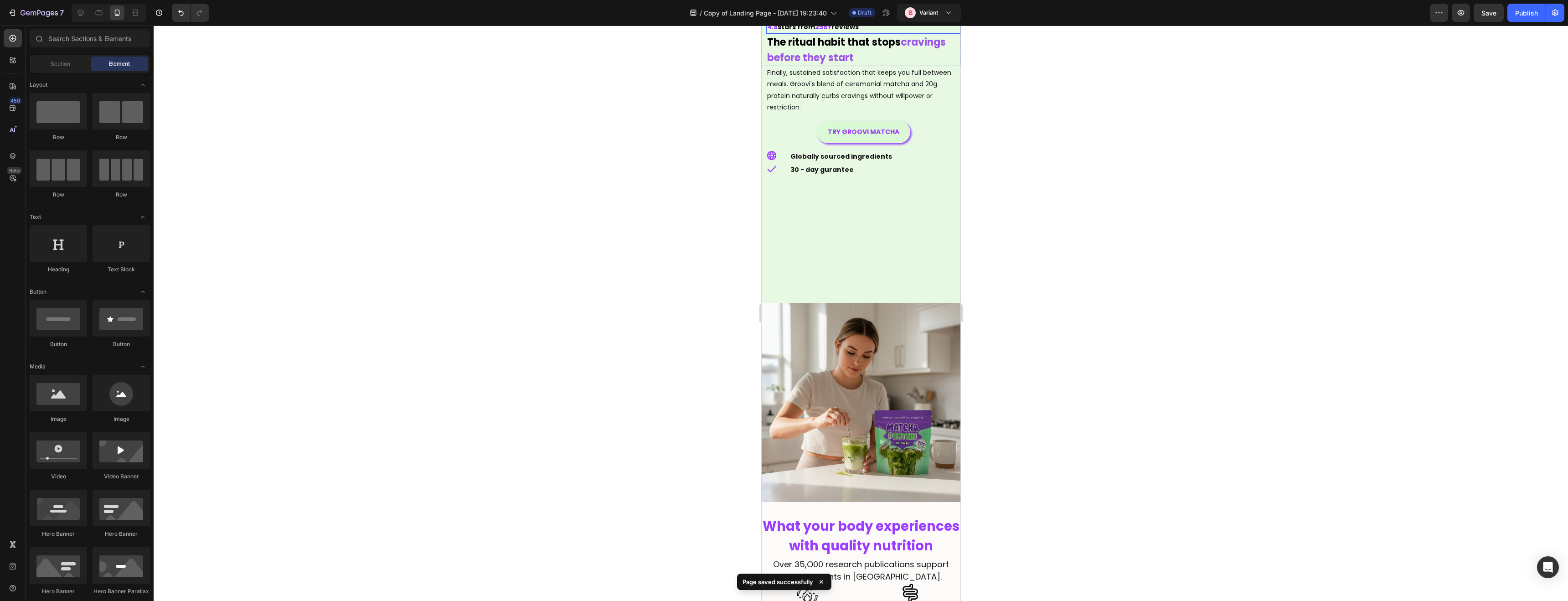
scroll to position [0, 0]
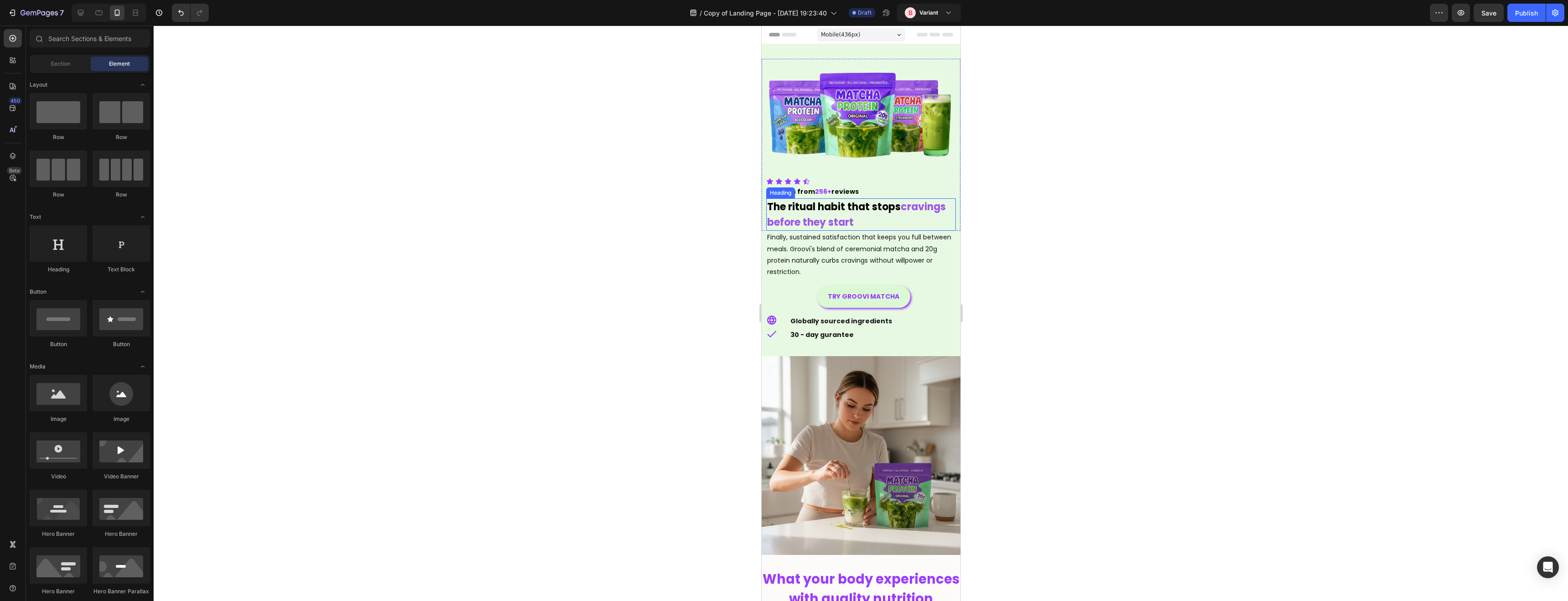
click at [805, 210] on span "The ritual habit that stops" at bounding box center [833, 207] width 133 height 14
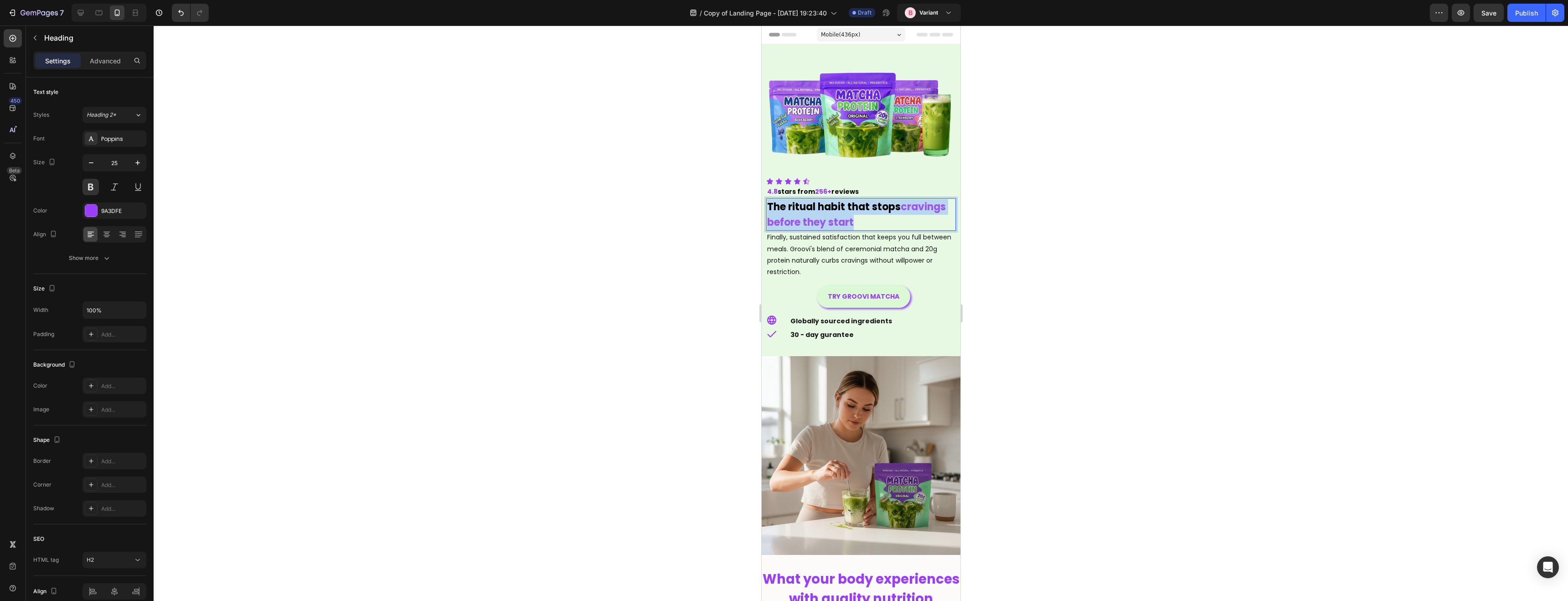
click at [805, 210] on span "The ritual habit that stops" at bounding box center [833, 207] width 133 height 14
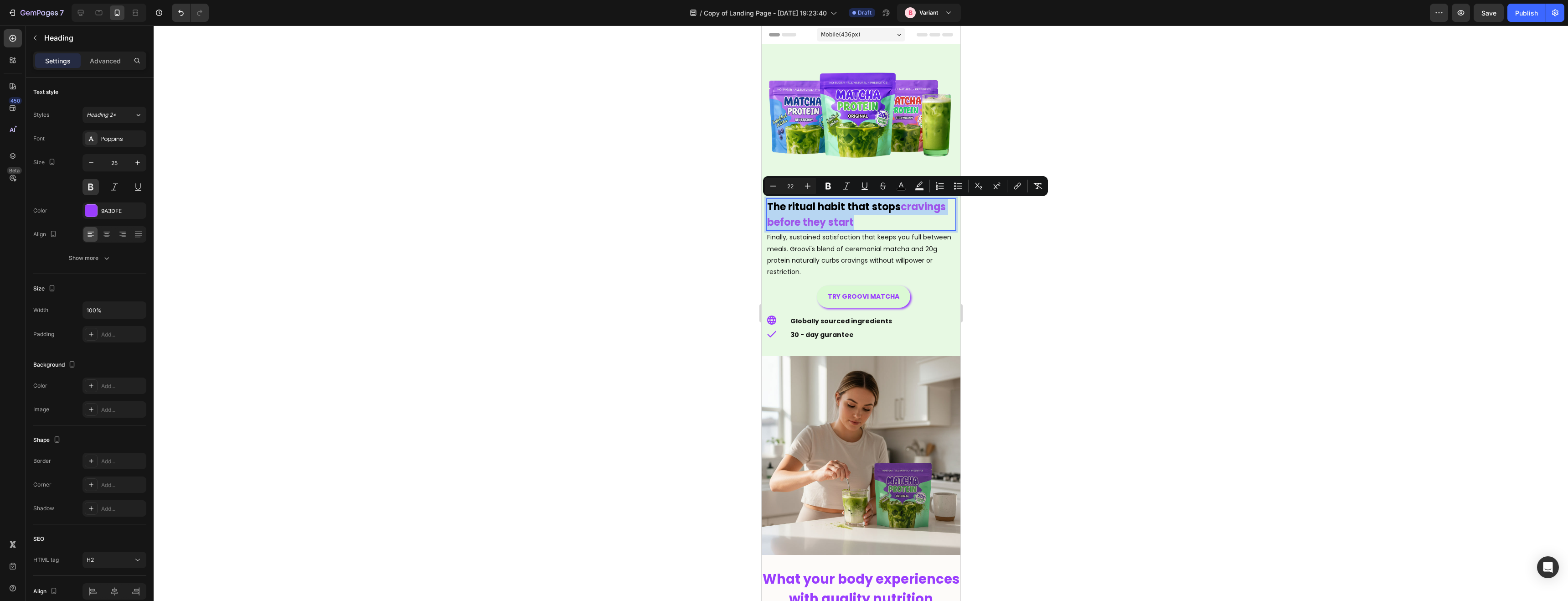
click at [805, 210] on span "The ritual habit that stops" at bounding box center [833, 207] width 133 height 14
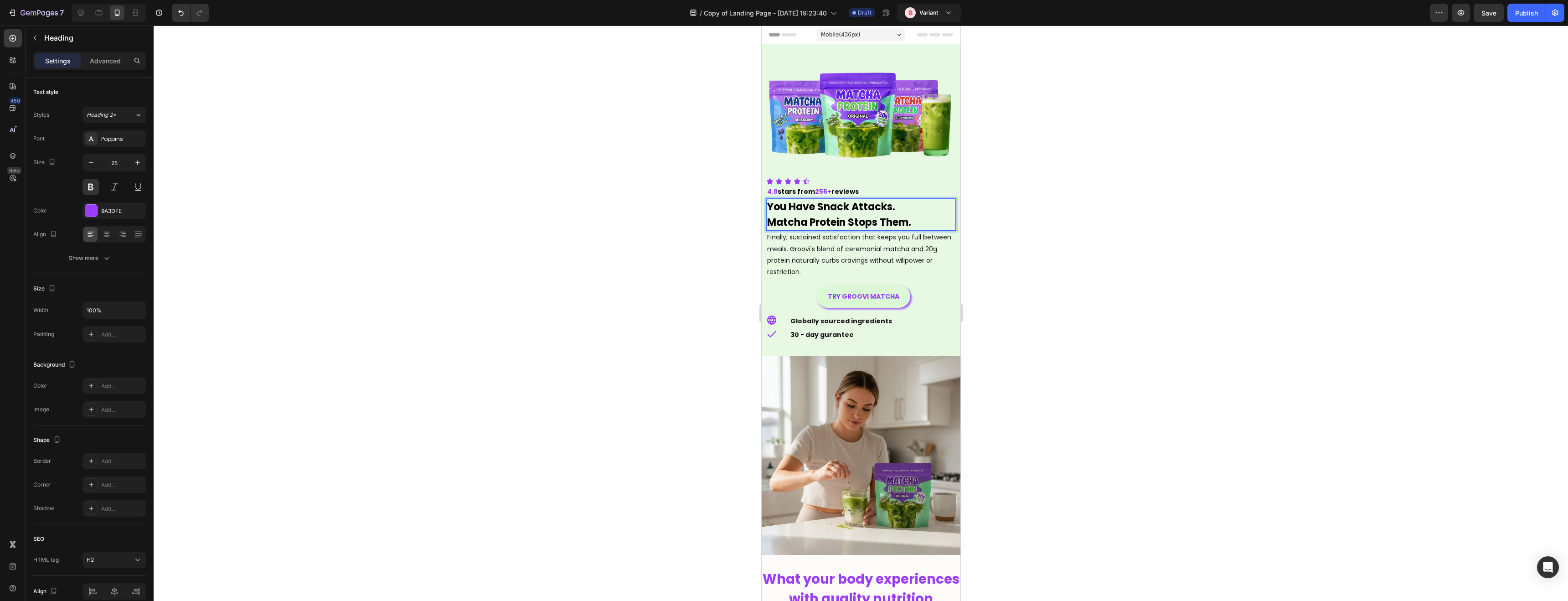
click at [798, 224] on span "Matcha Protein Stops Them." at bounding box center [838, 222] width 144 height 14
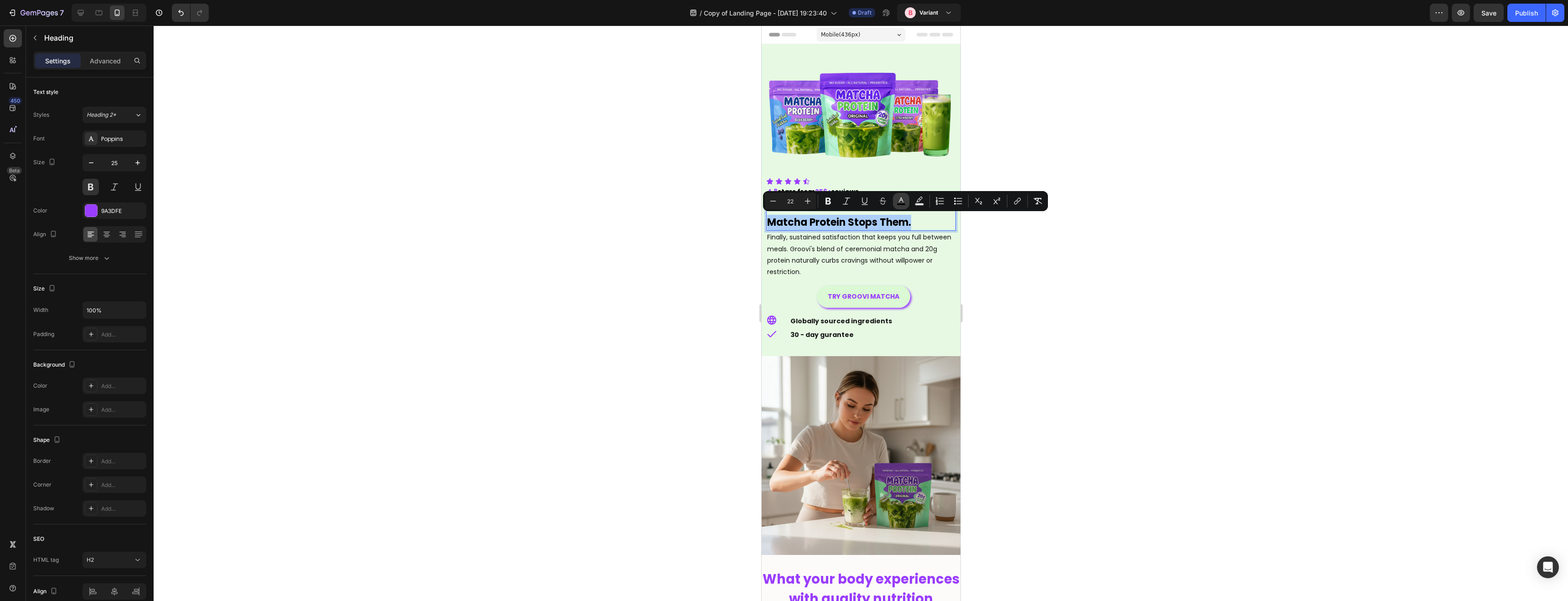
click at [902, 204] on rect "Editor contextual toolbar" at bounding box center [901, 204] width 9 height 3
type input "000000"
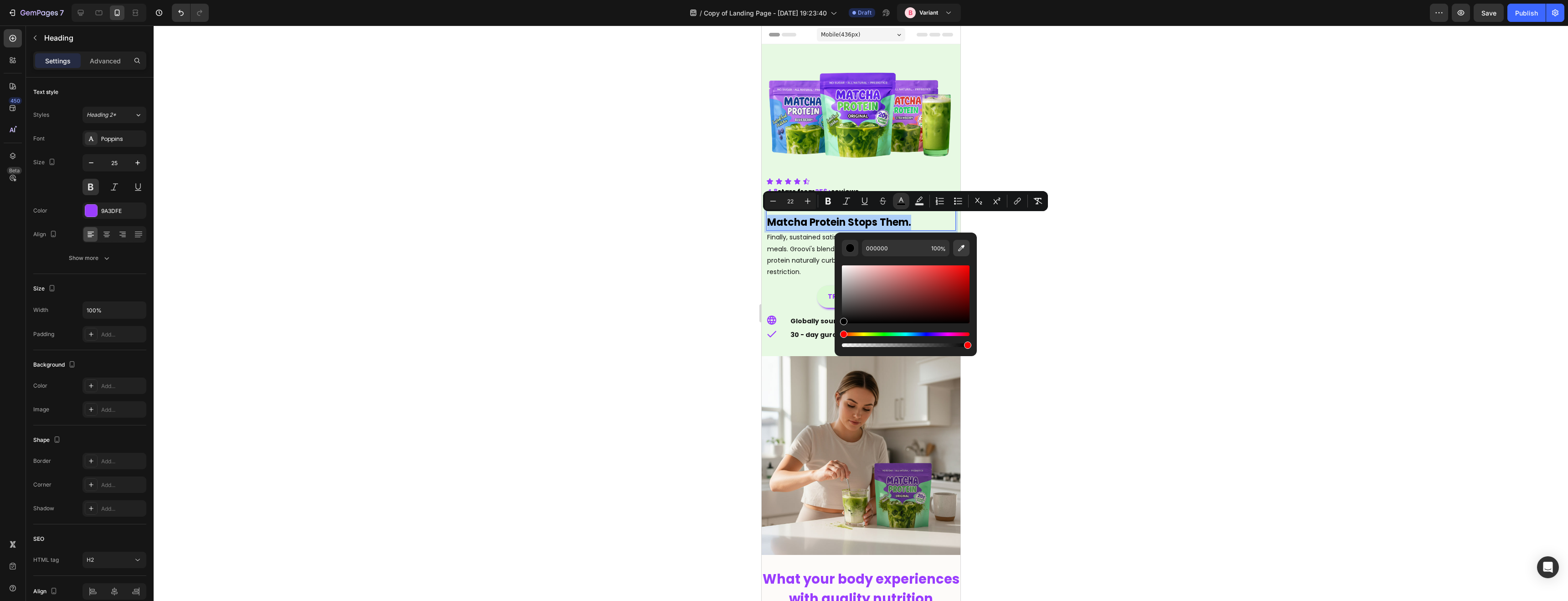
click at [963, 249] on icon "Editor contextual toolbar" at bounding box center [961, 248] width 10 height 10
type input "9A3DFE"
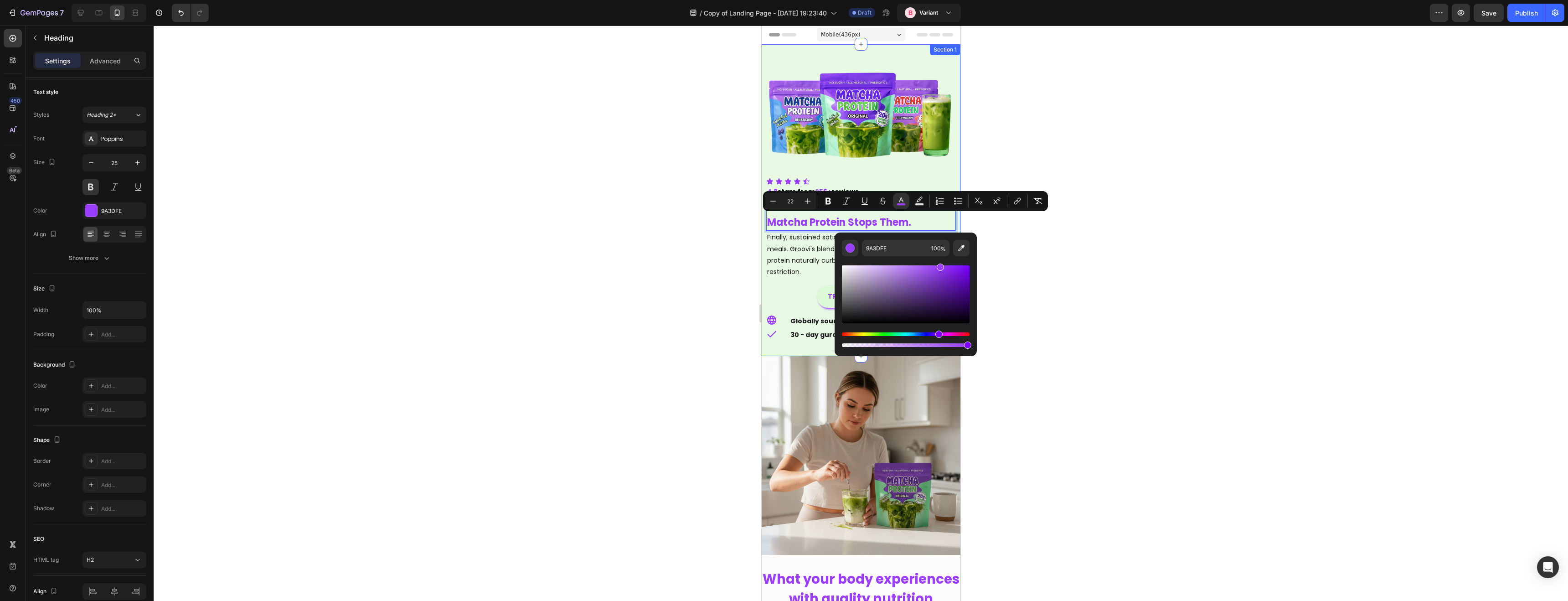
click at [719, 279] on div at bounding box center [860, 313] width 1414 height 575
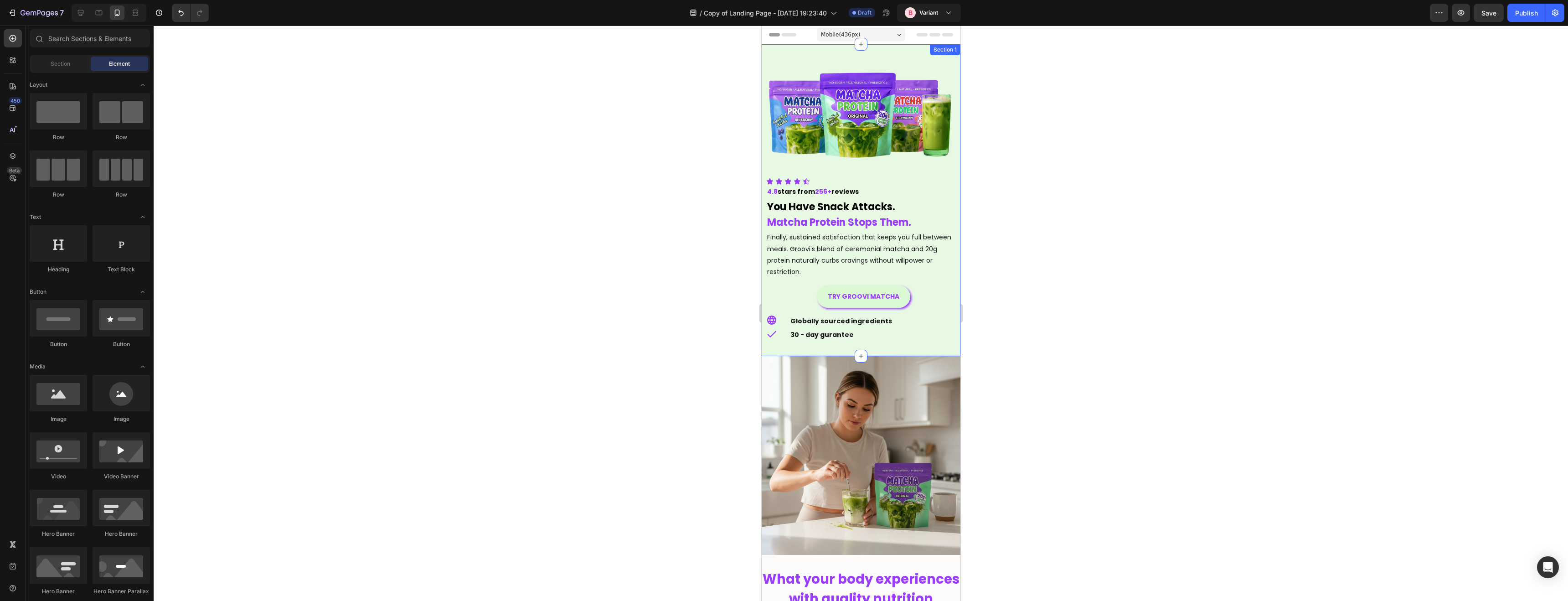
click at [719, 279] on div at bounding box center [860, 313] width 1414 height 575
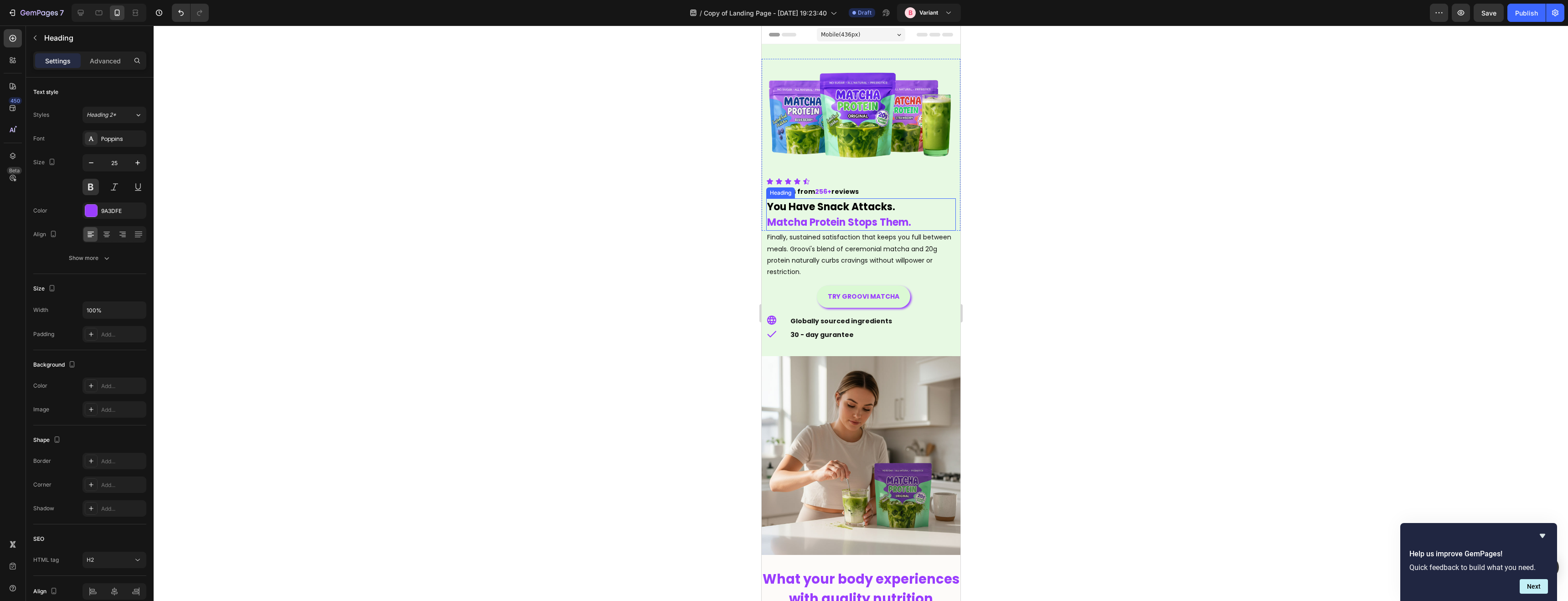
click at [817, 209] on span "You Have Snack Attacks." at bounding box center [830, 207] width 128 height 14
click at [816, 218] on span "Matcha Protein Stops Them." at bounding box center [838, 222] width 144 height 14
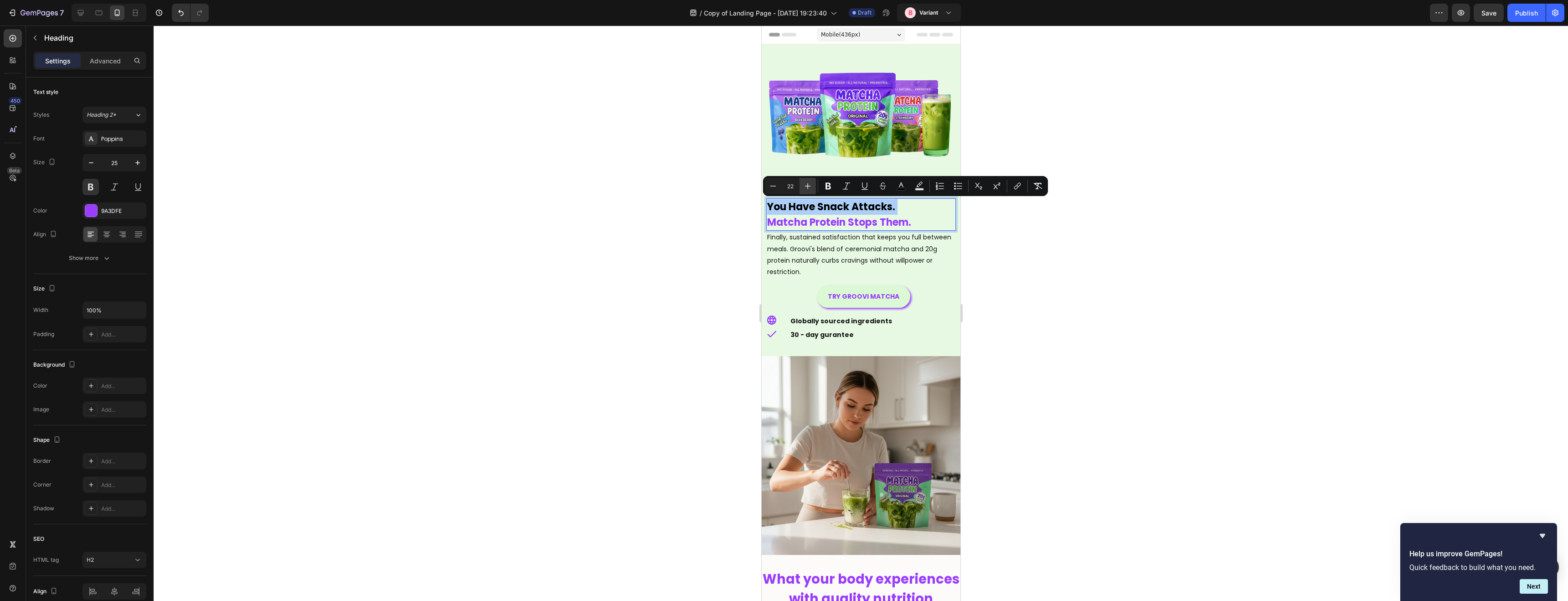
click at [807, 187] on icon "Editor contextual toolbar" at bounding box center [807, 185] width 10 height 10
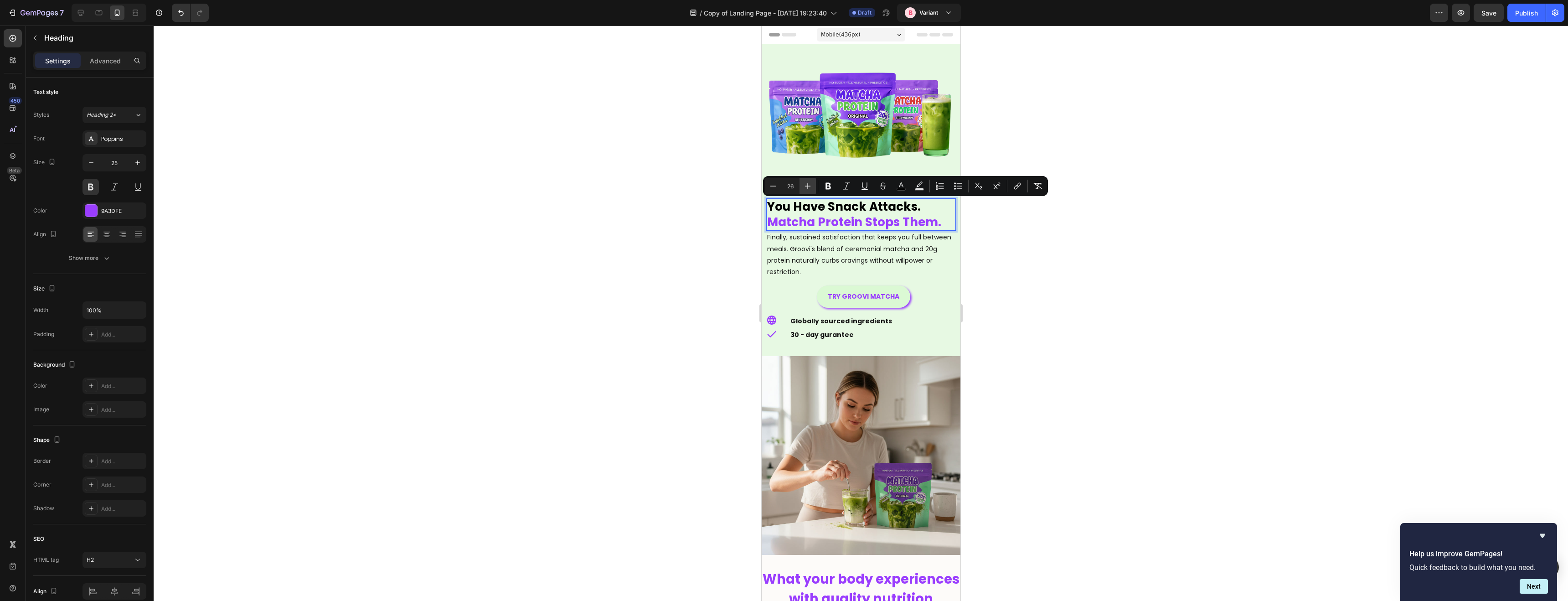
type input "27"
click at [1041, 225] on div at bounding box center [860, 313] width 1414 height 575
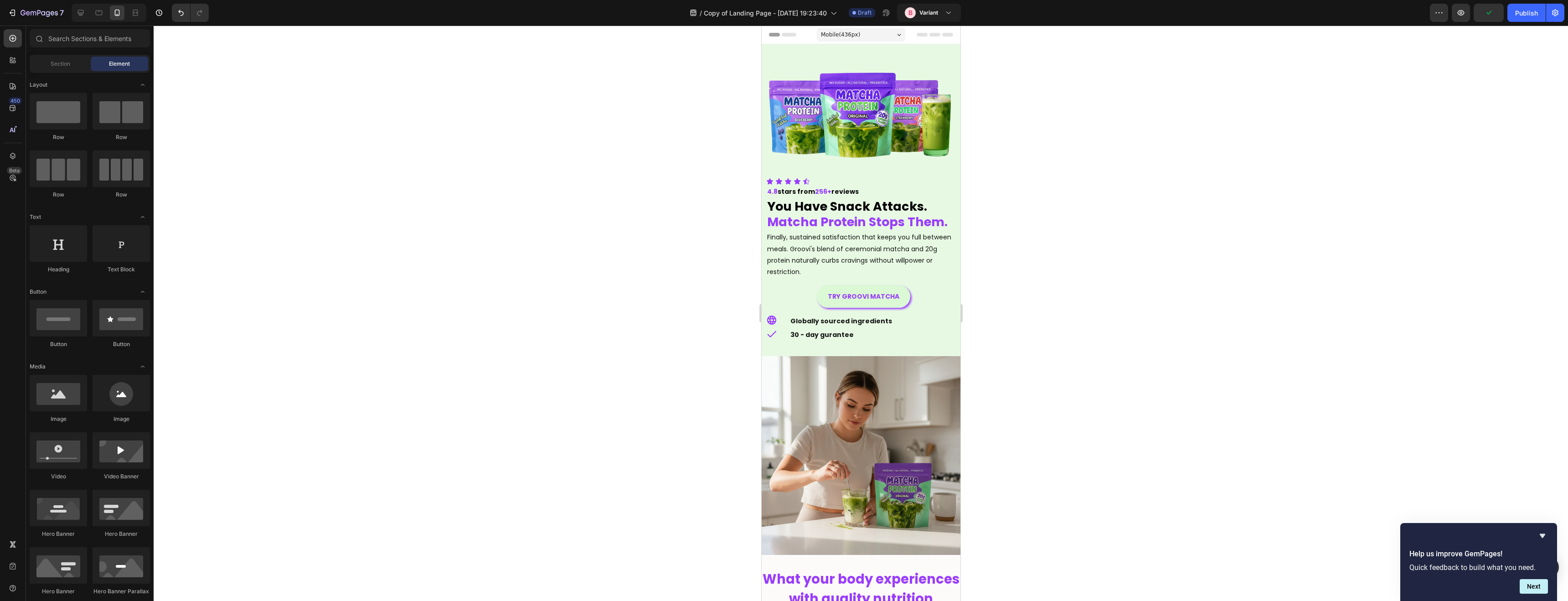
click at [1040, 224] on div at bounding box center [860, 313] width 1414 height 575
click at [812, 271] on p "Finally, sustained satisfaction that keeps you full between meals. Groovi's ble…" at bounding box center [860, 254] width 188 height 46
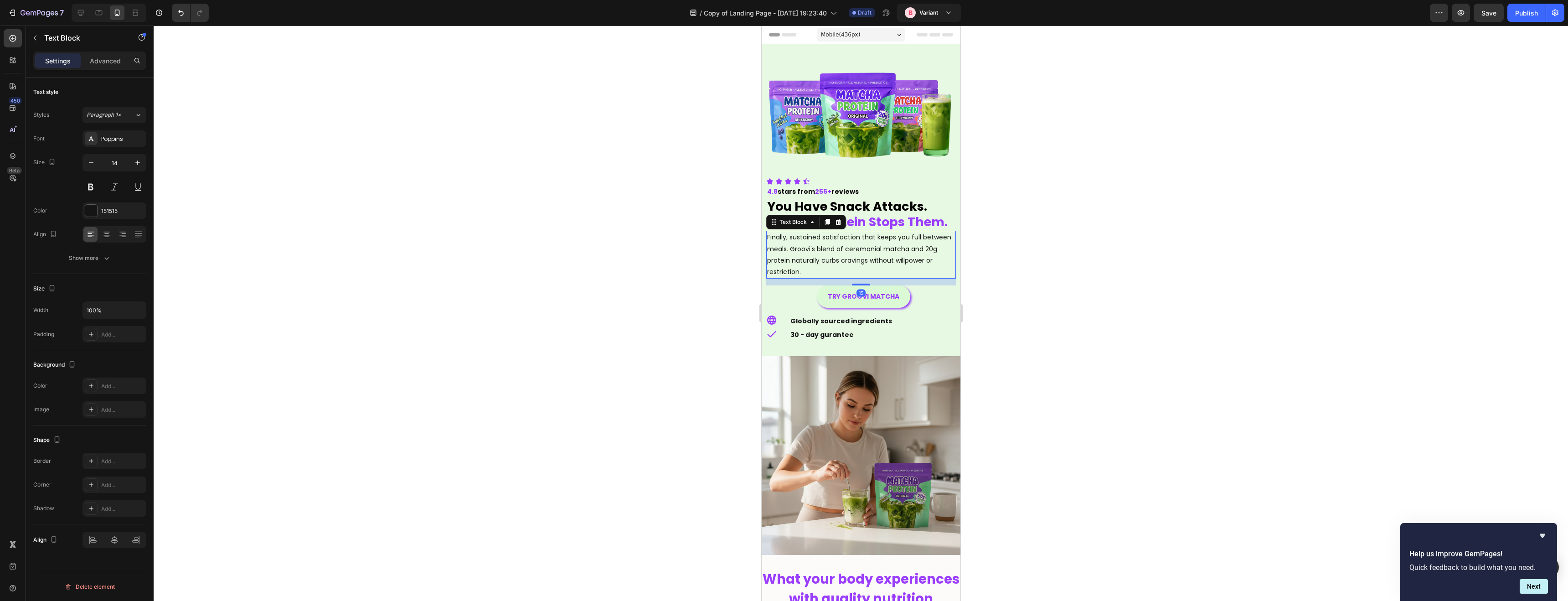
click at [812, 271] on p "Finally, sustained satisfaction that keeps you full between meals. Groovi's ble…" at bounding box center [860, 254] width 188 height 46
drag, startPoint x: 1468, startPoint y: 74, endPoint x: 1470, endPoint y: 60, distance: 14.1
click at [1465, 73] on div at bounding box center [860, 313] width 1414 height 575
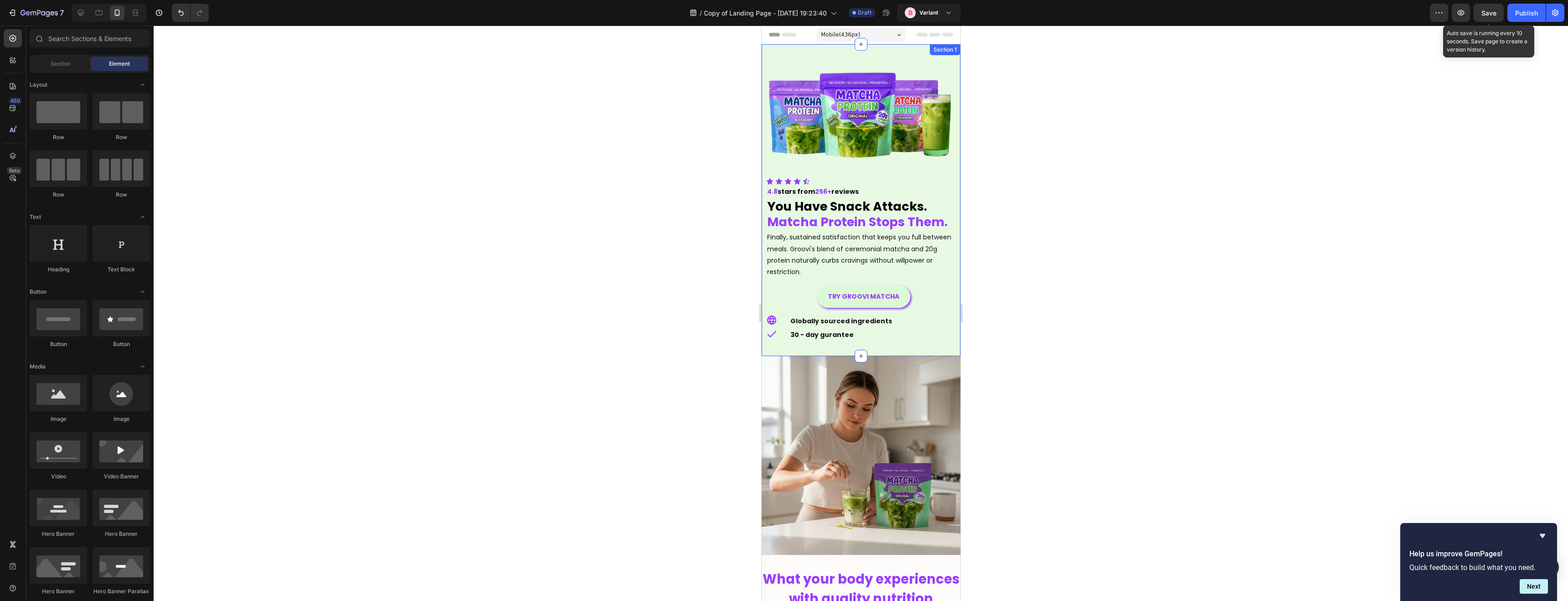
click at [1493, 10] on span "Save" at bounding box center [1488, 13] width 15 height 8
